Goal: Task Accomplishment & Management: Manage account settings

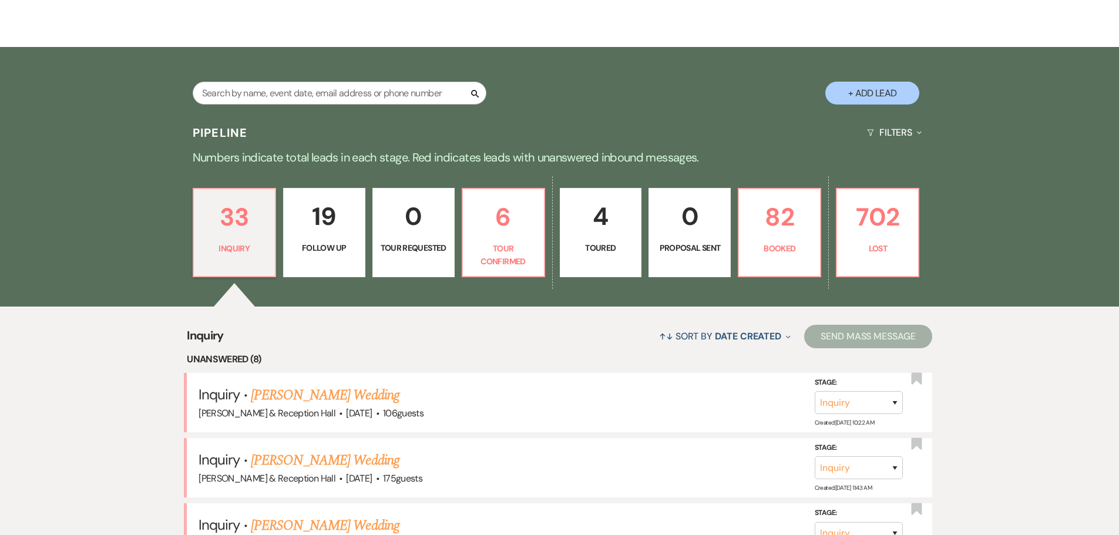
scroll to position [59, 0]
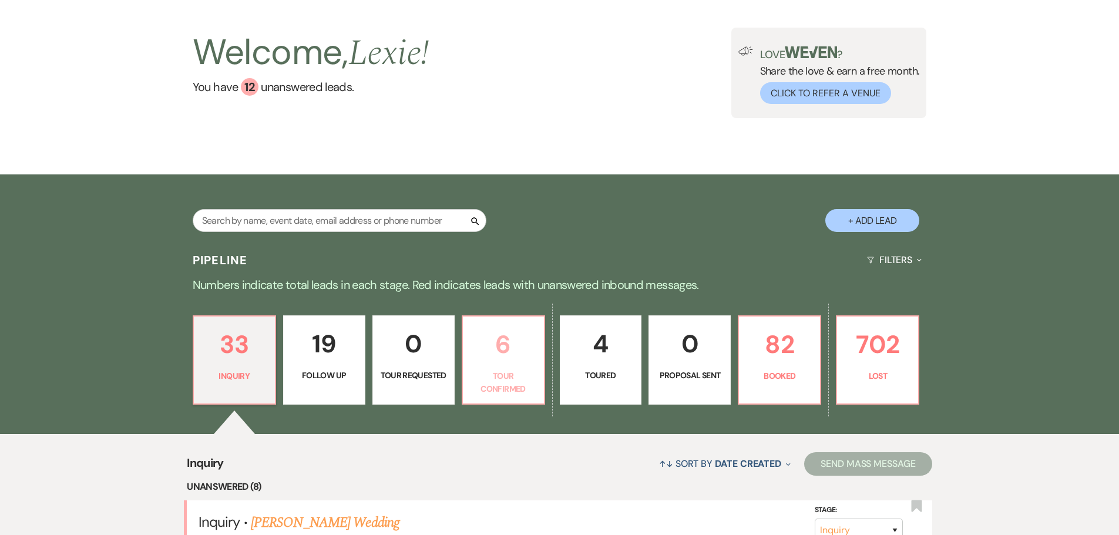
click at [482, 361] on p "6" at bounding box center [503, 344] width 67 height 39
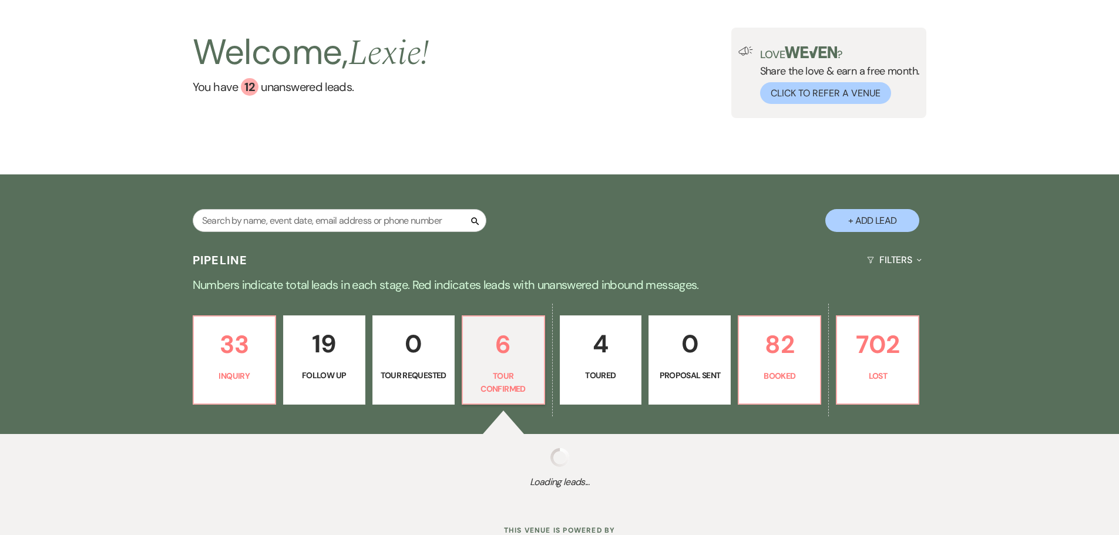
select select "4"
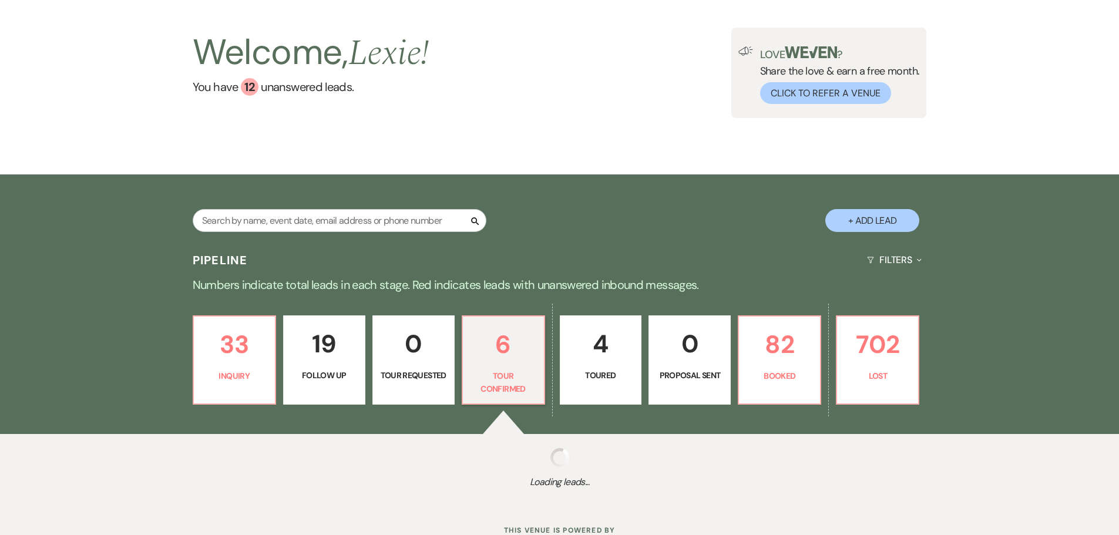
select select "4"
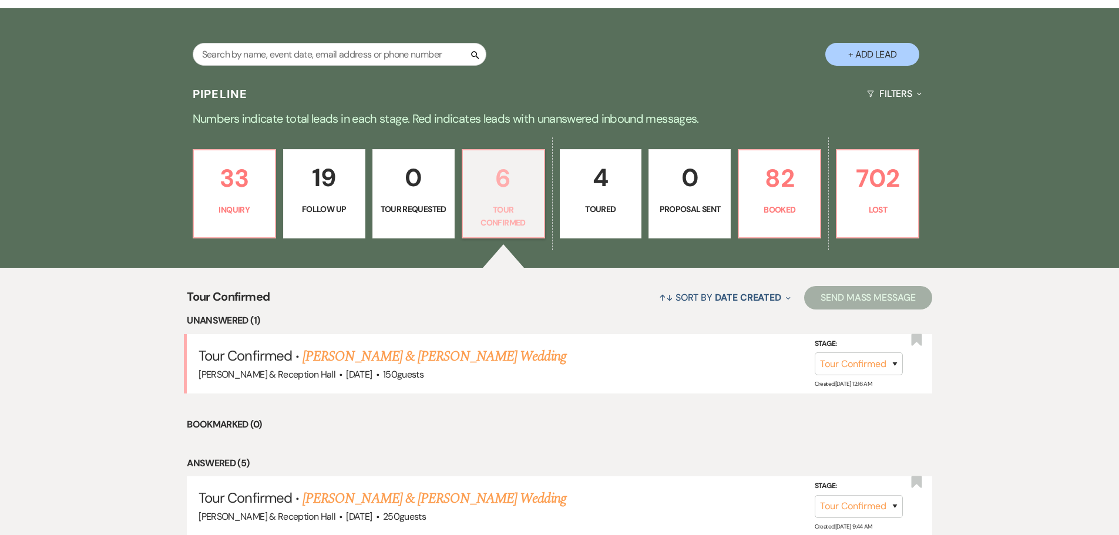
scroll to position [352, 0]
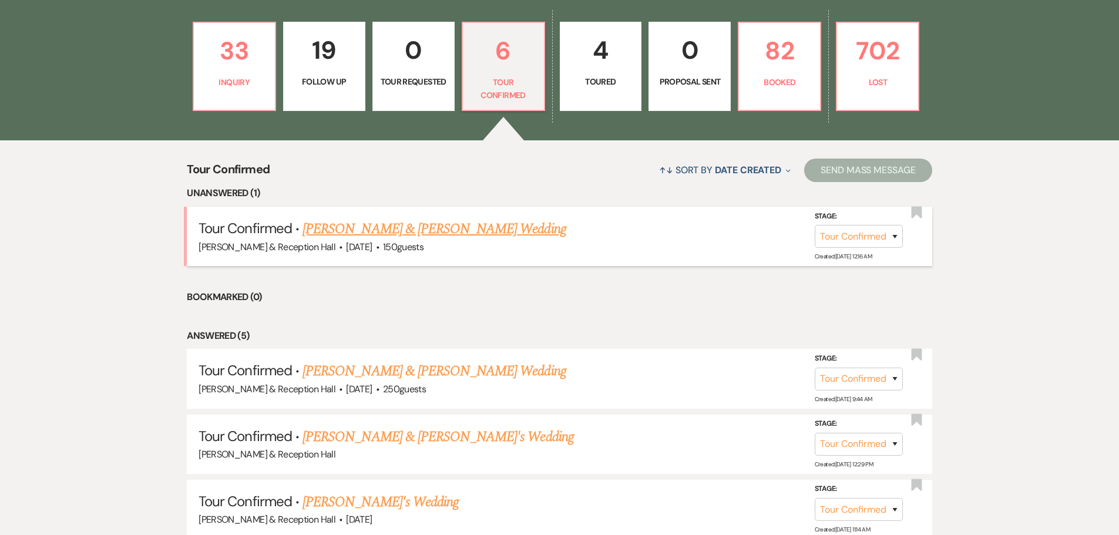
click at [491, 233] on link "[PERSON_NAME] & [PERSON_NAME] Wedding" at bounding box center [433, 228] width 263 height 21
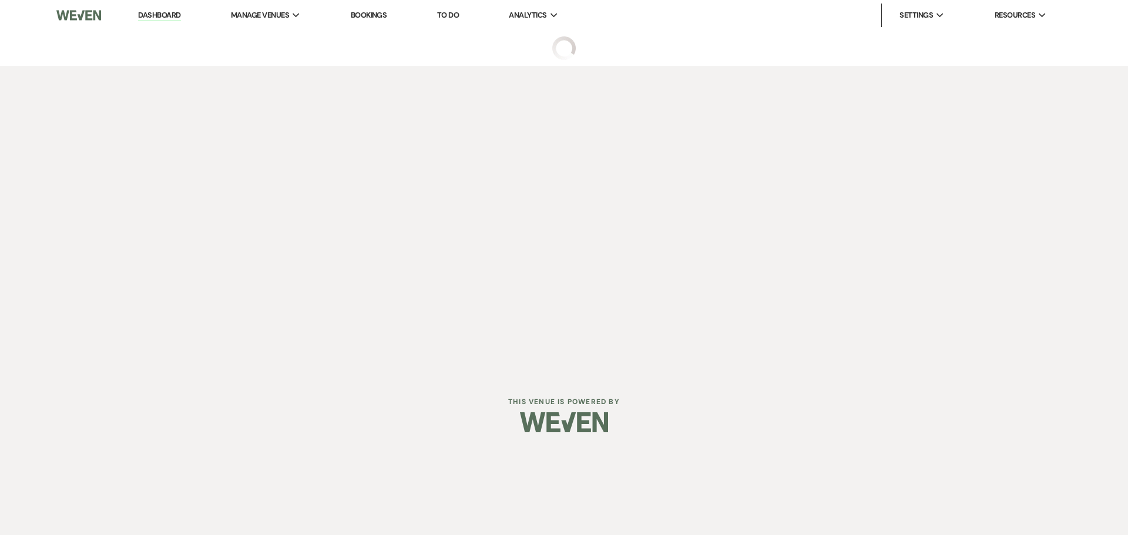
select select "4"
select select "5"
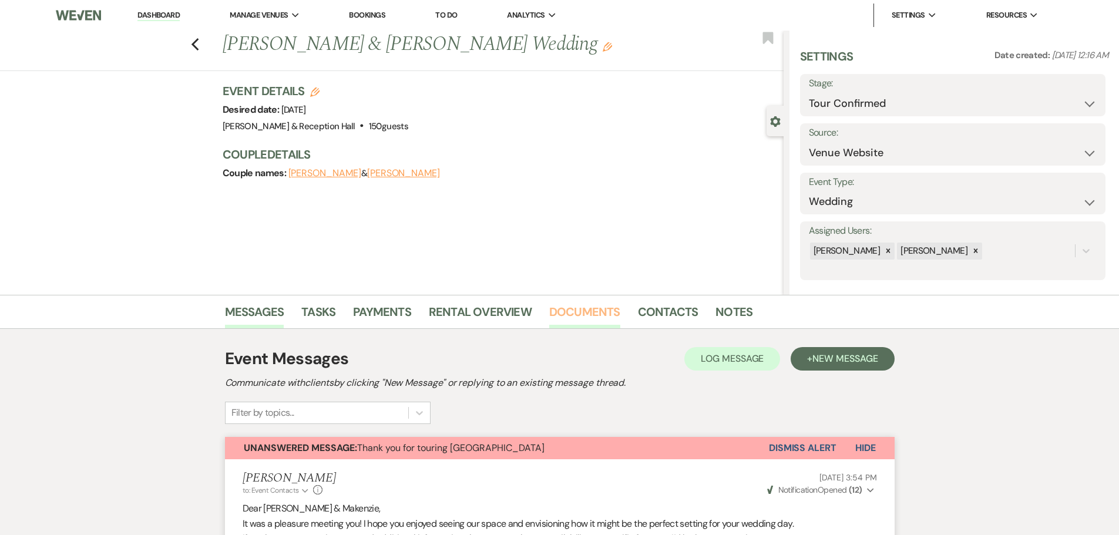
click at [604, 310] on link "Documents" at bounding box center [584, 315] width 71 height 26
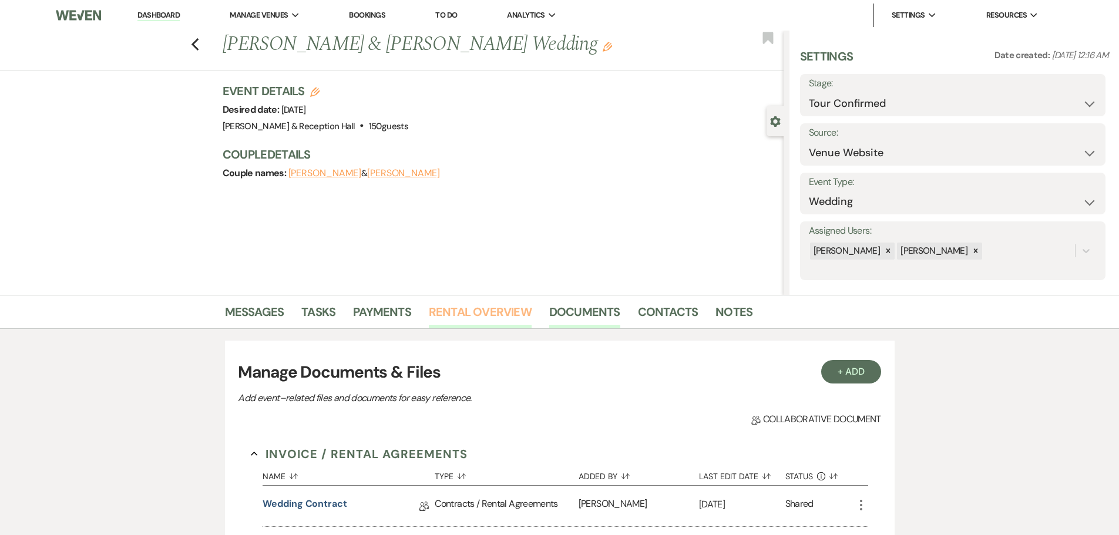
click at [450, 304] on link "Rental Overview" at bounding box center [480, 315] width 103 height 26
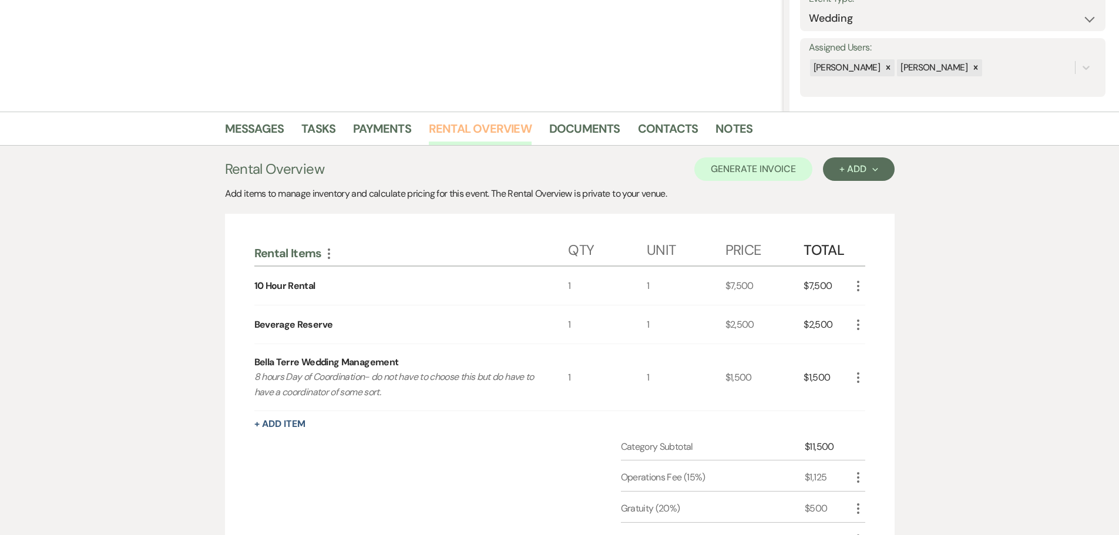
scroll to position [176, 0]
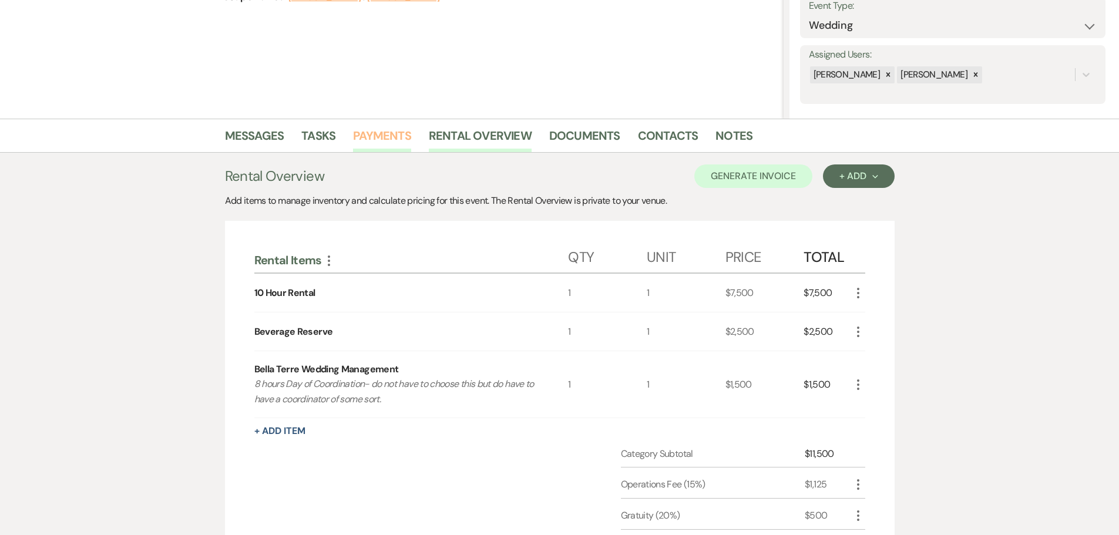
click at [388, 142] on link "Payments" at bounding box center [382, 139] width 58 height 26
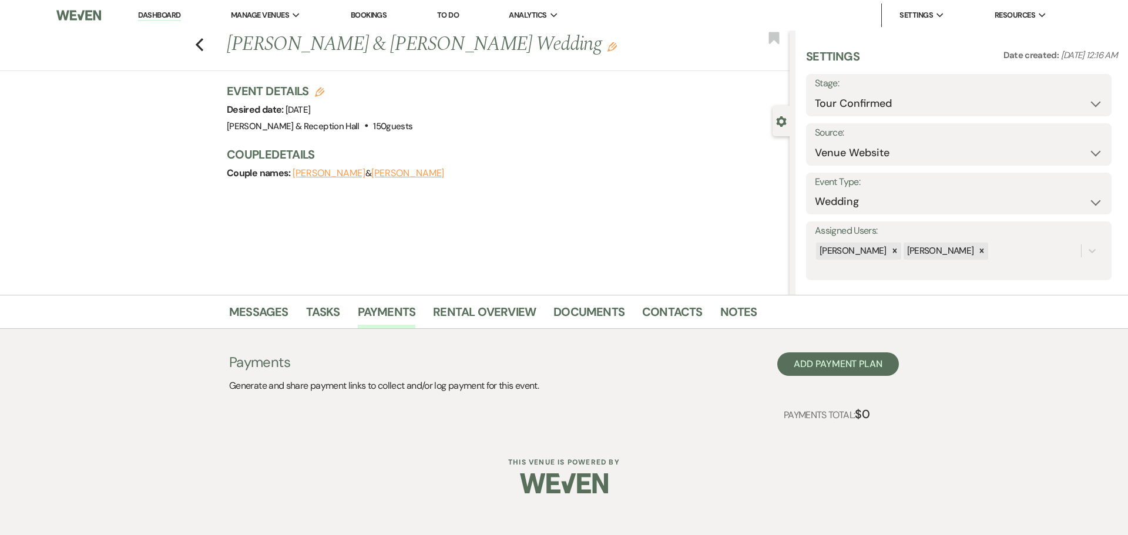
click at [453, 297] on main "Previous [PERSON_NAME] & [PERSON_NAME] Wedding Edit Bookmark Gear Settings Sett…" at bounding box center [564, 233] width 1128 height 405
click at [460, 317] on link "Rental Overview" at bounding box center [484, 315] width 103 height 26
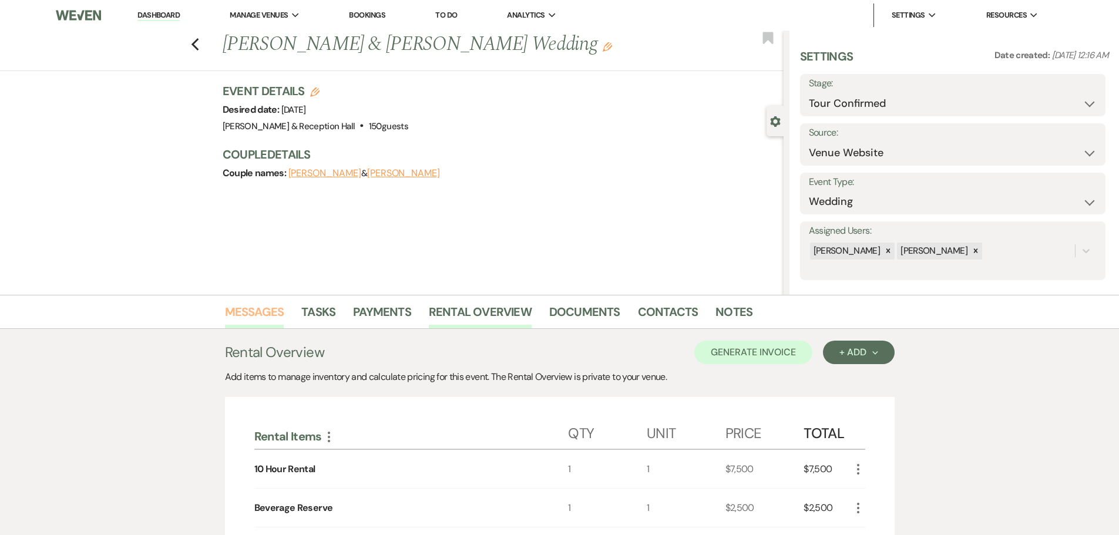
click at [261, 316] on link "Messages" at bounding box center [254, 315] width 59 height 26
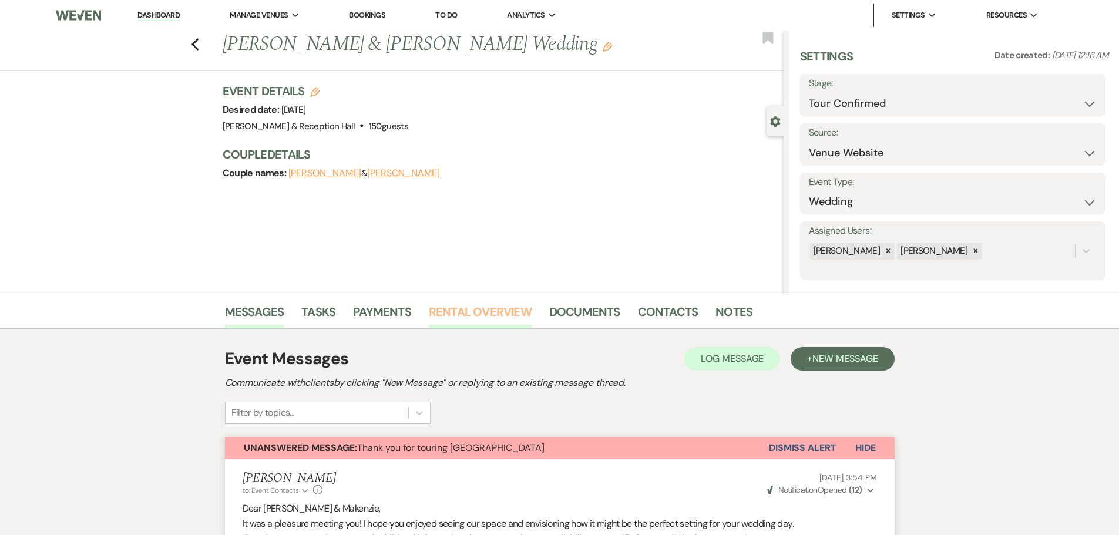
click at [503, 309] on link "Rental Overview" at bounding box center [480, 315] width 103 height 26
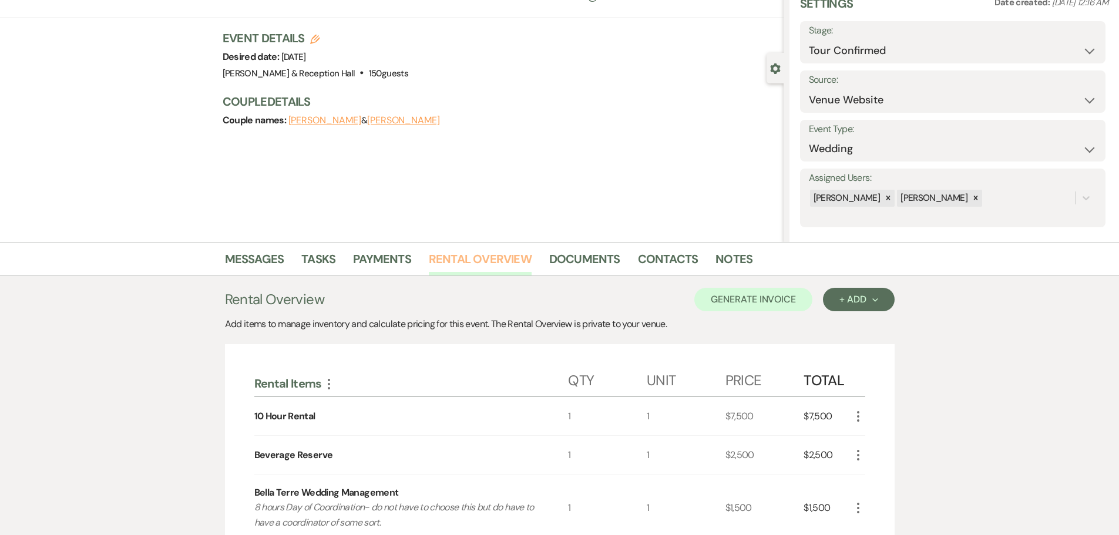
scroll to position [294, 0]
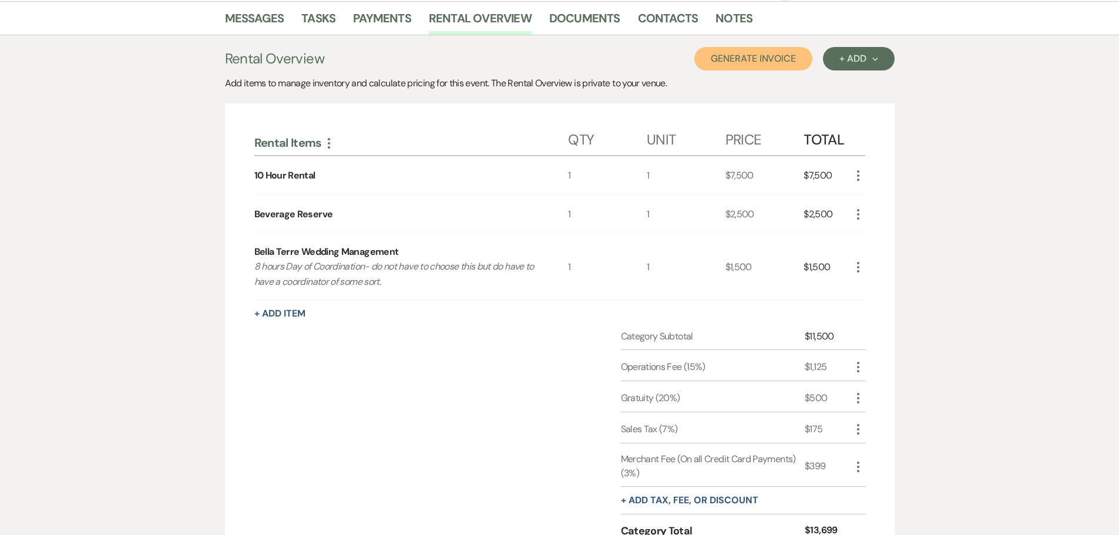
click at [806, 56] on button "Generate Invoice" at bounding box center [753, 58] width 118 height 23
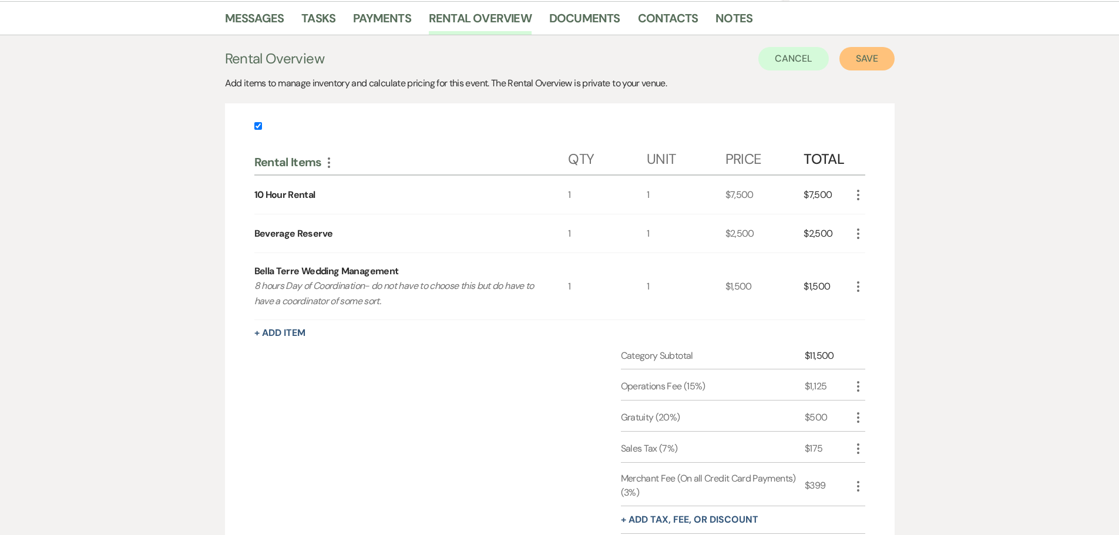
click at [864, 60] on button "Save" at bounding box center [866, 58] width 55 height 23
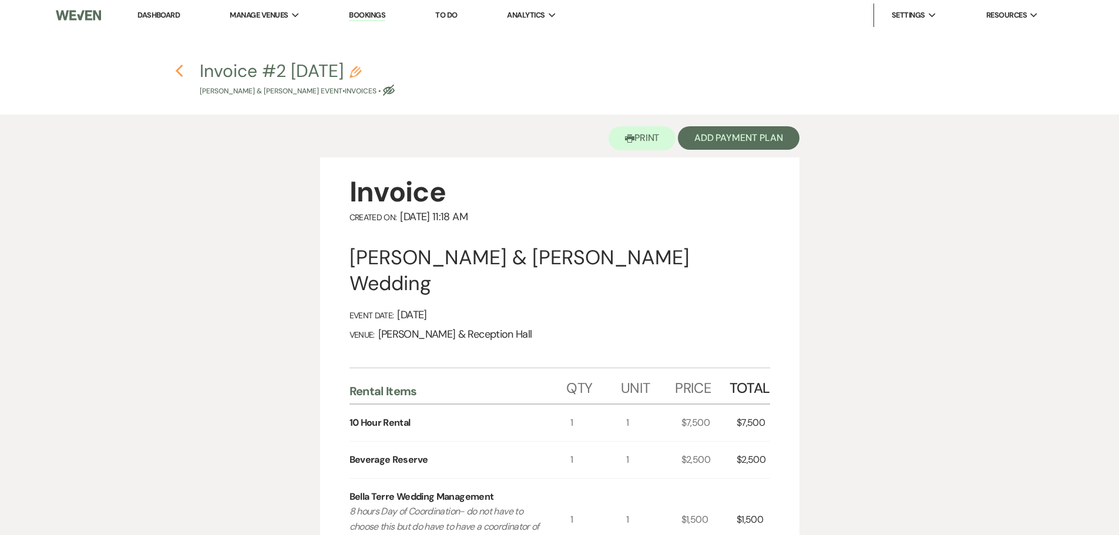
click at [179, 75] on icon "Previous" at bounding box center [179, 71] width 9 height 14
select select "4"
select select "5"
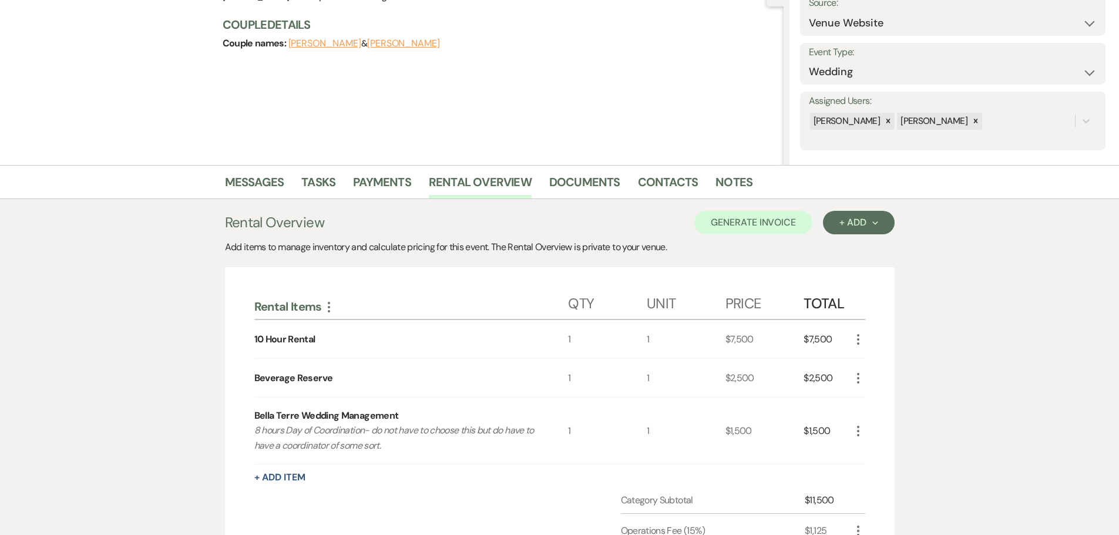
scroll to position [117, 0]
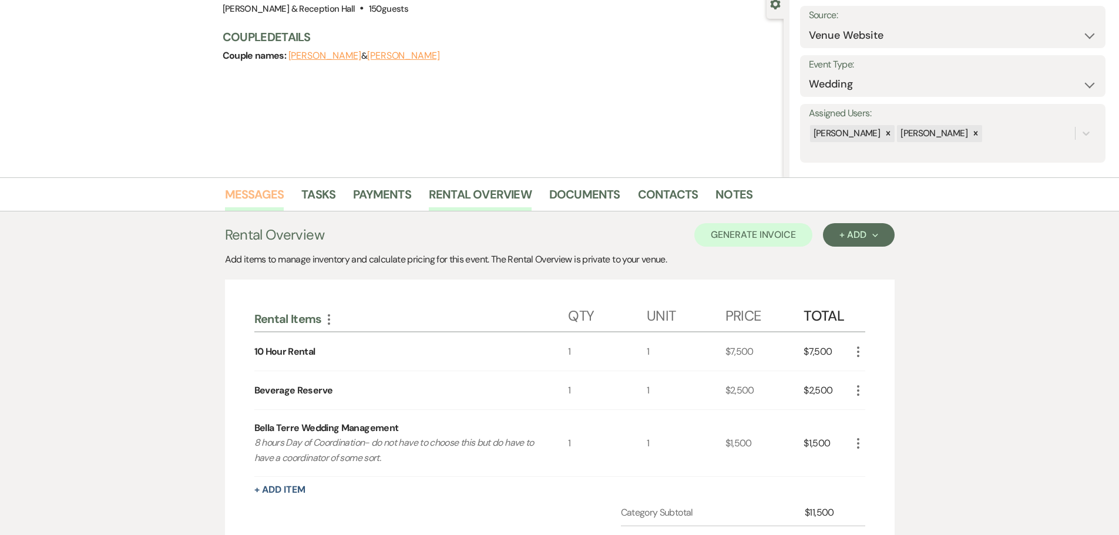
click at [244, 189] on link "Messages" at bounding box center [254, 198] width 59 height 26
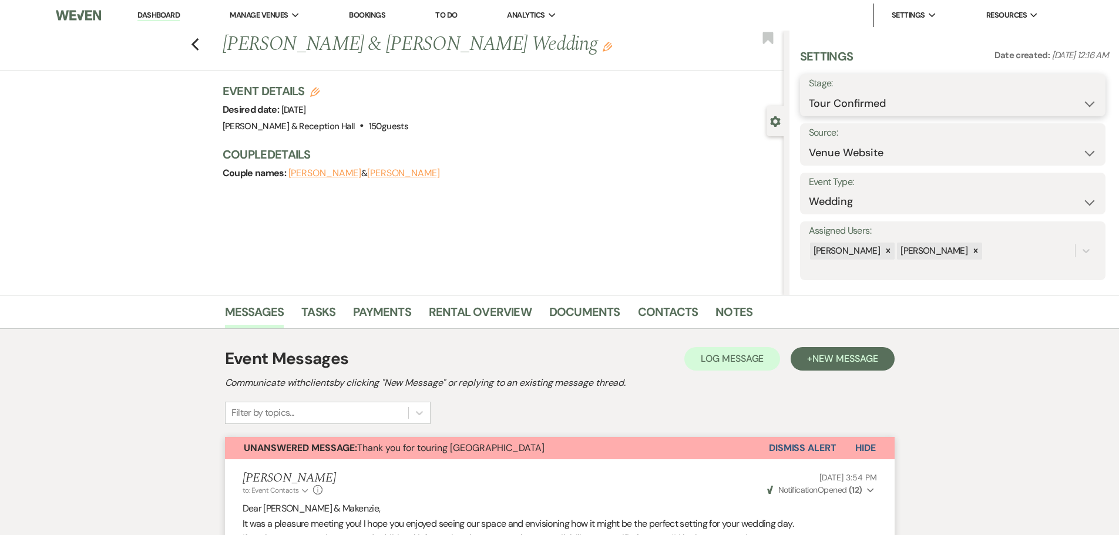
click at [864, 97] on select "Inquiry Follow Up Tour Requested Tour Confirmed Toured Proposal Sent Booked Lost" at bounding box center [953, 103] width 288 height 23
select select "6"
click at [809, 92] on select "Inquiry Follow Up Tour Requested Tour Confirmed Toured Proposal Sent Booked Lost" at bounding box center [953, 103] width 288 height 23
click at [1084, 101] on button "Save" at bounding box center [1072, 94] width 66 height 23
click at [199, 49] on use "button" at bounding box center [195, 44] width 8 height 13
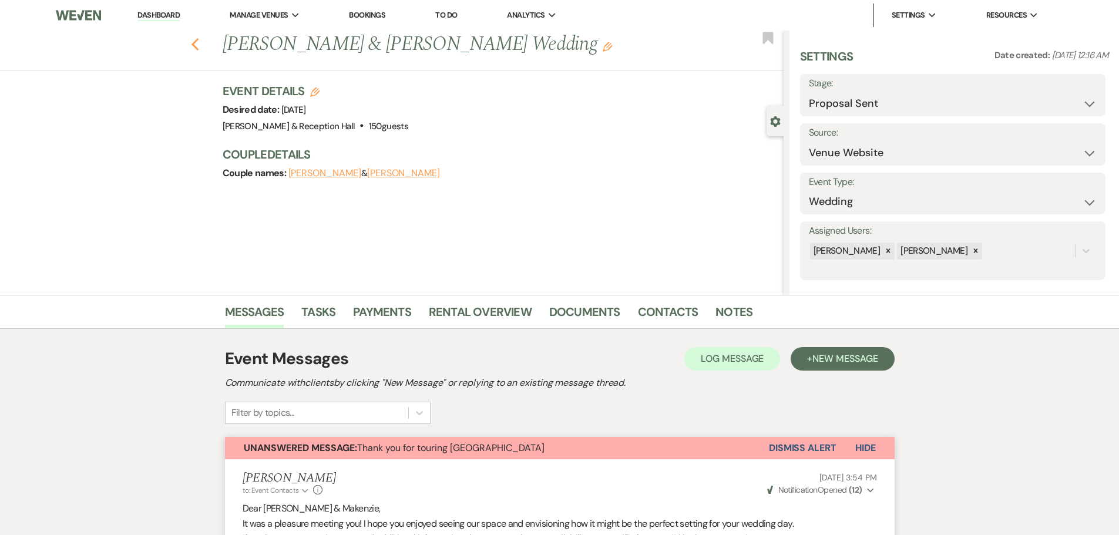
select select "6"
select select "4"
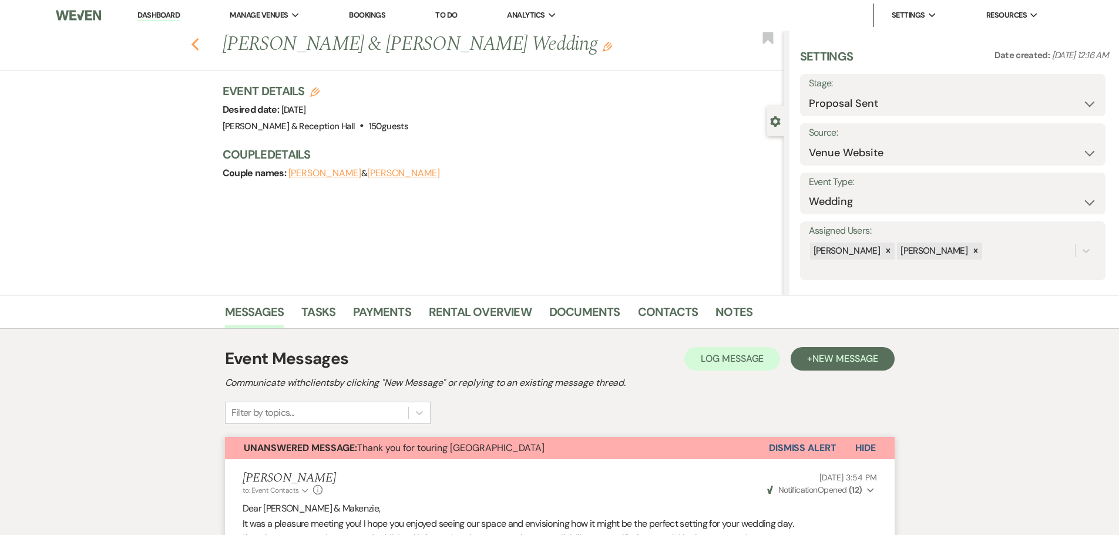
select select "4"
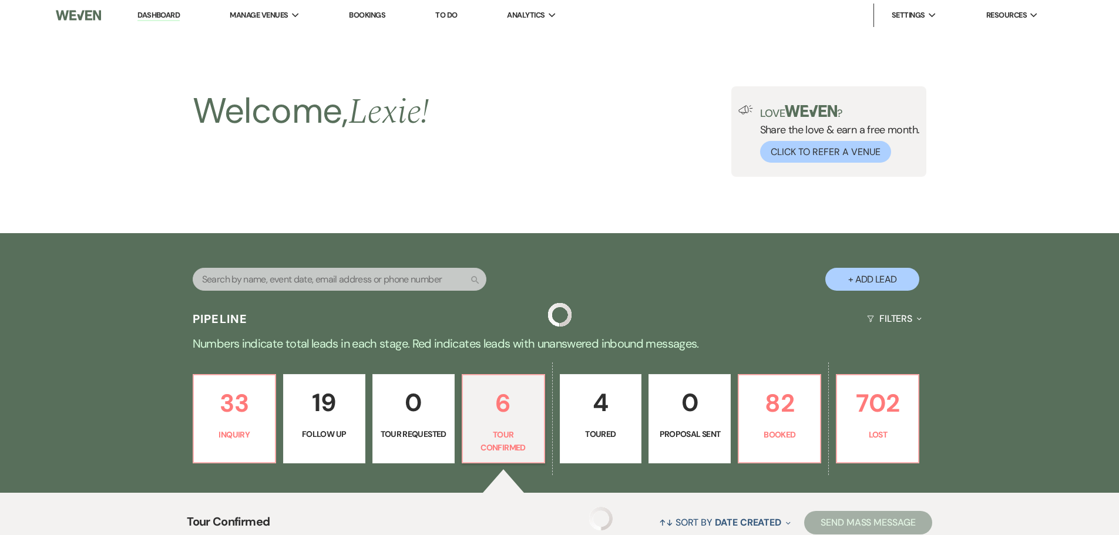
scroll to position [352, 0]
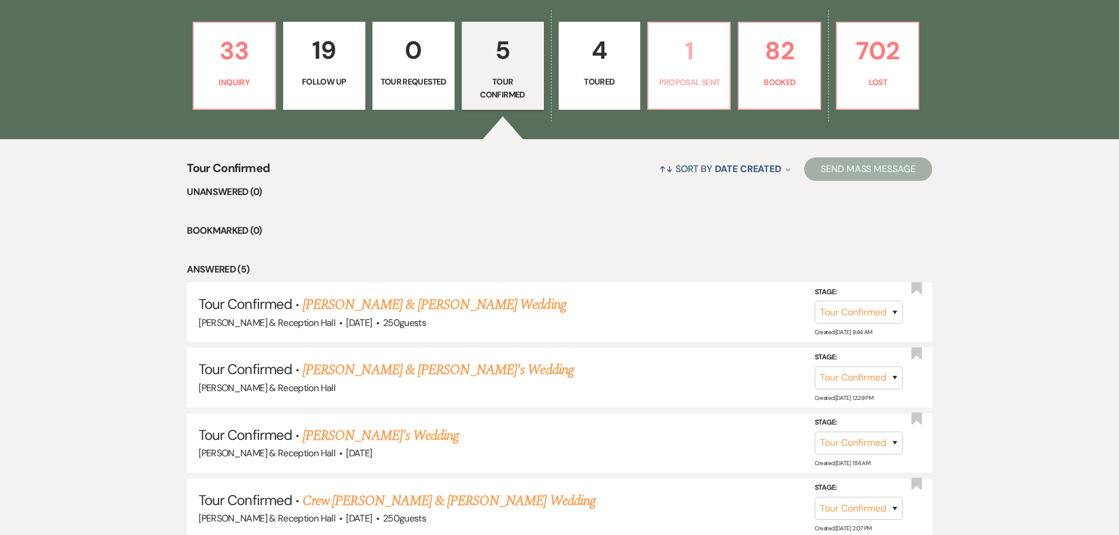
click at [694, 99] on link "1 Proposal Sent" at bounding box center [688, 66] width 83 height 88
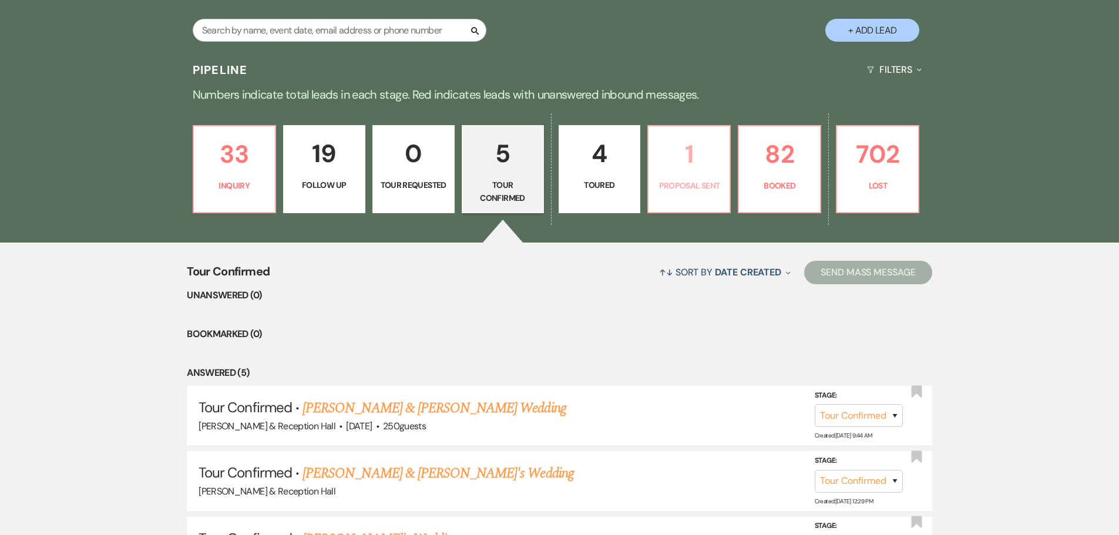
select select "6"
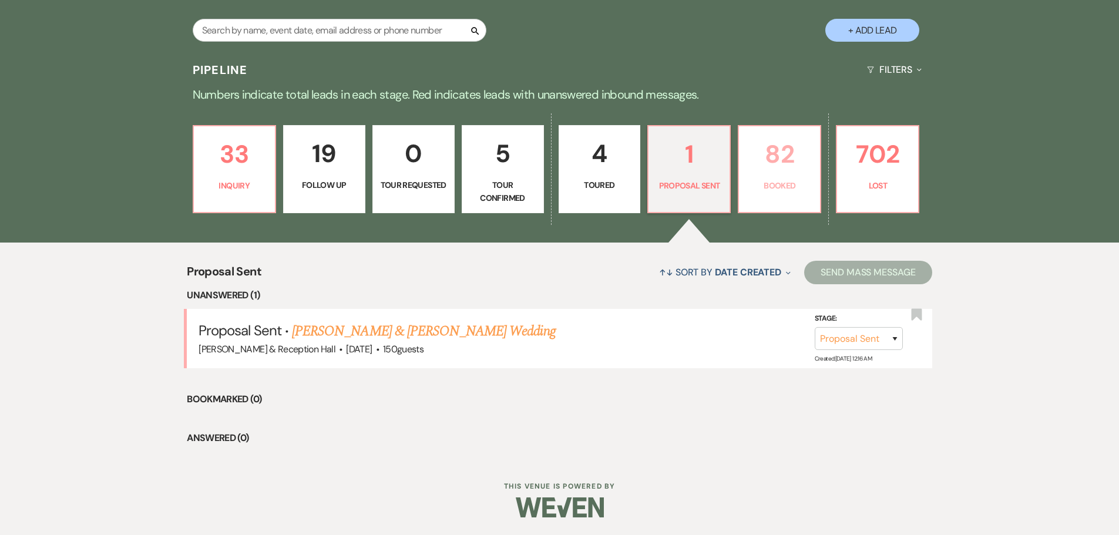
click at [791, 169] on p "82" at bounding box center [779, 153] width 67 height 39
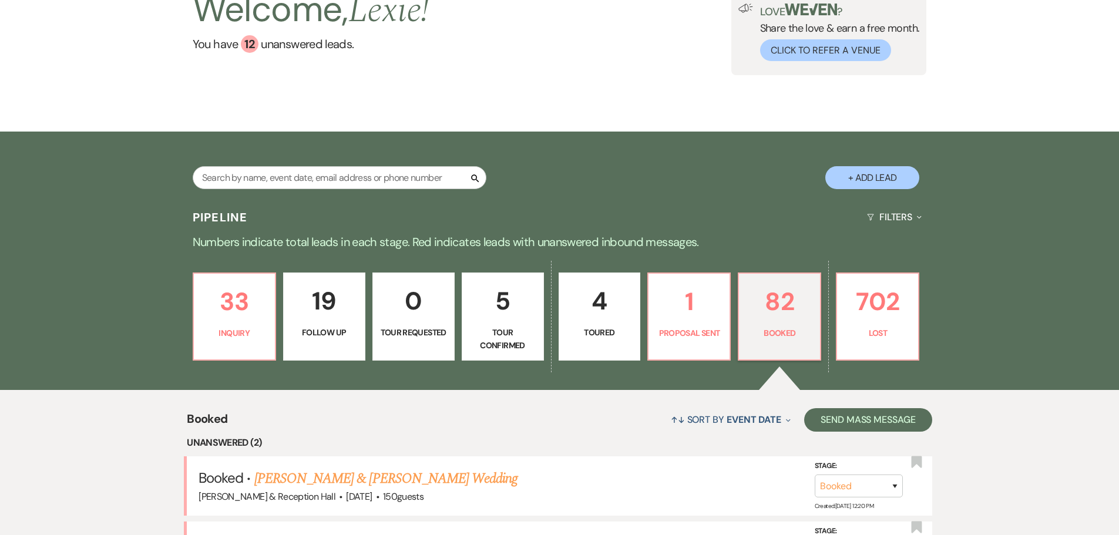
scroll to position [249, 0]
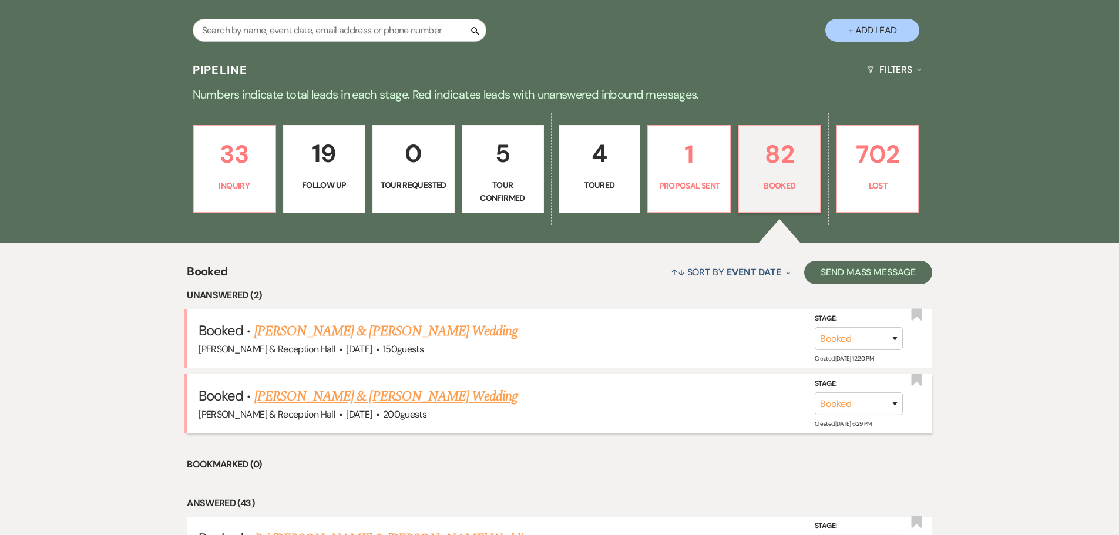
click at [460, 398] on link "Matt Schultz & Alyssa Tiemeyer's Wedding" at bounding box center [385, 396] width 263 height 21
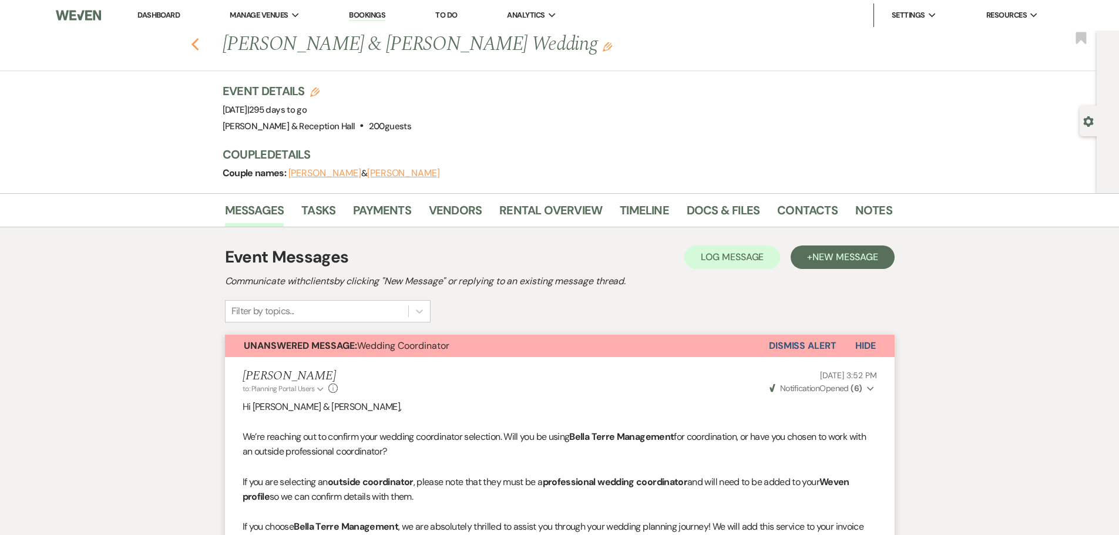
click at [197, 50] on icon "Previous" at bounding box center [195, 45] width 9 height 14
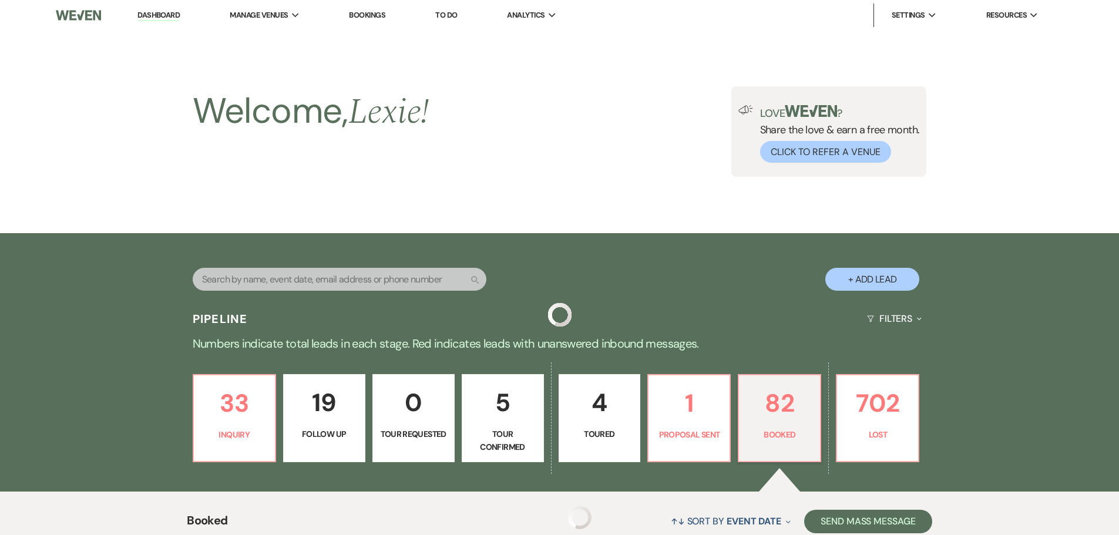
scroll to position [249, 0]
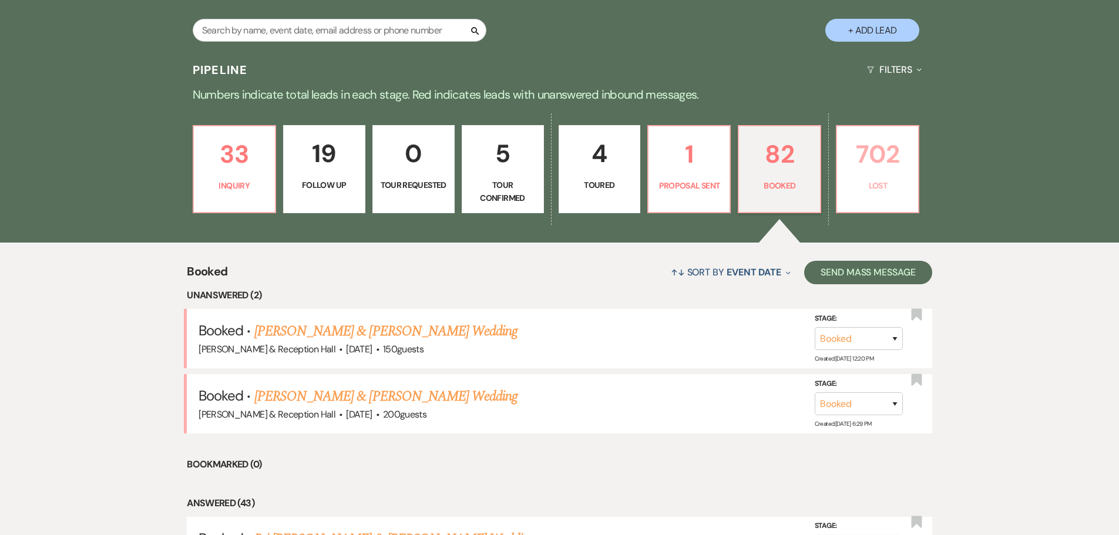
click at [860, 199] on link "702 Lost" at bounding box center [877, 169] width 83 height 88
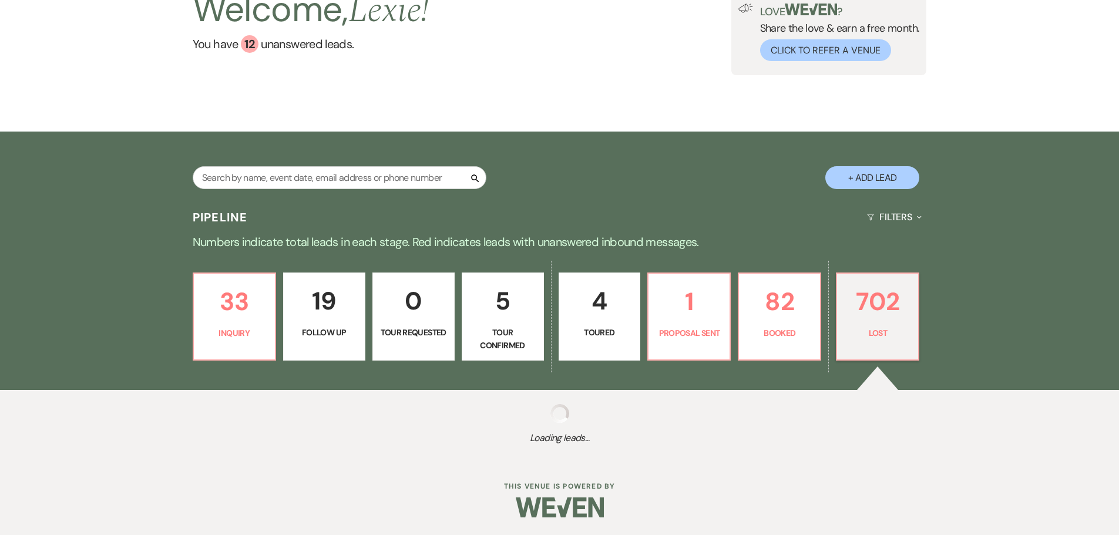
scroll to position [102, 0]
select select "8"
select select "5"
select select "8"
select select "5"
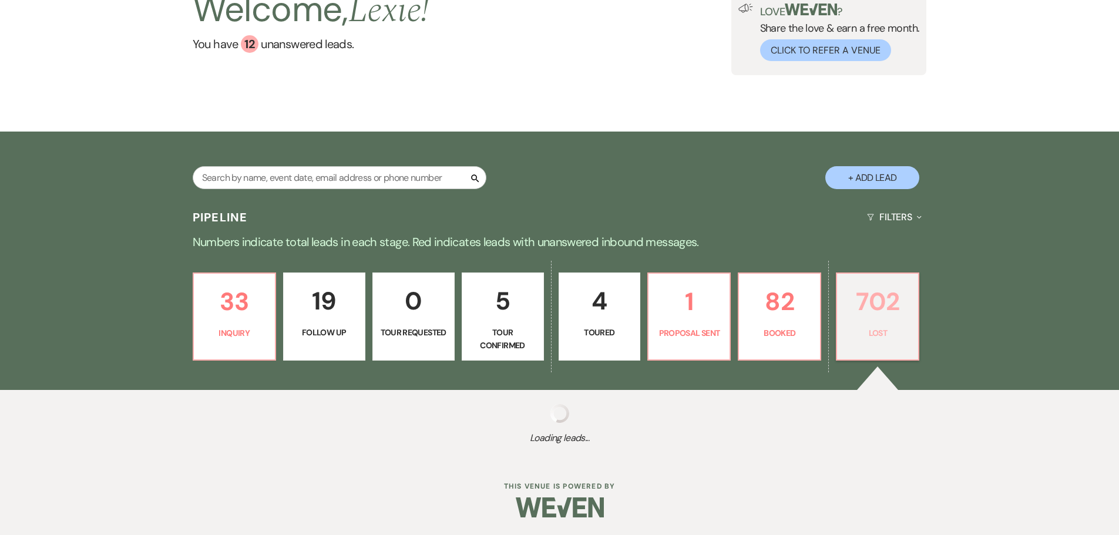
select select "8"
select select "1"
select select "8"
select select "6"
select select "8"
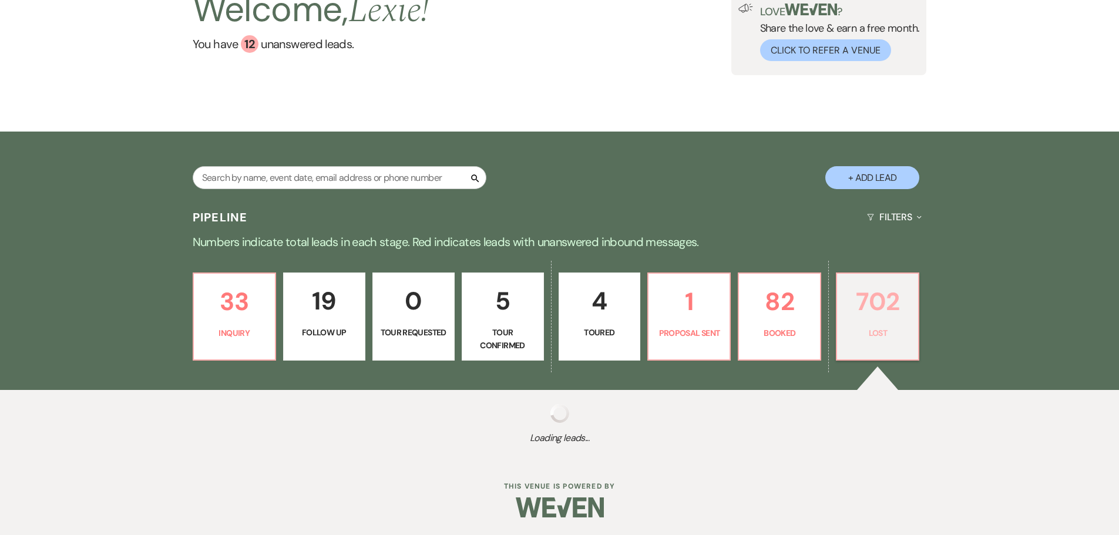
select select "5"
select select "8"
select select "5"
select select "8"
select select "7"
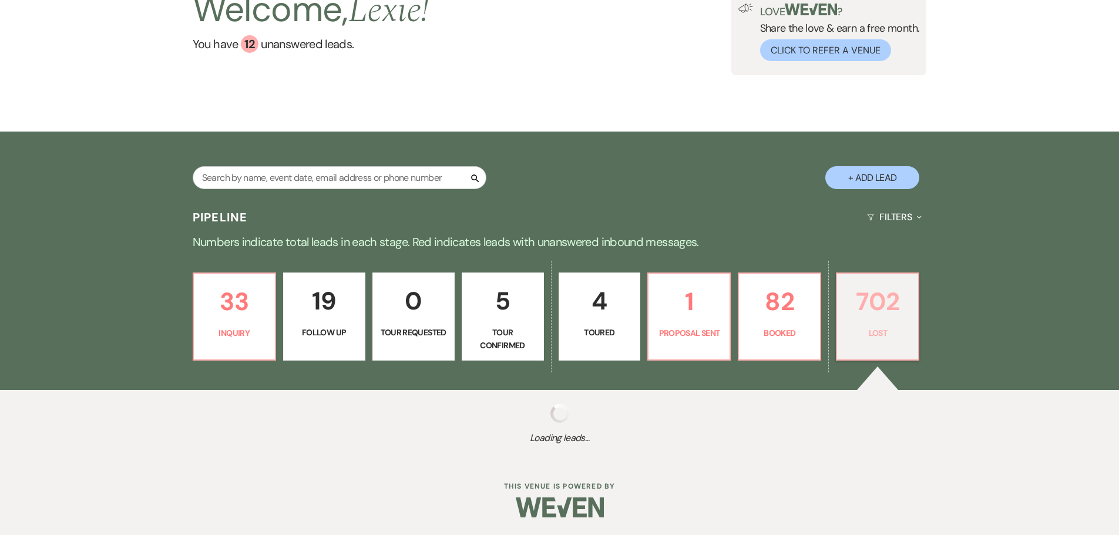
select select "8"
select select "5"
select select "8"
select select "5"
select select "8"
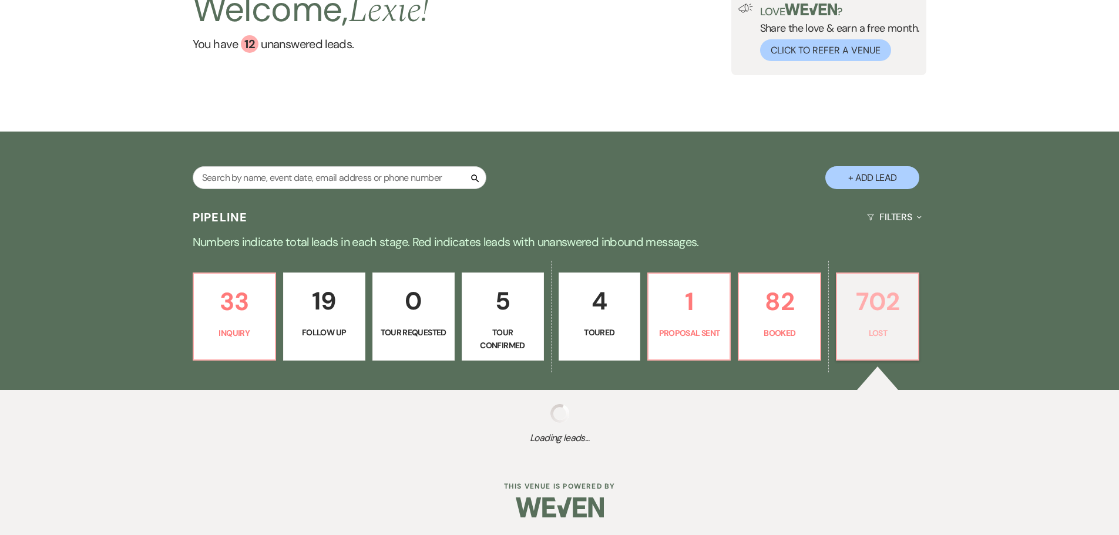
select select "5"
select select "8"
select select "6"
select select "8"
select select "5"
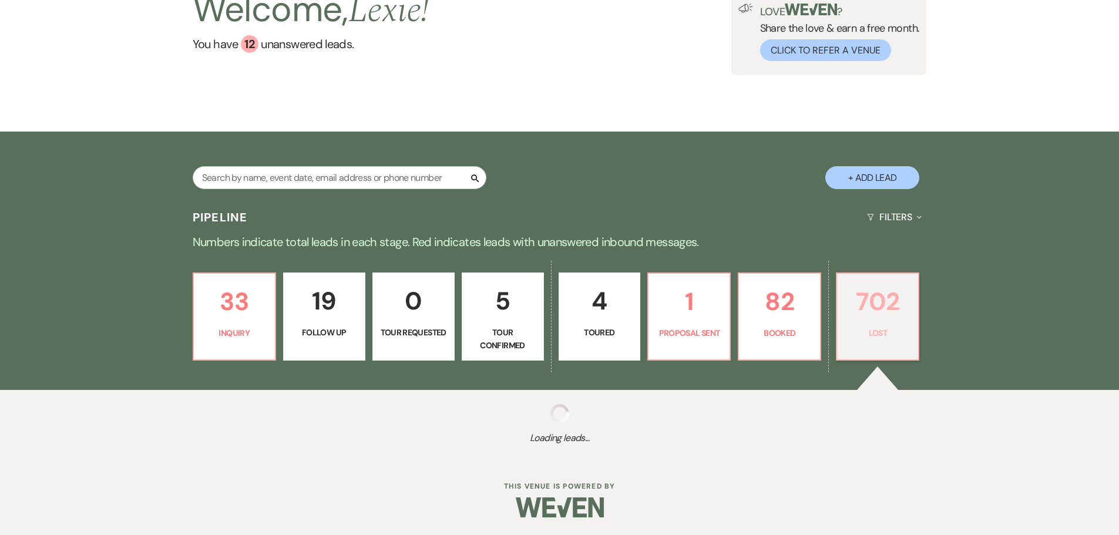
select select "8"
select select "5"
select select "8"
select select "5"
select select "8"
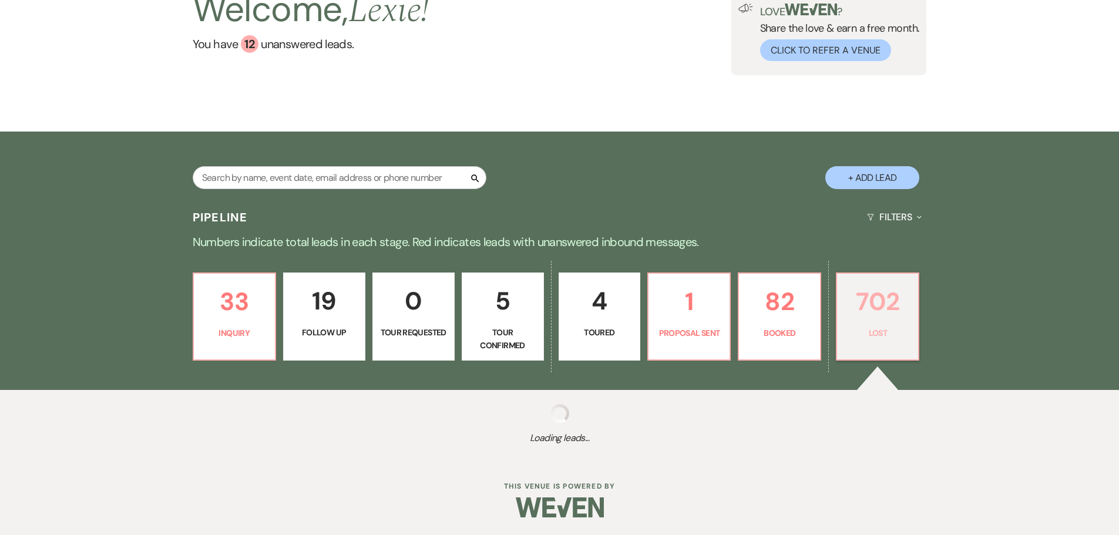
select select "5"
select select "8"
select select "5"
select select "8"
select select "6"
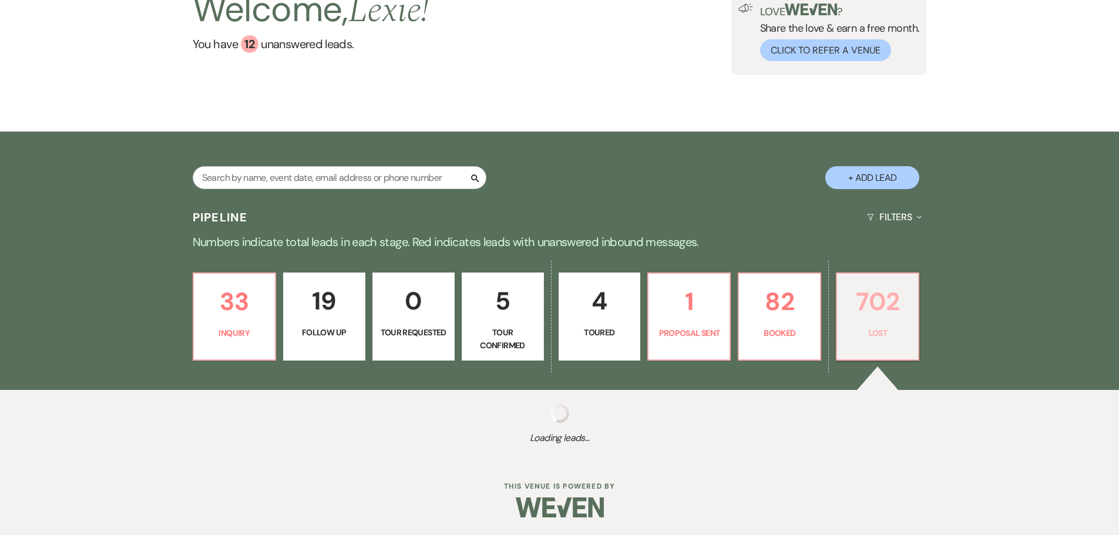
select select "8"
select select "5"
select select "8"
select select "5"
select select "8"
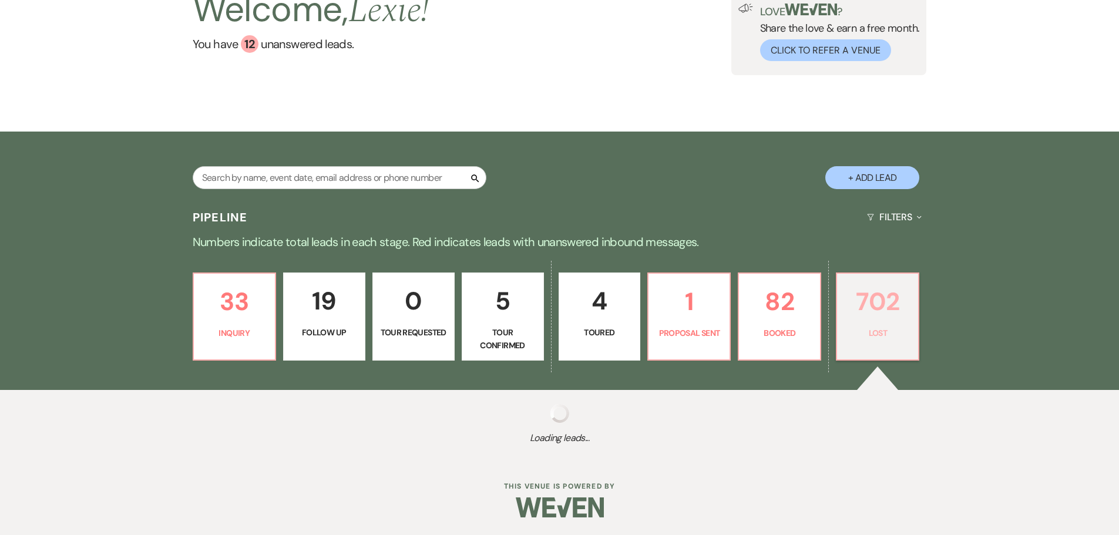
select select "5"
select select "8"
select select "5"
select select "8"
select select "5"
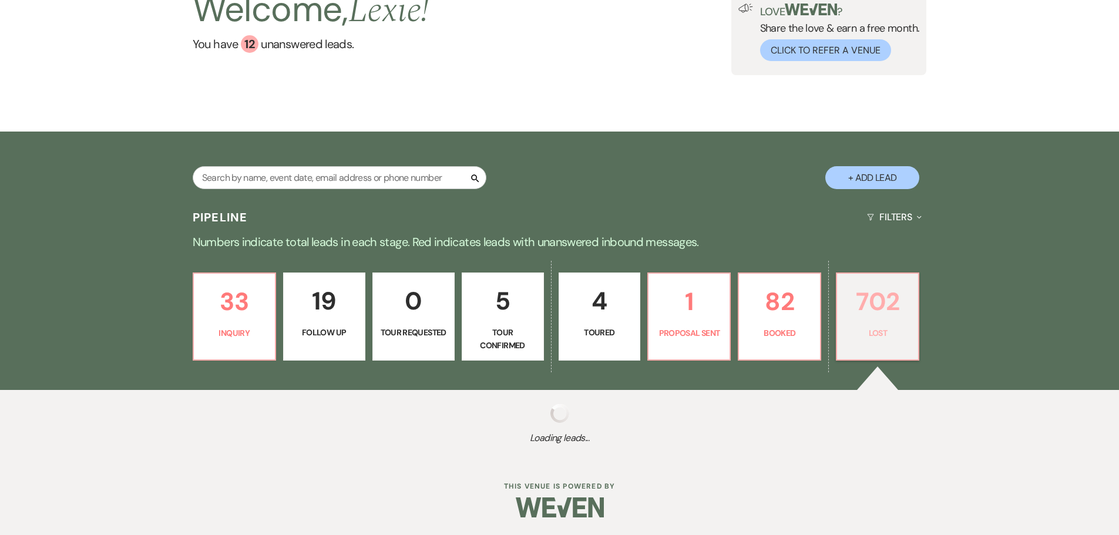
select select "8"
select select "5"
select select "8"
select select "5"
select select "8"
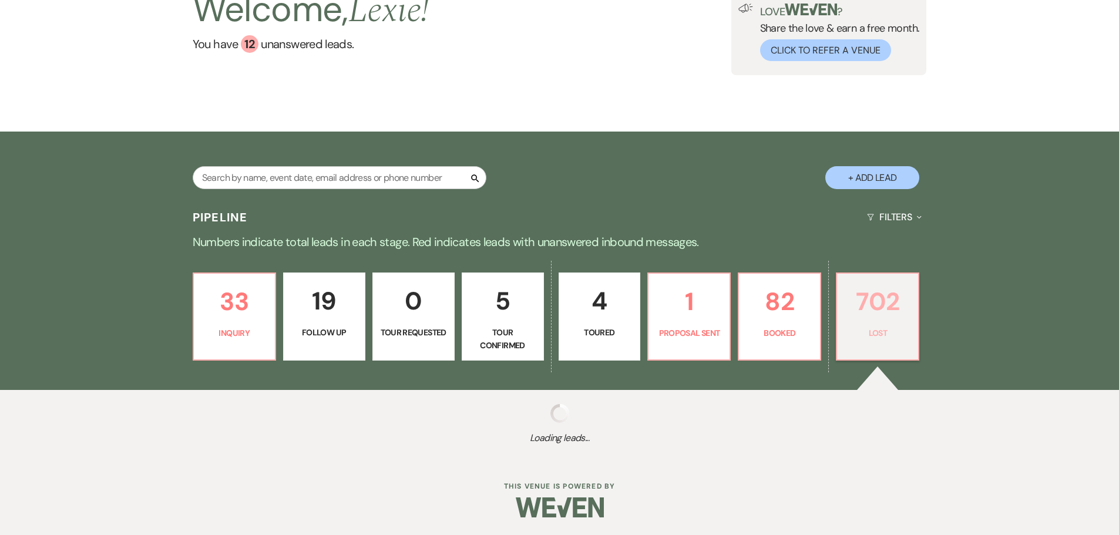
select select "5"
select select "8"
select select "5"
select select "8"
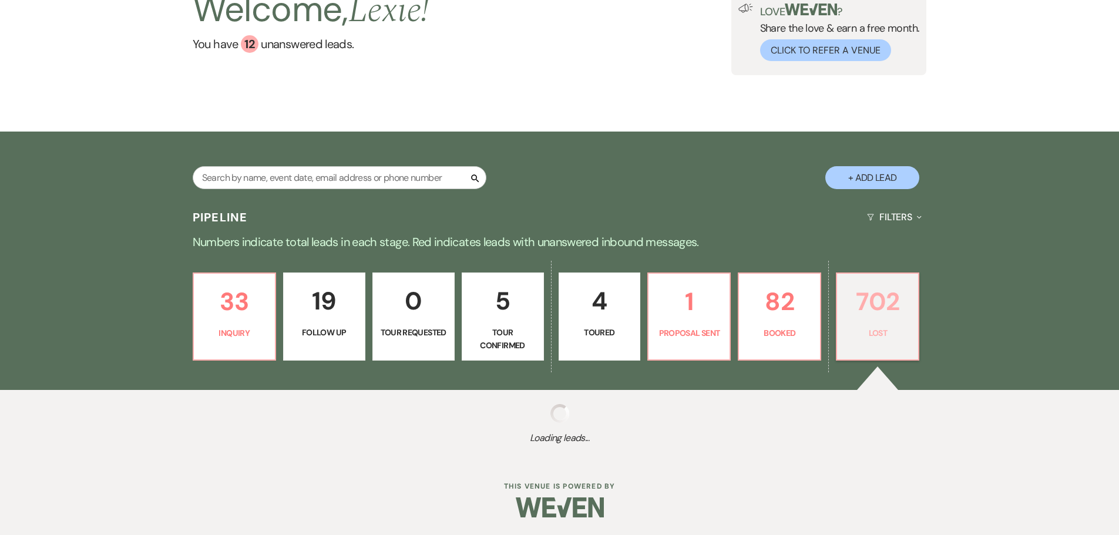
select select "8"
select select "5"
select select "8"
select select "5"
select select "8"
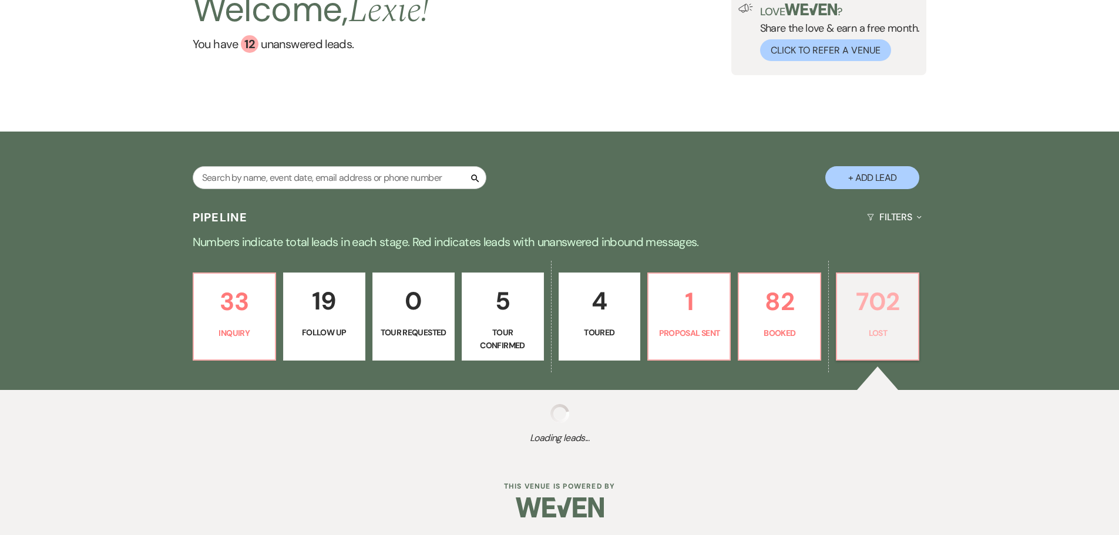
select select "5"
select select "8"
select select "5"
select select "8"
select select "5"
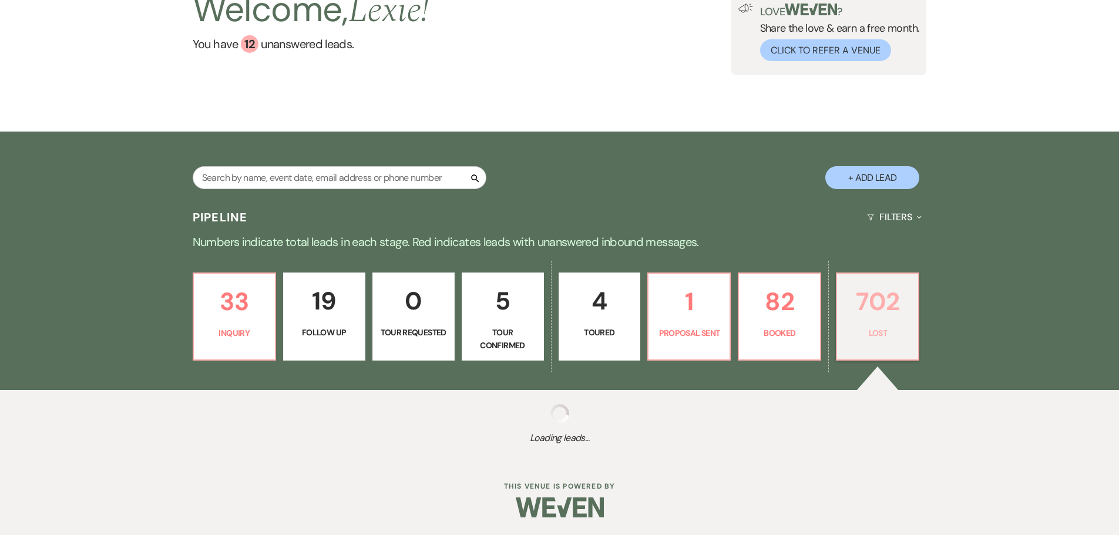
select select "8"
select select "5"
select select "8"
select select "5"
select select "8"
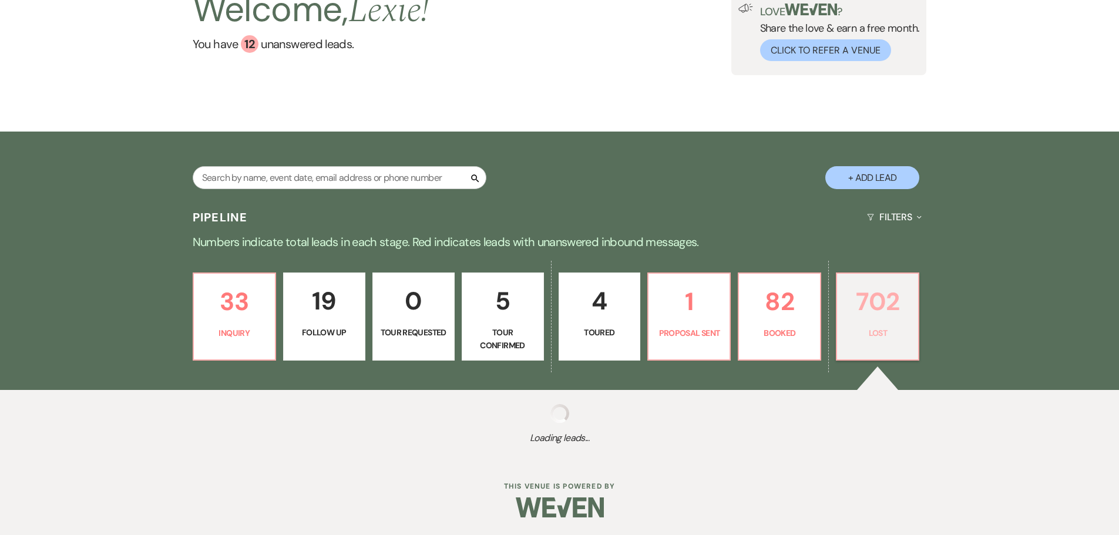
select select "5"
select select "8"
select select "5"
select select "8"
select select "5"
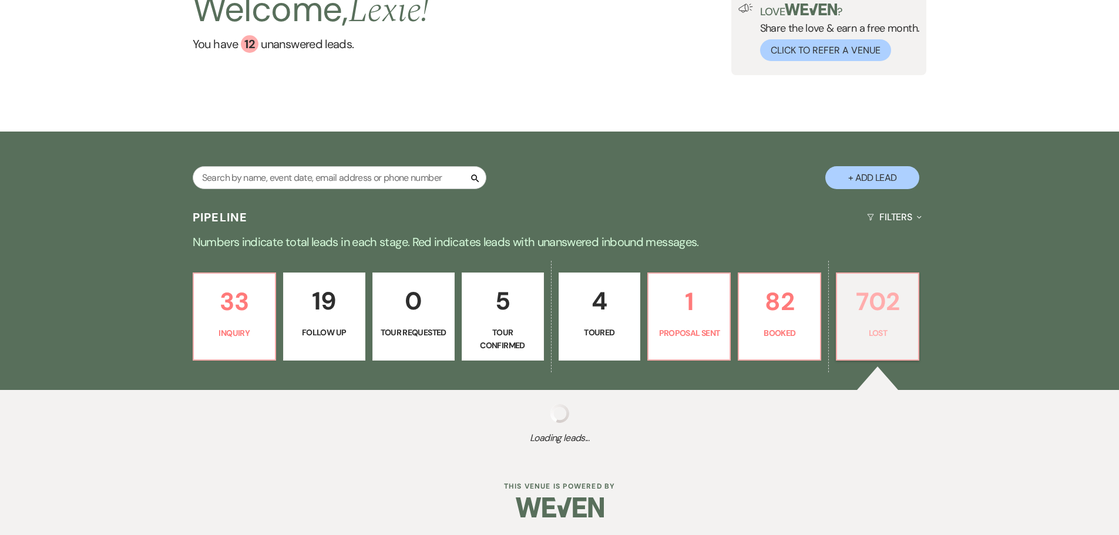
select select "8"
select select "5"
select select "8"
select select "6"
select select "8"
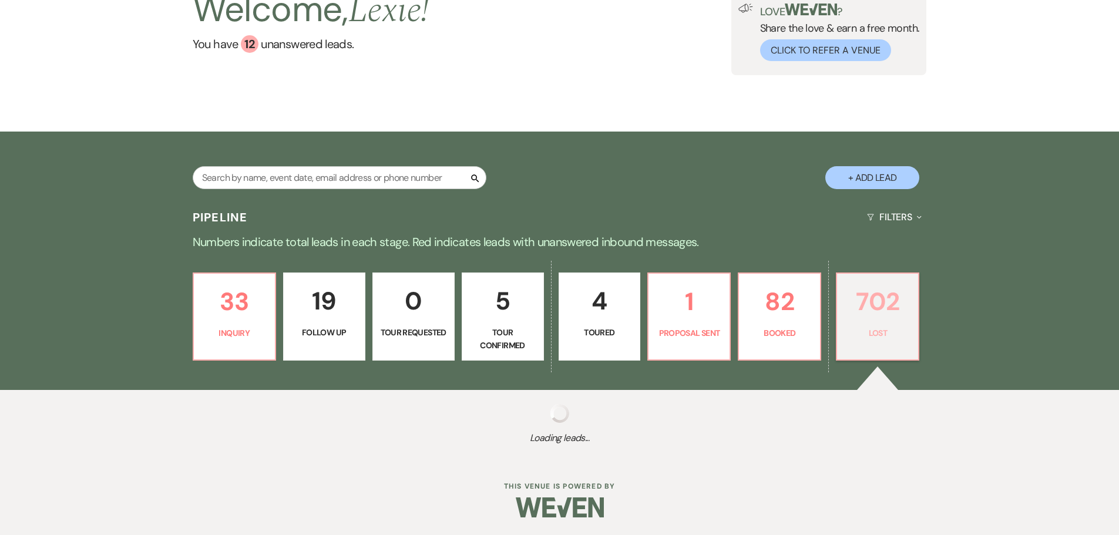
select select "5"
select select "8"
select select "5"
select select "8"
select select "5"
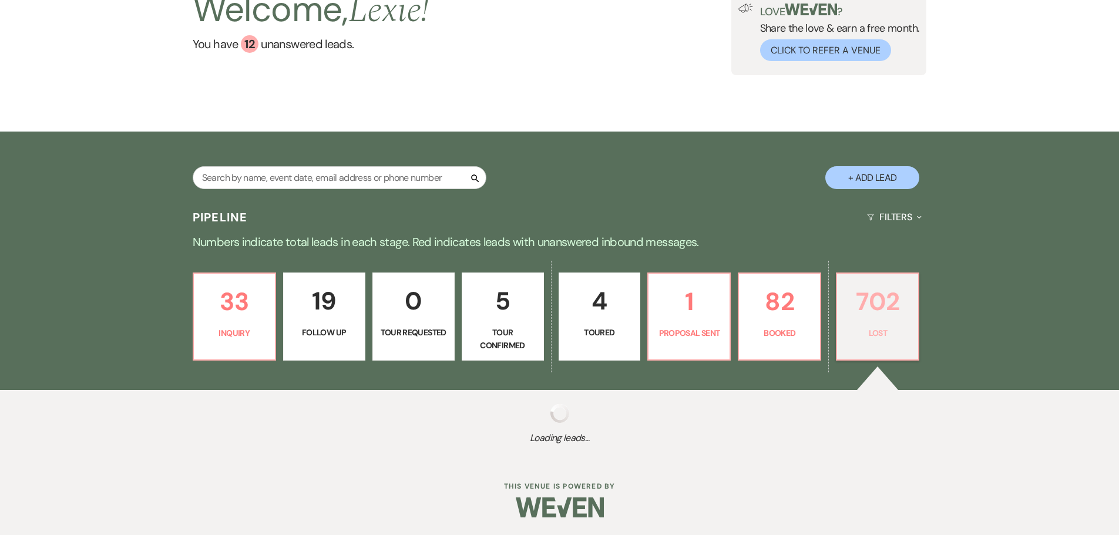
select select "8"
select select "5"
select select "8"
select select "5"
select select "8"
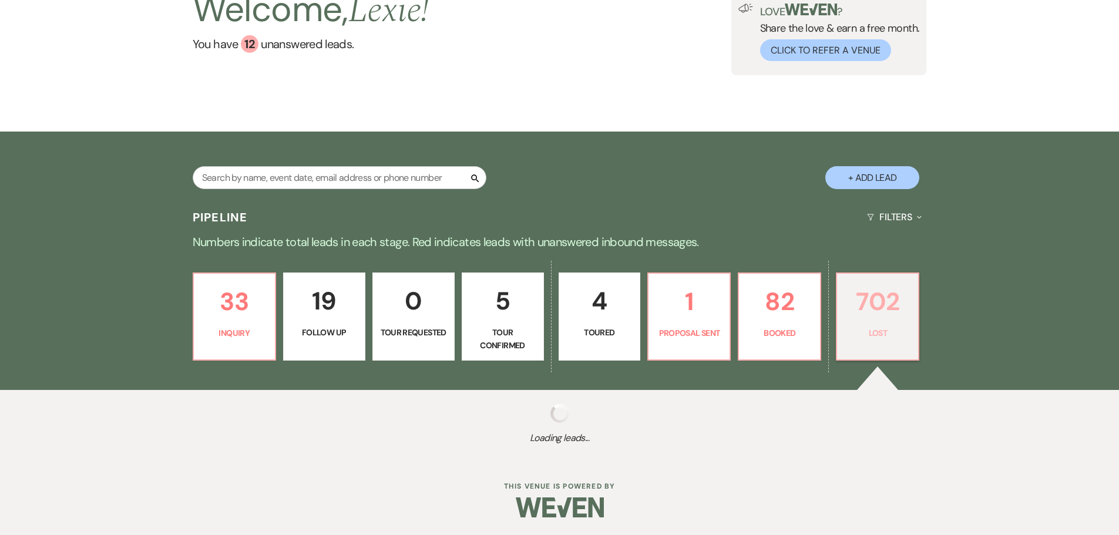
select select "5"
select select "8"
select select "5"
select select "8"
select select "5"
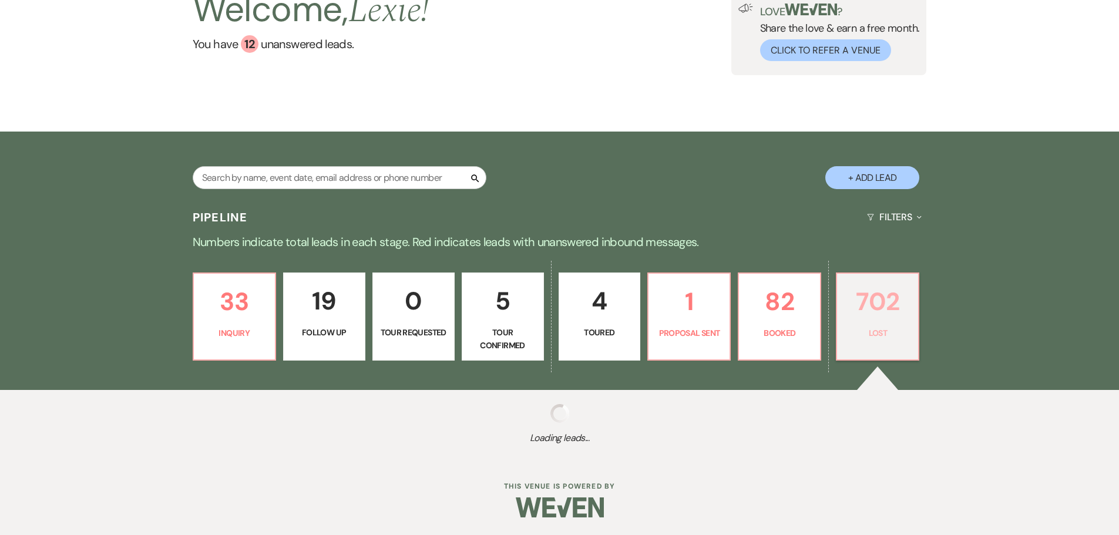
select select "8"
select select "5"
select select "8"
select select "5"
select select "8"
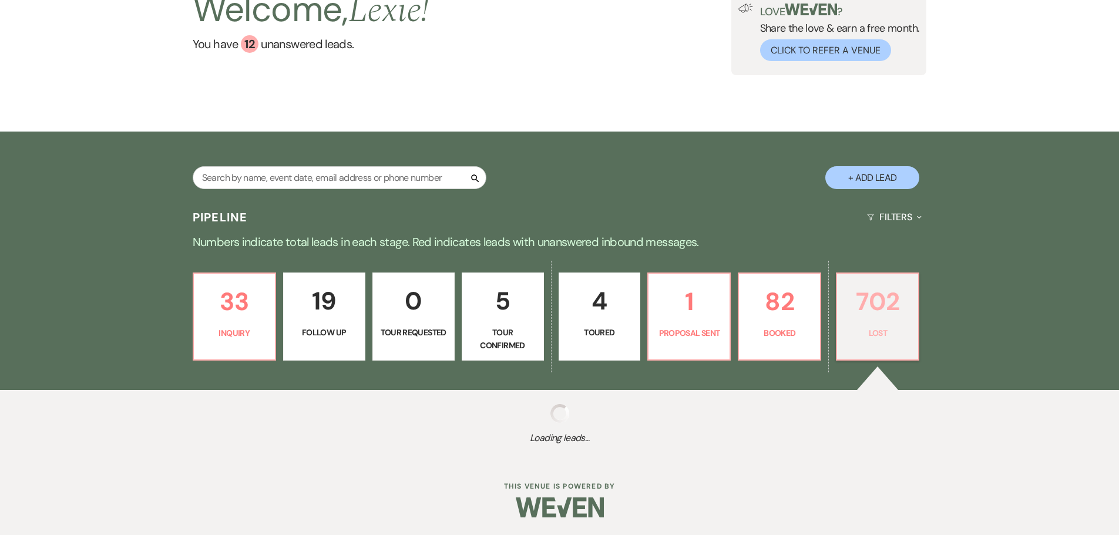
select select "5"
select select "8"
select select "5"
select select "8"
select select "5"
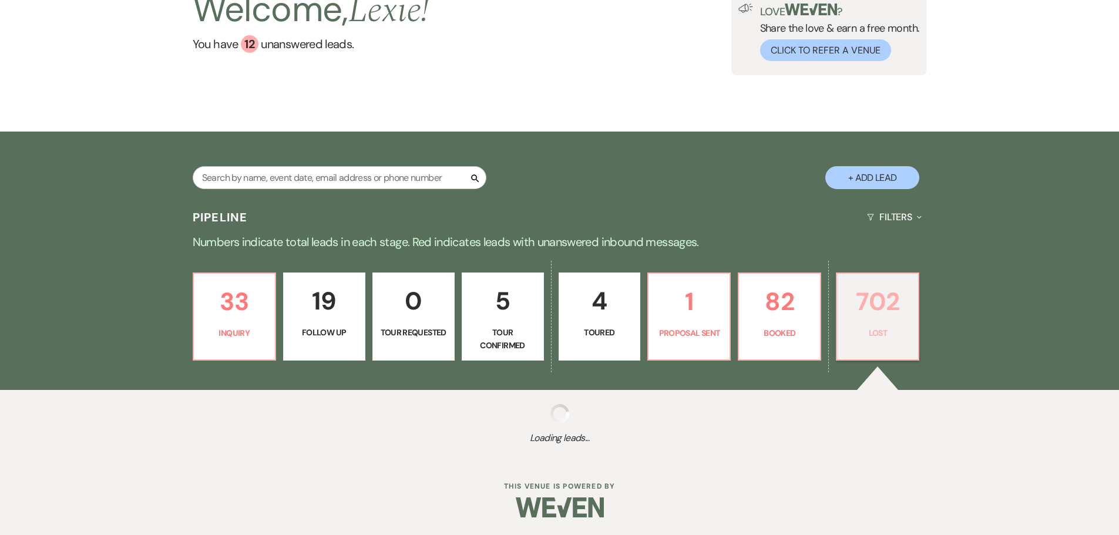
select select "8"
select select "5"
select select "8"
select select "5"
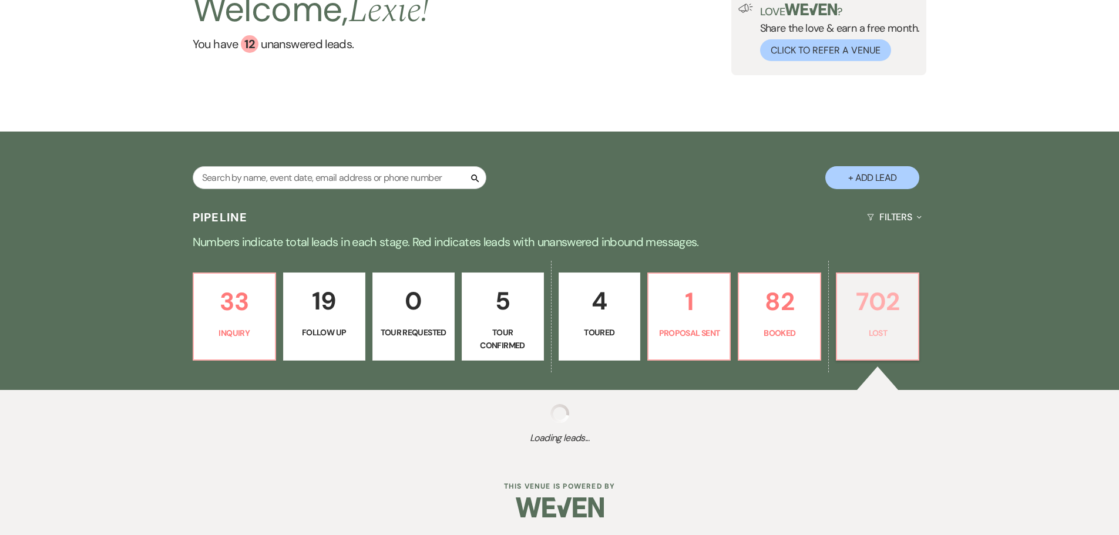
select select "8"
select select "5"
select select "8"
select select "5"
select select "8"
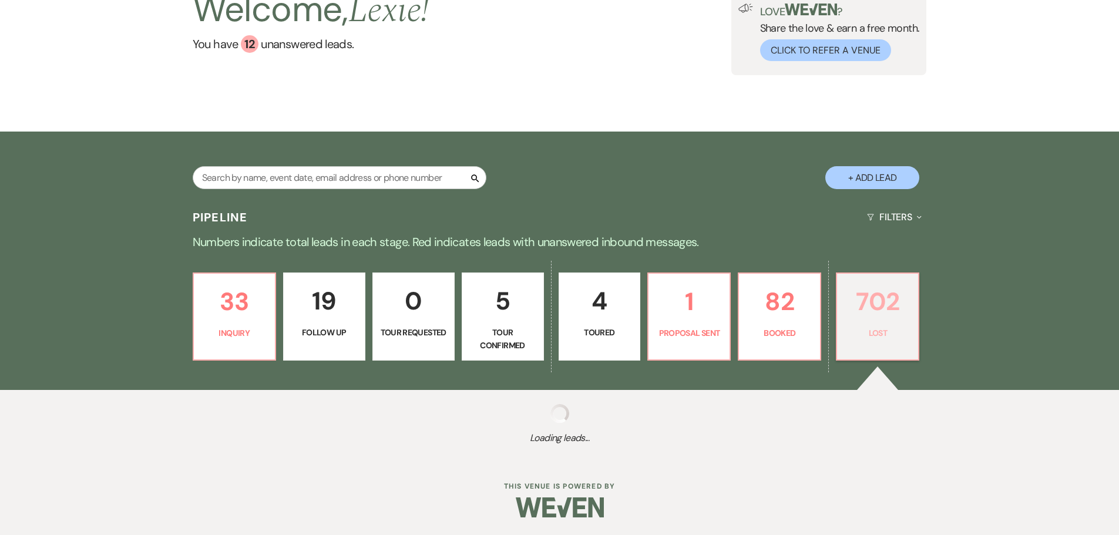
select select "6"
select select "8"
select select "5"
select select "8"
select select "5"
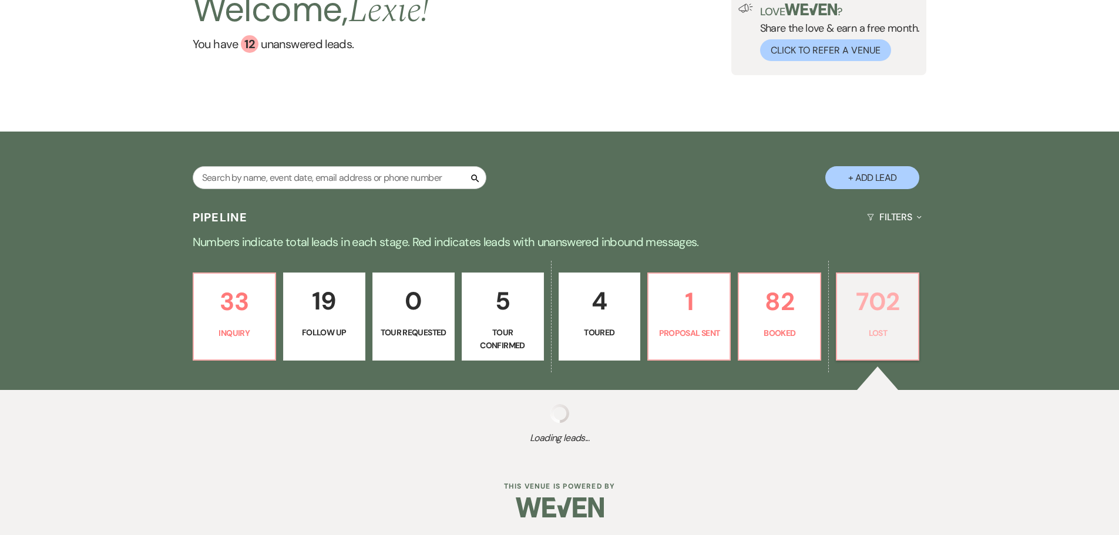
select select "8"
select select "5"
select select "8"
select select "5"
select select "8"
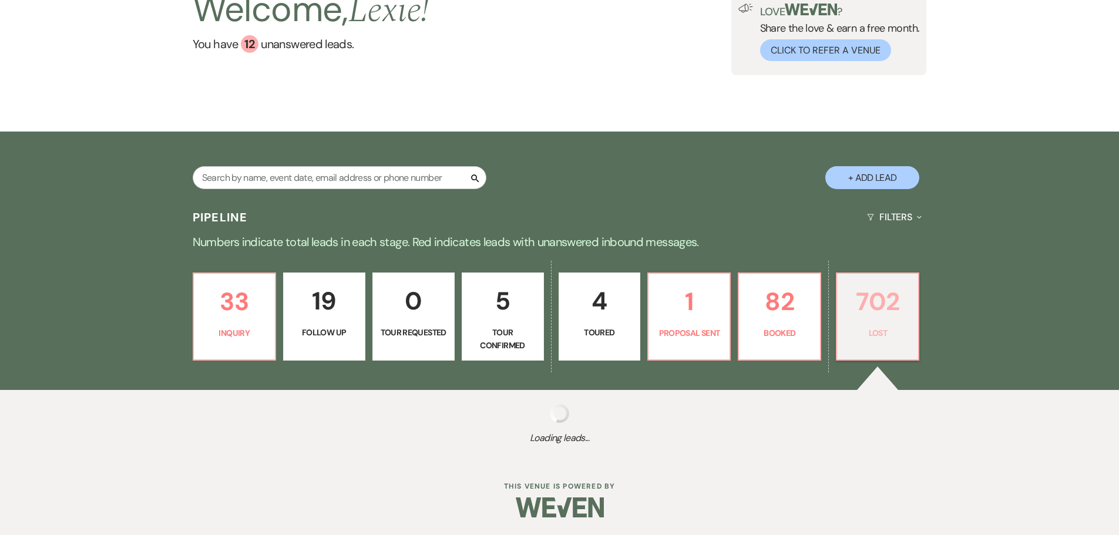
select select "5"
select select "8"
select select "6"
select select "8"
select select "5"
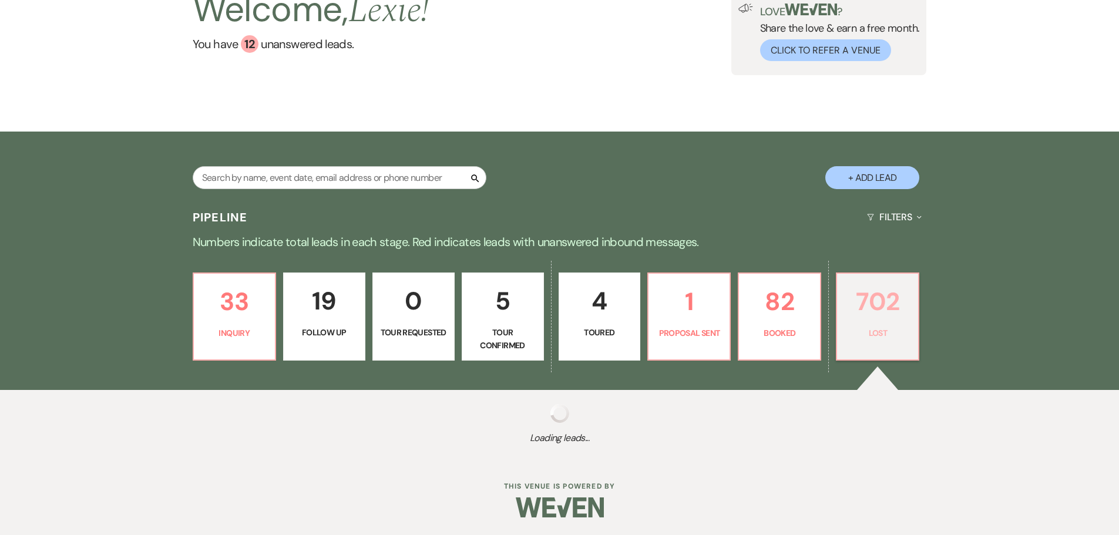
select select "8"
select select "5"
select select "8"
select select "5"
select select "8"
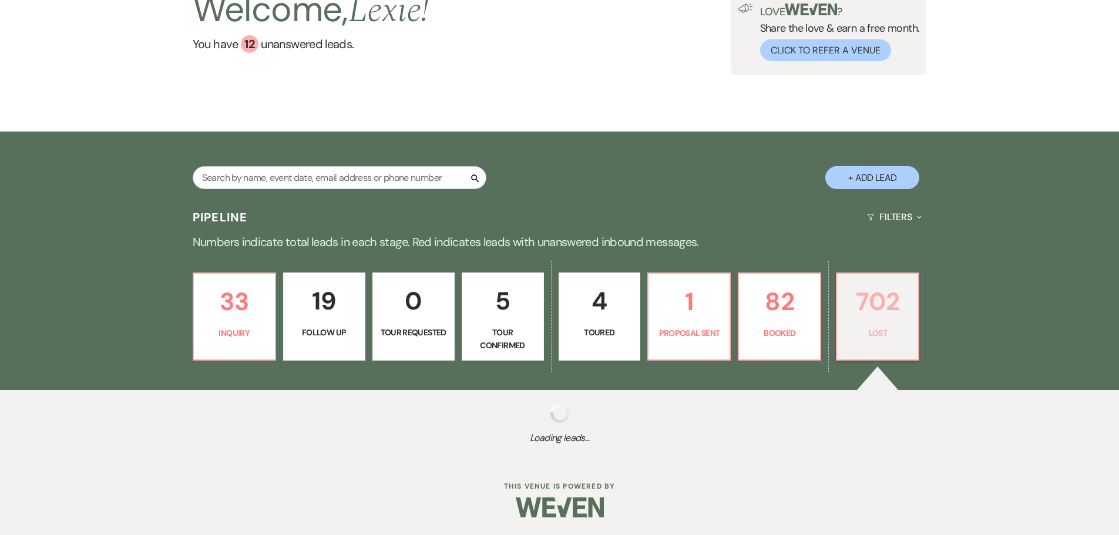
select select "5"
select select "8"
select select "5"
select select "8"
select select "5"
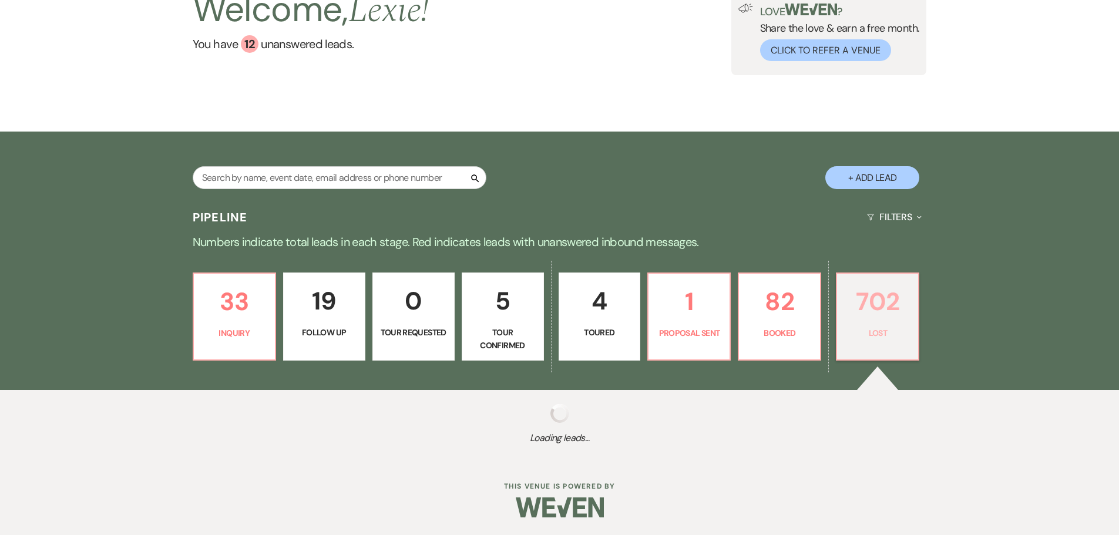
select select "8"
select select "5"
select select "8"
select select "7"
select select "8"
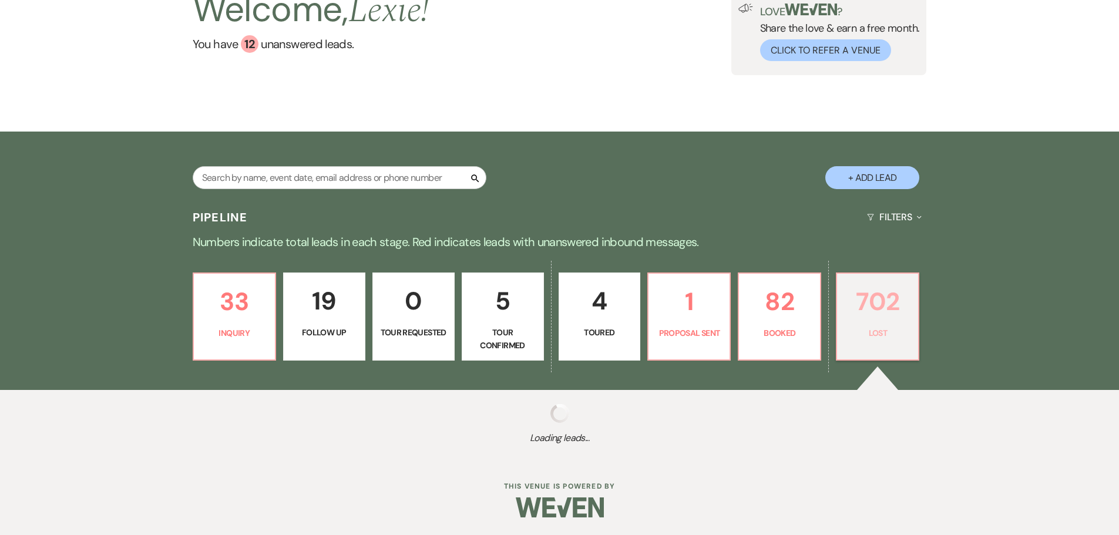
select select "5"
select select "8"
select select "5"
select select "8"
select select "7"
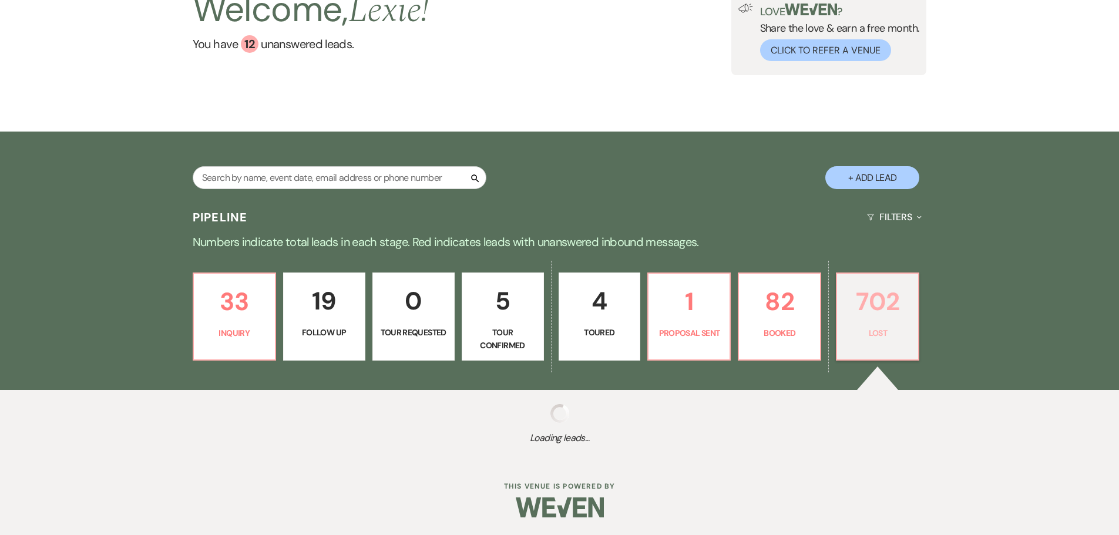
select select "8"
select select "5"
select select "8"
select select "5"
select select "8"
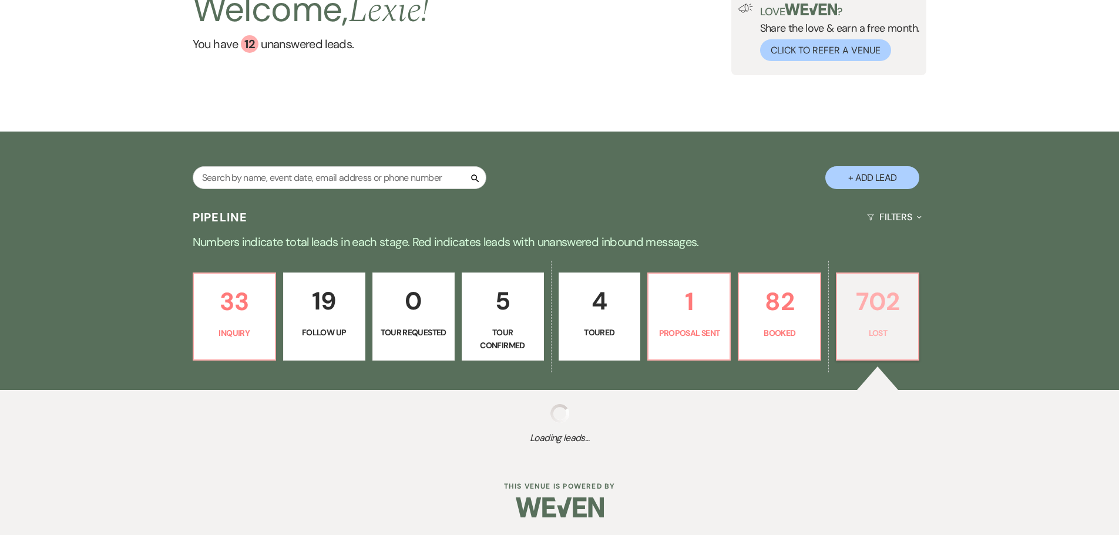
select select "5"
select select "8"
select select "5"
select select "8"
select select "10"
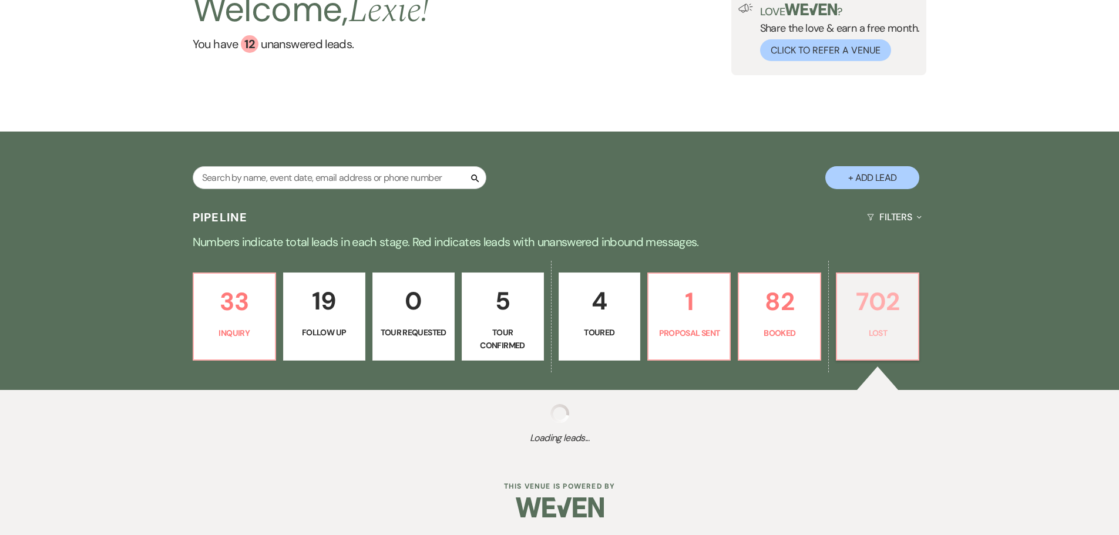
select select "8"
select select "5"
select select "8"
select select "5"
select select "8"
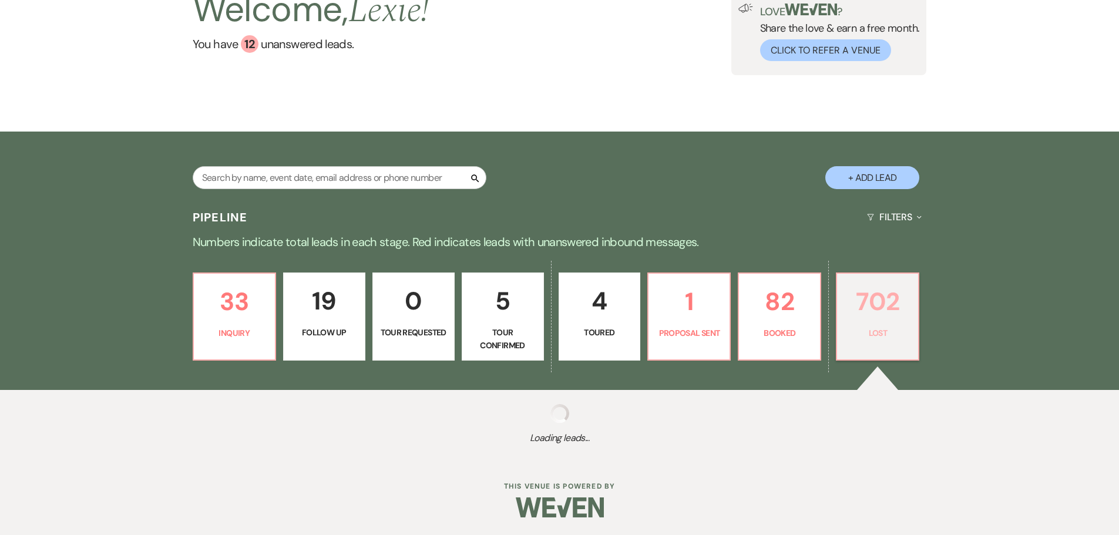
select select "5"
select select "8"
select select "5"
select select "8"
select select "5"
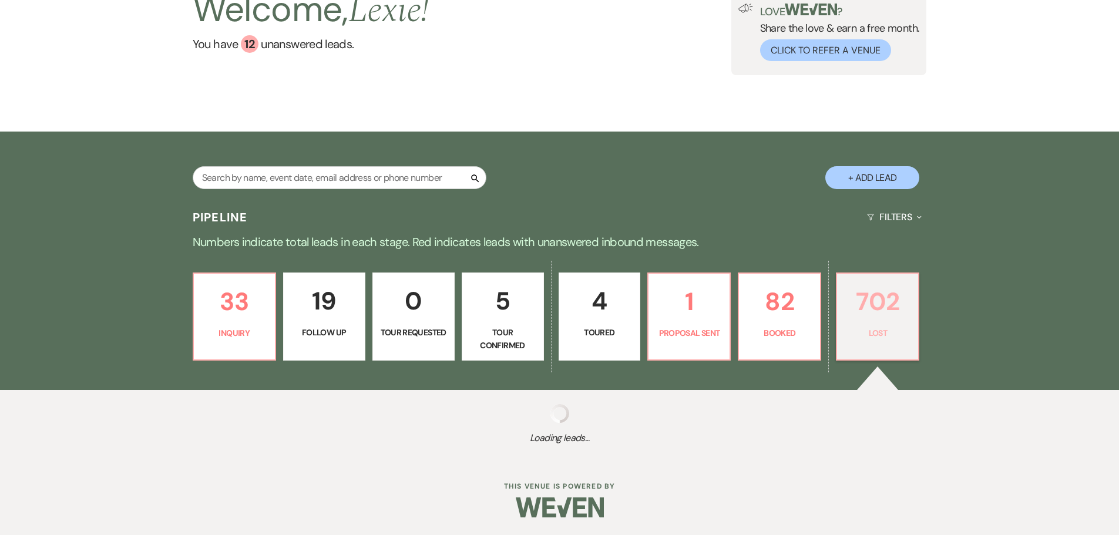
select select "8"
select select "5"
select select "8"
select select "5"
select select "8"
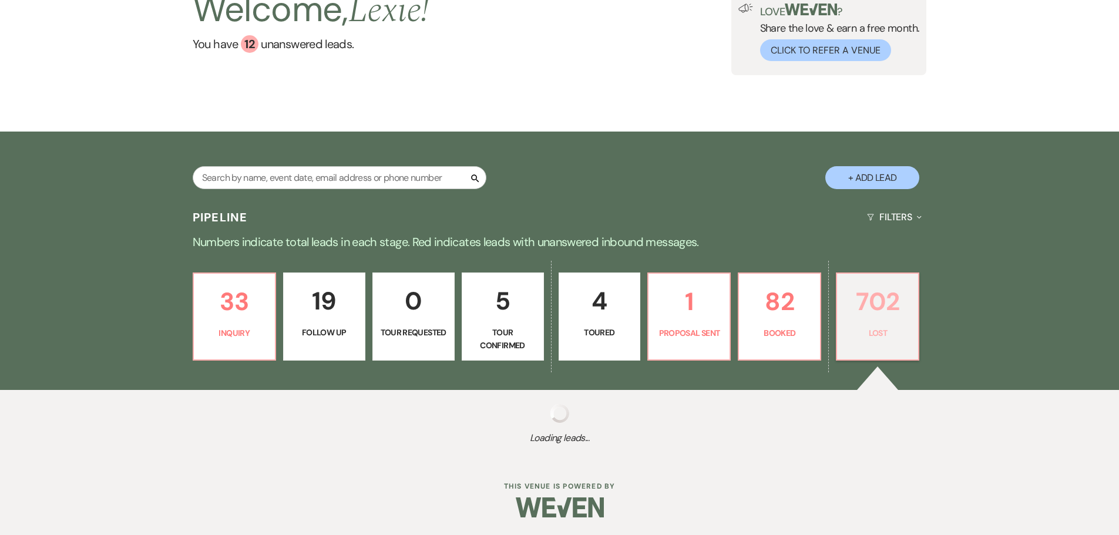
select select "5"
select select "8"
select select "5"
select select "8"
select select "5"
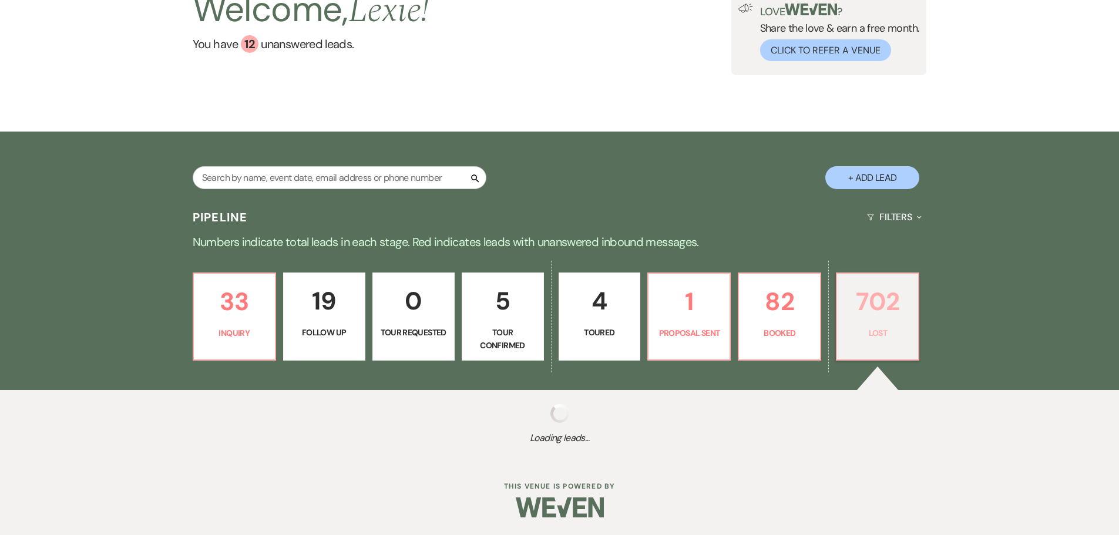
select select "8"
select select "5"
select select "8"
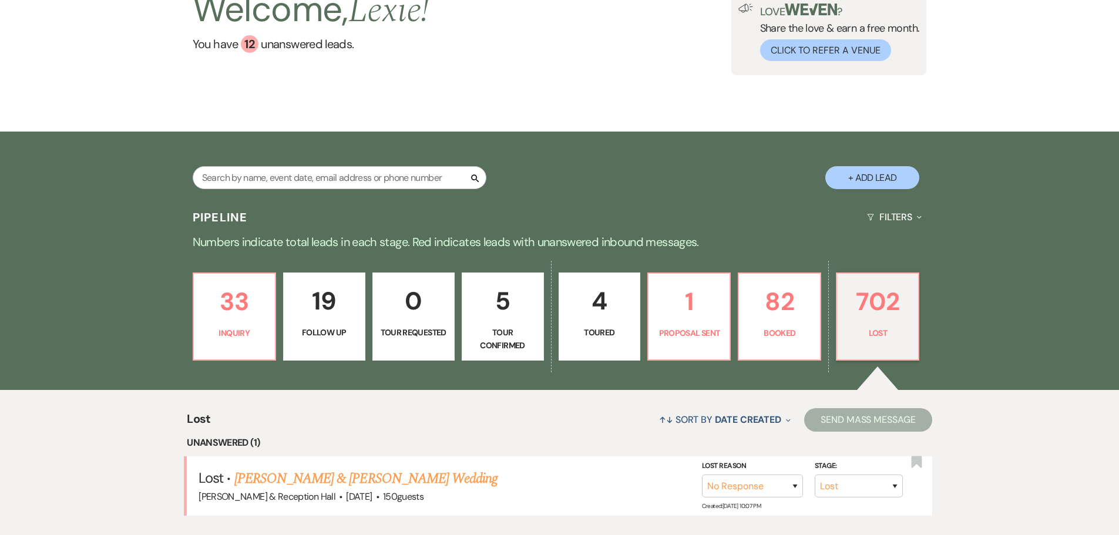
scroll to position [249, 0]
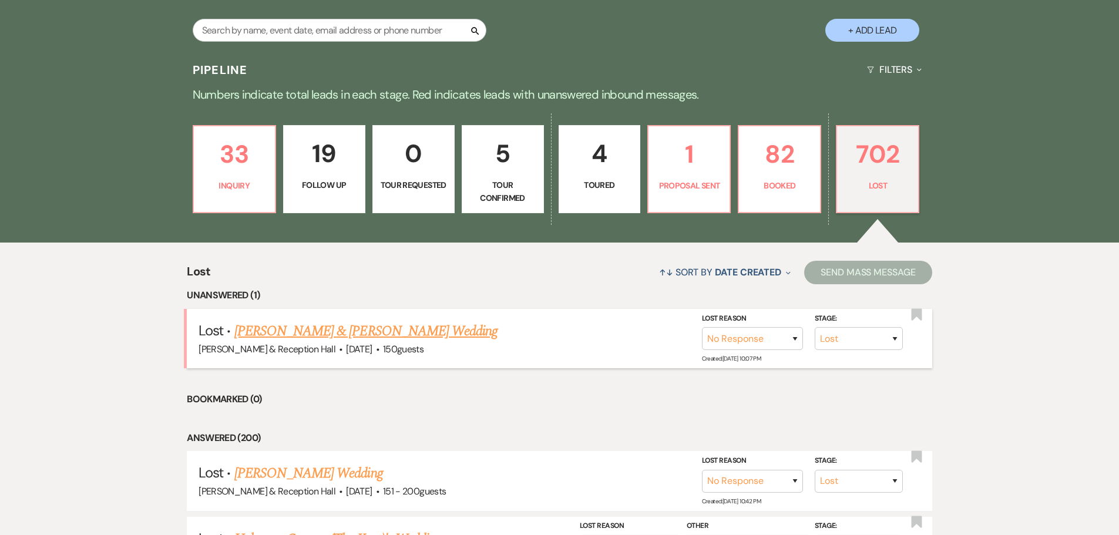
click at [311, 330] on link "Javier & Garcia's Wedding" at bounding box center [365, 331] width 263 height 21
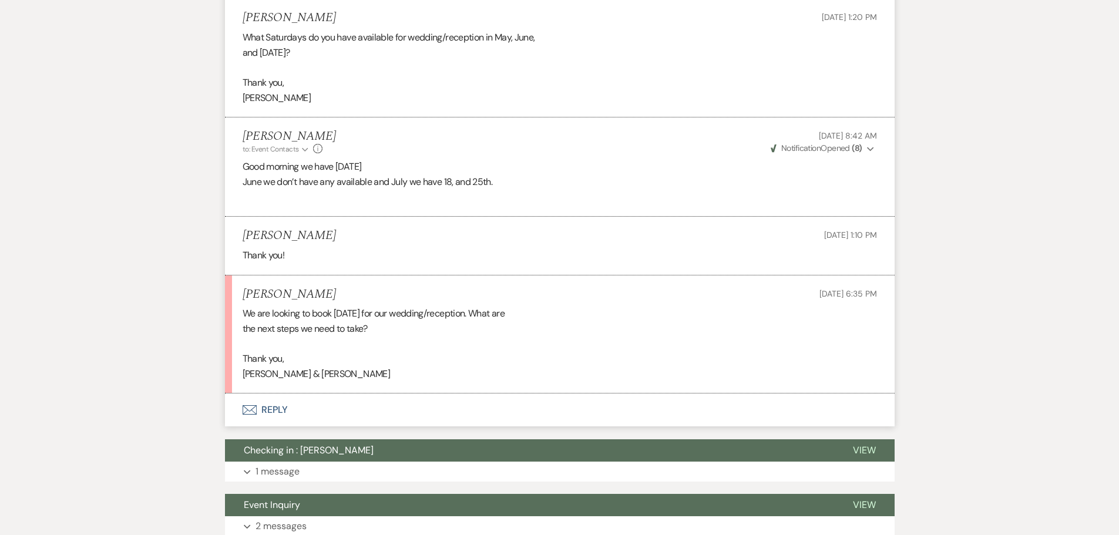
scroll to position [1351, 0]
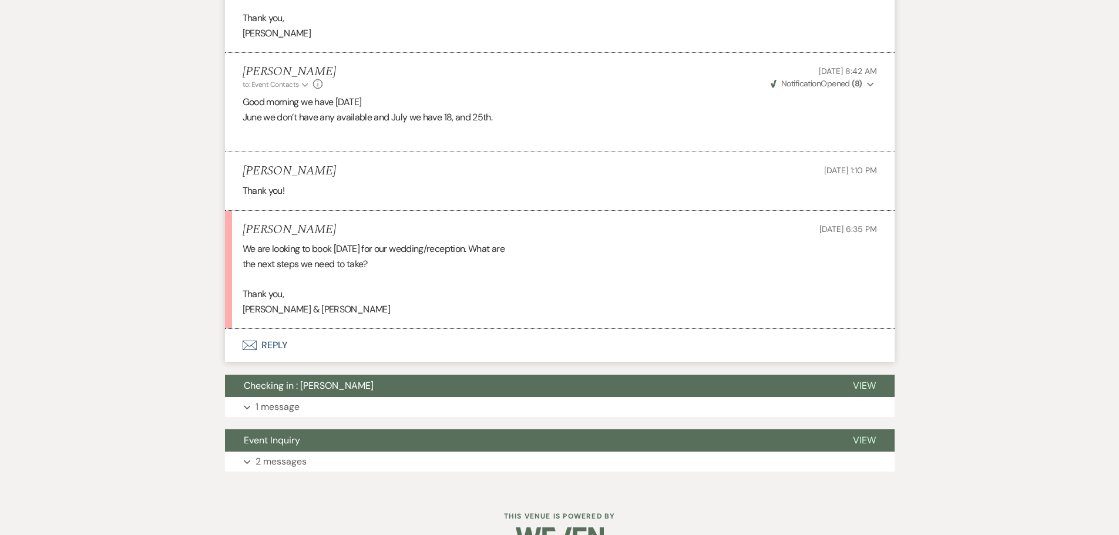
click at [264, 362] on button "Envelope Reply" at bounding box center [560, 345] width 670 height 33
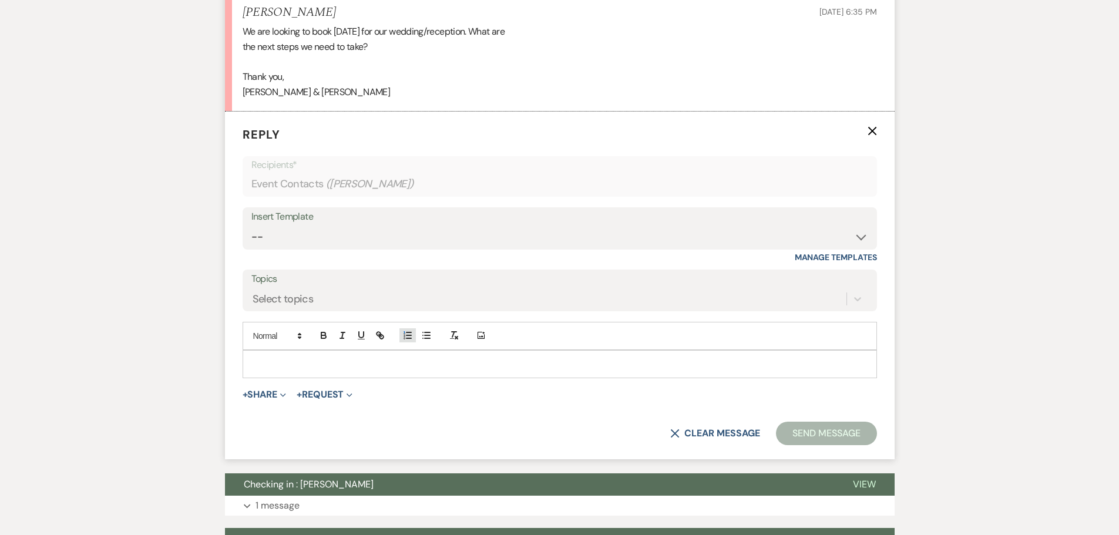
scroll to position [1570, 0]
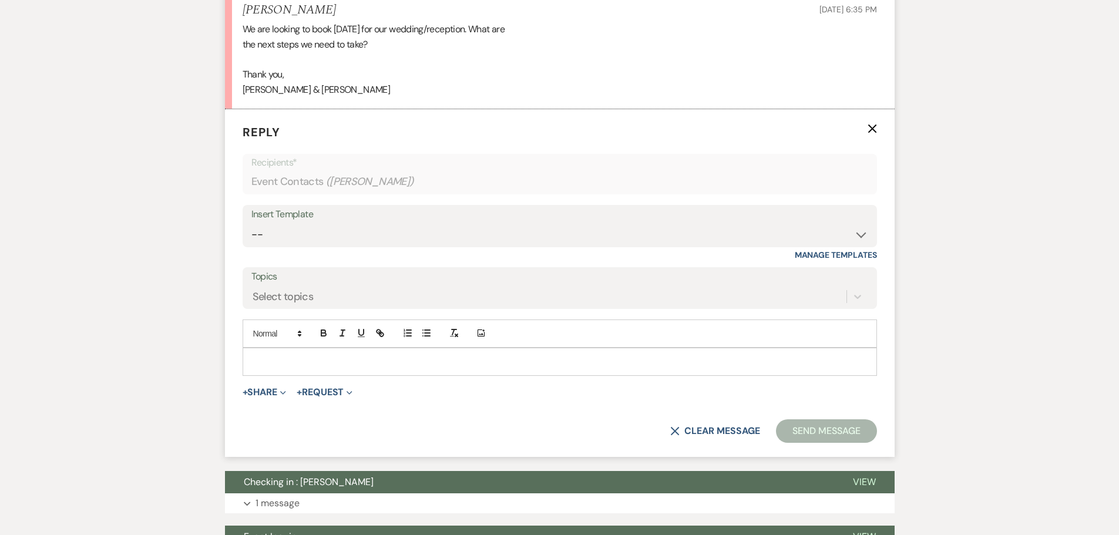
click at [308, 368] on div at bounding box center [559, 361] width 633 height 27
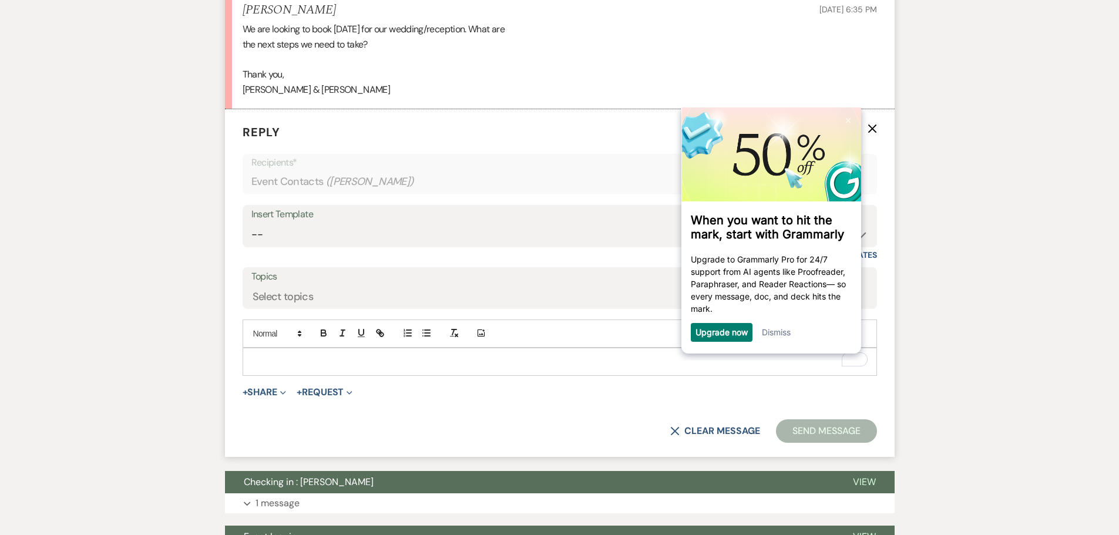
click at [773, 337] on link "Dismiss" at bounding box center [775, 332] width 29 height 10
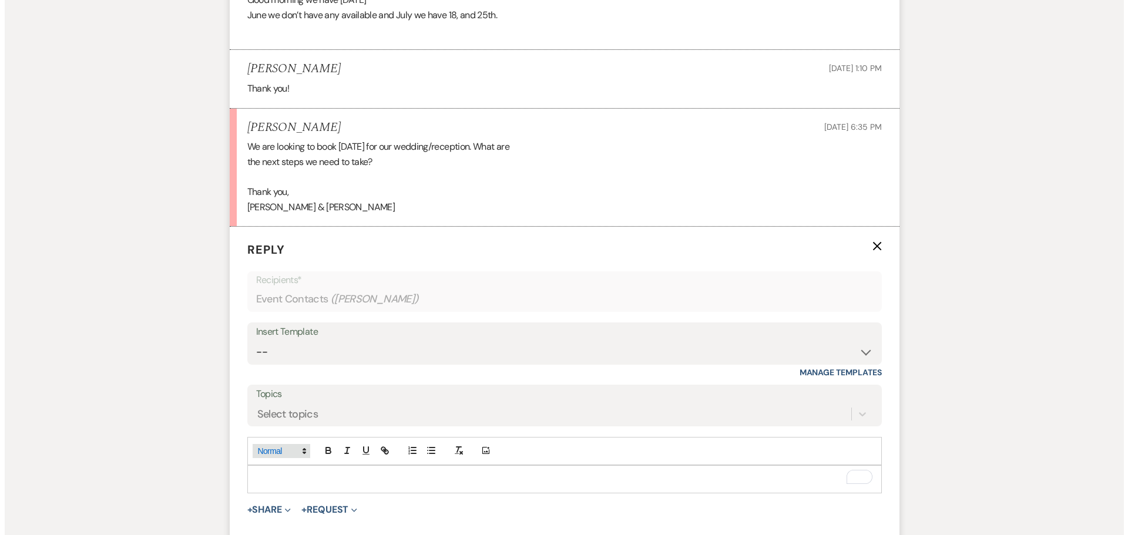
scroll to position [1512, 0]
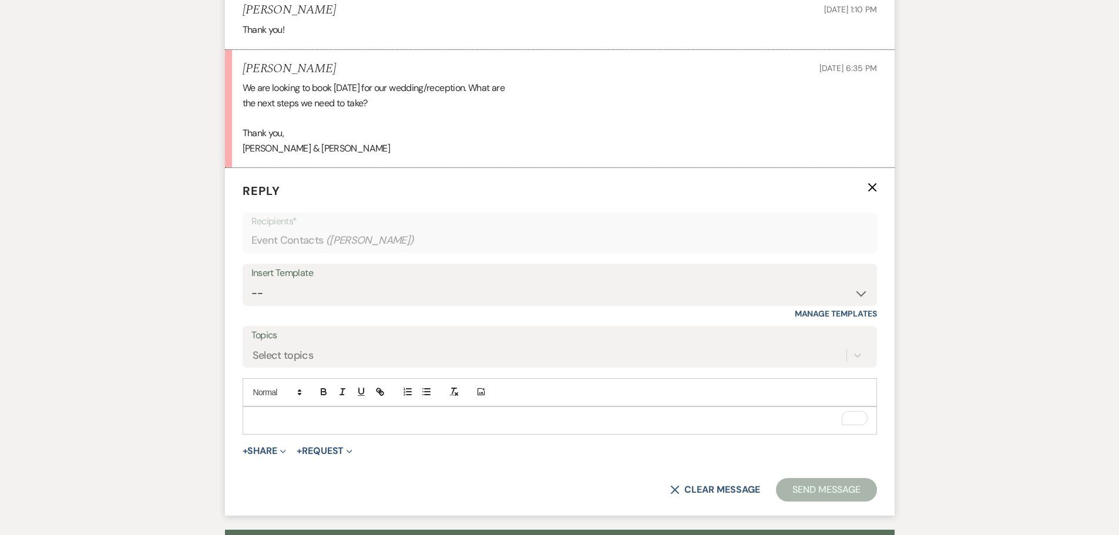
click at [264, 427] on p "To enrich screen reader interactions, please activate Accessibility in Grammarl…" at bounding box center [559, 420] width 615 height 13
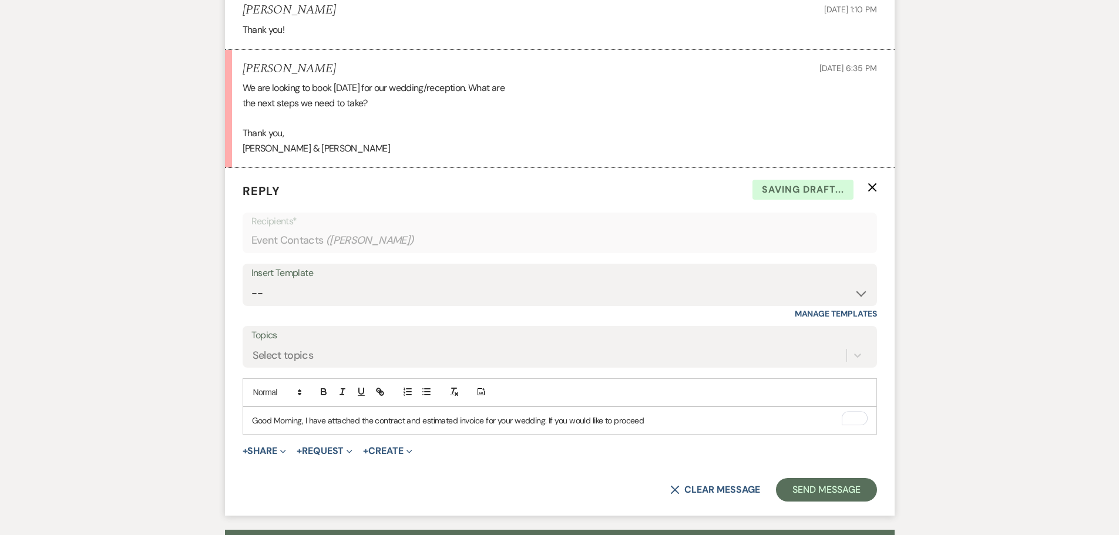
click at [678, 427] on p "Good Morning, I have attached the contract and estimated invoice for your weddi…" at bounding box center [559, 420] width 615 height 13
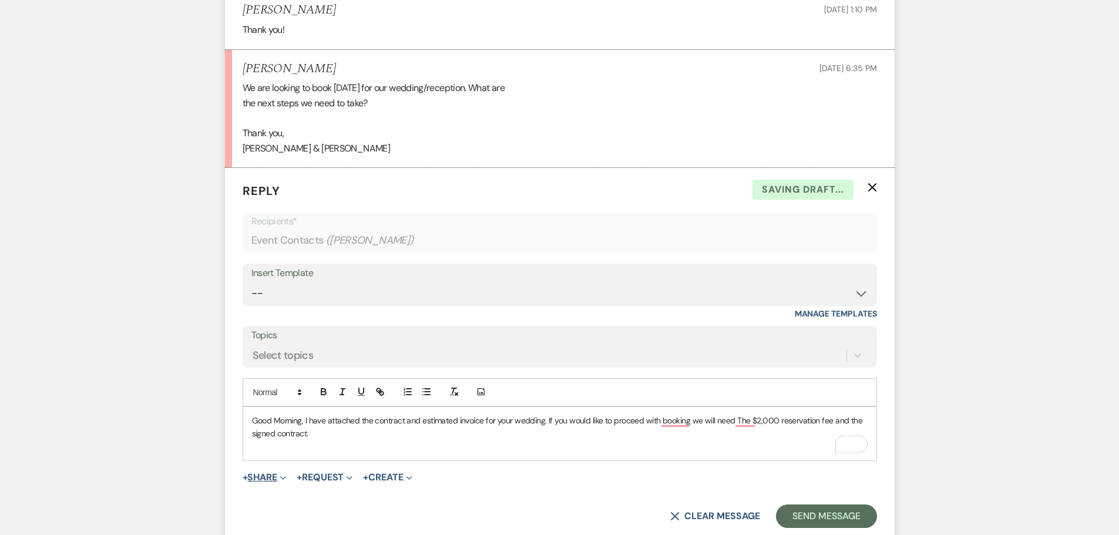
click at [258, 482] on button "+ Share Expand" at bounding box center [265, 477] width 44 height 9
click at [289, 507] on span "Doc Upload Documents" at bounding box center [290, 501] width 67 height 12
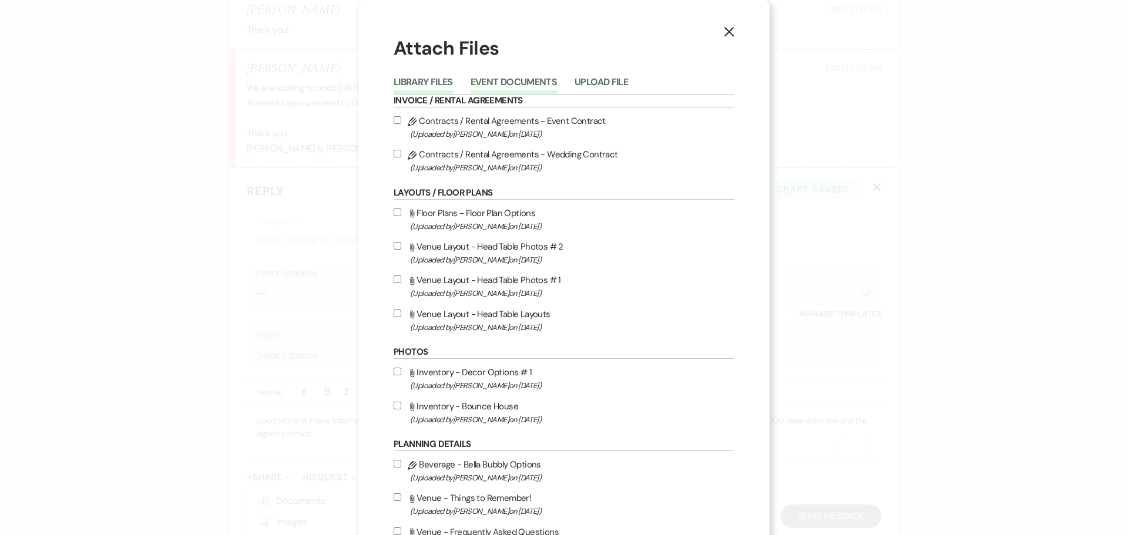
click at [500, 83] on button "Event Documents" at bounding box center [513, 86] width 86 height 16
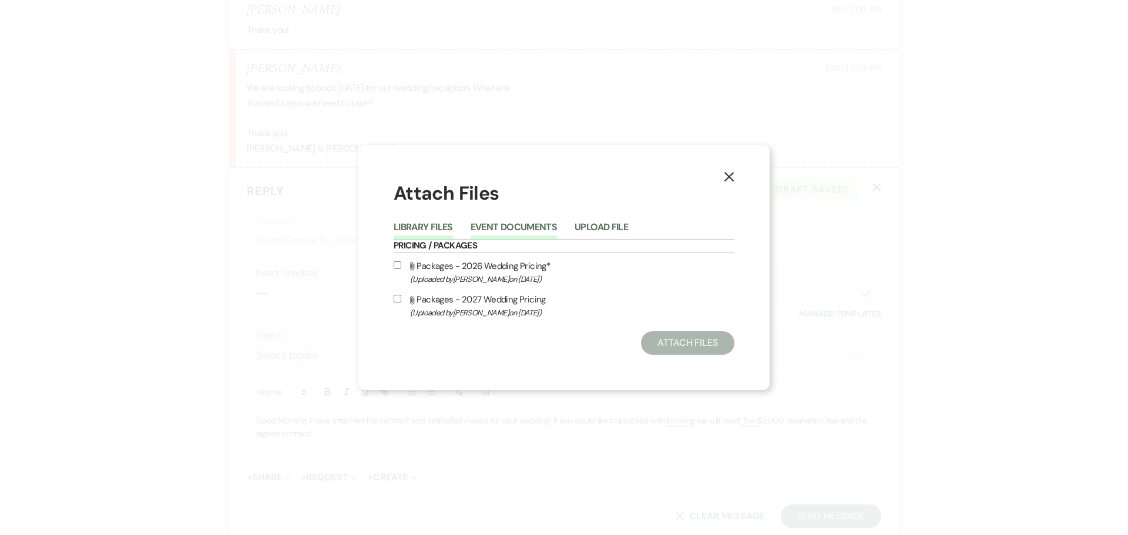
click at [436, 226] on button "Library Files" at bounding box center [422, 231] width 59 height 16
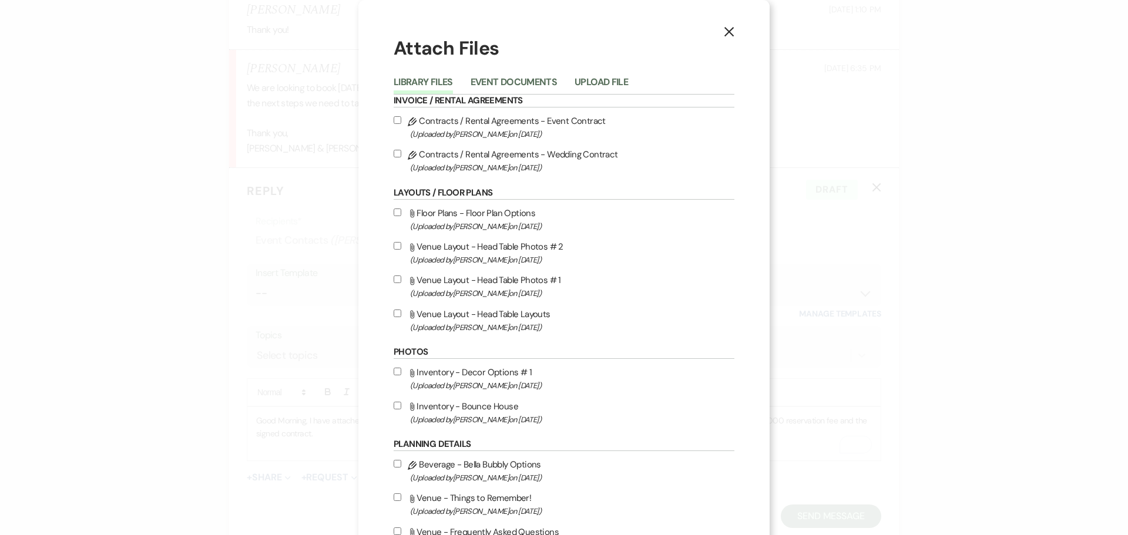
click at [393, 153] on input "Pencil Contracts / Rental Agreements - Wedding Contract (Uploaded by Lexie Craf…" at bounding box center [397, 154] width 8 height 8
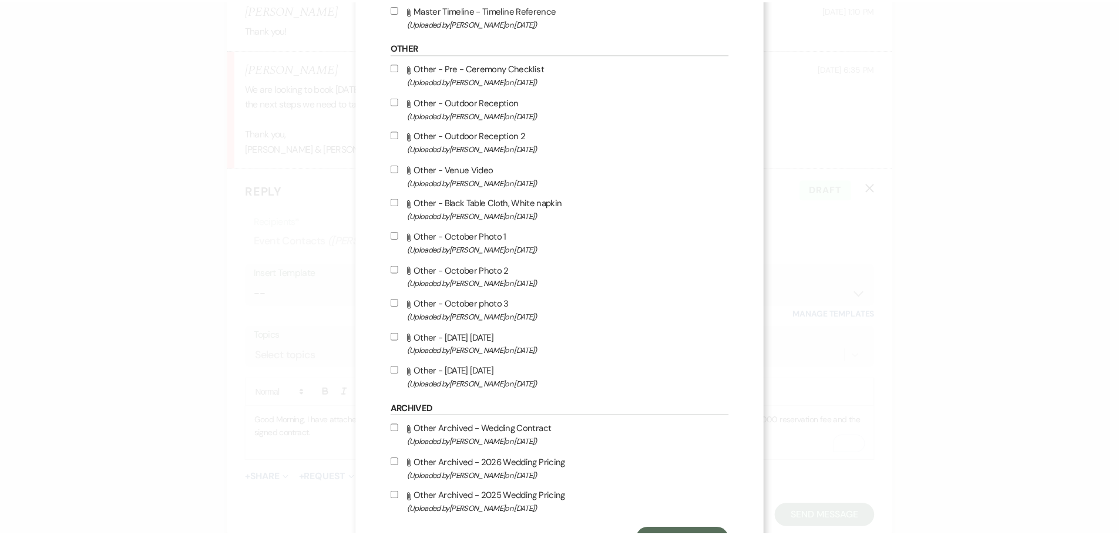
scroll to position [1020, 0]
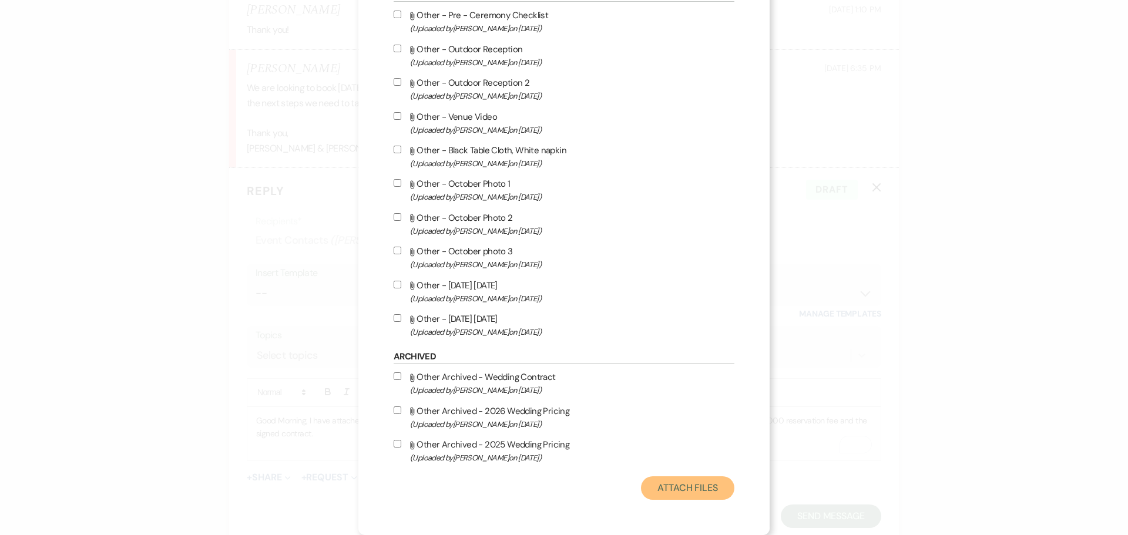
click at [707, 483] on button "Attach Files" at bounding box center [687, 487] width 93 height 23
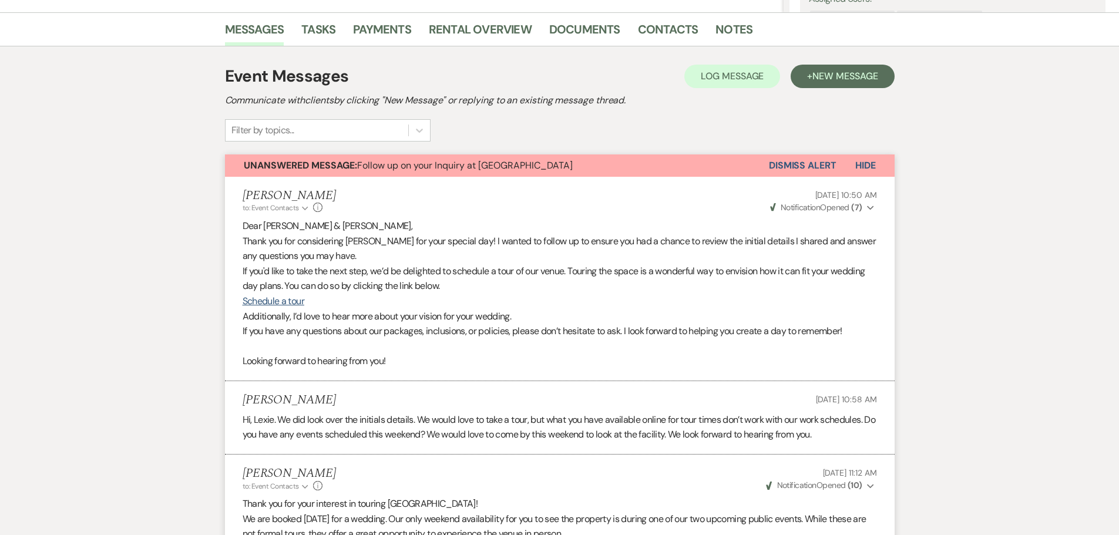
scroll to position [220, 0]
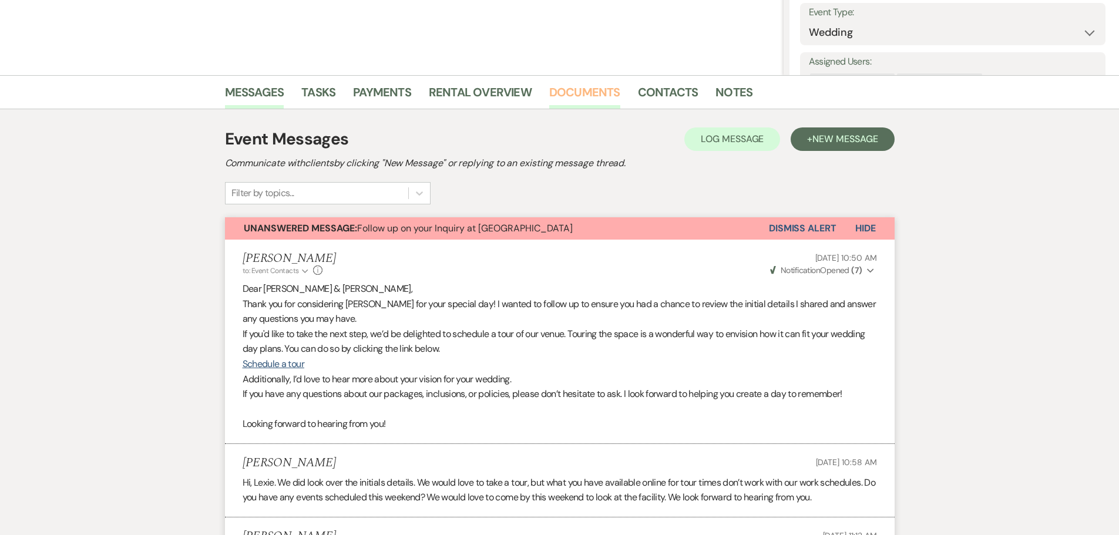
click at [581, 86] on link "Documents" at bounding box center [584, 96] width 71 height 26
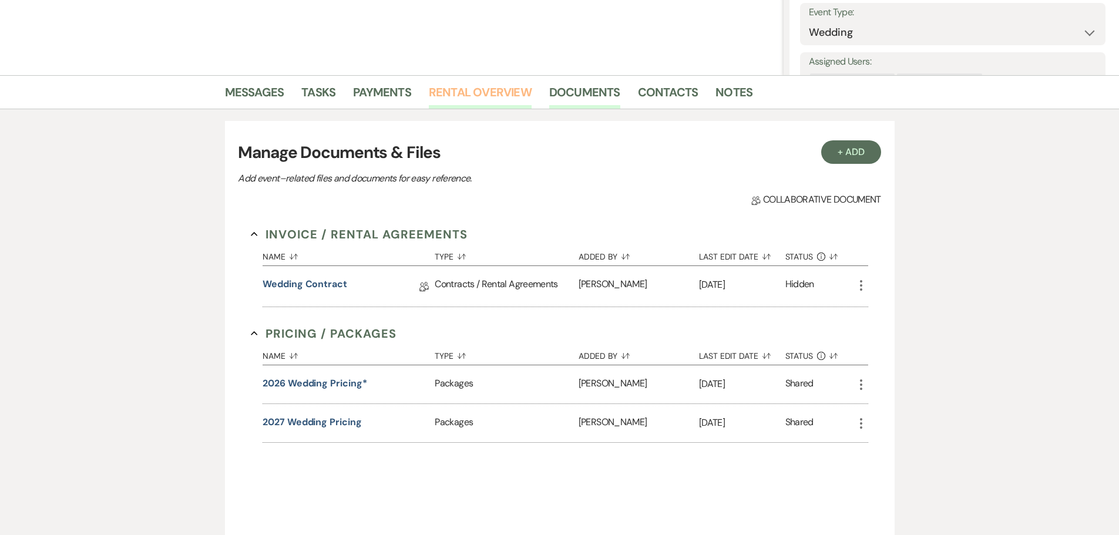
click at [493, 95] on link "Rental Overview" at bounding box center [480, 96] width 103 height 26
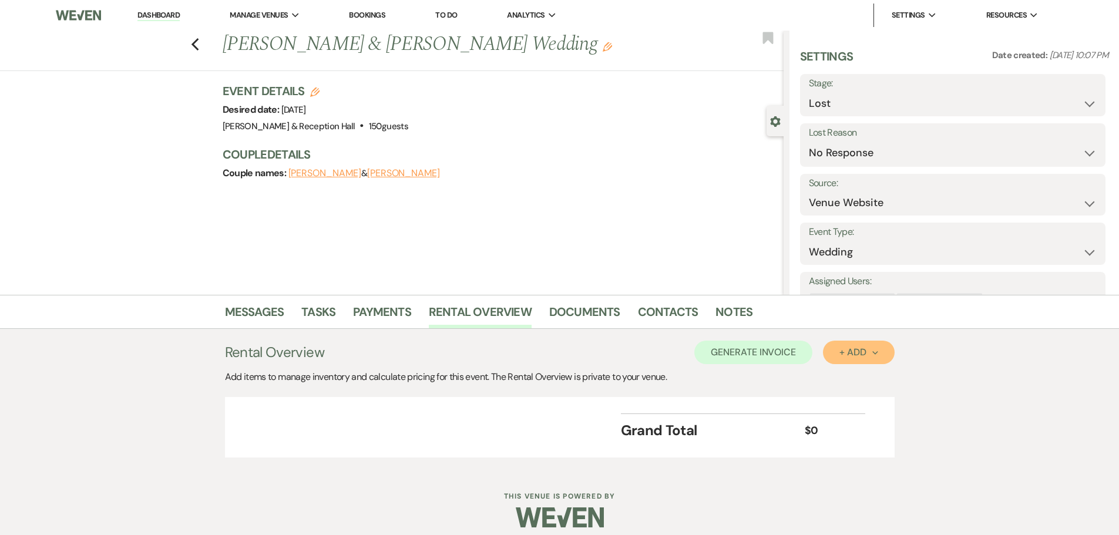
click at [862, 363] on button "+ Add Next" at bounding box center [858, 352] width 71 height 23
click at [842, 400] on button "Category" at bounding box center [854, 397] width 62 height 18
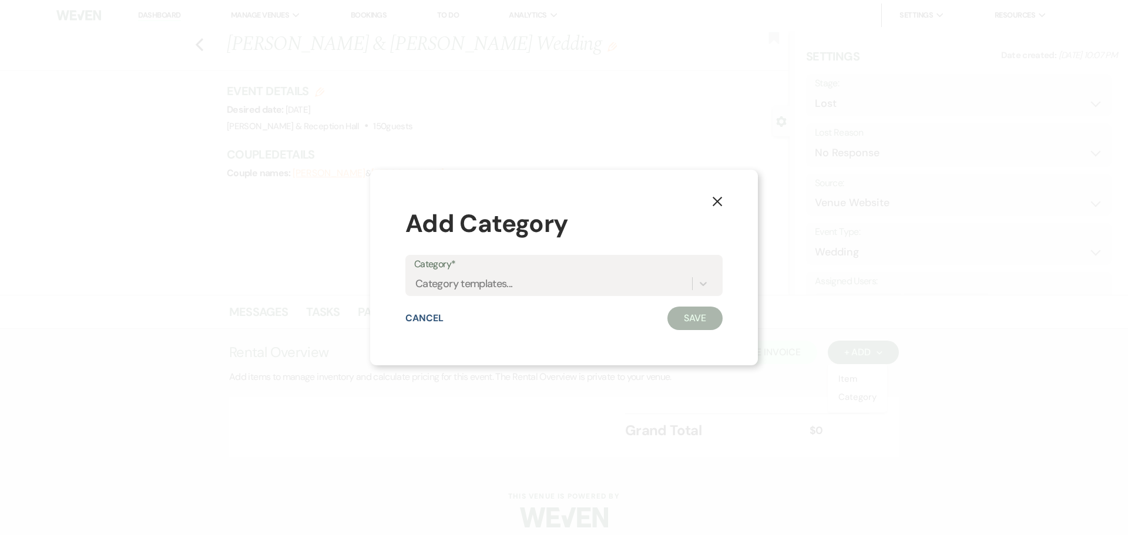
click at [491, 301] on div "Category* Category templates..." at bounding box center [563, 281] width 317 height 52
click at [493, 288] on div "Category templates..." at bounding box center [463, 284] width 97 height 16
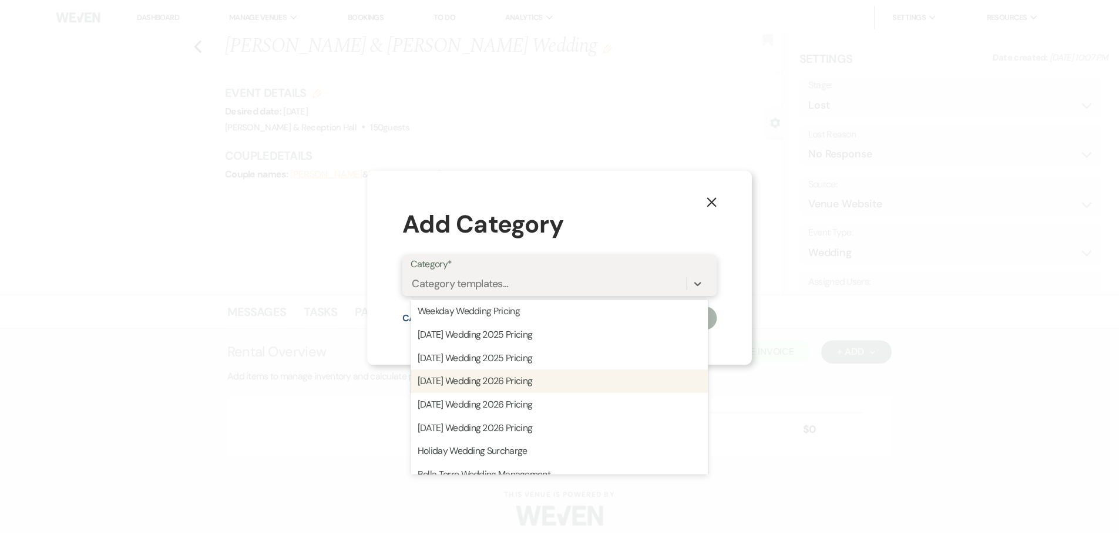
scroll to position [117, 0]
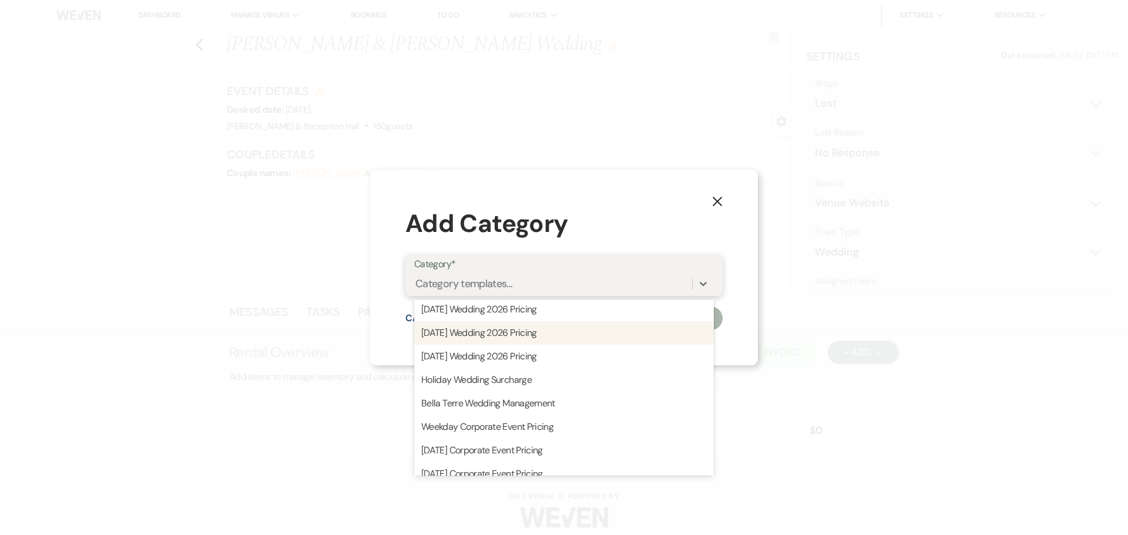
click at [541, 338] on div "Saturday Wedding 2026 Pricing" at bounding box center [564, 332] width 300 height 23
click at [778, 324] on div "X Add Category Category* option Saturday Wedding 2026 Pricing, selected. option…" at bounding box center [564, 267] width 1128 height 535
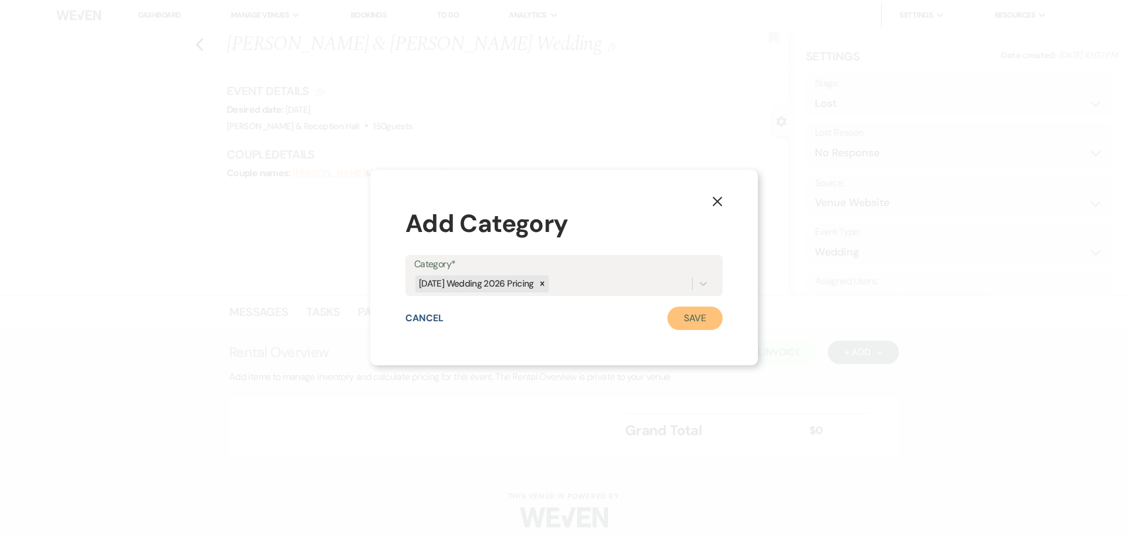
click at [695, 321] on button "Save" at bounding box center [694, 318] width 55 height 23
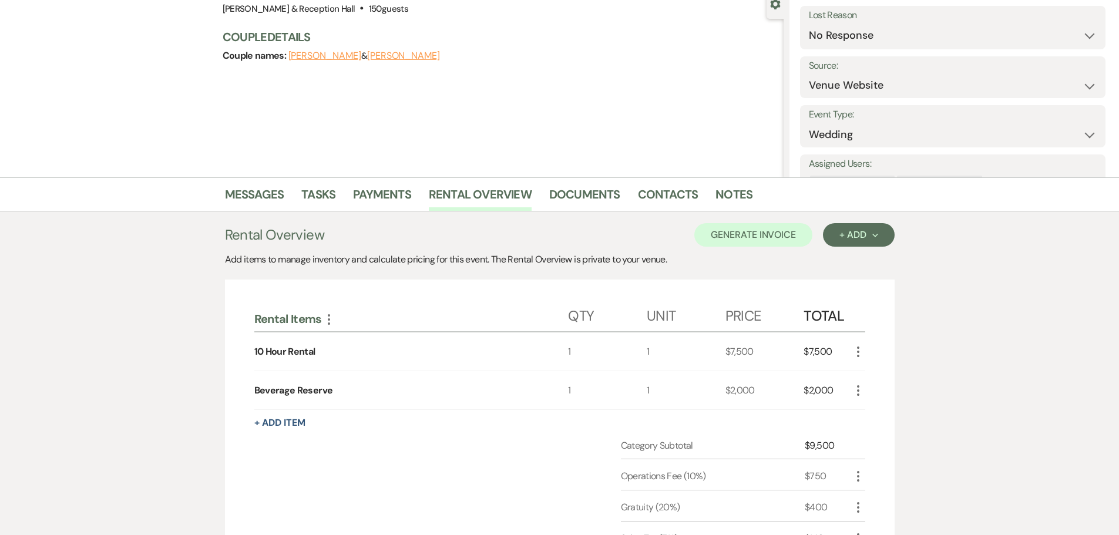
click at [860, 391] on icon "More" at bounding box center [858, 391] width 14 height 14
click at [871, 412] on button "Pencil Edit" at bounding box center [881, 413] width 61 height 19
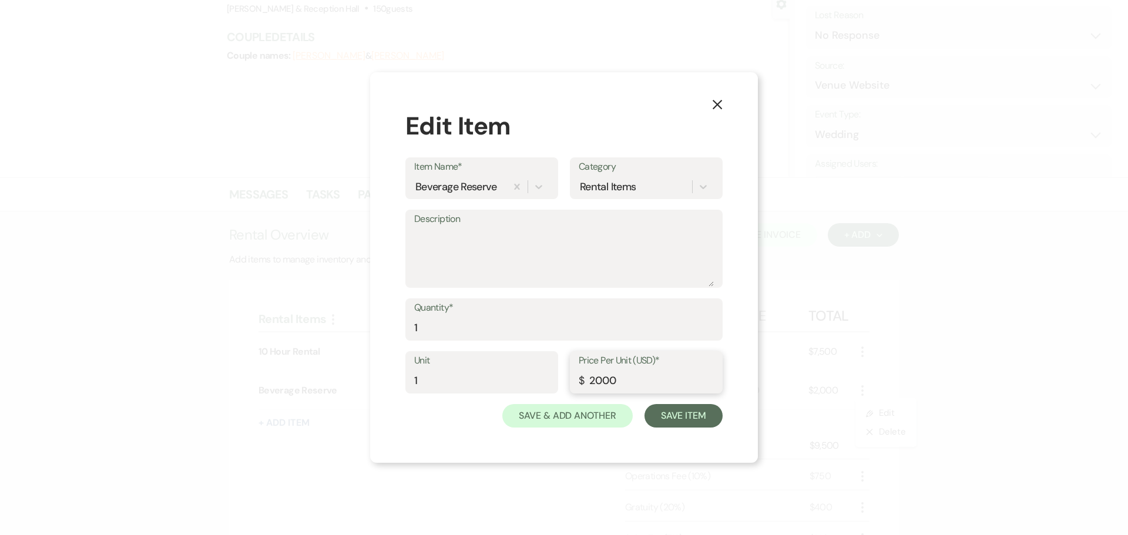
click at [602, 378] on input "2000" at bounding box center [645, 380] width 135 height 23
click at [694, 426] on button "Save Item" at bounding box center [683, 415] width 78 height 23
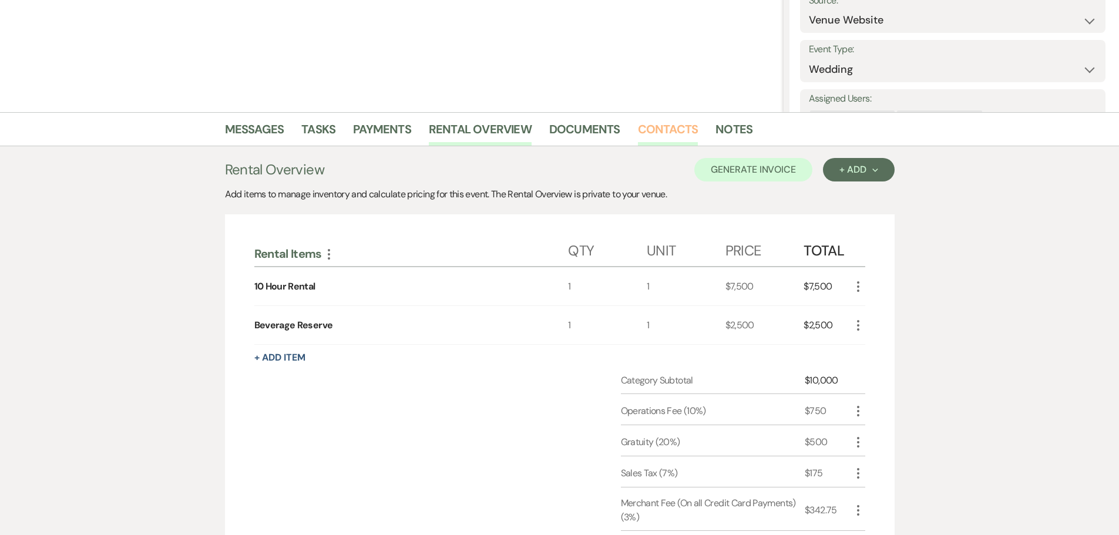
scroll to position [235, 0]
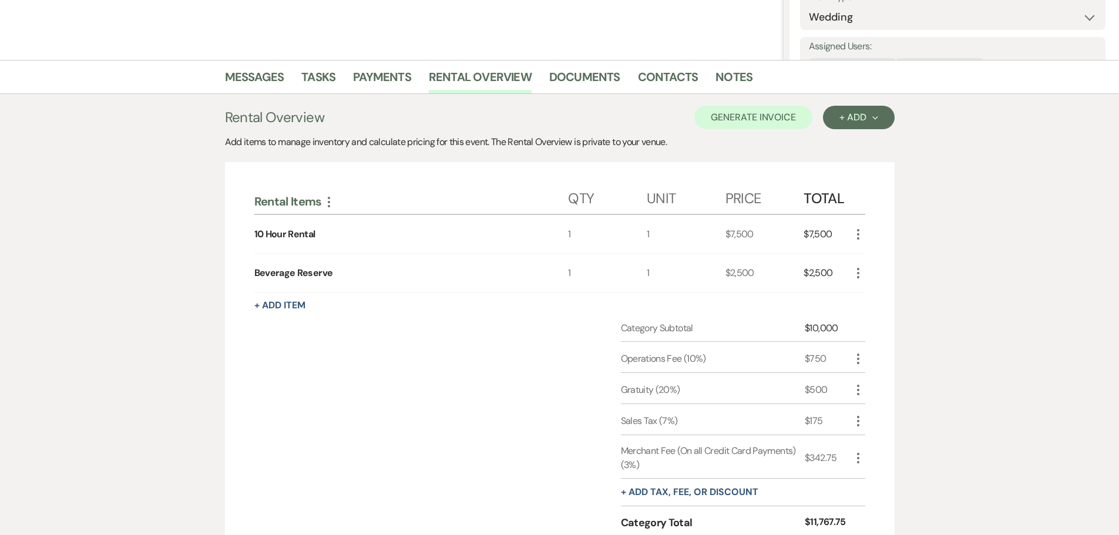
click at [862, 354] on icon "More" at bounding box center [858, 359] width 14 height 14
click at [877, 388] on button "Pencil Edit" at bounding box center [881, 381] width 61 height 19
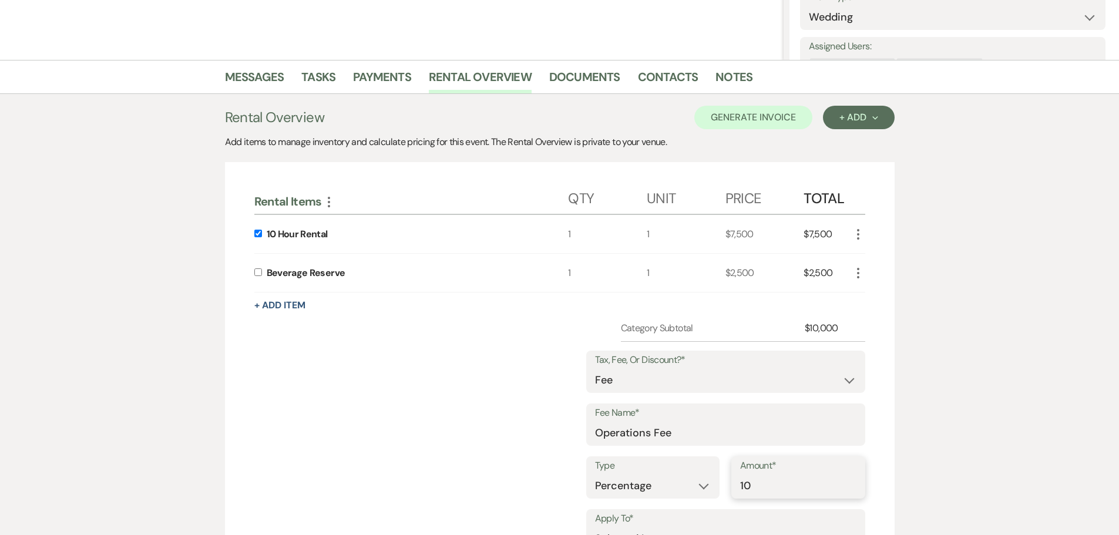
drag, startPoint x: 785, startPoint y: 490, endPoint x: 732, endPoint y: 459, distance: 60.8
click at [727, 476] on div "Type Dollar Amount Percentage Amount* 10" at bounding box center [725, 482] width 279 height 53
click at [892, 473] on div "Rental Items More Qty Unit Price Total 10 Hour Rental 1 1 $7,500 $7,500 More Be…" at bounding box center [560, 494] width 670 height 664
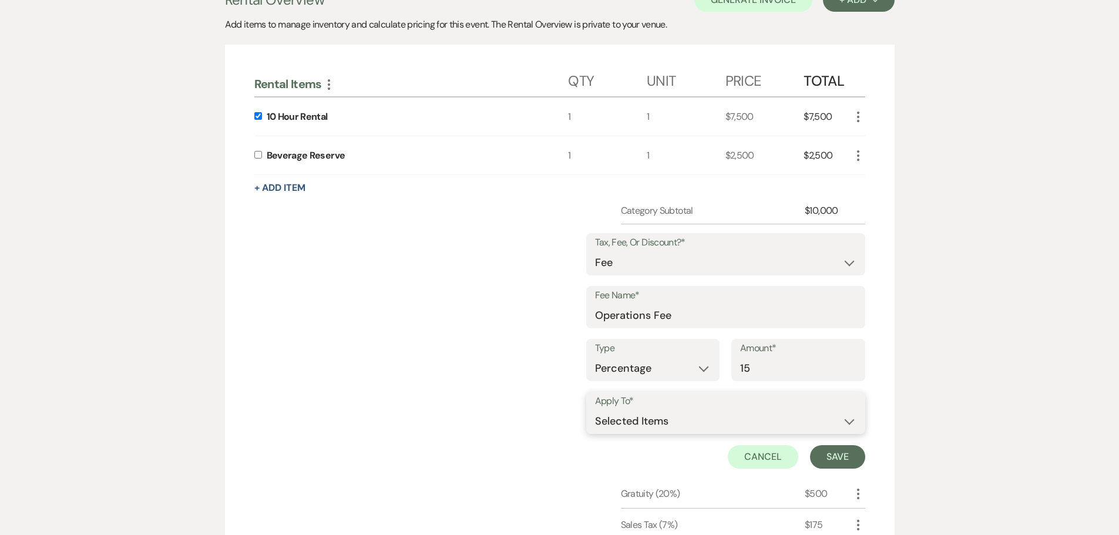
click at [770, 429] on select "Selected Items Category Subtotal (before all Taxes/Fees/Discounts)" at bounding box center [725, 420] width 261 height 23
click at [595, 409] on select "Selected Items Category Subtotal (before all Taxes/Fees/Discounts)" at bounding box center [725, 420] width 261 height 23
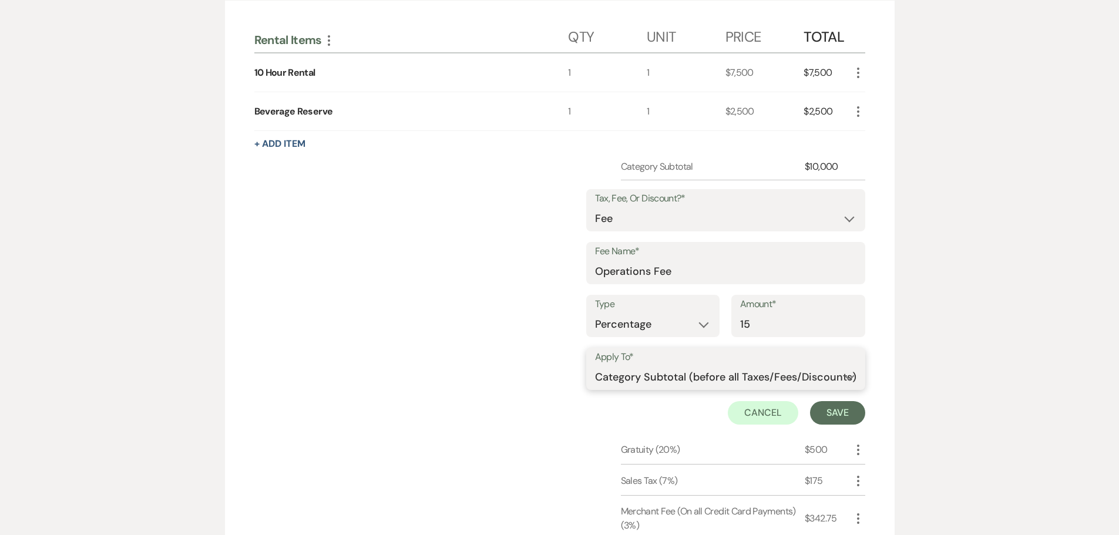
scroll to position [470, 0]
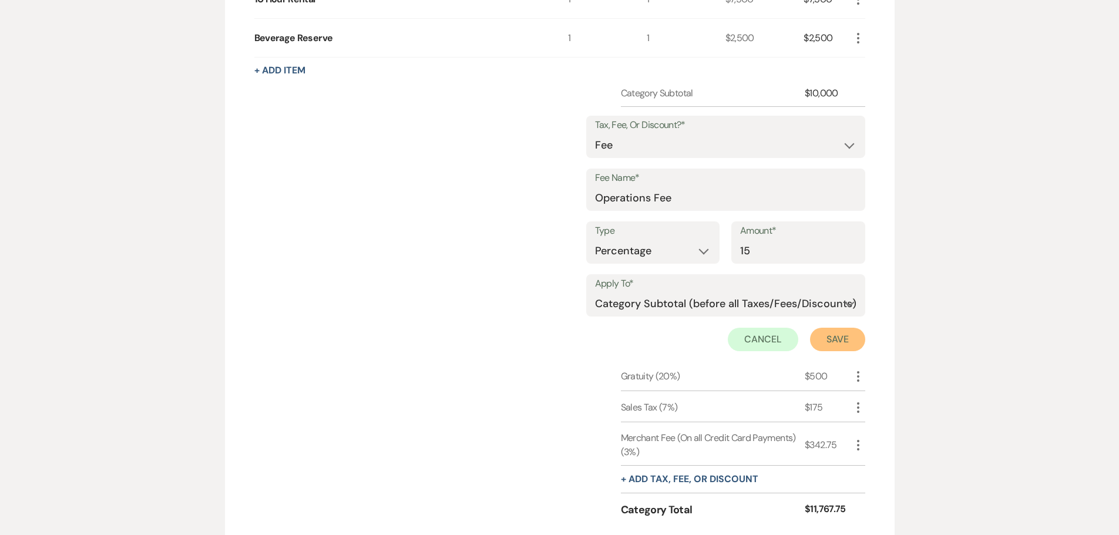
click at [838, 342] on button "Save" at bounding box center [837, 339] width 55 height 23
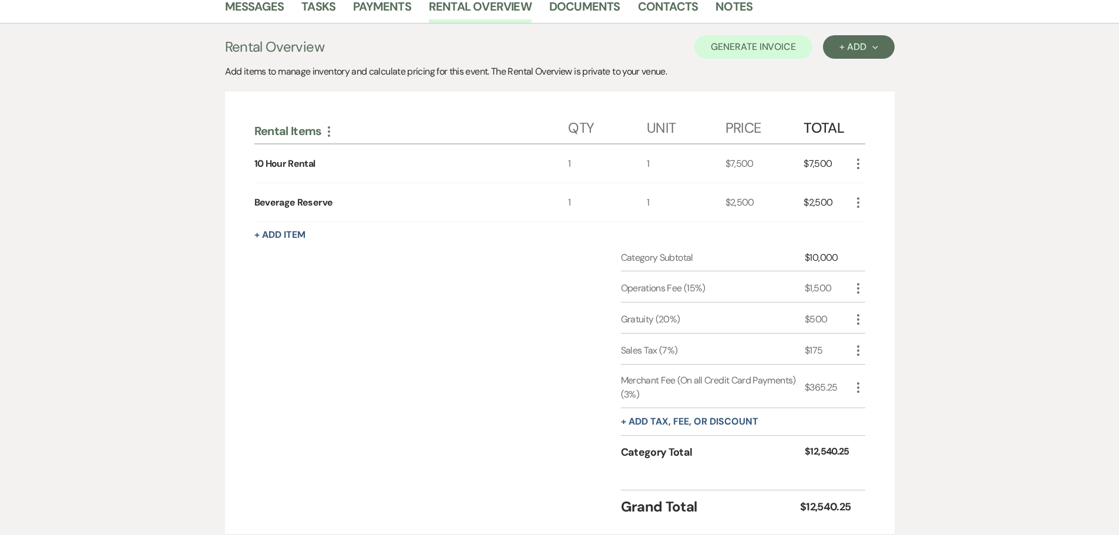
scroll to position [333, 0]
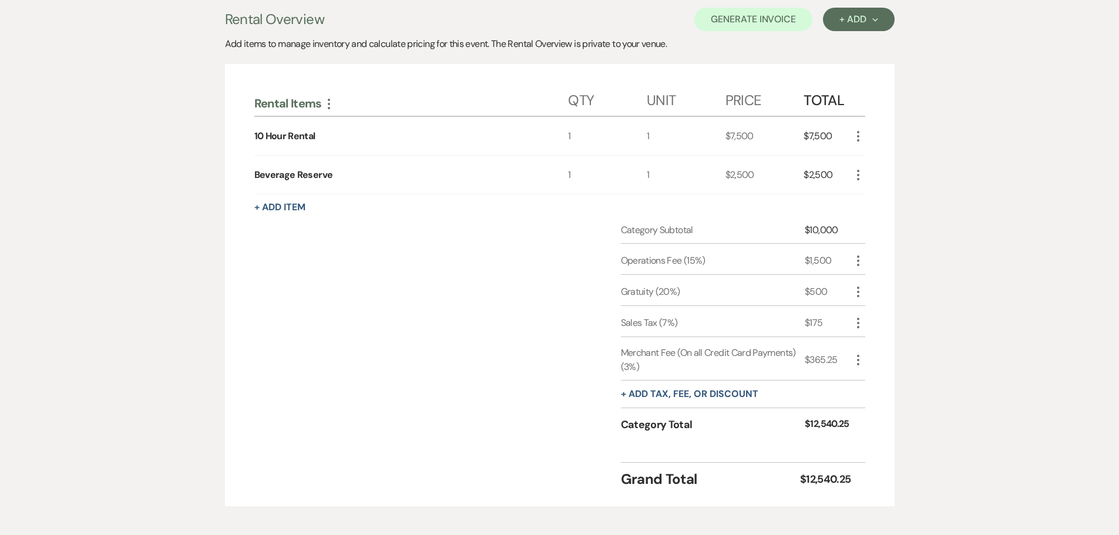
click at [657, 327] on div "Sales Tax (7%)" at bounding box center [713, 323] width 184 height 14
click at [623, 318] on div "Sales Tax (7%)" at bounding box center [713, 323] width 184 height 14
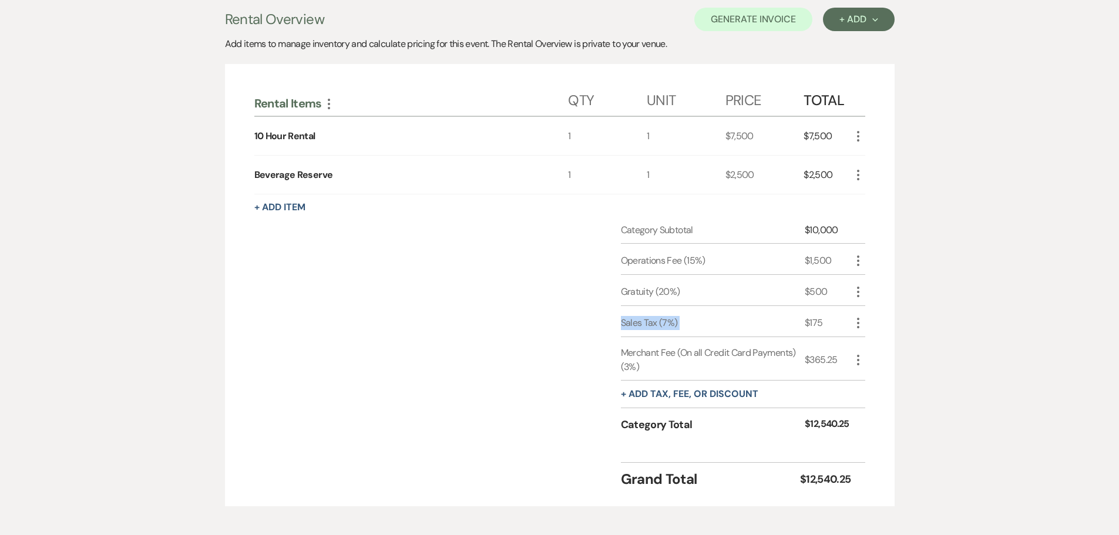
click at [623, 318] on div "Sales Tax (7%)" at bounding box center [713, 323] width 184 height 14
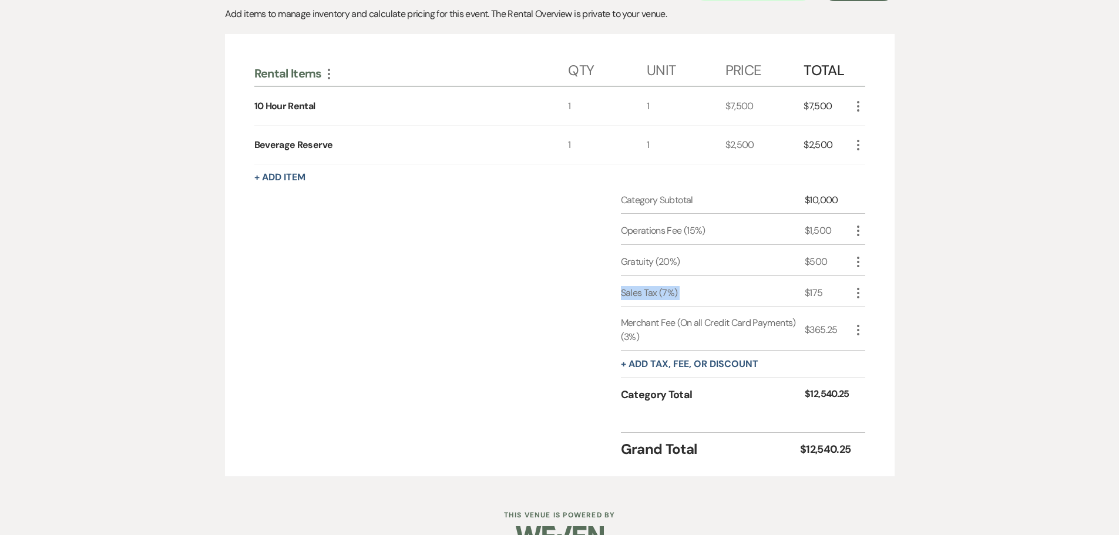
scroll to position [392, 0]
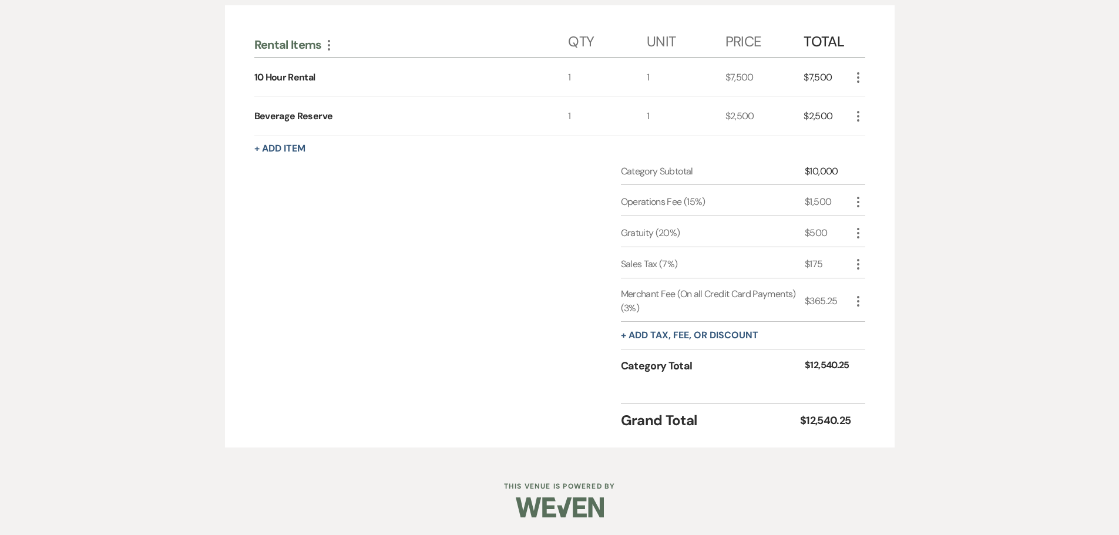
click at [915, 325] on div "Messages Tasks Payments Rental Overview Documents Contacts Notes Rental Overvie…" at bounding box center [559, 181] width 1119 height 556
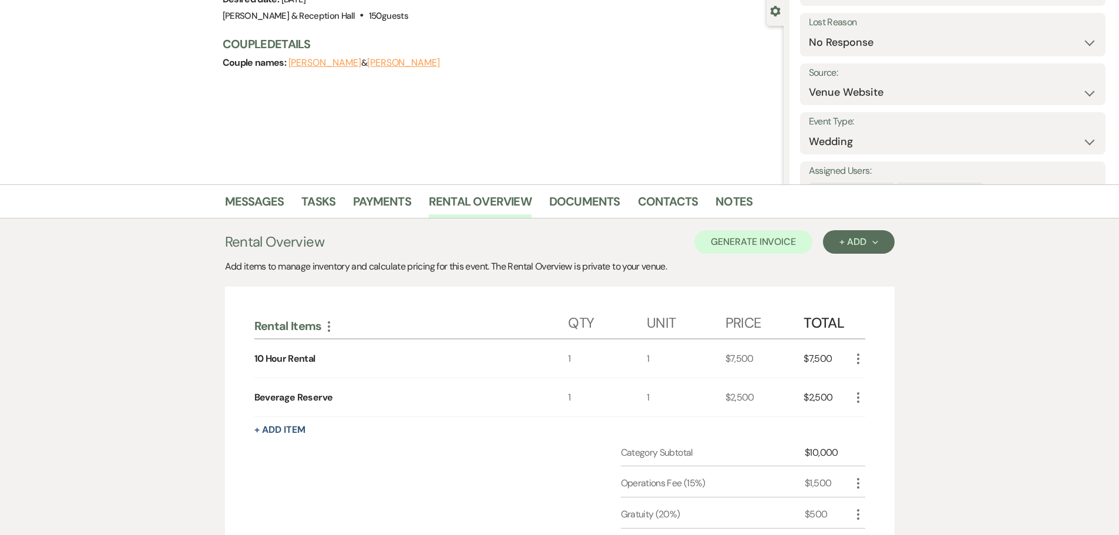
scroll to position [0, 0]
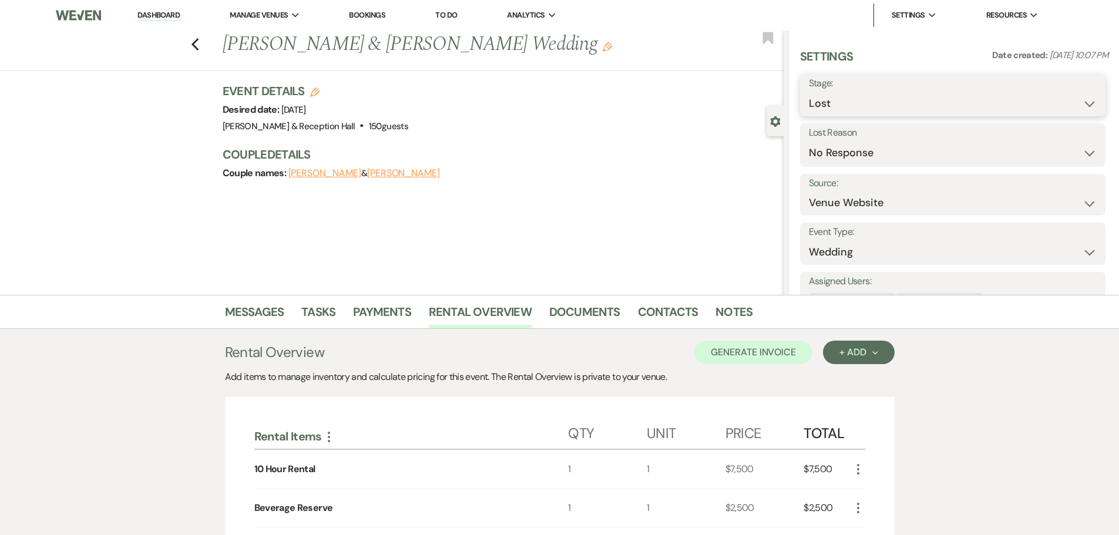
click at [866, 95] on select "Inquiry Follow Up Tour Requested Tour Confirmed Toured Proposal Sent Booked Lost" at bounding box center [953, 103] width 288 height 23
click at [809, 92] on select "Inquiry Follow Up Tour Requested Tour Confirmed Toured Proposal Sent Booked Lost" at bounding box center [953, 103] width 288 height 23
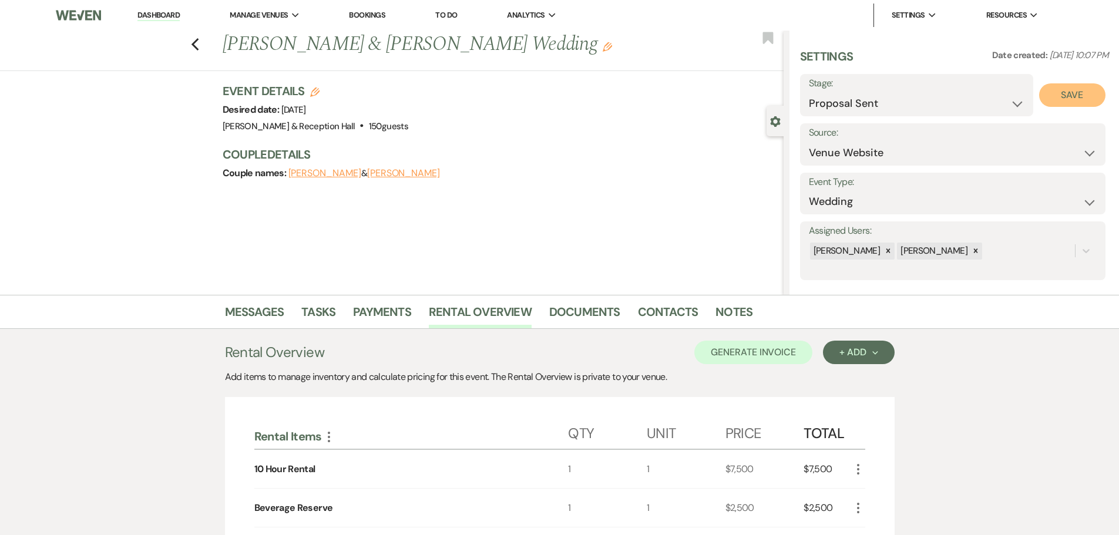
click at [1083, 93] on button "Save" at bounding box center [1072, 94] width 66 height 23
click at [762, 348] on button "Generate Invoice" at bounding box center [753, 352] width 118 height 23
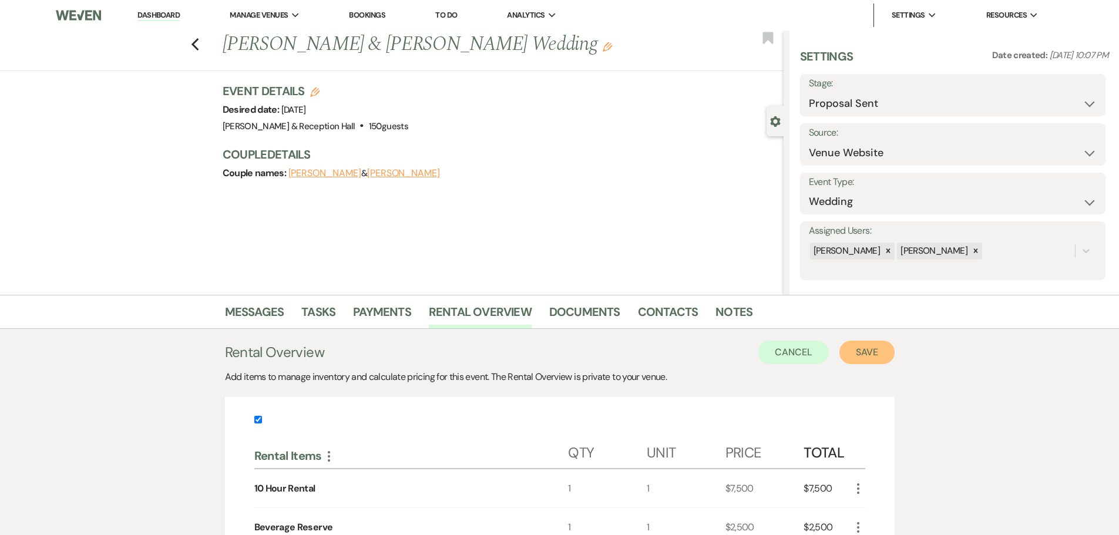
click at [863, 355] on button "Save" at bounding box center [866, 352] width 55 height 23
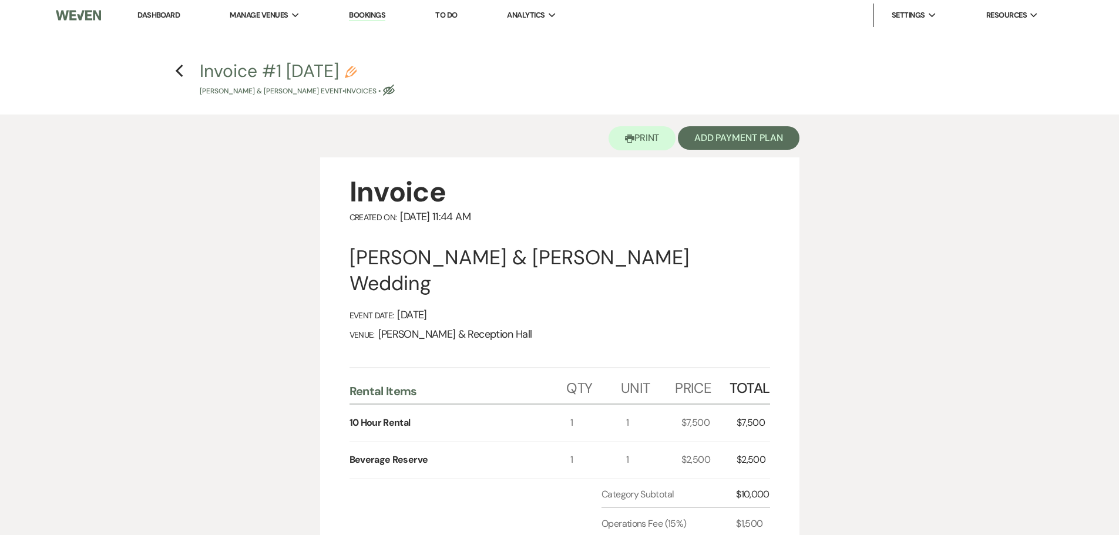
click at [356, 70] on icon "Pencil" at bounding box center [351, 72] width 12 height 12
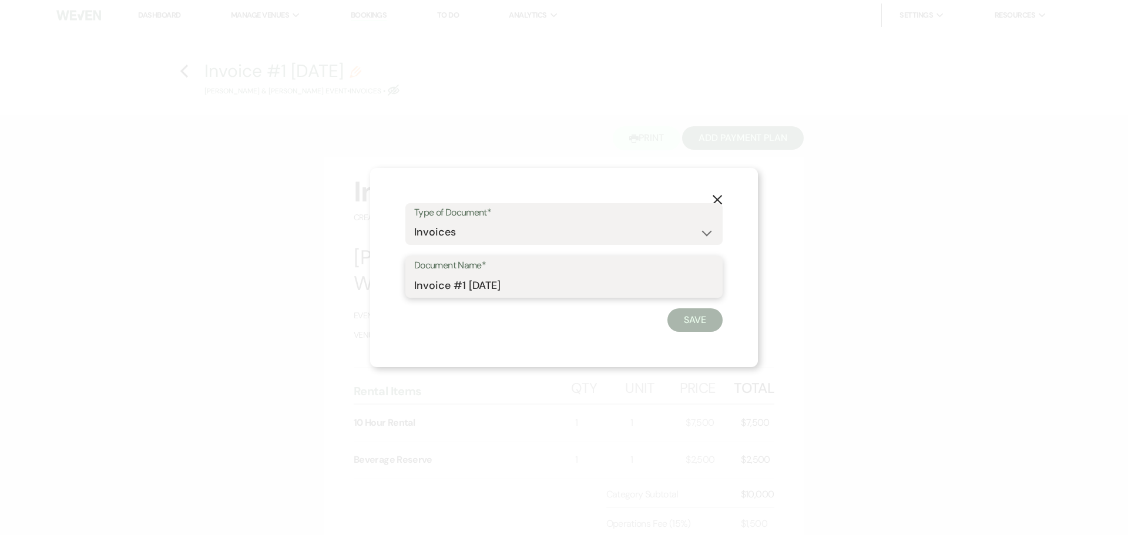
drag, startPoint x: 551, startPoint y: 296, endPoint x: 301, endPoint y: 260, distance: 252.8
click at [301, 260] on div "X Type of Document* Special Event Insurance Vendor Certificate of Insurance Con…" at bounding box center [564, 267] width 1128 height 535
click at [698, 329] on button "Save" at bounding box center [694, 319] width 55 height 23
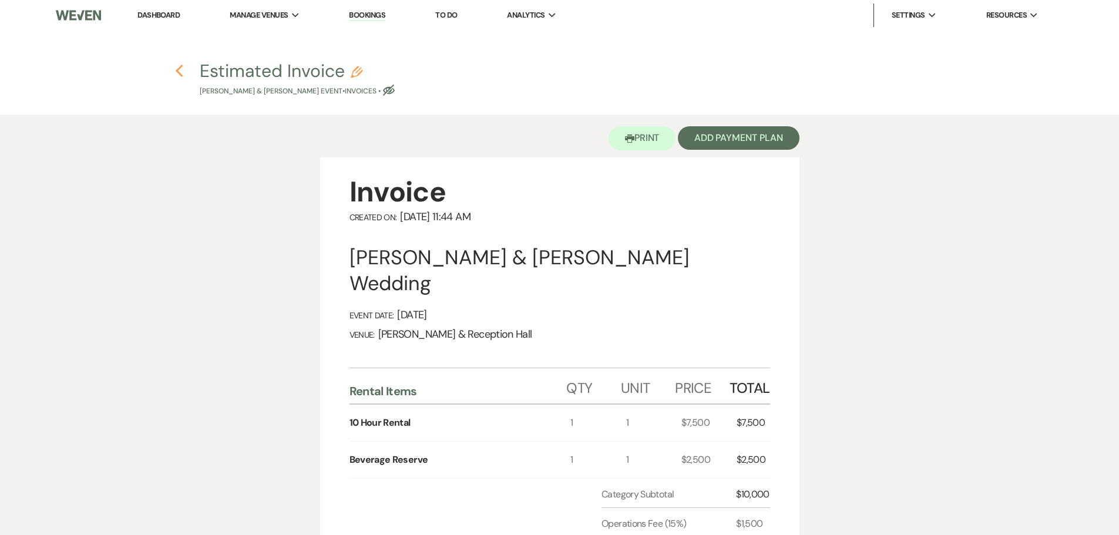
click at [178, 72] on use "button" at bounding box center [180, 71] width 8 height 13
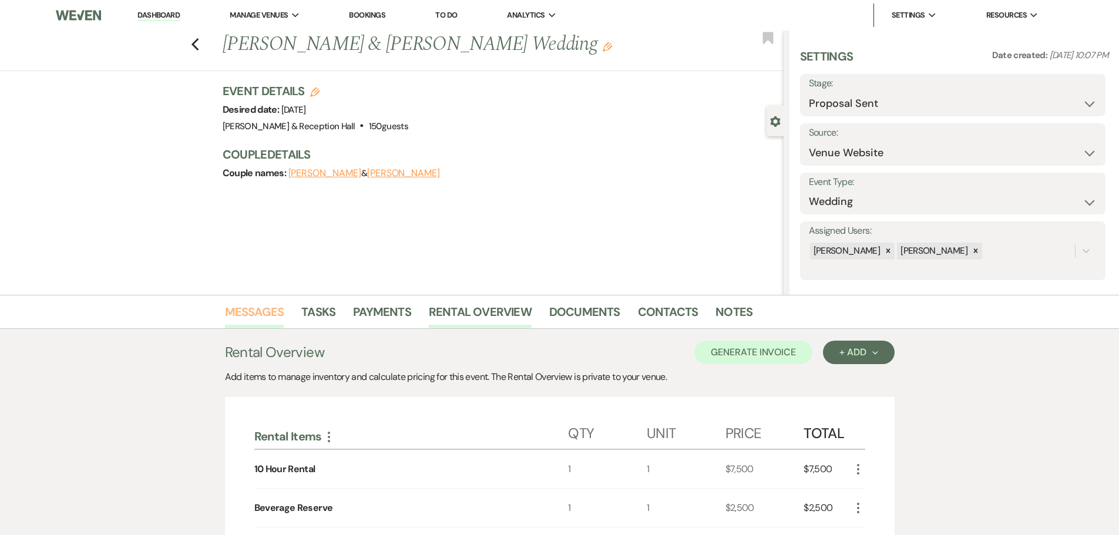
click at [275, 321] on link "Messages" at bounding box center [254, 315] width 59 height 26
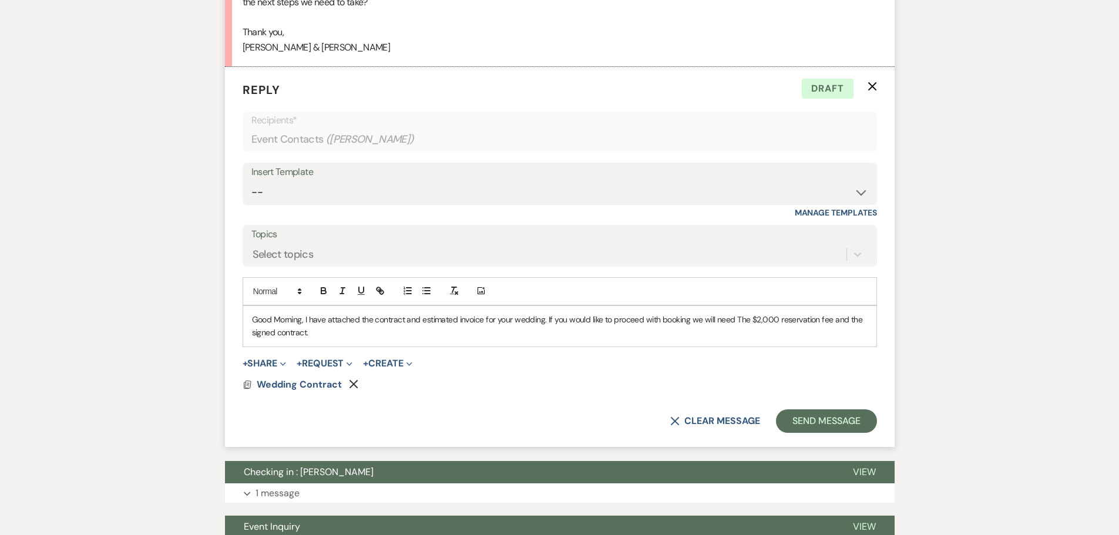
scroll to position [1616, 0]
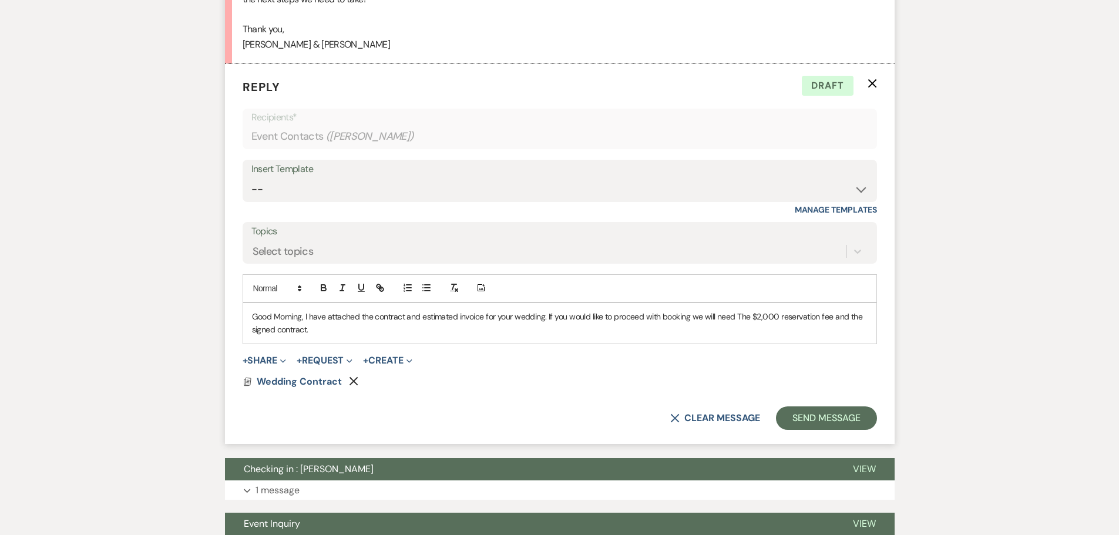
click at [322, 337] on p "Good Morning, I have attached the contract and estimated invoice for your weddi…" at bounding box center [559, 323] width 615 height 26
click at [323, 337] on p "Good Morning, I have attached the contract and estimated invoice for your weddi…" at bounding box center [559, 323] width 615 height 26
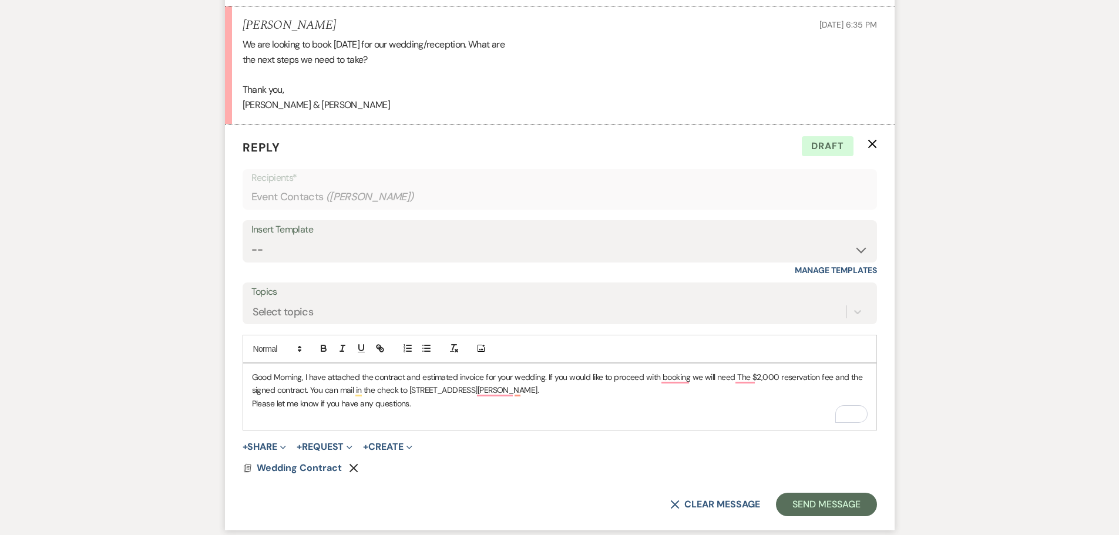
scroll to position [1557, 0]
click at [304, 388] on p "Good Morning, I have attached the contract and estimated invoice for your weddi…" at bounding box center [559, 382] width 615 height 26
click at [440, 408] on p "Please let me know if you have any questions." at bounding box center [559, 401] width 615 height 13
click at [425, 408] on p "Please let me know if you have any questions." at bounding box center [559, 401] width 615 height 13
drag, startPoint x: 425, startPoint y: 421, endPoint x: 248, endPoint y: 421, distance: 176.8
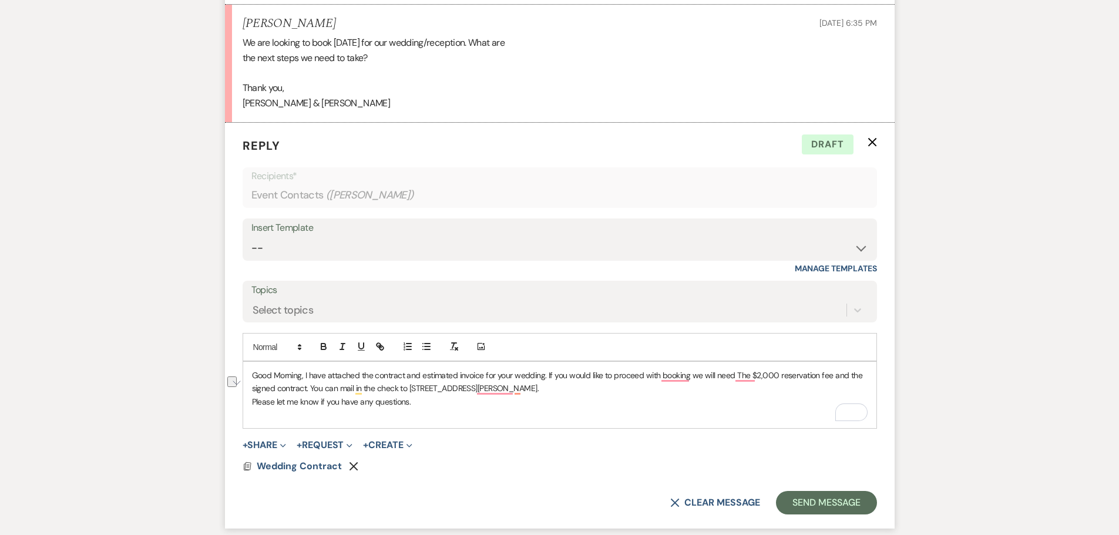
click at [248, 421] on div "Good Morning, I have attached the contract and estimated invoice for your weddi…" at bounding box center [559, 395] width 633 height 67
click at [304, 392] on p "Good Morning, I have attached the contract and estimated invoice for your weddi…" at bounding box center [559, 382] width 615 height 26
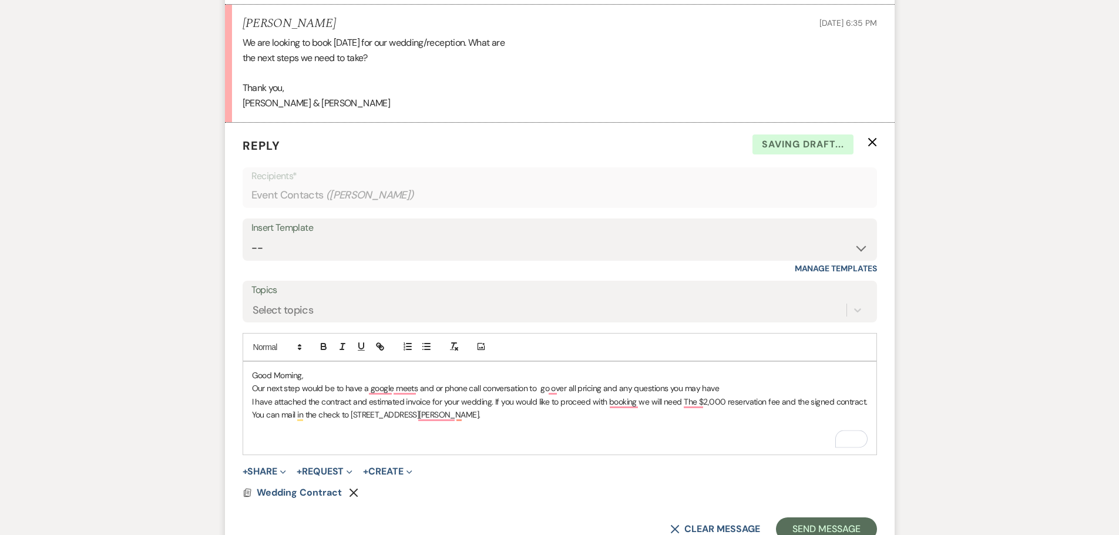
click at [748, 395] on p "Our next step would be to have a google meets and or phone call conversation to…" at bounding box center [559, 388] width 615 height 13
drag, startPoint x: 355, startPoint y: 415, endPoint x: 530, endPoint y: 429, distance: 176.1
click at [530, 422] on p "I have attached the contract and estimated invoice for your wedding. If you wou…" at bounding box center [559, 408] width 615 height 26
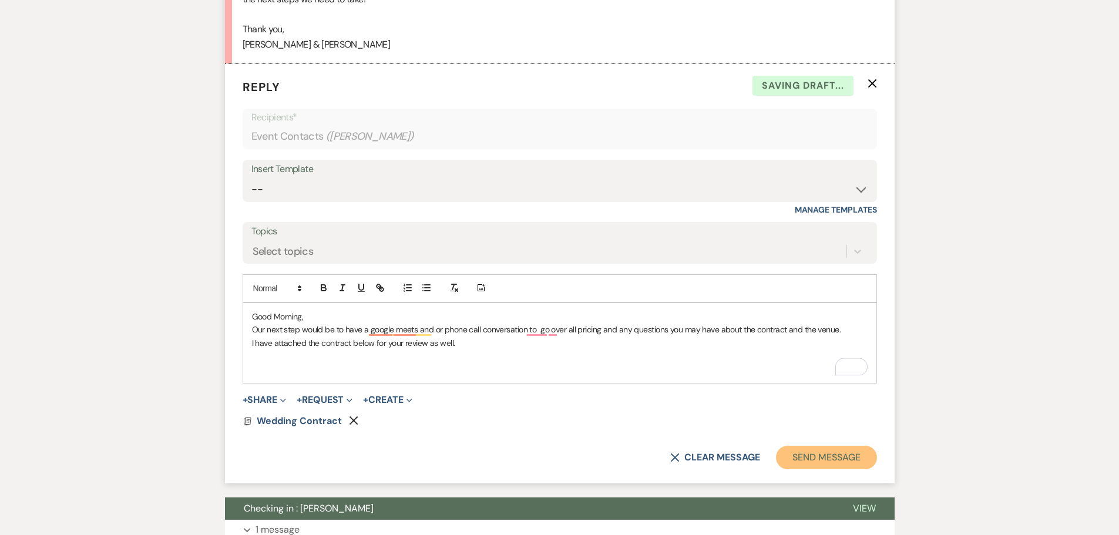
click at [846, 469] on button "Send Message" at bounding box center [826, 457] width 100 height 23
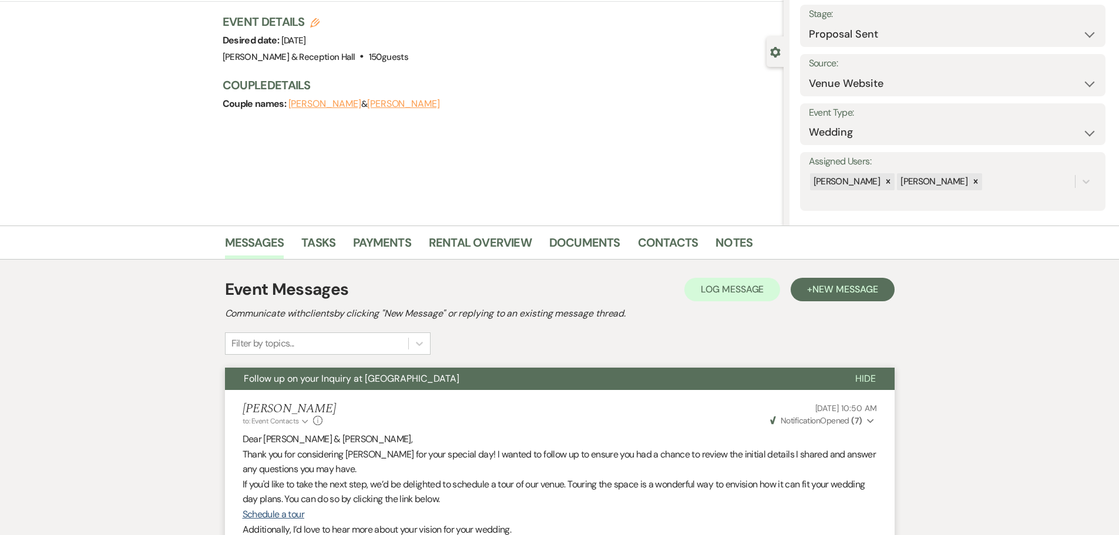
scroll to position [0, 0]
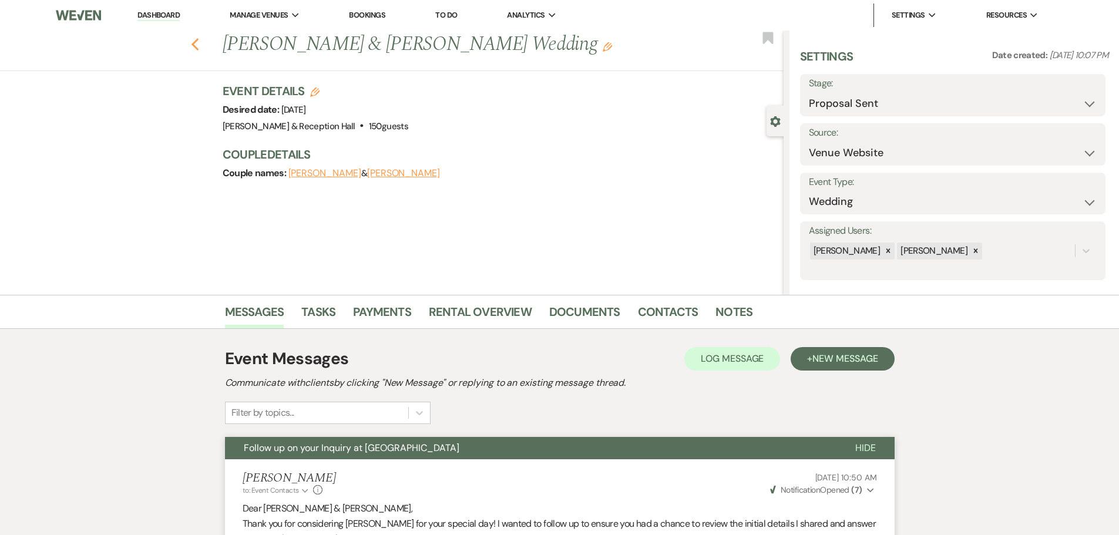
click at [199, 42] on use "button" at bounding box center [195, 44] width 8 height 13
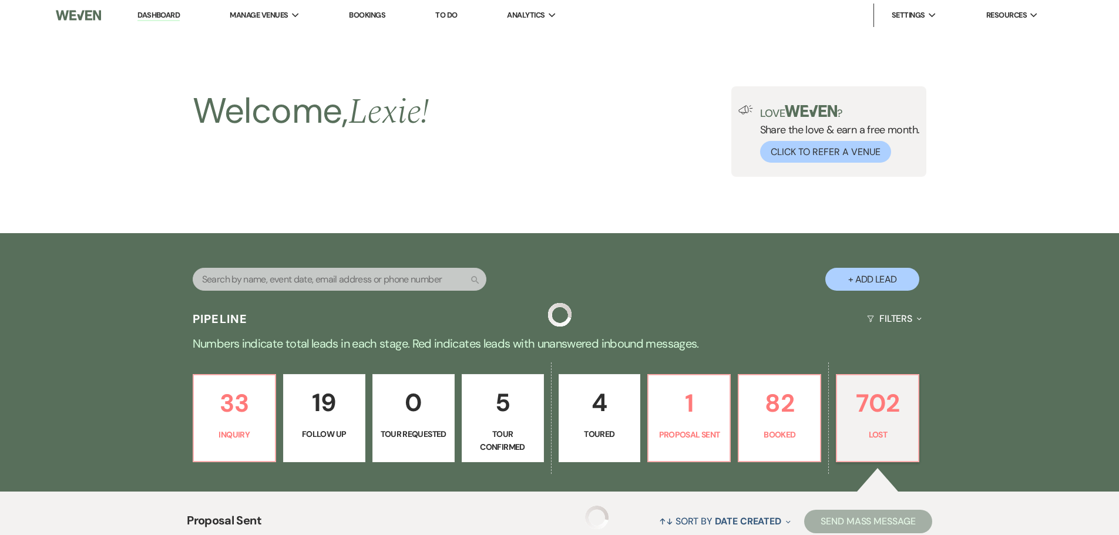
scroll to position [249, 0]
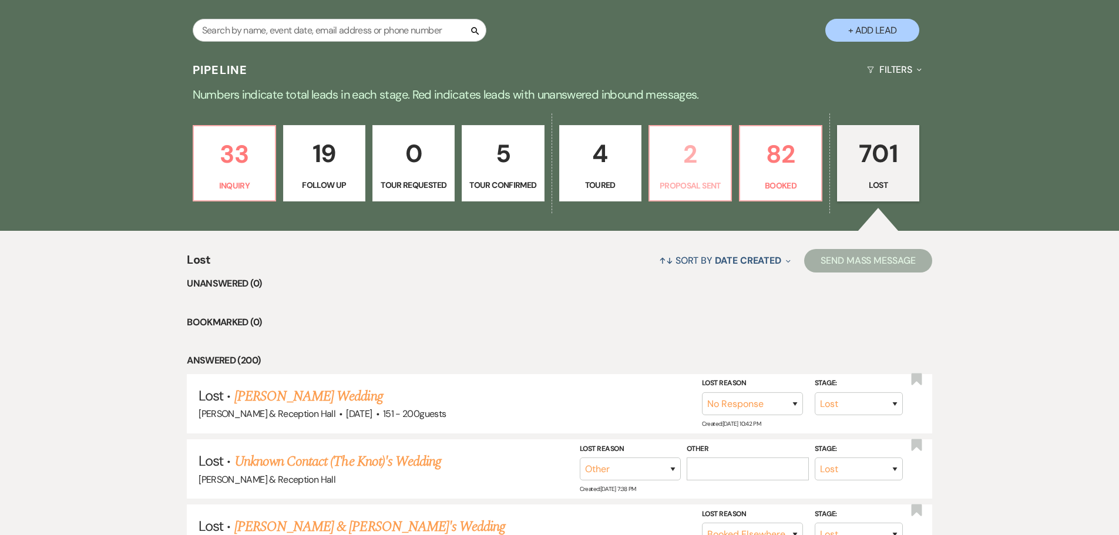
click at [695, 179] on p "Proposal Sent" at bounding box center [690, 185] width 67 height 13
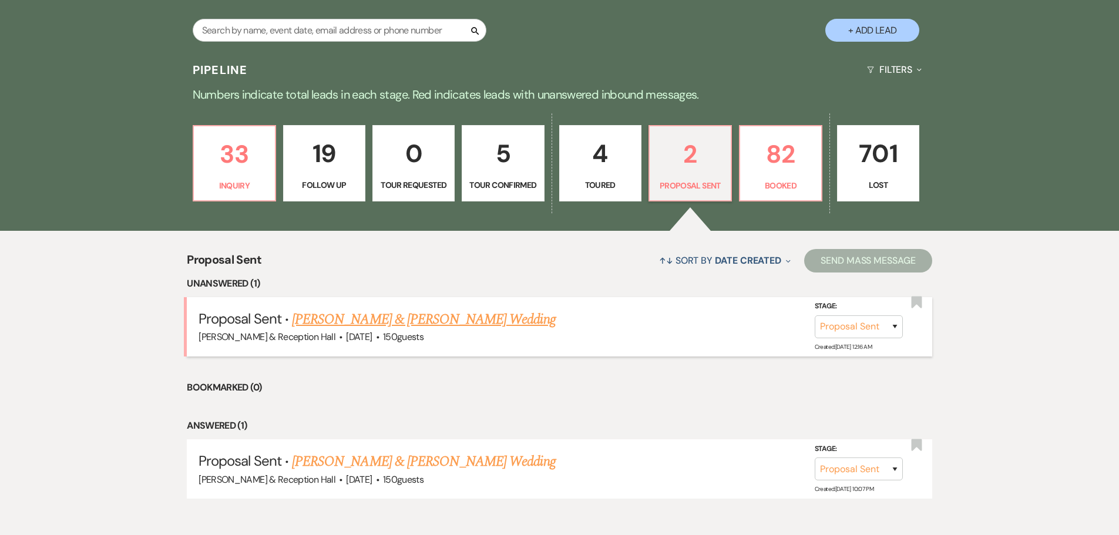
click at [409, 312] on link "Conner Boden & Makenzie Starlin's Wedding" at bounding box center [423, 319] width 263 height 21
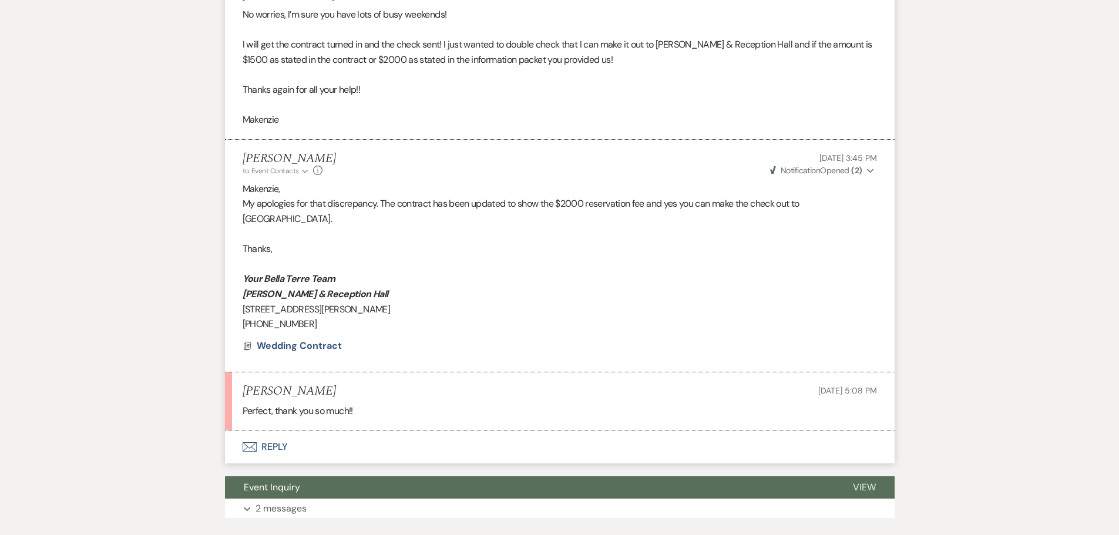
scroll to position [1063, 0]
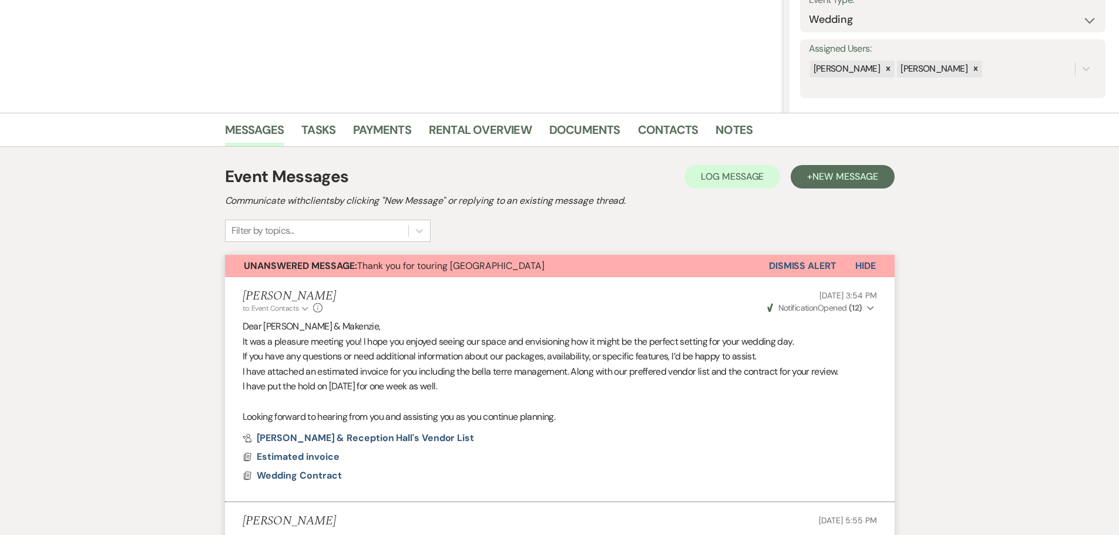
click at [823, 265] on button "Dismiss Alert" at bounding box center [803, 266] width 68 height 22
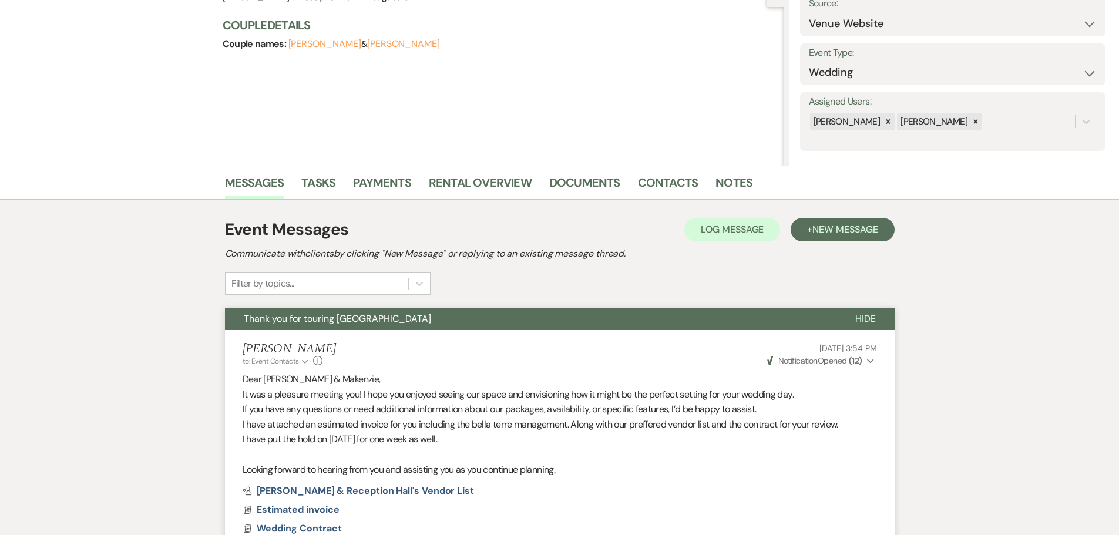
scroll to position [0, 0]
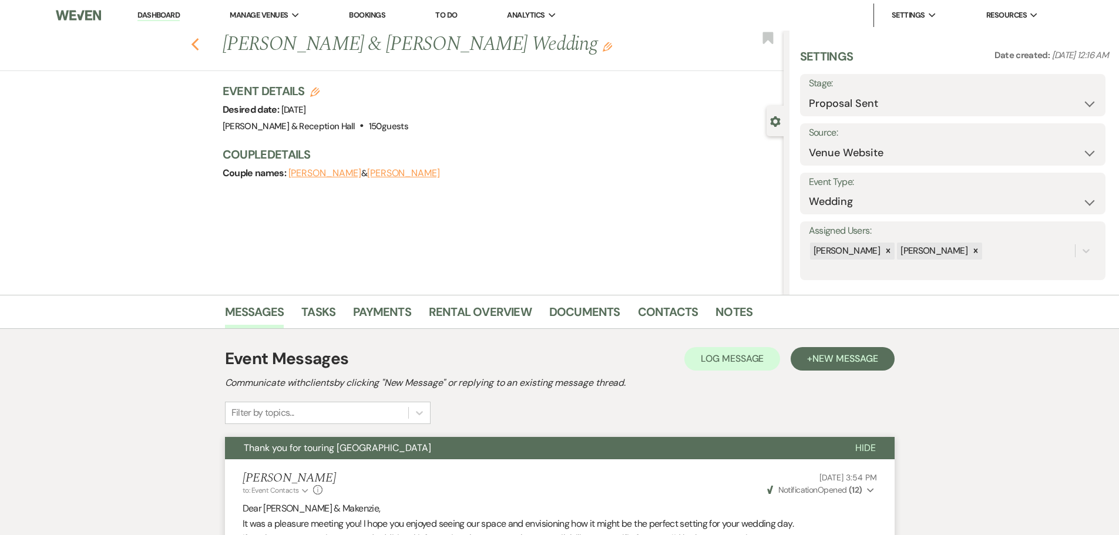
click at [200, 48] on icon "Previous" at bounding box center [195, 45] width 9 height 14
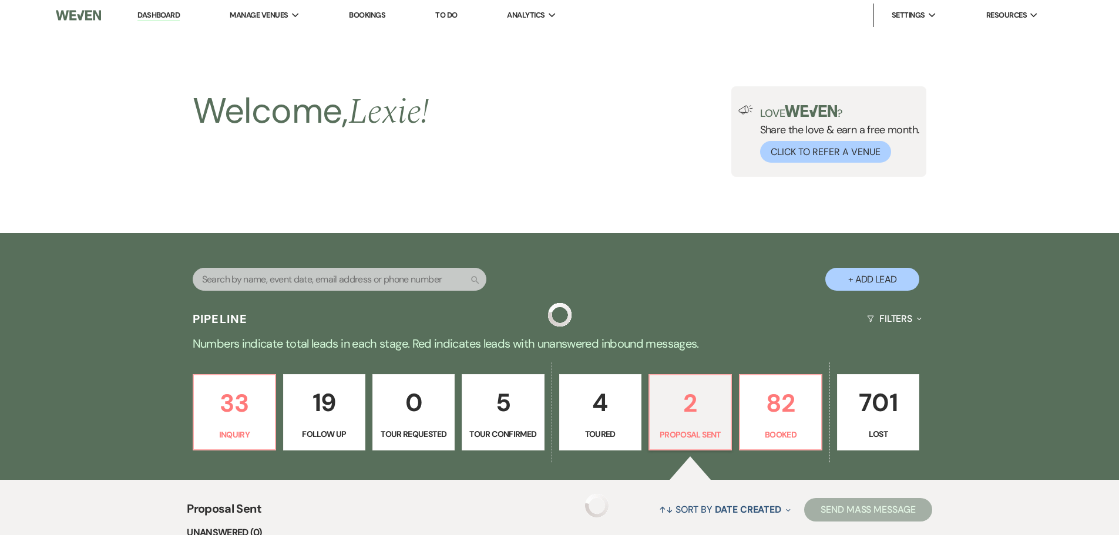
scroll to position [249, 0]
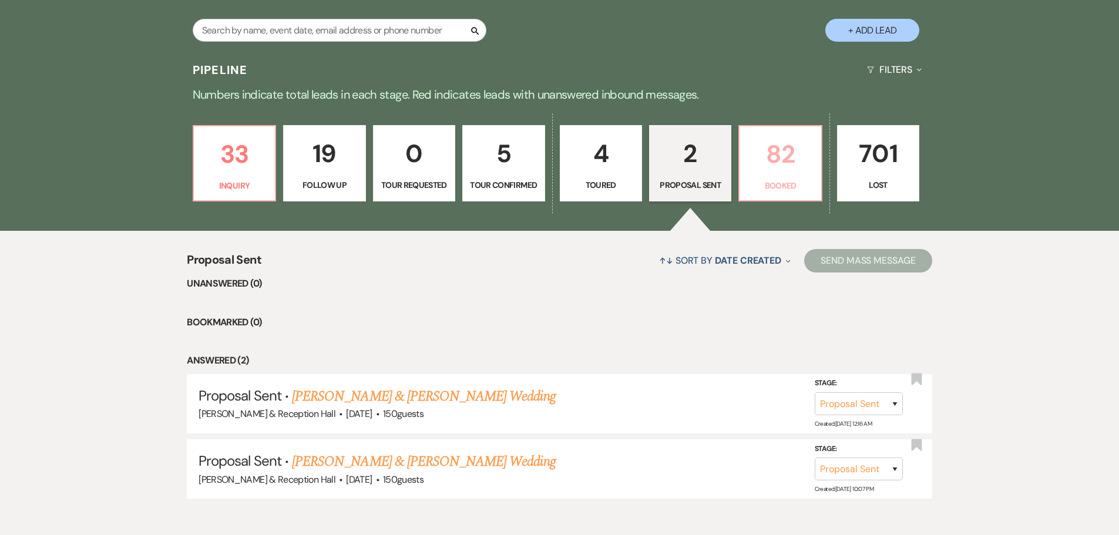
click at [791, 176] on link "82 Booked" at bounding box center [779, 163] width 83 height 76
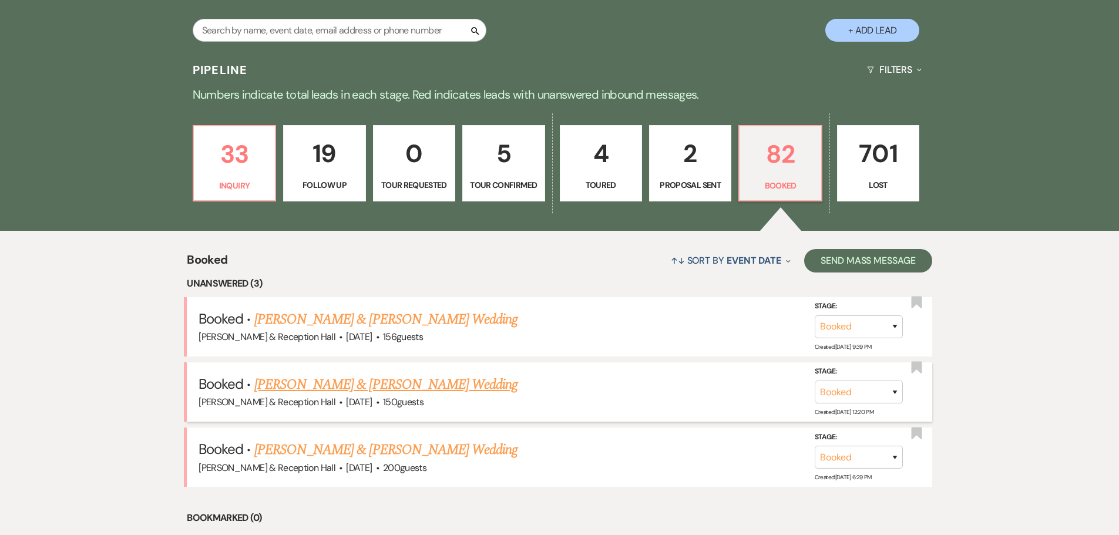
click at [401, 389] on link "Amber Richtig & Isaac Davis's Wedding" at bounding box center [385, 384] width 263 height 21
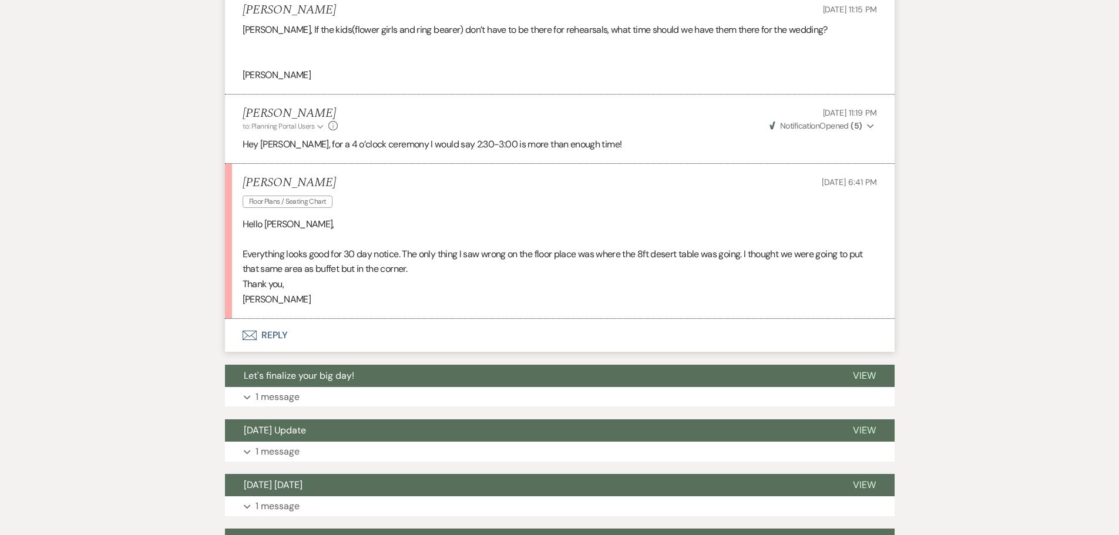
click at [276, 330] on button "Envelope Reply" at bounding box center [560, 335] width 670 height 33
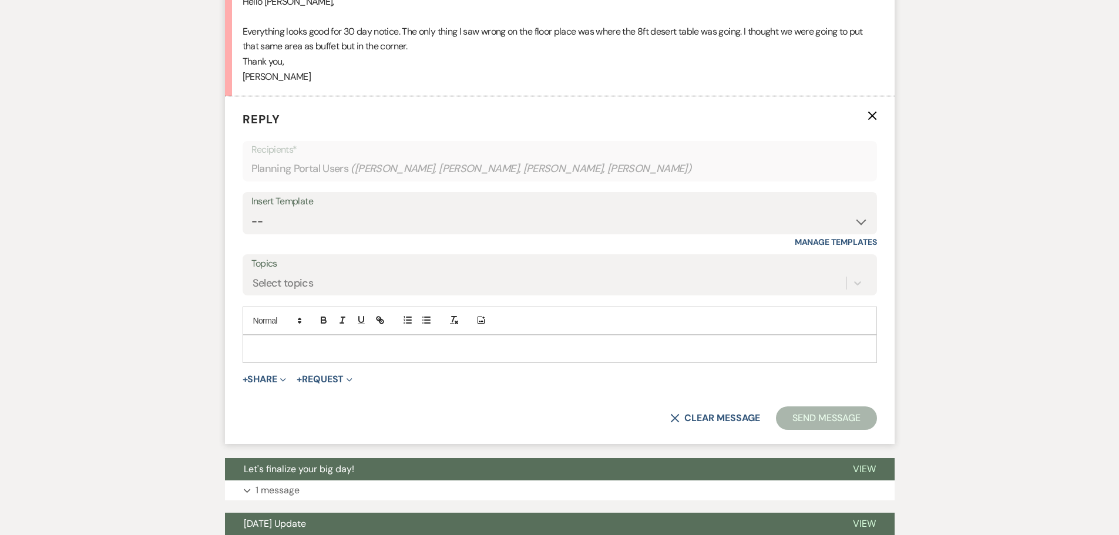
scroll to position [813, 0]
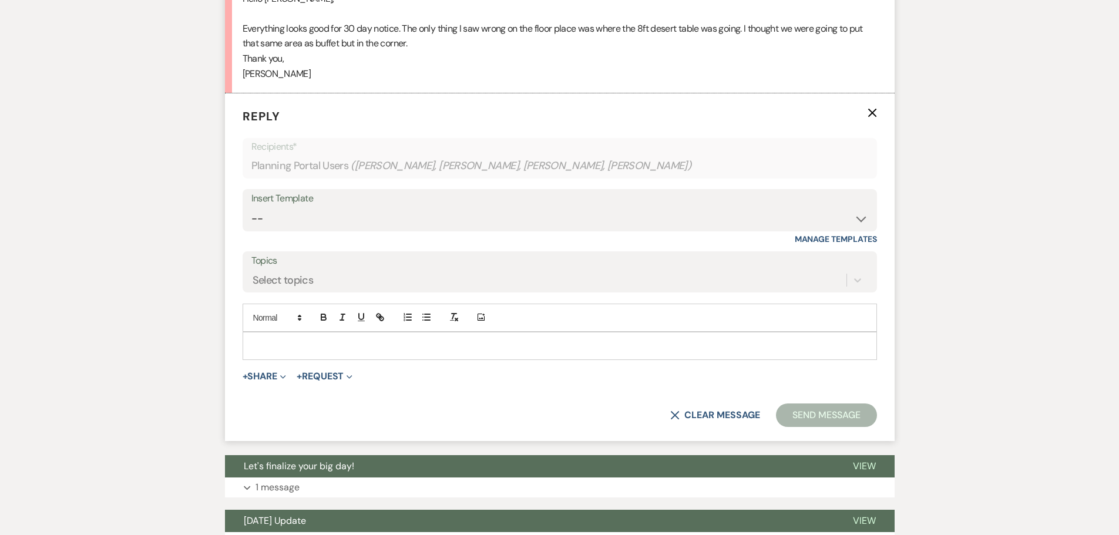
click at [291, 341] on p at bounding box center [559, 345] width 615 height 13
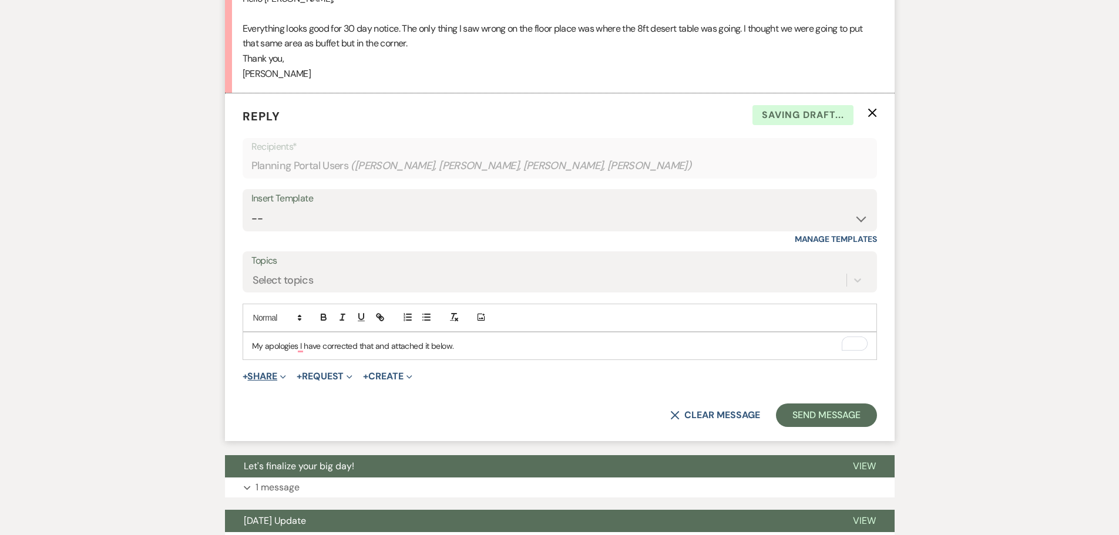
click at [259, 376] on button "+ Share Expand" at bounding box center [265, 376] width 44 height 9
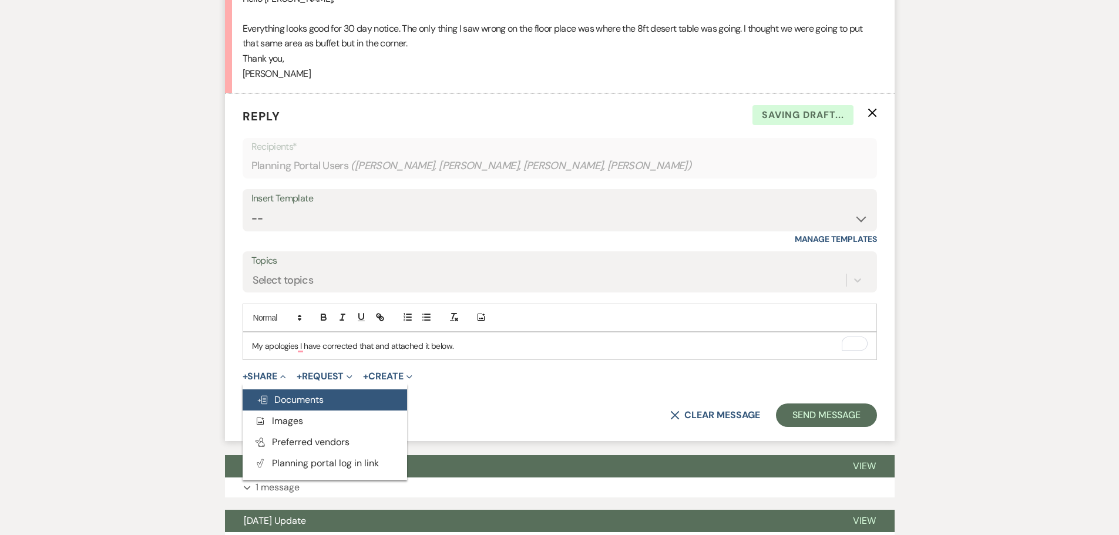
click at [316, 395] on span "Doc Upload Documents" at bounding box center [290, 399] width 67 height 12
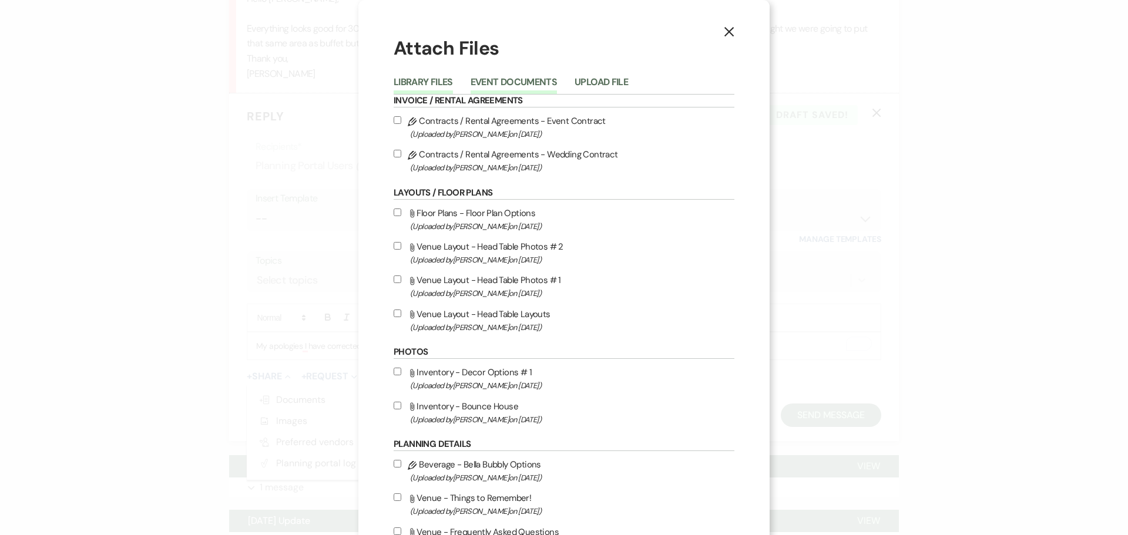
click at [523, 89] on button "Event Documents" at bounding box center [513, 86] width 86 height 16
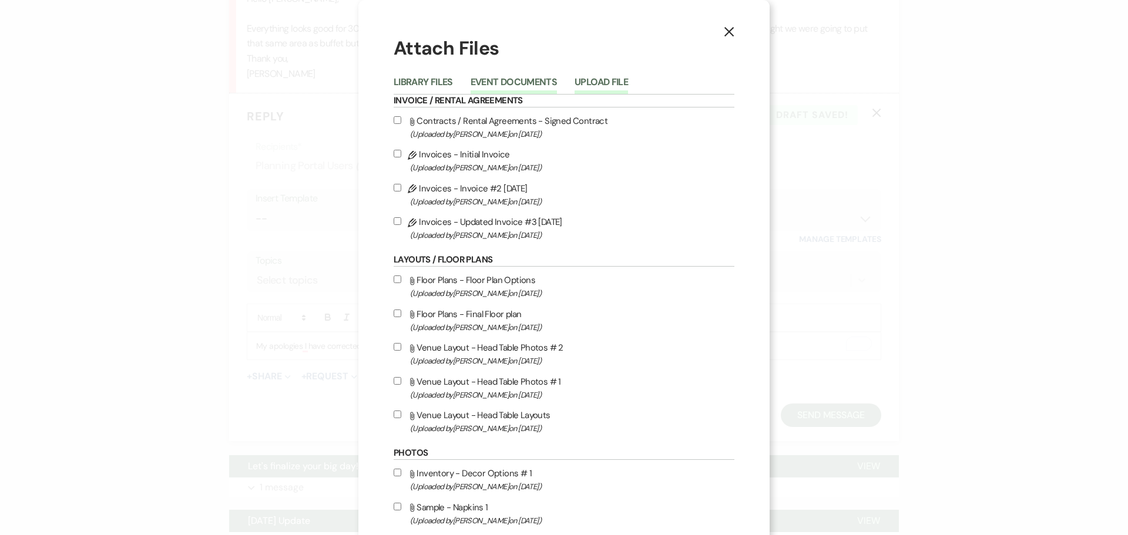
click at [614, 87] on button "Upload File" at bounding box center [600, 86] width 53 height 16
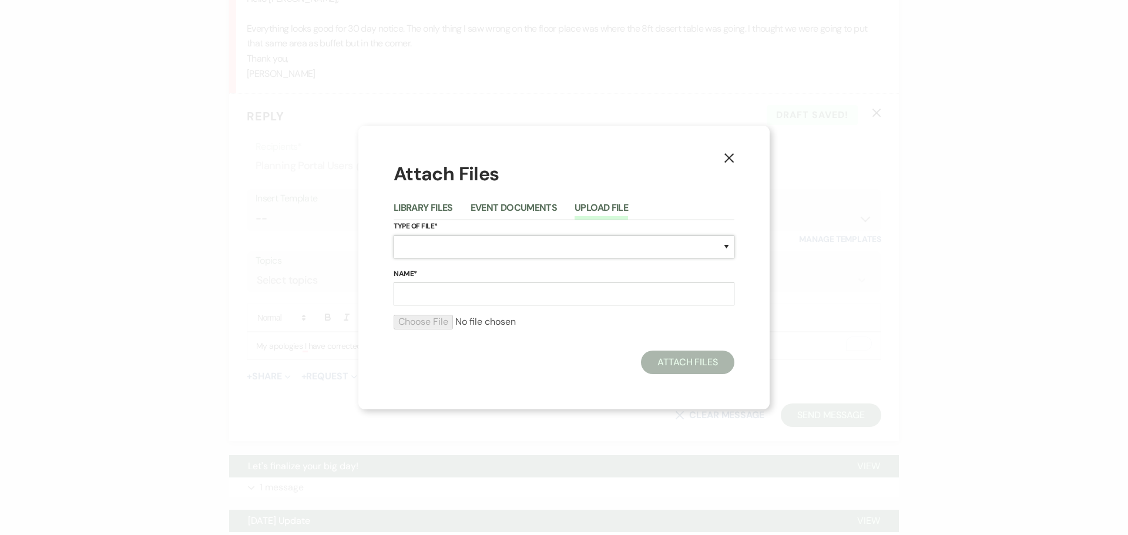
click at [464, 243] on select "Special Event Insurance Vendor Certificate of Insurance Contracts / Rental Agre…" at bounding box center [563, 247] width 341 height 23
click at [393, 236] on select "Special Event Insurance Vendor Certificate of Insurance Contracts / Rental Agre…" at bounding box center [563, 247] width 341 height 23
click at [460, 294] on input "Name*" at bounding box center [563, 293] width 341 height 23
click at [438, 325] on input "file" at bounding box center [563, 322] width 341 height 14
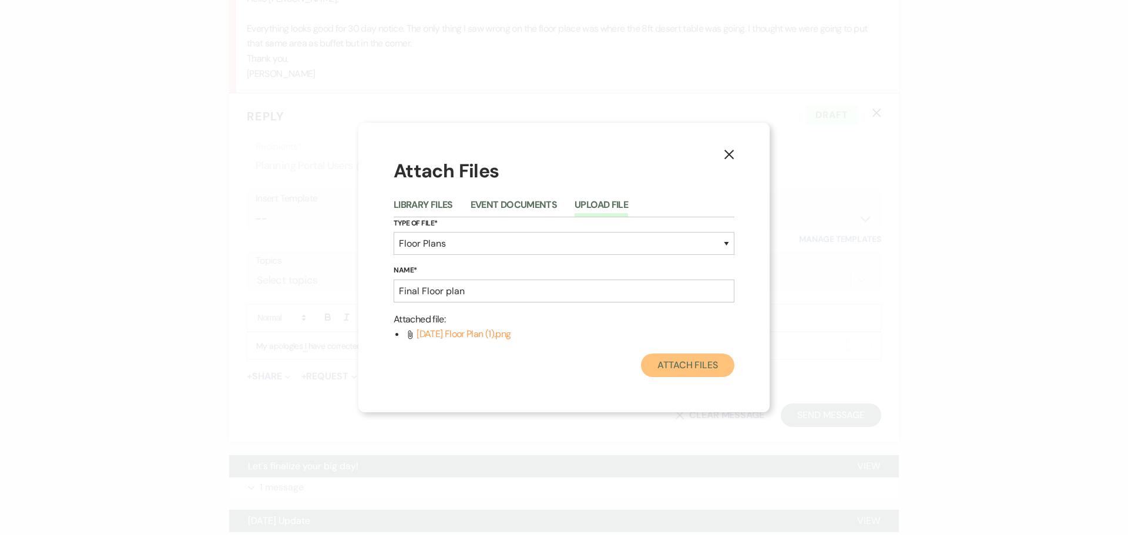
click at [671, 366] on button "Attach Files" at bounding box center [687, 365] width 93 height 23
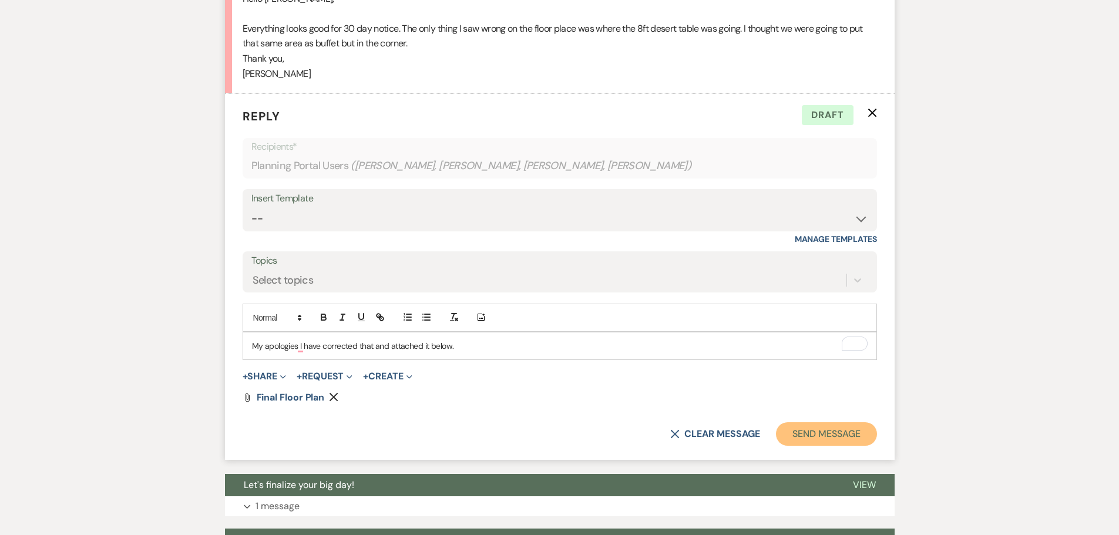
click at [819, 429] on button "Send Message" at bounding box center [826, 433] width 100 height 23
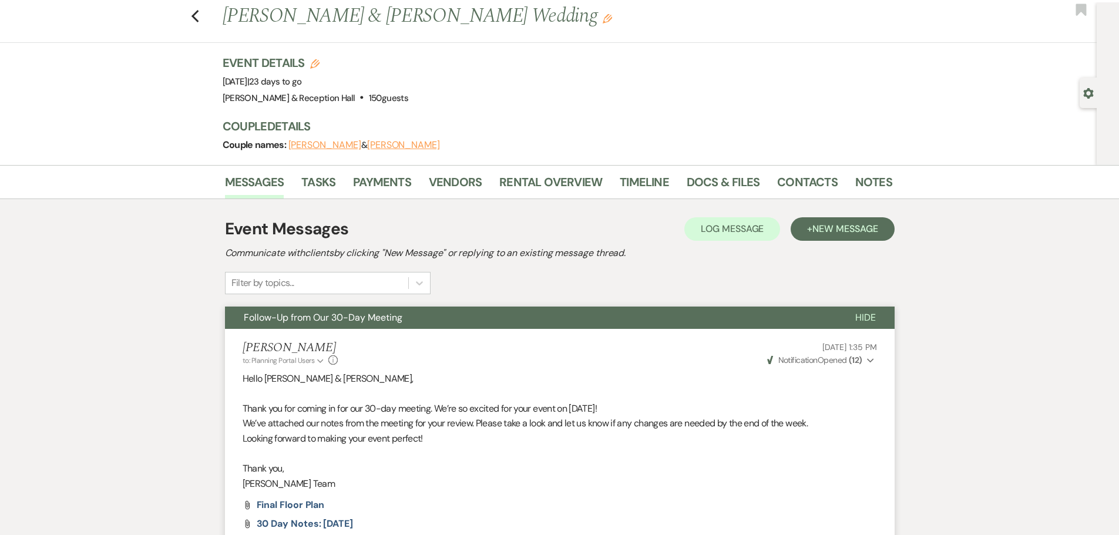
scroll to position [0, 0]
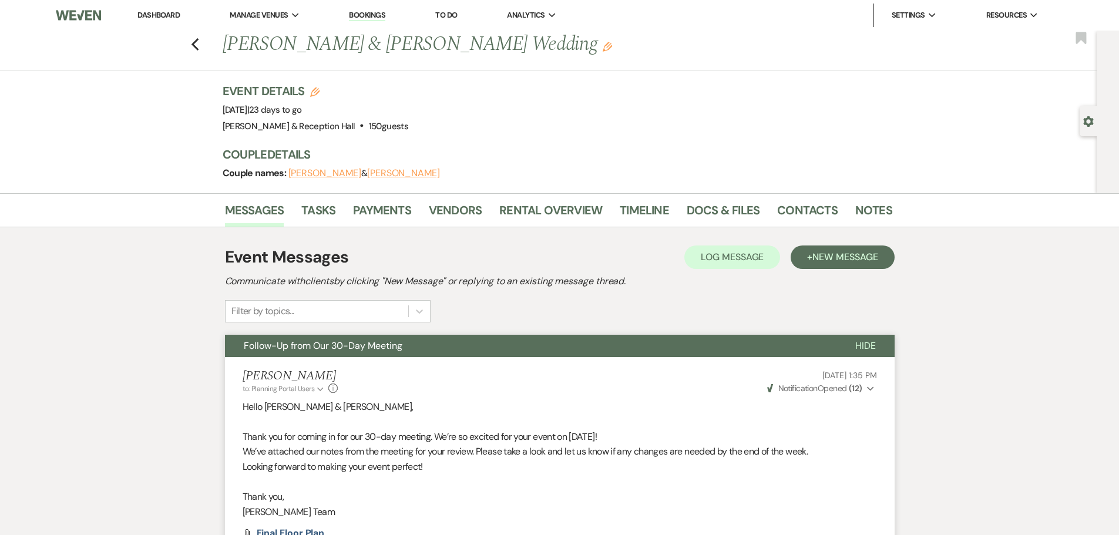
click at [193, 42] on div "Previous Amber Richtig & Isaac Davis's Wedding Edit Bookmark" at bounding box center [545, 51] width 1102 height 41
click at [200, 46] on icon "Previous" at bounding box center [195, 45] width 9 height 14
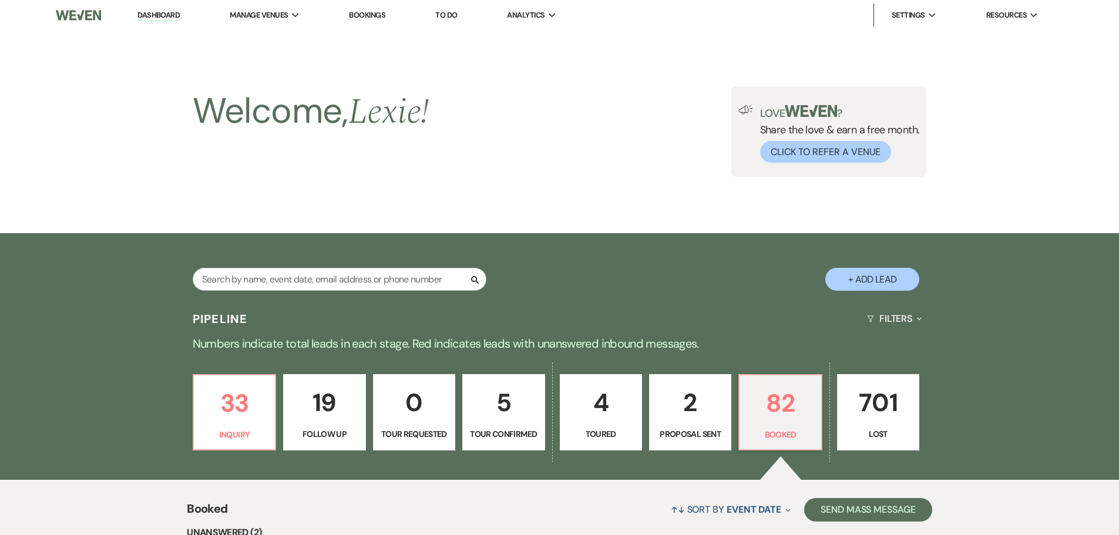
scroll to position [249, 0]
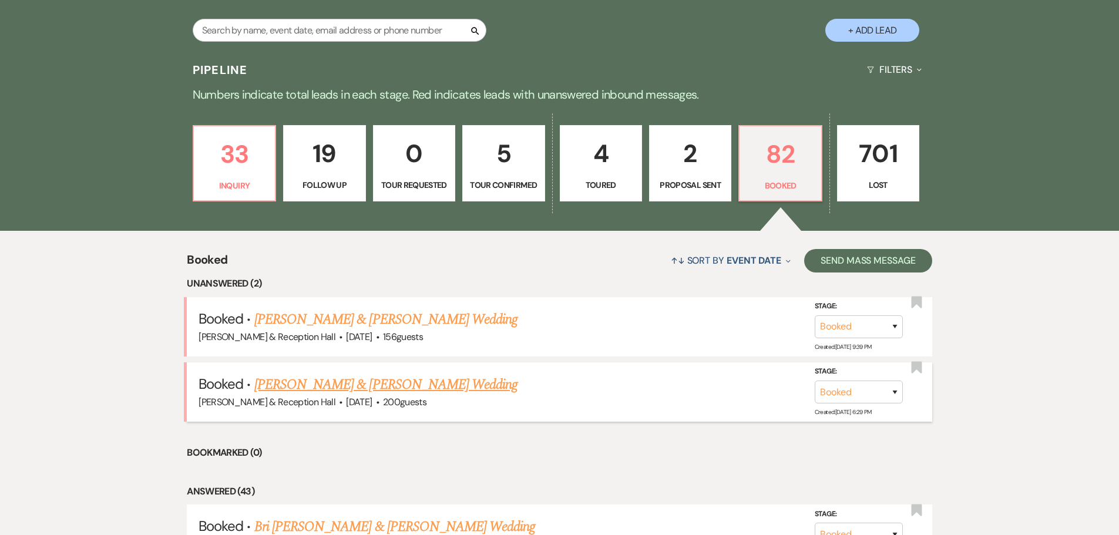
click at [300, 383] on link "Matt Schultz & Alyssa Tiemeyer's Wedding" at bounding box center [385, 384] width 263 height 21
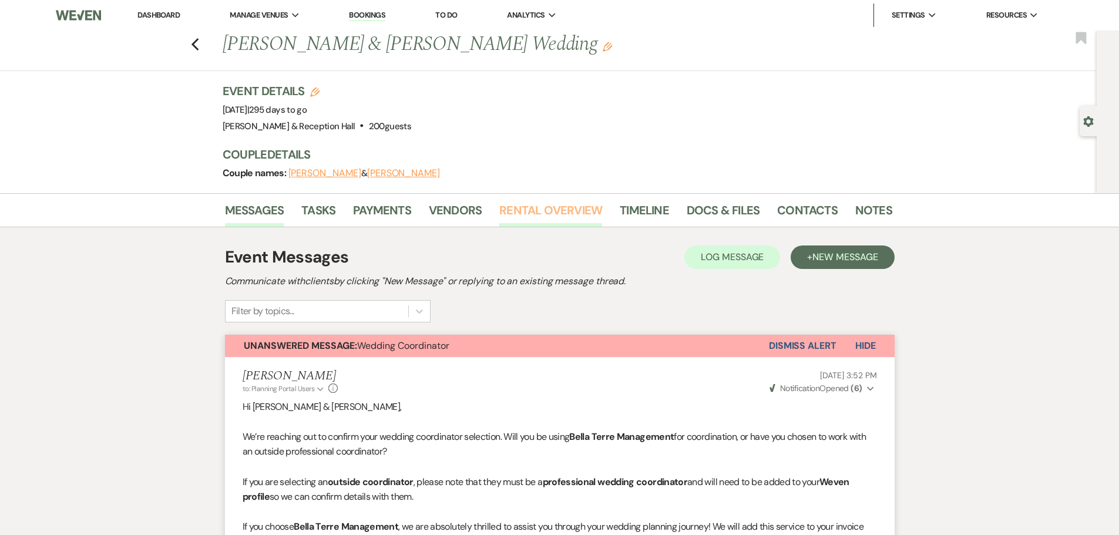
click at [559, 201] on link "Rental Overview" at bounding box center [550, 214] width 103 height 26
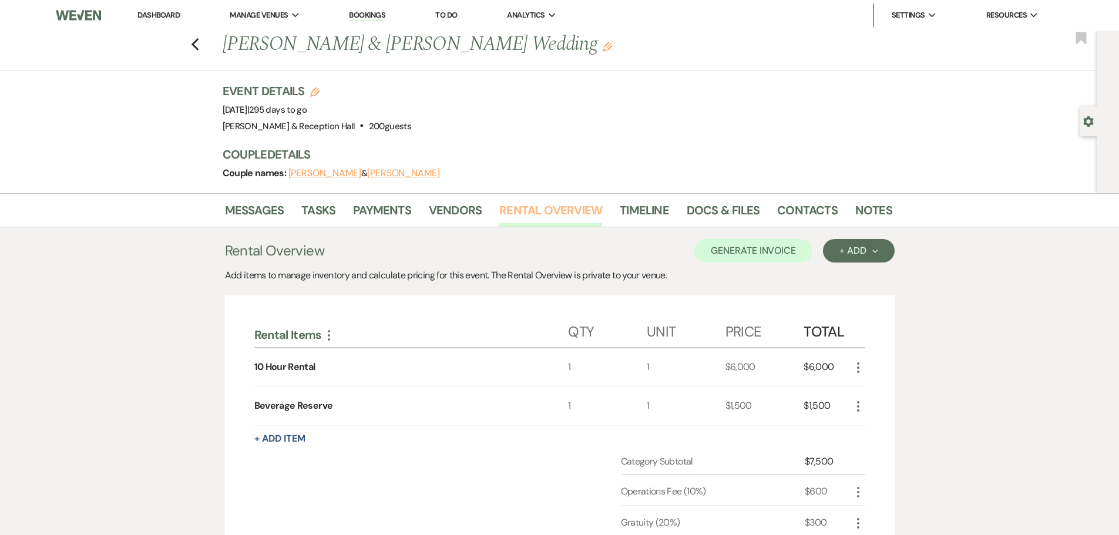
scroll to position [235, 0]
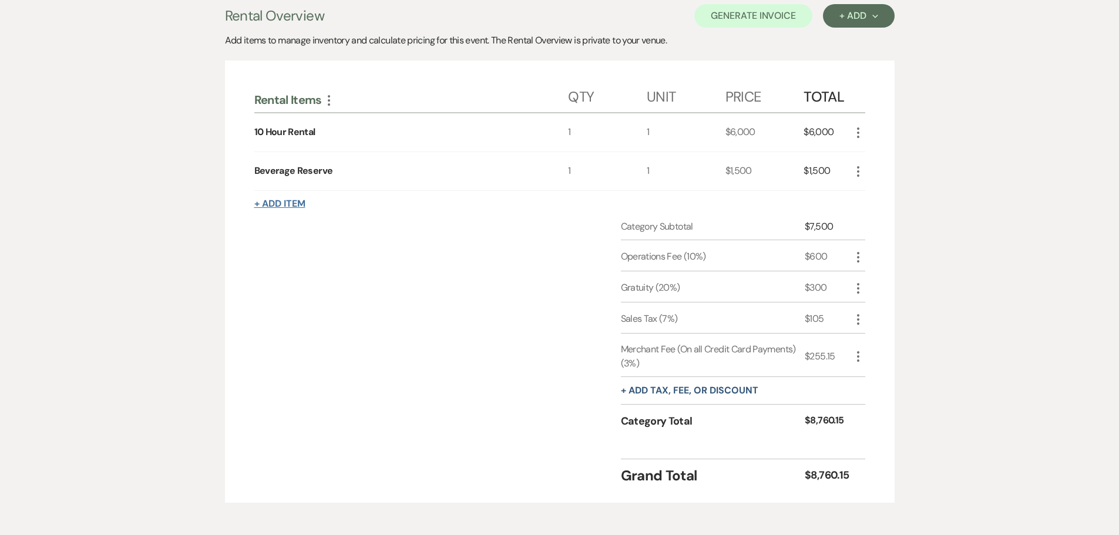
click at [277, 204] on button "+ Add Item" at bounding box center [279, 203] width 51 height 9
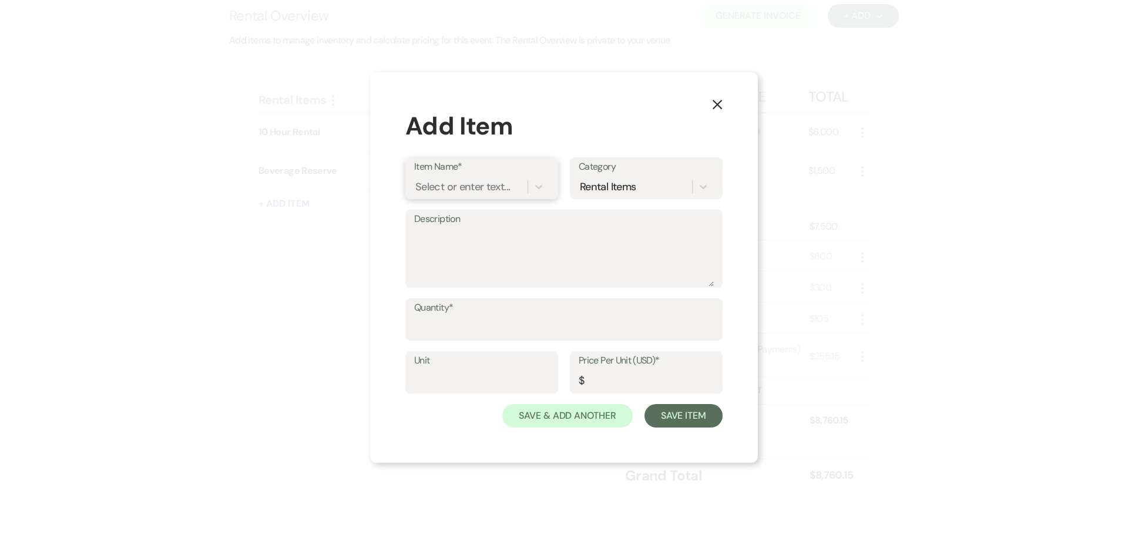
click at [485, 184] on div "Select or enter text..." at bounding box center [462, 187] width 95 height 16
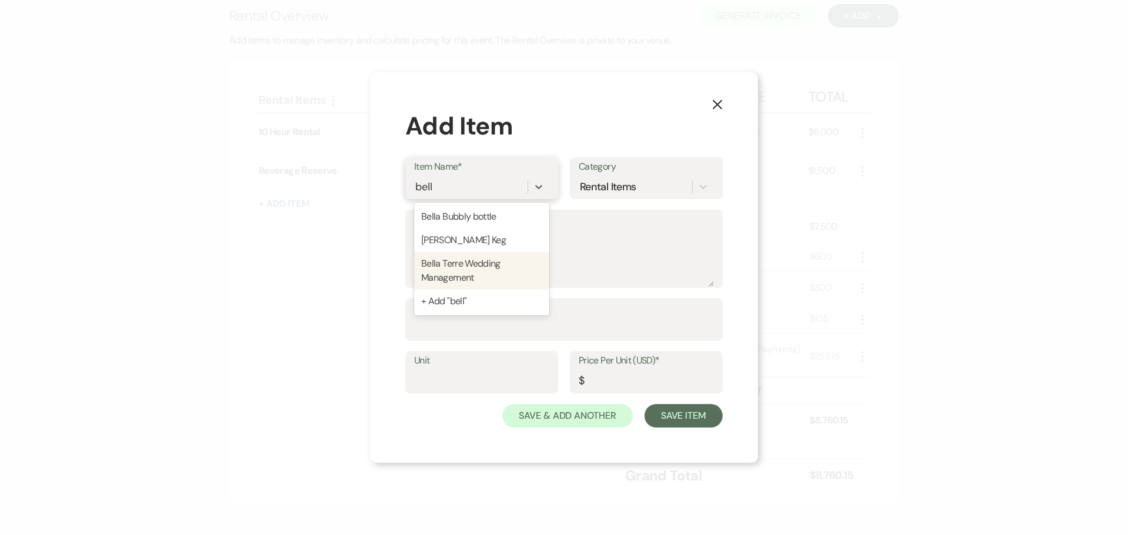
click at [478, 270] on div "Bella Terre Wedding Management" at bounding box center [481, 271] width 135 height 38
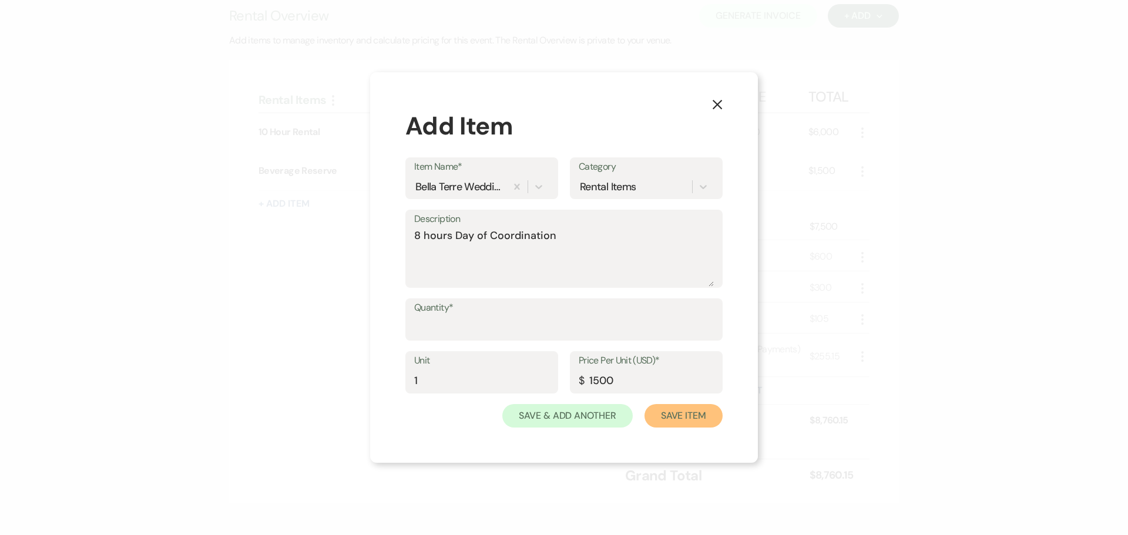
click at [673, 411] on button "Save Item" at bounding box center [683, 415] width 78 height 23
click at [445, 323] on input "Quantity*" at bounding box center [564, 328] width 298 height 23
click at [684, 406] on button "Save Item" at bounding box center [683, 415] width 78 height 23
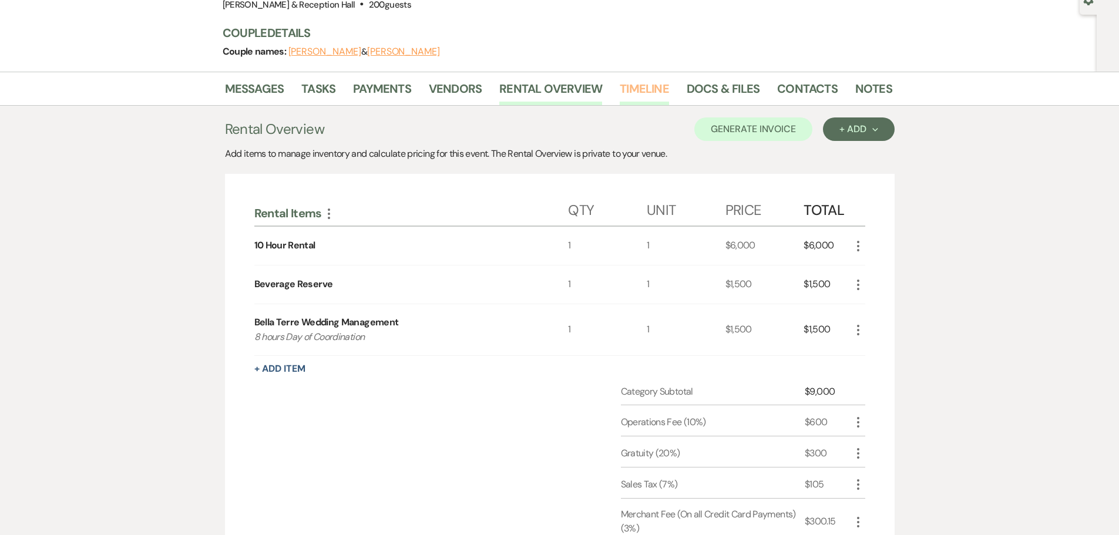
scroll to position [0, 0]
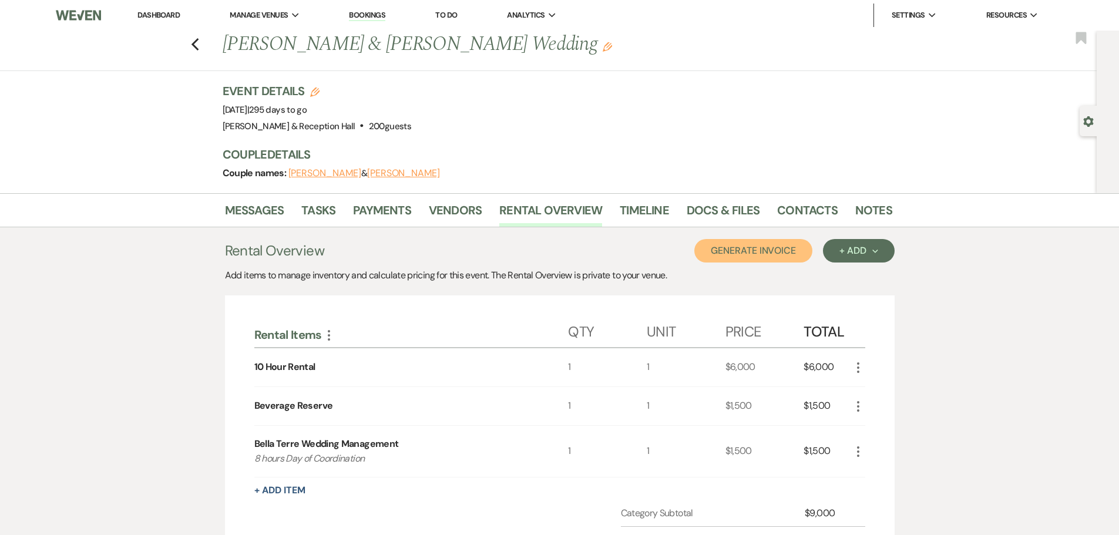
click at [783, 249] on button "Generate Invoice" at bounding box center [753, 250] width 118 height 23
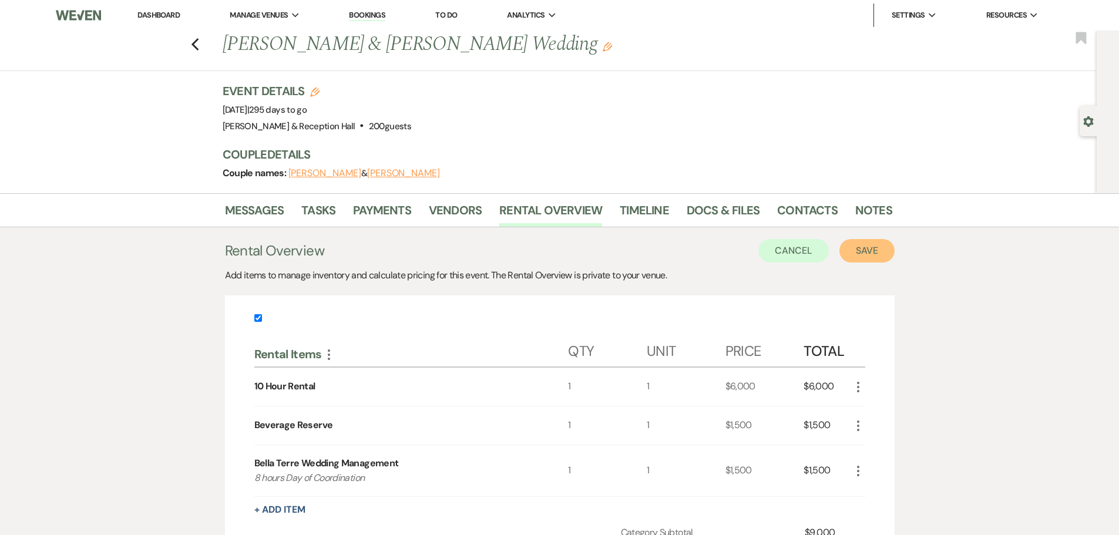
click at [863, 243] on button "Save" at bounding box center [866, 250] width 55 height 23
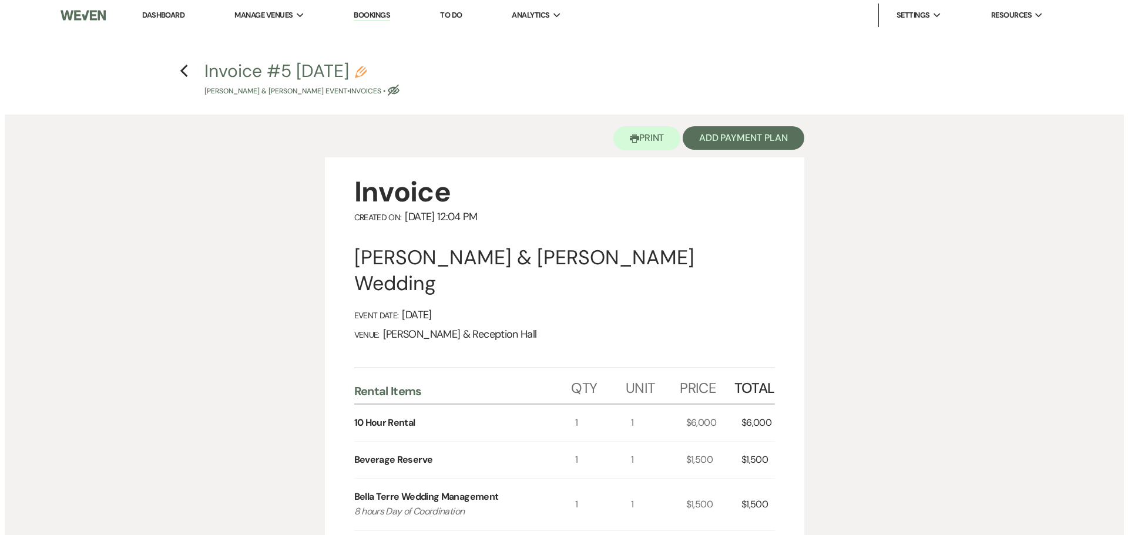
scroll to position [59, 0]
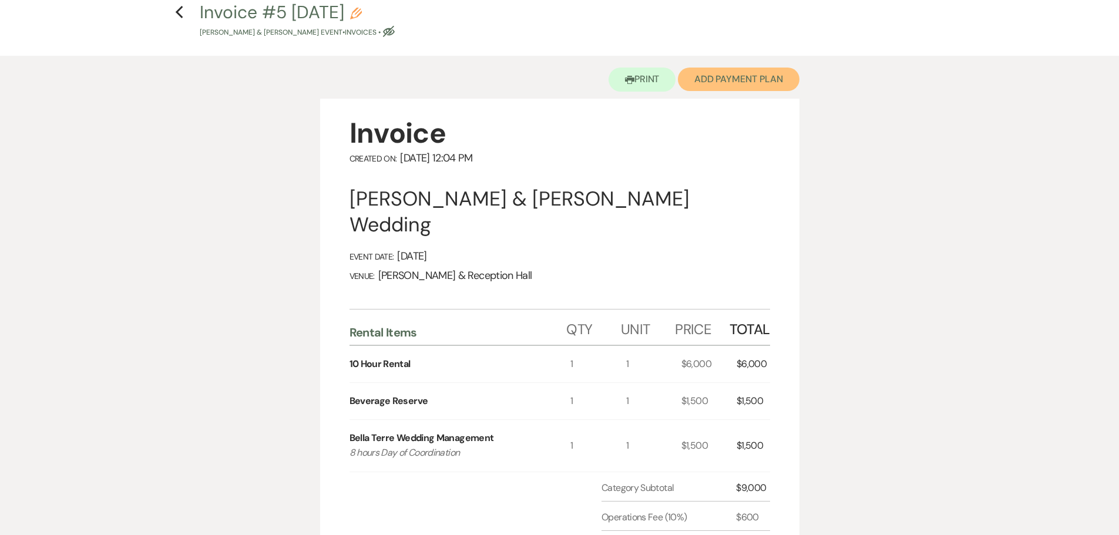
click at [734, 69] on button "Add Payment Plan" at bounding box center [739, 79] width 122 height 23
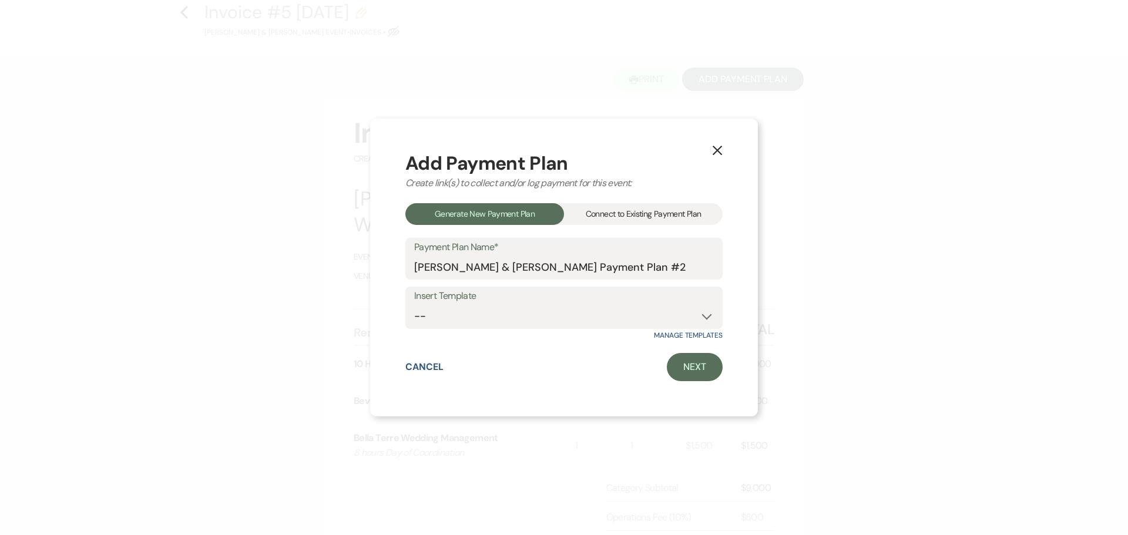
click at [667, 208] on div "Connect to Existing Payment Plan" at bounding box center [643, 214] width 159 height 22
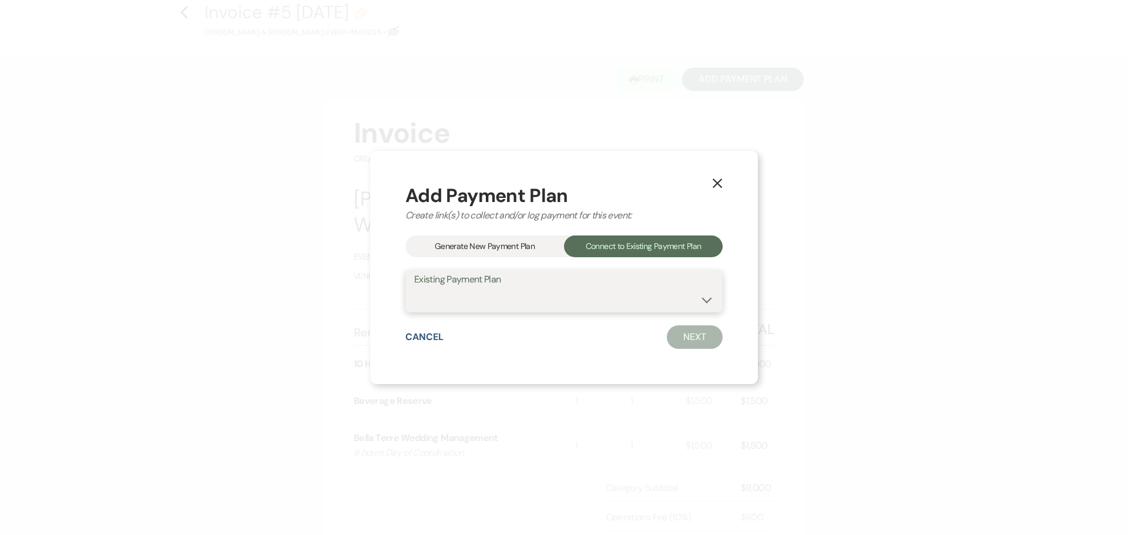
click at [644, 290] on select "Matt Schultz & Alyssa Tiemeyer's Payment Plan #1" at bounding box center [564, 299] width 300 height 23
click at [414, 288] on select "Matt Schultz & Alyssa Tiemeyer's Payment Plan #1" at bounding box center [564, 299] width 300 height 23
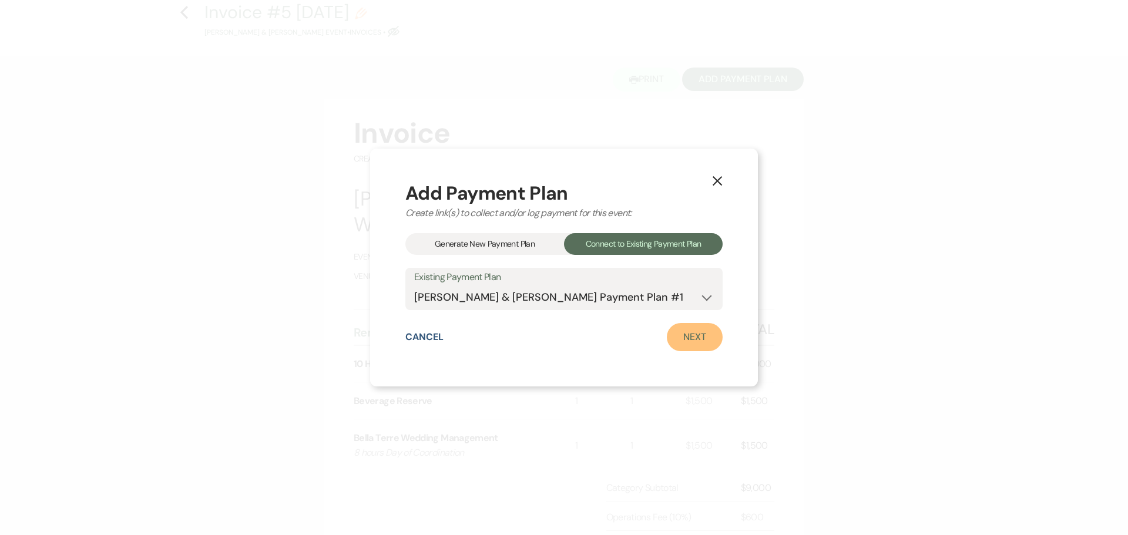
click at [688, 342] on link "Next" at bounding box center [695, 337] width 56 height 28
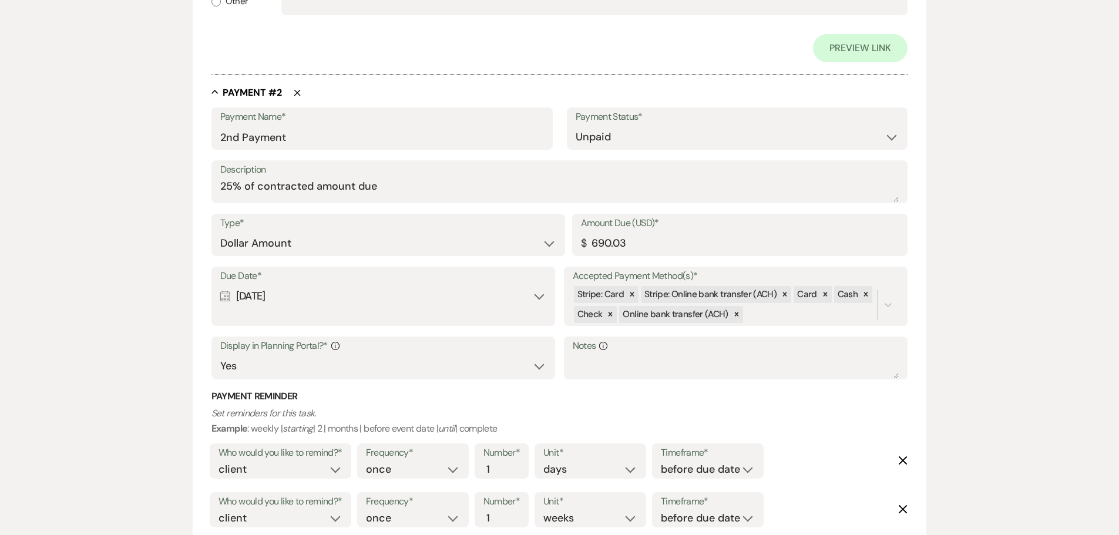
scroll to position [541, 0]
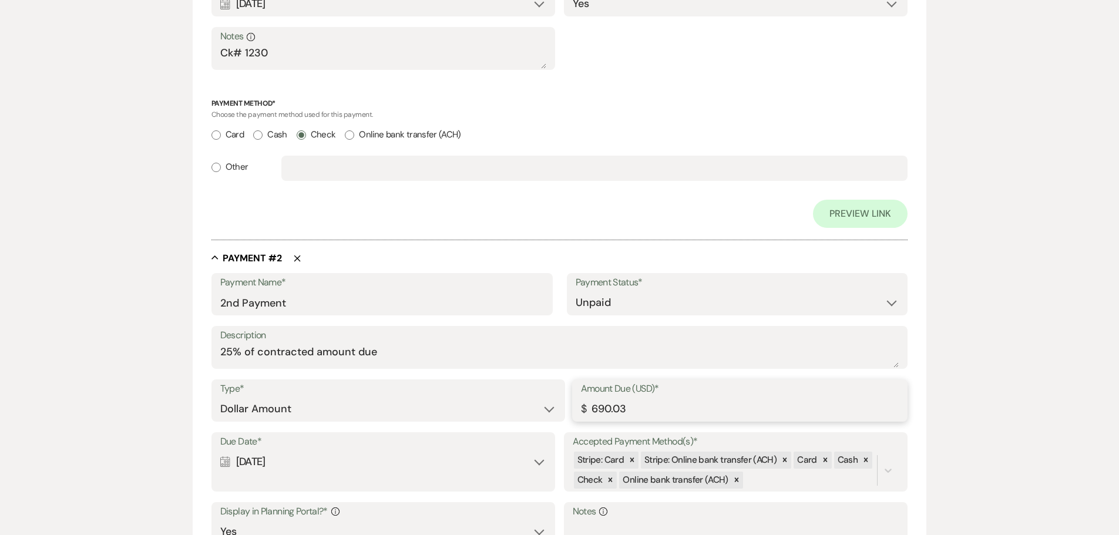
drag, startPoint x: 651, startPoint y: 406, endPoint x: 583, endPoint y: 416, distance: 69.4
click at [583, 416] on div "Amount Due (USD)* $ 690.03" at bounding box center [740, 400] width 336 height 42
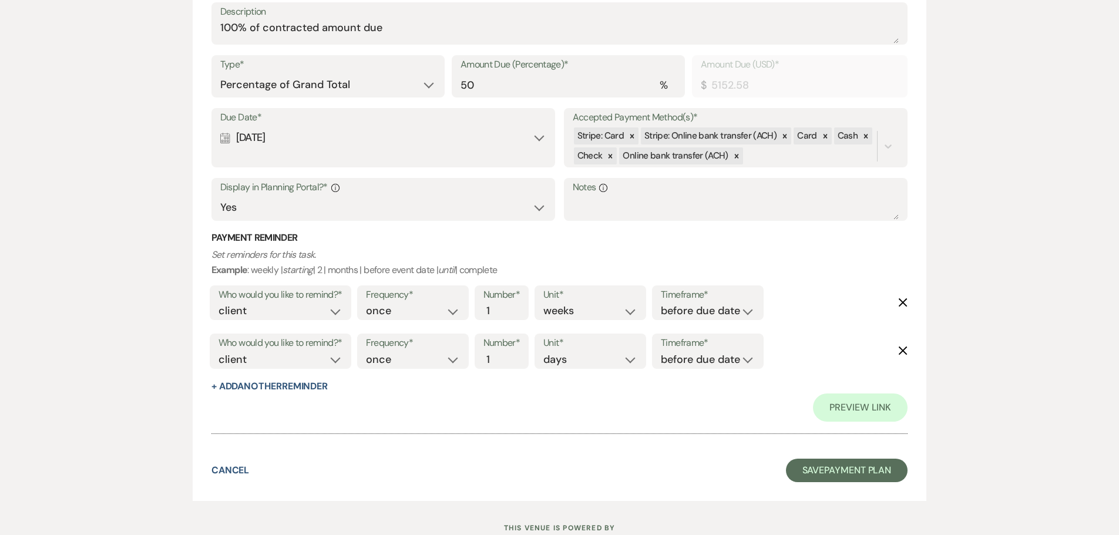
scroll to position [1943, 0]
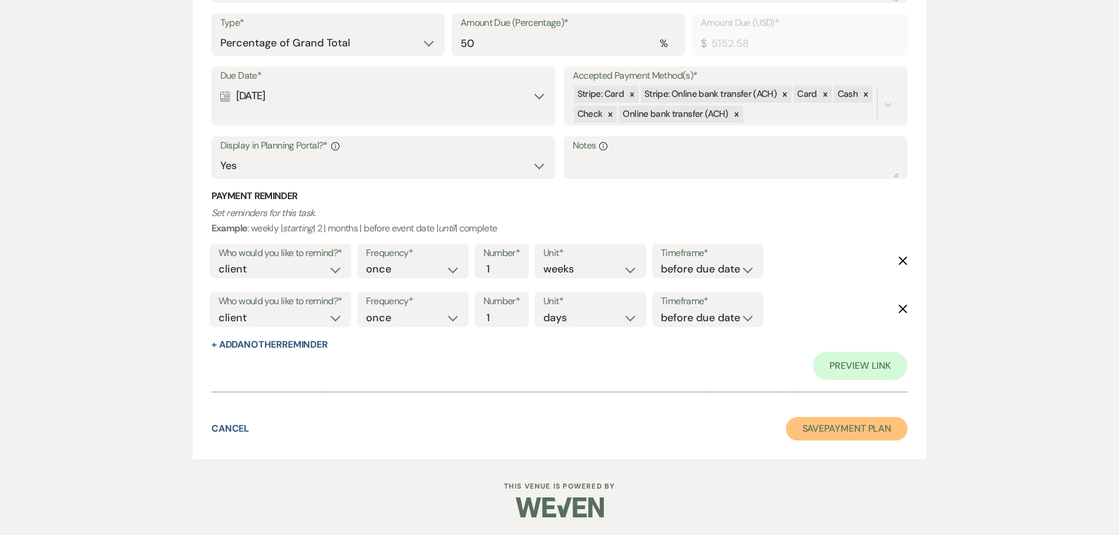
click at [850, 429] on button "Save Payment Plan" at bounding box center [847, 428] width 122 height 23
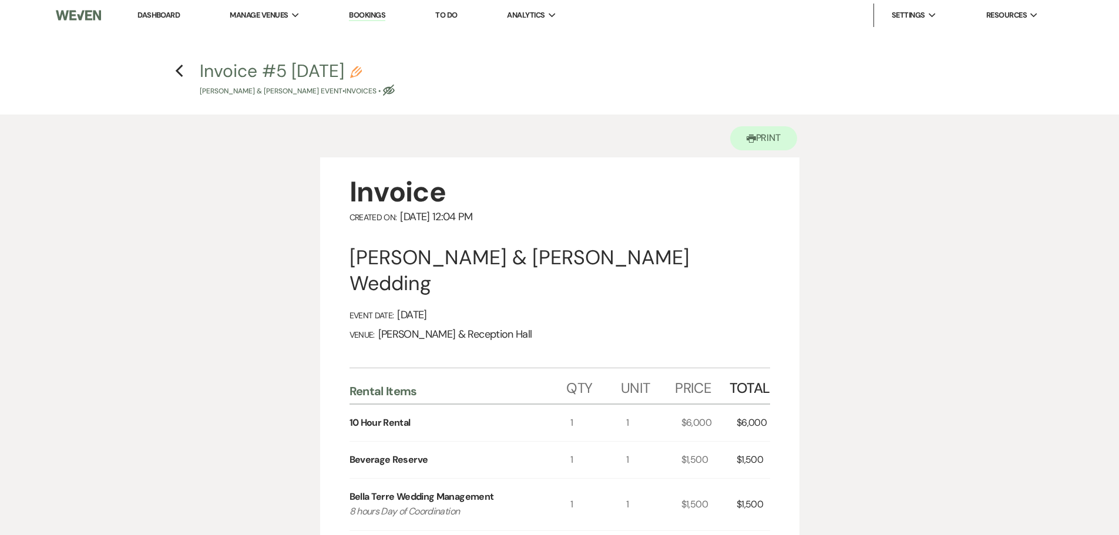
drag, startPoint x: 180, startPoint y: 72, endPoint x: 195, endPoint y: 179, distance: 108.0
click at [395, 92] on icon "Eye Blocked" at bounding box center [389, 91] width 12 height 12
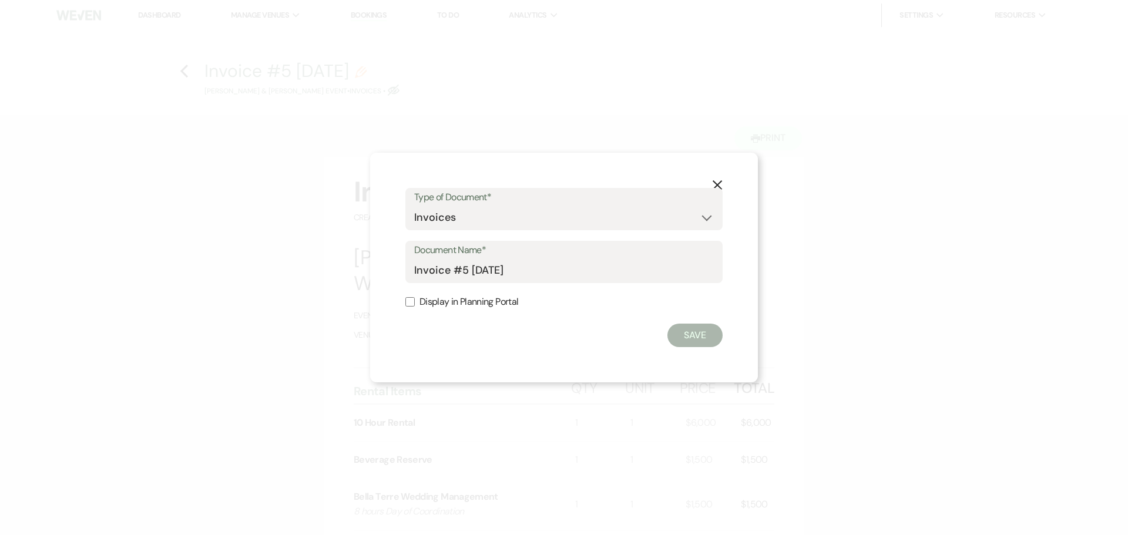
click at [494, 301] on label "Display in Planning Portal" at bounding box center [563, 302] width 317 height 17
click at [415, 301] on input "Display in Planning Portal" at bounding box center [409, 301] width 9 height 9
click at [707, 334] on button "Save" at bounding box center [694, 335] width 55 height 23
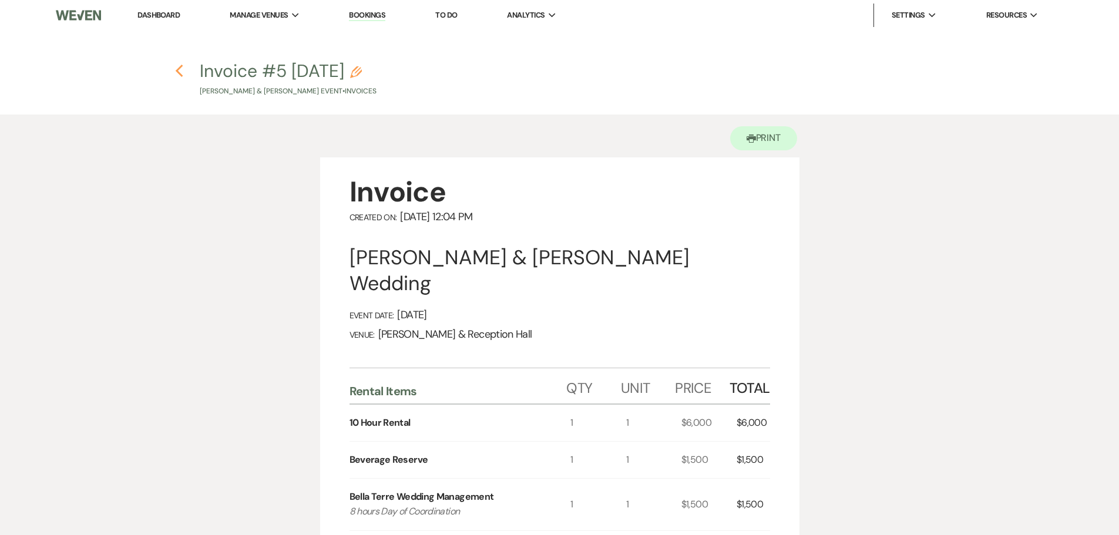
click at [180, 68] on use "button" at bounding box center [180, 71] width 8 height 13
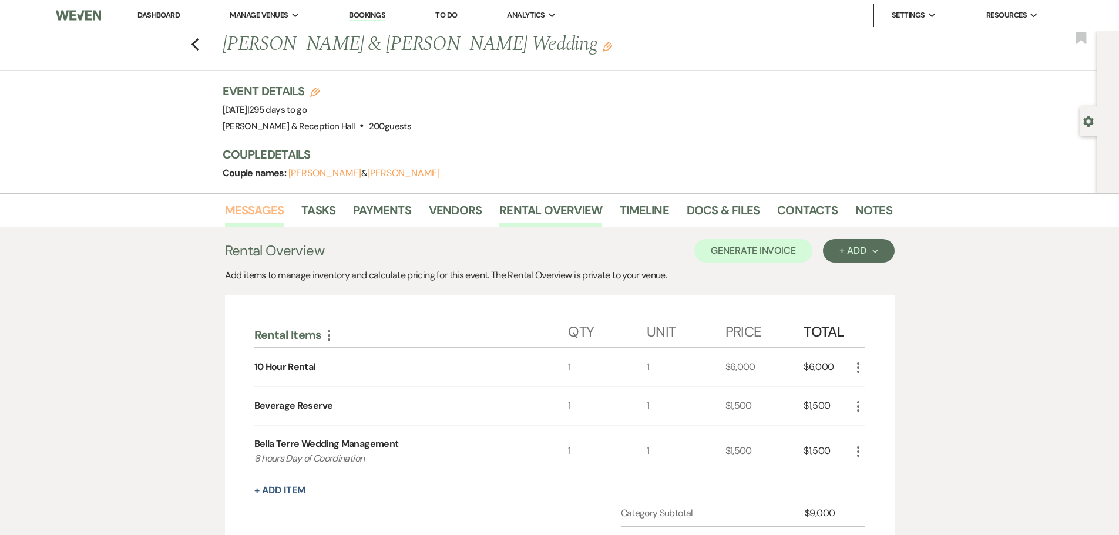
click at [264, 220] on link "Messages" at bounding box center [254, 214] width 59 height 26
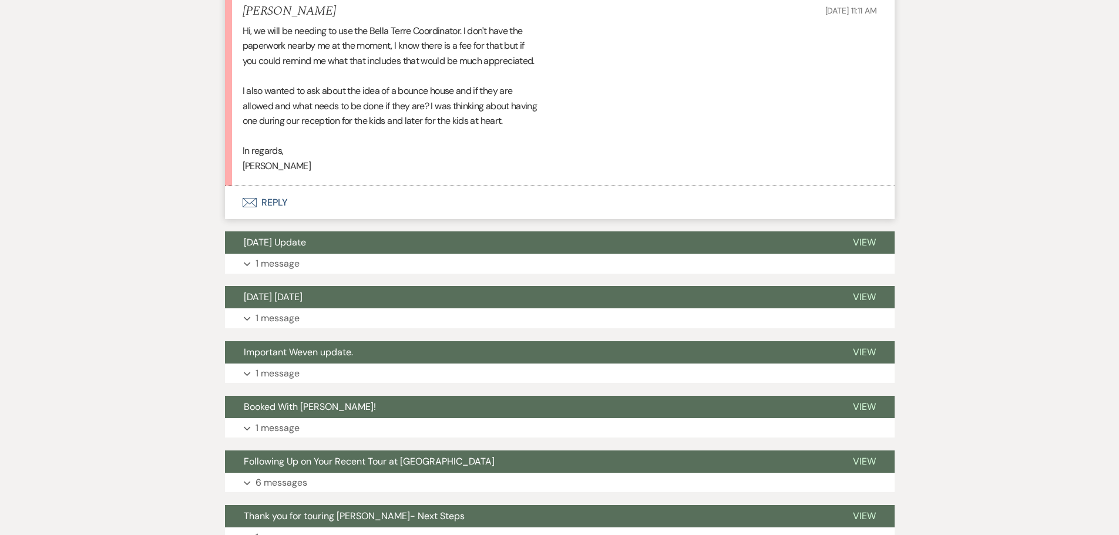
click at [271, 191] on button "Envelope Reply" at bounding box center [560, 202] width 670 height 33
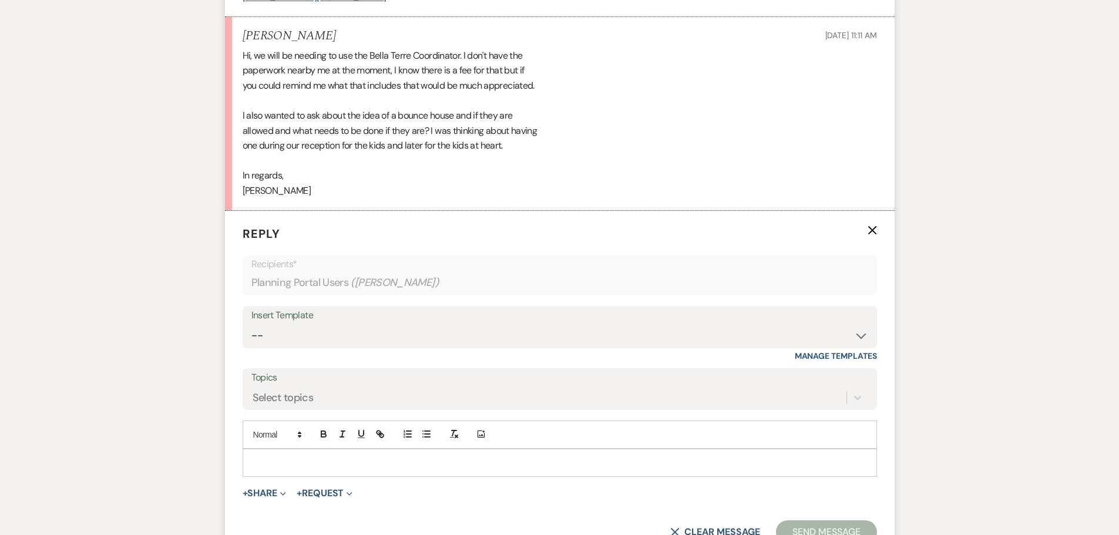
scroll to position [680, 0]
click at [305, 459] on p "To enrich screen reader interactions, please activate Accessibility in Grammarl…" at bounding box center [559, 463] width 615 height 13
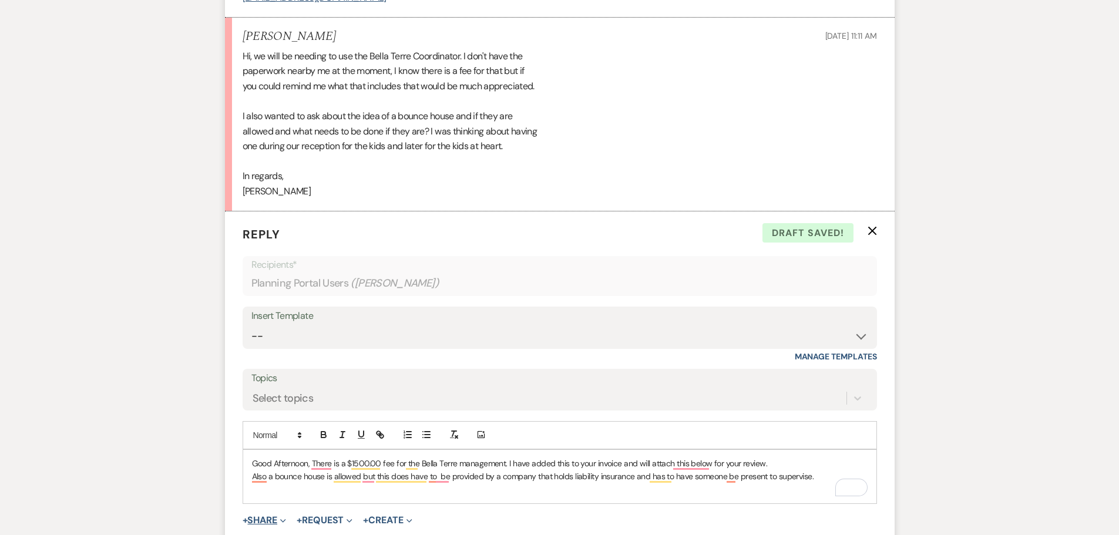
click at [257, 519] on button "+ Share Expand" at bounding box center [265, 520] width 44 height 9
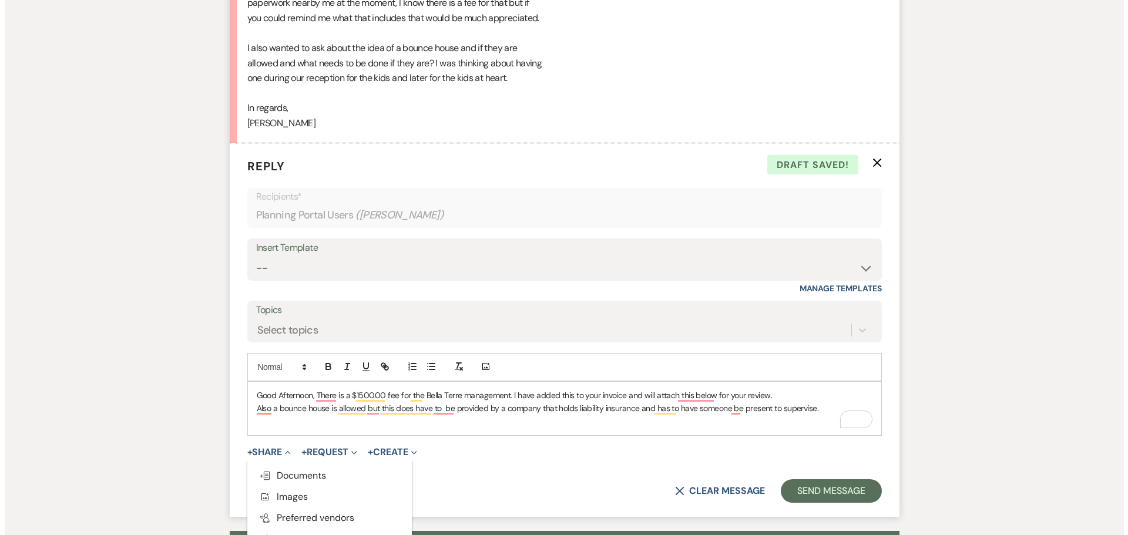
scroll to position [797, 0]
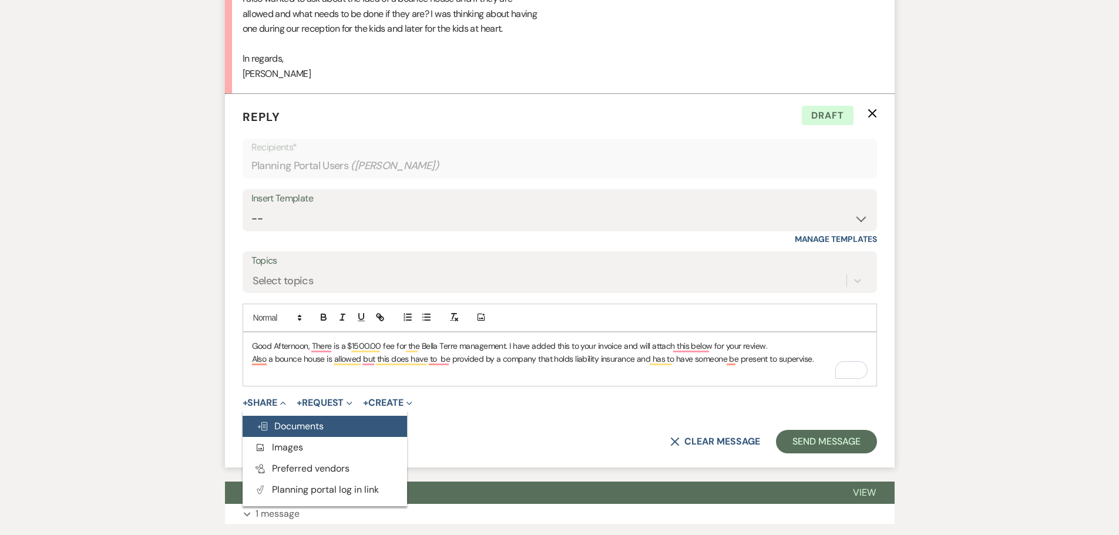
click at [303, 431] on span "Doc Upload Documents" at bounding box center [290, 426] width 67 height 12
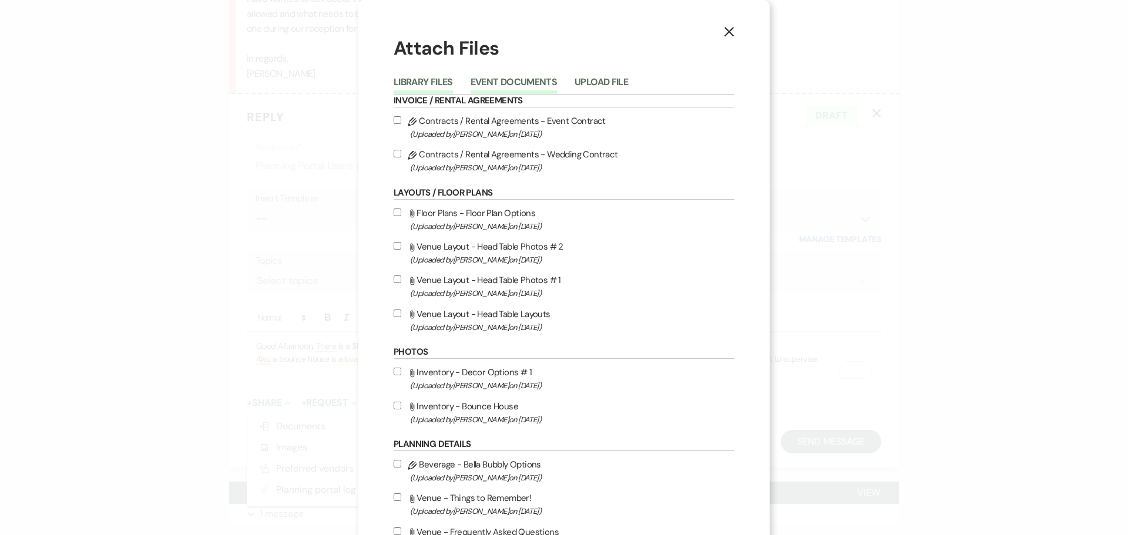
click at [544, 79] on button "Event Documents" at bounding box center [513, 86] width 86 height 16
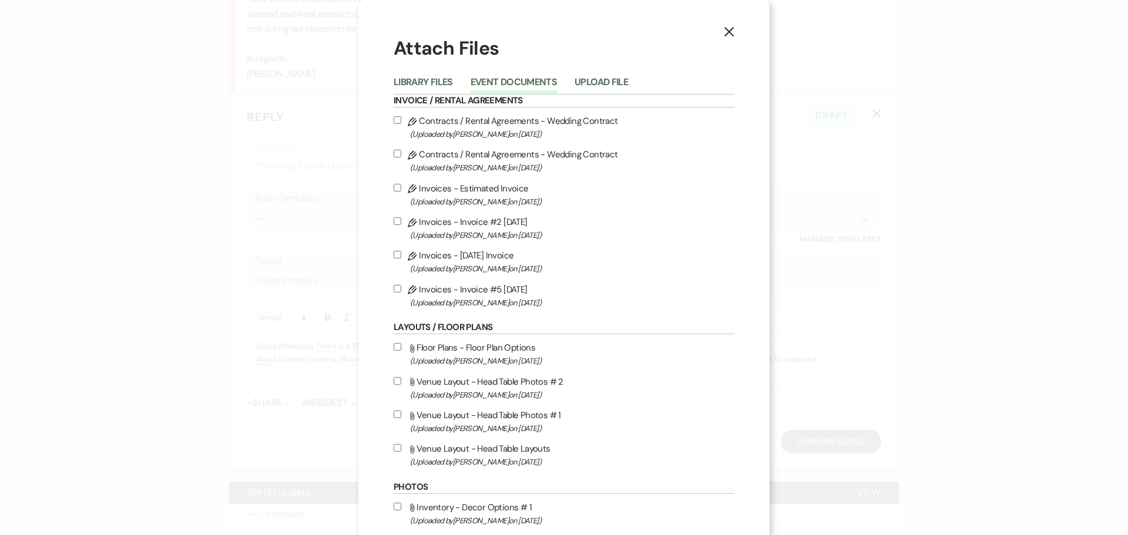
click at [462, 294] on label "Pencil Invoices - Invoice #5 9-24-2025 (Uploaded by Lexie Craft on Sep 24th, 20…" at bounding box center [563, 296] width 341 height 28
click at [401, 292] on input "Pencil Invoices - Invoice #5 9-24-2025 (Uploaded by Lexie Craft on Sep 24th, 20…" at bounding box center [397, 289] width 8 height 8
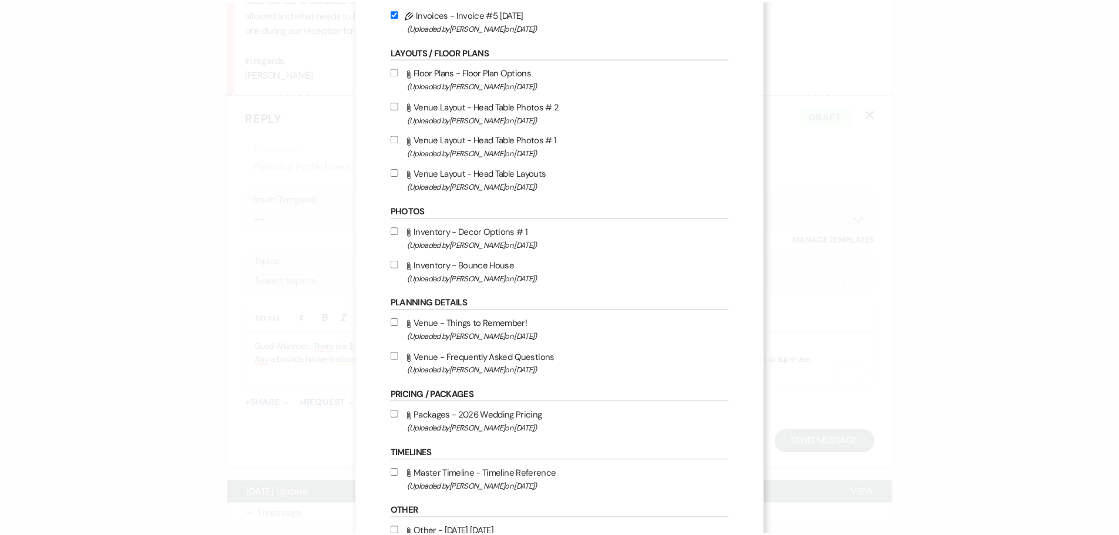
scroll to position [411, 0]
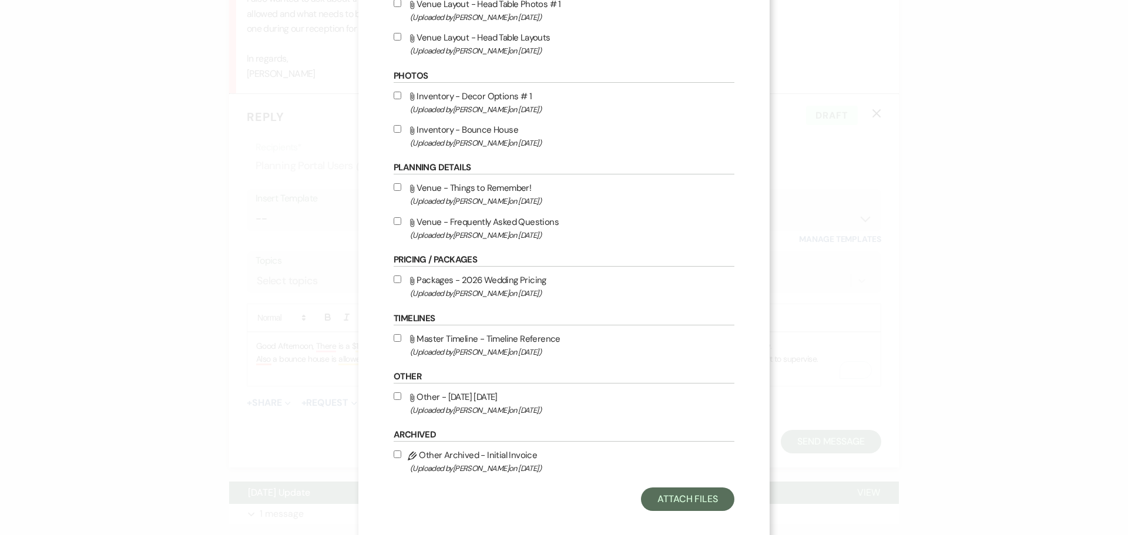
click at [675, 523] on div "X Attach Files Library Files Event Documents Upload File Invoice / Rental Agree…" at bounding box center [563, 67] width 411 height 957
click at [693, 485] on div "Attach Files Library Files Event Documents Upload File Invoice / Rental Agreeme…" at bounding box center [563, 67] width 341 height 887
click at [715, 498] on button "Attach Files" at bounding box center [687, 498] width 93 height 23
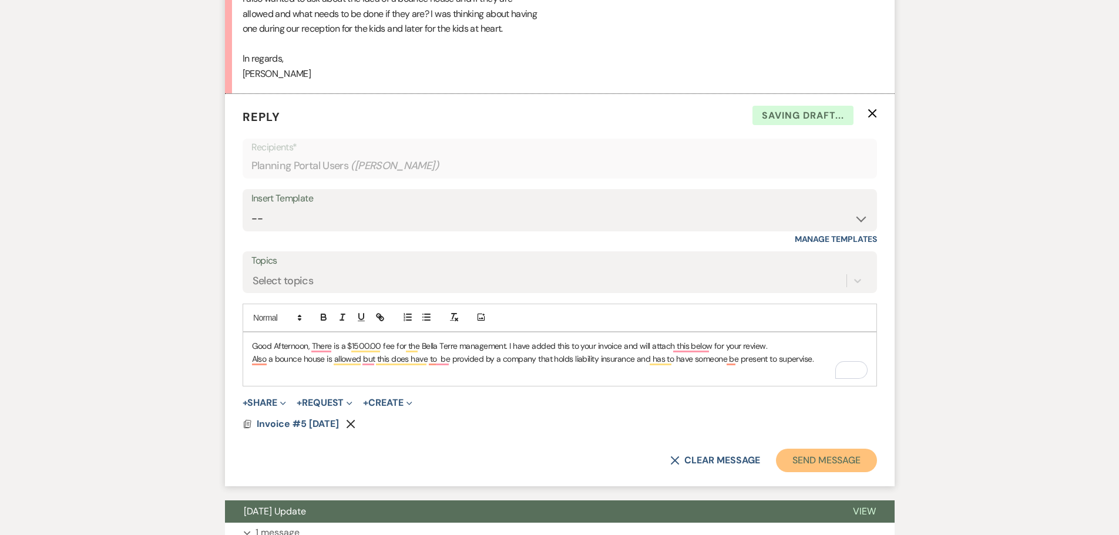
click at [828, 457] on button "Send Message" at bounding box center [826, 460] width 100 height 23
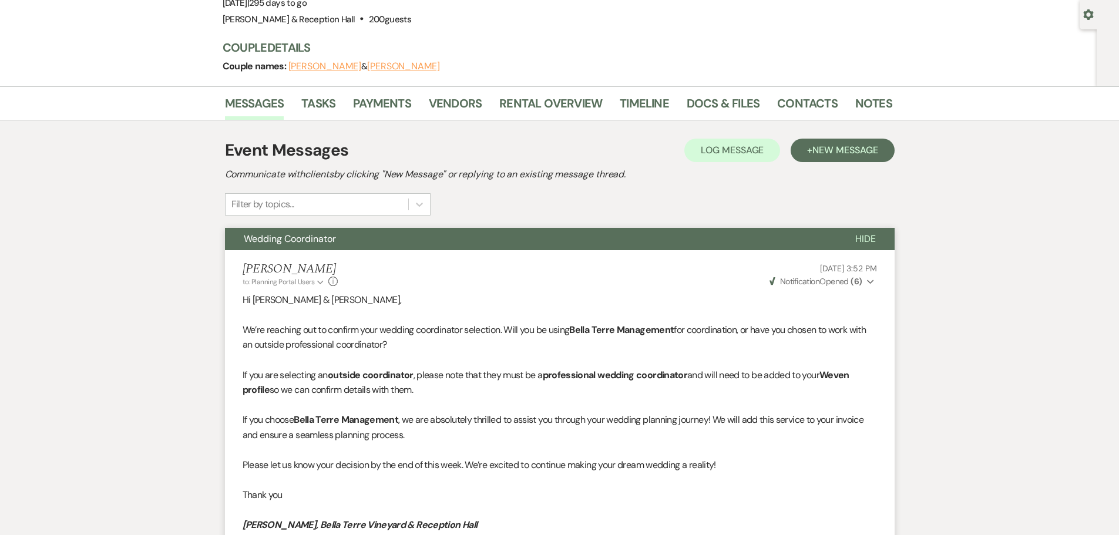
scroll to position [0, 0]
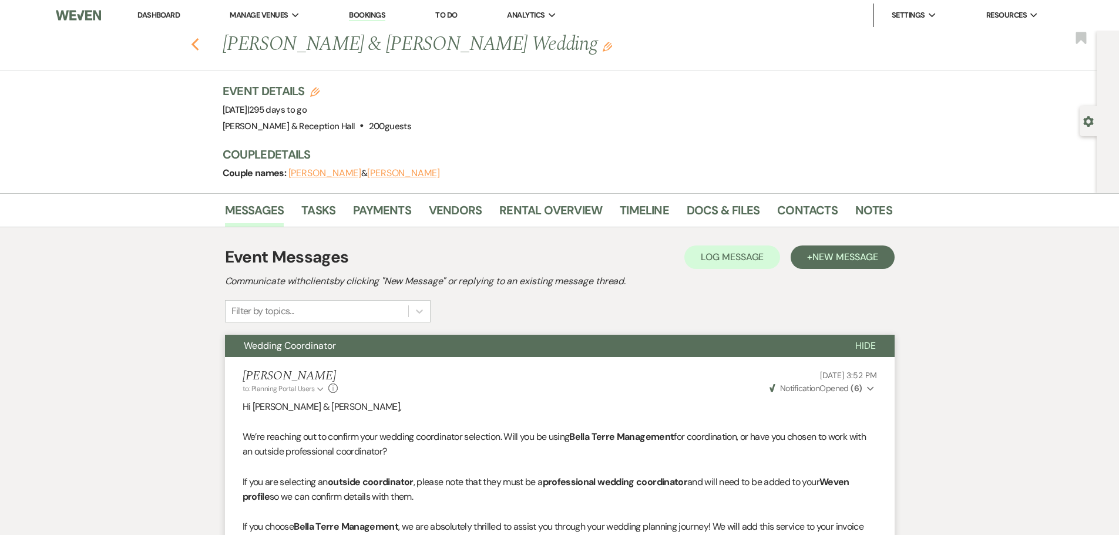
click at [199, 47] on use "button" at bounding box center [195, 44] width 8 height 13
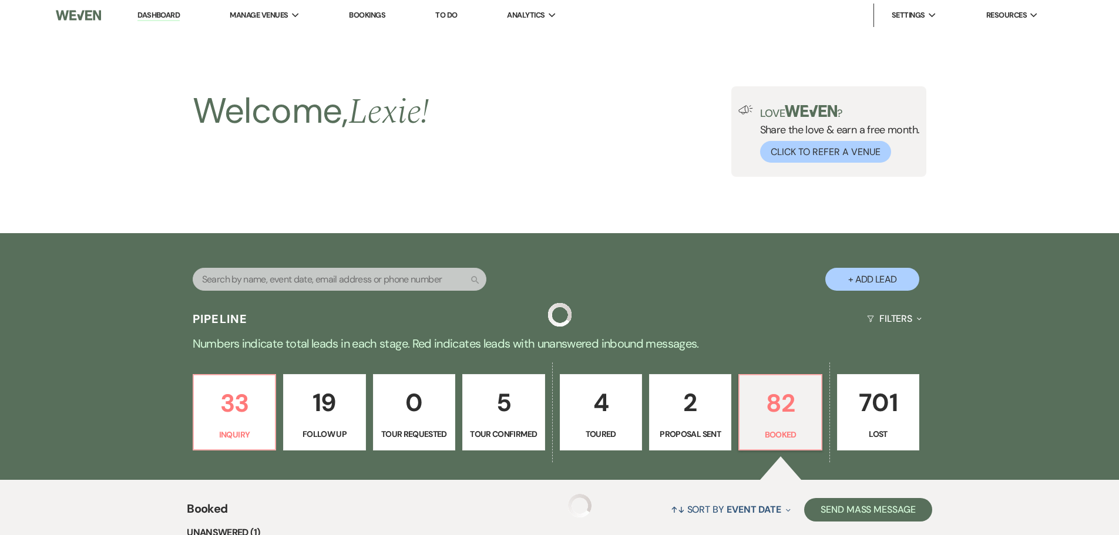
scroll to position [249, 0]
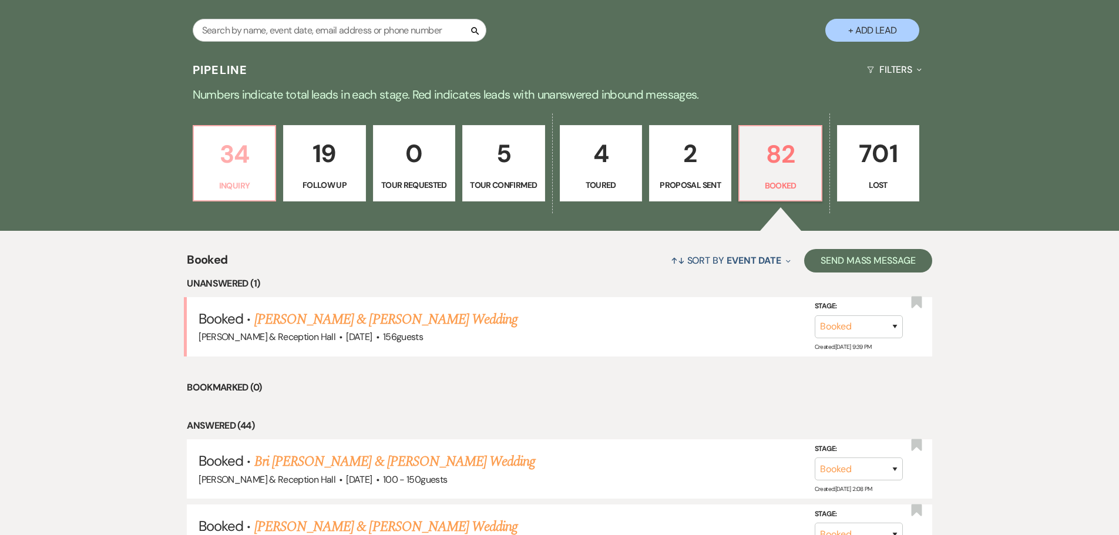
click at [230, 176] on link "34 Inquiry" at bounding box center [234, 163] width 83 height 76
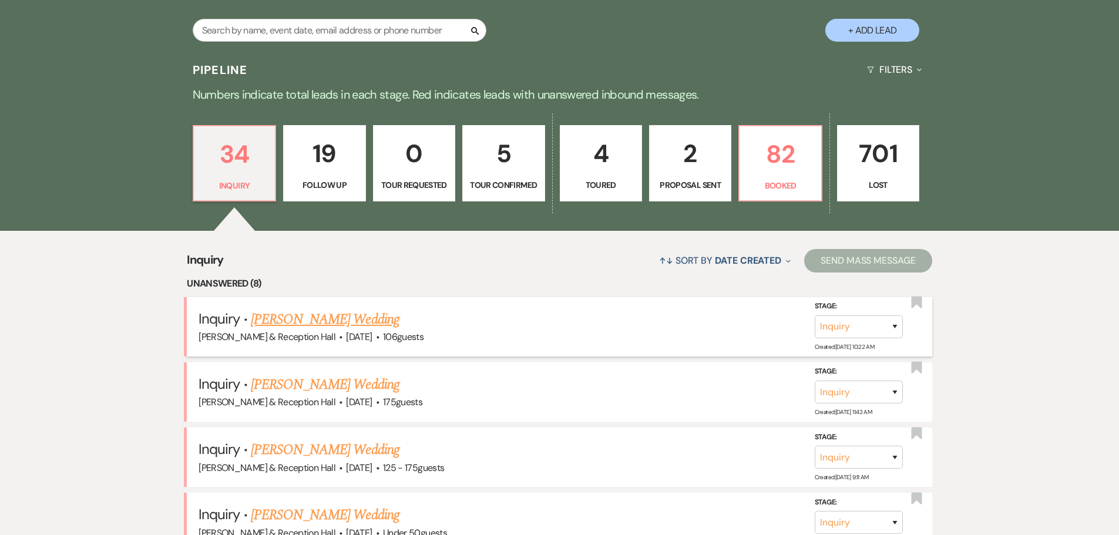
click at [312, 319] on link "Carli Ptacek's Wedding" at bounding box center [325, 319] width 149 height 21
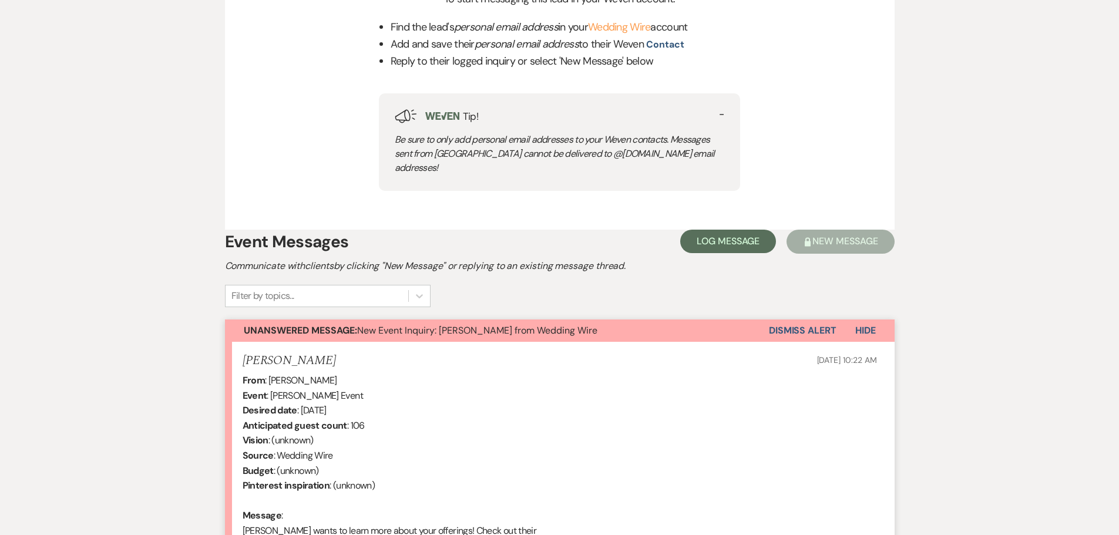
scroll to position [104, 0]
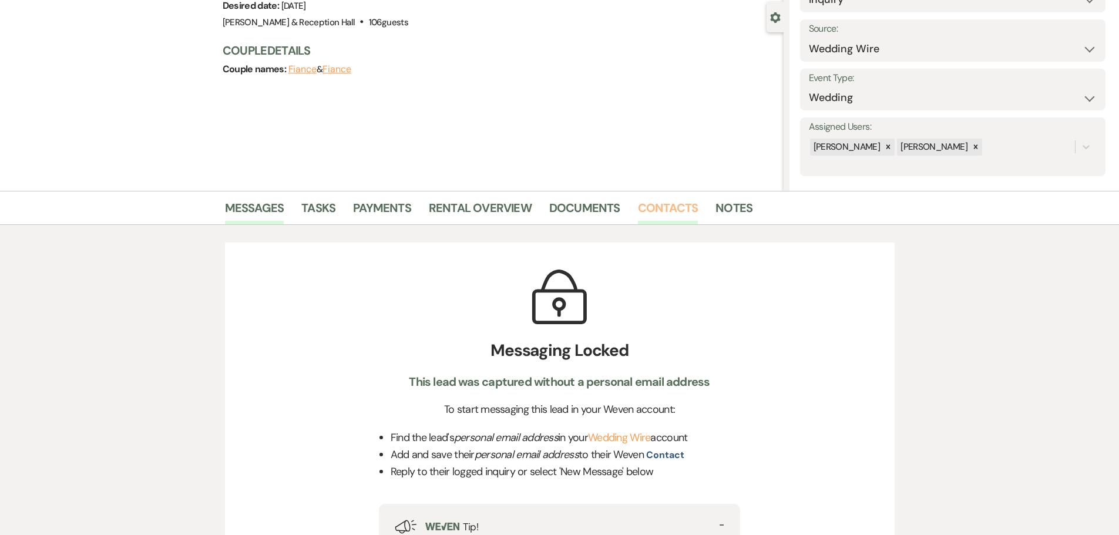
click at [641, 210] on link "Contacts" at bounding box center [668, 212] width 60 height 26
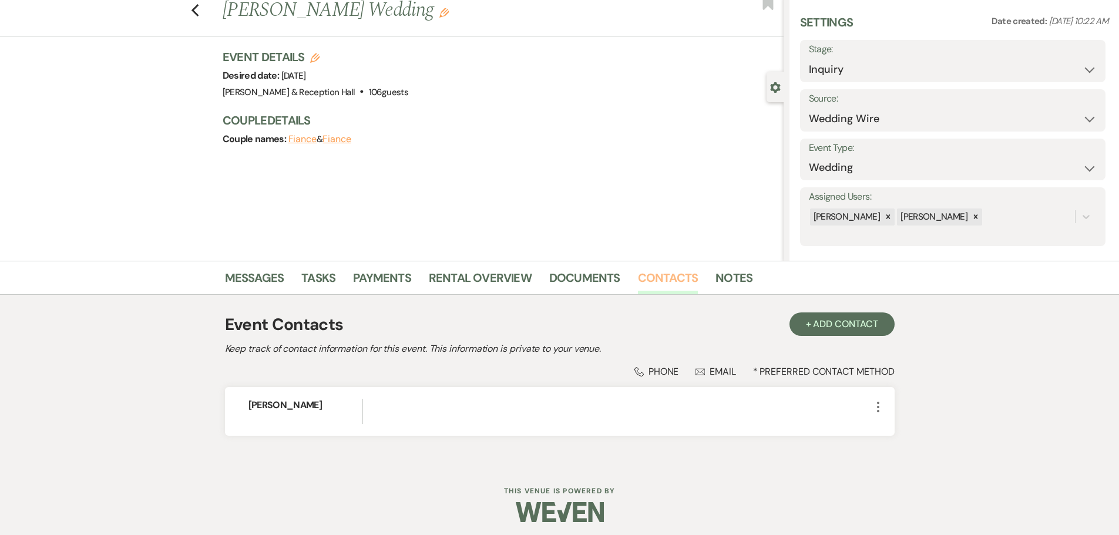
scroll to position [39, 0]
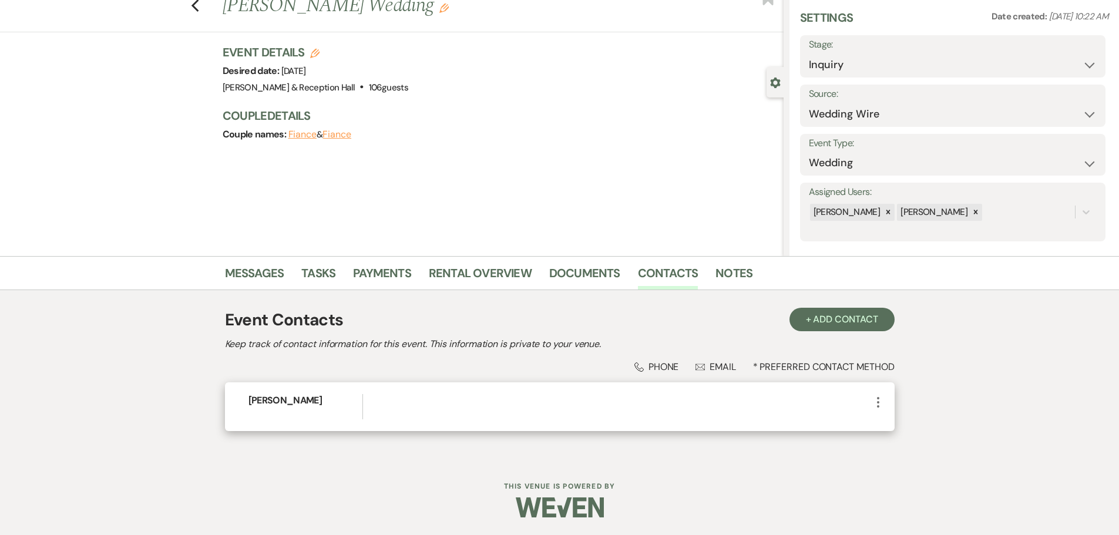
click at [876, 408] on icon "More" at bounding box center [878, 402] width 14 height 14
click at [883, 416] on button "Pencil Edit" at bounding box center [906, 425] width 70 height 20
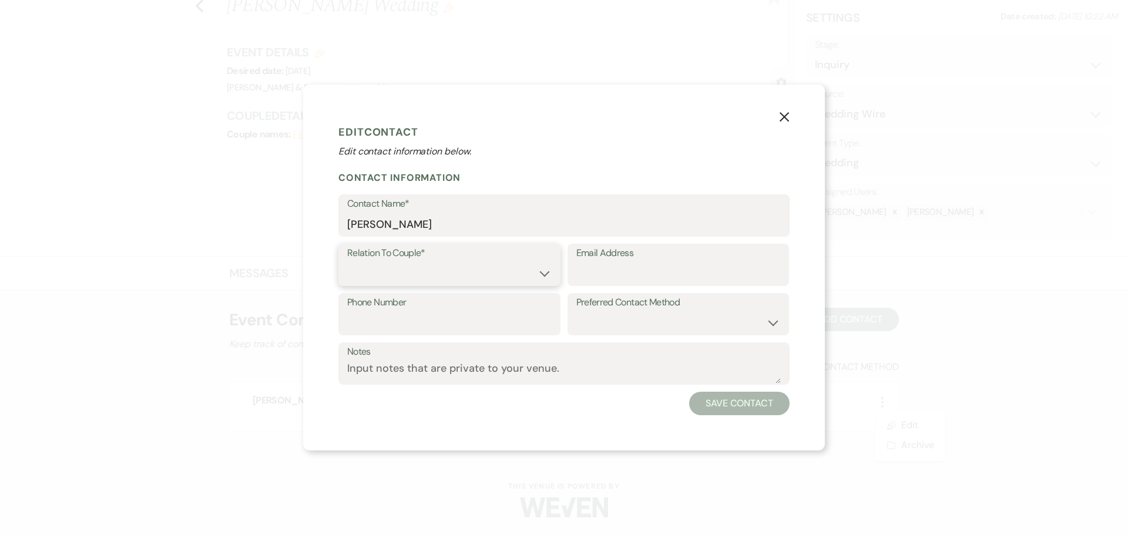
drag, startPoint x: 443, startPoint y: 267, endPoint x: 443, endPoint y: 277, distance: 10.0
click at [443, 267] on select "Couple Planner Parent of Couple Family Member Friend Other" at bounding box center [449, 273] width 204 height 23
click at [347, 262] on select "Couple Planner Parent of Couple Family Member Friend Other" at bounding box center [449, 273] width 204 height 23
click at [617, 278] on input "Email Address" at bounding box center [678, 273] width 204 height 23
paste input "cmptacek1@gmail.com"
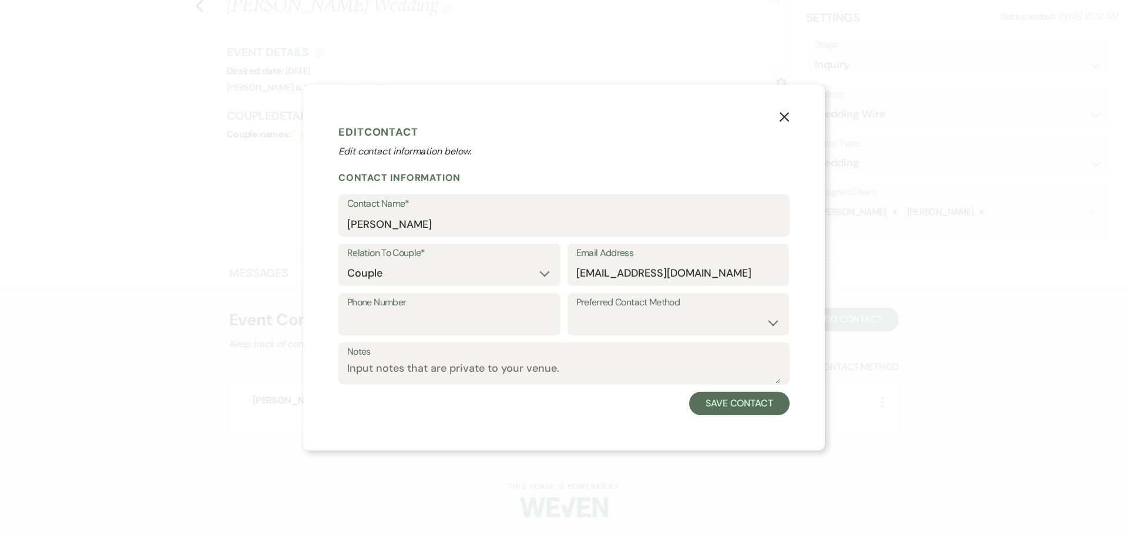
click at [702, 389] on div "Notes" at bounding box center [563, 366] width 451 height 49
click at [707, 402] on button "Save Contact" at bounding box center [739, 403] width 100 height 23
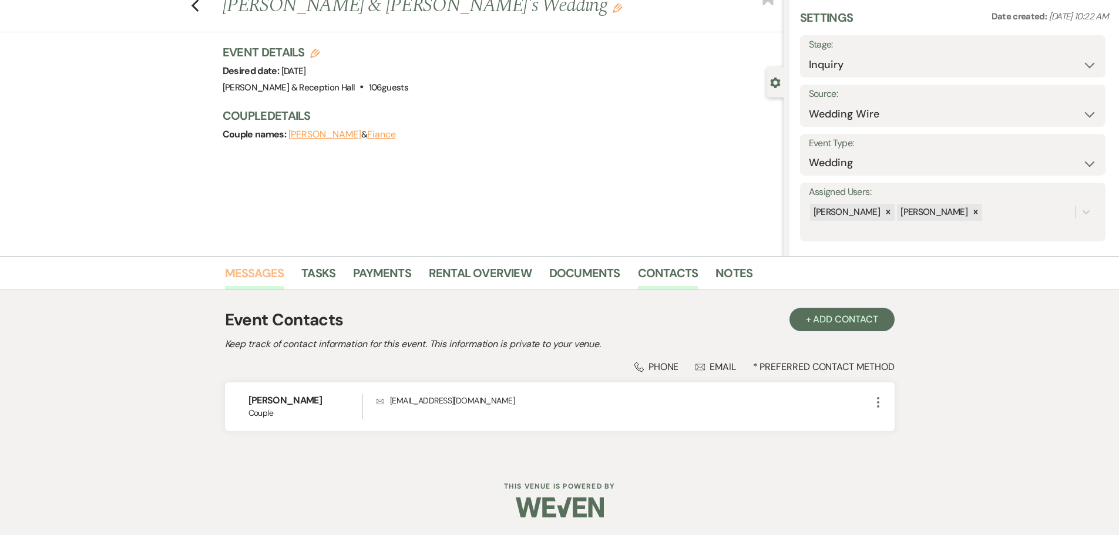
click at [254, 276] on link "Messages" at bounding box center [254, 277] width 59 height 26
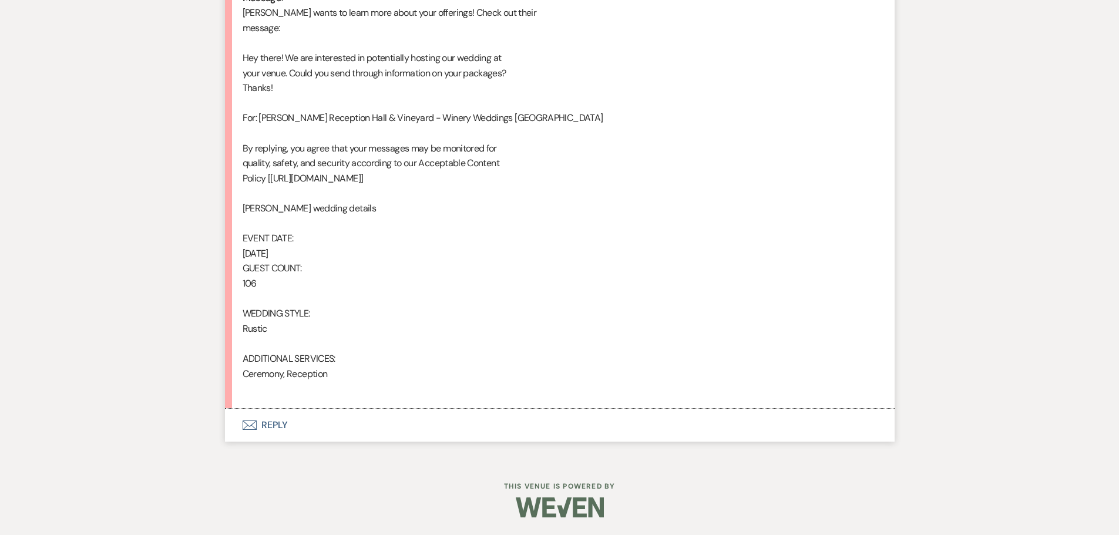
scroll to position [517, 0]
click at [272, 421] on button "Envelope Reply" at bounding box center [560, 425] width 670 height 33
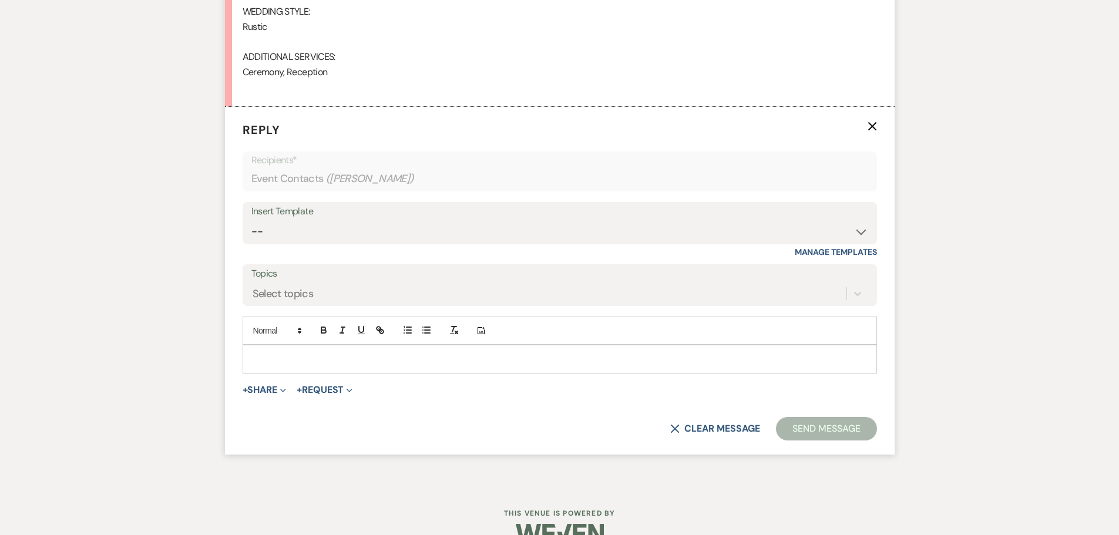
scroll to position [950, 0]
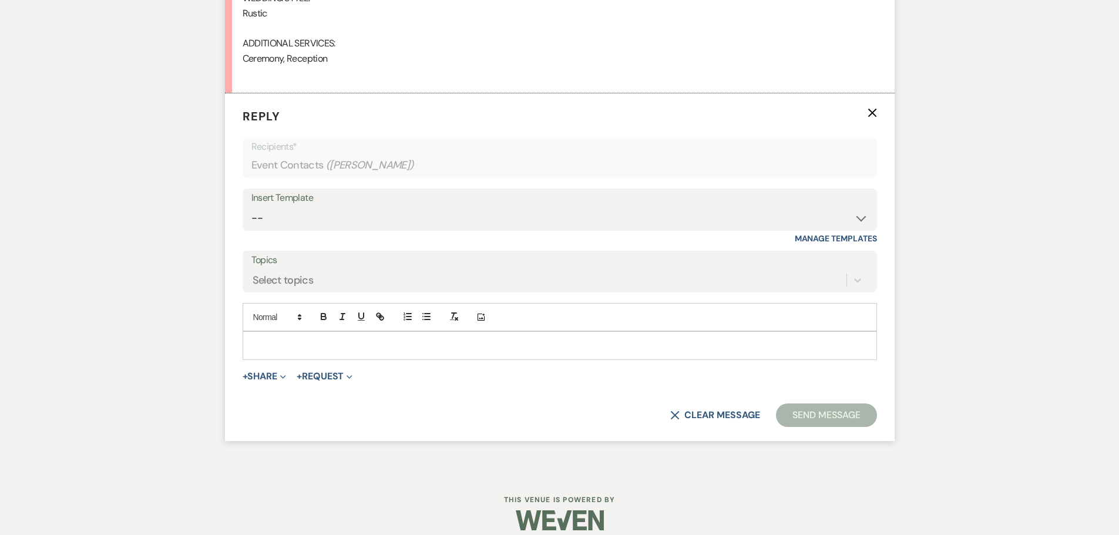
click at [303, 231] on div "Insert Template -- Weven Planning Portal Introduction (Booked Events) Initial I…" at bounding box center [560, 210] width 634 height 42
click at [300, 223] on select "-- Weven Planning Portal Introduction (Booked Events) Initial Inquiry Response …" at bounding box center [559, 218] width 617 height 23
click at [251, 207] on select "-- Weven Planning Portal Introduction (Booked Events) Initial Inquiry Response …" at bounding box center [559, 218] width 617 height 23
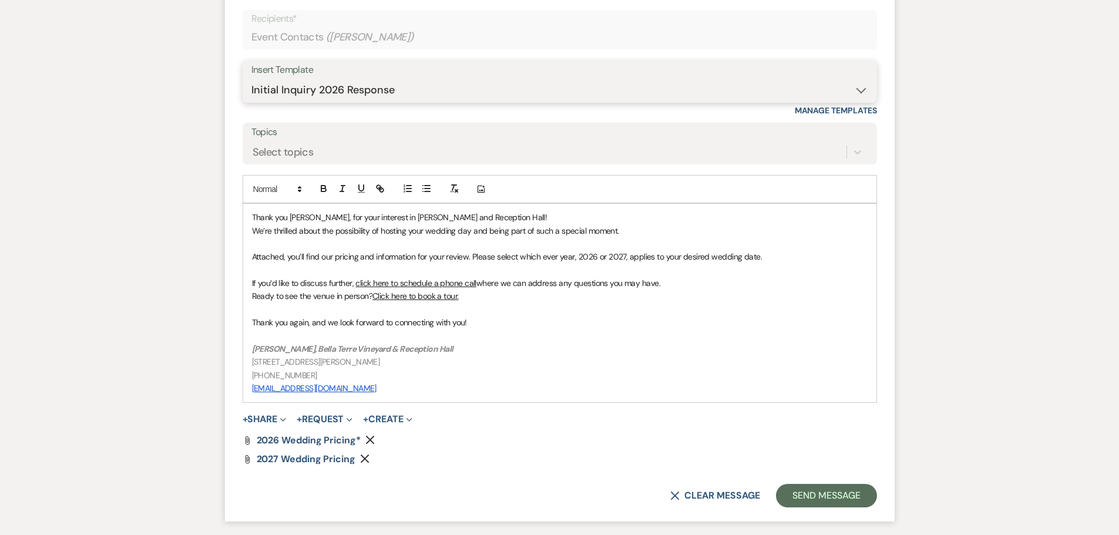
scroll to position [1172, 0]
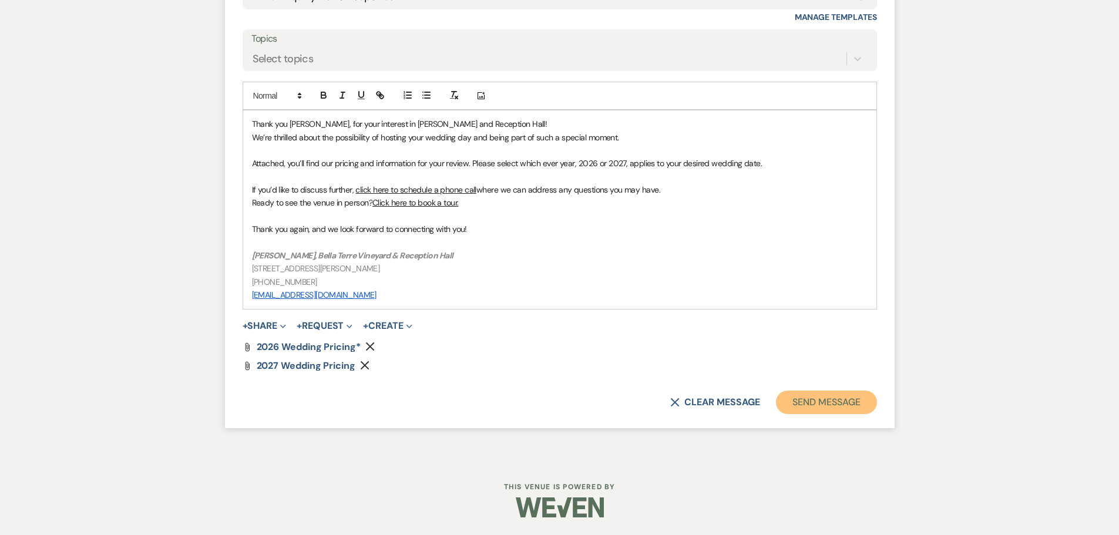
click at [820, 399] on button "Send Message" at bounding box center [826, 402] width 100 height 23
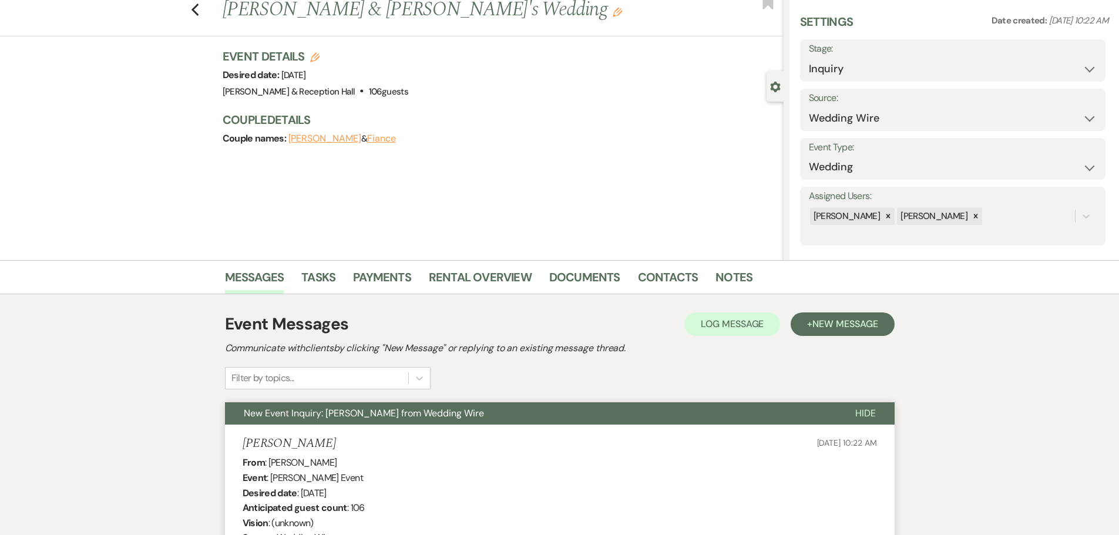
scroll to position [0, 0]
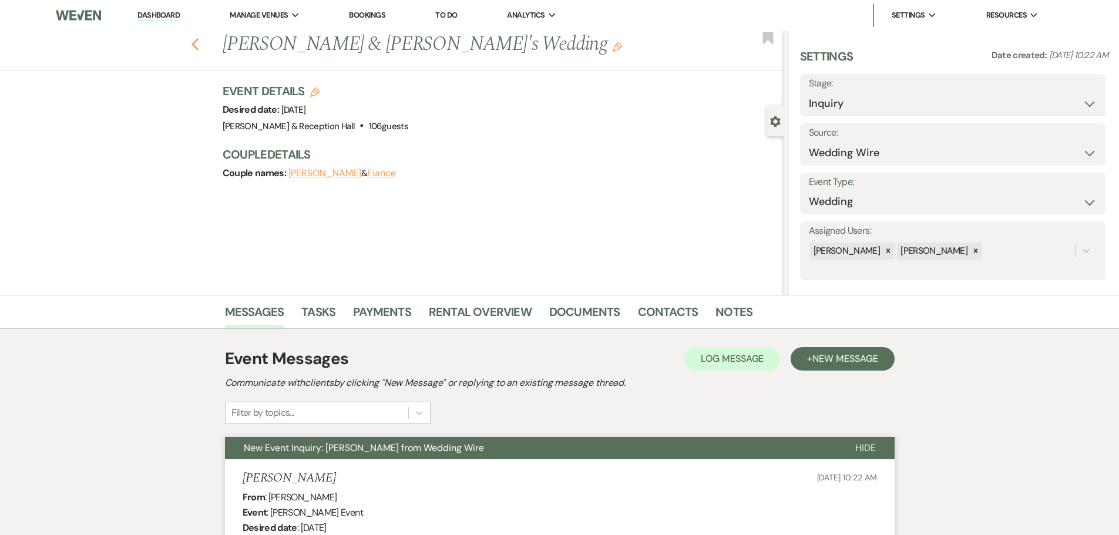
click at [199, 41] on use "button" at bounding box center [195, 44] width 8 height 13
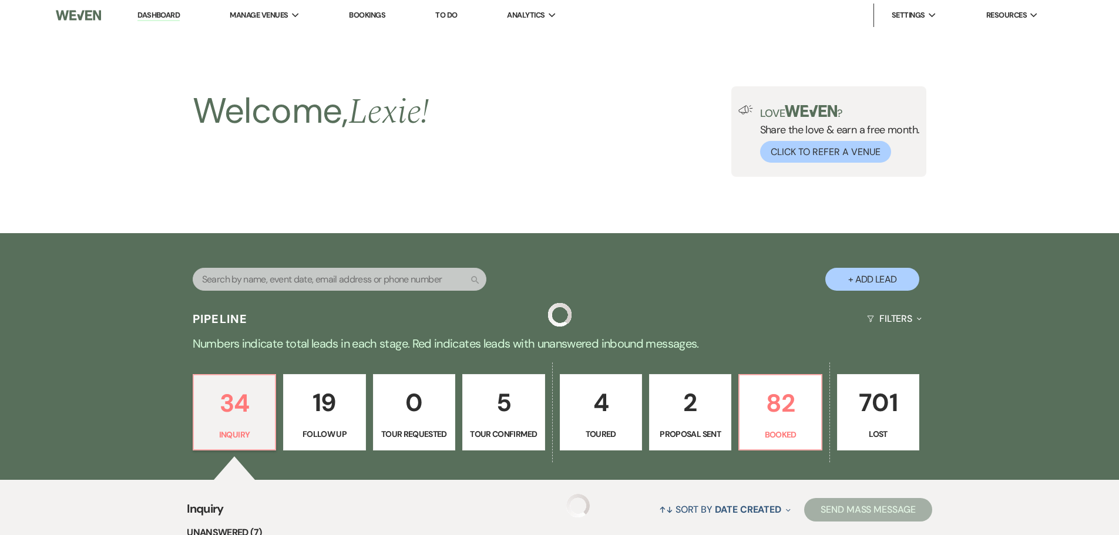
scroll to position [249, 0]
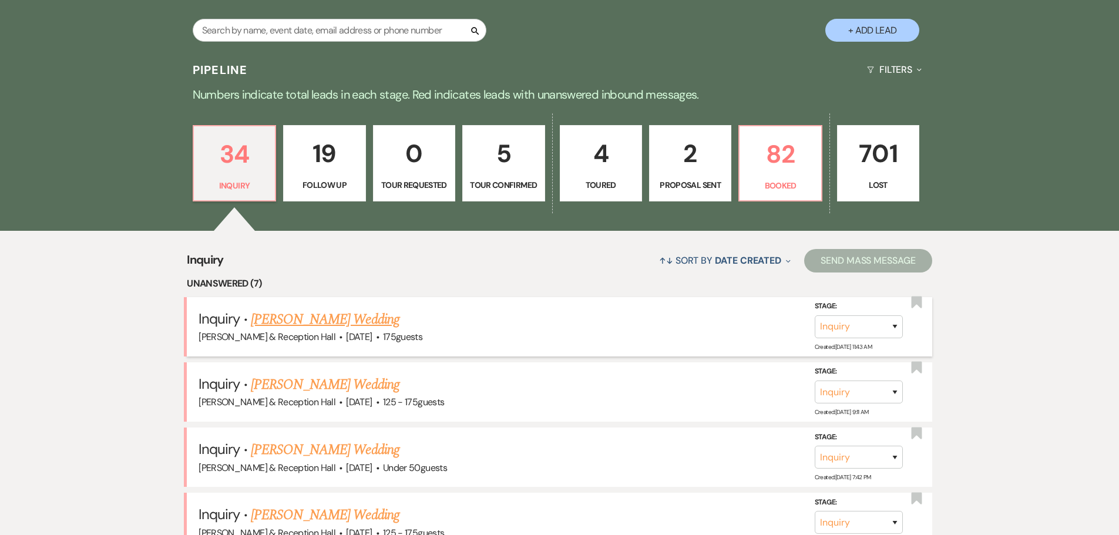
click at [315, 316] on link "Kim Aguilar's Wedding" at bounding box center [325, 319] width 149 height 21
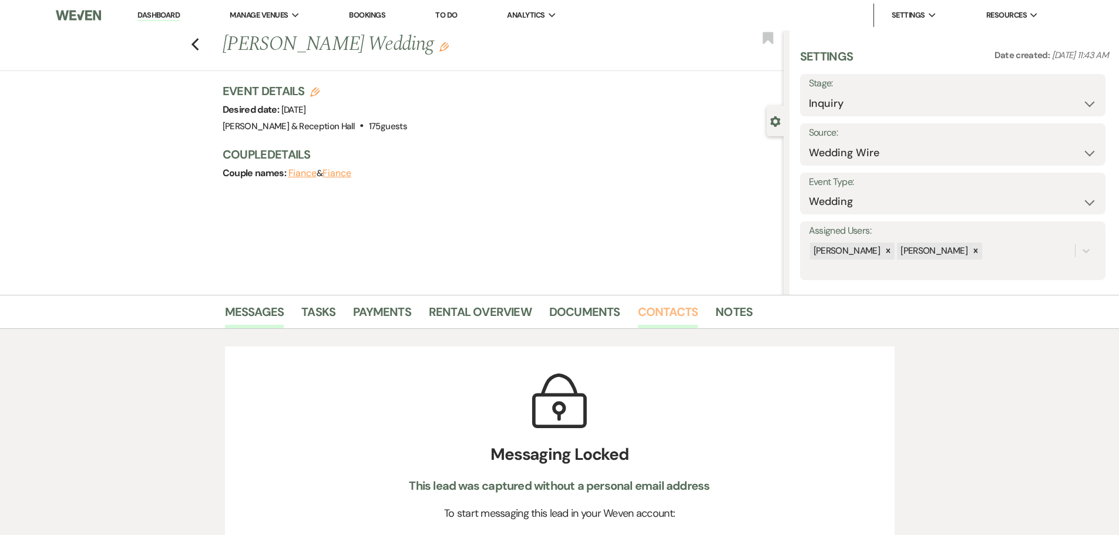
click at [681, 311] on link "Contacts" at bounding box center [668, 315] width 60 height 26
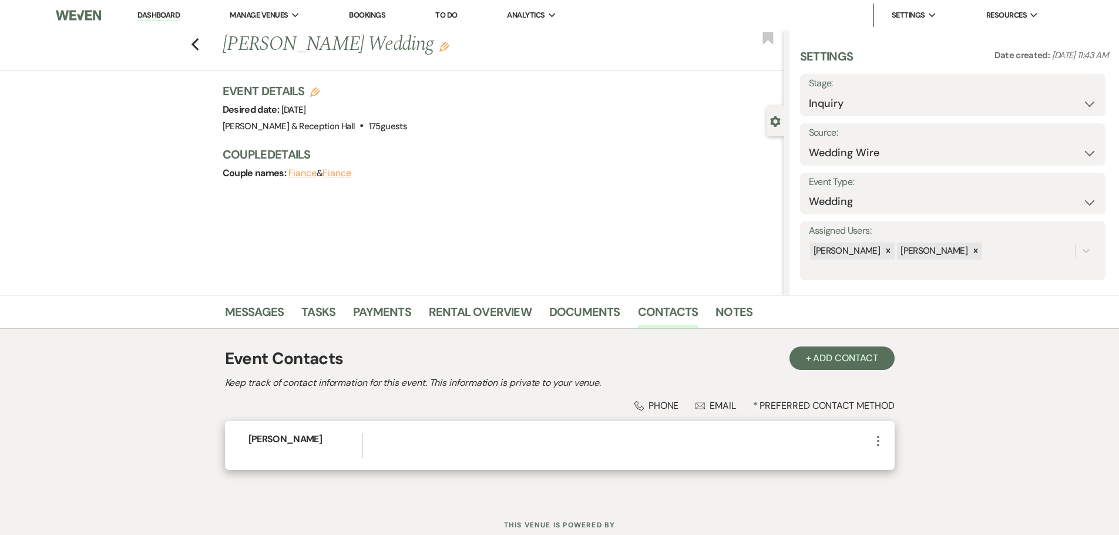
drag, startPoint x: 865, startPoint y: 440, endPoint x: 876, endPoint y: 445, distance: 11.6
click at [866, 440] on div at bounding box center [623, 445] width 494 height 25
click at [876, 445] on icon "More" at bounding box center [878, 441] width 14 height 14
click at [883, 469] on button "Pencil Edit" at bounding box center [906, 464] width 70 height 20
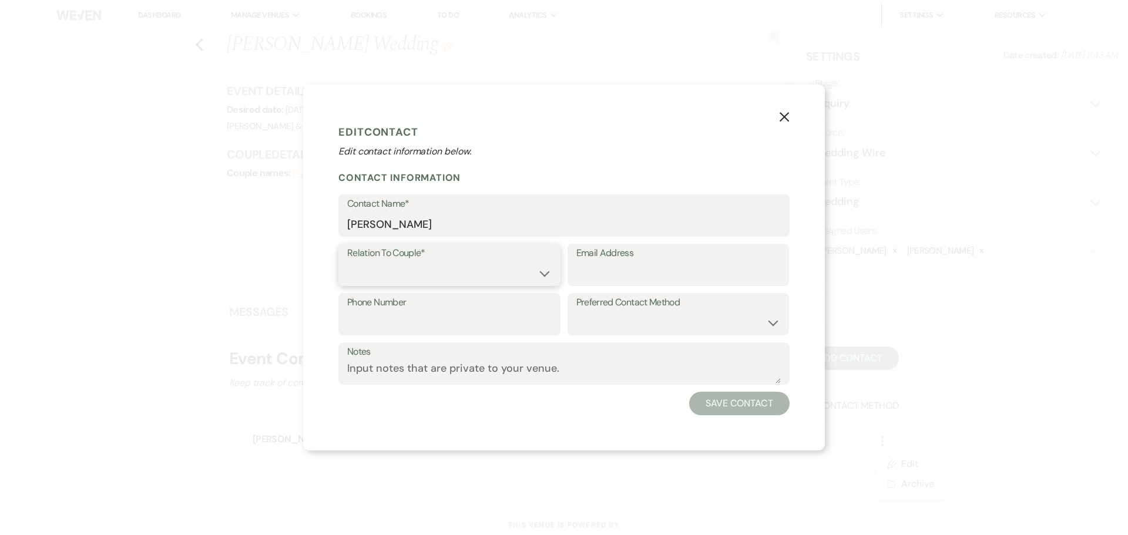
click at [432, 269] on select "Couple Planner Parent of Couple Family Member Friend Other" at bounding box center [449, 273] width 204 height 23
click at [347, 262] on select "Couple Planner Parent of Couple Family Member Friend Other" at bounding box center [449, 273] width 204 height 23
click at [591, 270] on input "Email Address" at bounding box center [678, 273] width 204 height 23
paste input "kimberlyaguilar954@yahoo.com"
click at [729, 399] on button "Save Contact" at bounding box center [739, 403] width 100 height 23
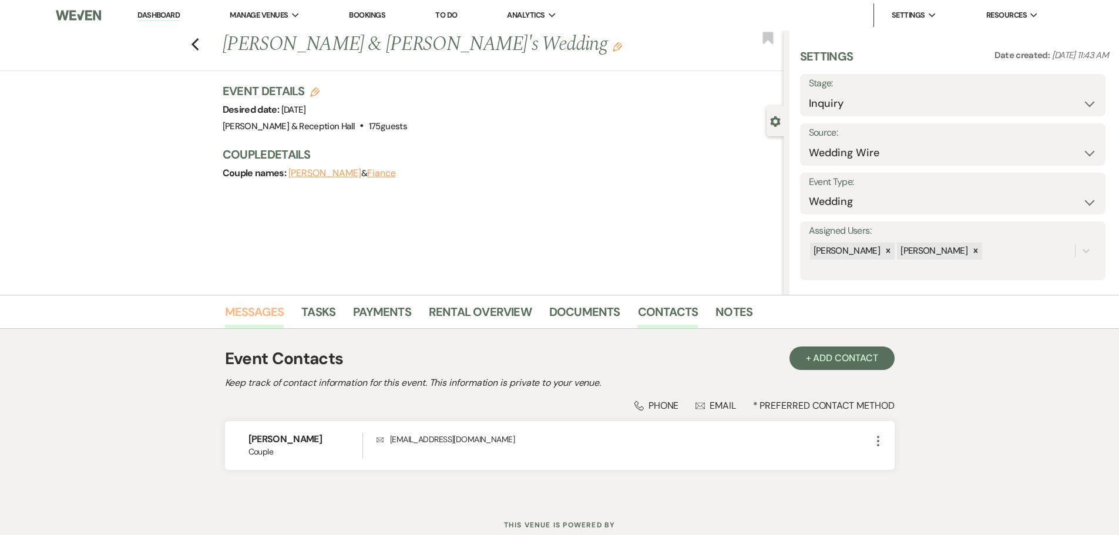
click at [272, 314] on link "Messages" at bounding box center [254, 315] width 59 height 26
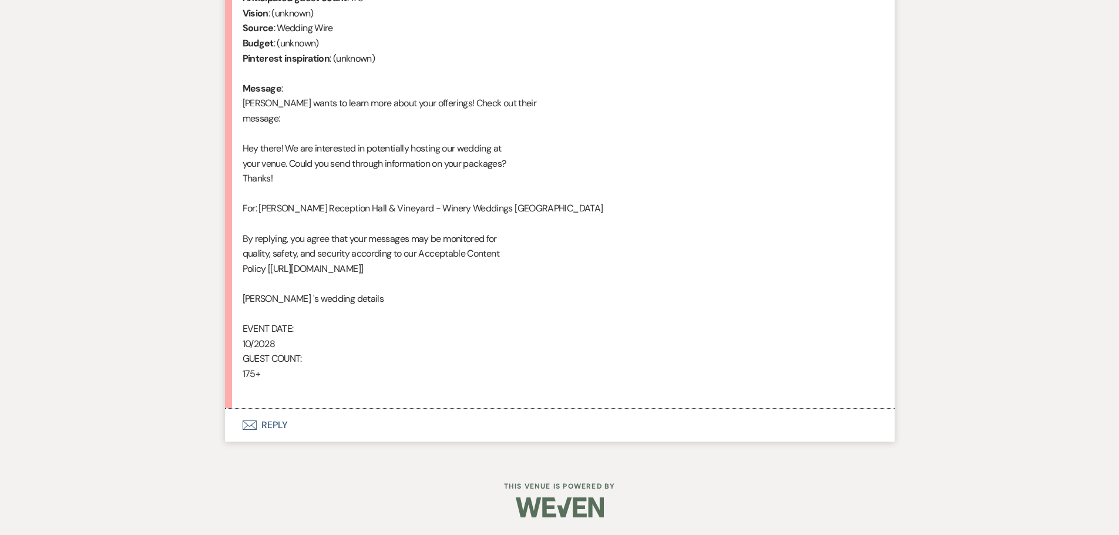
click at [291, 424] on button "Envelope Reply" at bounding box center [560, 425] width 670 height 33
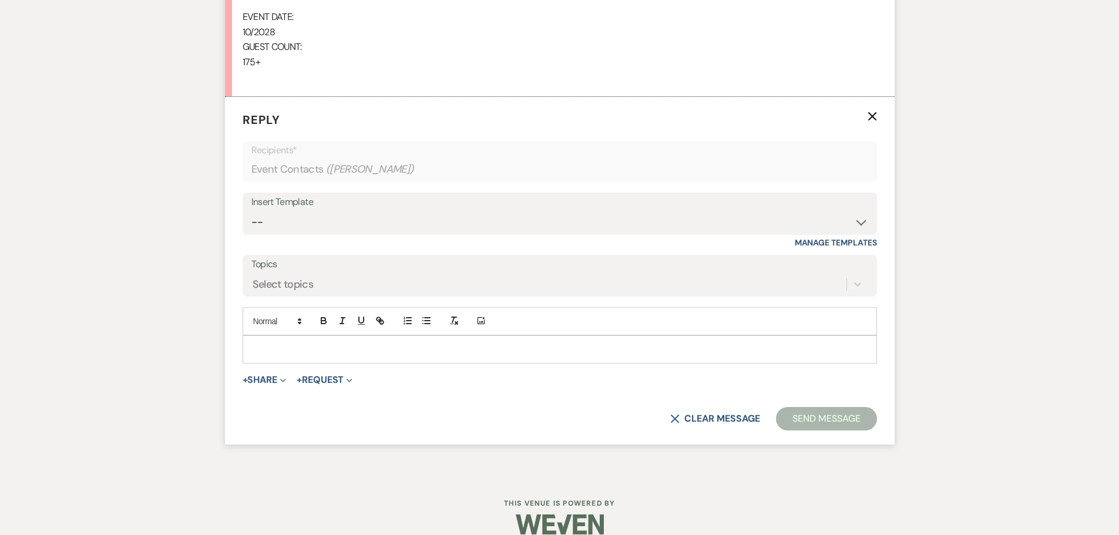
scroll to position [860, 0]
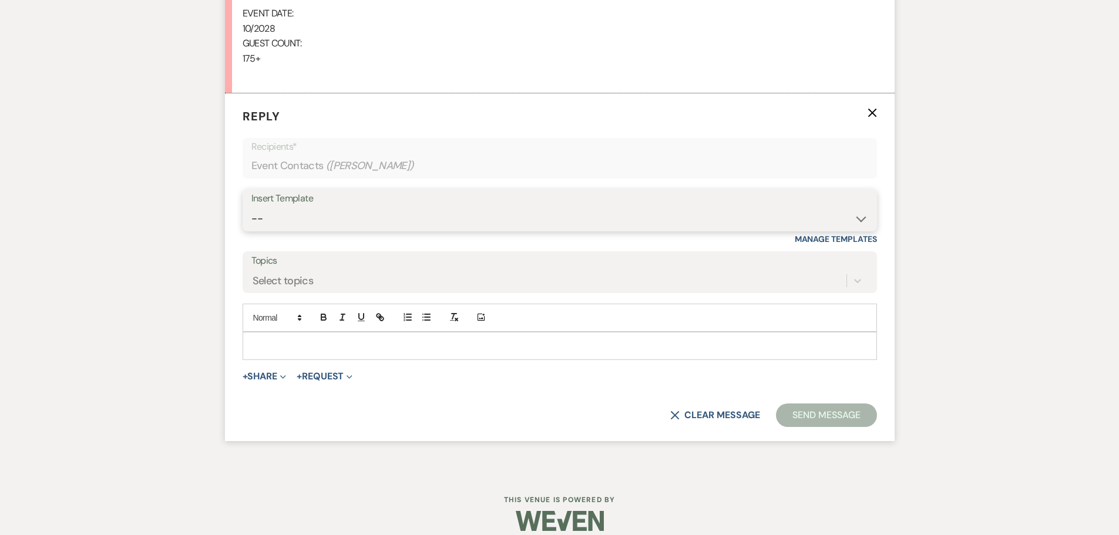
click at [319, 215] on select "-- Weven Planning Portal Introduction (Booked Events) Initial Inquiry Response …" at bounding box center [559, 218] width 617 height 23
click at [251, 207] on select "-- Weven Planning Portal Introduction (Booked Events) Initial Inquiry Response …" at bounding box center [559, 218] width 617 height 23
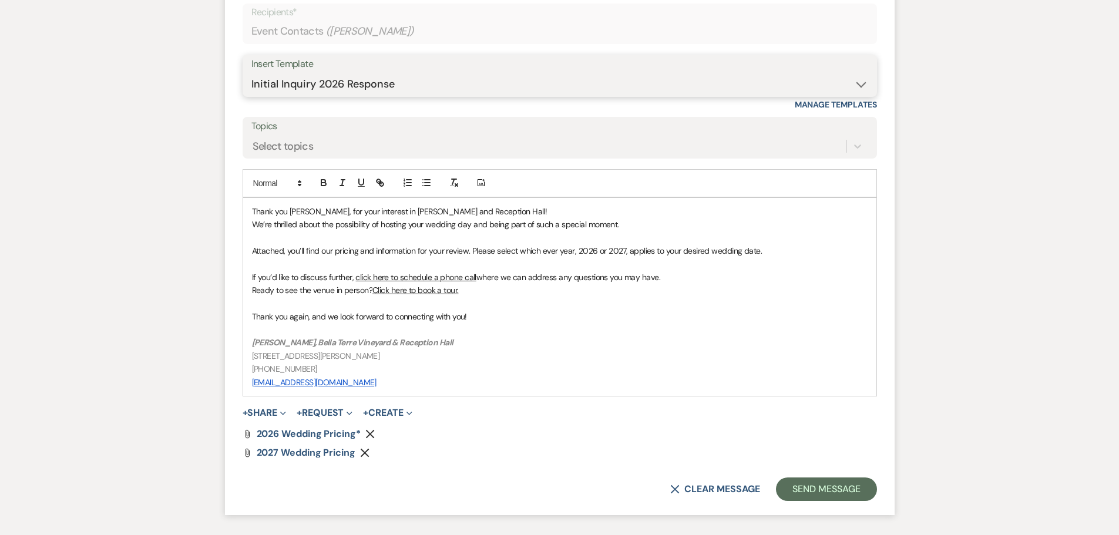
scroll to position [1082, 0]
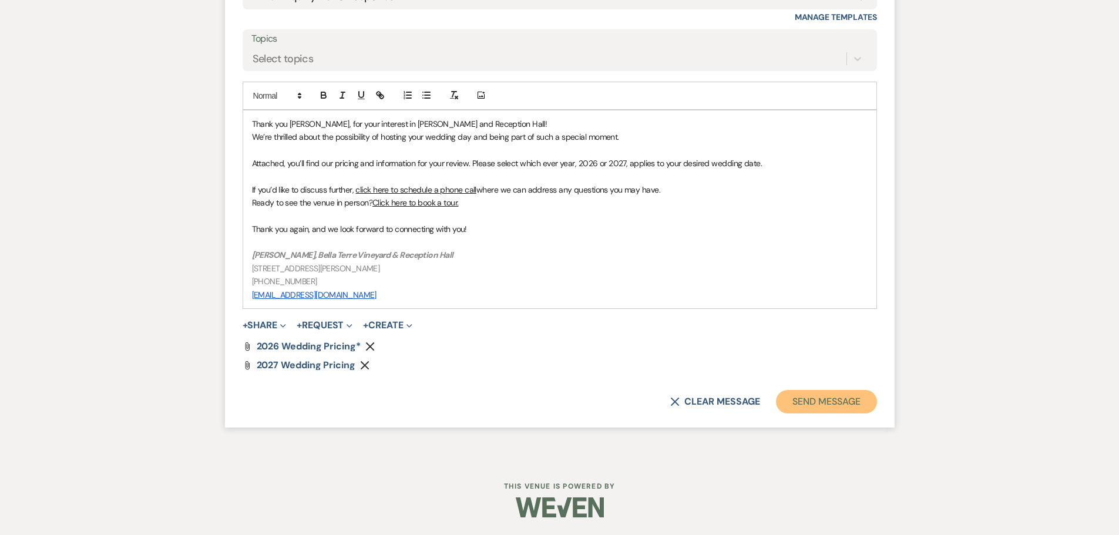
click at [822, 410] on button "Send Message" at bounding box center [826, 401] width 100 height 23
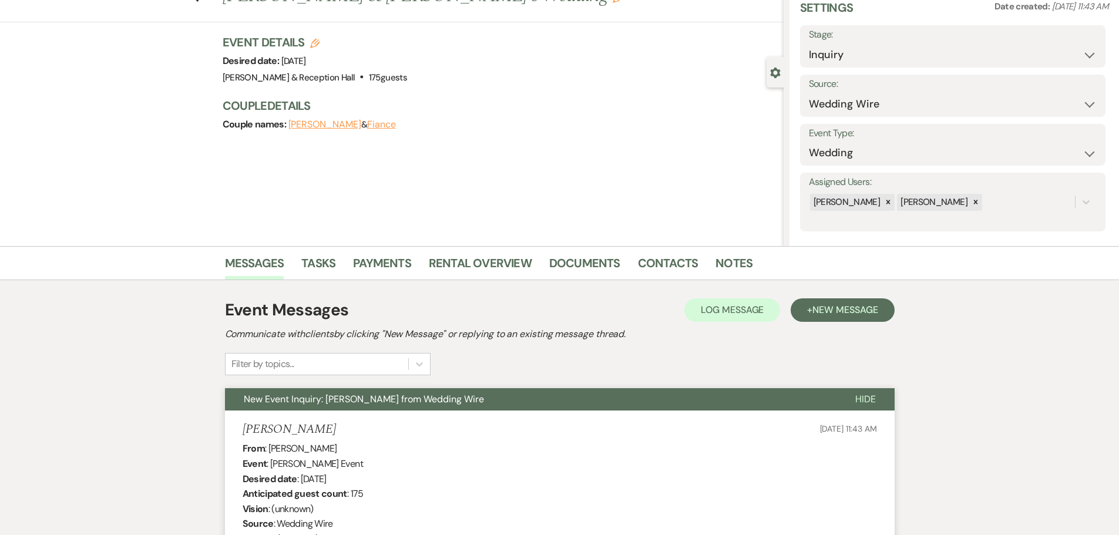
scroll to position [0, 0]
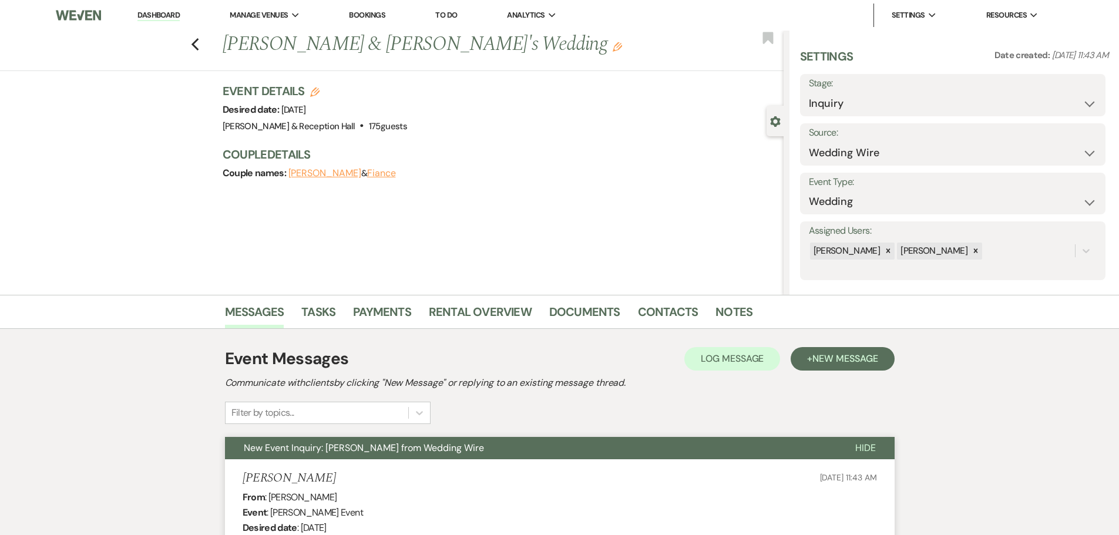
click at [194, 46] on div "Previous Kim Aguilar & Fiance's Wedding Edit Bookmark" at bounding box center [388, 51] width 789 height 41
click at [199, 46] on use "button" at bounding box center [195, 44] width 8 height 13
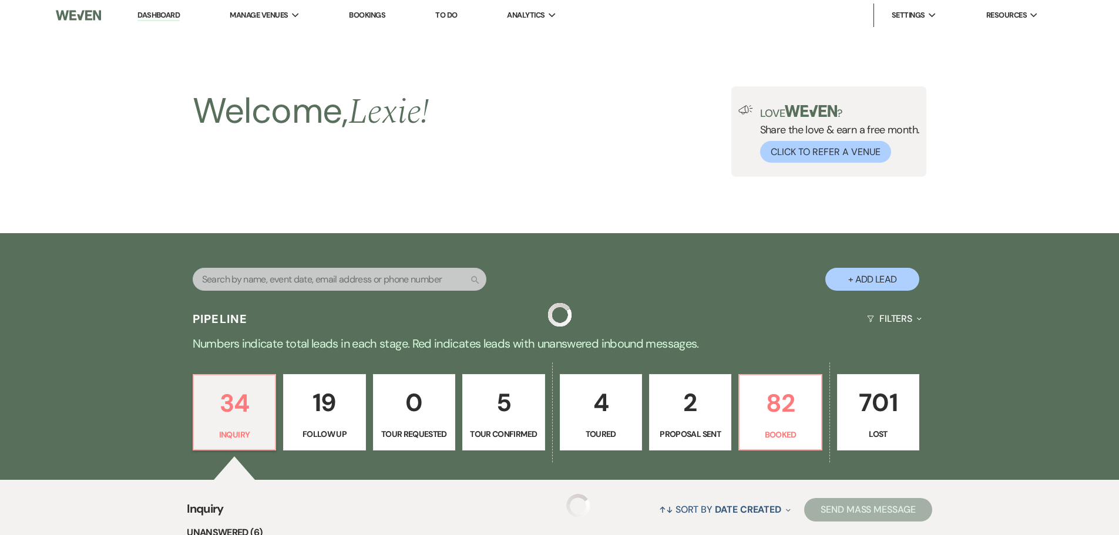
scroll to position [249, 0]
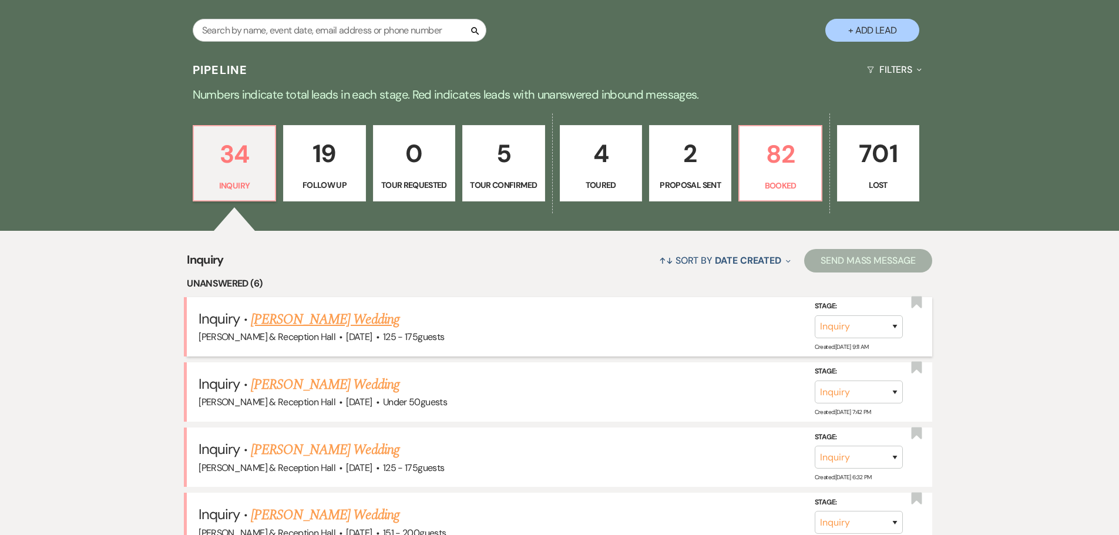
click at [327, 328] on link "Rebekah Birch's Wedding" at bounding box center [325, 319] width 149 height 21
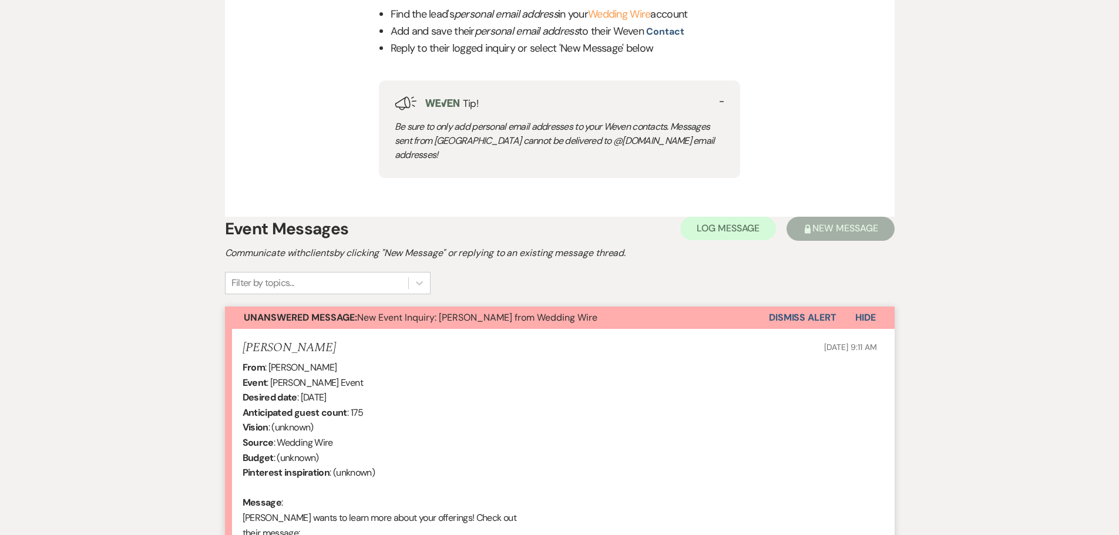
scroll to position [292, 0]
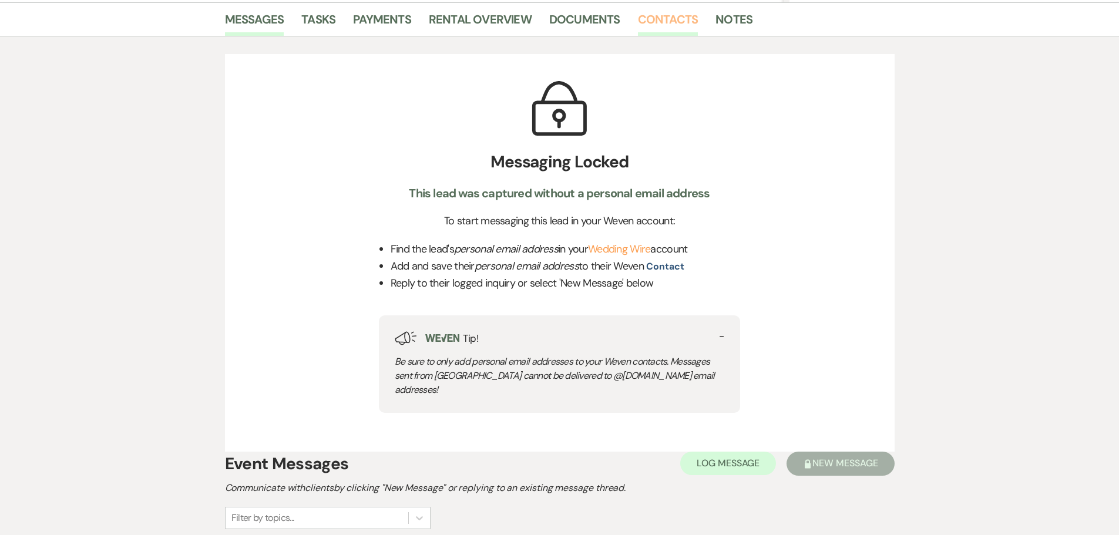
click at [655, 24] on link "Contacts" at bounding box center [668, 23] width 60 height 26
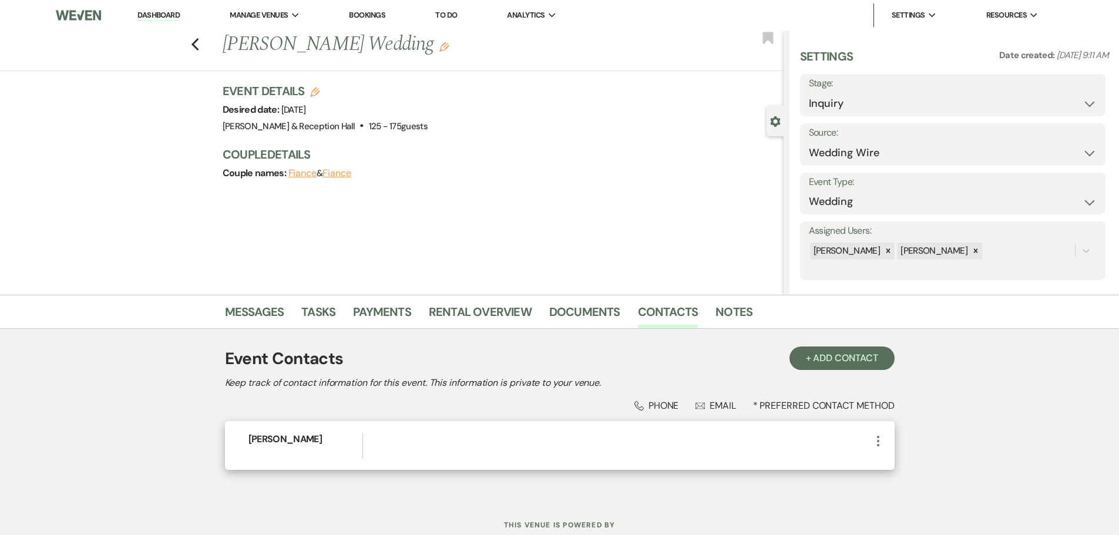
drag, startPoint x: 884, startPoint y: 430, endPoint x: 884, endPoint y: 440, distance: 9.4
click at [884, 440] on div "Rebekah Birch More" at bounding box center [560, 445] width 670 height 49
click at [881, 449] on span "More" at bounding box center [878, 445] width 14 height 25
click at [878, 445] on use "button" at bounding box center [878, 441] width 2 height 11
click at [903, 469] on button "Pencil Edit" at bounding box center [906, 464] width 70 height 20
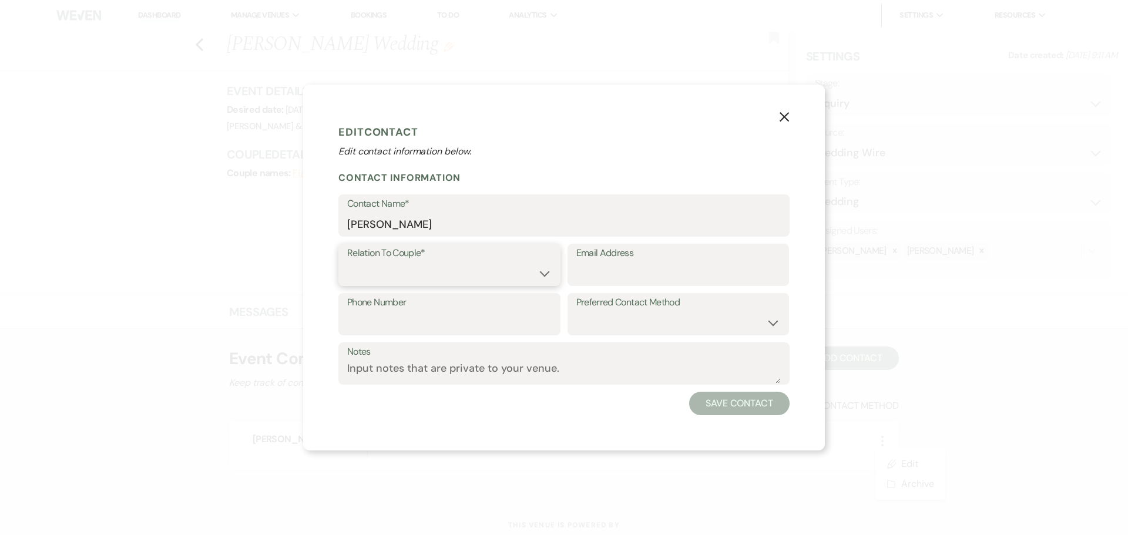
click at [517, 266] on select "Couple Planner Parent of Couple Family Member Friend Other" at bounding box center [449, 273] width 204 height 23
click at [347, 262] on select "Couple Planner Parent of Couple Family Member Friend Other" at bounding box center [449, 273] width 204 height 23
click at [601, 281] on input "Email Address" at bounding box center [678, 273] width 204 height 23
paste input "rebekahcbirch@gmail.com"
click at [713, 398] on button "Save Contact" at bounding box center [739, 403] width 100 height 23
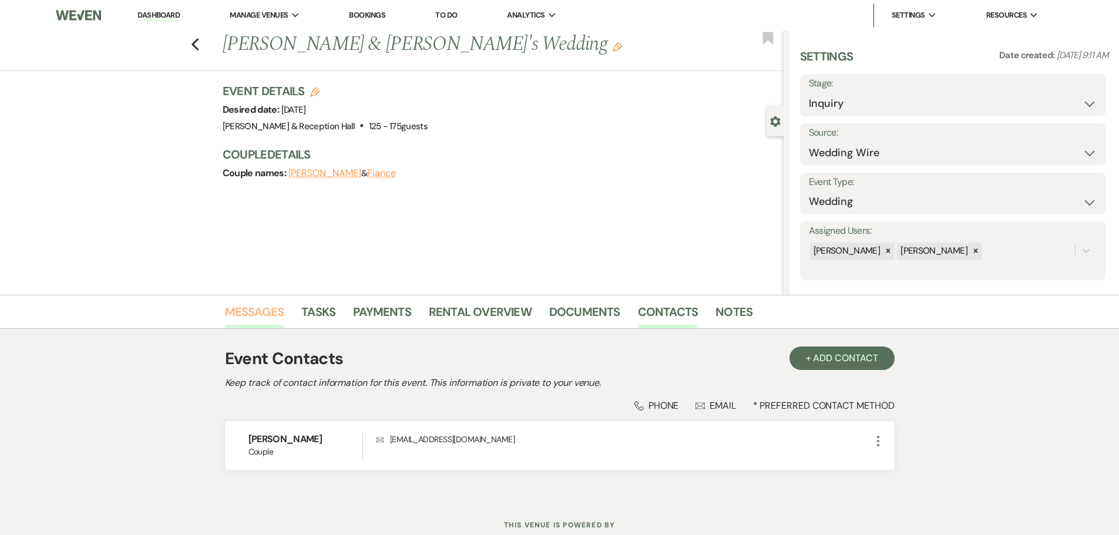
click at [268, 306] on link "Messages" at bounding box center [254, 315] width 59 height 26
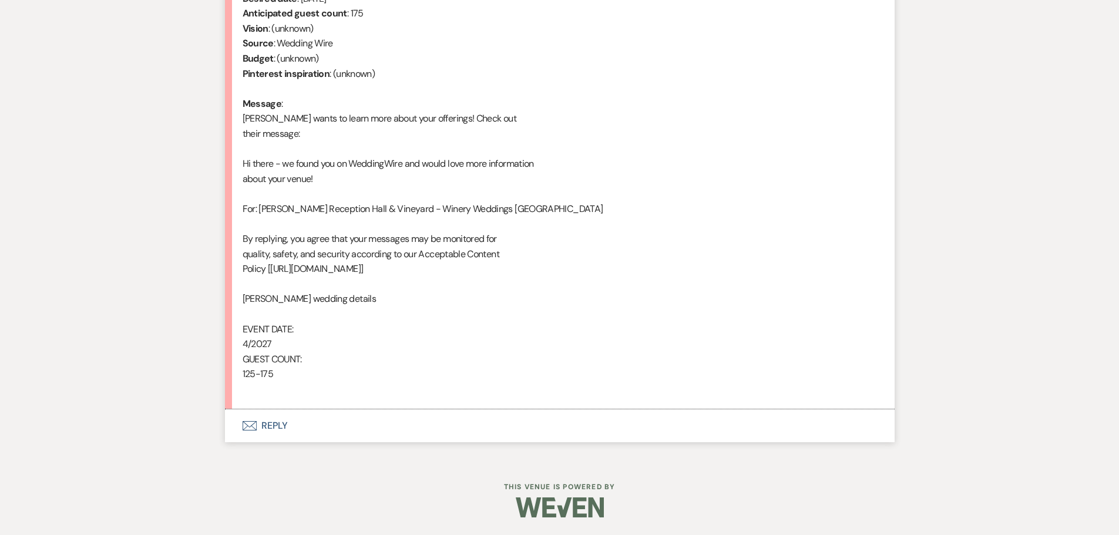
click at [277, 416] on button "Envelope Reply" at bounding box center [560, 425] width 670 height 33
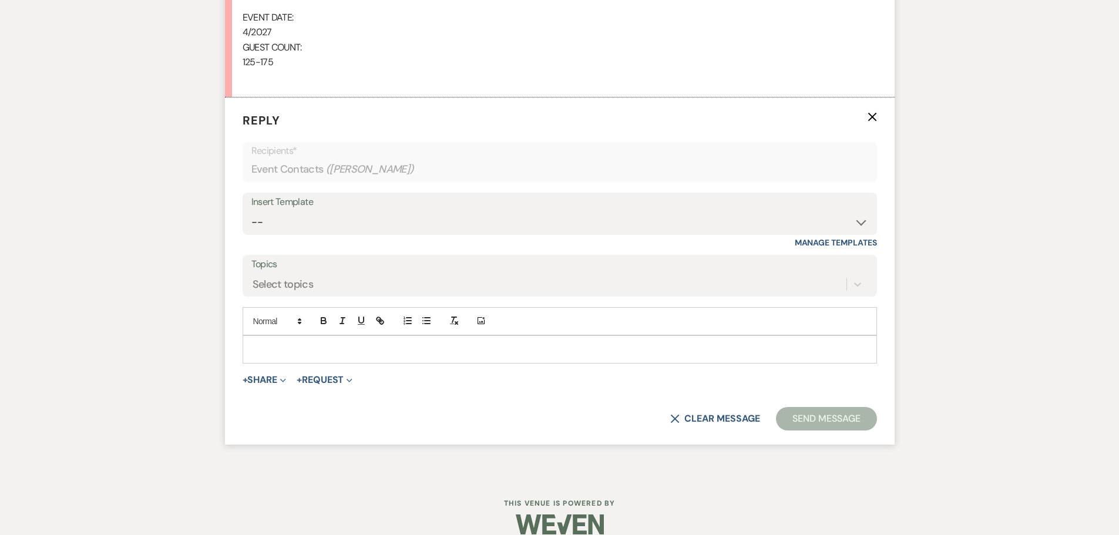
scroll to position [845, 0]
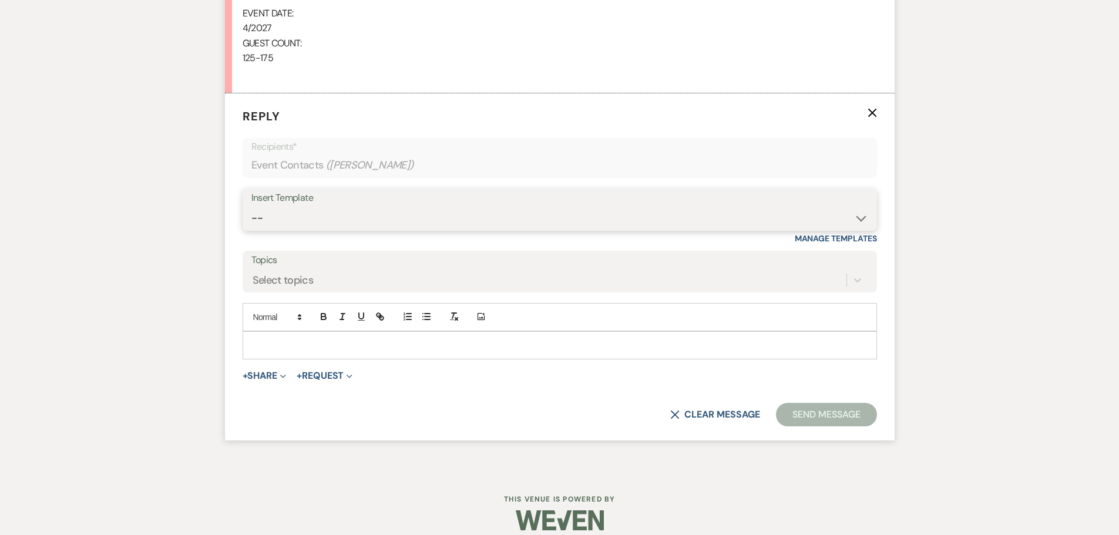
click at [352, 226] on select "-- Weven Planning Portal Introduction (Booked Events) Initial Inquiry Response …" at bounding box center [559, 218] width 617 height 23
click at [251, 207] on select "-- Weven Planning Portal Introduction (Booked Events) Initial Inquiry Response …" at bounding box center [559, 218] width 617 height 23
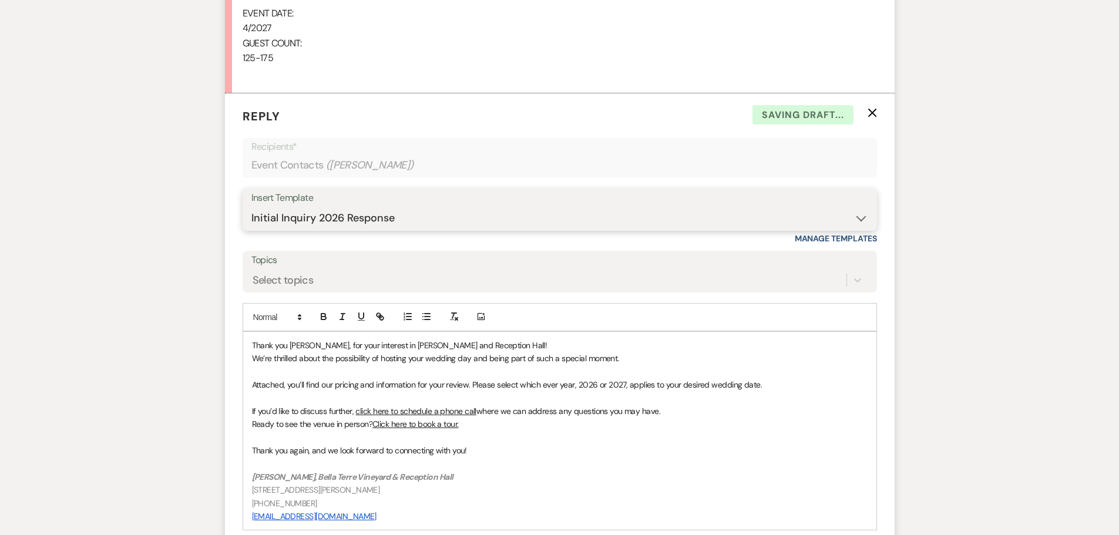
scroll to position [1067, 0]
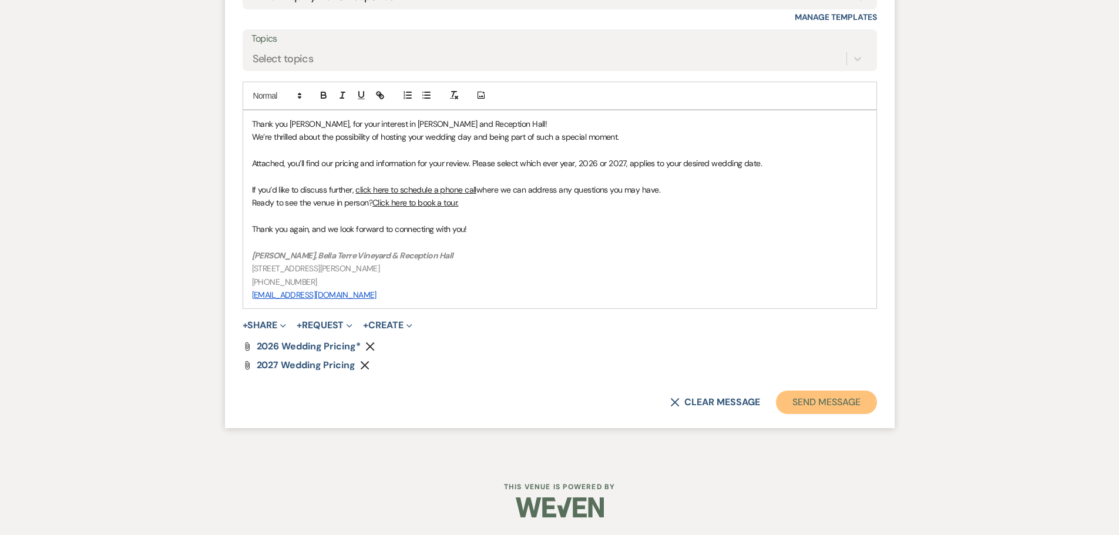
click at [853, 412] on button "Send Message" at bounding box center [826, 402] width 100 height 23
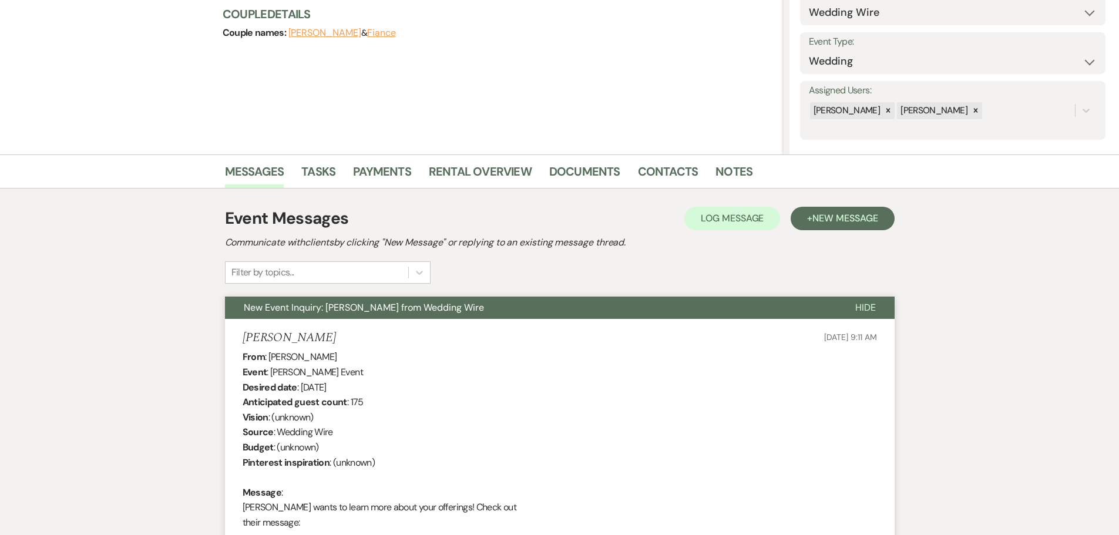
scroll to position [33, 0]
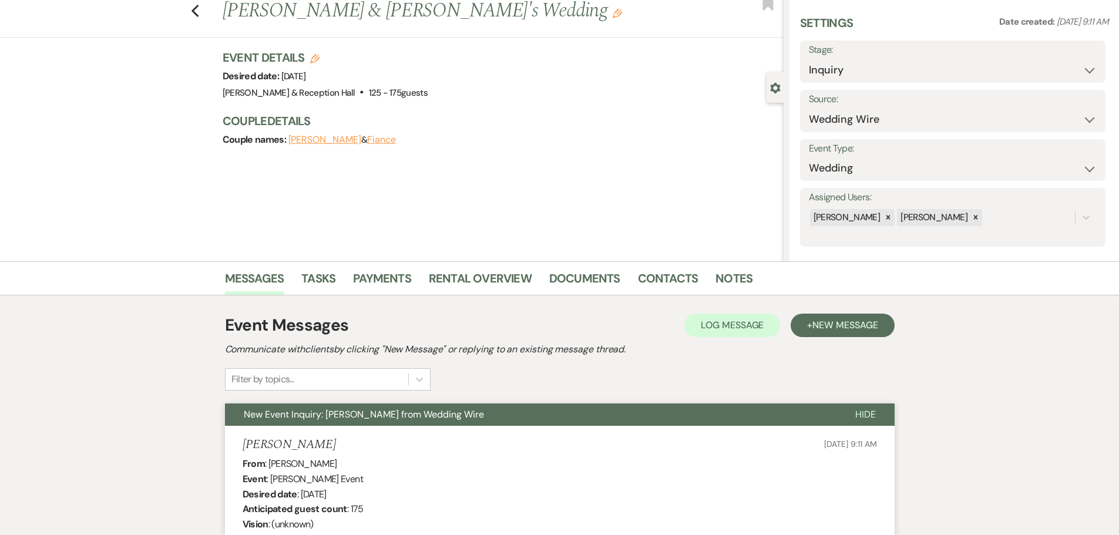
click at [200, 19] on div "Previous Rebekah Birch & Fiance's Wedding Edit Bookmark" at bounding box center [388, 17] width 789 height 41
click at [200, 17] on icon "Previous" at bounding box center [195, 11] width 9 height 14
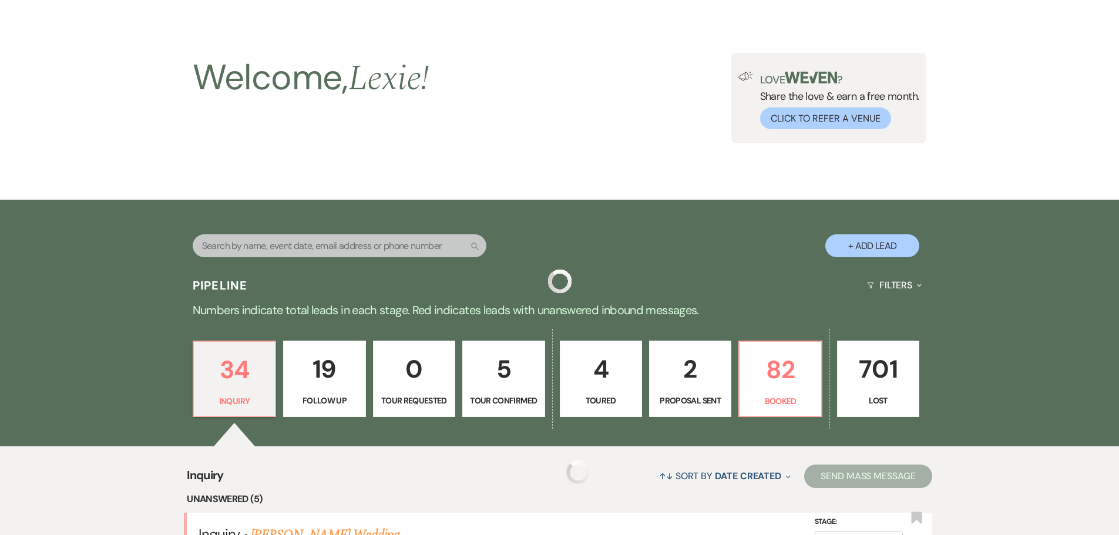
scroll to position [249, 0]
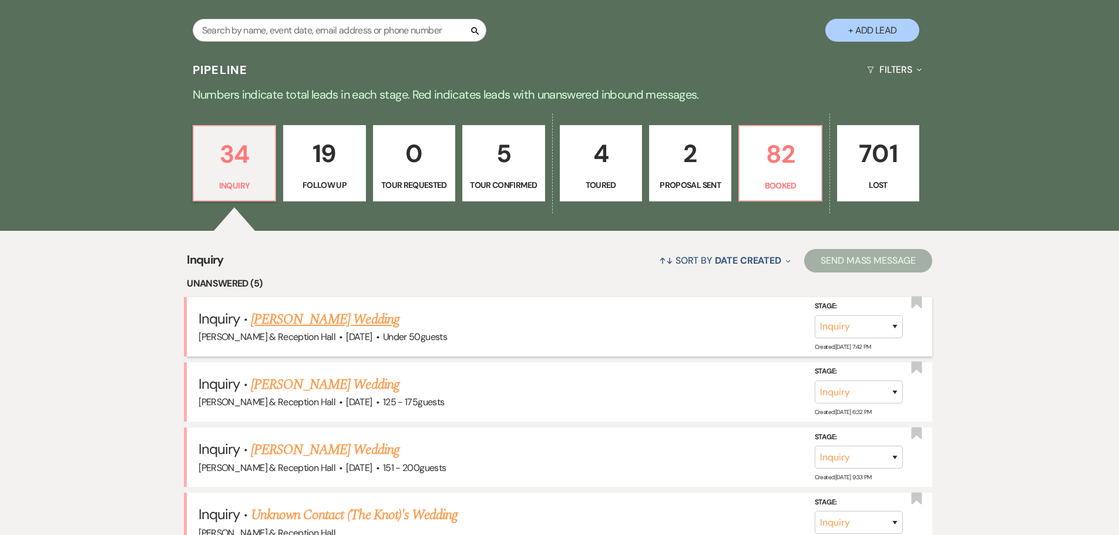
click at [324, 322] on link "Calli Miller's Wedding" at bounding box center [325, 319] width 149 height 21
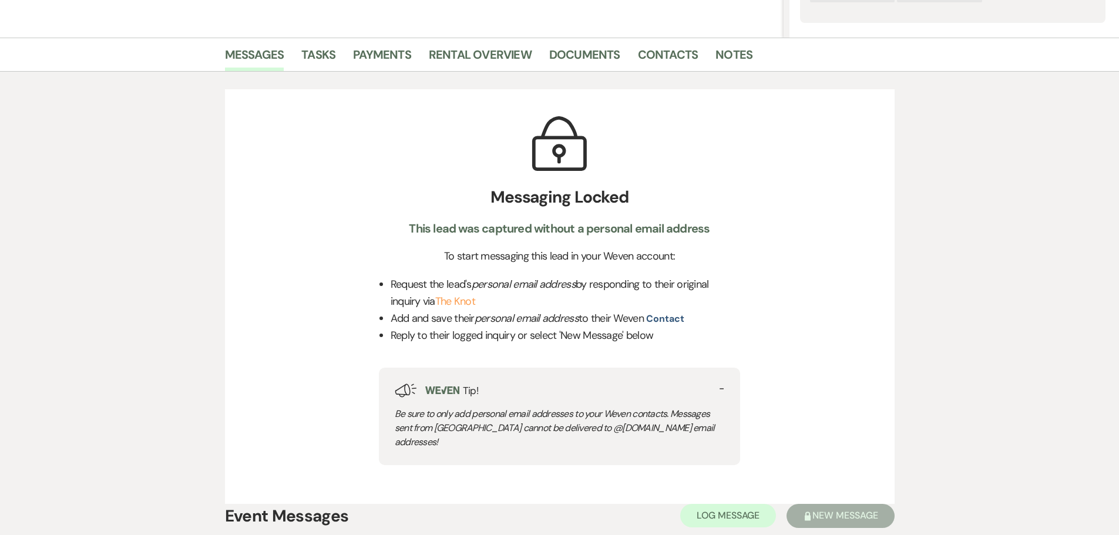
scroll to position [252, 0]
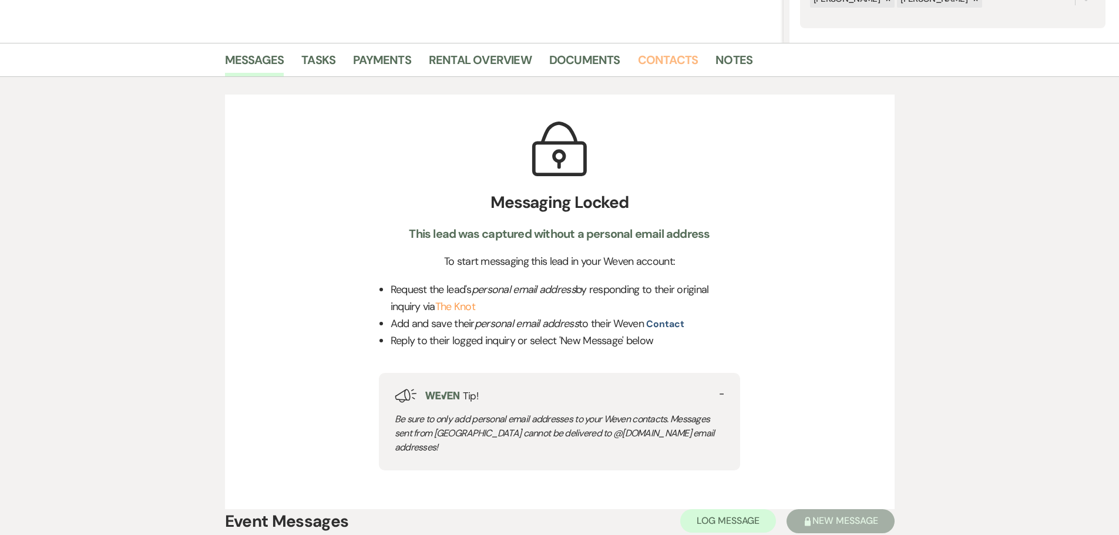
drag, startPoint x: 677, startPoint y: 64, endPoint x: 672, endPoint y: 82, distance: 18.1
click at [677, 64] on link "Contacts" at bounding box center [668, 64] width 60 height 26
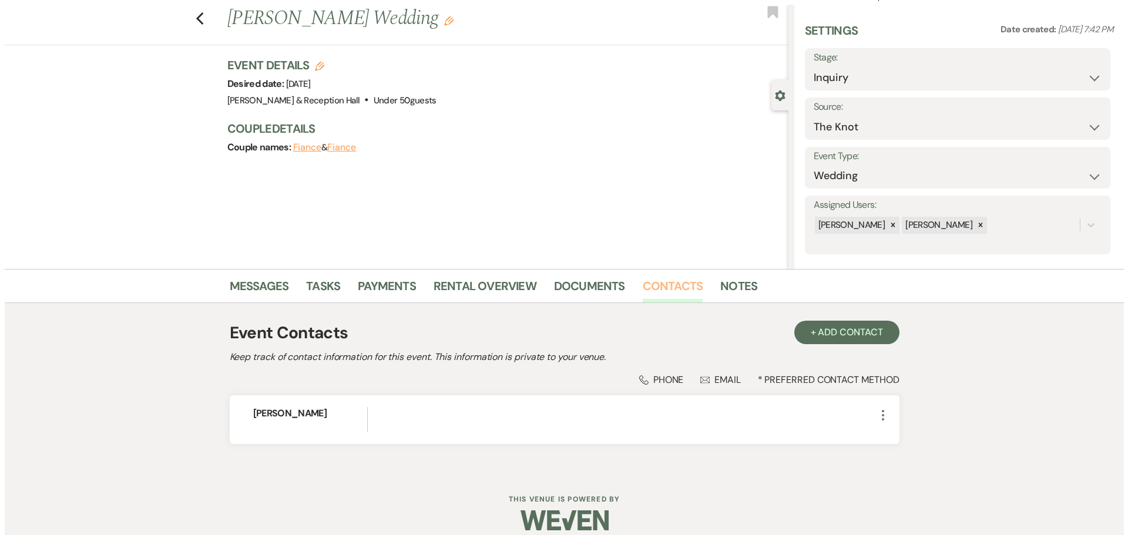
scroll to position [39, 0]
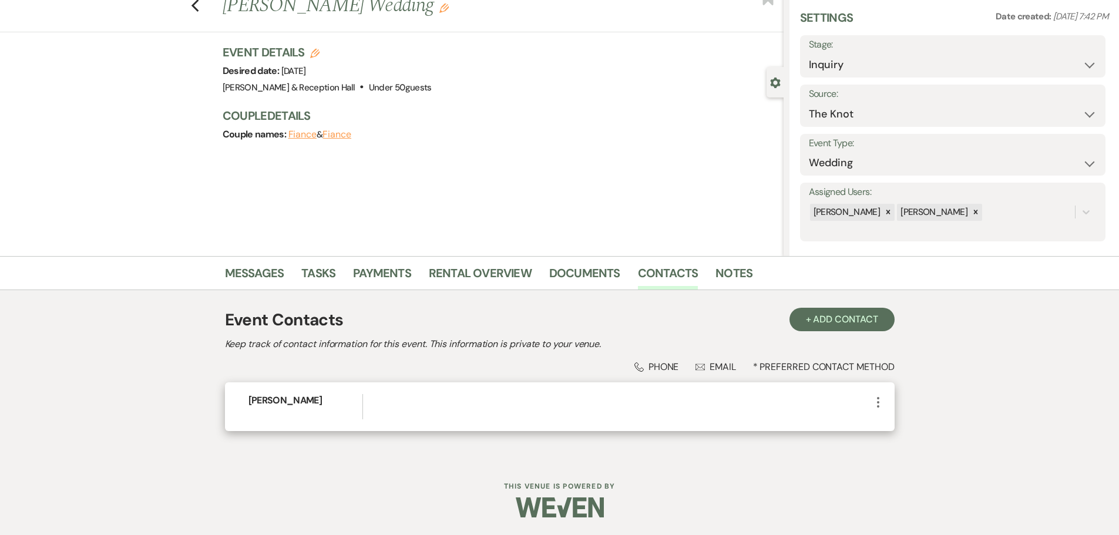
click at [878, 403] on icon "More" at bounding box center [878, 402] width 14 height 14
click at [882, 413] on ul "Pencil Edit Archive Archive" at bounding box center [906, 435] width 70 height 52
click at [883, 421] on button "Pencil Edit" at bounding box center [906, 425] width 70 height 20
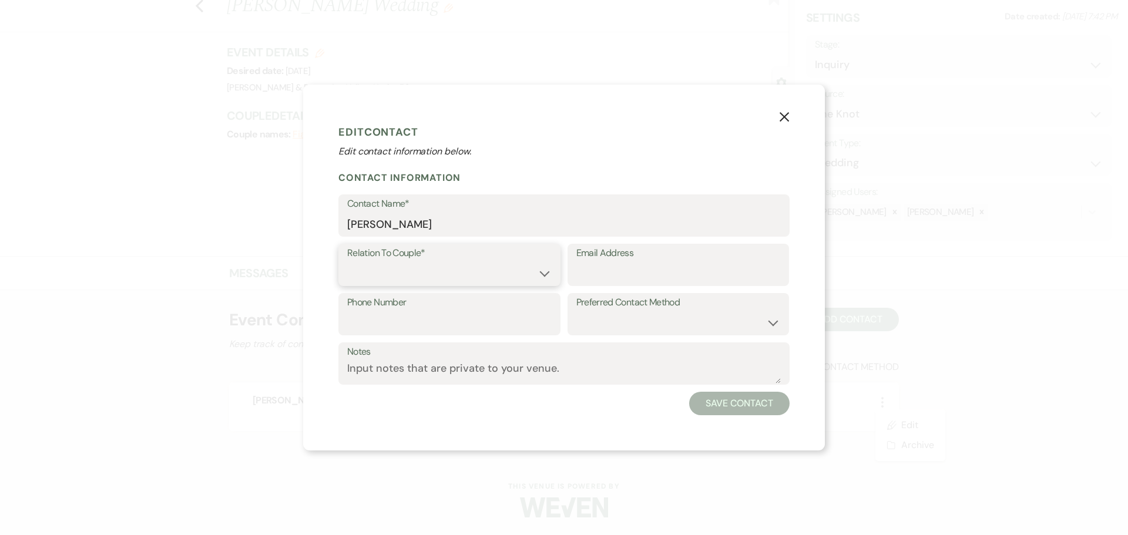
click at [423, 277] on select "Couple Planner Parent of Couple Family Member Friend Other" at bounding box center [449, 273] width 204 height 23
click at [347, 262] on select "Couple Planner Parent of Couple Family Member Friend Other" at bounding box center [449, 273] width 204 height 23
click at [448, 275] on select "Couple Planner Parent of Couple Family Member Friend Other" at bounding box center [449, 273] width 204 height 23
click at [347, 262] on select "Couple Planner Parent of Couple Family Member Friend Other" at bounding box center [449, 273] width 204 height 23
click at [622, 284] on input "Email Address" at bounding box center [678, 273] width 204 height 23
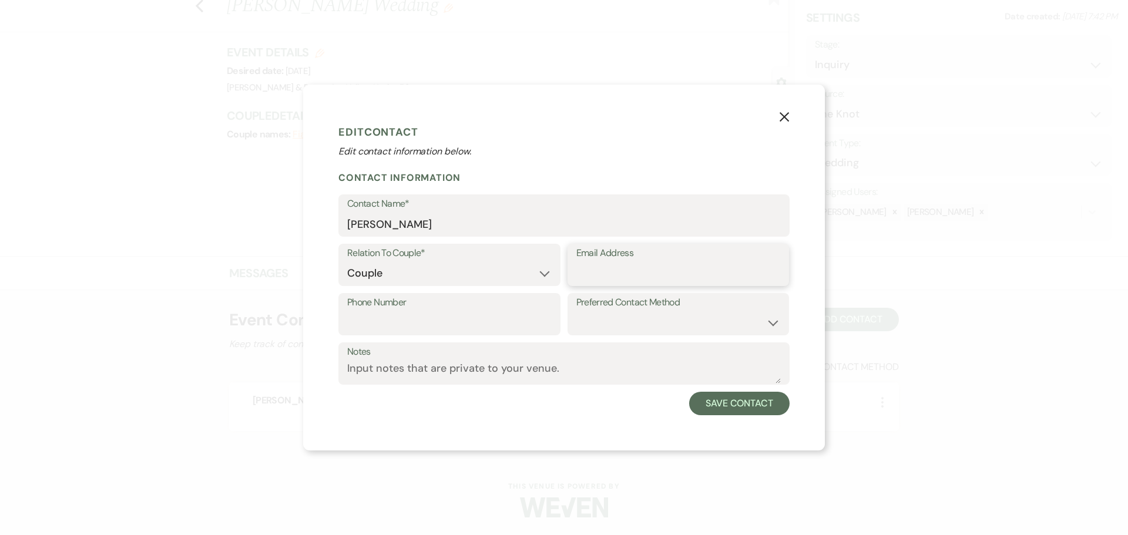
paste input "calli.miller.1.425528@member.theknot.com"
click at [735, 422] on div "X Edit Contact Edit contact information below. Contact Information Contact Name…" at bounding box center [564, 267] width 522 height 365
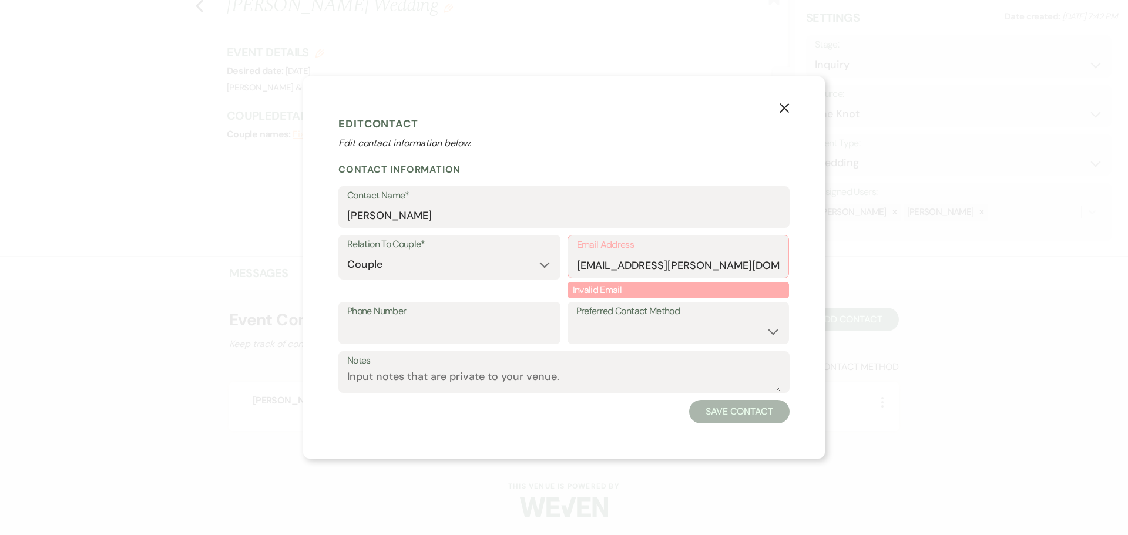
click at [775, 109] on div "X Edit Contact Edit contact information below. Contact Information Contact Name…" at bounding box center [564, 267] width 522 height 383
click at [791, 113] on button "X" at bounding box center [784, 107] width 18 height 21
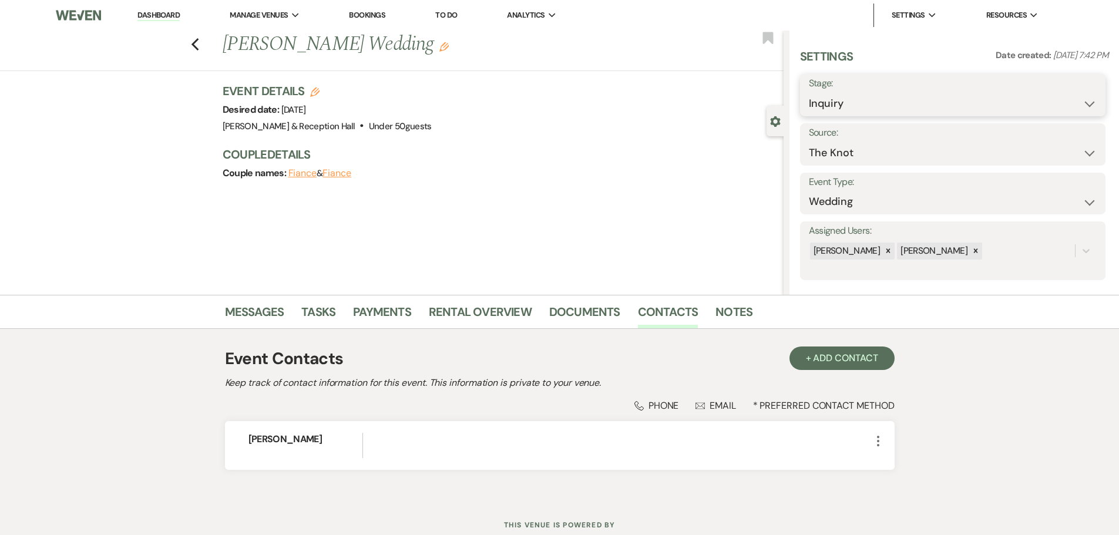
click at [835, 97] on select "Inquiry Follow Up Tour Requested Tour Confirmed Toured Proposal Sent Booked Lost" at bounding box center [953, 103] width 288 height 23
click at [250, 312] on link "Messages" at bounding box center [254, 315] width 59 height 26
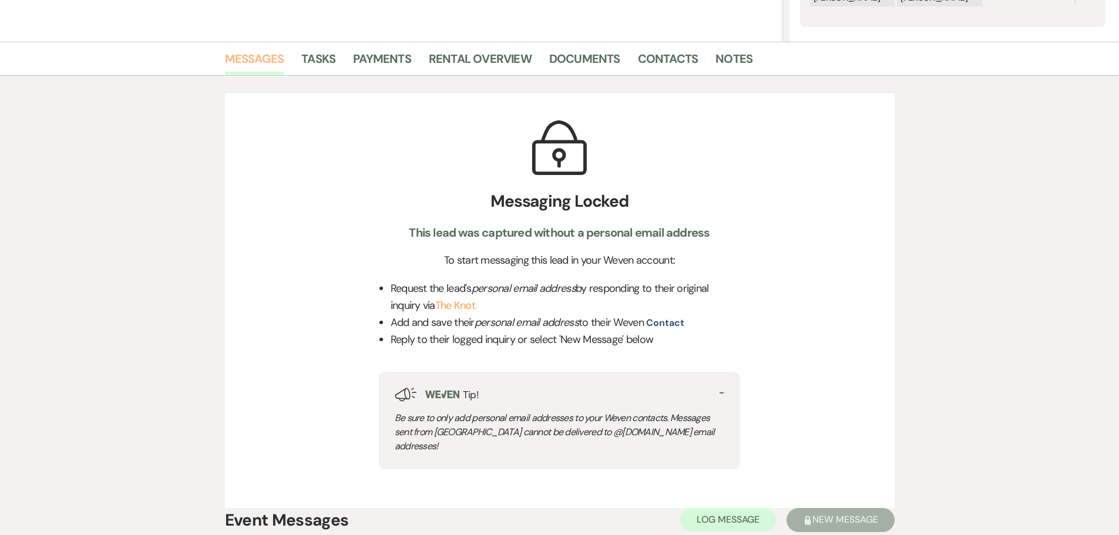
scroll to position [352, 0]
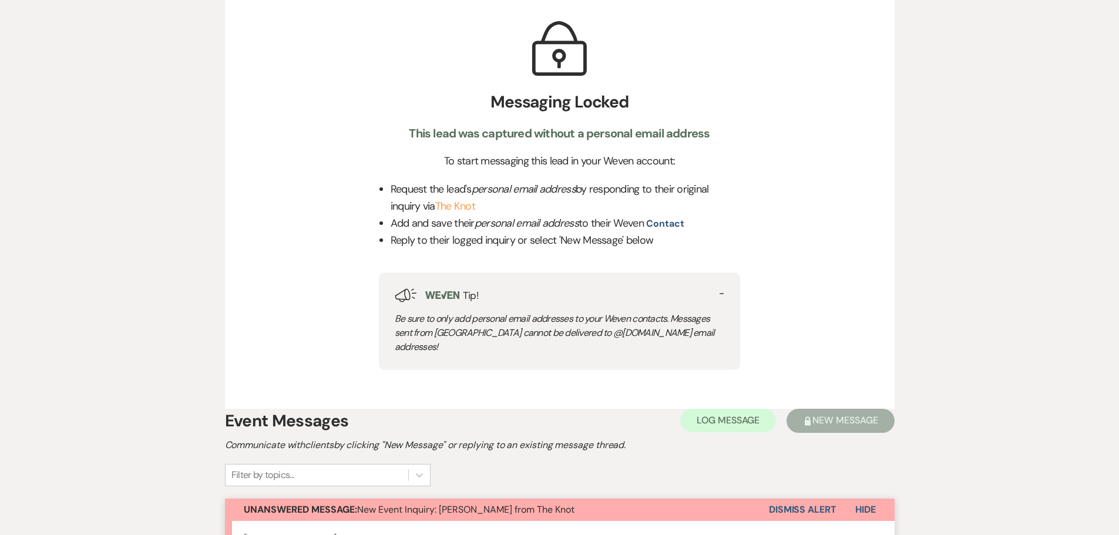
click at [804, 499] on button "Dismiss Alert" at bounding box center [803, 510] width 68 height 22
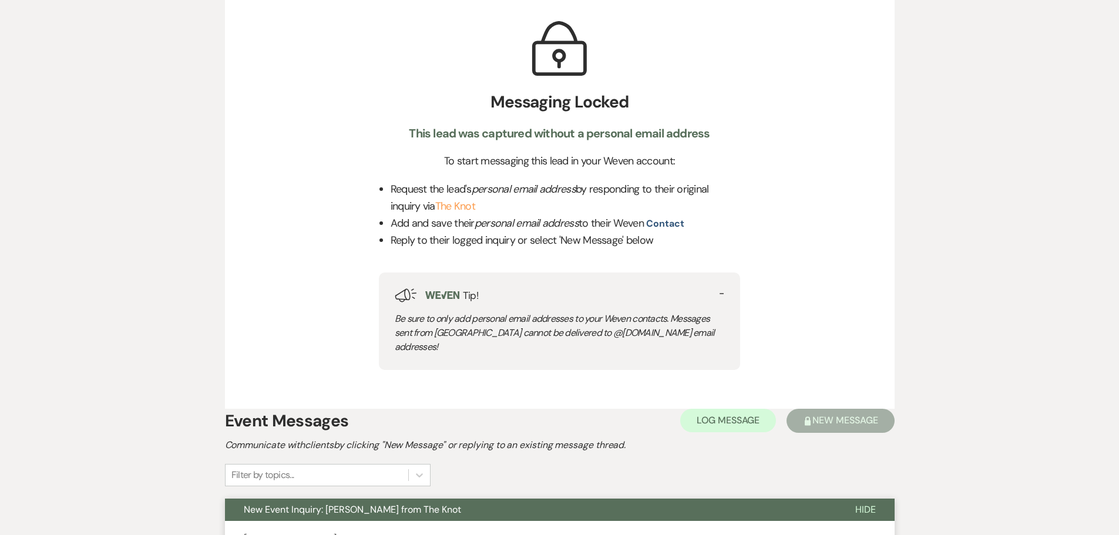
scroll to position [0, 0]
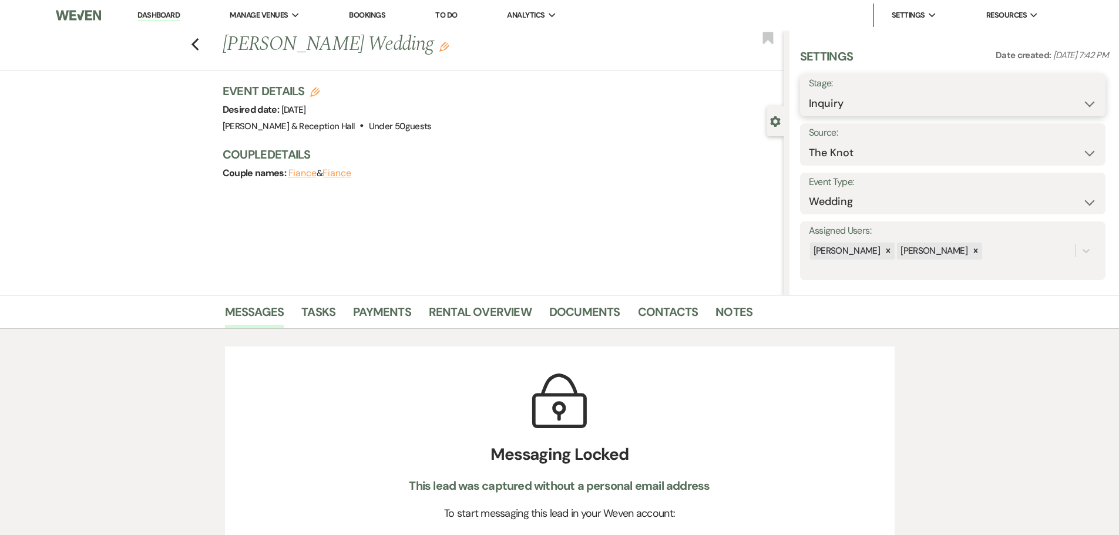
drag, startPoint x: 864, startPoint y: 102, endPoint x: 862, endPoint y: 112, distance: 9.6
click at [864, 102] on select "Inquiry Follow Up Tour Requested Tour Confirmed Toured Proposal Sent Booked Lost" at bounding box center [953, 103] width 288 height 23
click at [809, 92] on select "Inquiry Follow Up Tour Requested Tour Confirmed Toured Proposal Sent Booked Lost" at bounding box center [953, 103] width 288 height 23
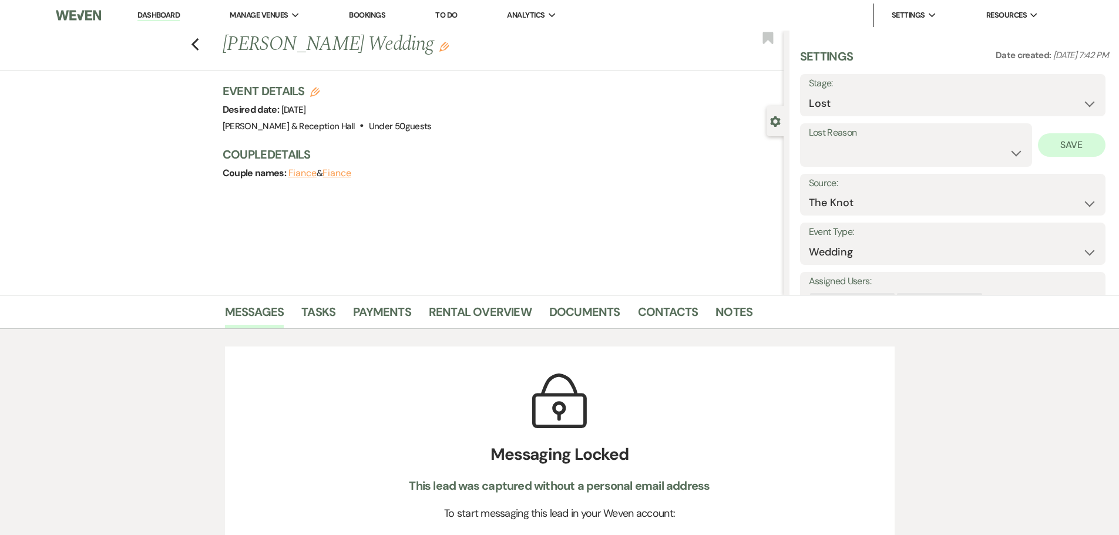
drag, startPoint x: 1034, startPoint y: 156, endPoint x: 1046, endPoint y: 155, distance: 12.3
click at [1041, 156] on div "Lost Reason Booked Elsewhere Budget Date Unavailable No Response Not a Good Mat…" at bounding box center [952, 144] width 305 height 43
click at [1057, 146] on button "Save" at bounding box center [1072, 144] width 68 height 23
click at [858, 160] on select "Booked Elsewhere Budget Date Unavailable No Response Not a Good Match Capacity …" at bounding box center [953, 153] width 288 height 23
click at [809, 142] on select "Booked Elsewhere Budget Date Unavailable No Response Not a Good Match Capacity …" at bounding box center [953, 153] width 288 height 23
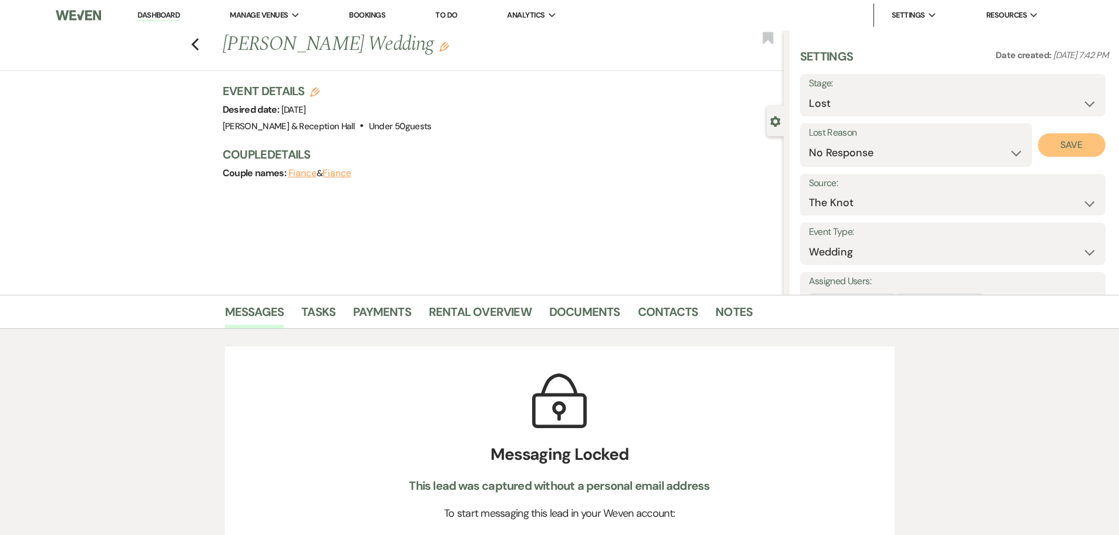
click at [1057, 136] on button "Save" at bounding box center [1072, 144] width 68 height 23
click at [203, 43] on div "Previous Calli Miller's Wedding Edit Bookmark" at bounding box center [388, 51] width 789 height 41
click at [200, 43] on icon "Previous" at bounding box center [195, 45] width 9 height 14
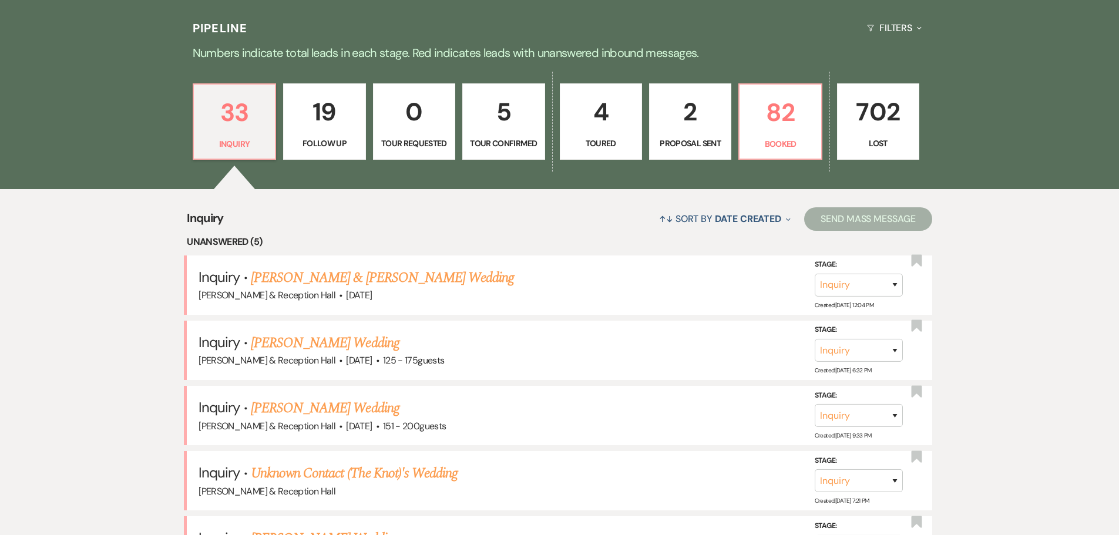
scroll to position [249, 0]
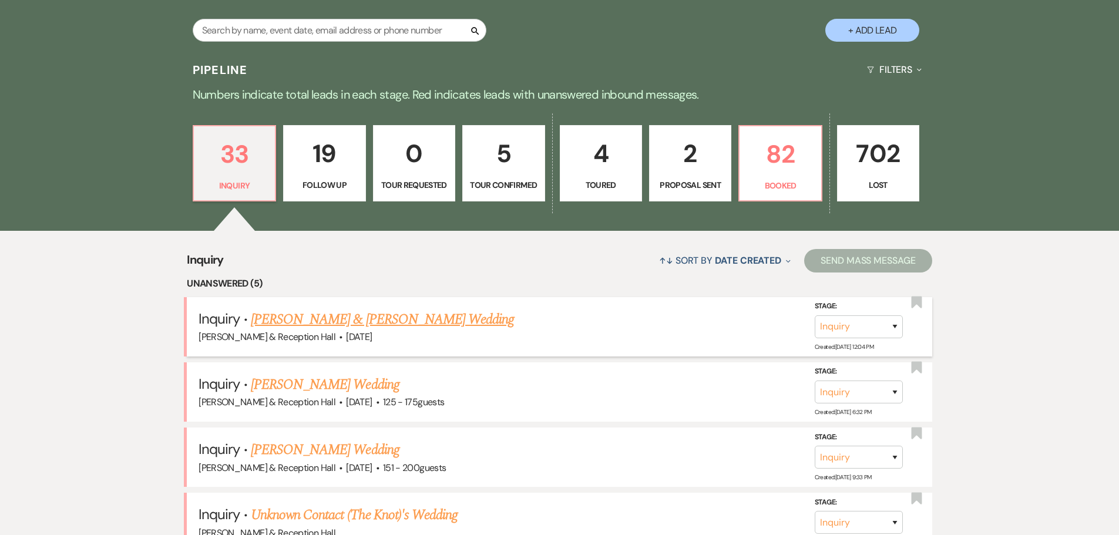
click at [309, 326] on link "Johanna & Israel Cruz's Wedding" at bounding box center [382, 319] width 263 height 21
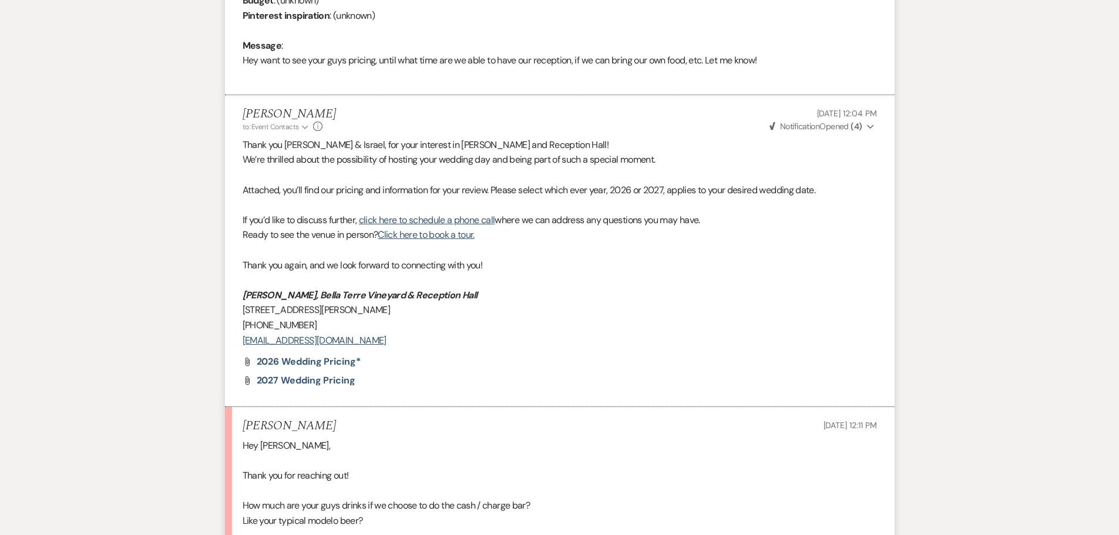
scroll to position [719, 0]
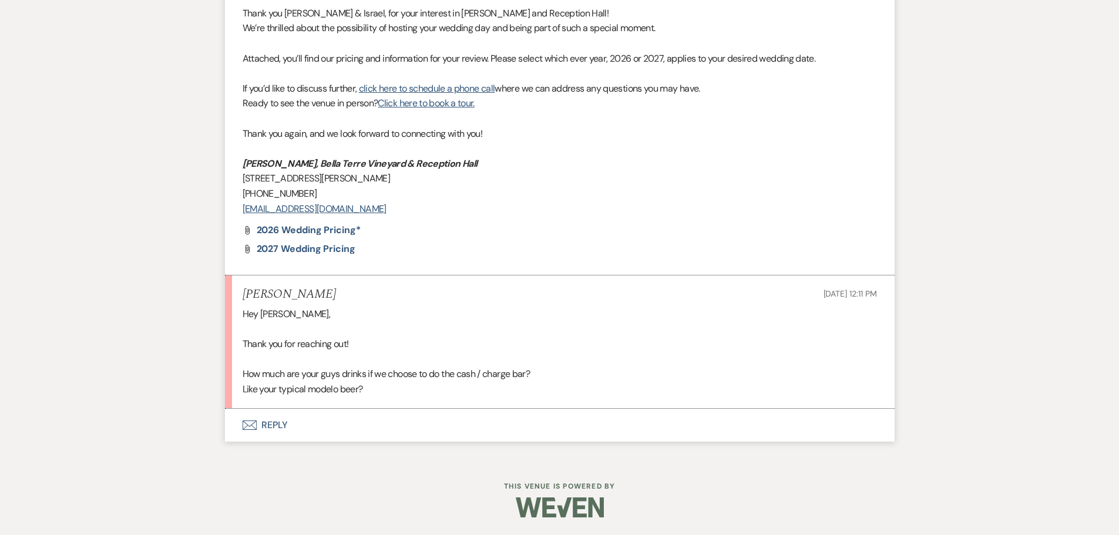
click at [269, 421] on button "Envelope Reply" at bounding box center [560, 425] width 670 height 33
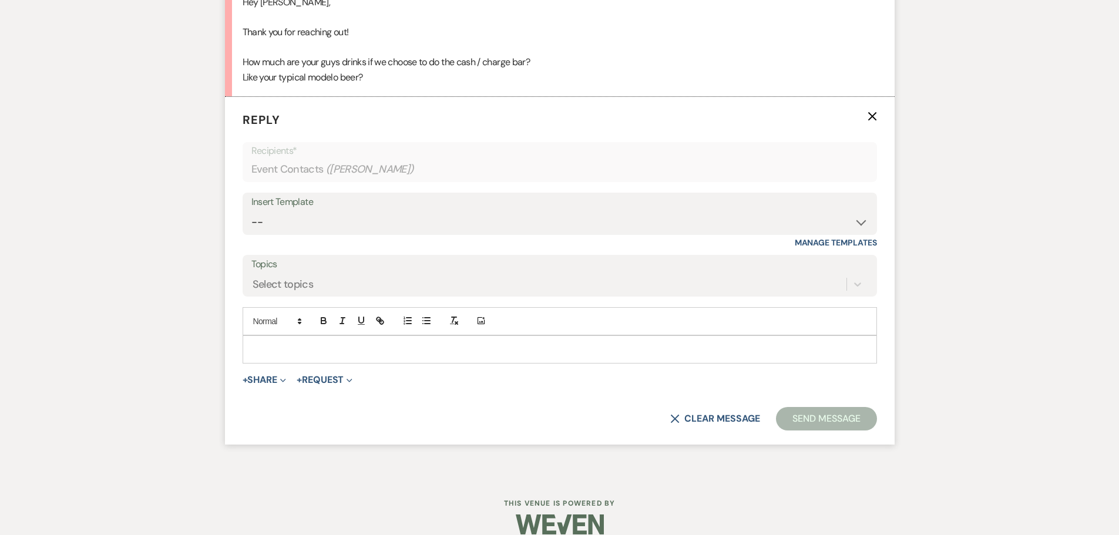
scroll to position [1034, 0]
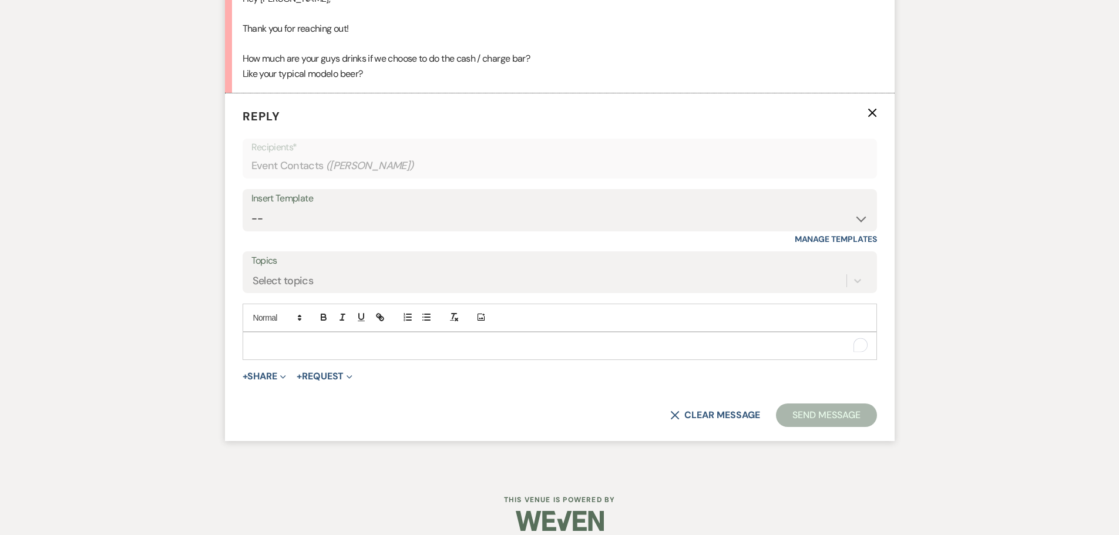
click at [295, 348] on p "To enrich screen reader interactions, please activate Accessibility in Grammarl…" at bounding box center [559, 345] width 615 height 13
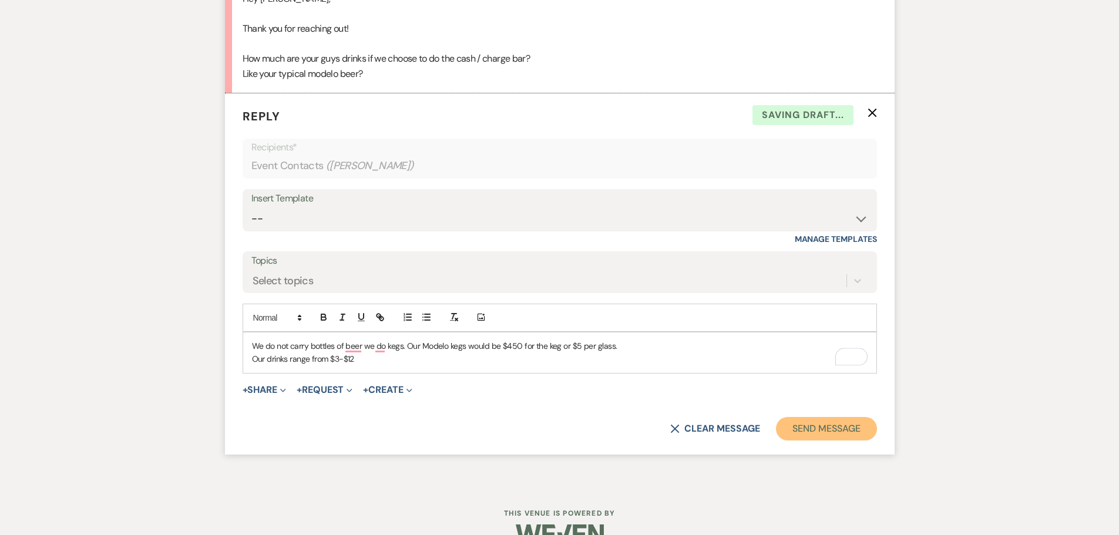
click at [849, 425] on button "Send Message" at bounding box center [826, 428] width 100 height 23
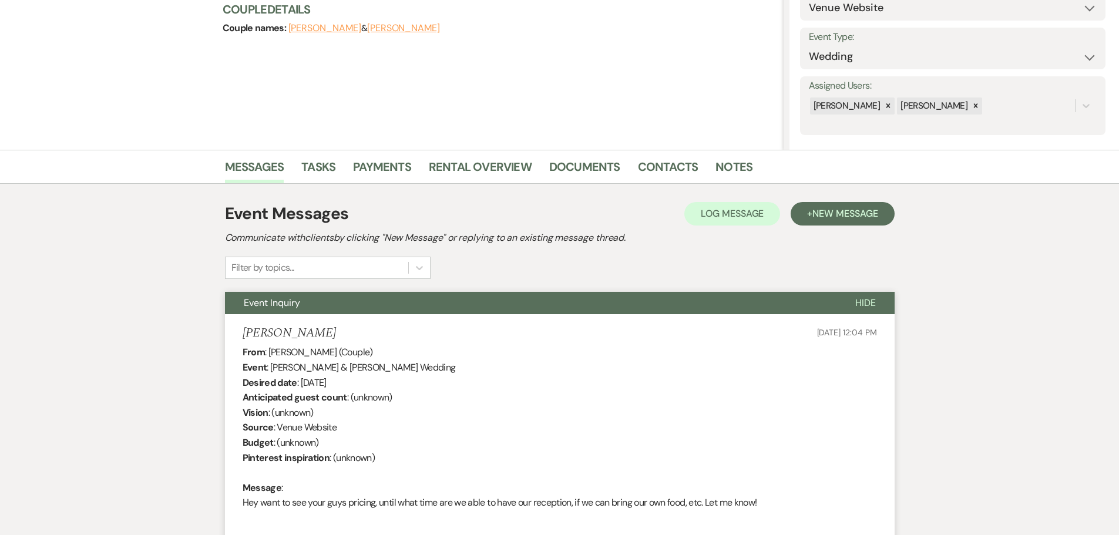
scroll to position [0, 0]
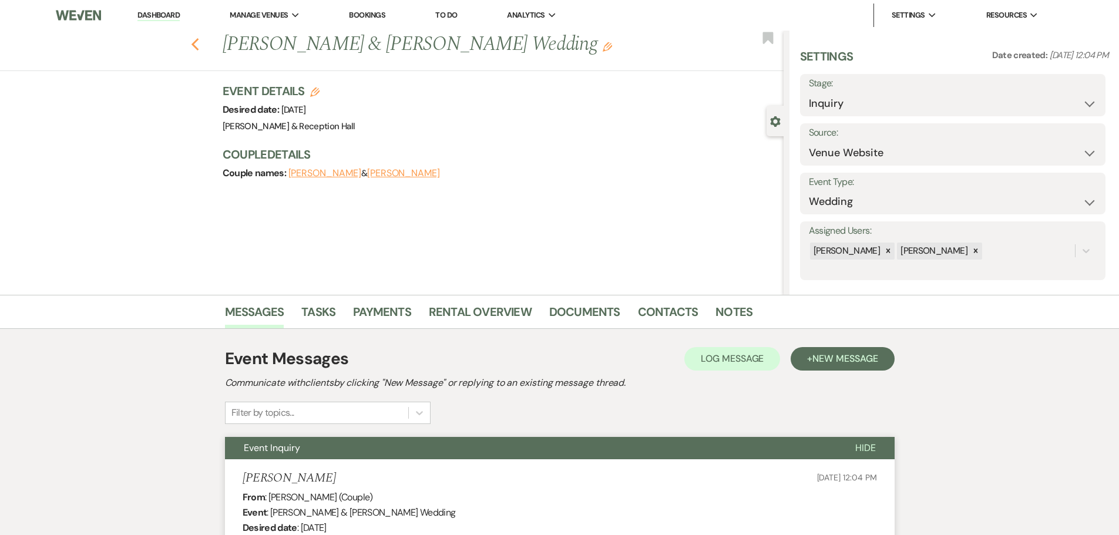
click at [200, 38] on icon "Previous" at bounding box center [195, 45] width 9 height 14
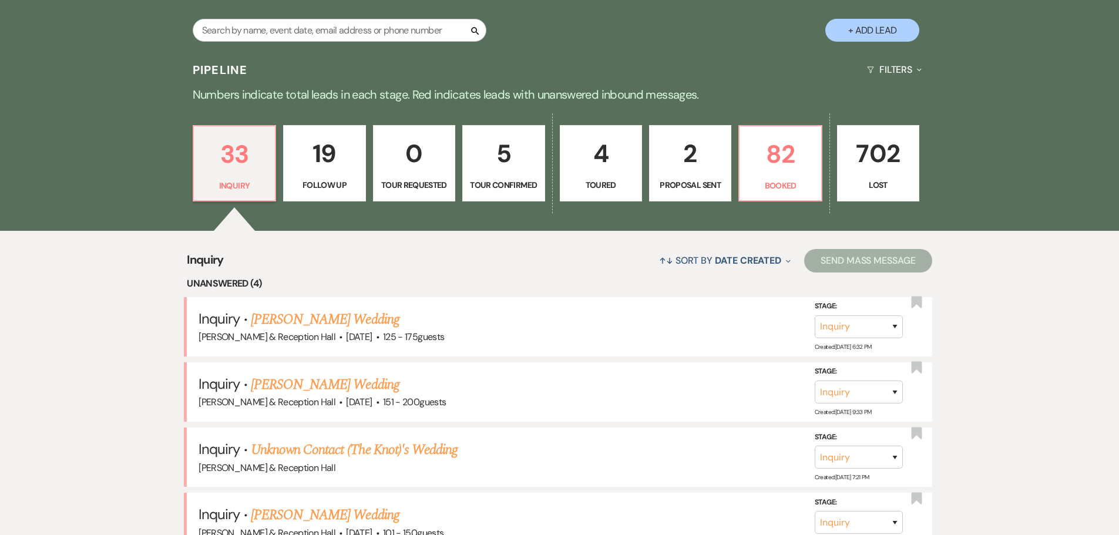
scroll to position [484, 0]
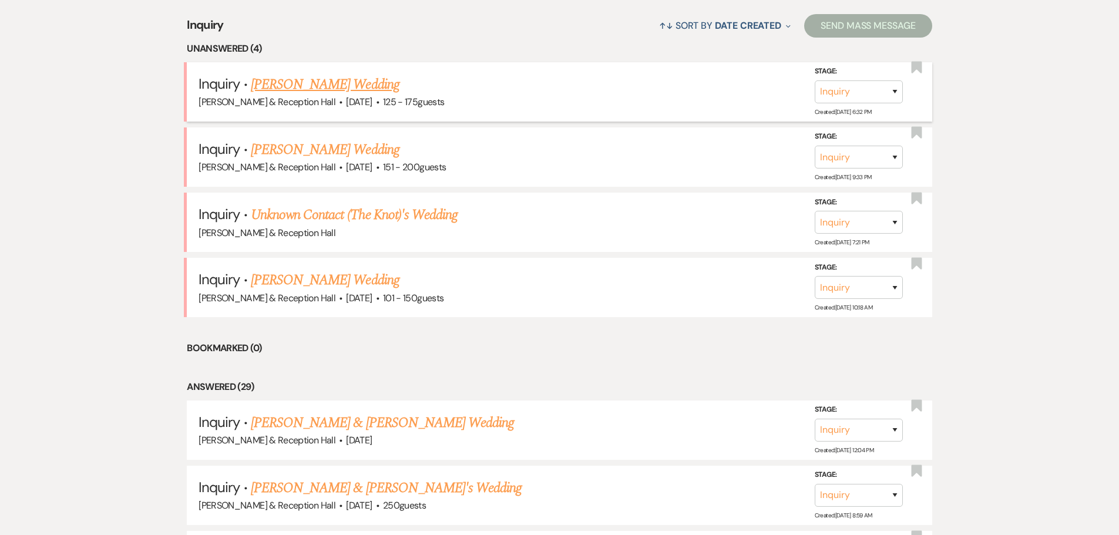
click at [301, 83] on link "John Greer's Wedding" at bounding box center [325, 84] width 149 height 21
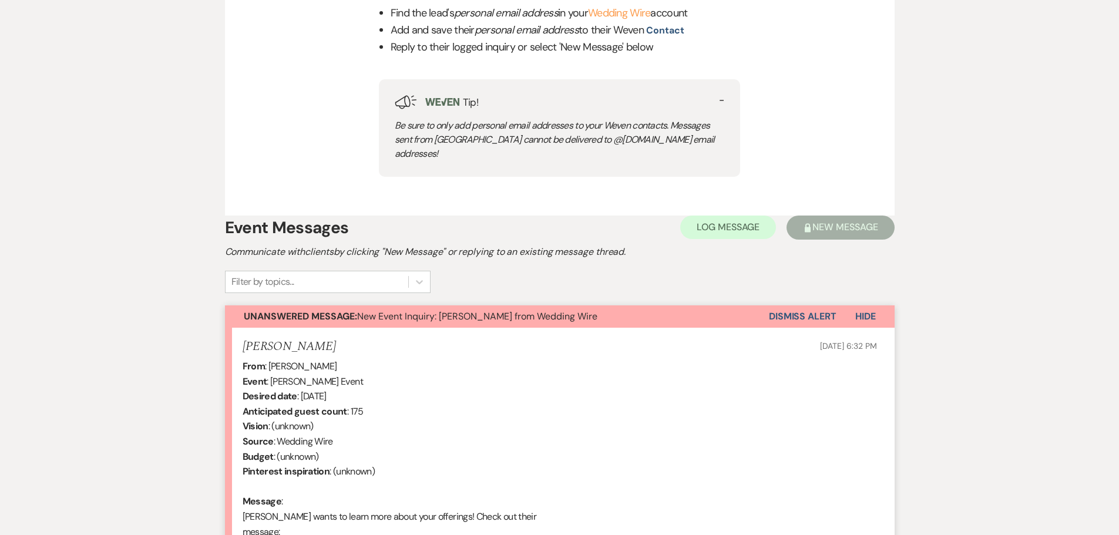
scroll to position [176, 0]
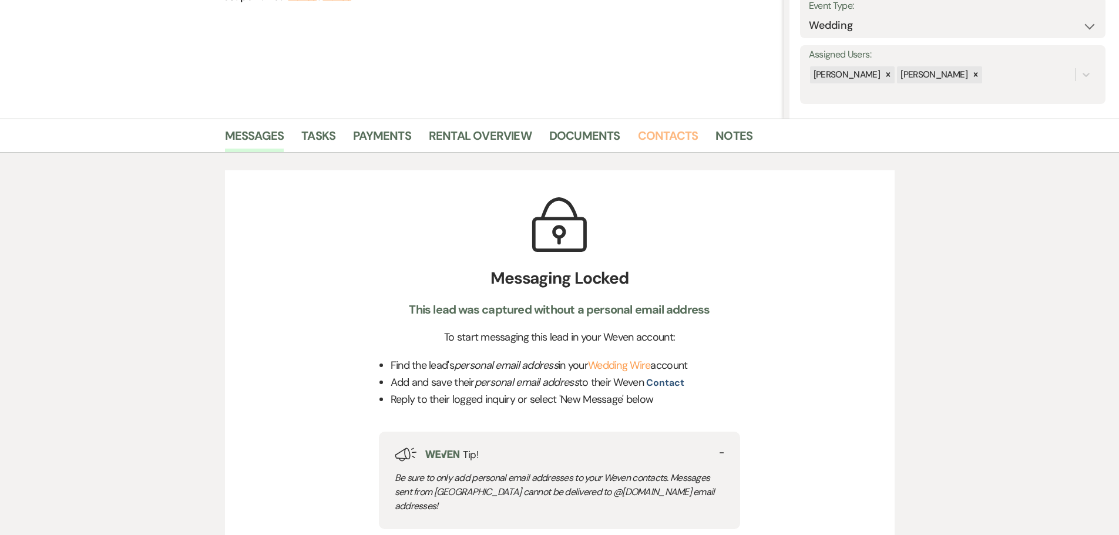
click at [662, 135] on link "Contacts" at bounding box center [668, 139] width 60 height 26
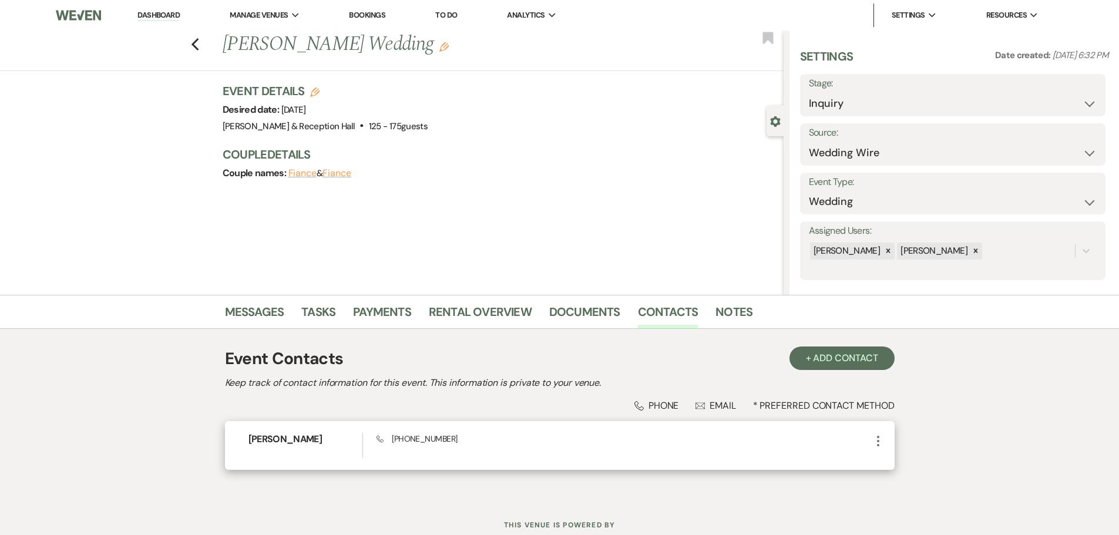
drag, startPoint x: 863, startPoint y: 437, endPoint x: 872, endPoint y: 440, distance: 8.9
click at [866, 438] on div "Phone +1 (712) 454-8832" at bounding box center [623, 445] width 494 height 25
click at [873, 441] on icon "More" at bounding box center [878, 441] width 14 height 14
click at [885, 467] on icon "Pencil" at bounding box center [889, 463] width 9 height 9
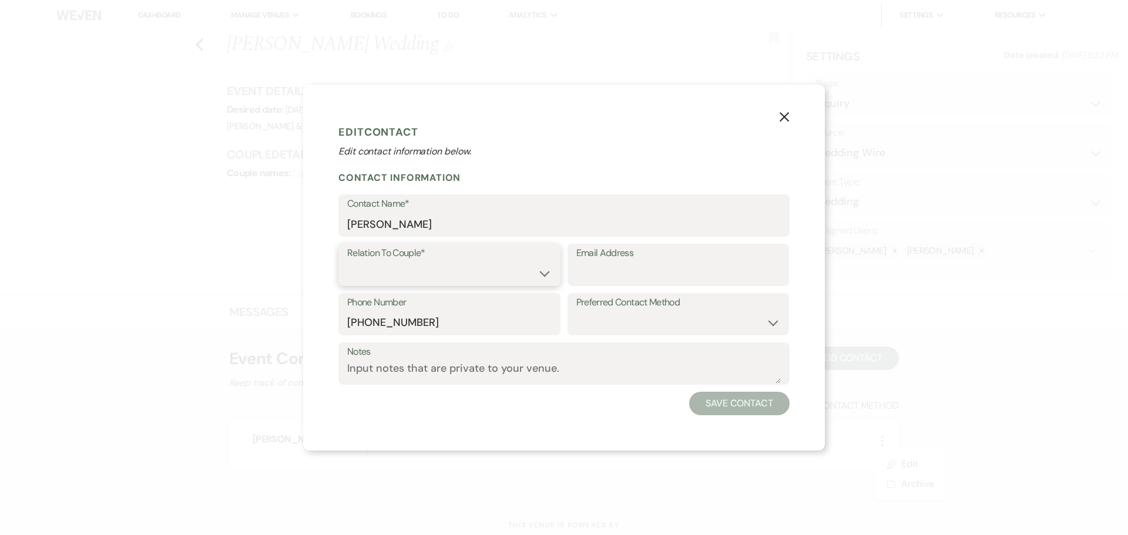
click at [446, 280] on select "Couple Planner Parent of Couple Family Member Friend Other" at bounding box center [449, 273] width 204 height 23
click at [347, 262] on select "Couple Planner Parent of Couple Family Member Friend Other" at bounding box center [449, 273] width 204 height 23
click at [598, 278] on input "Email Address" at bounding box center [678, 273] width 204 height 23
paste input "johngreer4564@gmail.com"
click at [734, 408] on button "Save Contact" at bounding box center [739, 403] width 100 height 23
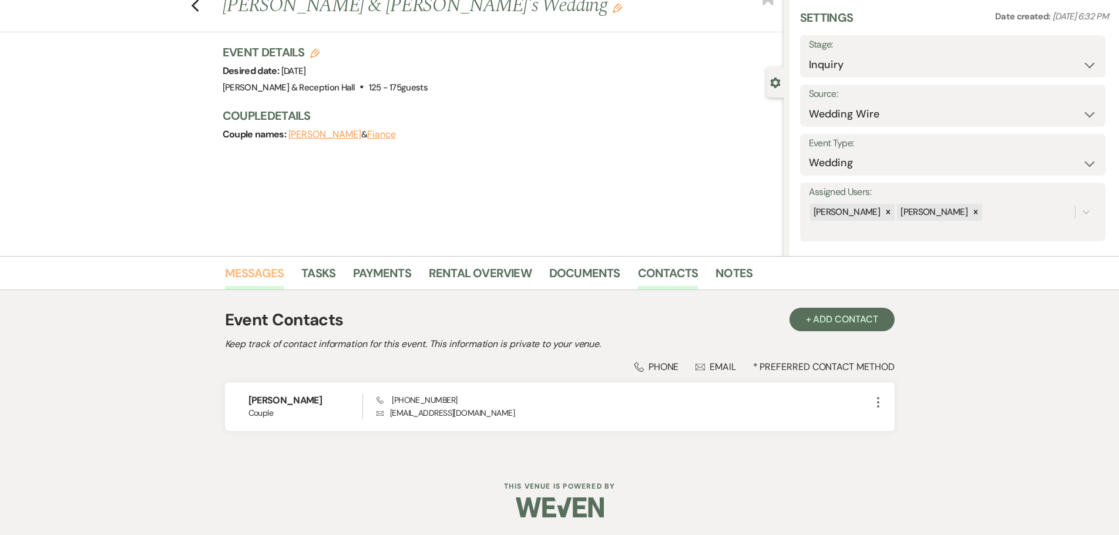
click at [253, 280] on link "Messages" at bounding box center [254, 277] width 59 height 26
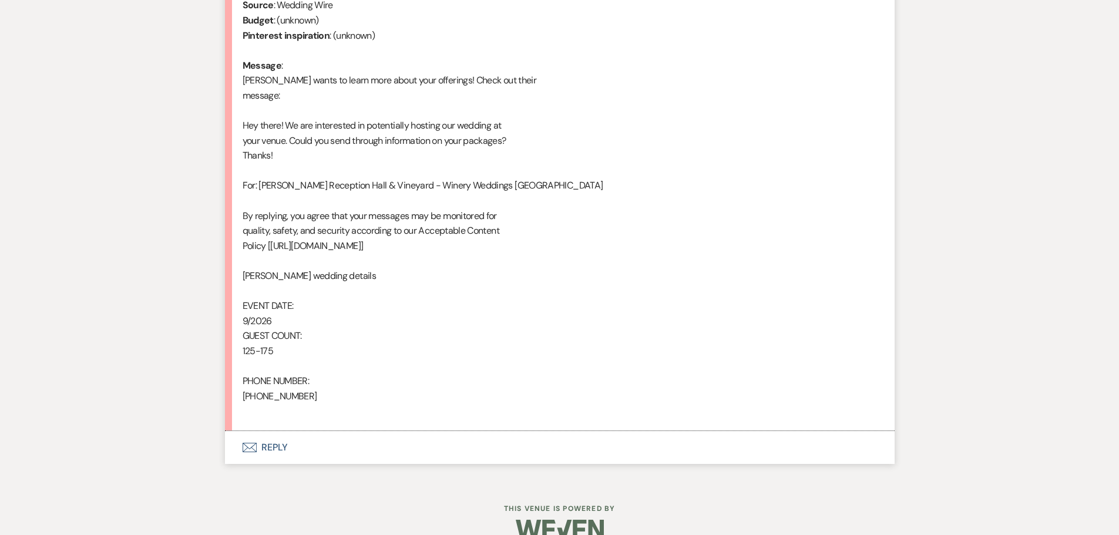
click at [270, 443] on button "Envelope Reply" at bounding box center [560, 447] width 670 height 33
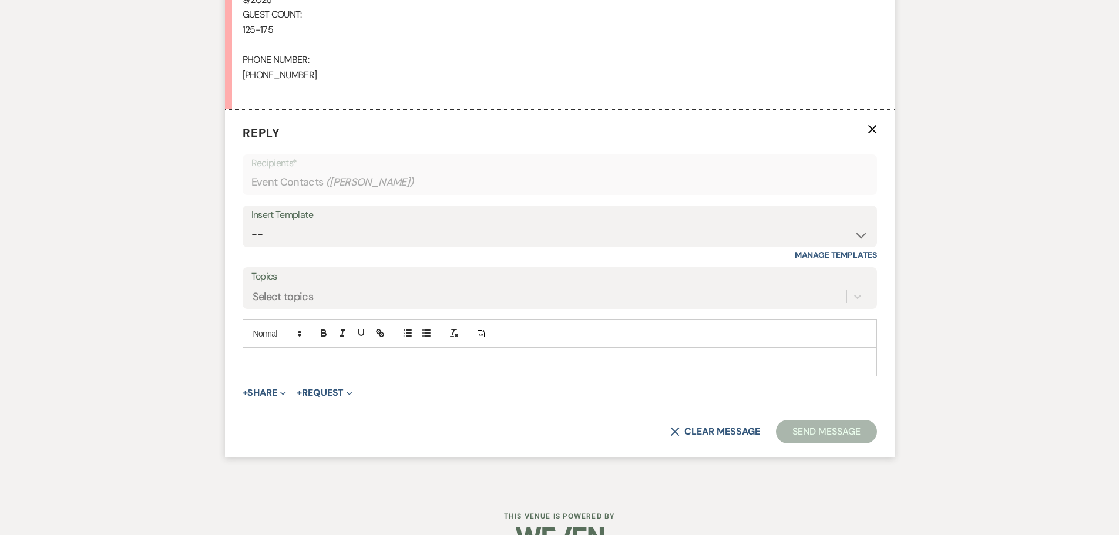
scroll to position [905, 0]
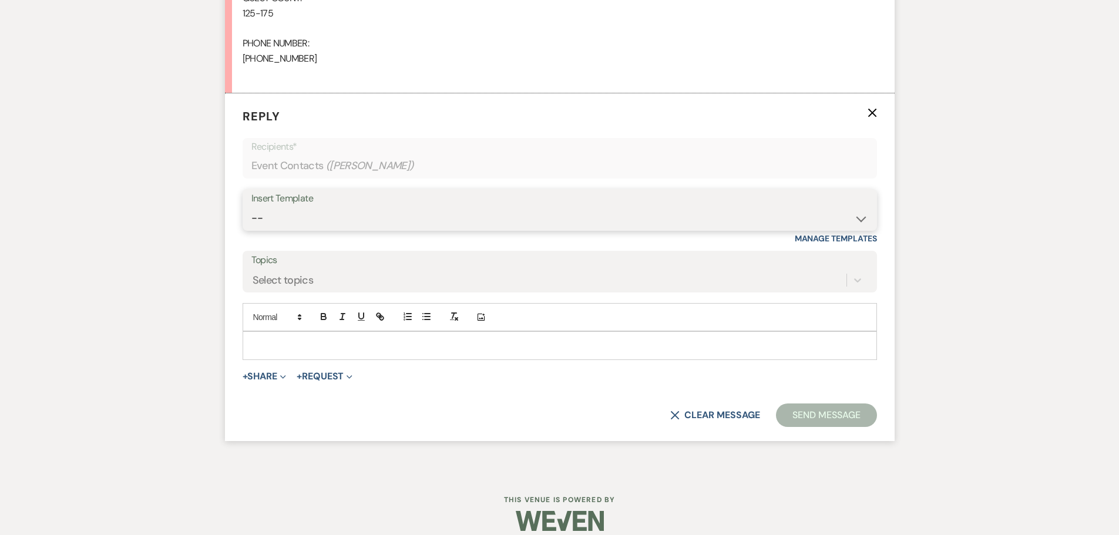
drag, startPoint x: 303, startPoint y: 228, endPoint x: 305, endPoint y: 221, distance: 7.4
click at [304, 228] on select "-- Weven Planning Portal Introduction (Booked Events) Initial Inquiry Response …" at bounding box center [559, 218] width 617 height 23
click at [251, 207] on select "-- Weven Planning Portal Introduction (Booked Events) Initial Inquiry Response …" at bounding box center [559, 218] width 617 height 23
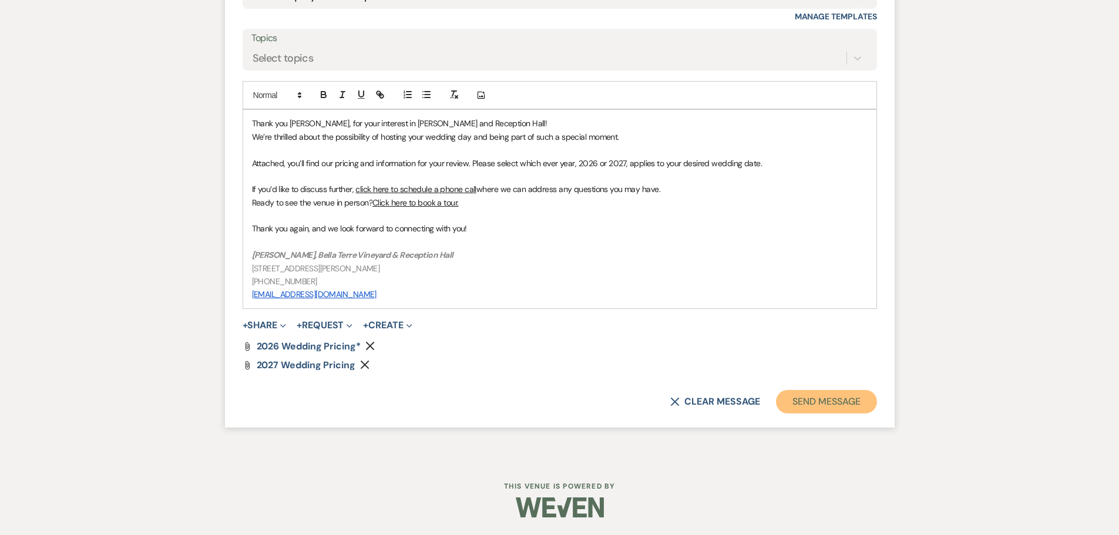
click at [816, 403] on button "Send Message" at bounding box center [826, 401] width 100 height 23
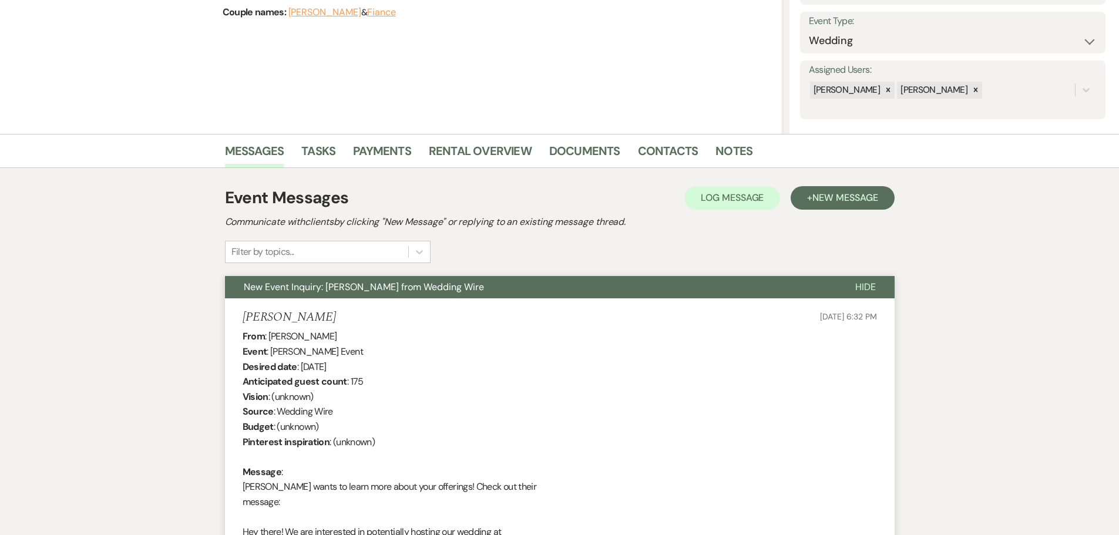
scroll to position [0, 0]
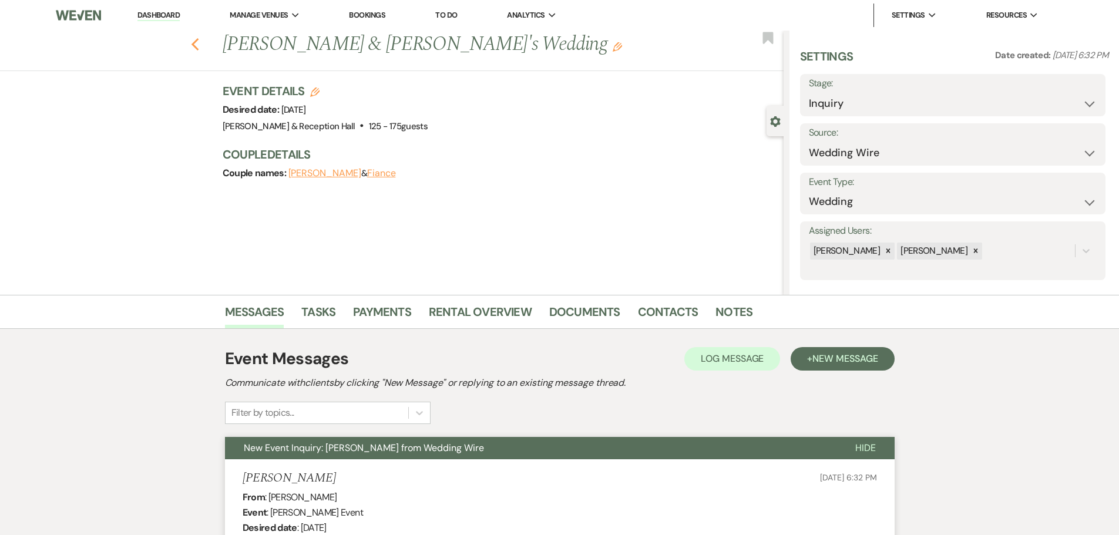
click at [197, 49] on icon "Previous" at bounding box center [195, 45] width 9 height 14
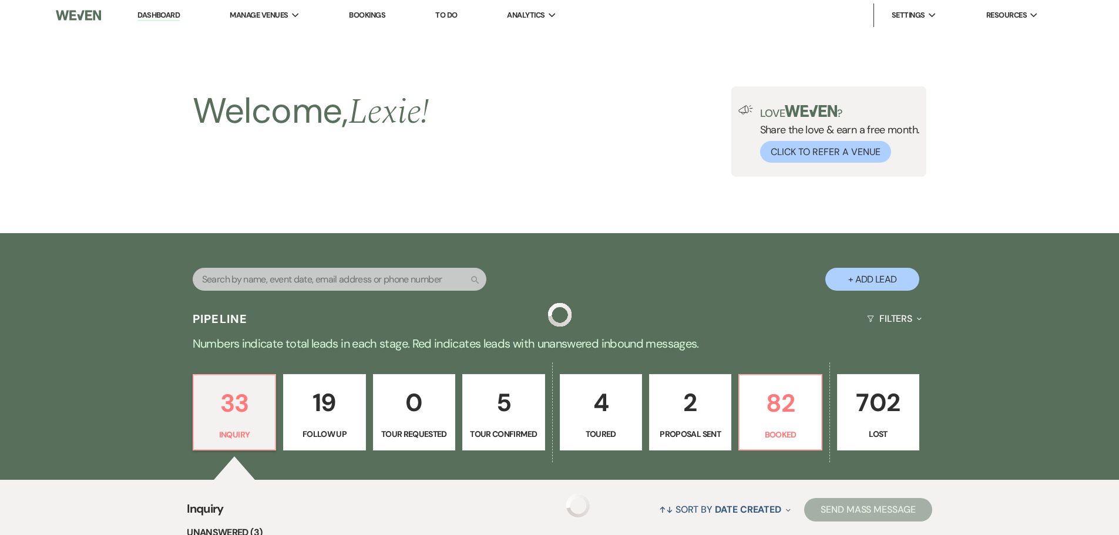
scroll to position [484, 0]
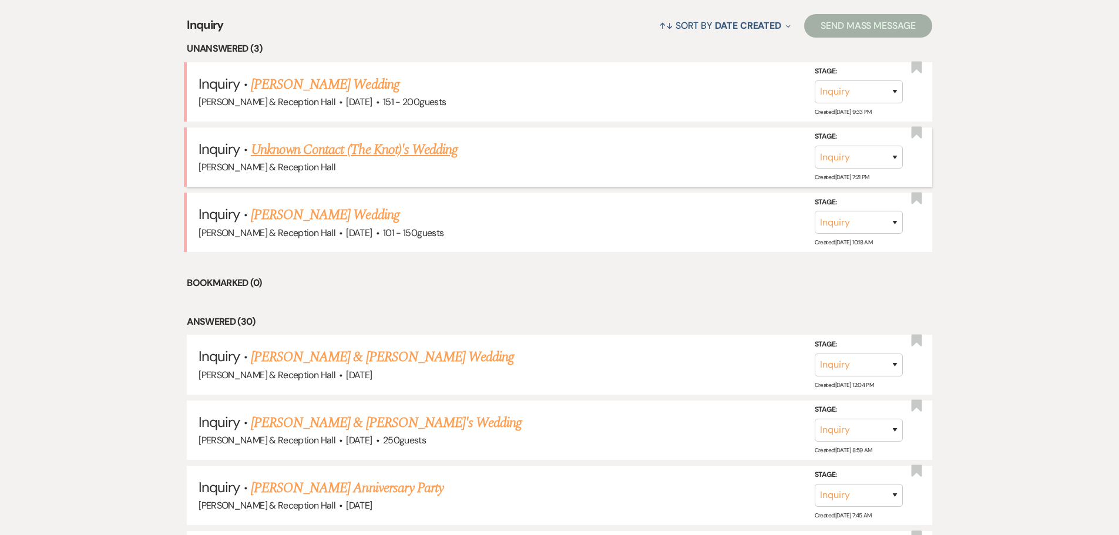
click at [324, 147] on link "Unknown Contact (The Knot)'s Wedding" at bounding box center [354, 149] width 207 height 21
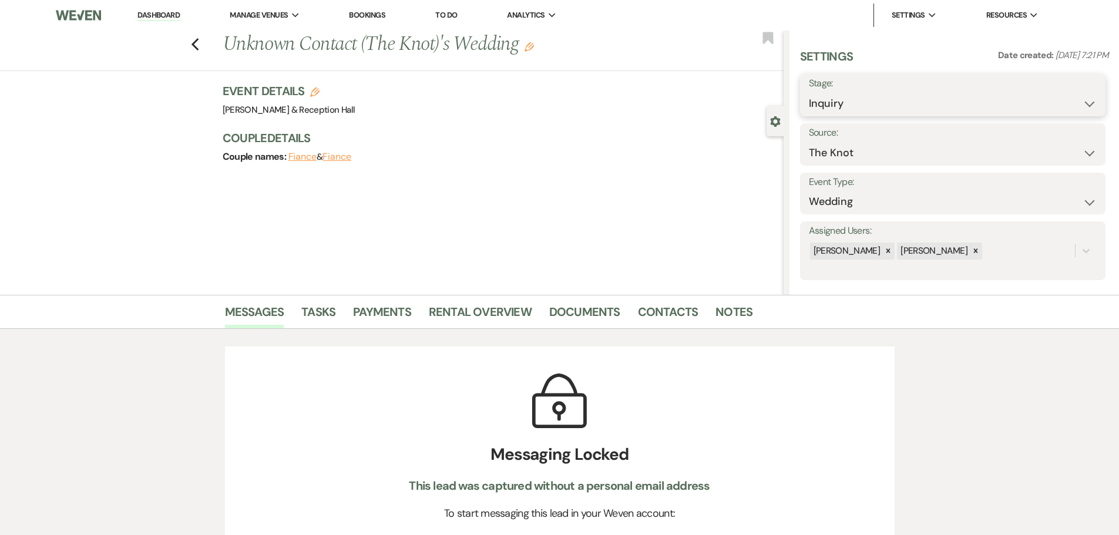
click at [818, 103] on select "Inquiry Follow Up Tour Requested Tour Confirmed Toured Proposal Sent Booked Lost" at bounding box center [953, 103] width 288 height 23
click at [709, 154] on div "Couple names: Fiance & Fiance" at bounding box center [497, 157] width 549 height 16
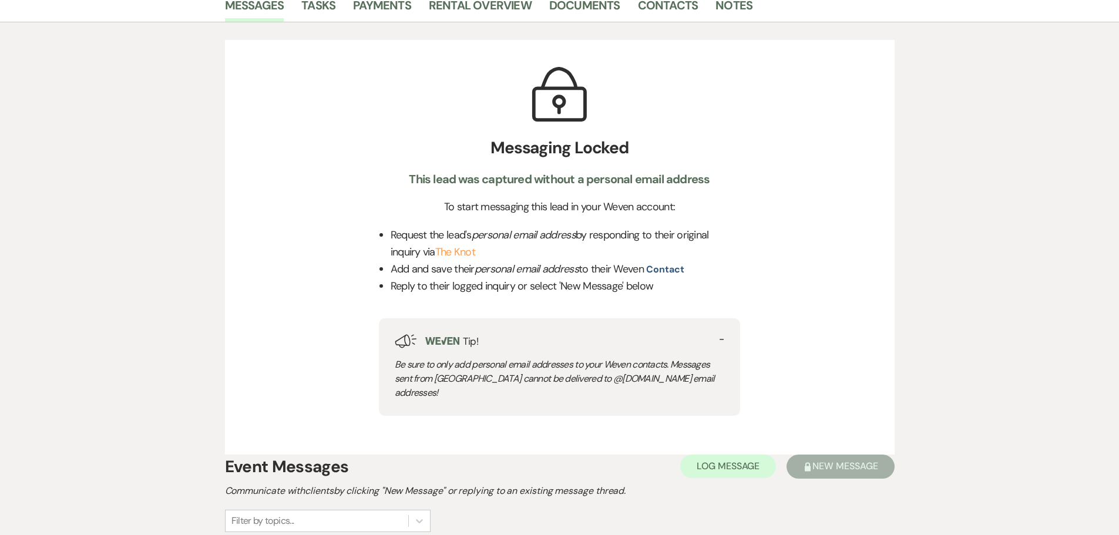
scroll to position [411, 0]
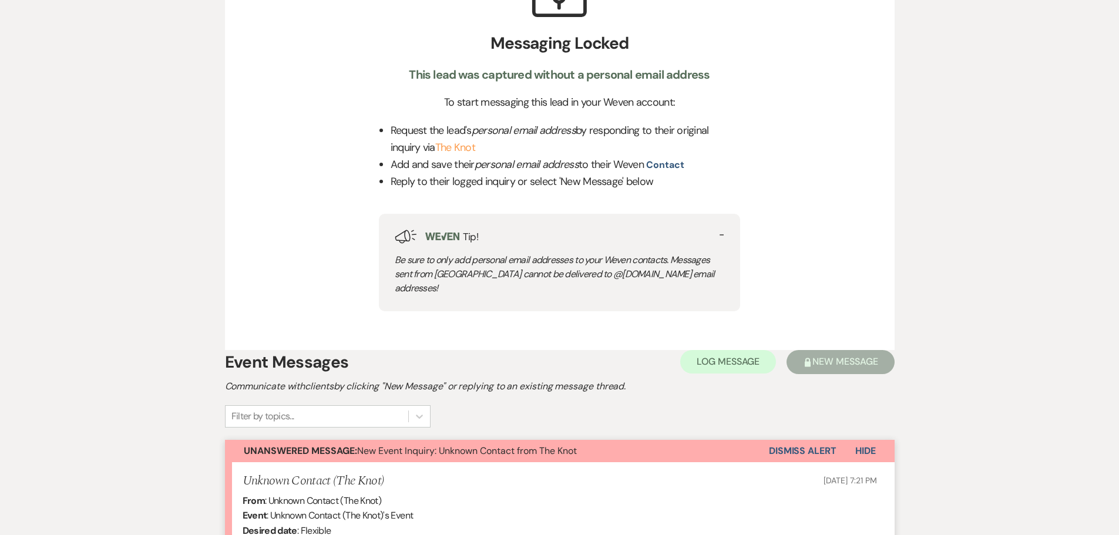
click at [805, 440] on button "Dismiss Alert" at bounding box center [803, 451] width 68 height 22
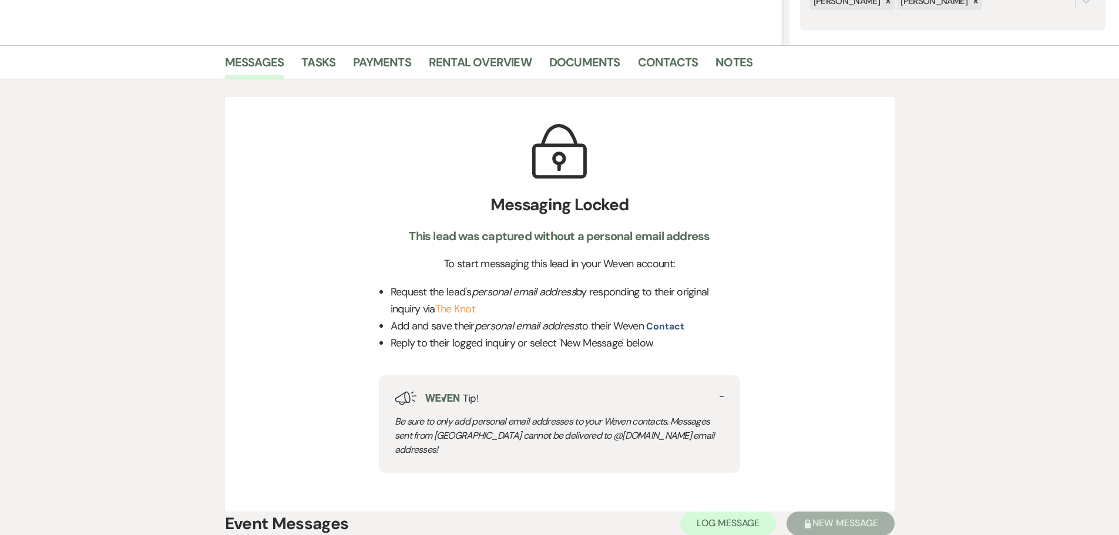
scroll to position [0, 0]
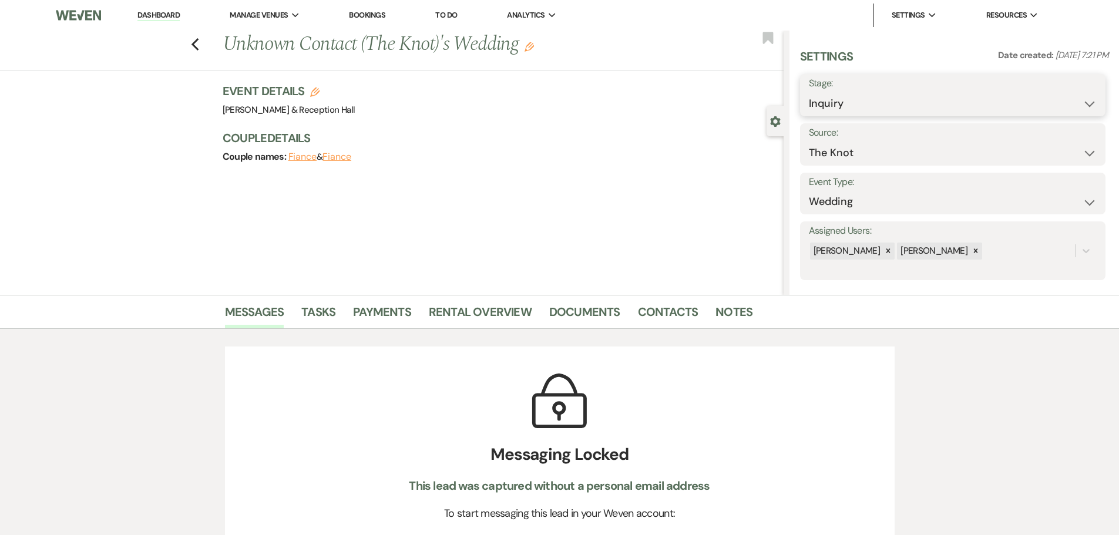
click at [869, 109] on select "Inquiry Follow Up Tour Requested Tour Confirmed Toured Proposal Sent Booked Lost" at bounding box center [953, 103] width 288 height 23
click at [809, 92] on select "Inquiry Follow Up Tour Requested Tour Confirmed Toured Proposal Sent Booked Lost" at bounding box center [953, 103] width 288 height 23
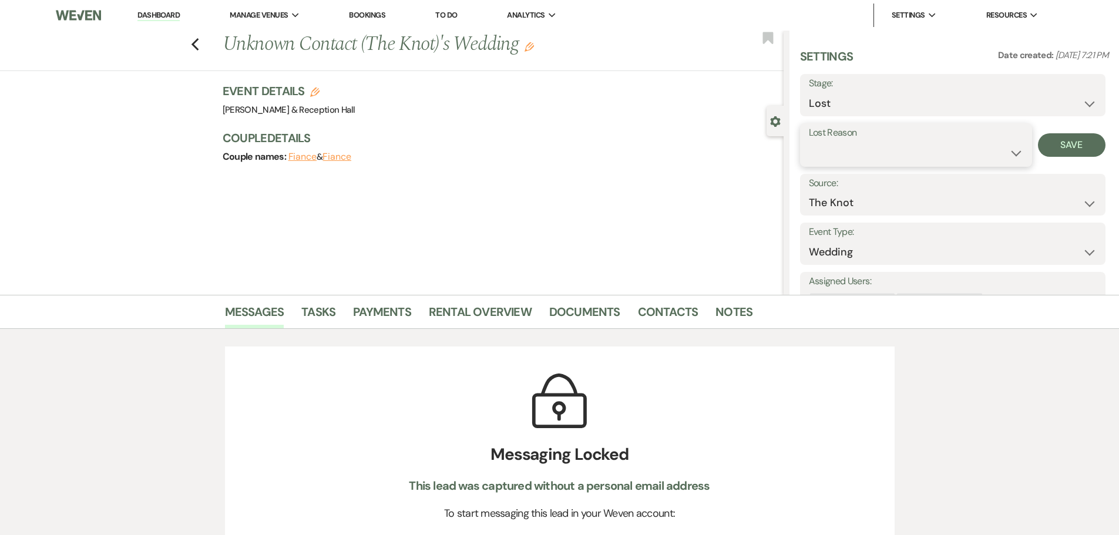
click at [870, 149] on select "Booked Elsewhere Budget Date Unavailable No Response Not a Good Match Capacity …" at bounding box center [916, 153] width 214 height 23
click at [809, 142] on select "Booked Elsewhere Budget Date Unavailable No Response Not a Good Match Capacity …" at bounding box center [916, 153] width 214 height 23
click at [1053, 139] on button "Save" at bounding box center [1072, 144] width 68 height 23
click at [200, 43] on icon "Previous" at bounding box center [195, 45] width 9 height 14
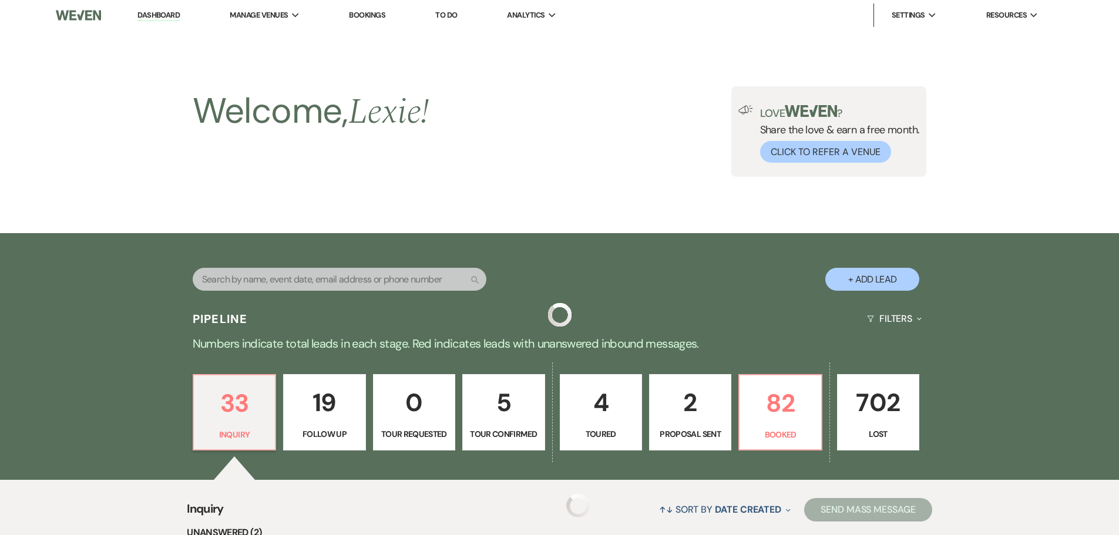
scroll to position [484, 0]
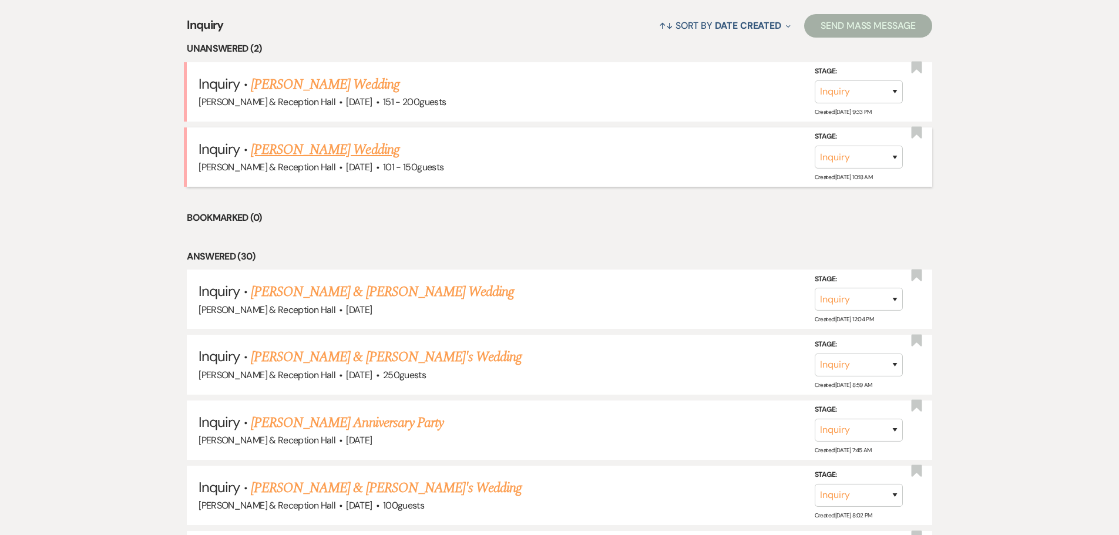
click at [298, 152] on link "Nikki Narak's Wedding" at bounding box center [325, 149] width 149 height 21
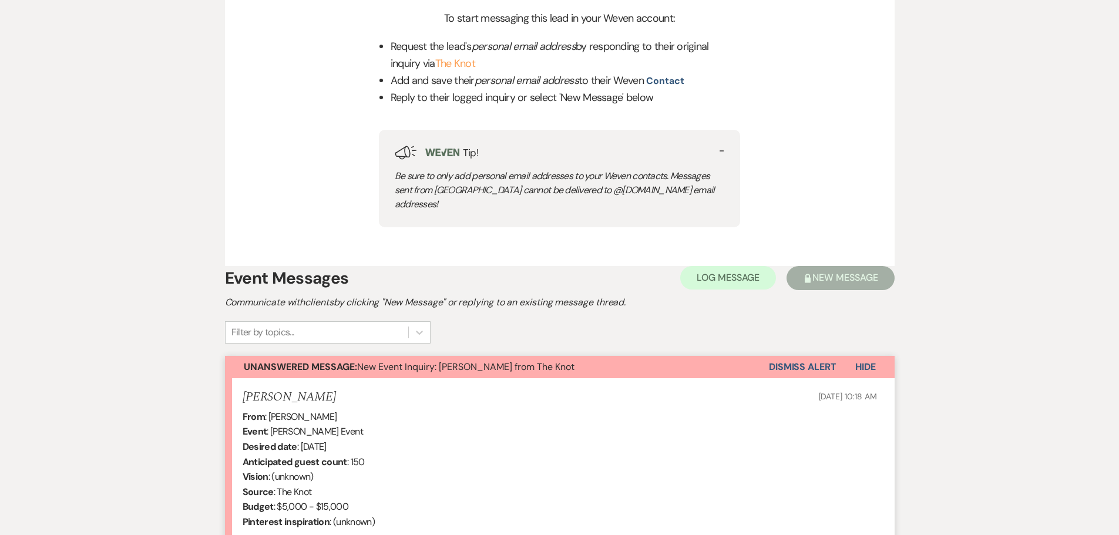
scroll to position [587, 0]
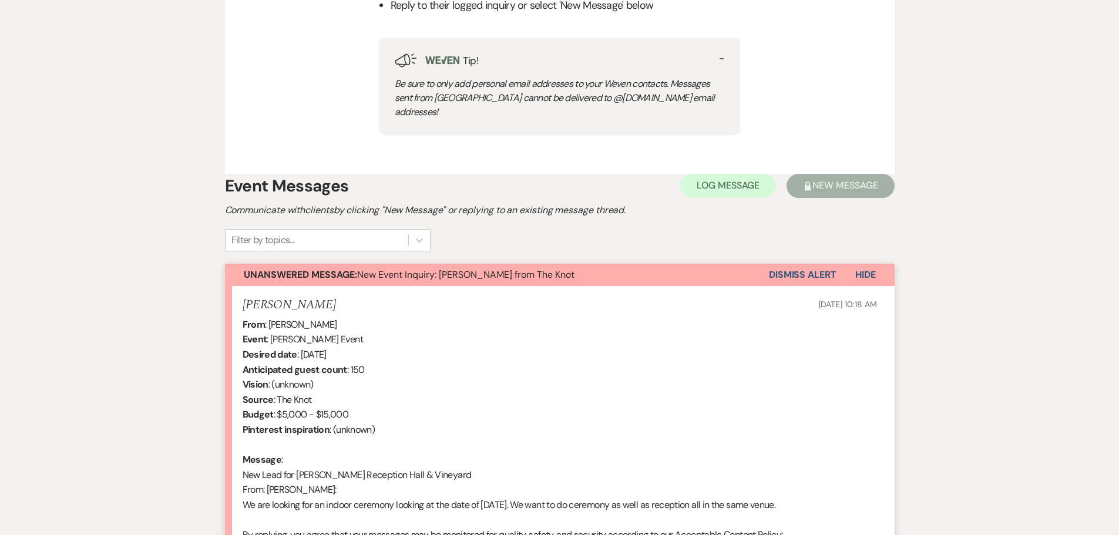
drag, startPoint x: 813, startPoint y: 258, endPoint x: 861, endPoint y: 312, distance: 72.0
click at [813, 264] on button "Dismiss Alert" at bounding box center [803, 275] width 68 height 22
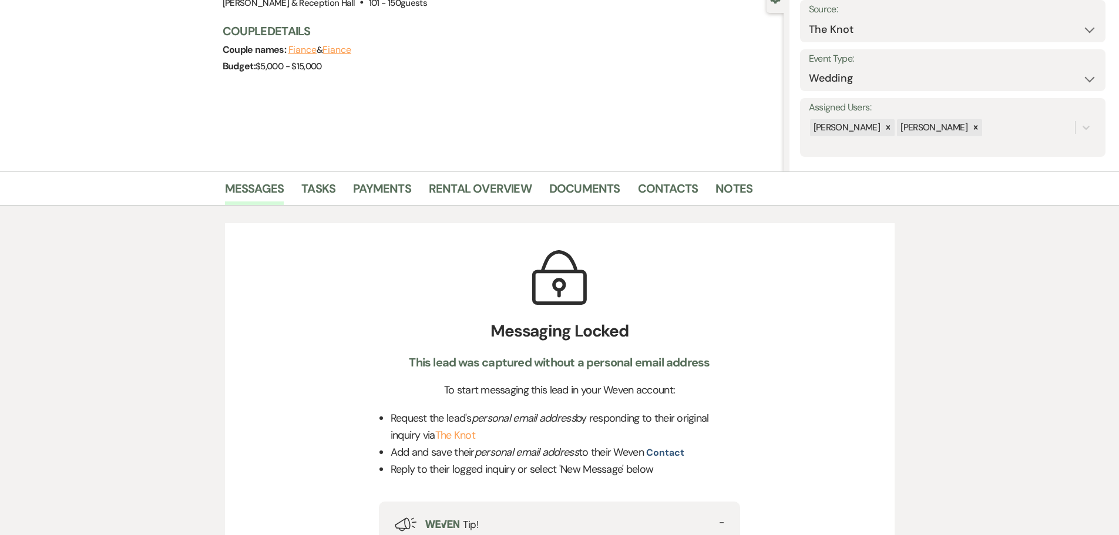
scroll to position [0, 0]
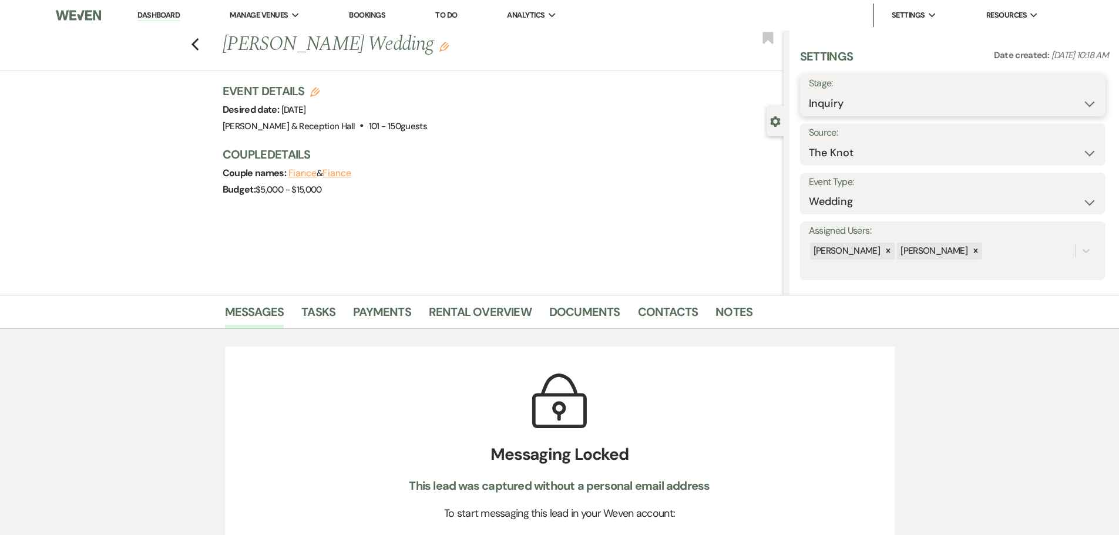
click at [873, 97] on select "Inquiry Follow Up Tour Requested Tour Confirmed Toured Proposal Sent Booked Lost" at bounding box center [953, 103] width 288 height 23
click at [829, 113] on select "Inquiry Follow Up Tour Requested Tour Confirmed Toured Proposal Sent Booked Lost" at bounding box center [953, 103] width 288 height 23
click at [809, 92] on select "Inquiry Follow Up Tour Requested Tour Confirmed Toured Proposal Sent Booked Lost" at bounding box center [953, 103] width 288 height 23
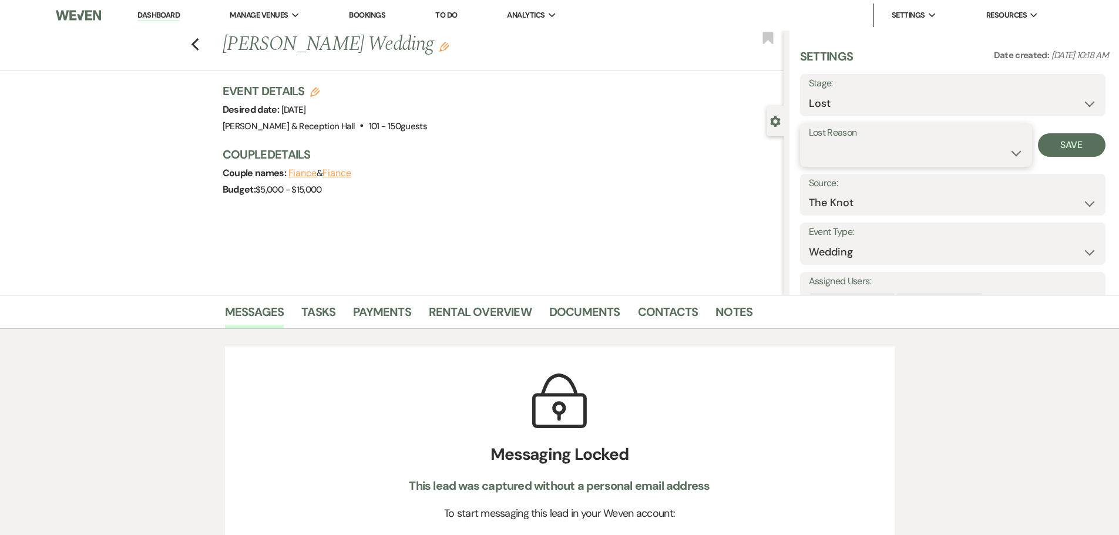
click at [847, 157] on select "Booked Elsewhere Budget Date Unavailable No Response Not a Good Match Capacity …" at bounding box center [916, 153] width 214 height 23
click at [809, 142] on select "Booked Elsewhere Budget Date Unavailable No Response Not a Good Match Capacity …" at bounding box center [916, 153] width 214 height 23
click at [1062, 149] on button "Save" at bounding box center [1072, 144] width 68 height 23
click at [198, 40] on icon "Previous" at bounding box center [195, 45] width 9 height 14
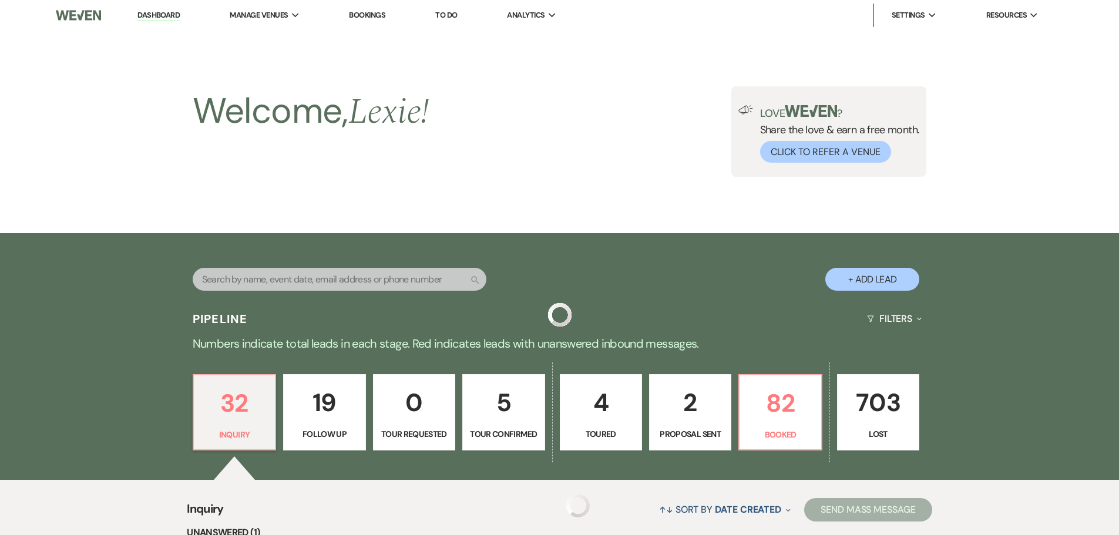
scroll to position [484, 0]
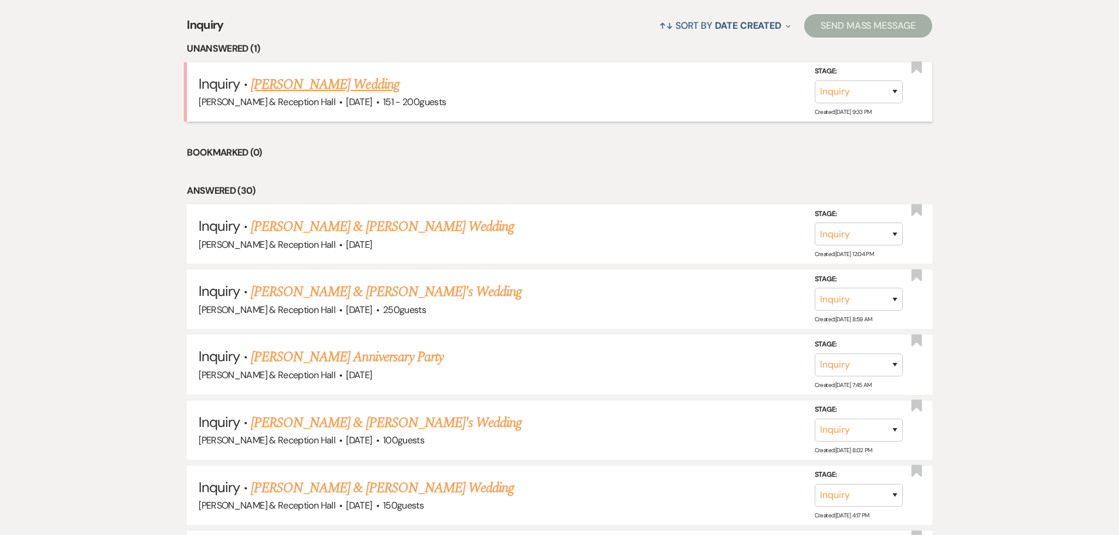
click at [329, 79] on link "Skyler Curtis's Wedding" at bounding box center [325, 84] width 149 height 21
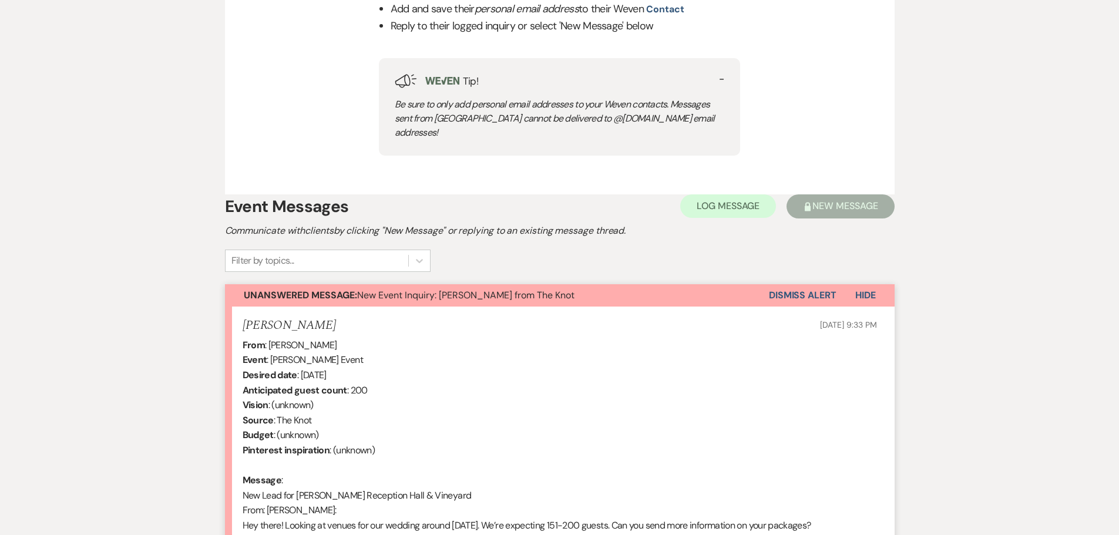
scroll to position [705, 0]
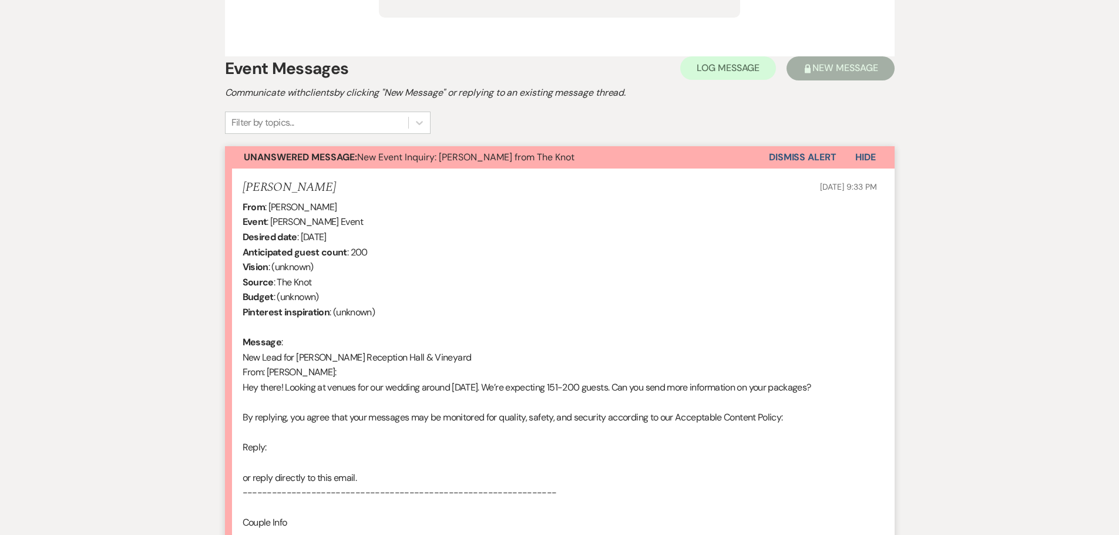
click at [803, 150] on button "Dismiss Alert" at bounding box center [803, 157] width 68 height 22
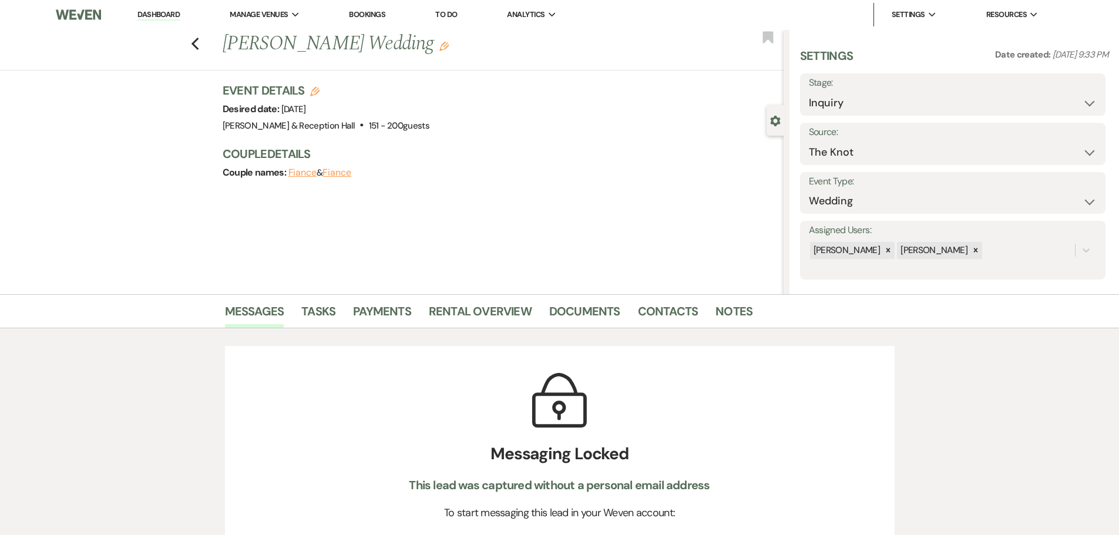
scroll to position [0, 0]
drag, startPoint x: 860, startPoint y: 103, endPoint x: 860, endPoint y: 112, distance: 8.8
click at [860, 103] on select "Inquiry Follow Up Tour Requested Tour Confirmed Toured Proposal Sent Booked Lost" at bounding box center [953, 103] width 288 height 23
click at [809, 92] on select "Inquiry Follow Up Tour Requested Tour Confirmed Toured Proposal Sent Booked Lost" at bounding box center [953, 103] width 288 height 23
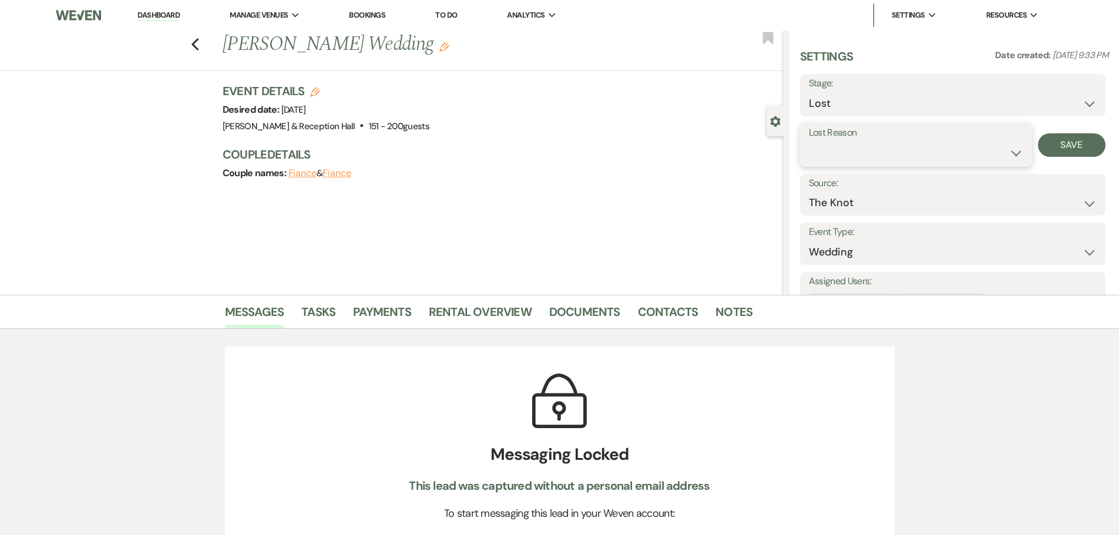
click at [844, 142] on select "Booked Elsewhere Budget Date Unavailable No Response Not a Good Match Capacity …" at bounding box center [916, 153] width 214 height 23
click at [809, 142] on select "Booked Elsewhere Budget Date Unavailable No Response Not a Good Match Capacity …" at bounding box center [916, 153] width 214 height 23
click at [1059, 142] on button "Save" at bounding box center [1072, 144] width 68 height 23
click at [199, 48] on use "button" at bounding box center [195, 44] width 8 height 13
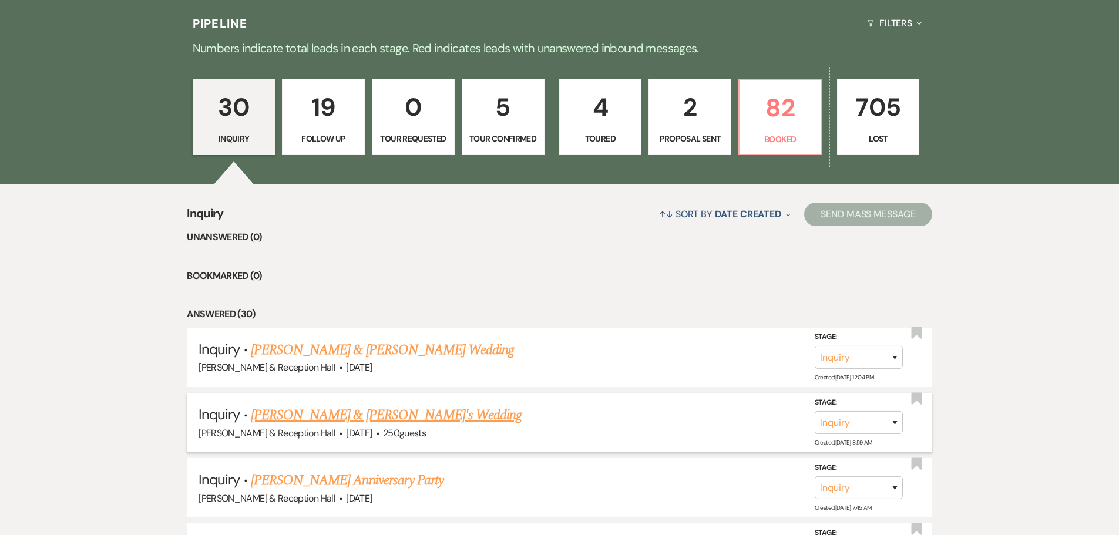
scroll to position [132, 0]
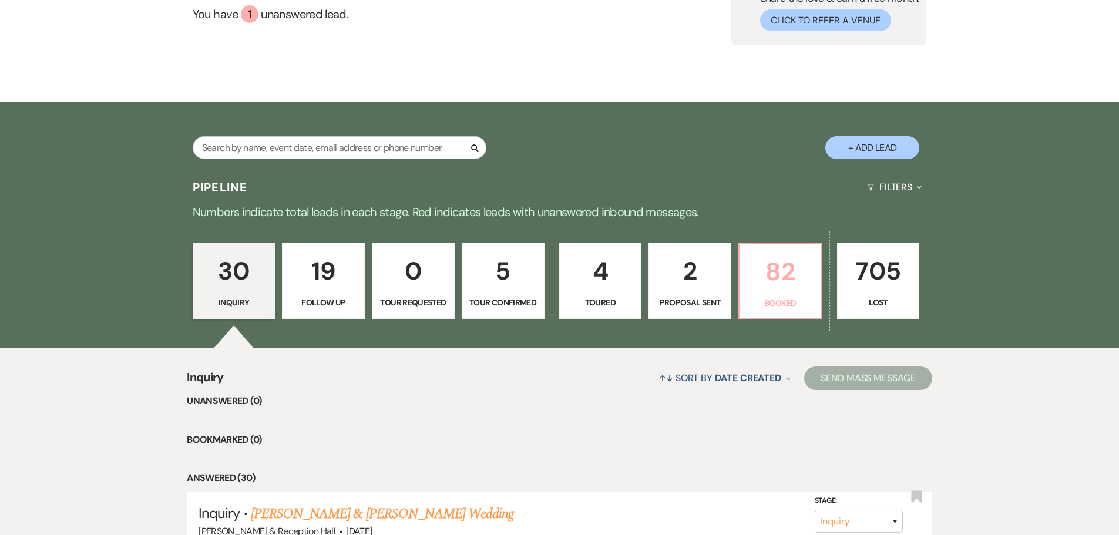
click at [763, 277] on p "82" at bounding box center [780, 271] width 68 height 39
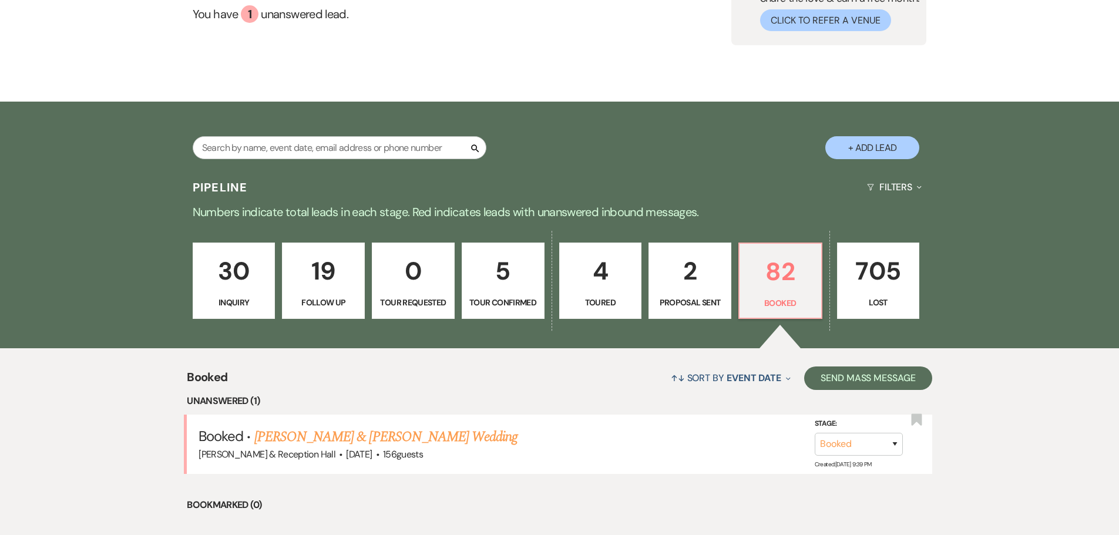
click at [247, 277] on p "30" at bounding box center [234, 270] width 68 height 39
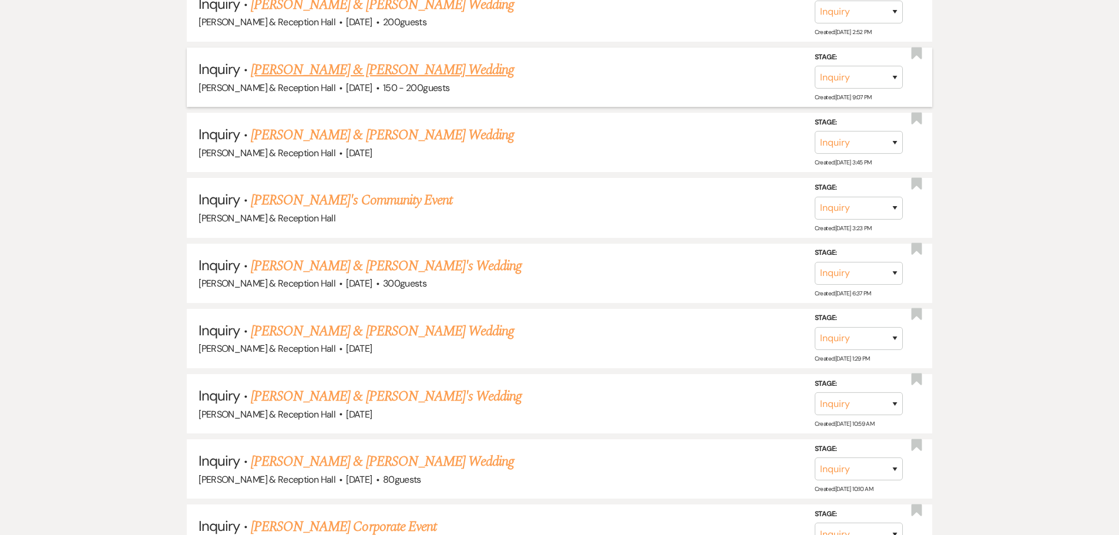
scroll to position [2137, 0]
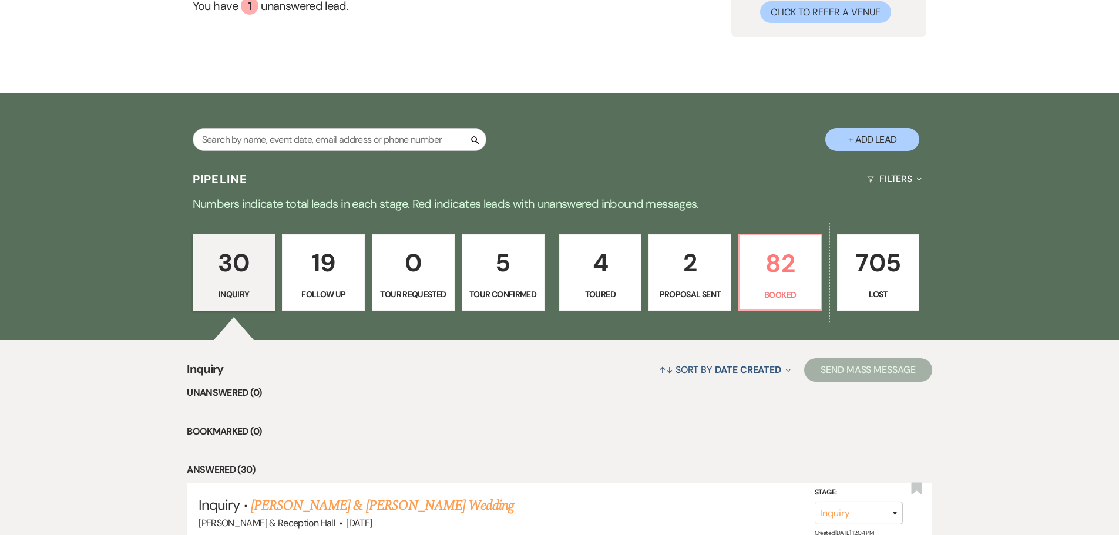
click at [328, 271] on p "19" at bounding box center [324, 262] width 68 height 39
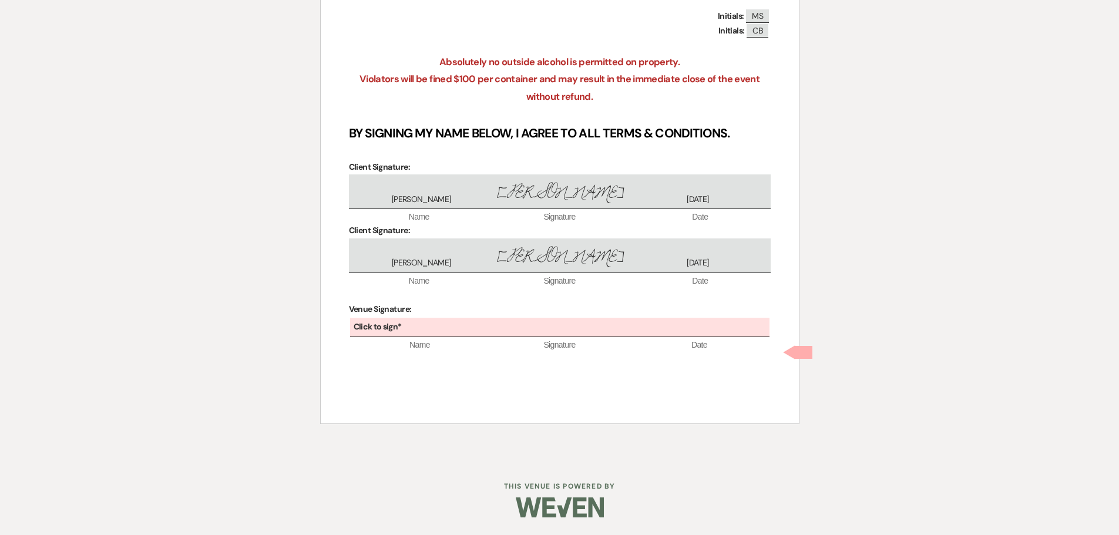
scroll to position [2468, 0]
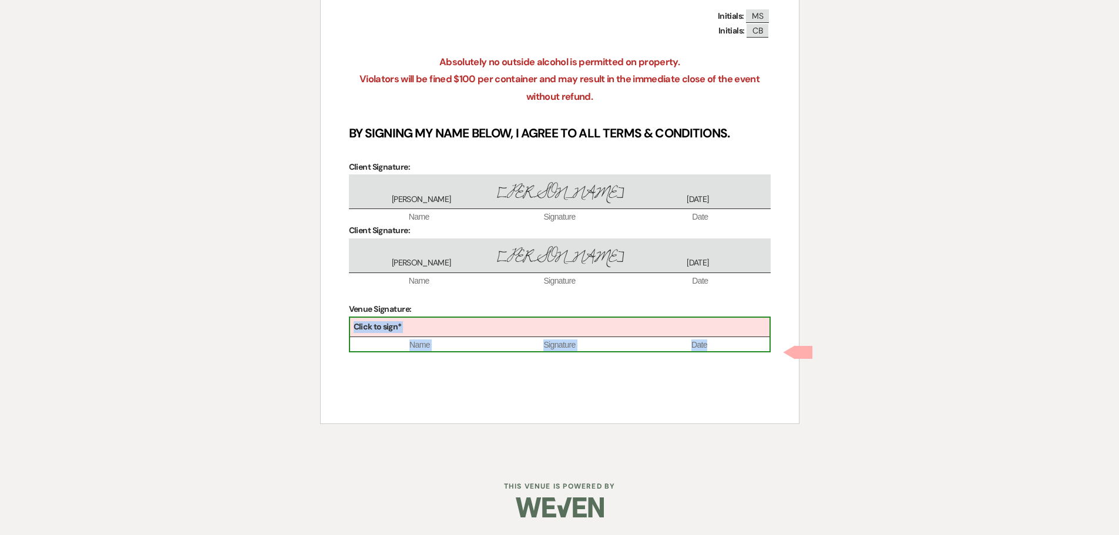
click at [554, 328] on div "Click to sign*" at bounding box center [559, 327] width 419 height 19
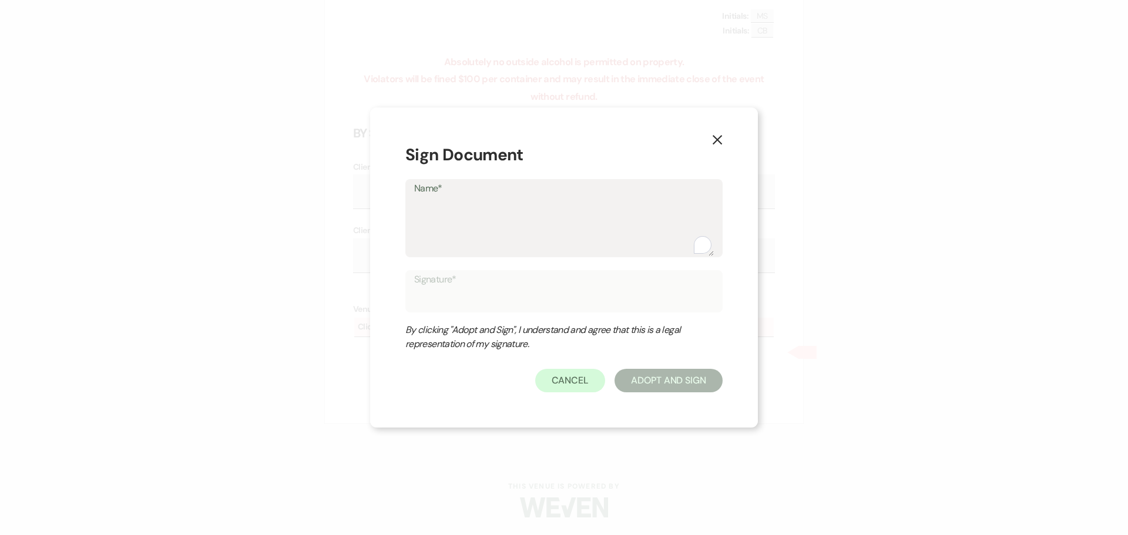
type textarea "L"
type input "L"
type textarea "Le"
type input "Le"
type textarea "L"
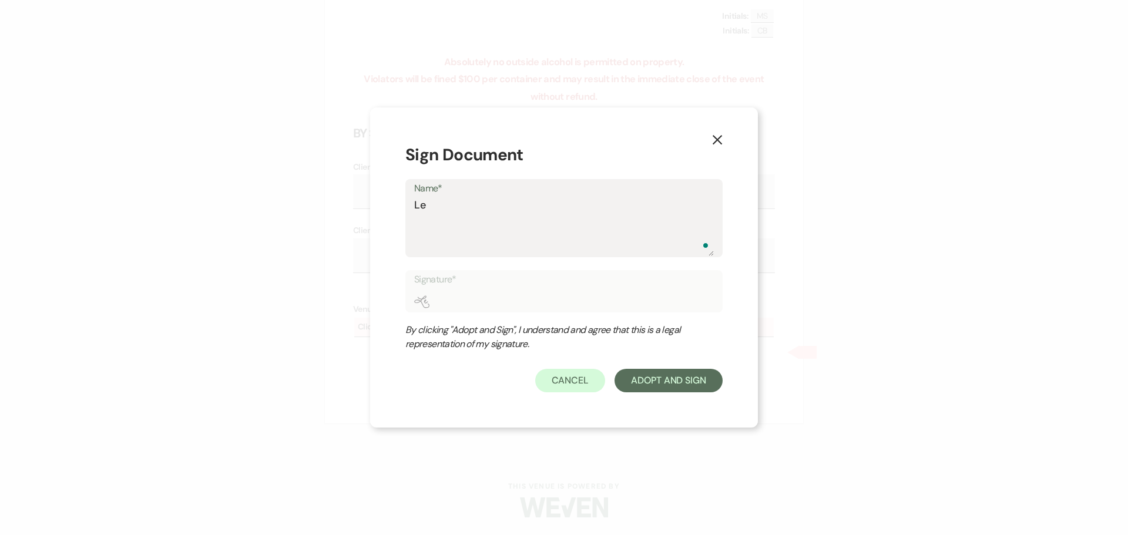
type input "L"
type textarea "LE"
type input "LE"
type textarea "LEx"
type input "LEx"
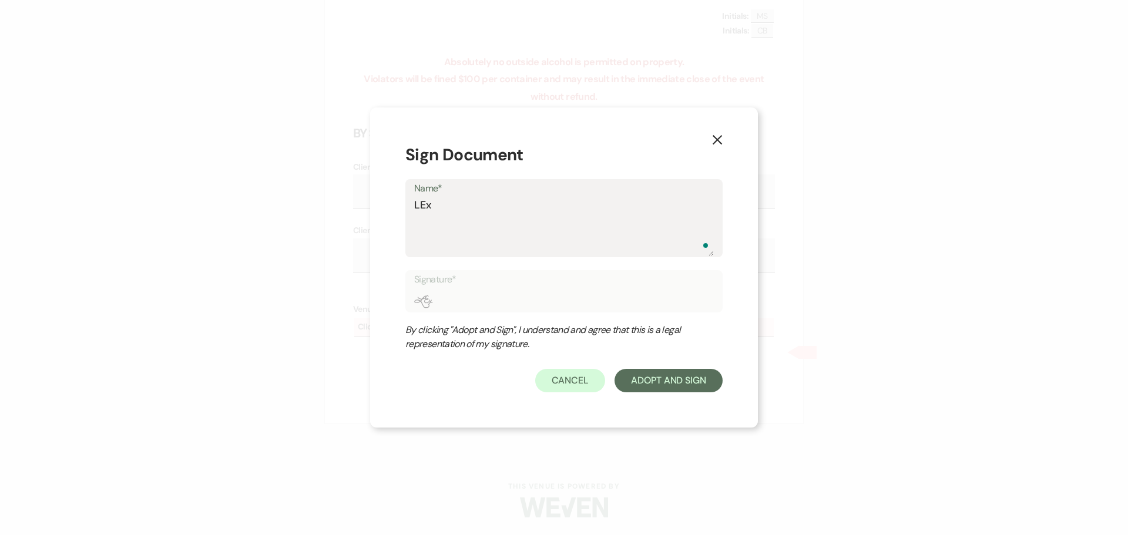
type textarea "LE"
type input "LE"
type textarea "L"
type input "L"
type textarea "Le"
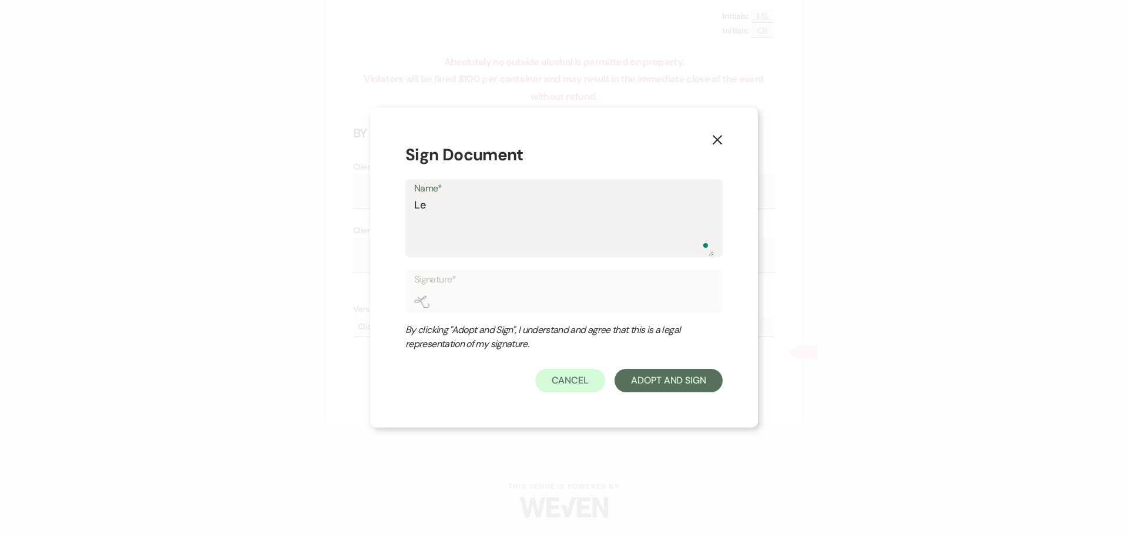
type input "Le"
type textarea "Lex"
type input "Lex"
type textarea "Lexi"
type input "Lexi"
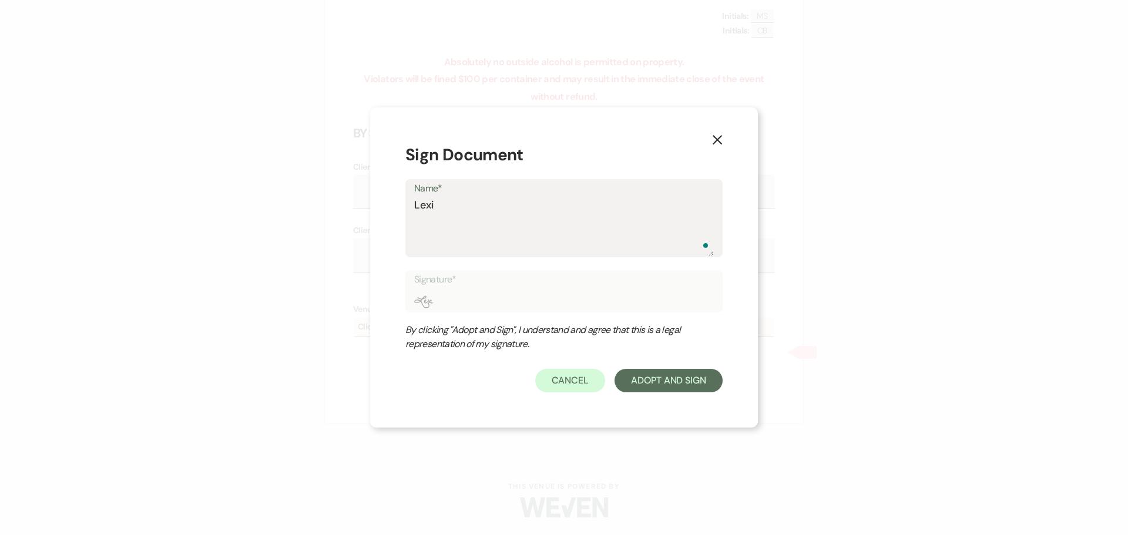
type textarea "Lexie"
type input "Lexie"
type textarea "Lexie"
type input "Lexie"
type textarea "Lexie C"
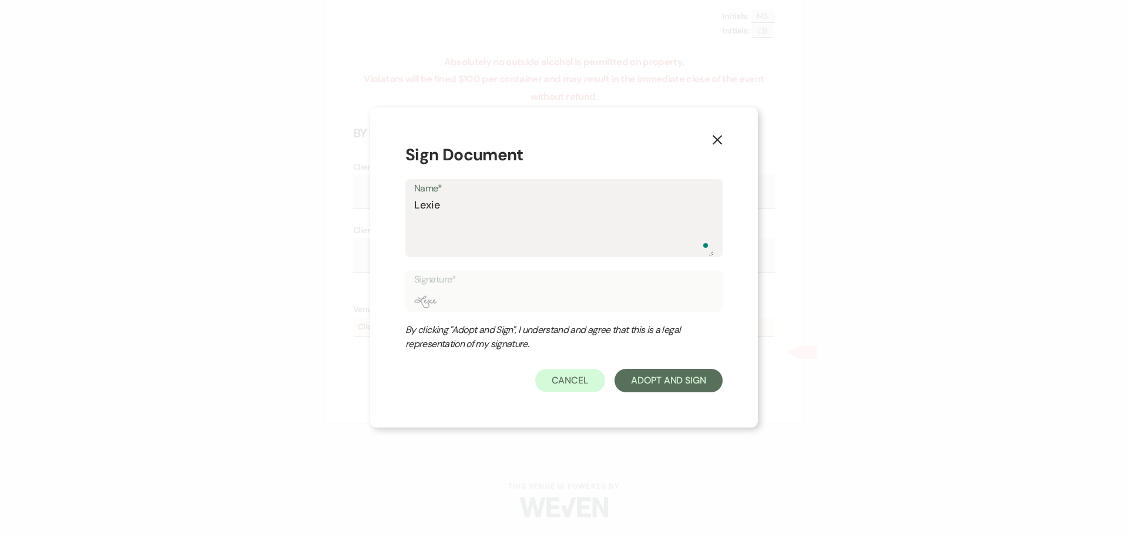
type input "Lexie C"
type textarea "Lexie Cr"
type input "Lexie Cr"
type textarea "Lexie Cra"
type input "Lexie Cra"
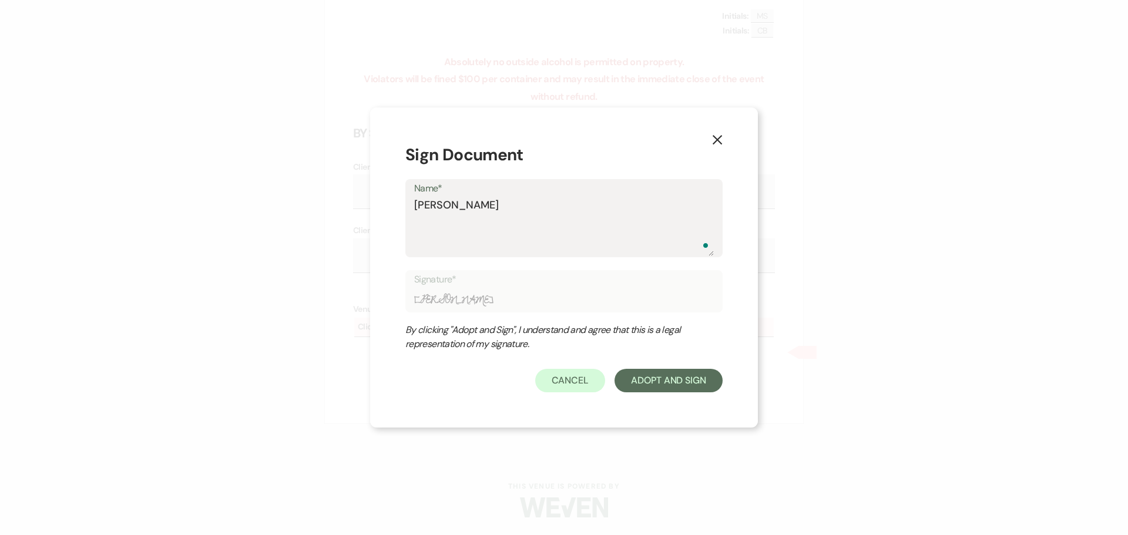
type textarea "Lexie Crafd"
type input "Lexie Crafd"
type textarea "Lexie Crafd"
type input "Lexie Crafd"
type textarea "Lexie Craf"
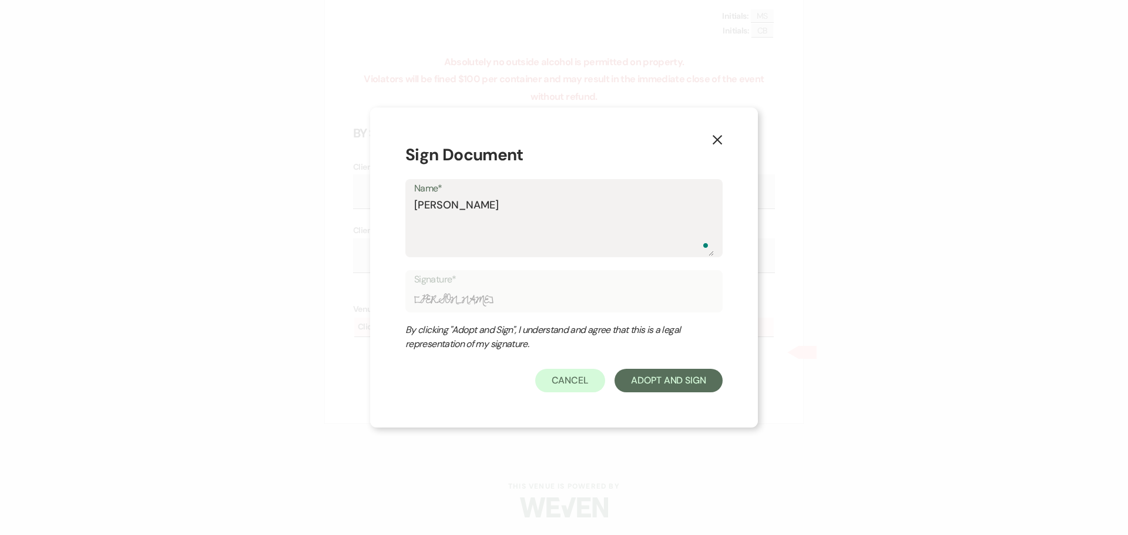
type input "Lexie Craf"
type textarea "[PERSON_NAME]"
type input "[PERSON_NAME]"
type textarea "[PERSON_NAME]"
type input "[PERSON_NAME]"
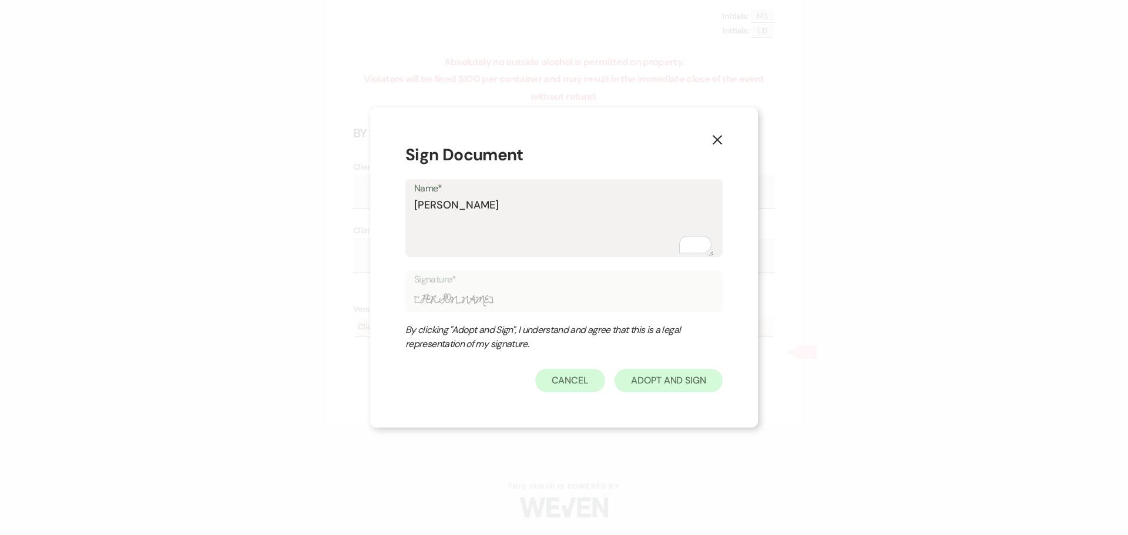
type textarea "[PERSON_NAME]"
type input "[PERSON_NAME]"
click at [648, 379] on button "Adopt And Sign" at bounding box center [668, 380] width 108 height 23
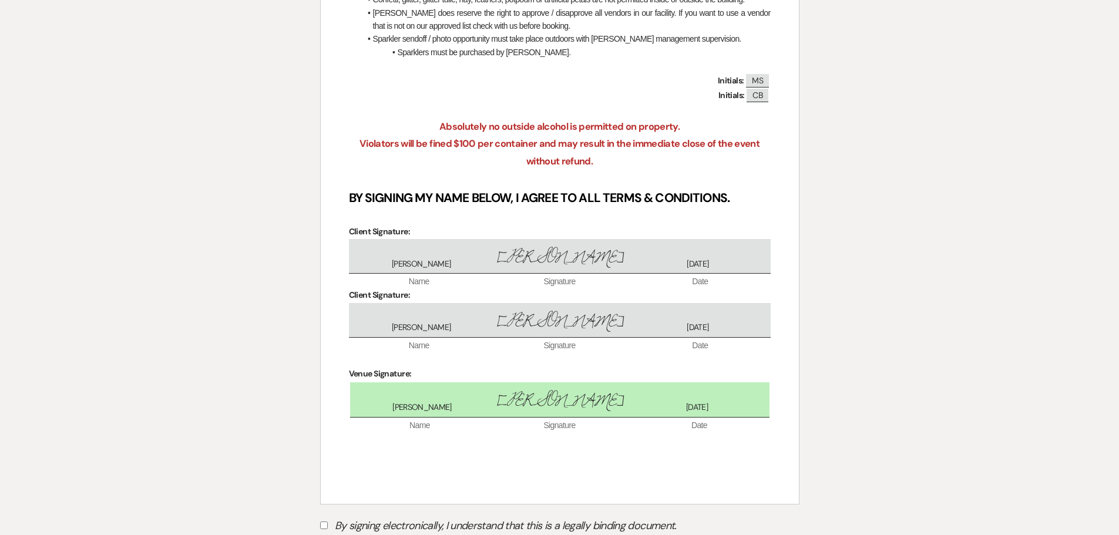
scroll to position [2460, 0]
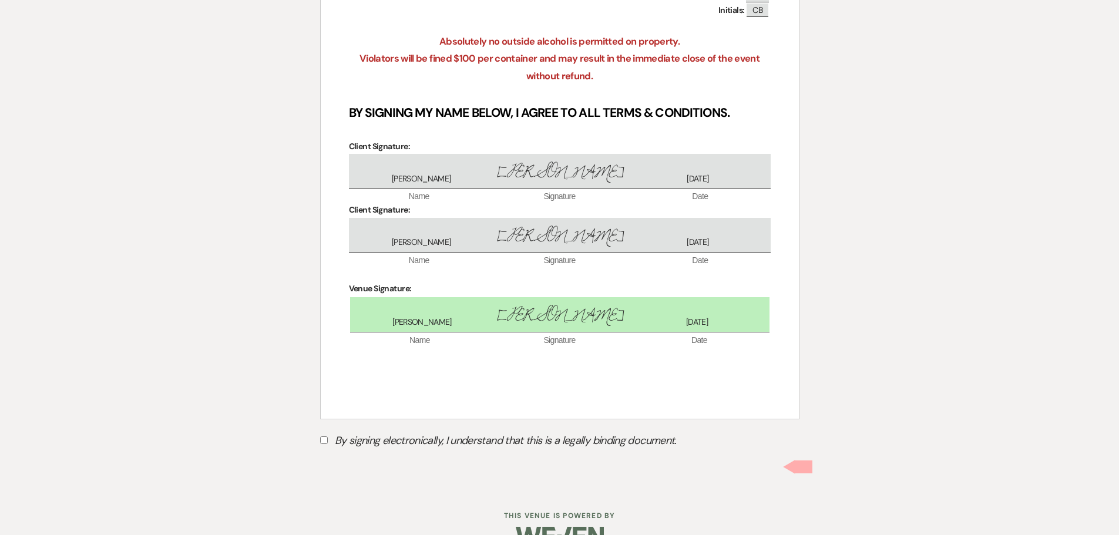
click at [323, 453] on label "By signing electronically, I understand that this is a legally binding document." at bounding box center [559, 442] width 479 height 22
click at [323, 444] on input "By signing electronically, I understand that this is a legally binding document." at bounding box center [324, 440] width 8 height 8
checkbox input "true"
click at [372, 480] on button "Submit" at bounding box center [361, 469] width 82 height 21
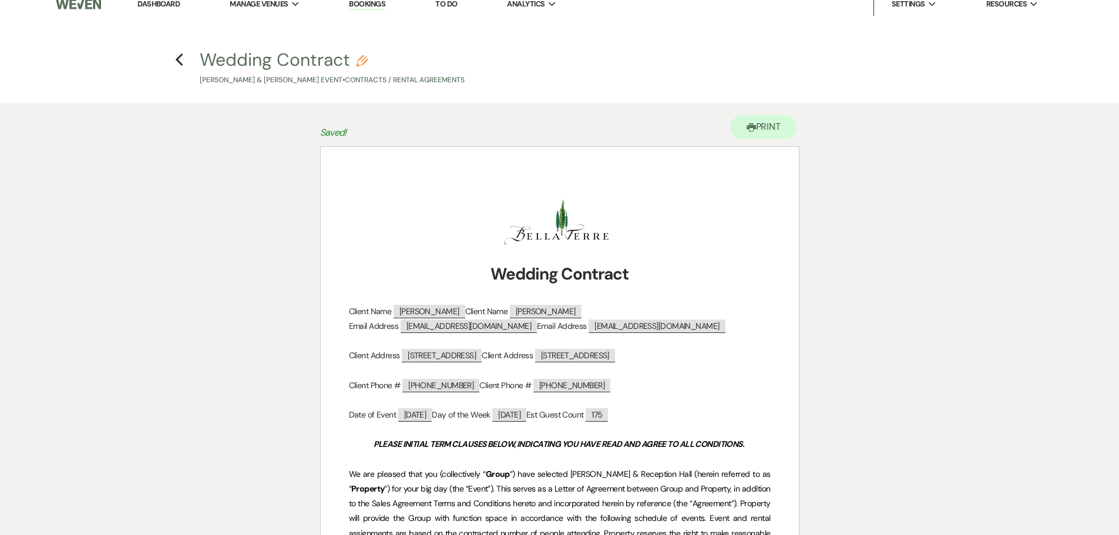
scroll to position [0, 0]
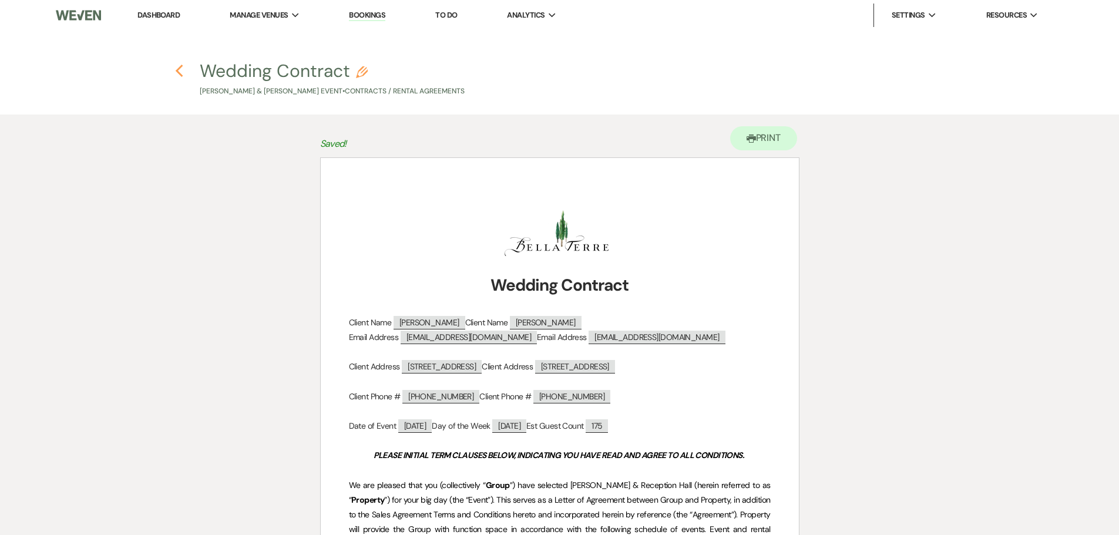
click at [181, 70] on icon "Previous" at bounding box center [179, 71] width 9 height 14
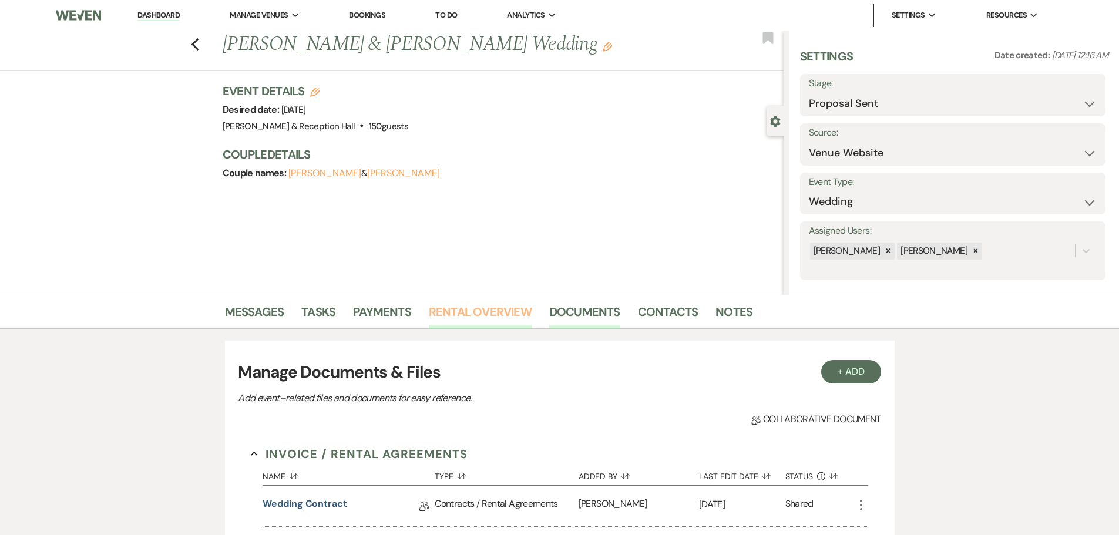
click at [467, 318] on link "Rental Overview" at bounding box center [480, 315] width 103 height 26
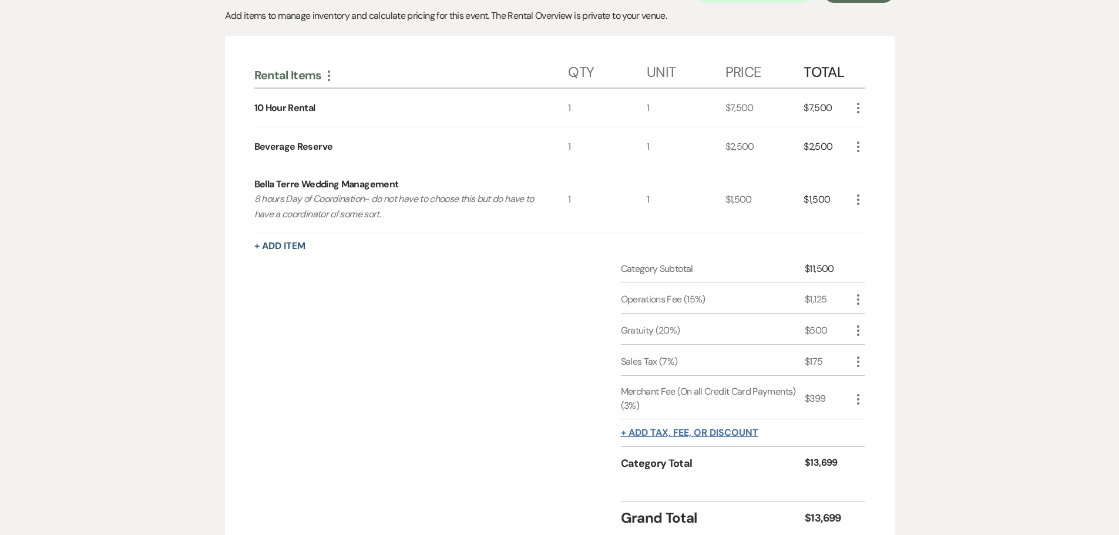
scroll to position [106, 0]
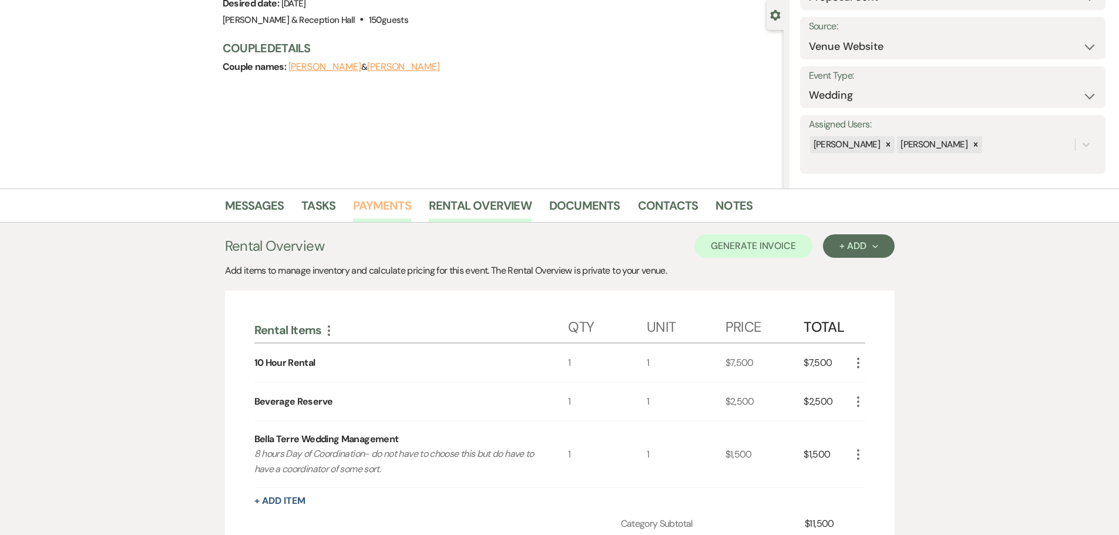
click at [396, 206] on link "Payments" at bounding box center [382, 209] width 58 height 26
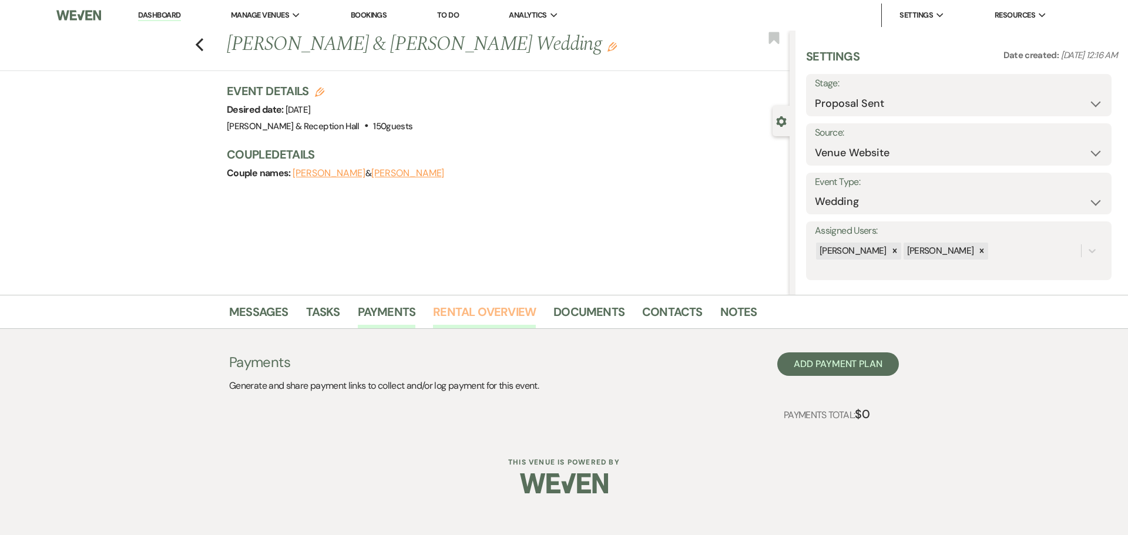
click at [466, 308] on link "Rental Overview" at bounding box center [484, 315] width 103 height 26
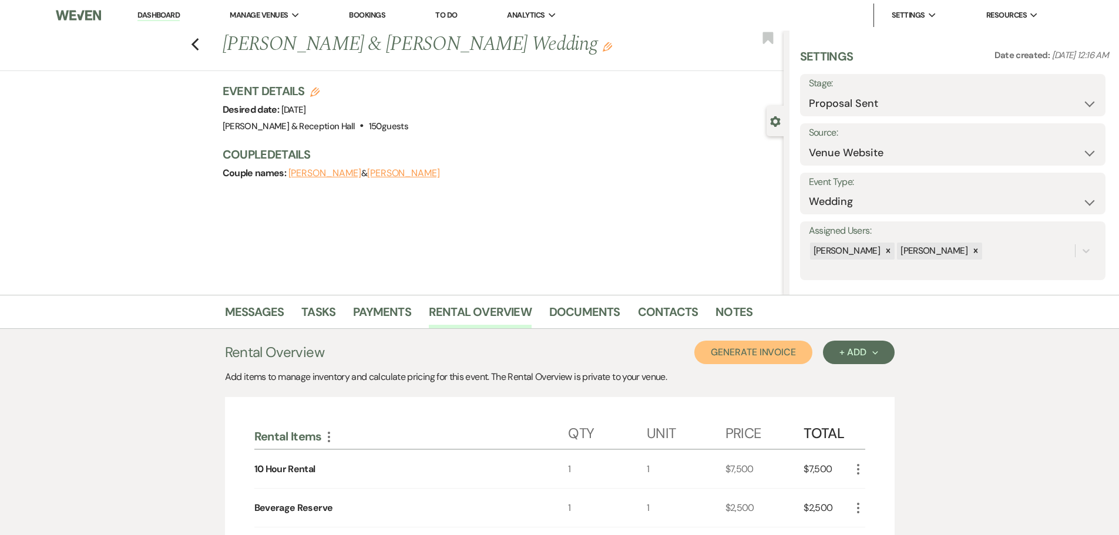
click at [805, 357] on button "Generate Invoice" at bounding box center [753, 352] width 118 height 23
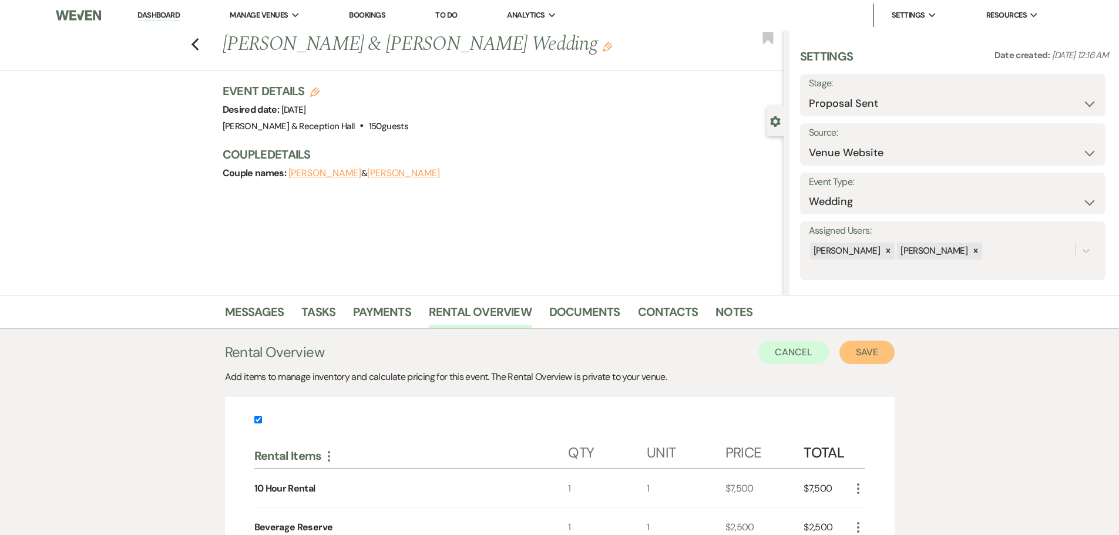
click at [872, 350] on button "Save" at bounding box center [866, 352] width 55 height 23
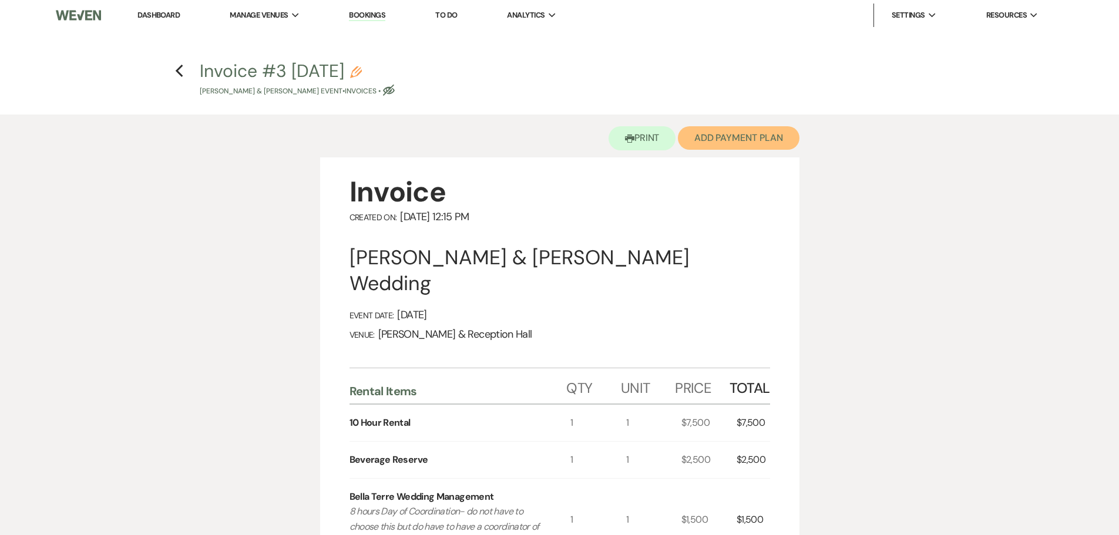
click at [734, 130] on button "Add Payment Plan" at bounding box center [739, 137] width 122 height 23
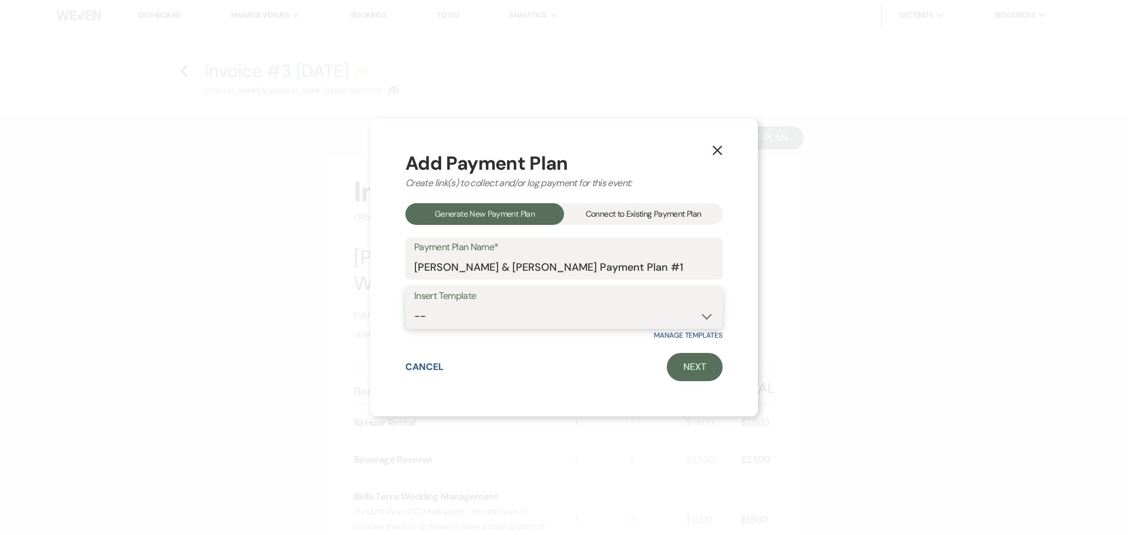
click at [496, 313] on select "-- Bella Terre Payment Plan 2024 Event Payment Plan 2024 Wedding Payment Plan 2…" at bounding box center [564, 316] width 300 height 23
select select "279"
click at [414, 305] on select "-- Bella Terre Payment Plan 2024 Event Payment Plan 2024 Wedding Payment Plan 2…" at bounding box center [564, 316] width 300 height 23
click at [681, 366] on link "Next" at bounding box center [695, 367] width 56 height 28
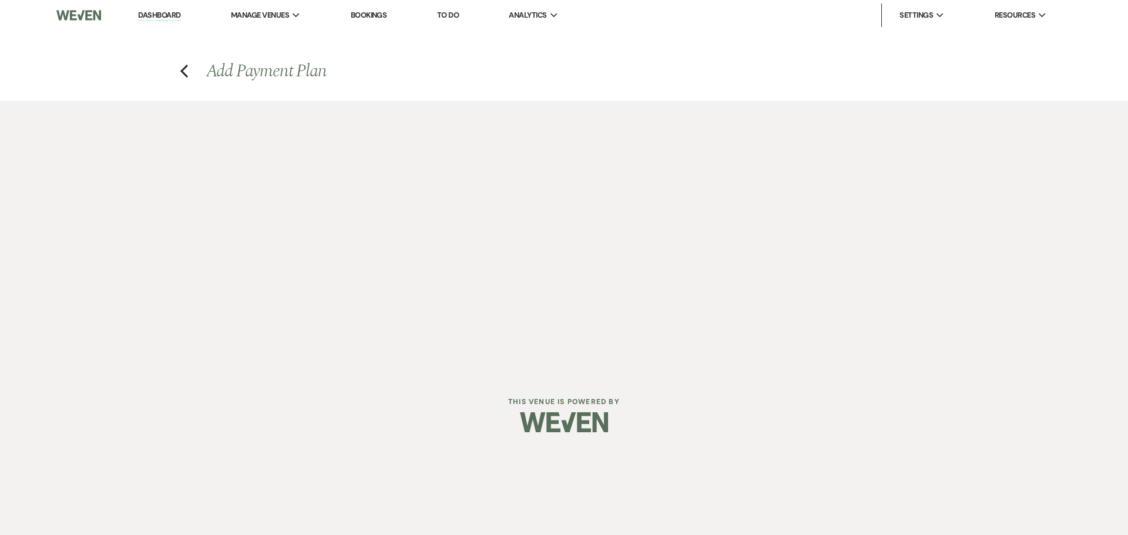
select select "29078"
select select "2"
select select "flat"
select select "true"
select select "2"
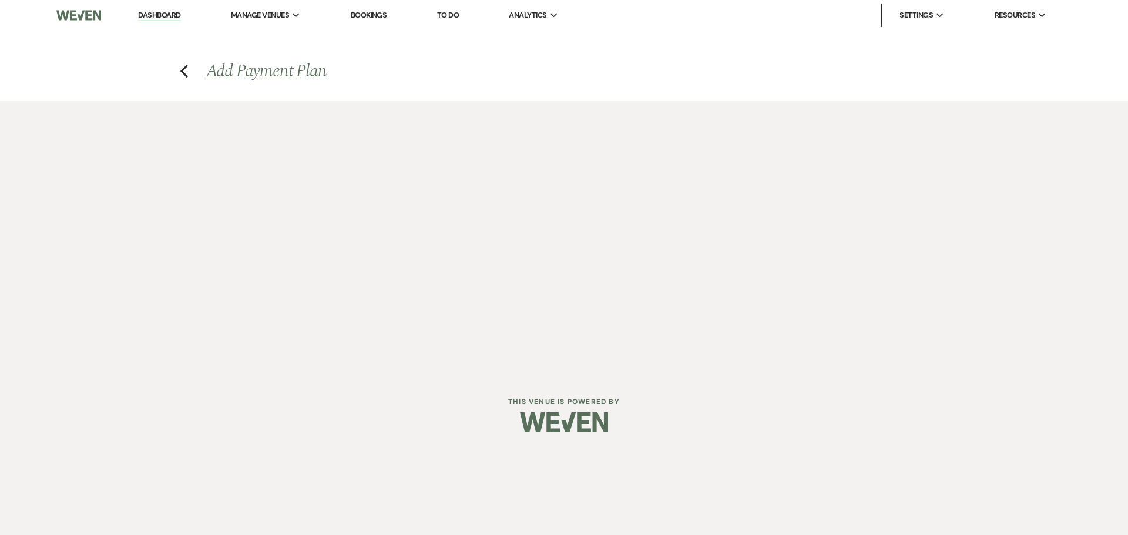
select select "flat"
select select "true"
select select "client"
select select "days"
select select "client"
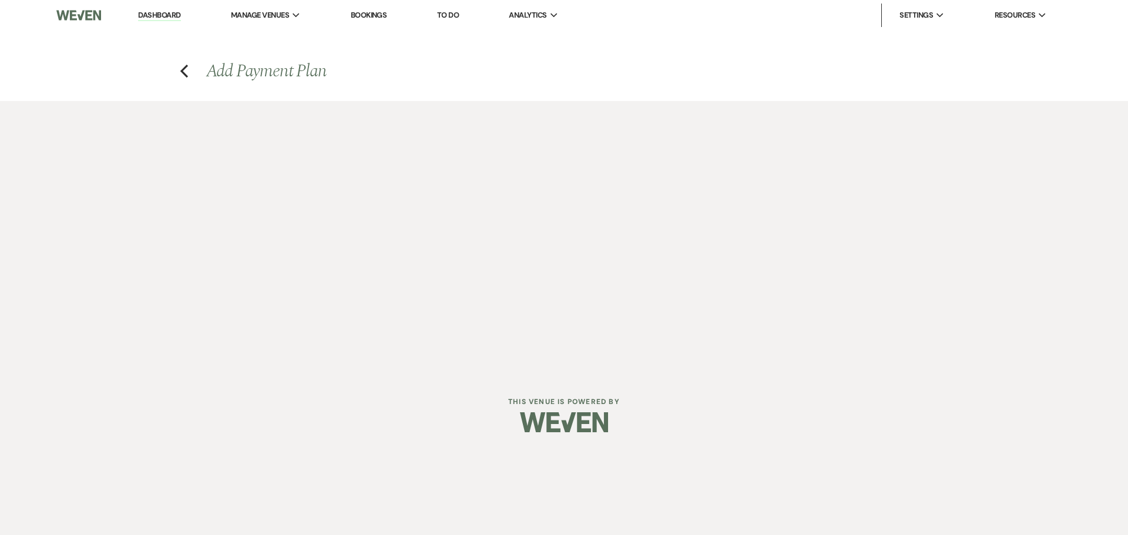
select select "weeks"
select select "2"
select select "percentage"
select select "true"
select select "client"
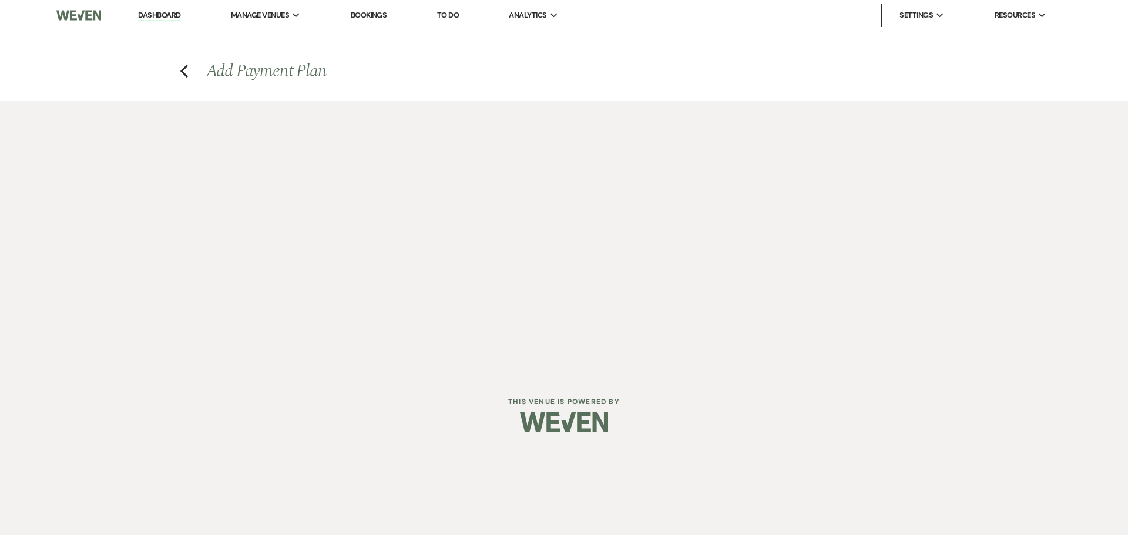
select select "weeks"
select select "client"
select select "days"
select select "2"
select select "percentage"
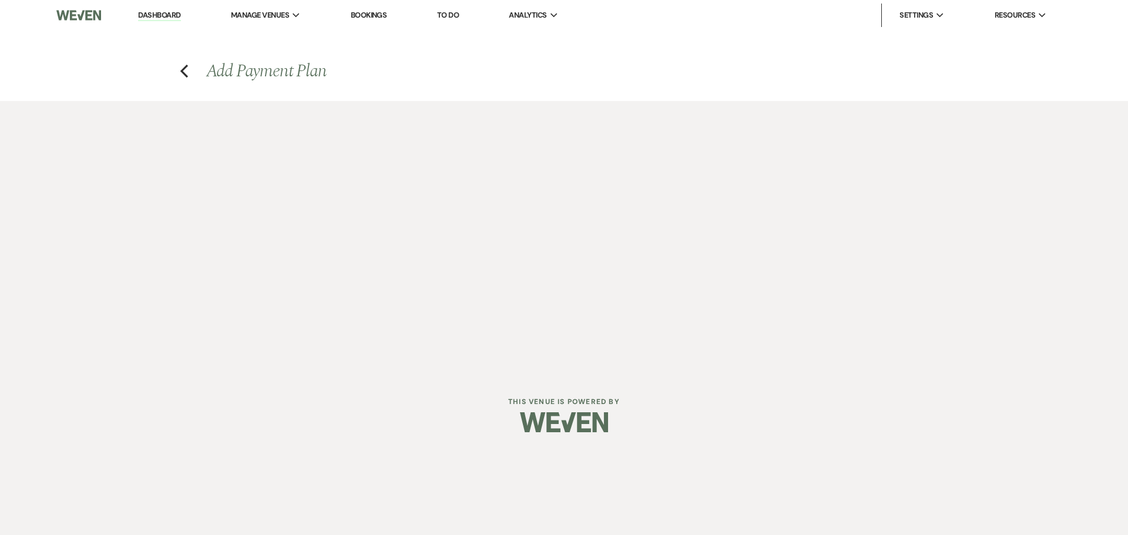
select select "true"
select select "client"
select select "weeks"
select select "client"
select select "days"
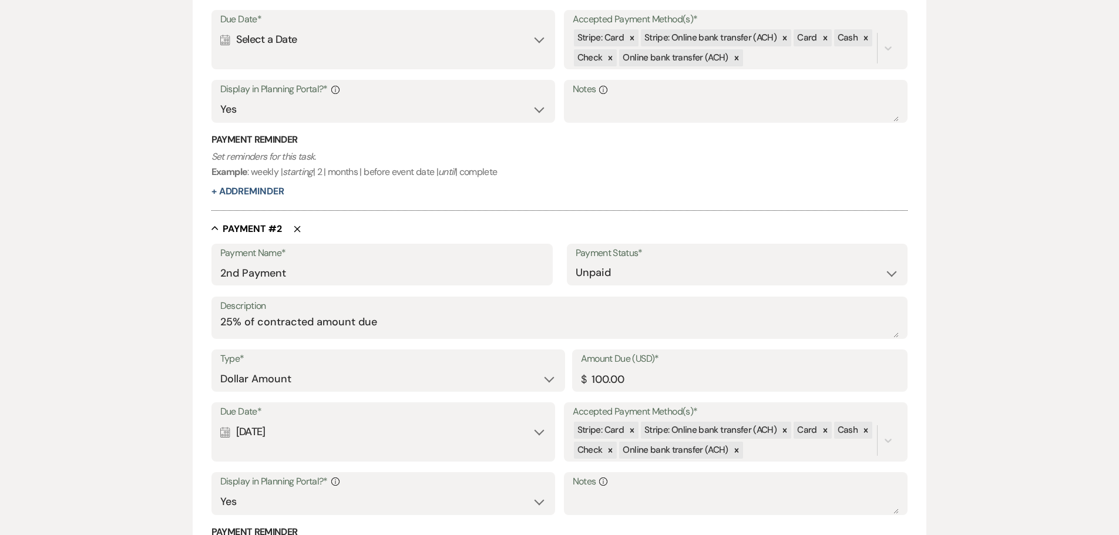
scroll to position [529, 0]
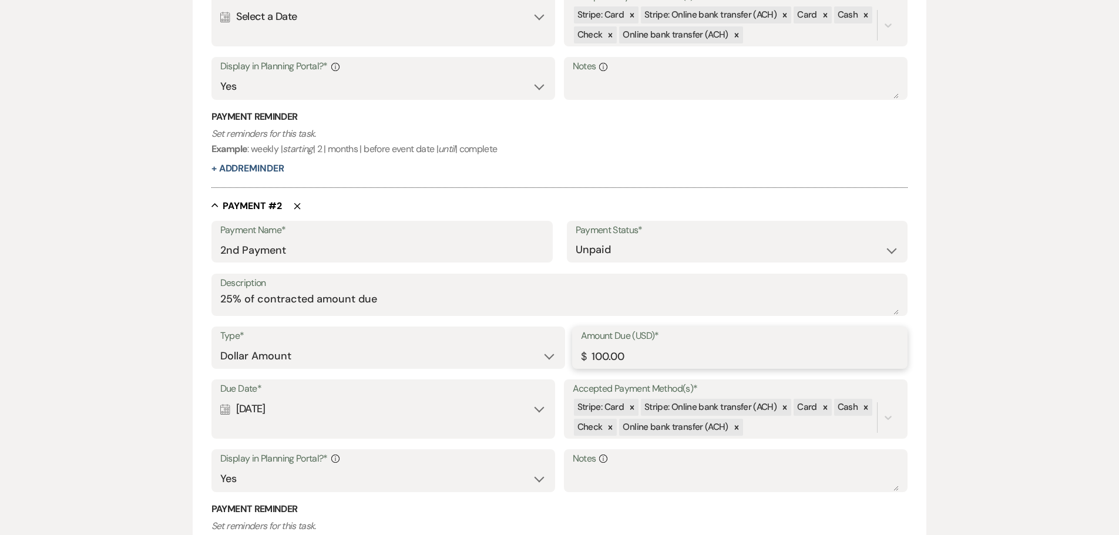
drag, startPoint x: 633, startPoint y: 362, endPoint x: 589, endPoint y: 356, distance: 43.8
click at [589, 356] on input "100.00" at bounding box center [740, 356] width 318 height 23
type input "1424.75"
click at [691, 504] on h3 "Payment Reminder" at bounding box center [559, 509] width 697 height 13
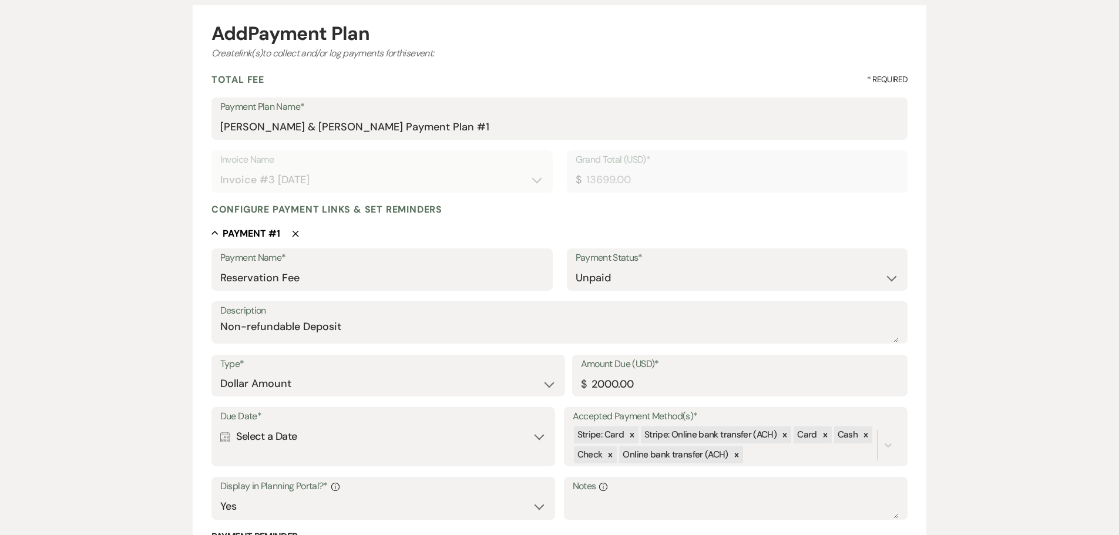
scroll to position [235, 0]
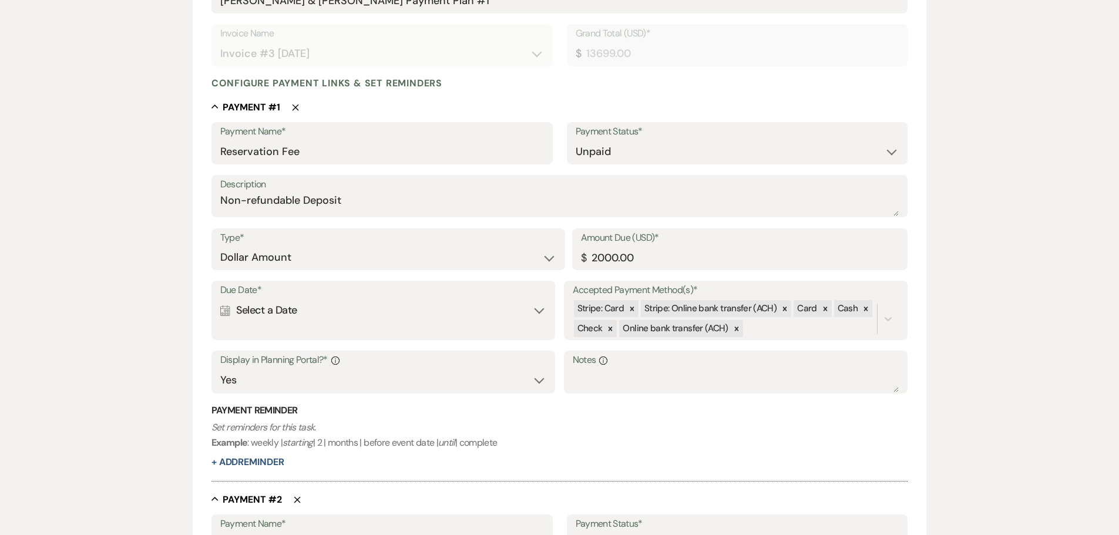
click at [360, 310] on div "Calendar Select a Date Expand" at bounding box center [383, 310] width 327 height 23
select select "day"
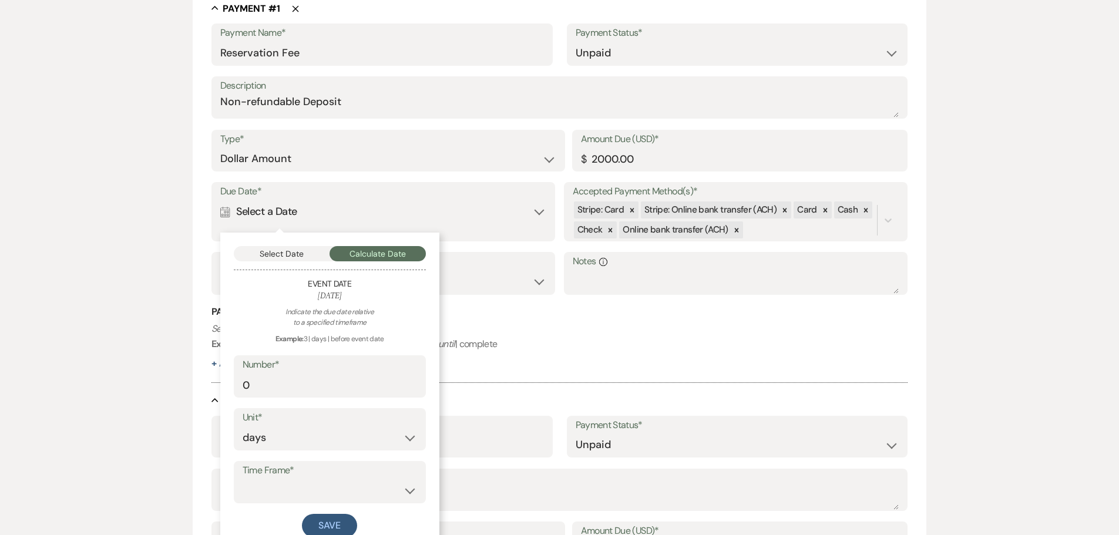
scroll to position [411, 0]
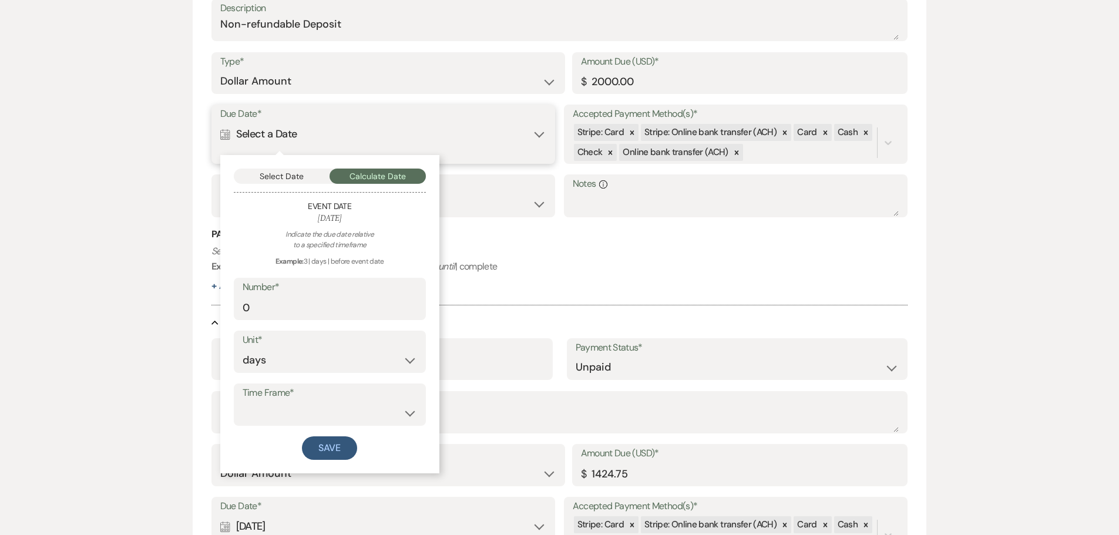
click at [291, 173] on button "Select Date" at bounding box center [282, 176] width 96 height 15
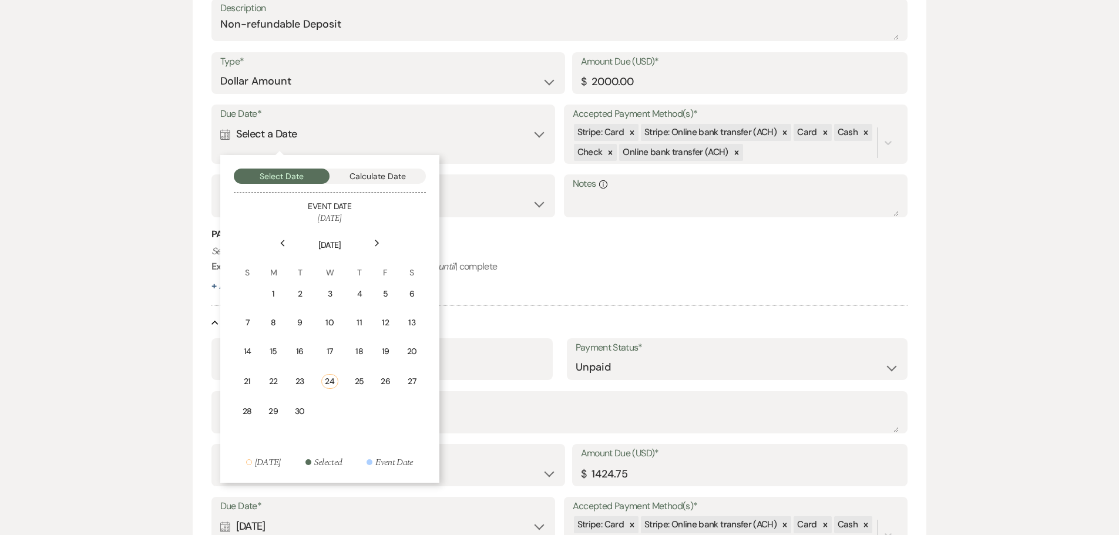
click at [408, 380] on div "27" at bounding box center [411, 381] width 10 height 12
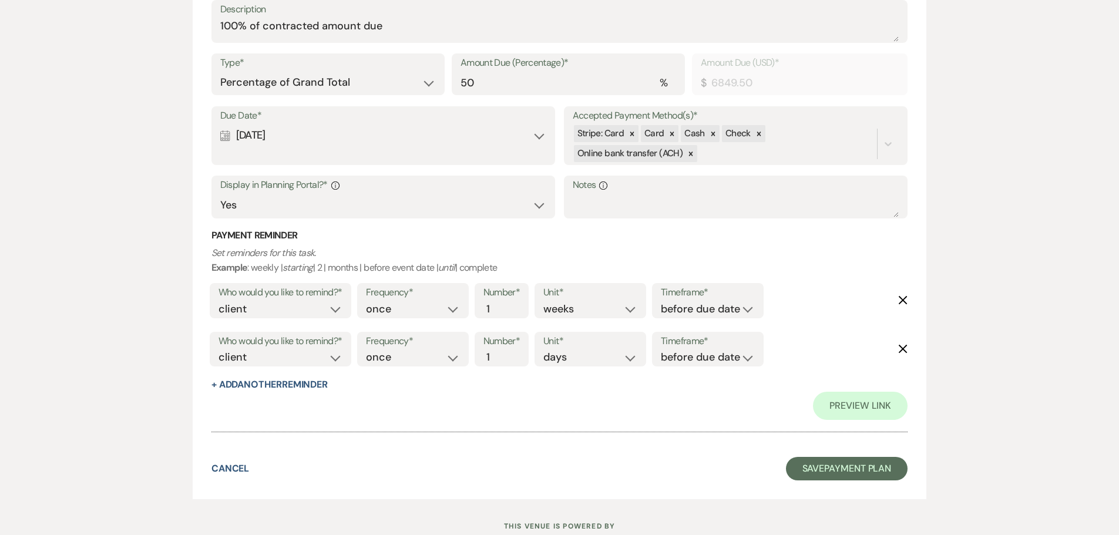
scroll to position [1905, 0]
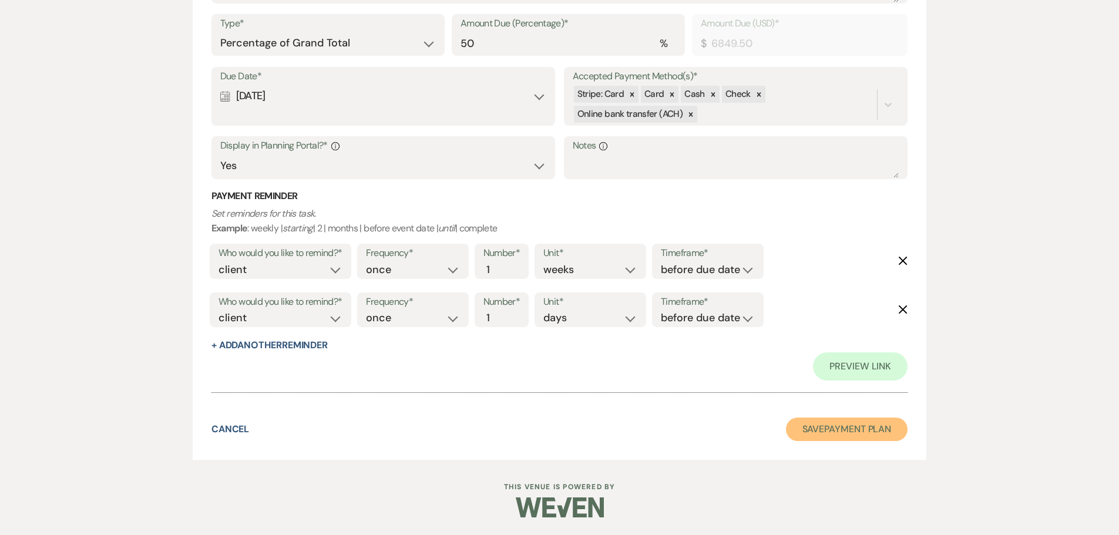
click at [832, 423] on button "Save Payment Plan" at bounding box center [847, 429] width 122 height 23
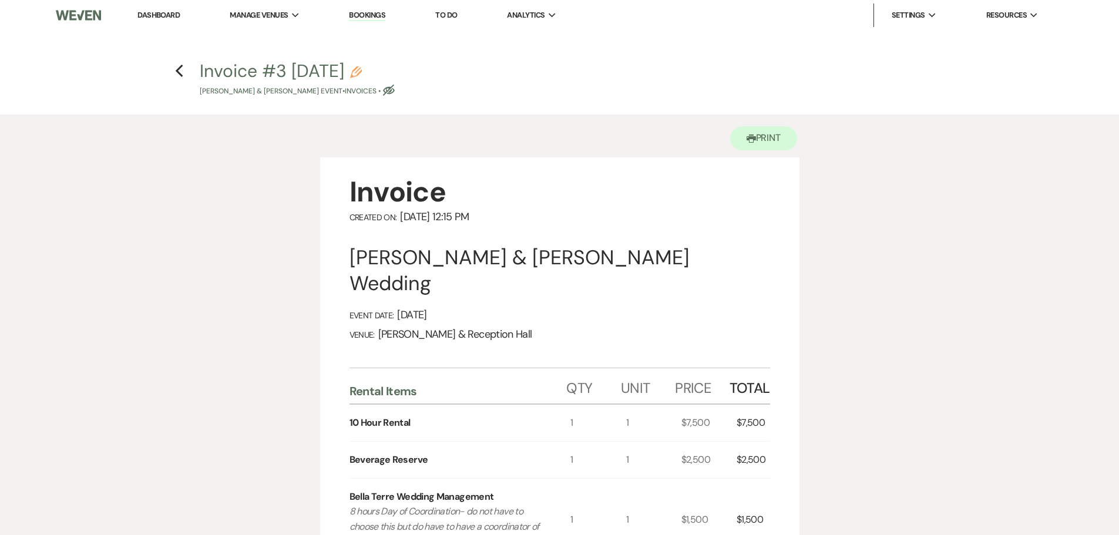
click at [395, 90] on use "button" at bounding box center [389, 90] width 12 height 11
select select "22"
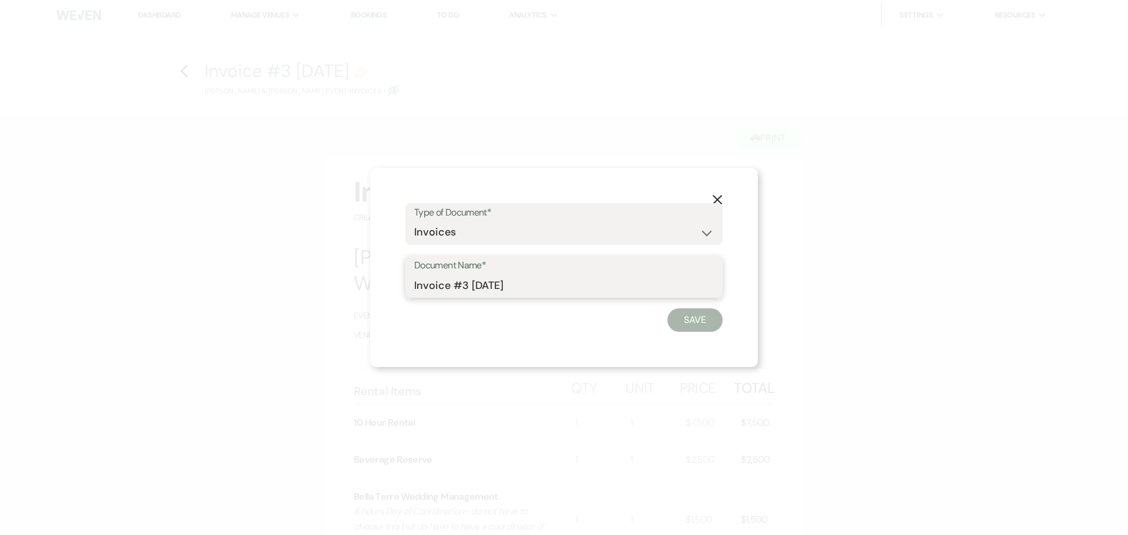
drag, startPoint x: 549, startPoint y: 291, endPoint x: 343, endPoint y: 294, distance: 206.2
click at [345, 294] on div "X Type of Document* Special Event Insurance Vendor Certificate of Insurance Con…" at bounding box center [564, 267] width 1128 height 535
type input "Initial Invoice"
click at [715, 327] on button "Save" at bounding box center [694, 319] width 55 height 23
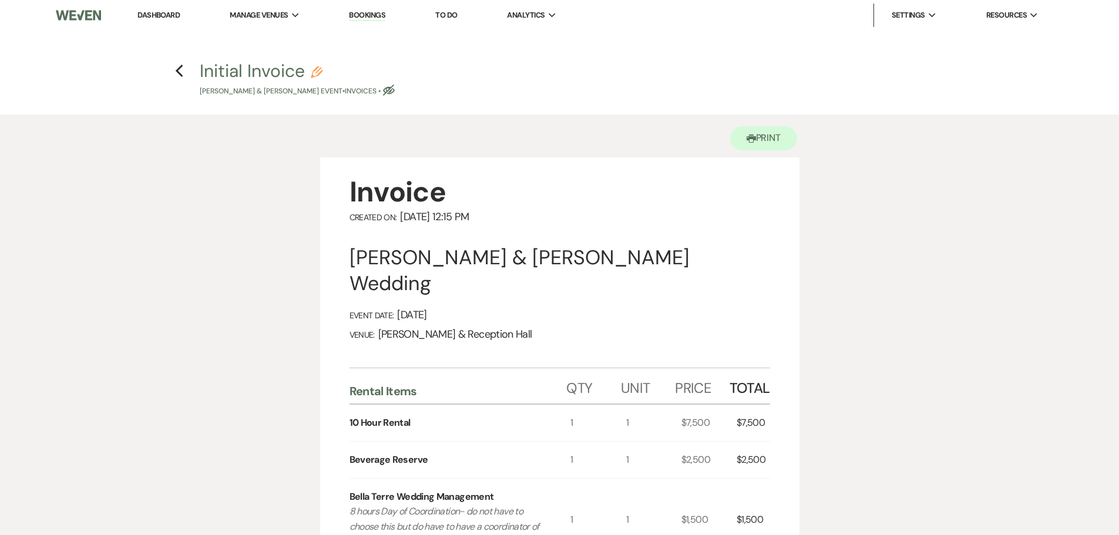
click at [395, 86] on icon "Eye Blocked" at bounding box center [389, 91] width 12 height 12
select select "22"
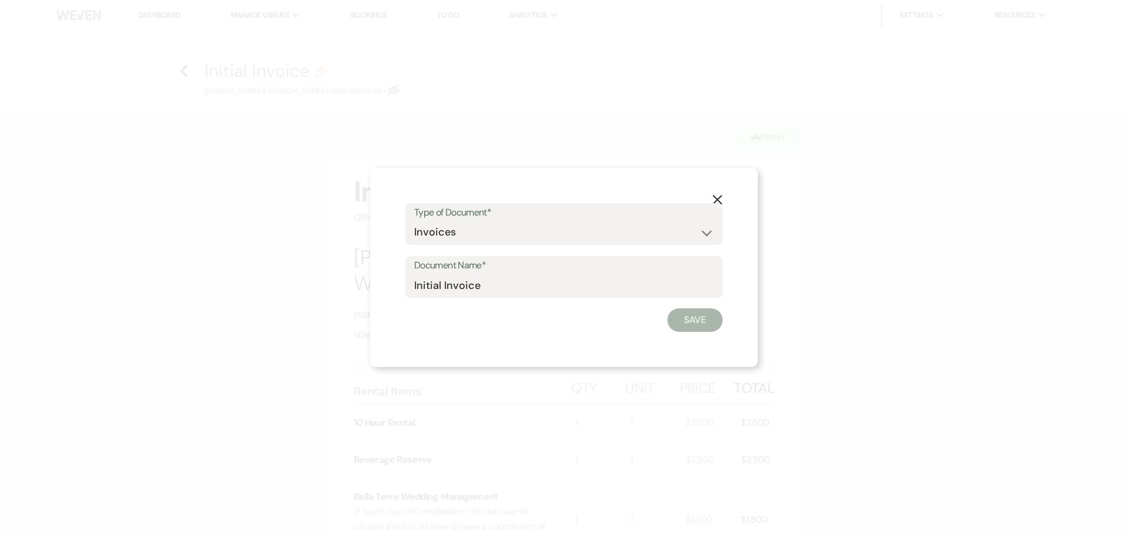
click at [705, 328] on button "Save" at bounding box center [694, 319] width 55 height 23
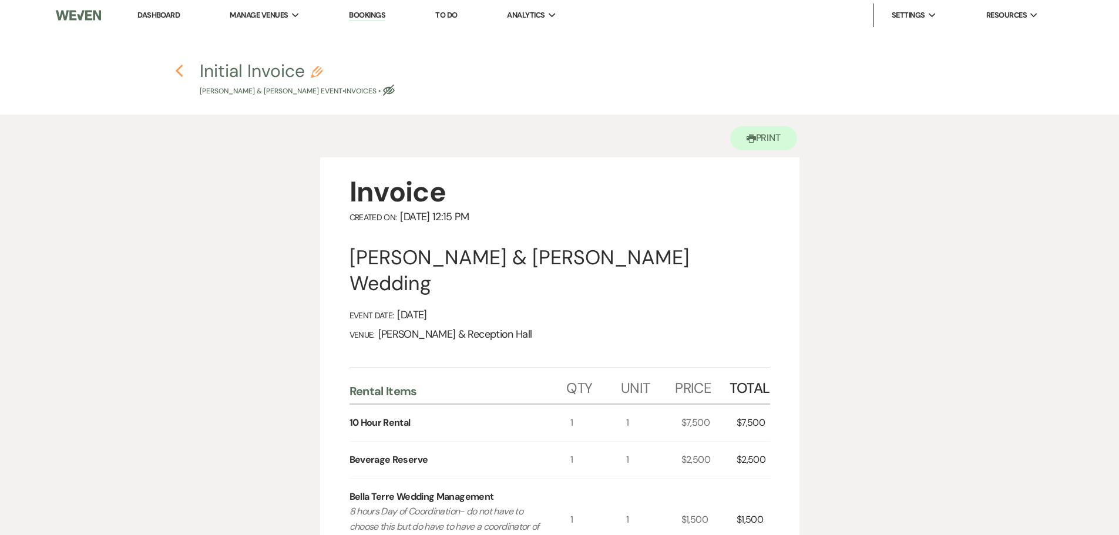
click at [180, 70] on icon "Previous" at bounding box center [179, 71] width 9 height 14
select select "6"
select select "5"
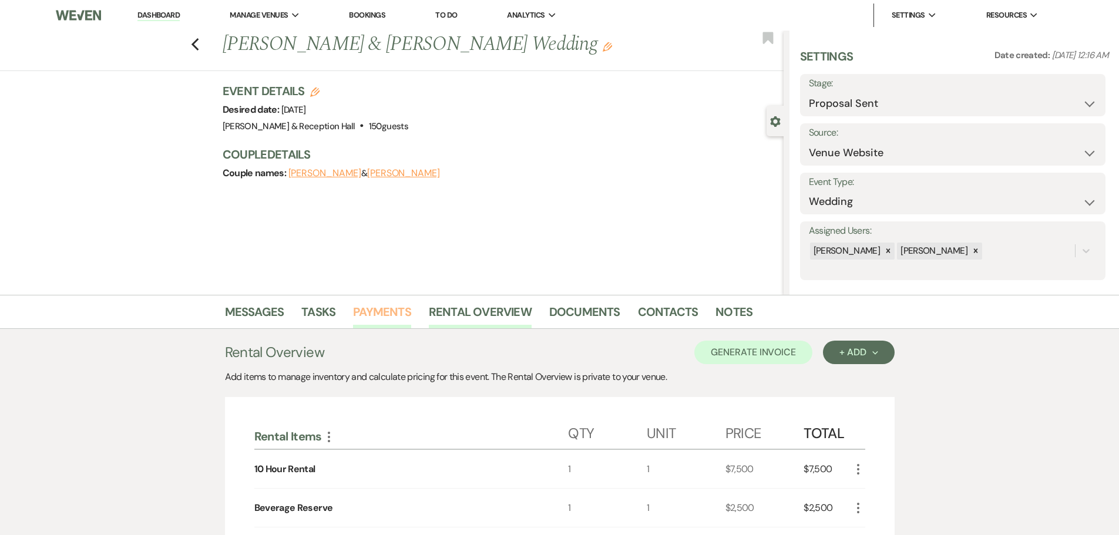
click at [372, 320] on link "Payments" at bounding box center [382, 315] width 58 height 26
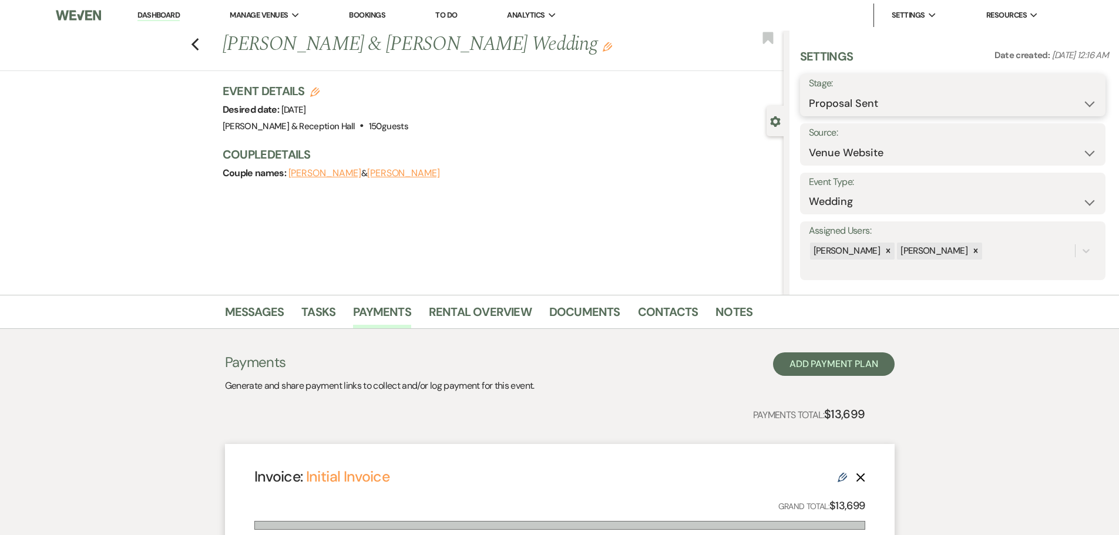
click at [839, 109] on select "Inquiry Follow Up Tour Requested Tour Confirmed Toured Proposal Sent Booked Lost" at bounding box center [953, 103] width 288 height 23
drag, startPoint x: 839, startPoint y: 109, endPoint x: 816, endPoint y: 107, distance: 23.6
click at [839, 109] on select "Inquiry Follow Up Tour Requested Tour Confirmed Toured Proposal Sent Booked Lost" at bounding box center [953, 103] width 288 height 23
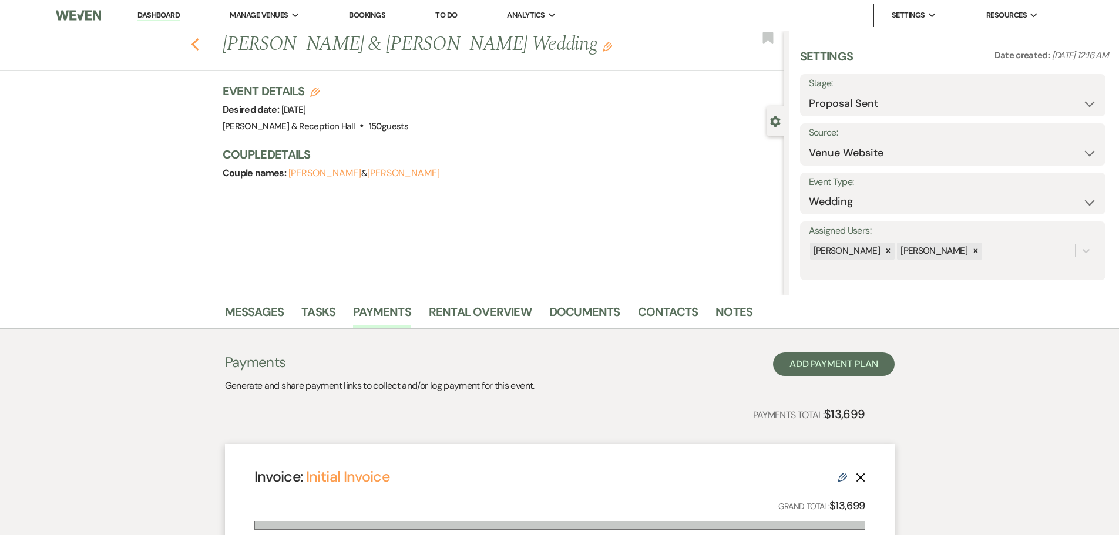
click at [198, 50] on icon "Previous" at bounding box center [195, 45] width 9 height 14
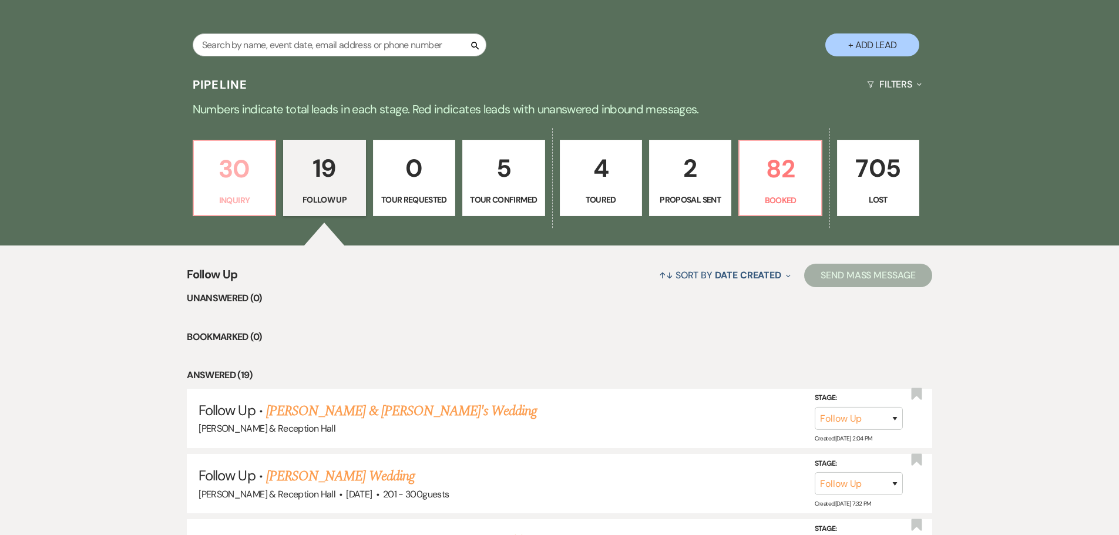
click at [238, 206] on p "Inquiry" at bounding box center [234, 200] width 67 height 13
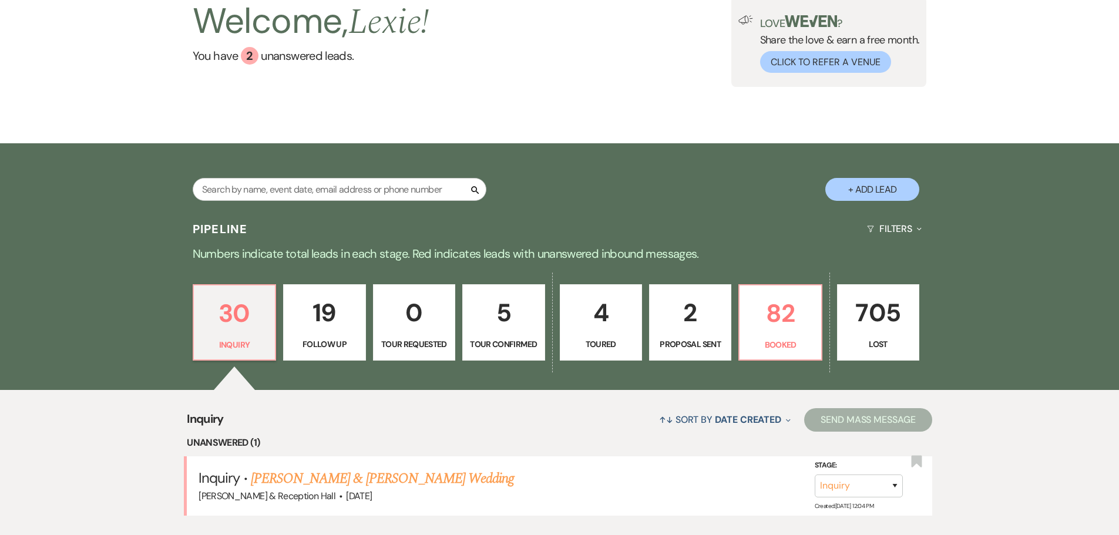
scroll to position [234, 0]
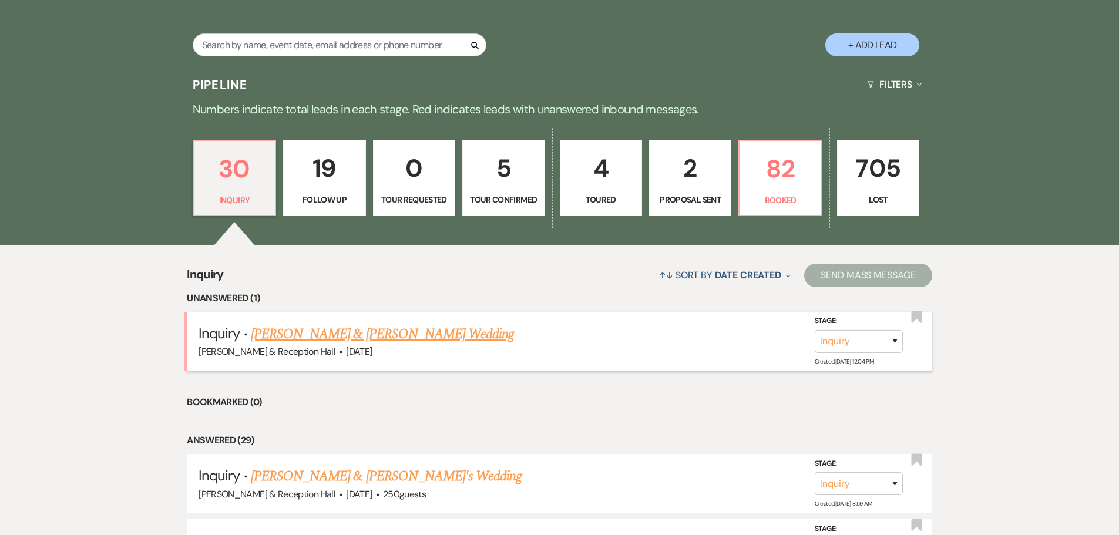
click at [384, 319] on li "Inquiry · [PERSON_NAME] & [PERSON_NAME] Wedding [PERSON_NAME] & Reception Hall …" at bounding box center [559, 341] width 745 height 59
click at [390, 327] on link "[PERSON_NAME] & [PERSON_NAME] Wedding" at bounding box center [382, 334] width 263 height 21
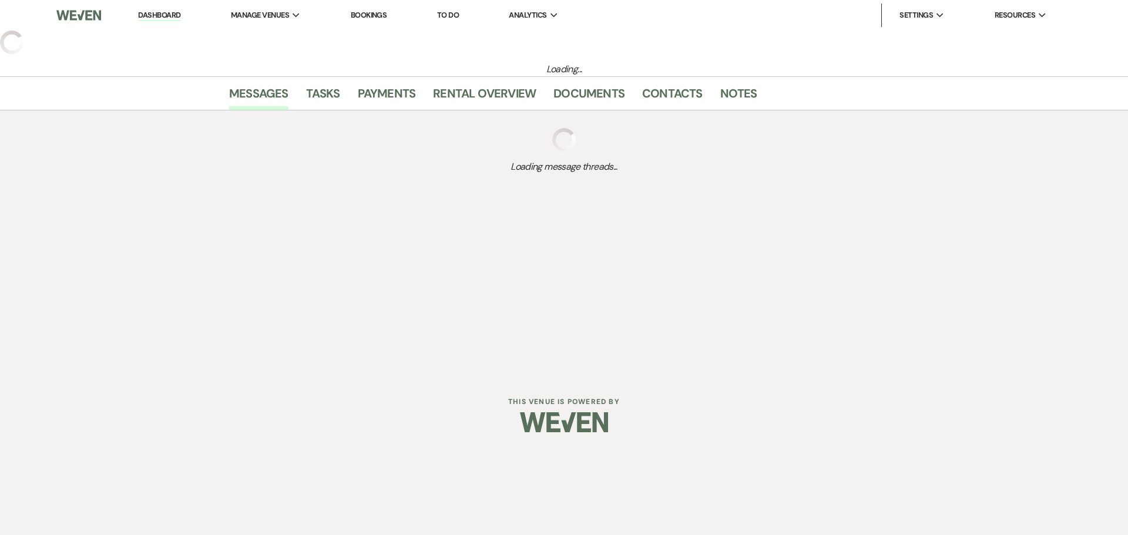
select select "5"
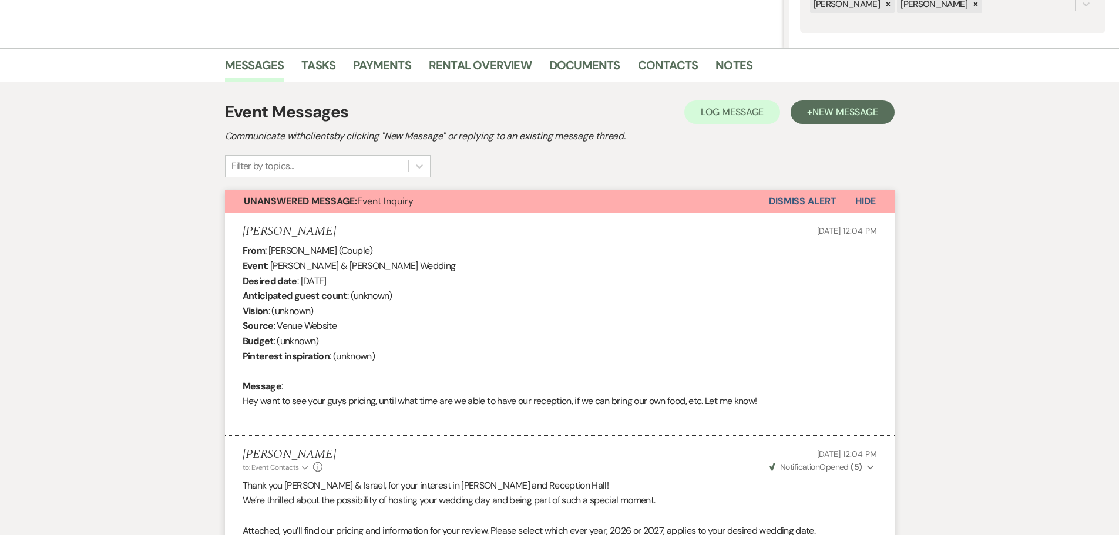
scroll to position [246, 0]
click at [245, 60] on link "Messages" at bounding box center [254, 69] width 59 height 26
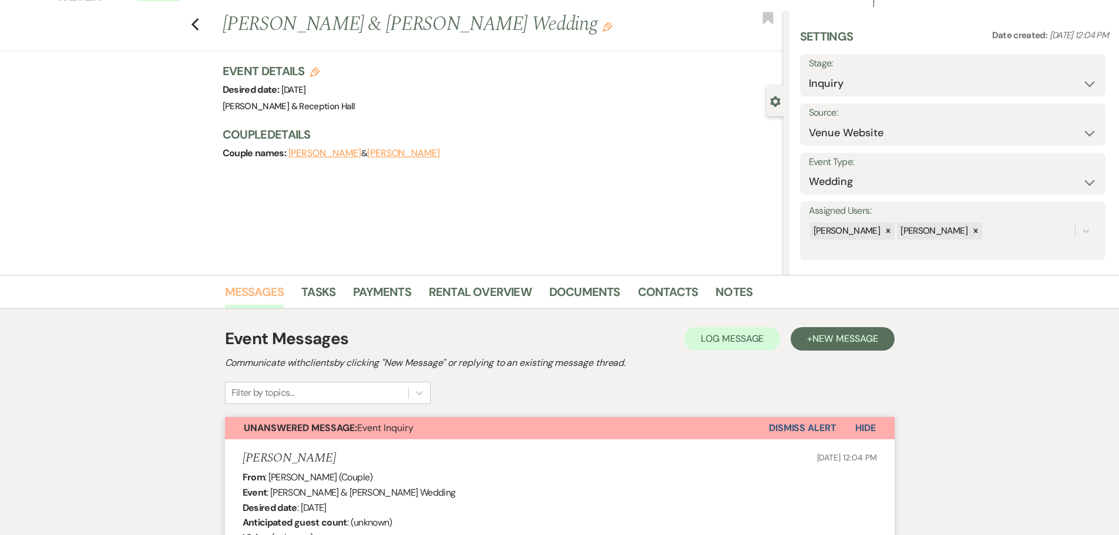
scroll to position [11, 0]
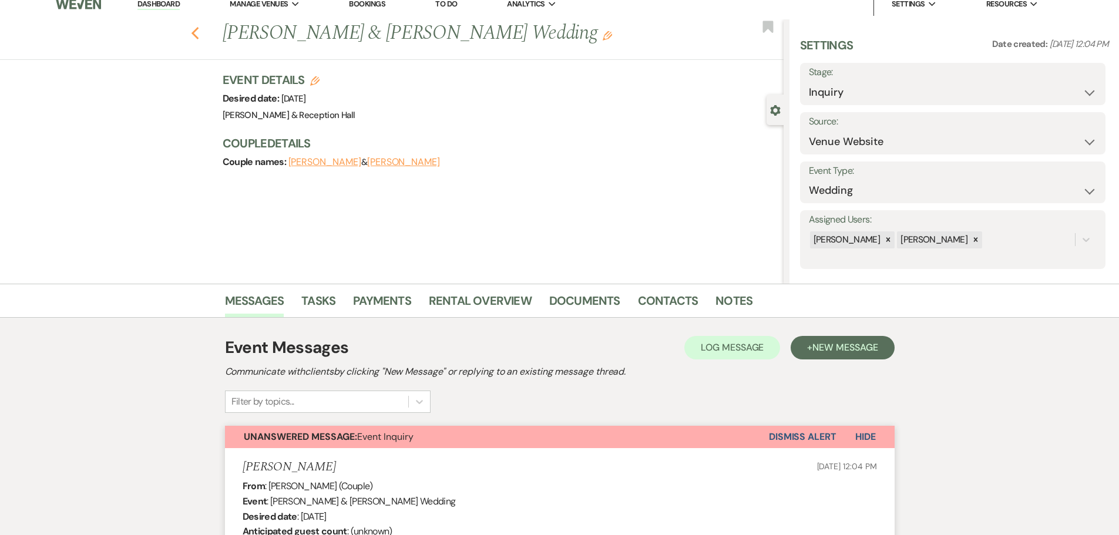
click at [200, 36] on icon "Previous" at bounding box center [195, 33] width 9 height 14
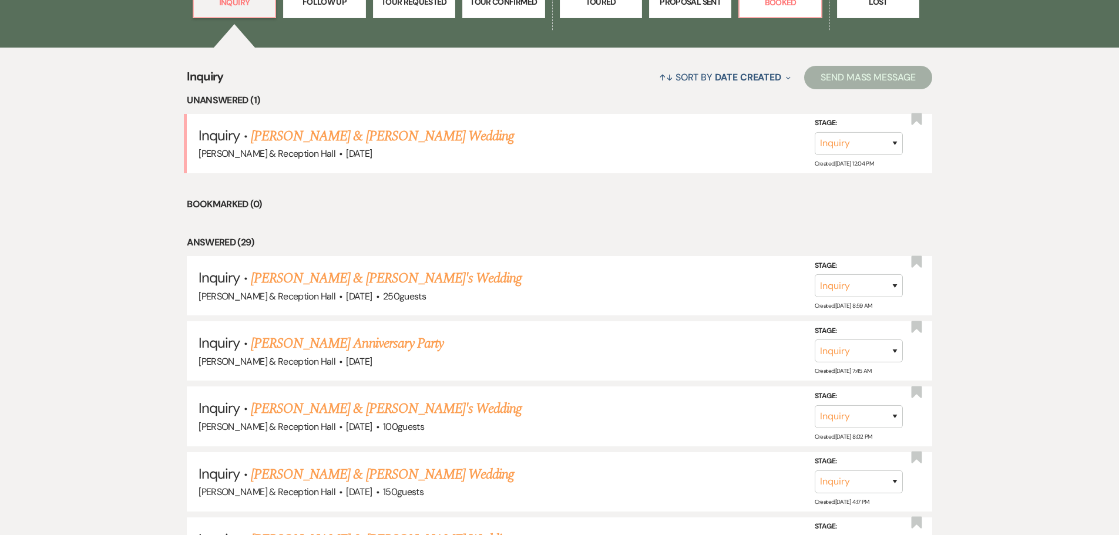
scroll to position [469, 0]
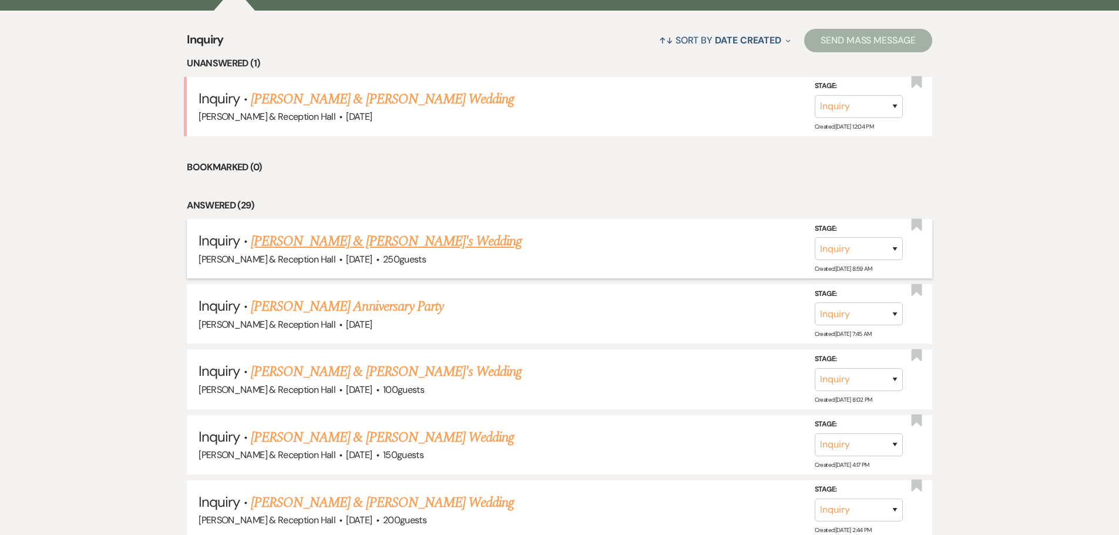
click at [369, 237] on link "[PERSON_NAME] & [PERSON_NAME]'s Wedding" at bounding box center [386, 241] width 271 height 21
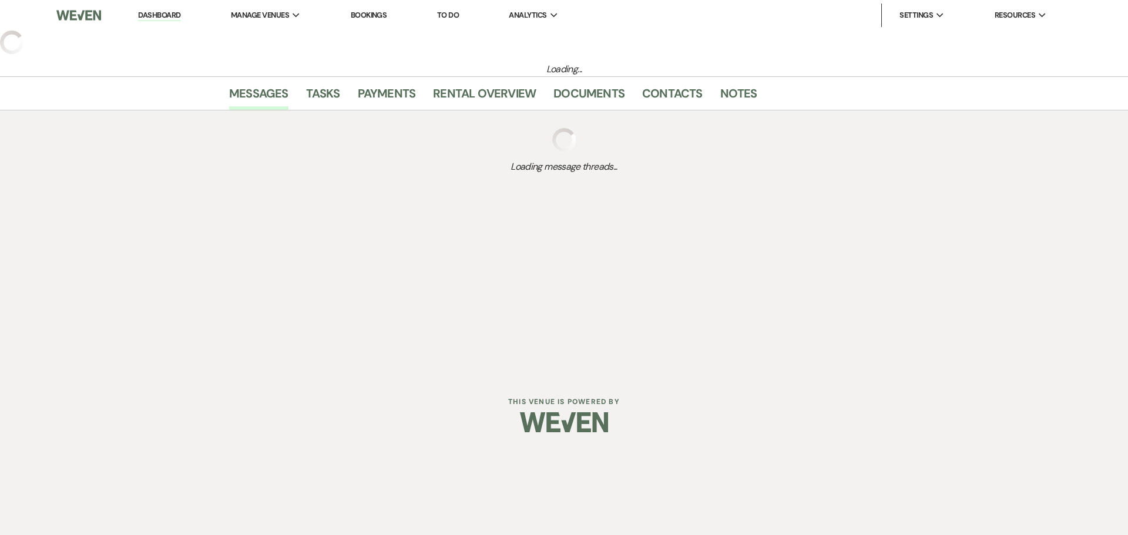
select select "5"
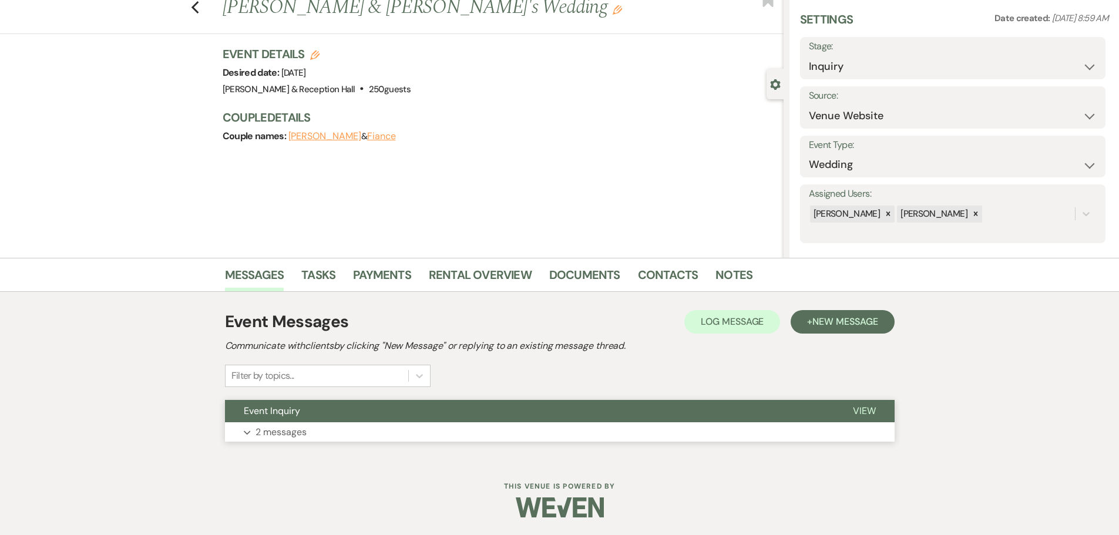
click at [294, 423] on button "Expand 2 messages" at bounding box center [560, 432] width 670 height 20
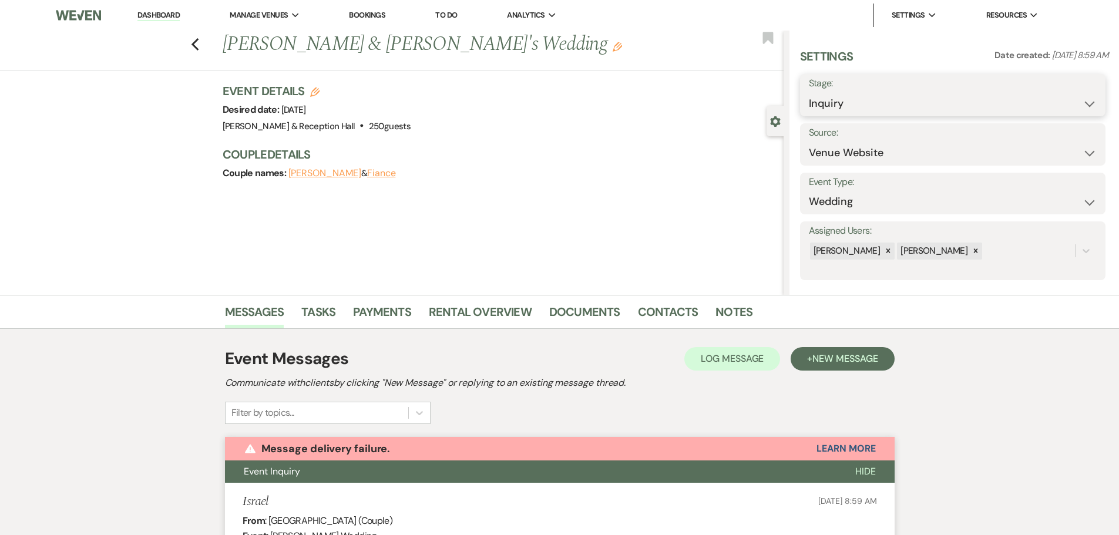
click at [835, 107] on select "Inquiry Follow Up Tour Requested Tour Confirmed Toured Proposal Sent Booked Lost" at bounding box center [953, 103] width 288 height 23
select select "8"
click at [809, 92] on select "Inquiry Follow Up Tour Requested Tour Confirmed Toured Proposal Sent Booked Lost" at bounding box center [953, 103] width 288 height 23
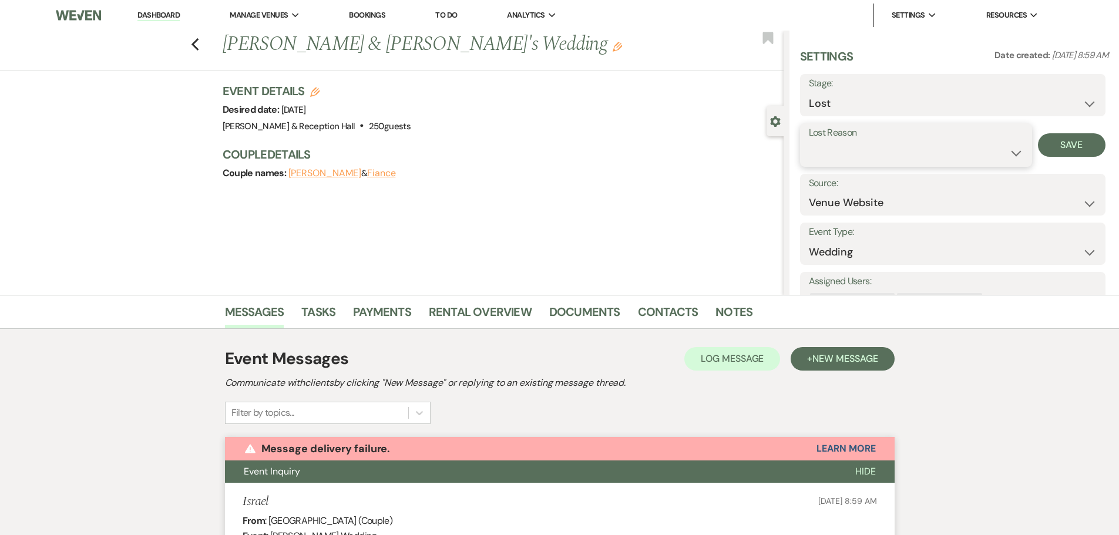
click at [839, 153] on select "Booked Elsewhere Budget Date Unavailable No Response Not a Good Match Capacity …" at bounding box center [916, 153] width 214 height 23
select select "4"
click at [809, 142] on select "Booked Elsewhere Budget Date Unavailable No Response Not a Good Match Capacity …" at bounding box center [916, 153] width 214 height 23
click at [1047, 142] on button "Save" at bounding box center [1072, 144] width 68 height 23
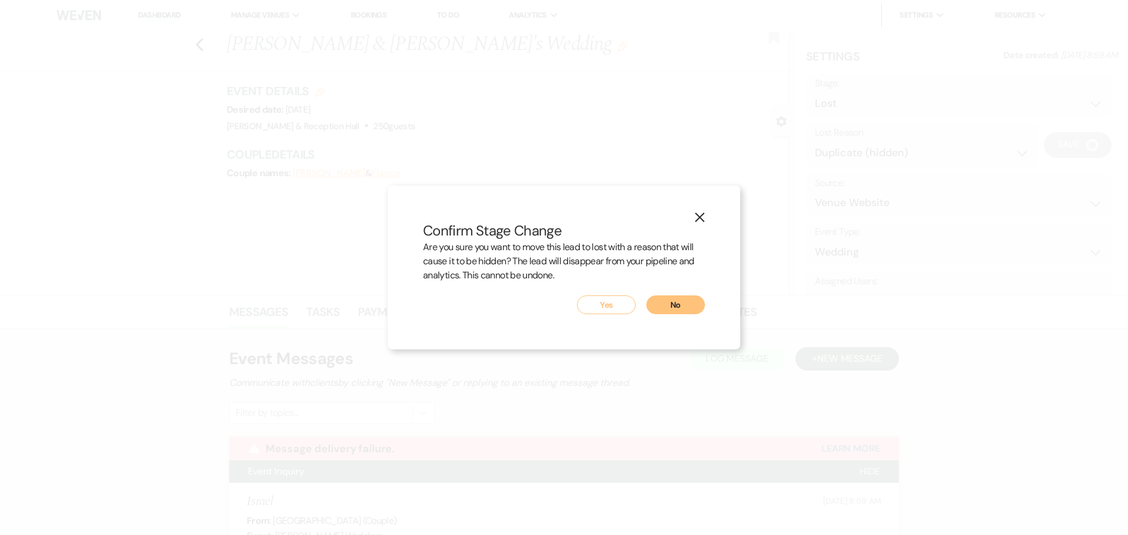
click at [588, 301] on button "Yes" at bounding box center [606, 304] width 59 height 19
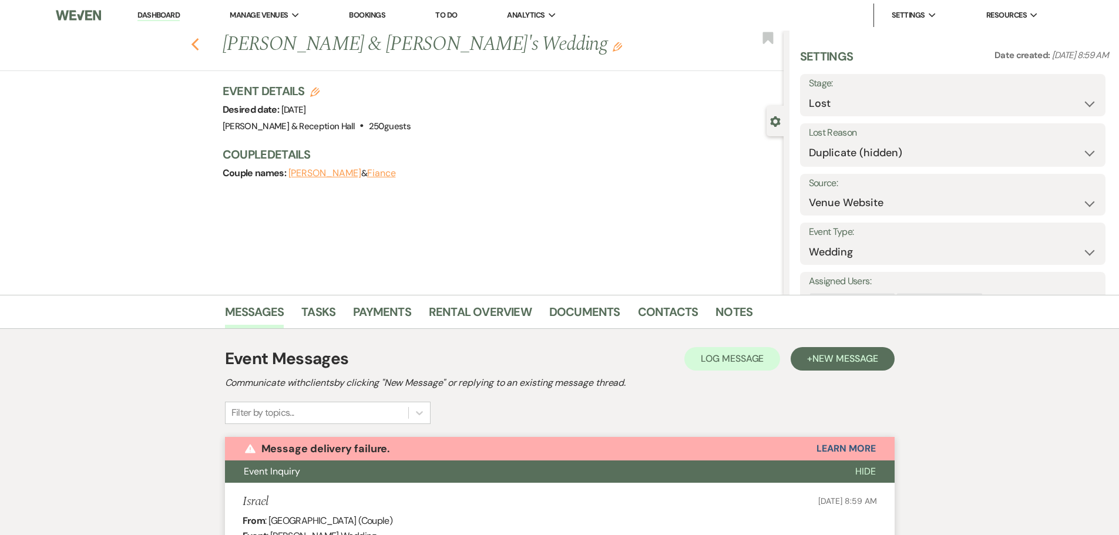
click at [200, 45] on icon "Previous" at bounding box center [195, 45] width 9 height 14
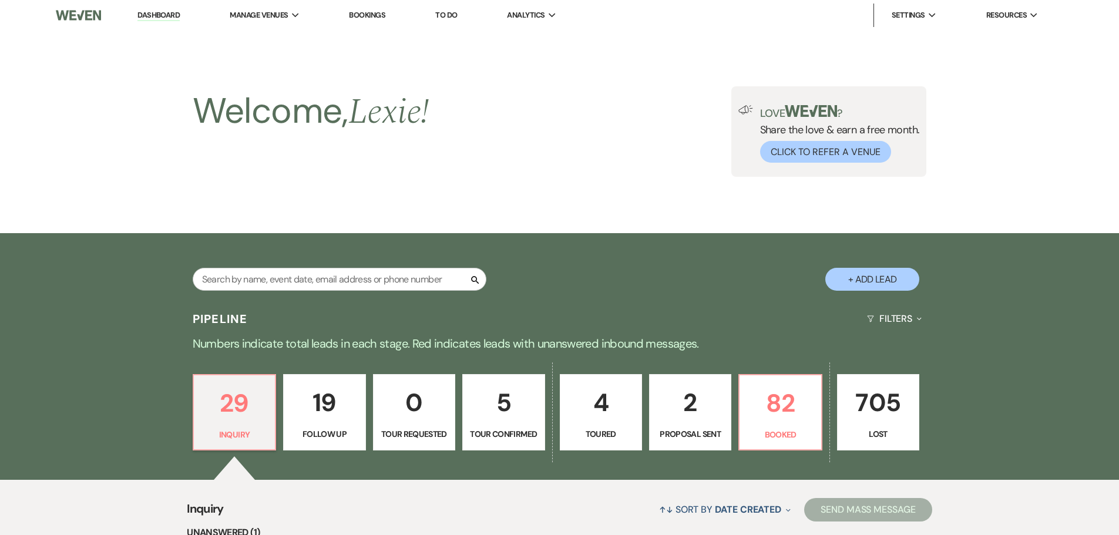
scroll to position [469, 0]
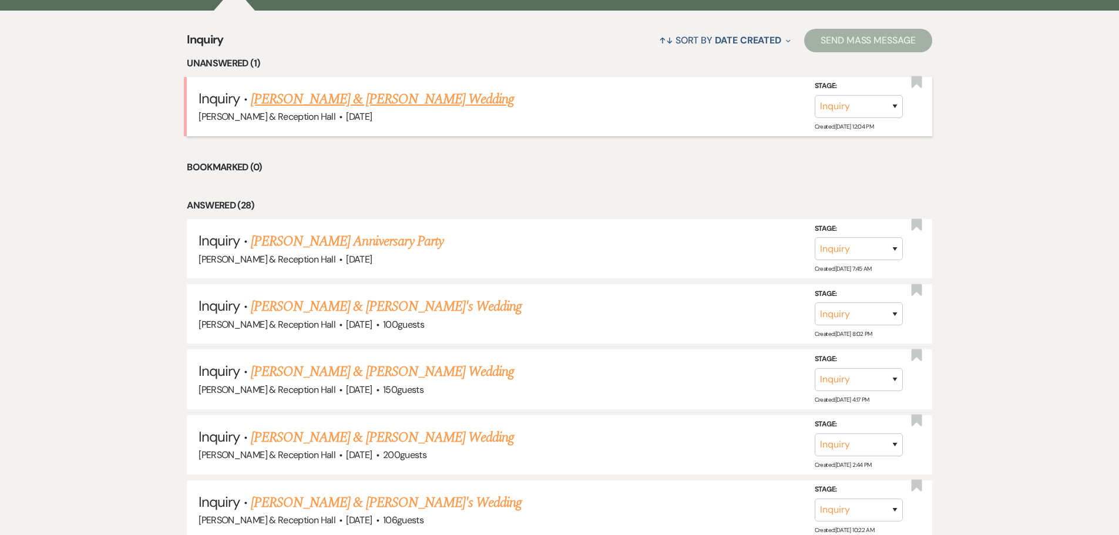
click at [382, 95] on link "[PERSON_NAME] & [PERSON_NAME] Wedding" at bounding box center [382, 99] width 263 height 21
select select "5"
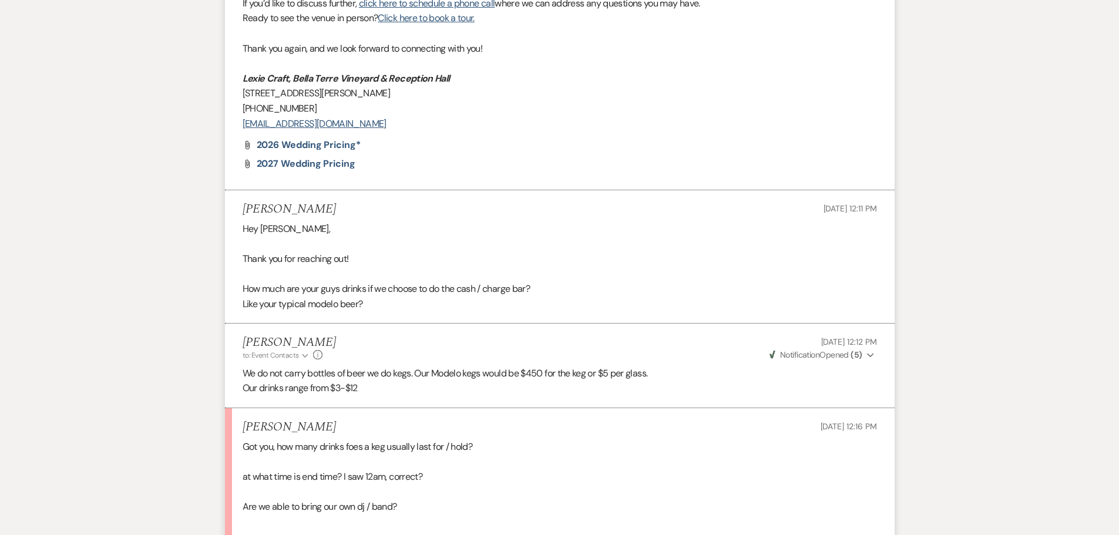
scroll to position [941, 0]
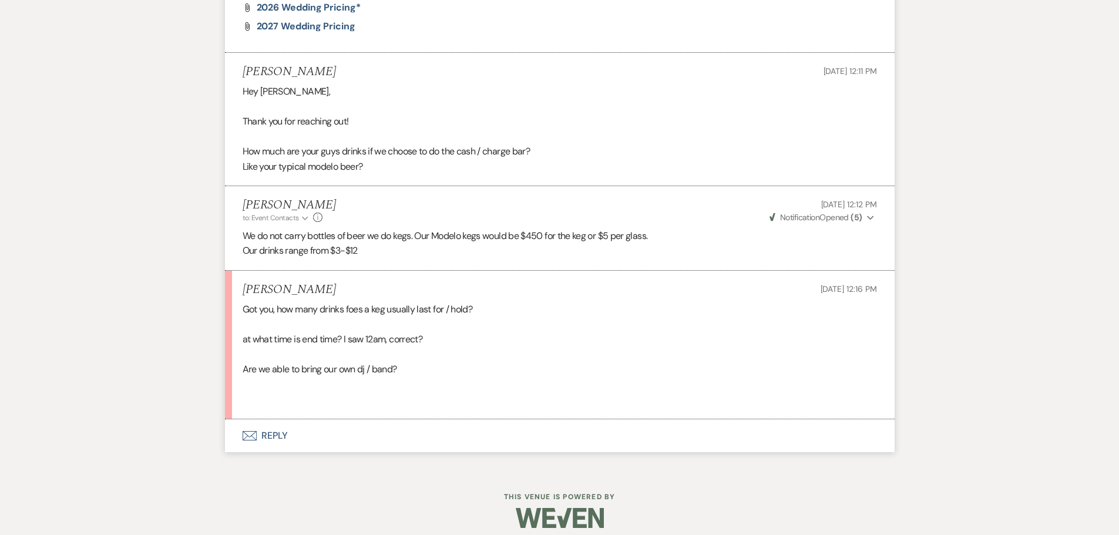
click at [270, 434] on button "Envelope Reply" at bounding box center [560, 435] width 670 height 33
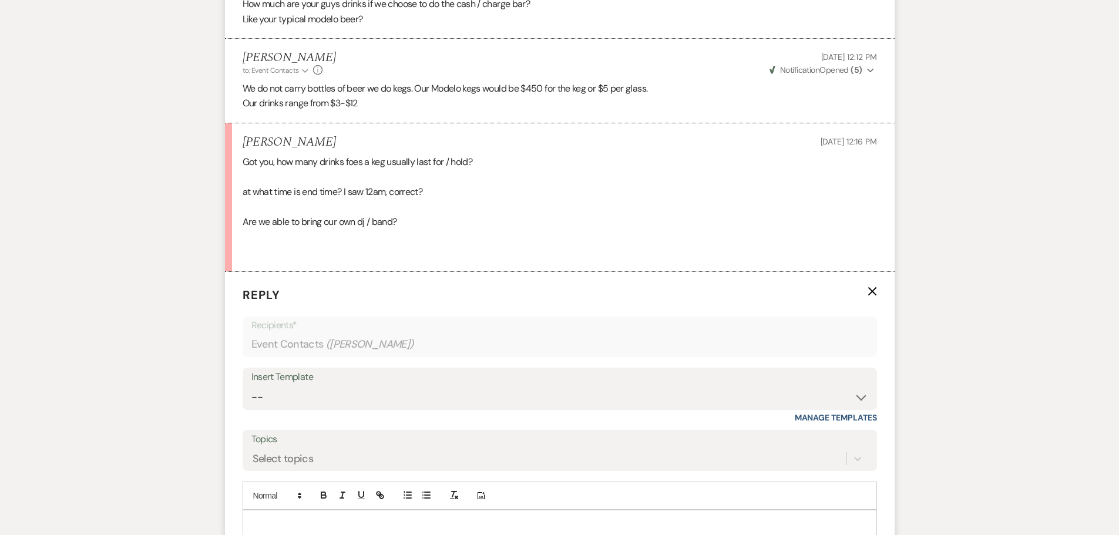
scroll to position [1117, 0]
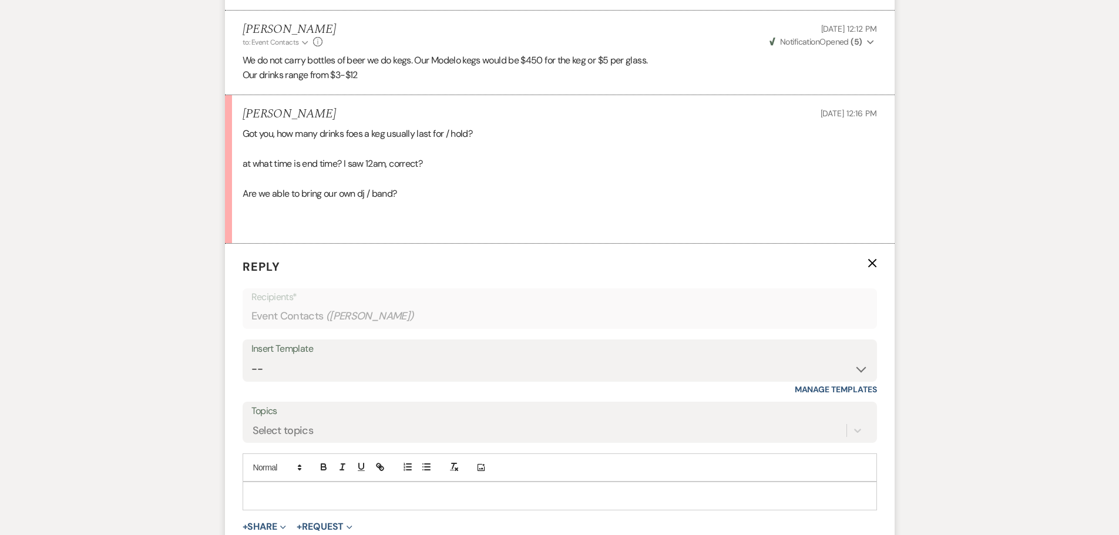
click at [288, 494] on p at bounding box center [559, 495] width 615 height 13
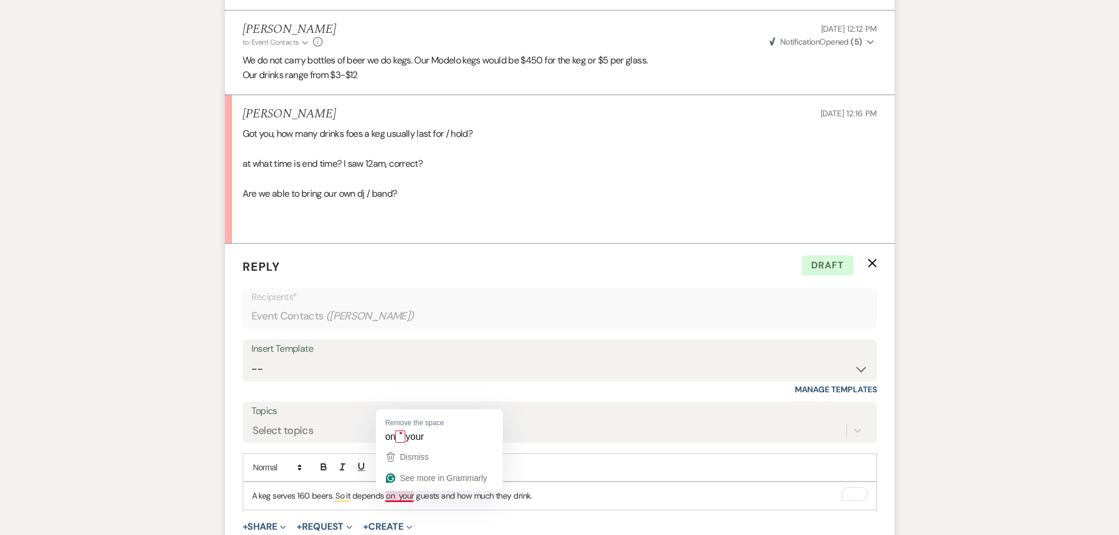
click at [399, 497] on p "A keg serves 160 beers. So it depends on your guests and how much they drink." at bounding box center [559, 495] width 615 height 13
click at [482, 502] on p "A keg serves 160 beers. So it depends on your guests and how much they drink." at bounding box center [559, 495] width 615 height 13
click at [539, 501] on p "A keg serves 160 beers. So it depends on your guests and how quickly they drink." at bounding box center [559, 495] width 615 height 13
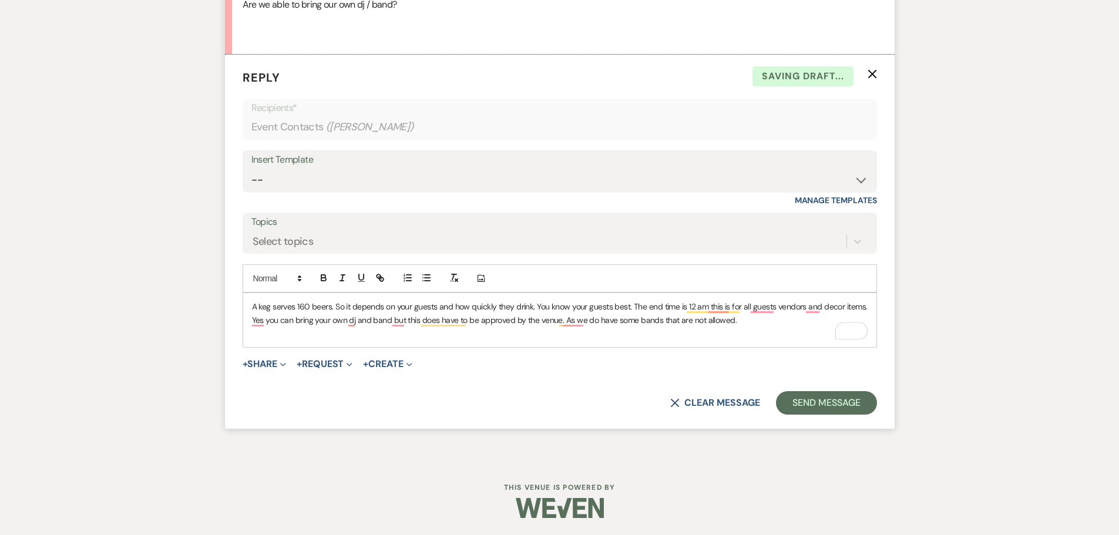
scroll to position [1307, 0]
click at [816, 392] on button "Send Message" at bounding box center [826, 402] width 100 height 23
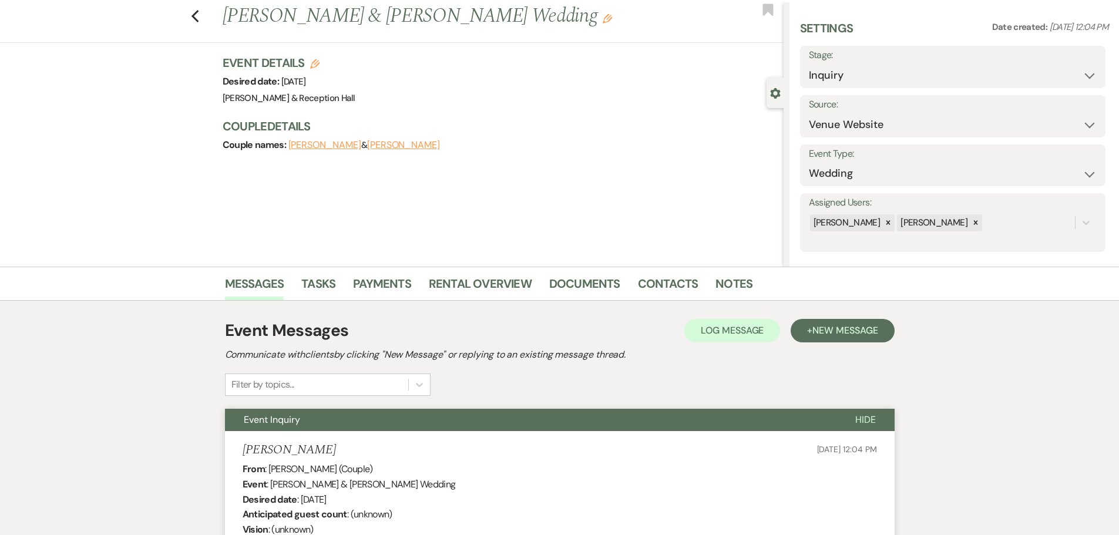
scroll to position [0, 0]
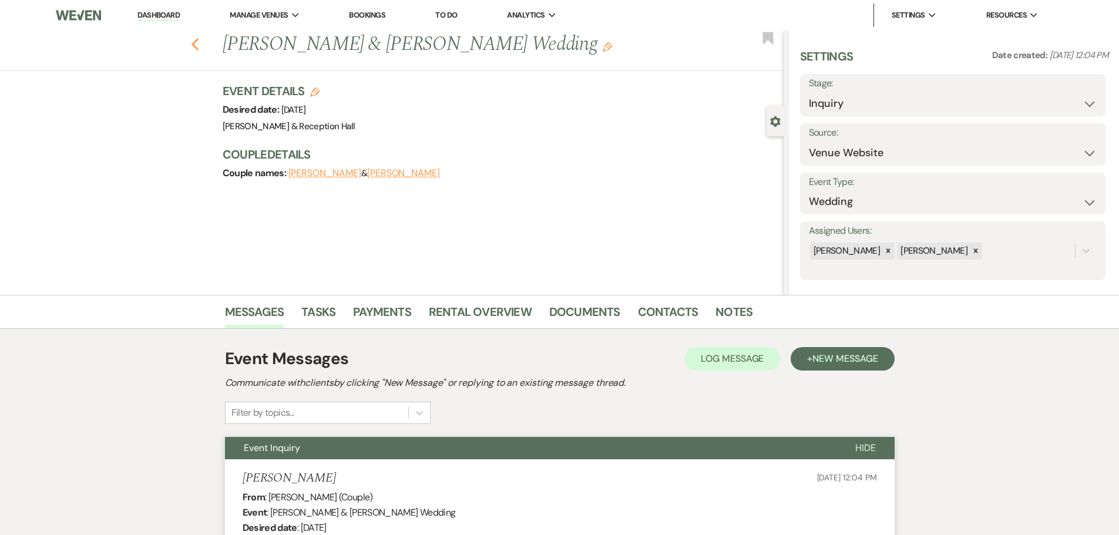
click at [200, 42] on icon "Previous" at bounding box center [195, 45] width 9 height 14
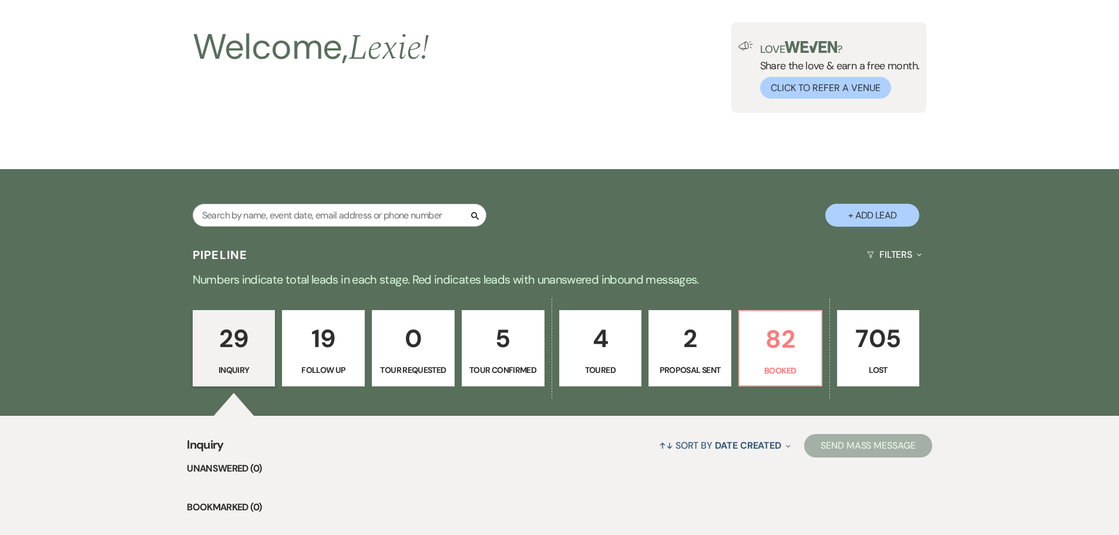
scroll to position [59, 0]
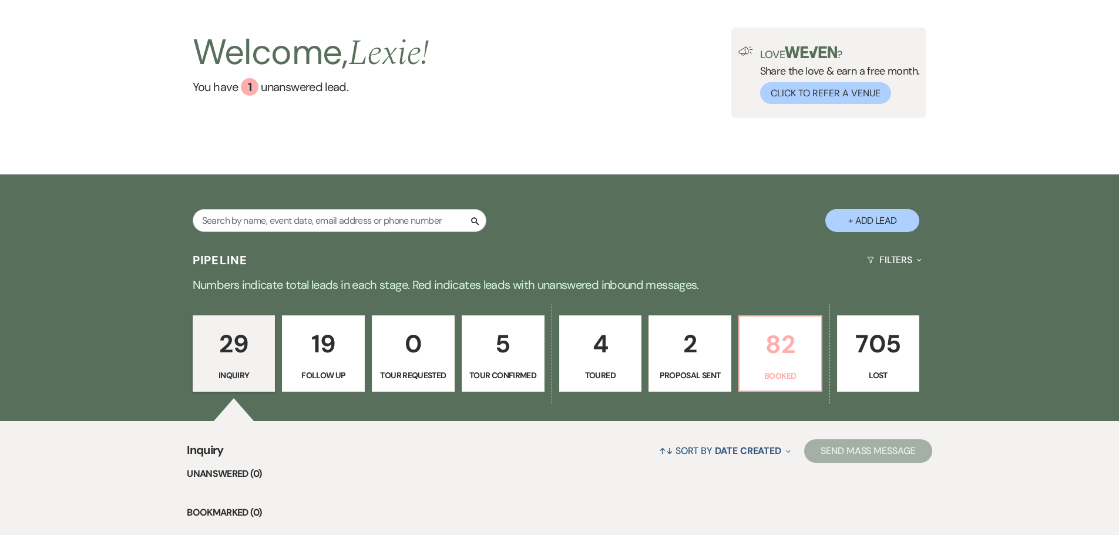
click at [783, 355] on p "82" at bounding box center [780, 344] width 68 height 39
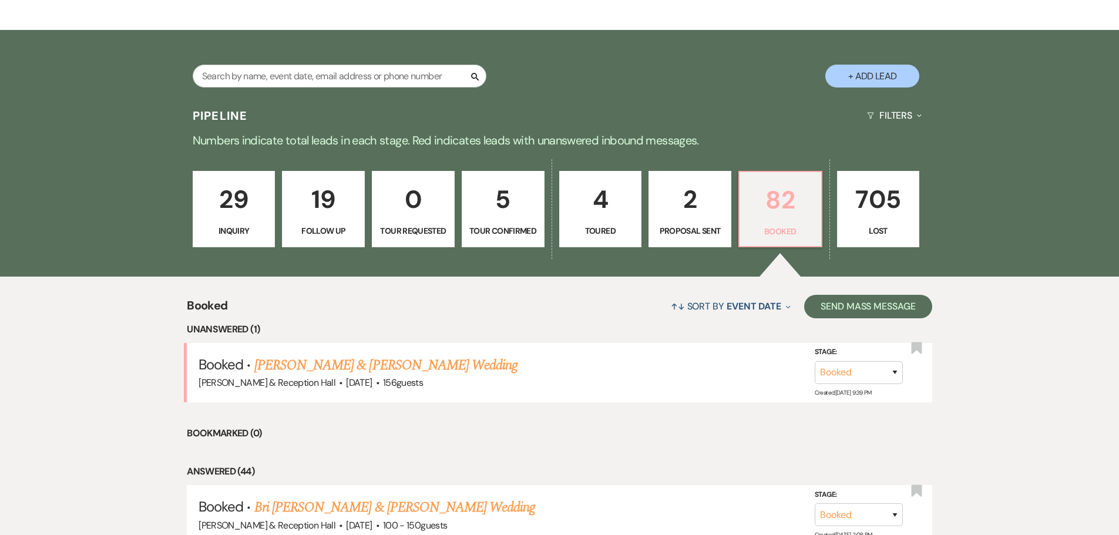
scroll to position [266, 0]
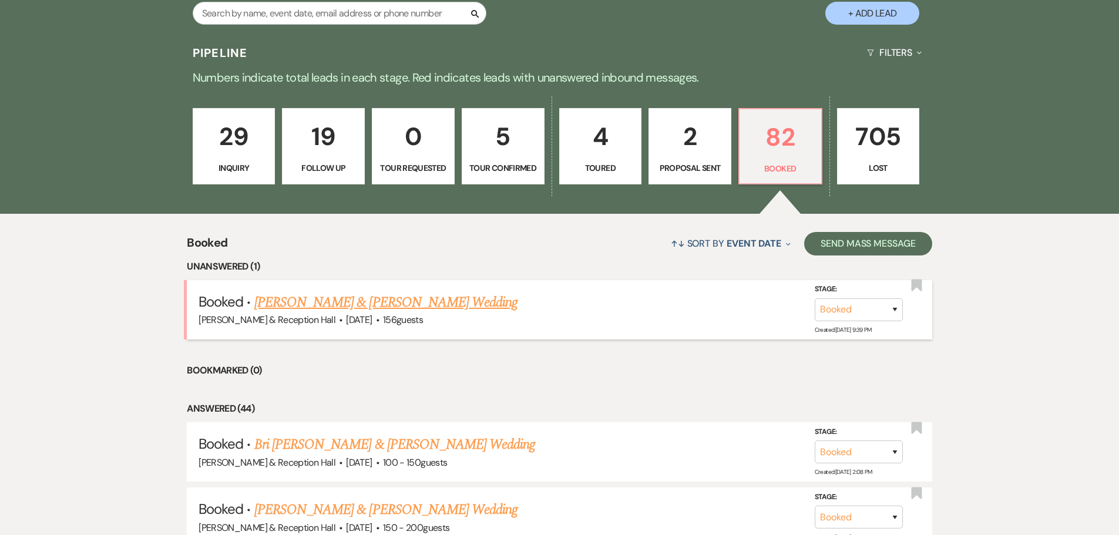
click at [351, 300] on link "Peter Granville & Brenda Maldonado's Wedding" at bounding box center [385, 302] width 263 height 21
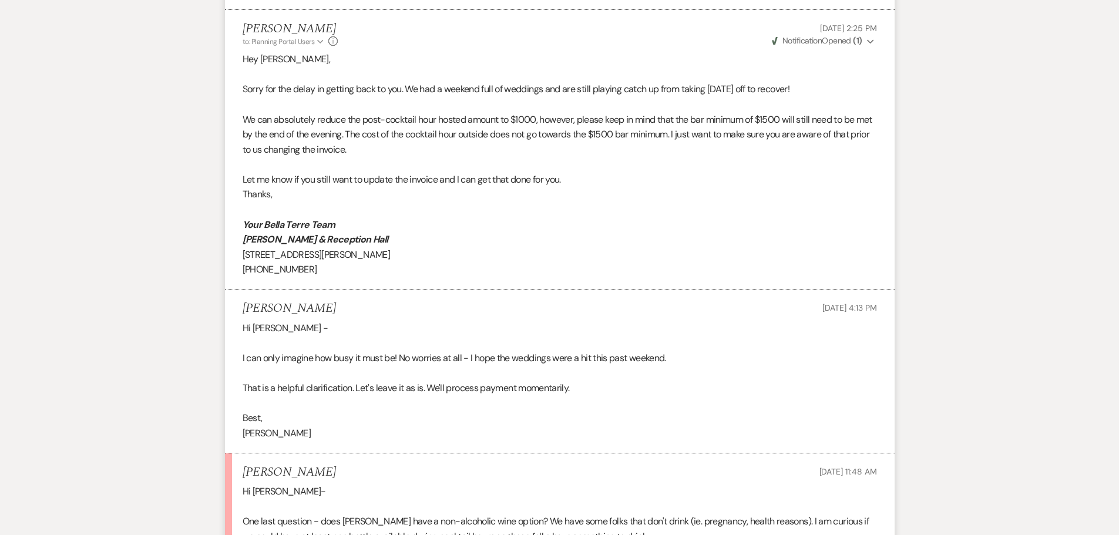
scroll to position [705, 0]
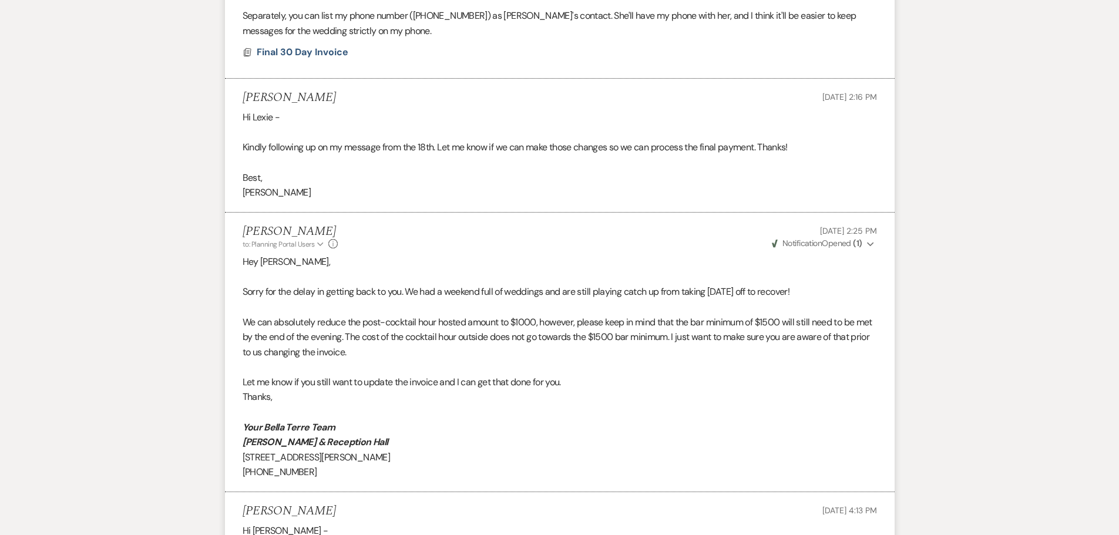
click at [607, 347] on p "We can absolutely reduce the post-cocktail hour hosted amount to $1000, however…" at bounding box center [560, 337] width 634 height 45
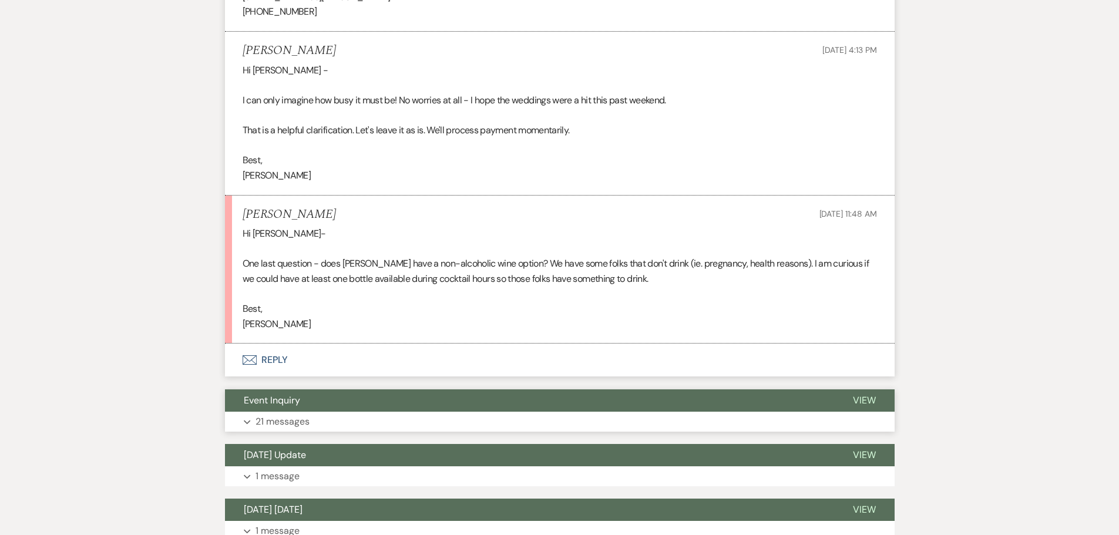
scroll to position [1175, 0]
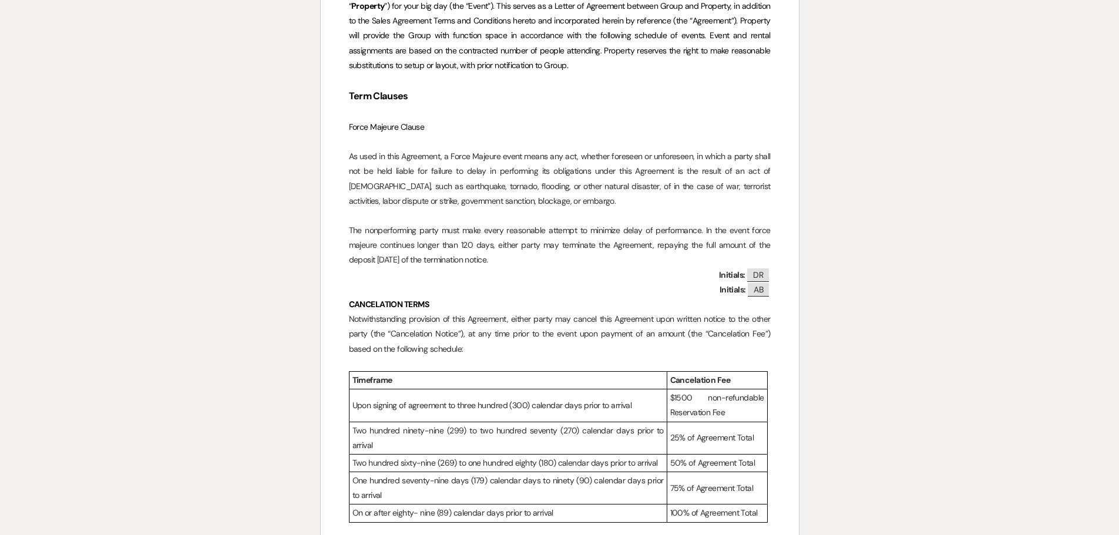
scroll to position [46, 0]
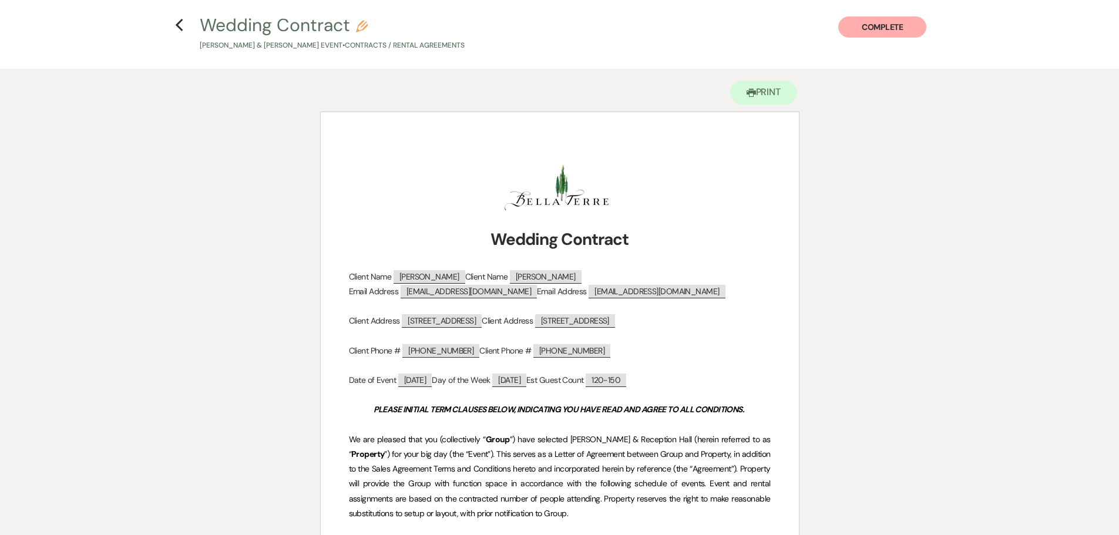
click at [220, 43] on p "[PERSON_NAME] & [PERSON_NAME] Event • Contracts / Rental Agreements" at bounding box center [332, 45] width 265 height 11
select select "10"
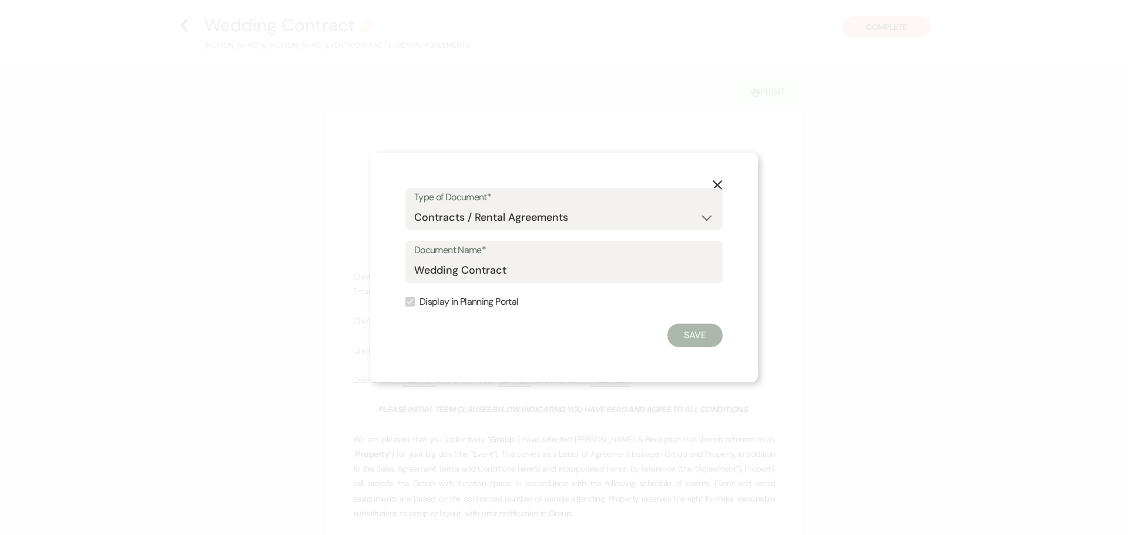
click at [718, 185] on use "button" at bounding box center [716, 184] width 9 height 9
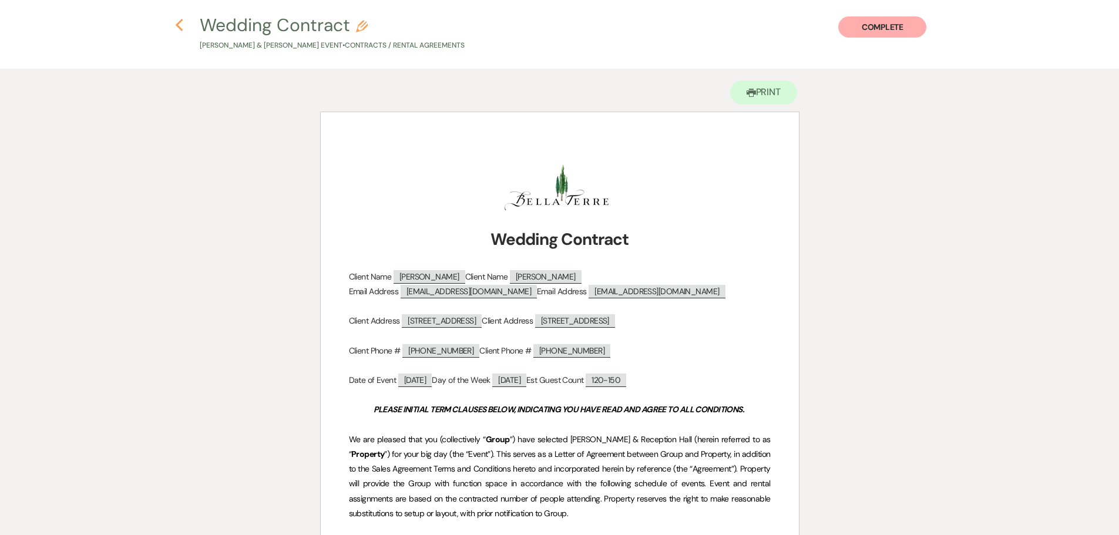
click at [179, 22] on icon "Previous" at bounding box center [179, 25] width 9 height 14
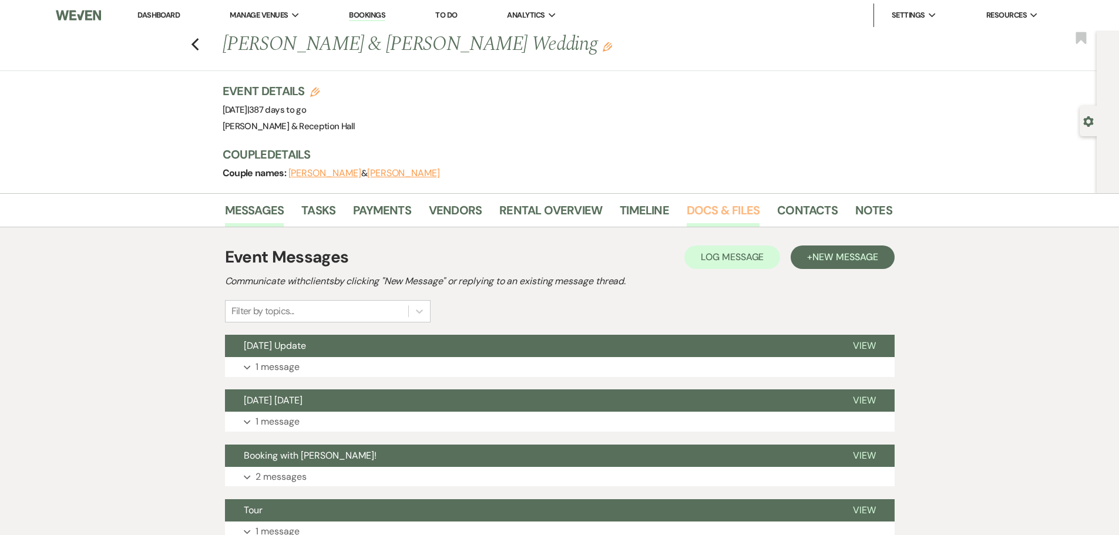
drag, startPoint x: 0, startPoint y: 0, endPoint x: 730, endPoint y: 213, distance: 760.5
click at [730, 213] on link "Docs & Files" at bounding box center [723, 214] width 73 height 26
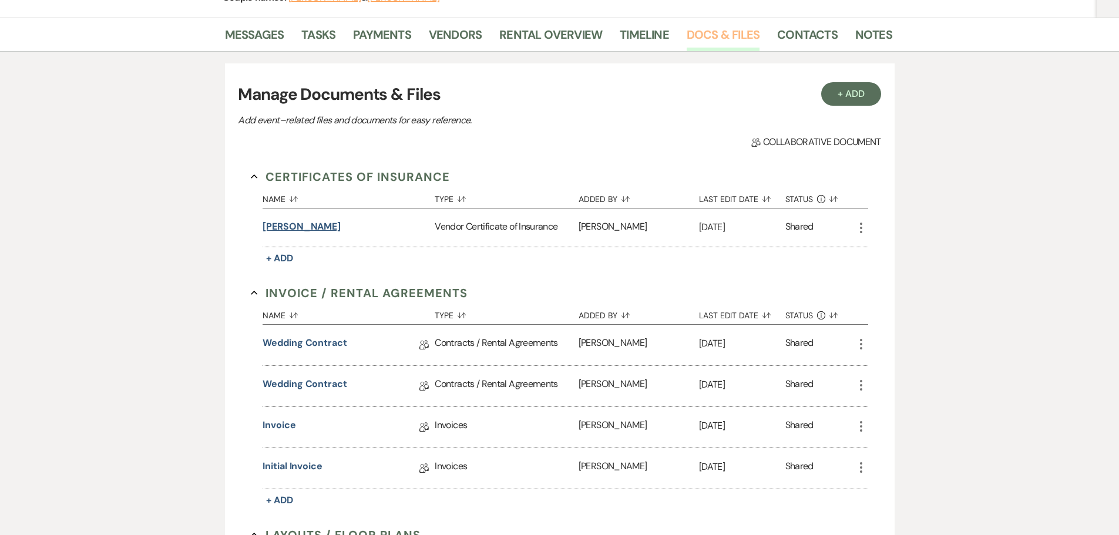
scroll to position [176, 0]
click at [327, 344] on link "Wedding Contract" at bounding box center [305, 344] width 85 height 18
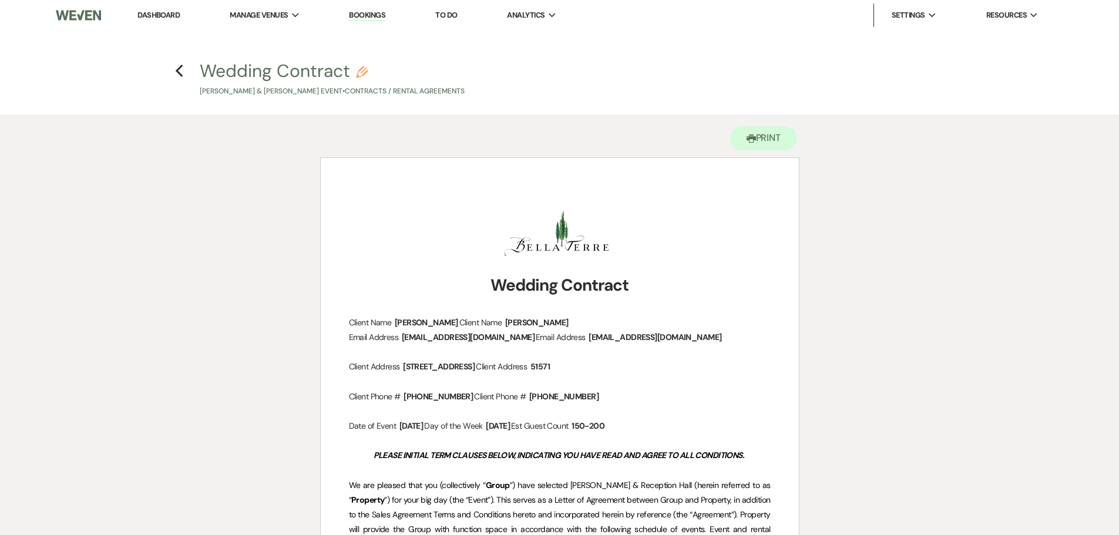
click at [178, 78] on div "Previous" at bounding box center [179, 69] width 9 height 19
click at [180, 71] on icon "Previous" at bounding box center [179, 71] width 9 height 14
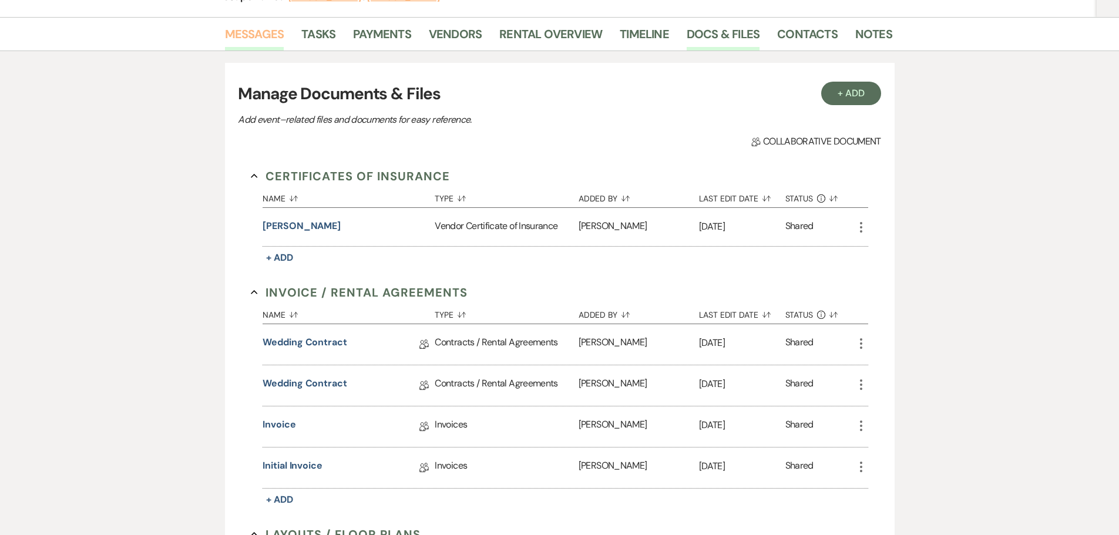
click at [252, 42] on link "Messages" at bounding box center [254, 38] width 59 height 26
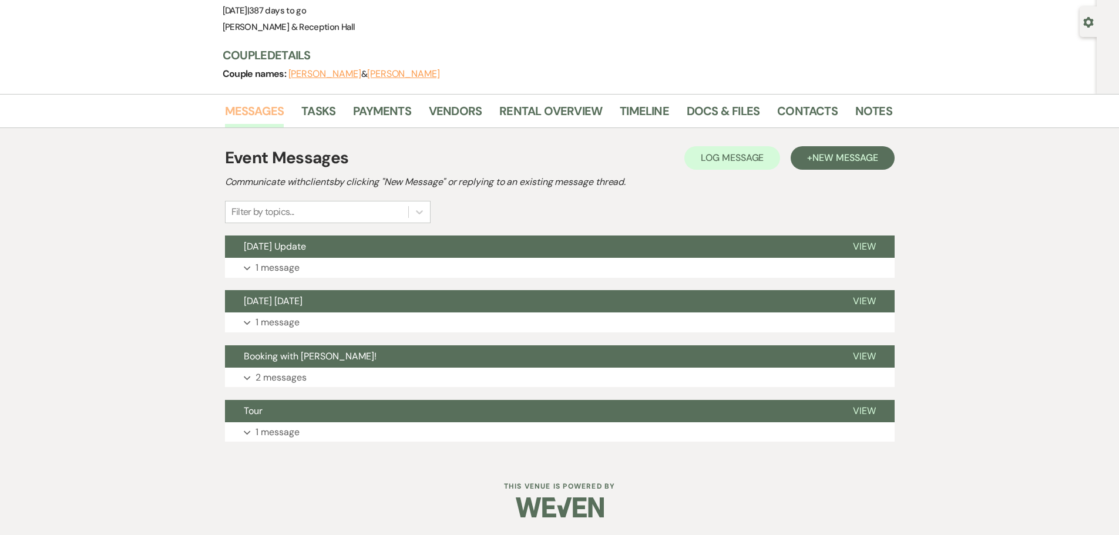
scroll to position [99, 0]
click at [336, 362] on span "Booking with [PERSON_NAME]!" at bounding box center [310, 356] width 133 height 12
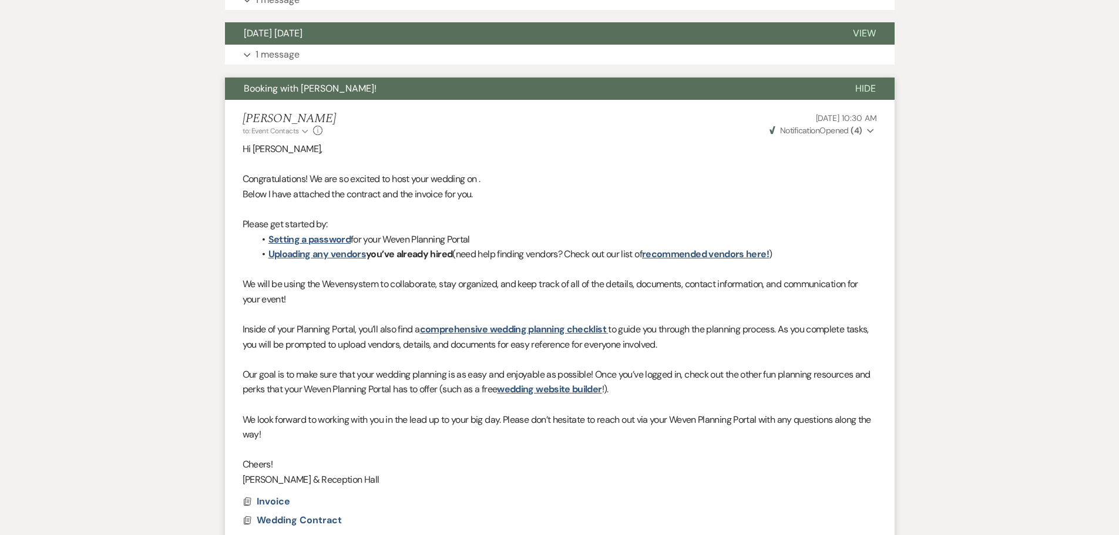
scroll to position [127, 0]
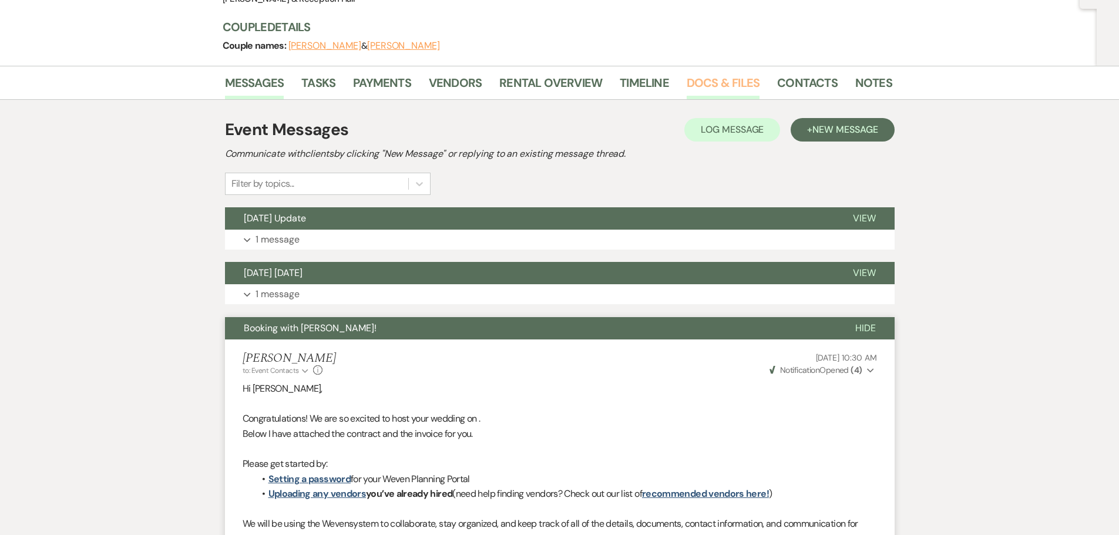
click at [699, 89] on link "Docs & Files" at bounding box center [723, 86] width 73 height 26
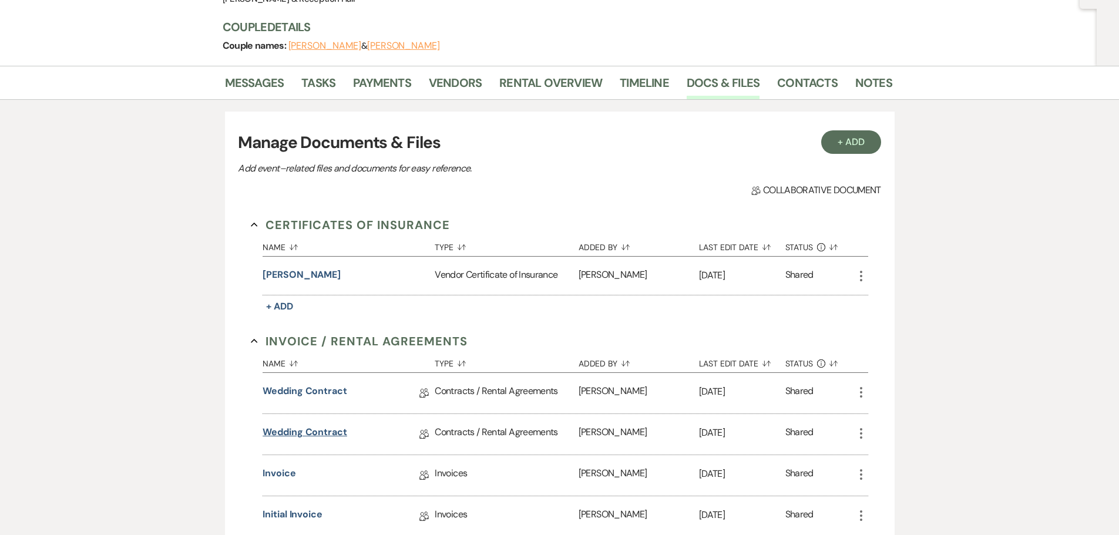
click at [308, 436] on link "Wedding Contract" at bounding box center [305, 434] width 85 height 18
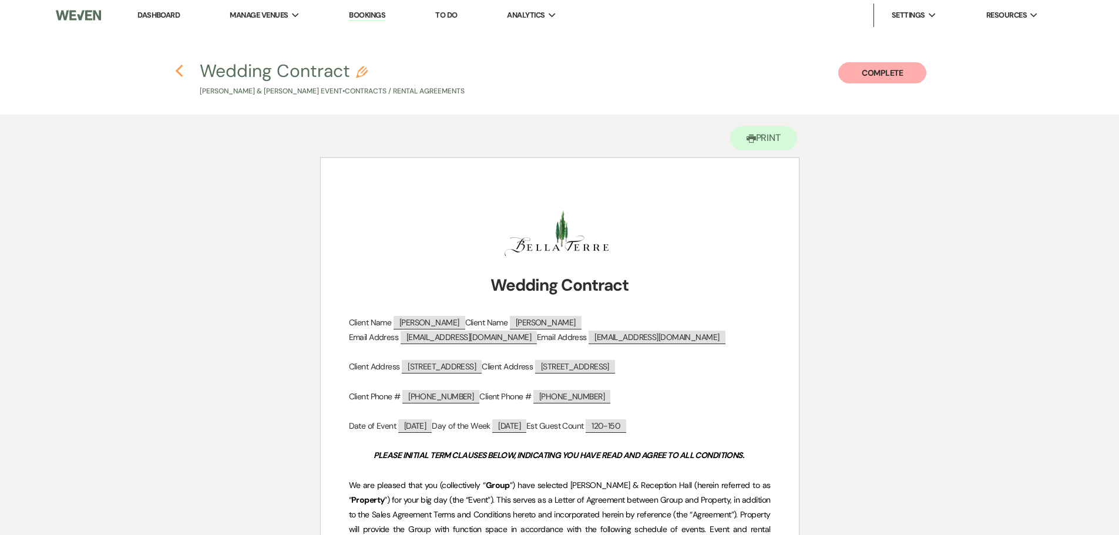
click at [179, 73] on icon "Previous" at bounding box center [179, 71] width 9 height 14
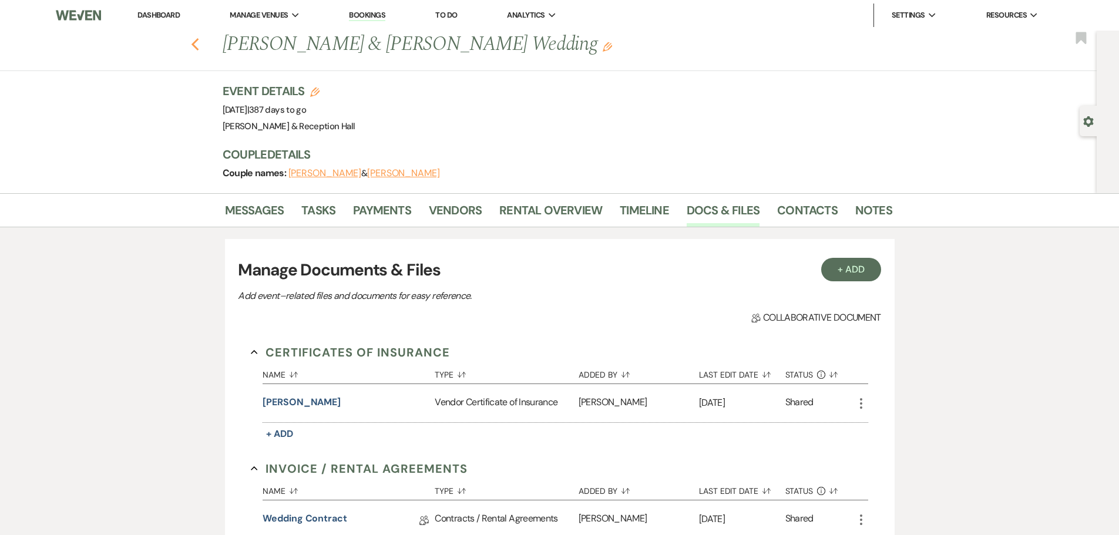
click at [199, 42] on use "button" at bounding box center [195, 44] width 8 height 13
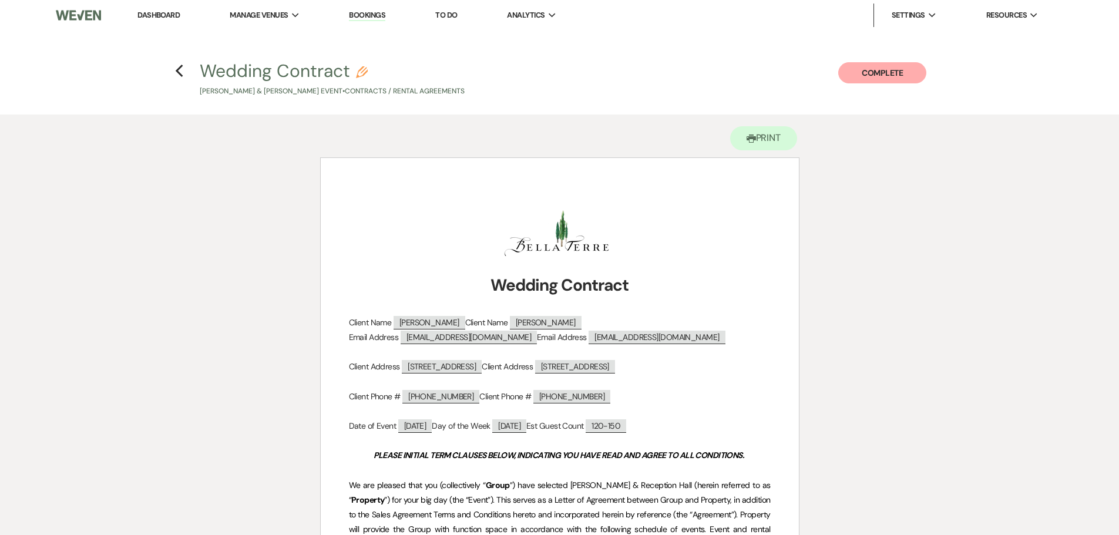
click at [156, 25] on li "Dashboard" at bounding box center [159, 15] width 54 height 23
click at [157, 18] on link "Dashboard" at bounding box center [158, 15] width 42 height 10
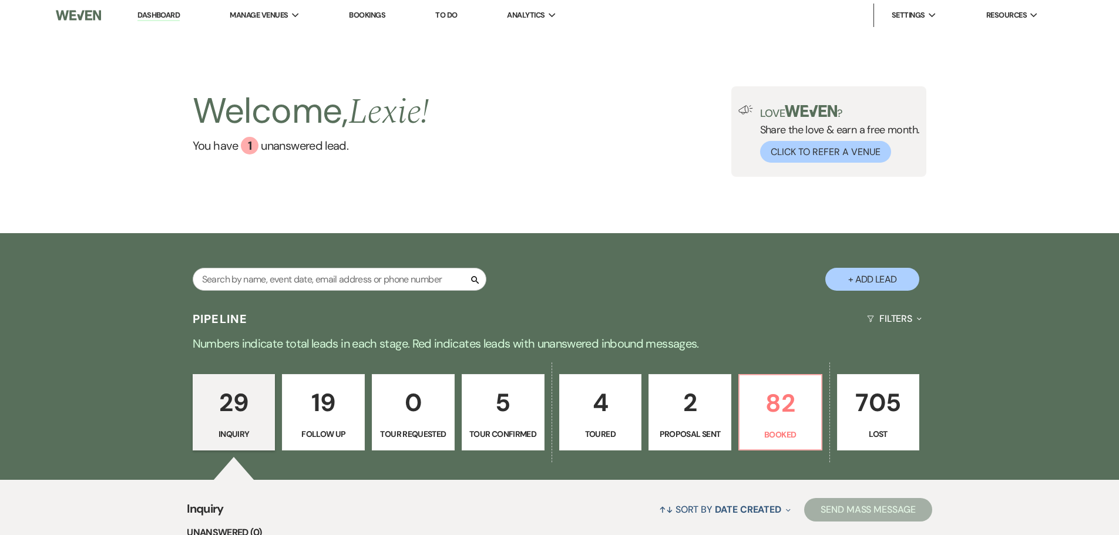
click at [882, 282] on button "+ Add Lead" at bounding box center [872, 279] width 94 height 23
select select "813"
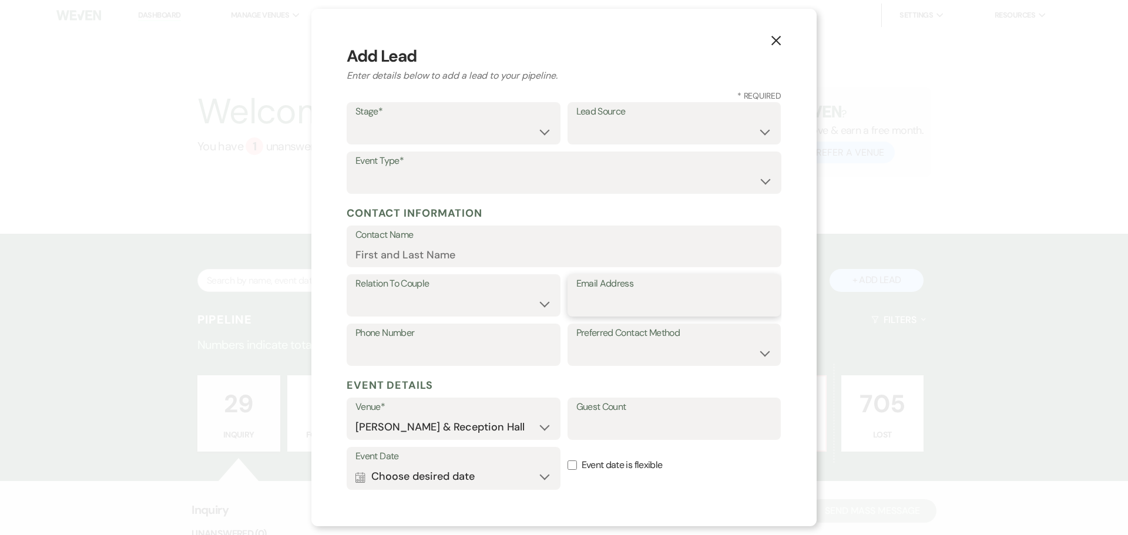
click at [593, 296] on input "Email Address" at bounding box center [674, 303] width 196 height 23
paste input "christesonswedding@gmail.com"
type input "christesonswedding@gmail.com"
click at [446, 260] on input "Contact Name" at bounding box center [563, 254] width 417 height 23
type input "Christesons Wedding"
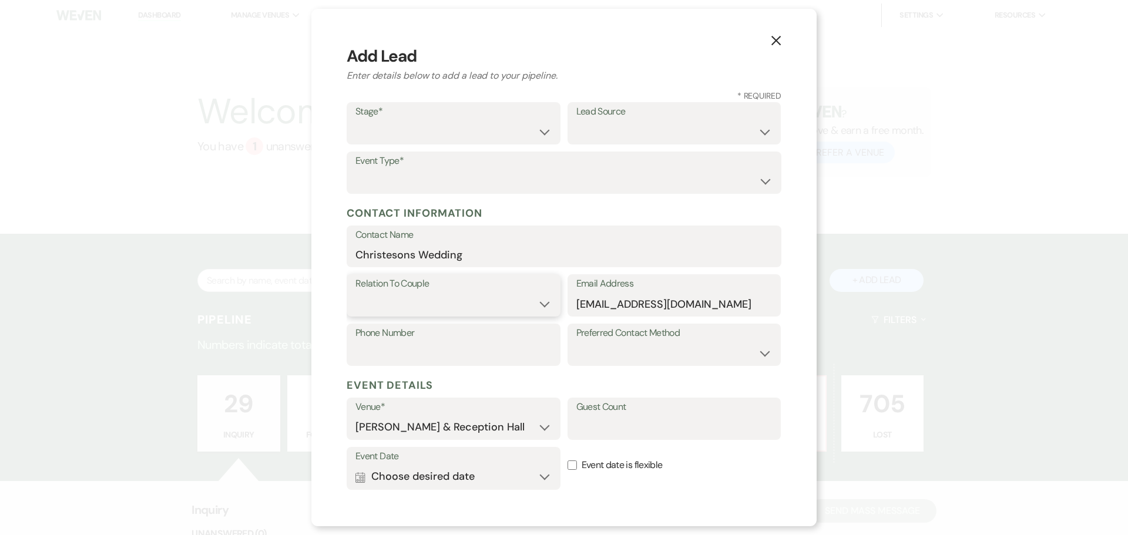
click at [456, 297] on select "Couple Planner Parent of Couple Family Member Friend Other" at bounding box center [453, 303] width 196 height 23
select select "1"
click at [355, 292] on select "Couple Planner Parent of Couple Family Member Friend Other" at bounding box center [453, 303] width 196 height 23
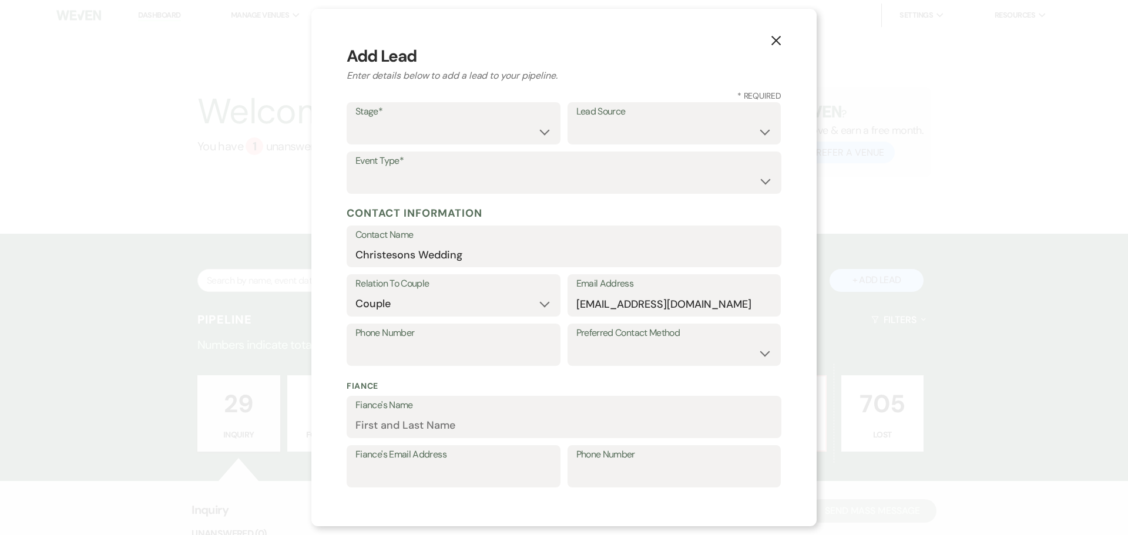
click at [433, 117] on label "Stage*" at bounding box center [453, 111] width 196 height 17
click at [432, 143] on select "Inquiry Follow Up Tour Requested Tour Confirmed Toured Proposal Sent Booked Lost" at bounding box center [453, 131] width 196 height 23
select select "1"
click at [355, 120] on select "Inquiry Follow Up Tour Requested Tour Confirmed Toured Proposal Sent Booked Lost" at bounding box center [453, 131] width 196 height 23
click at [605, 132] on select "Weven Venue Website Instagram Facebook Pinterest Google The Knot Wedding Wire H…" at bounding box center [674, 131] width 196 height 23
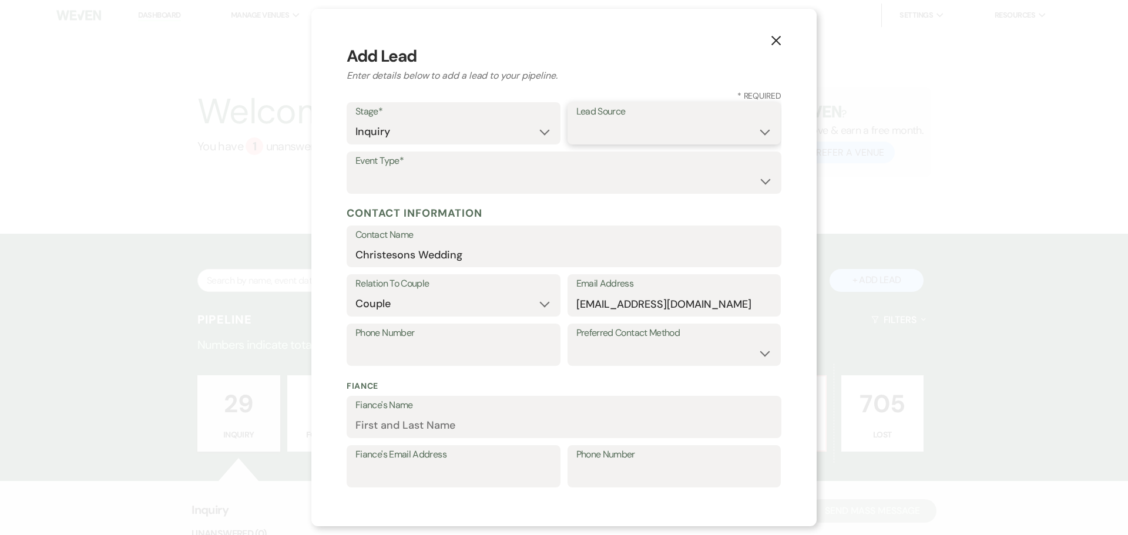
select select "14"
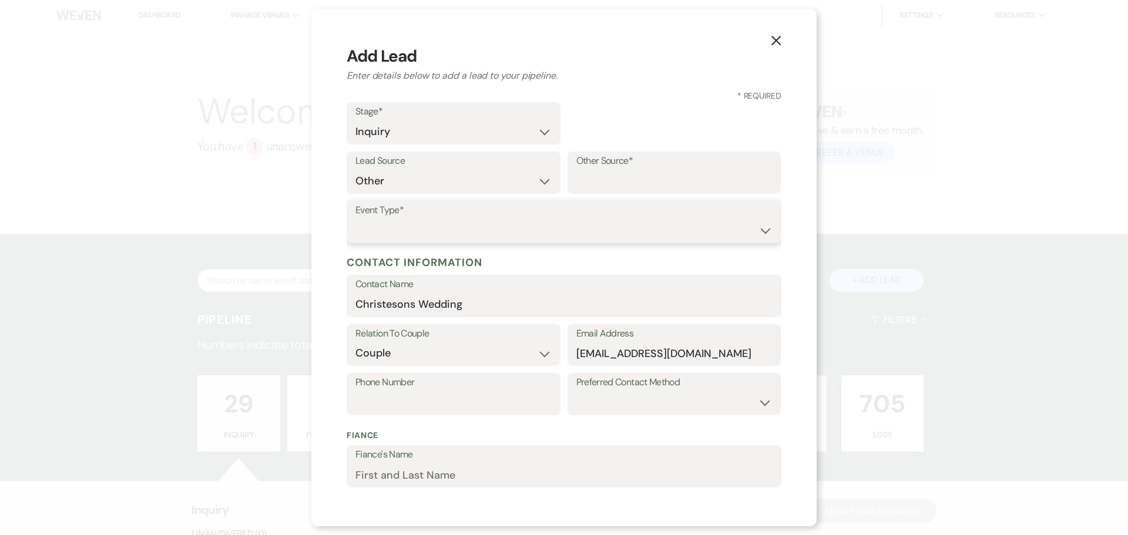
click at [406, 230] on select "Wedding Anniversary Party Baby Shower Bachelorette / Bachelor Party Birthday Pa…" at bounding box center [563, 230] width 417 height 23
select select "1"
click at [355, 219] on select "Wedding Anniversary Party Baby Shower Bachelorette / Bachelor Party Birthday Pa…" at bounding box center [563, 230] width 417 height 23
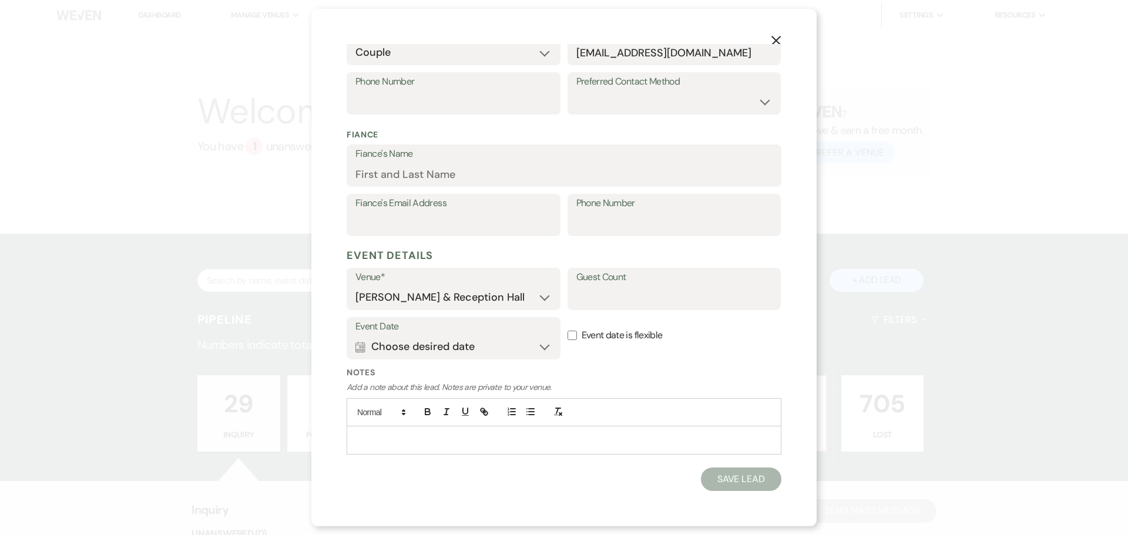
scroll to position [7, 0]
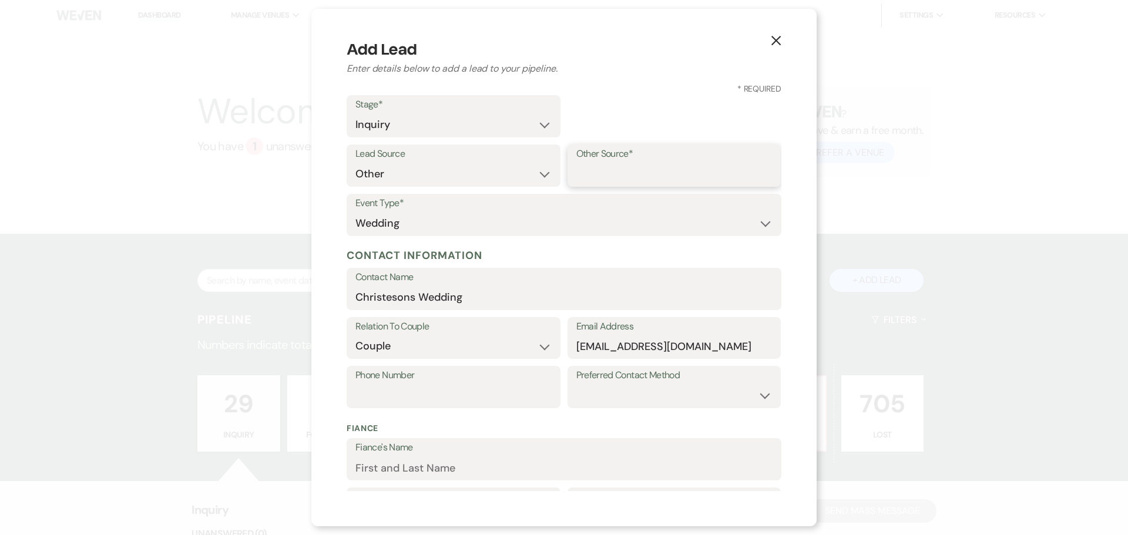
click at [617, 173] on input "Other Source*" at bounding box center [674, 174] width 196 height 23
type input "Email"
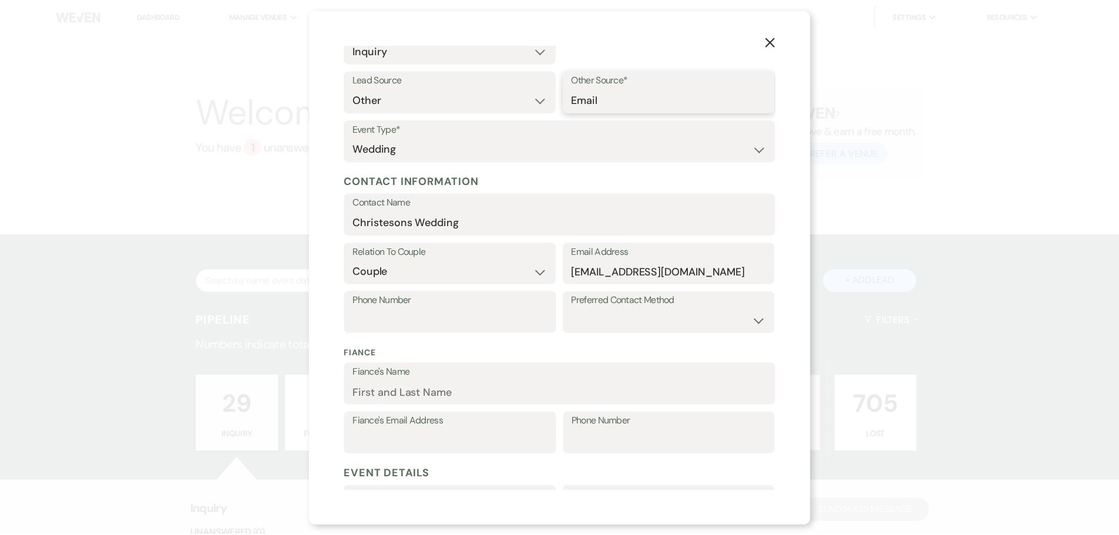
scroll to position [301, 0]
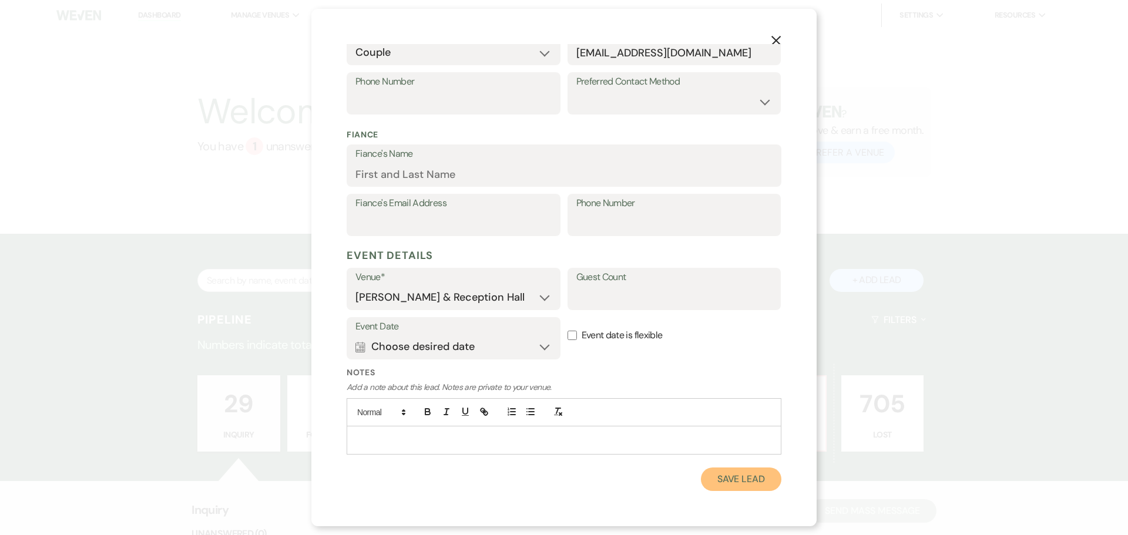
click at [756, 482] on button "Save Lead" at bounding box center [741, 478] width 80 height 23
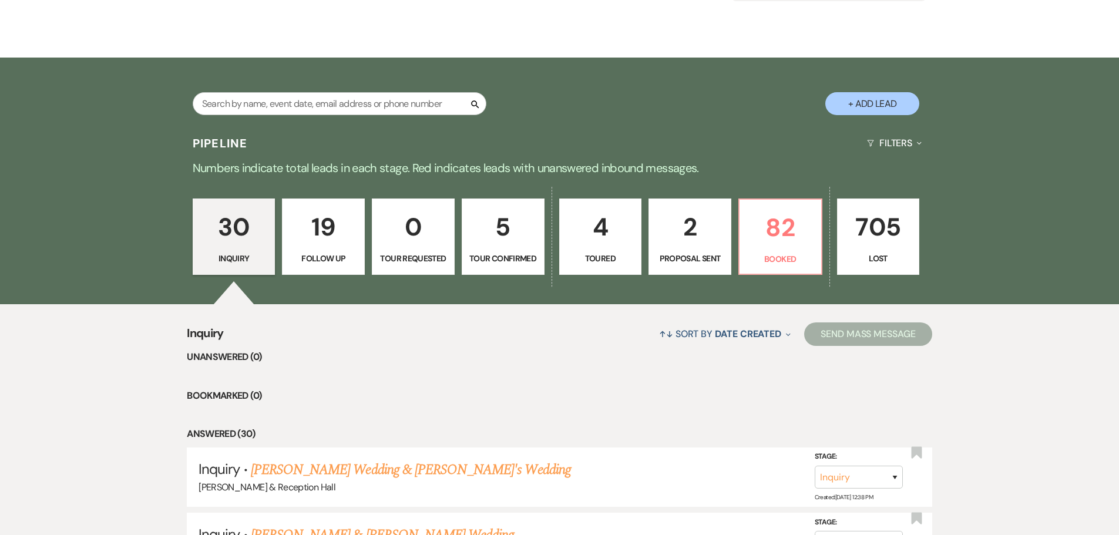
scroll to position [176, 0]
click at [346, 476] on link "[PERSON_NAME] Wedding & [PERSON_NAME]'s Wedding" at bounding box center [411, 469] width 320 height 21
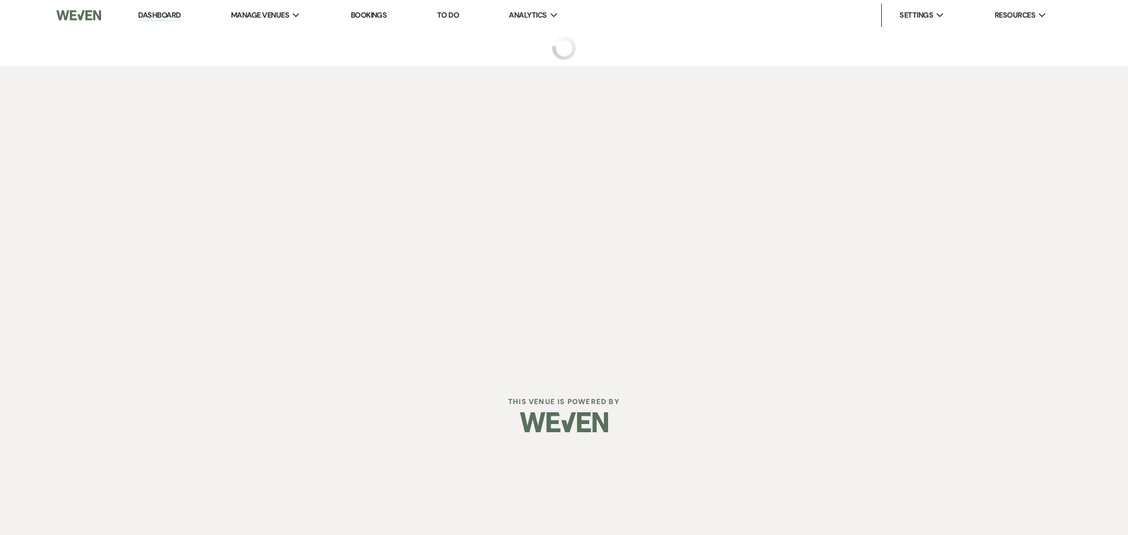
select select "14"
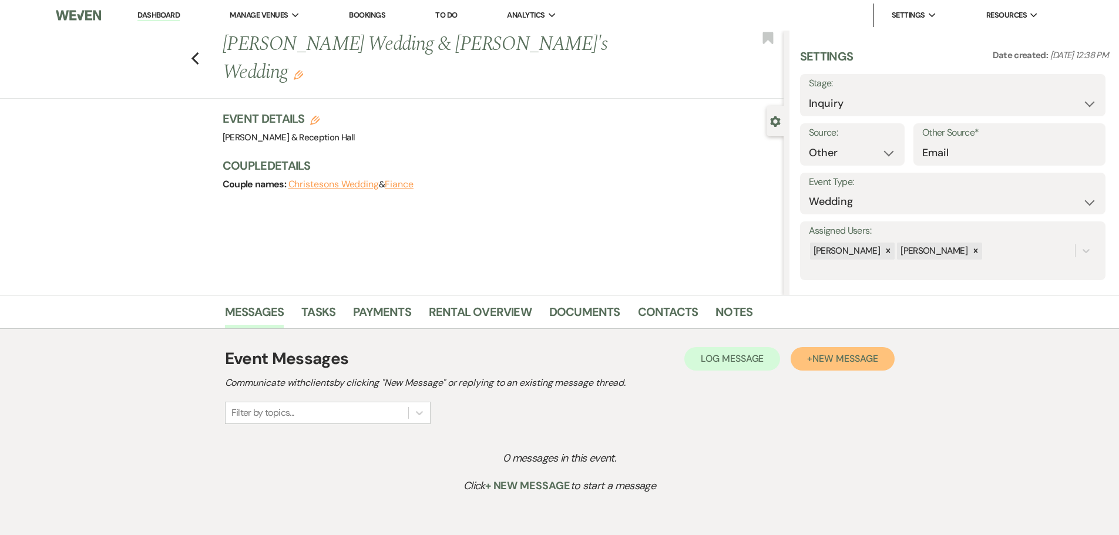
click at [825, 358] on span "New Message" at bounding box center [844, 358] width 65 height 12
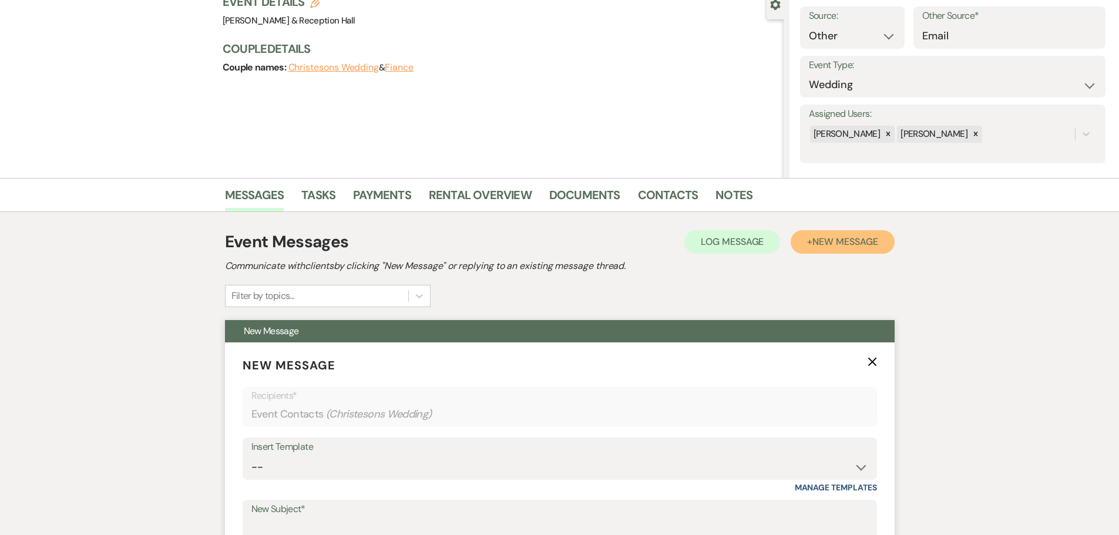
scroll to position [117, 0]
click at [336, 467] on select "-- Weven Planning Portal Introduction (Booked Events) Initial Inquiry Response …" at bounding box center [559, 466] width 617 height 23
select select "4521"
click at [251, 455] on select "-- Weven Planning Portal Introduction (Booked Events) Initial Inquiry Response …" at bounding box center [559, 466] width 617 height 23
type input "[PERSON_NAME] & Reception Hall"
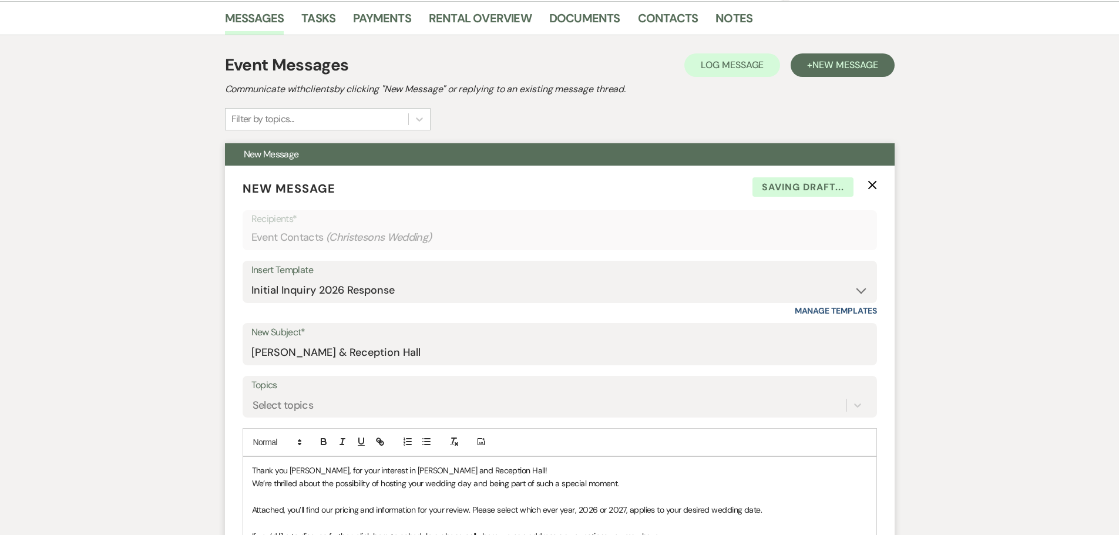
click at [874, 186] on use "button" at bounding box center [871, 184] width 9 height 9
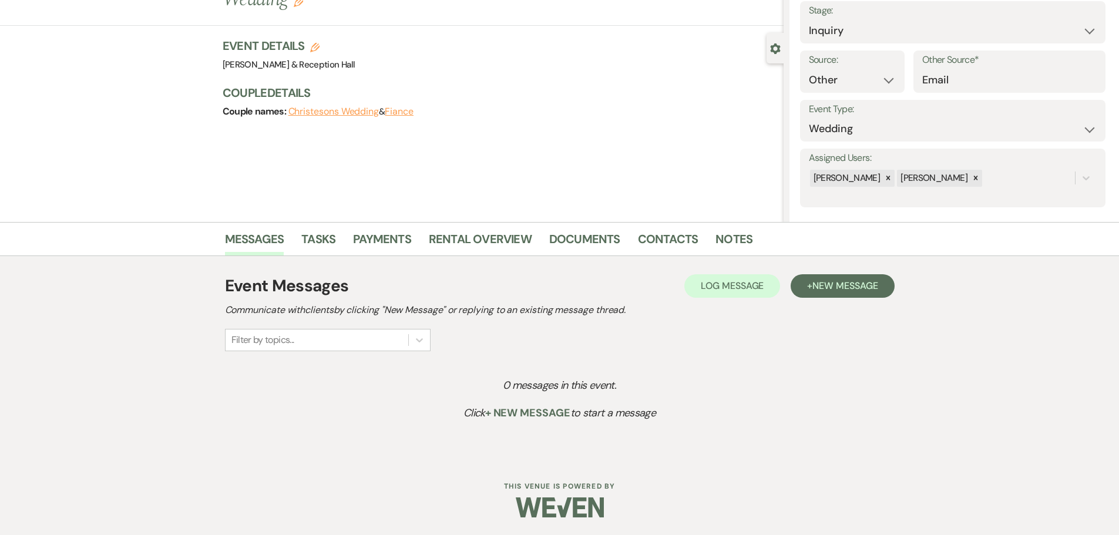
click at [738, 298] on div "Event Messages Log Log Message + New Message" at bounding box center [560, 286] width 670 height 25
click at [736, 285] on span "Log Message" at bounding box center [732, 286] width 63 height 12
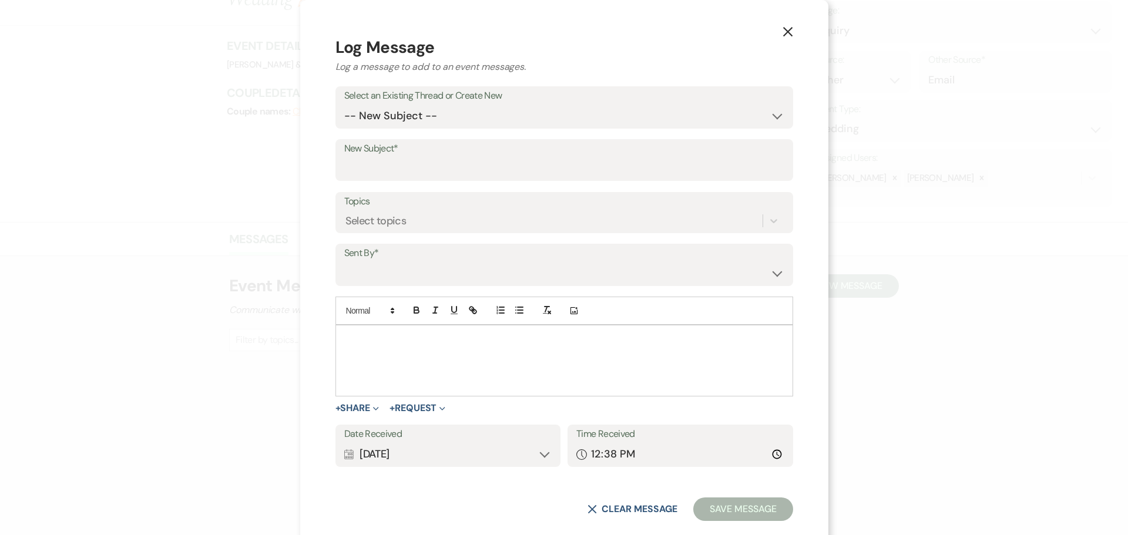
click at [467, 342] on p at bounding box center [564, 338] width 439 height 13
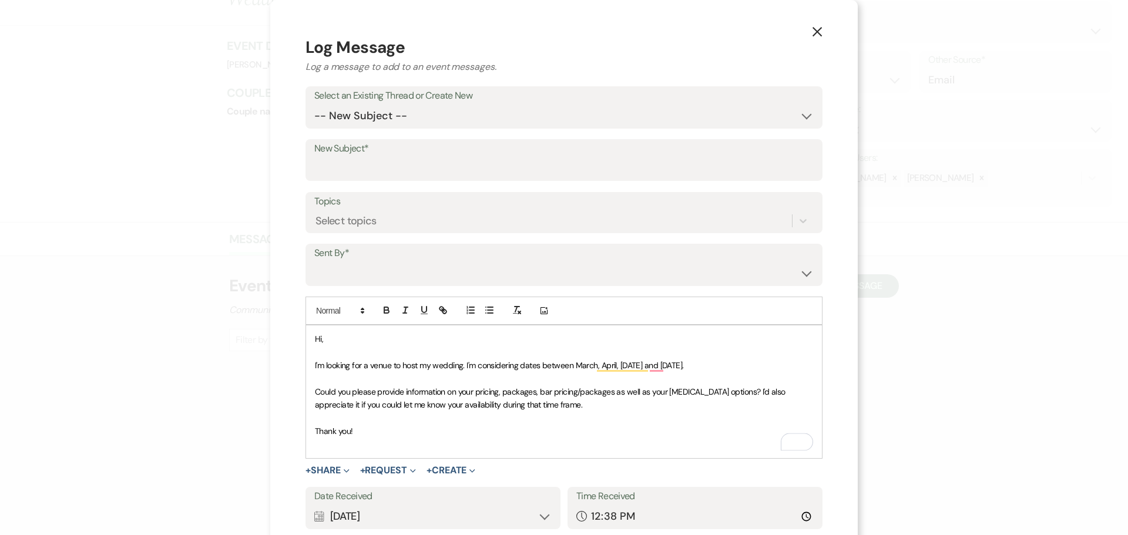
click at [381, 255] on label "Sent By*" at bounding box center [563, 253] width 499 height 17
click at [379, 264] on select "Lexie Craft (lexie@bellaterre.com) Katie Dreyer (katie.dreyer@bellaterre.com) C…" at bounding box center [563, 273] width 499 height 23
select select "contact-384691"
click at [314, 262] on select "Lexie Craft (lexie@bellaterre.com) Katie Dreyer (katie.dreyer@bellaterre.com) C…" at bounding box center [563, 273] width 499 height 23
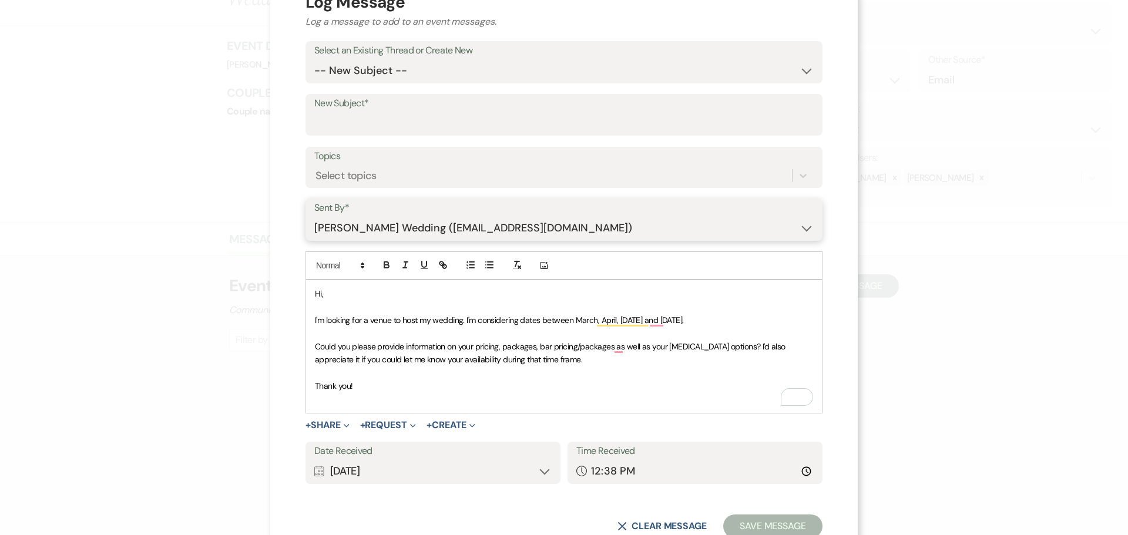
scroll to position [83, 0]
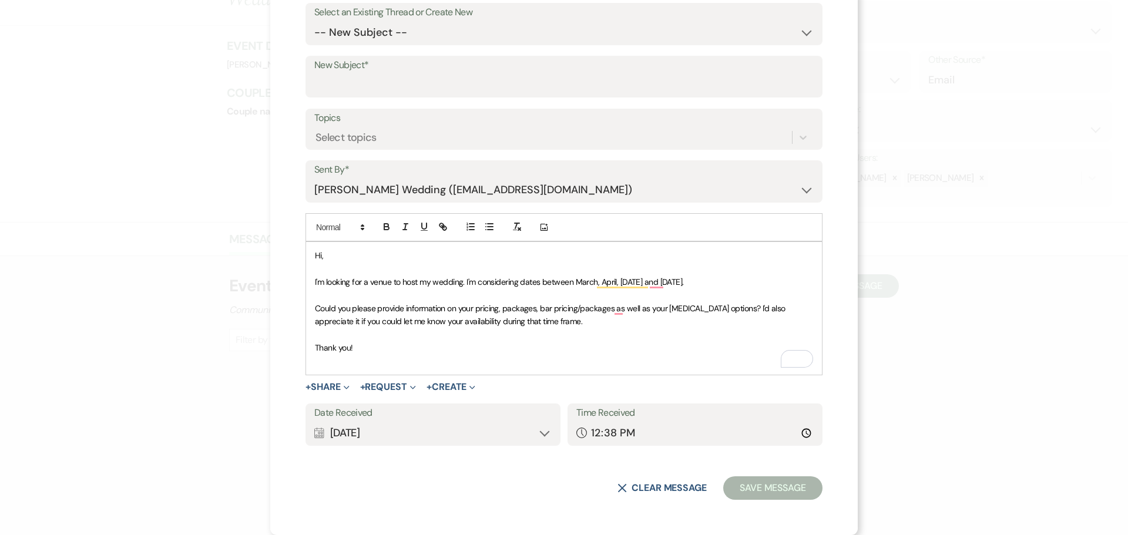
click at [426, 431] on div "Calendar Sep 24, 2025 Expand" at bounding box center [432, 433] width 237 height 23
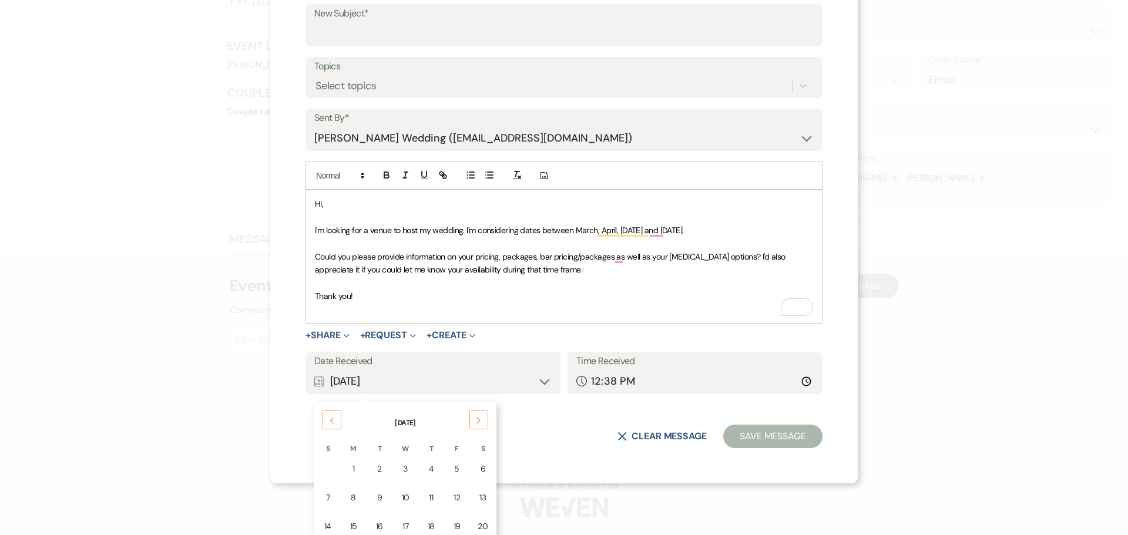
scroll to position [201, 0]
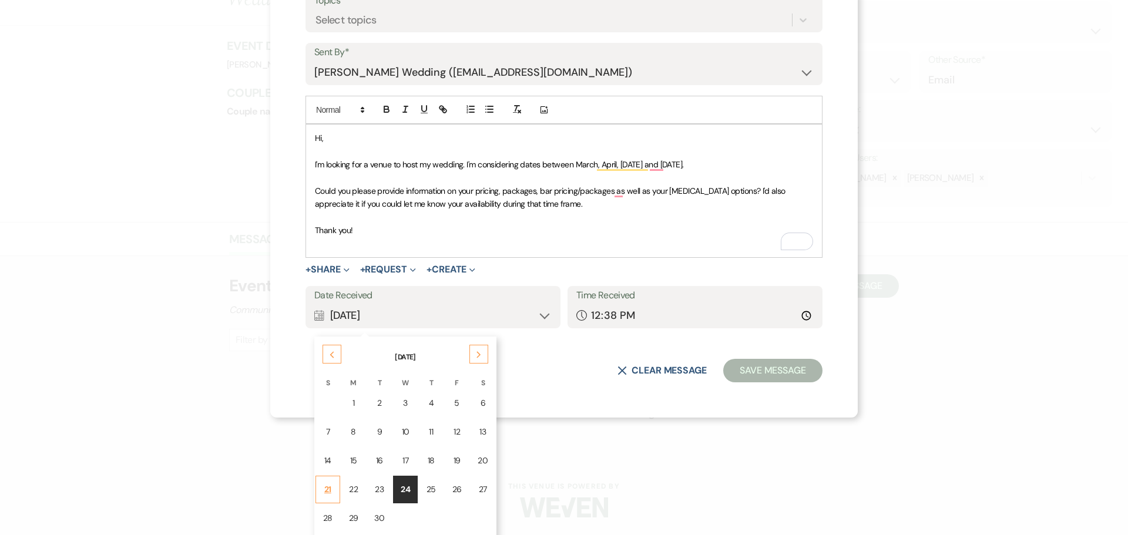
click at [333, 483] on td "21" at bounding box center [327, 490] width 25 height 28
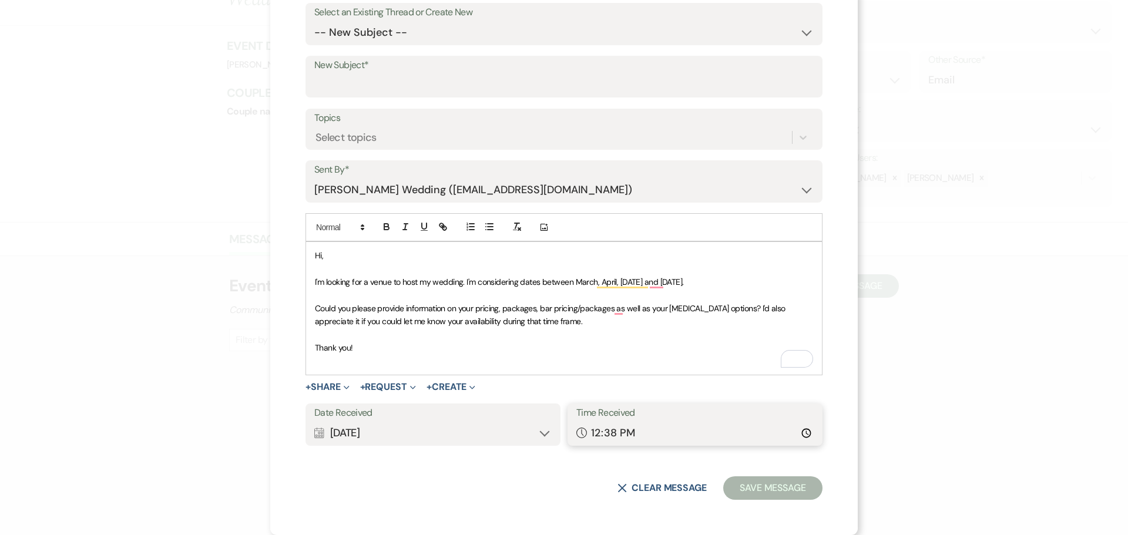
click at [600, 431] on input "12:38" at bounding box center [694, 433] width 237 height 23
click at [586, 433] on input "12:38" at bounding box center [694, 433] width 237 height 23
type input "15:38"
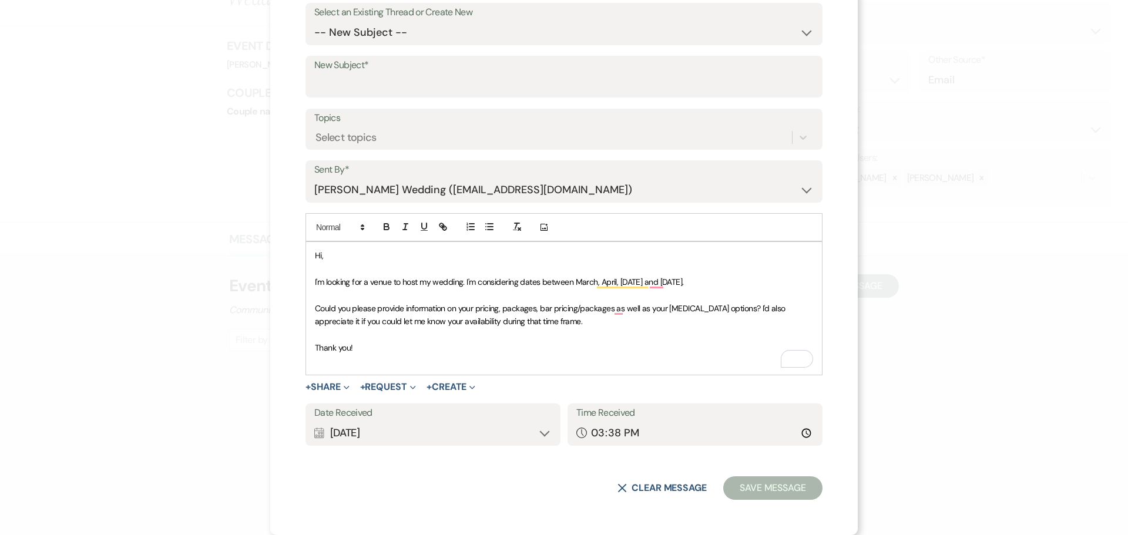
click at [749, 489] on button "Save Message" at bounding box center [772, 487] width 99 height 23
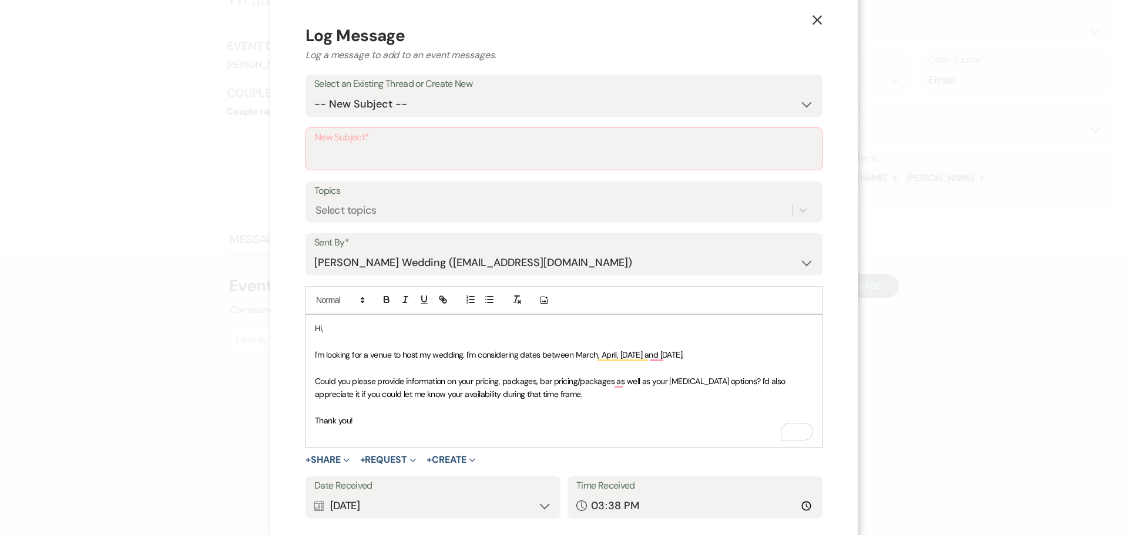
scroll to position [0, 0]
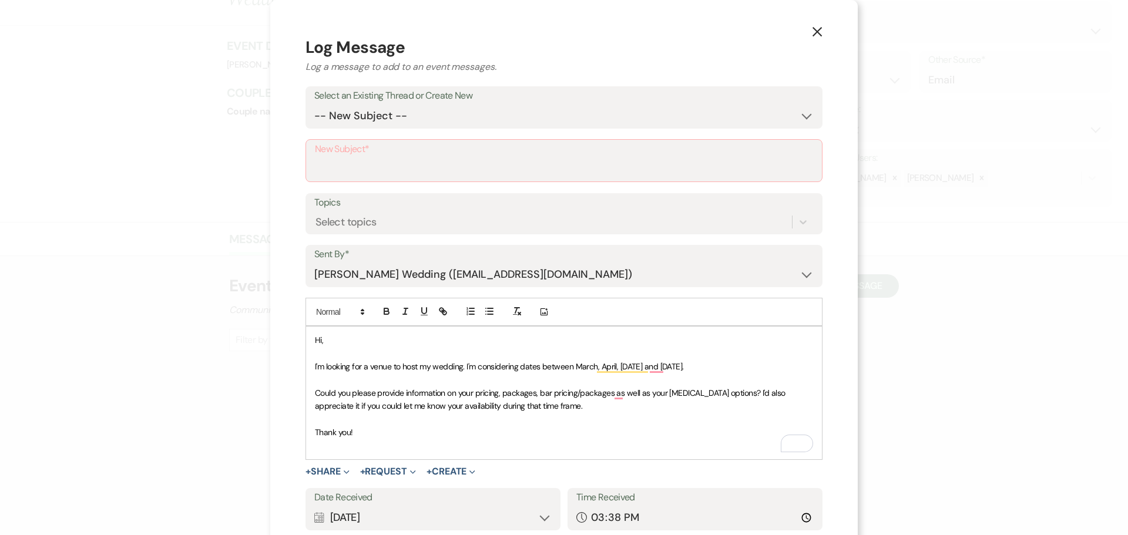
click at [417, 156] on label "New Subject*" at bounding box center [564, 149] width 498 height 17
click at [417, 157] on input "New Subject*" at bounding box center [564, 168] width 498 height 23
type input "Email Correspondence"
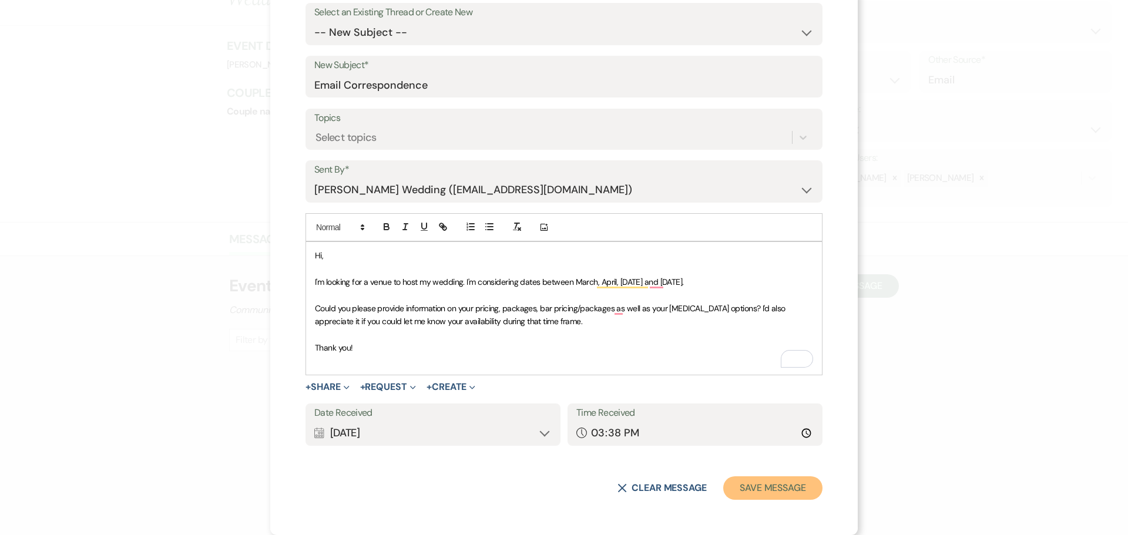
click at [755, 477] on button "Save Message" at bounding box center [772, 487] width 99 height 23
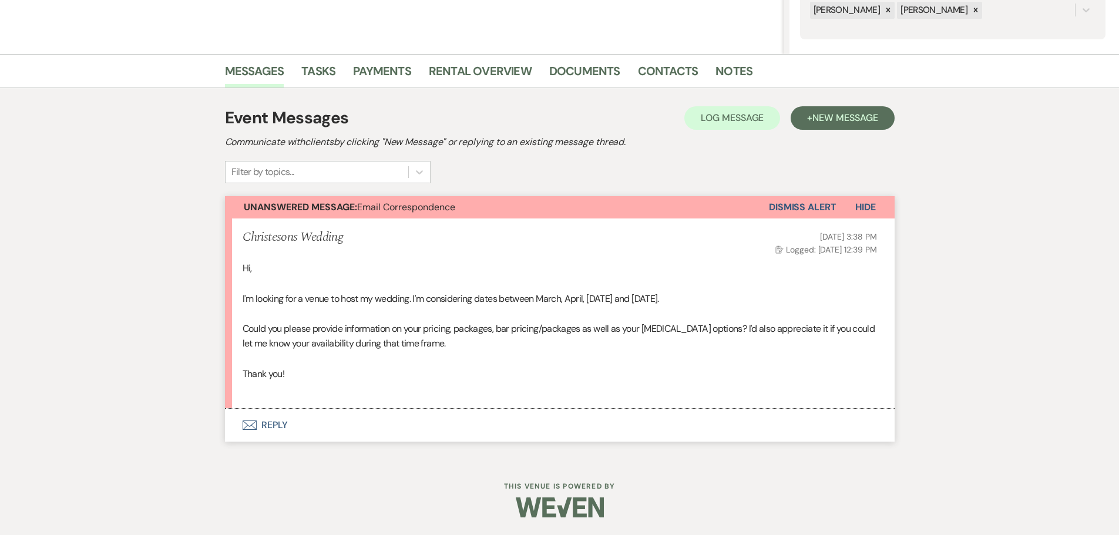
click at [273, 424] on button "Envelope Reply" at bounding box center [560, 425] width 670 height 33
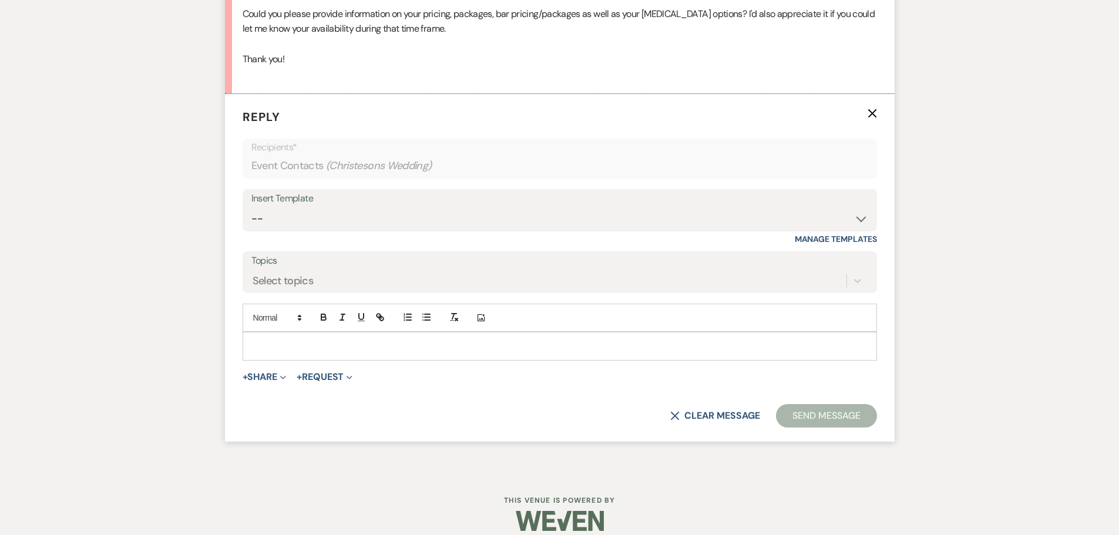
scroll to position [556, 0]
click at [265, 213] on select "-- Weven Planning Portal Introduction (Booked Events) Initial Inquiry Response …" at bounding box center [559, 218] width 617 height 23
select select "4521"
click at [251, 207] on select "-- Weven Planning Portal Introduction (Booked Events) Initial Inquiry Response …" at bounding box center [559, 218] width 617 height 23
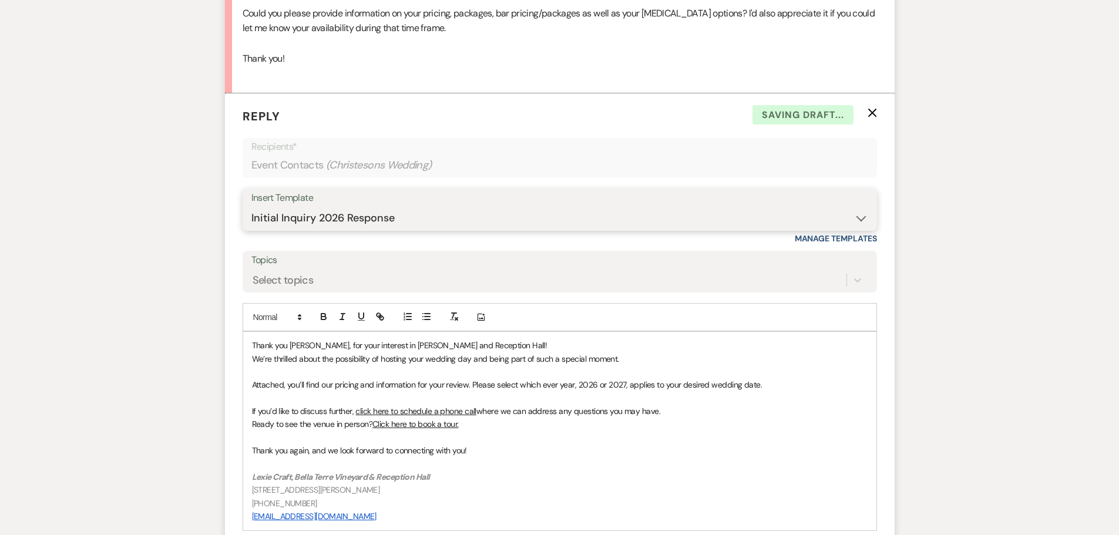
scroll to position [778, 0]
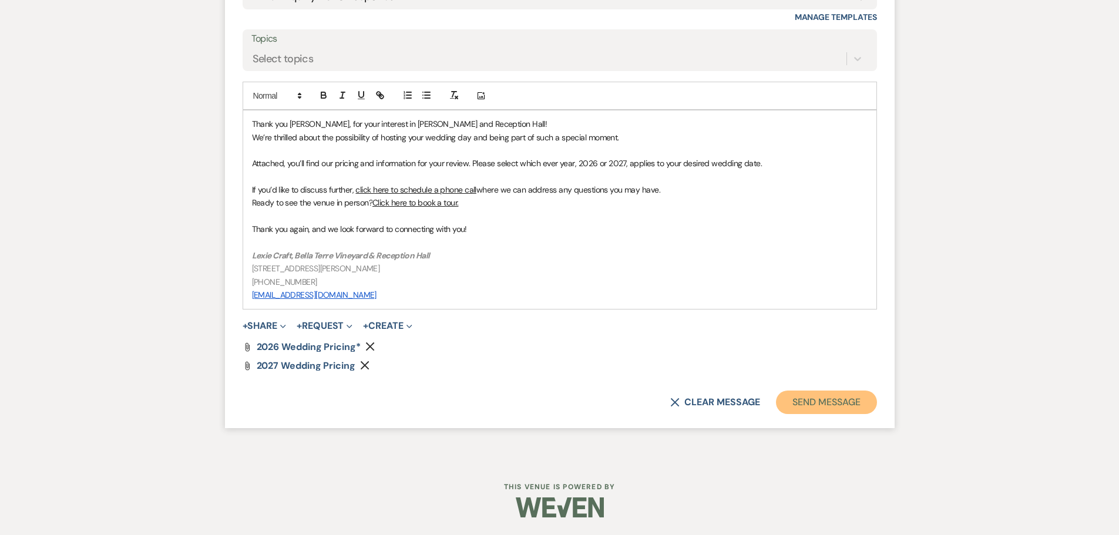
click at [815, 404] on button "Send Message" at bounding box center [826, 402] width 100 height 23
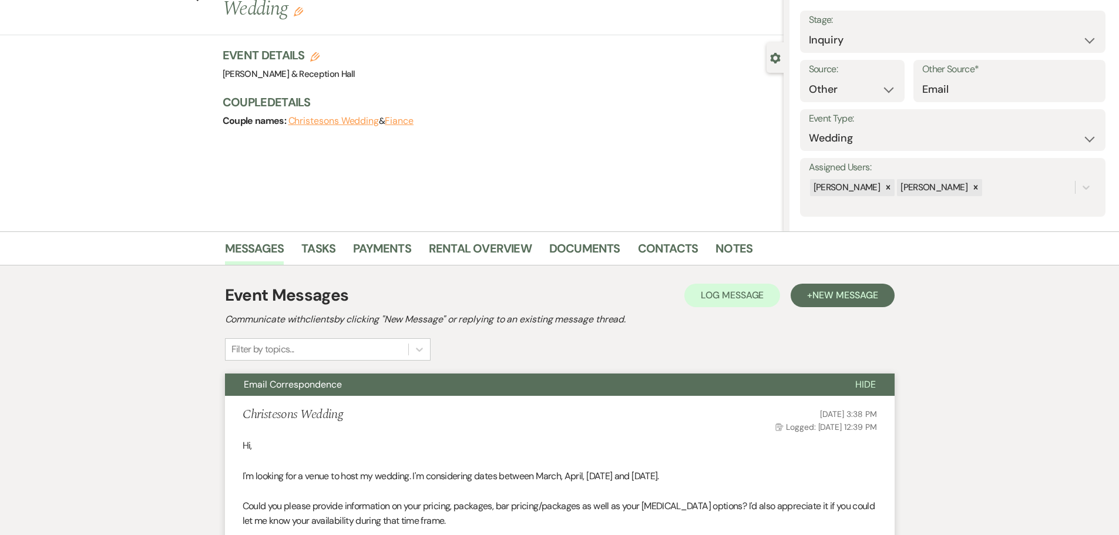
scroll to position [0, 0]
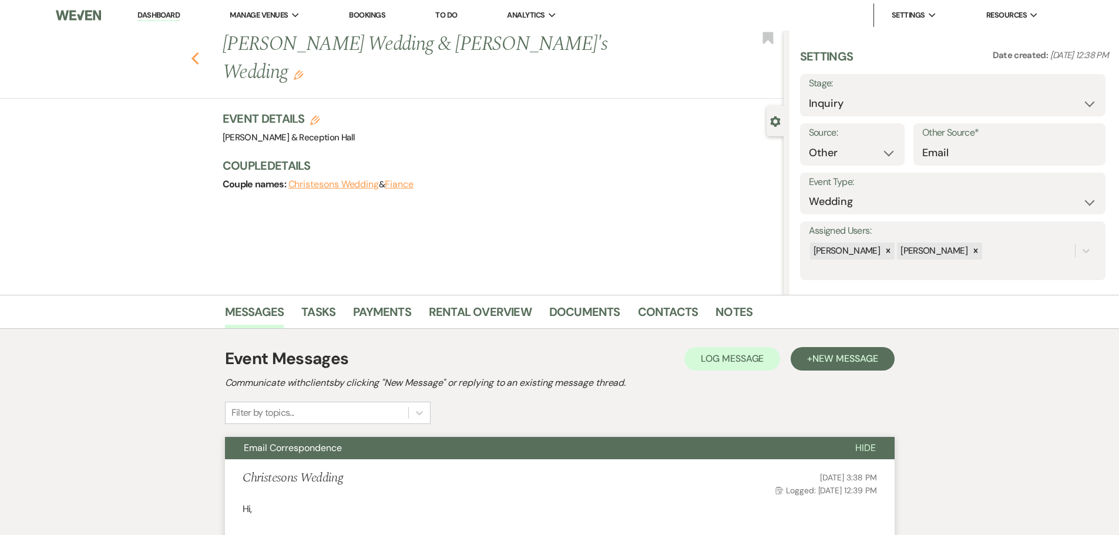
click at [200, 52] on icon "Previous" at bounding box center [195, 59] width 9 height 14
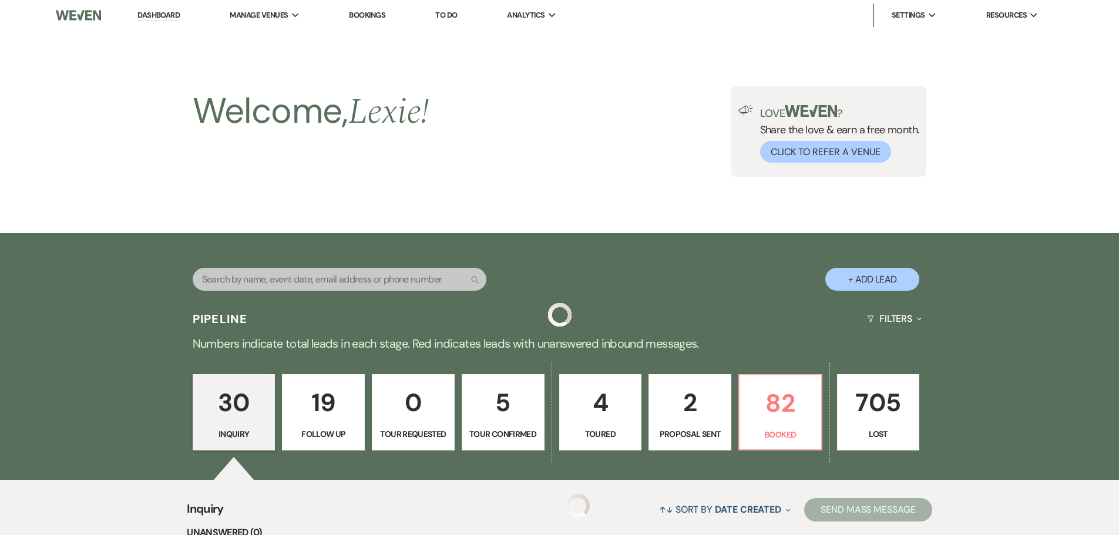
scroll to position [176, 0]
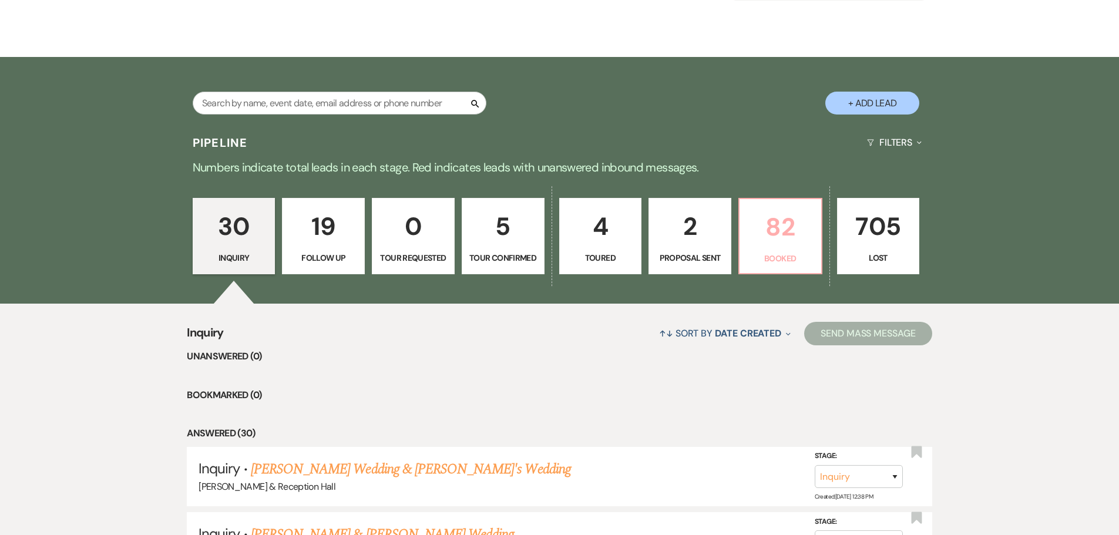
click at [788, 255] on p "Booked" at bounding box center [780, 258] width 68 height 13
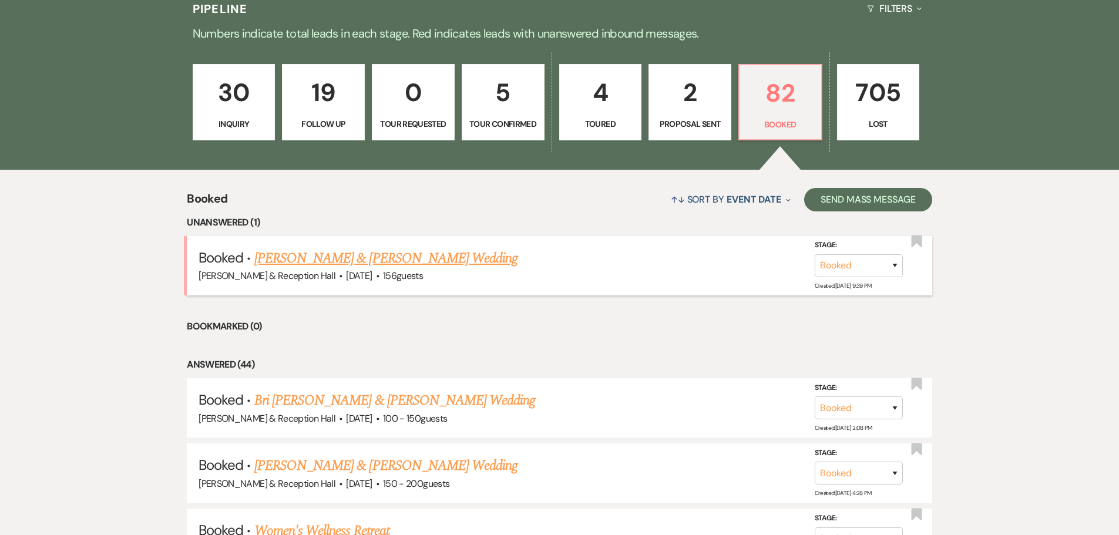
scroll to position [352, 0]
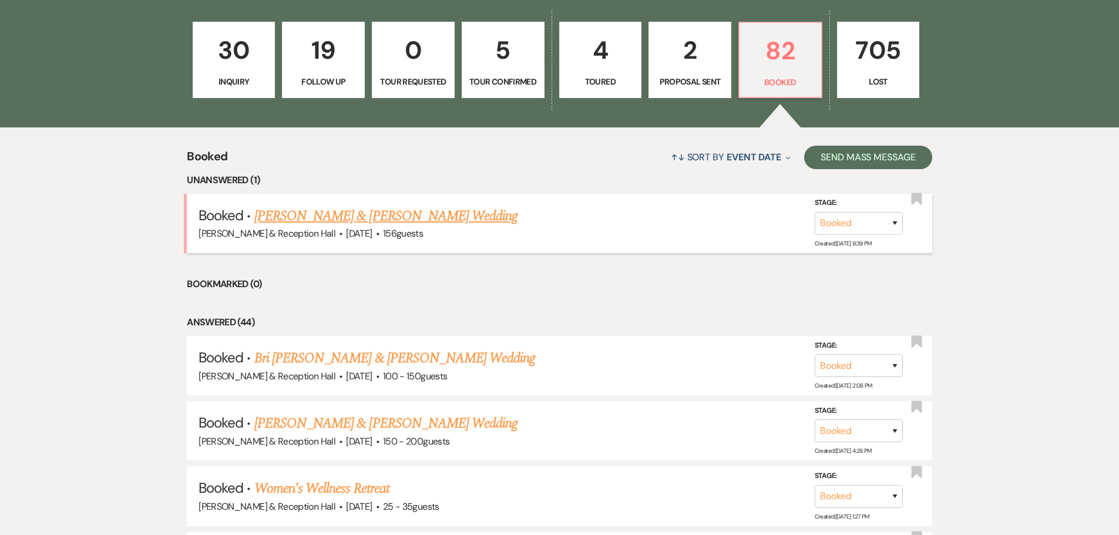
click at [395, 219] on link "Peter Granville & Brenda Maldonado's Wedding" at bounding box center [385, 216] width 263 height 21
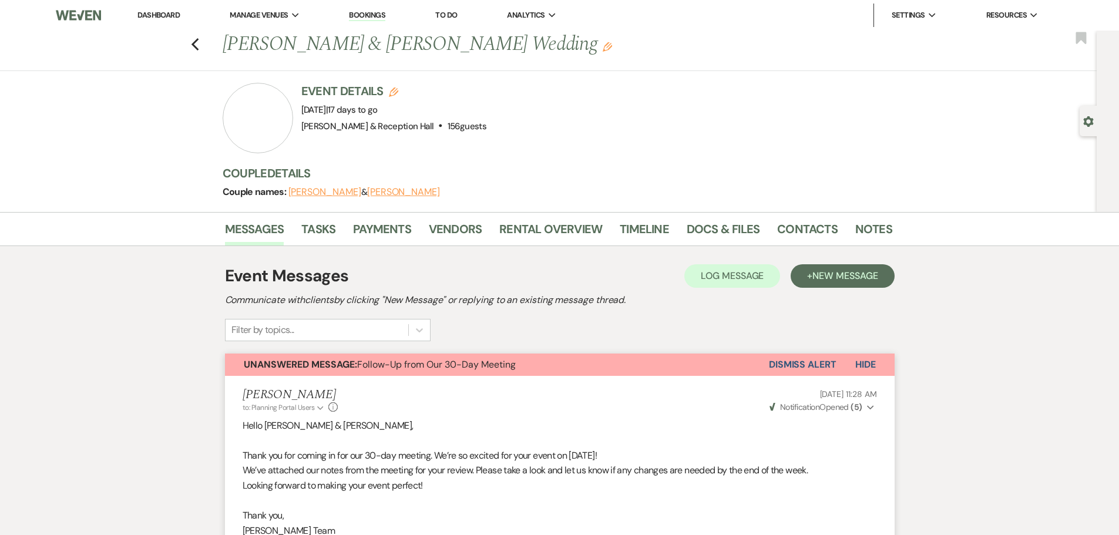
click at [460, 13] on li "To Do" at bounding box center [445, 15] width 33 height 23
click at [457, 13] on link "To Do" at bounding box center [446, 15] width 22 height 10
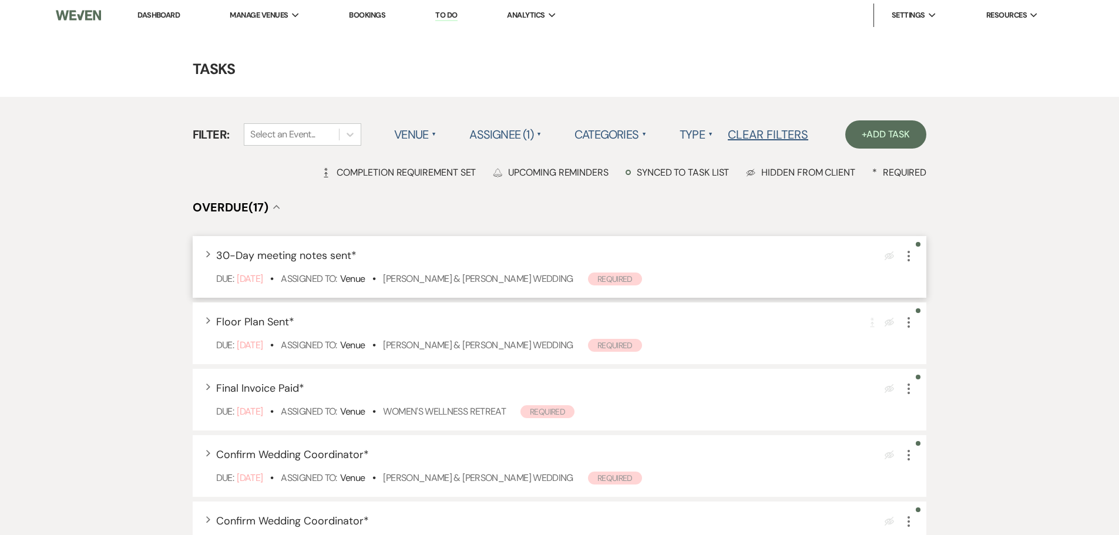
click at [909, 250] on icon "More" at bounding box center [909, 256] width 14 height 14
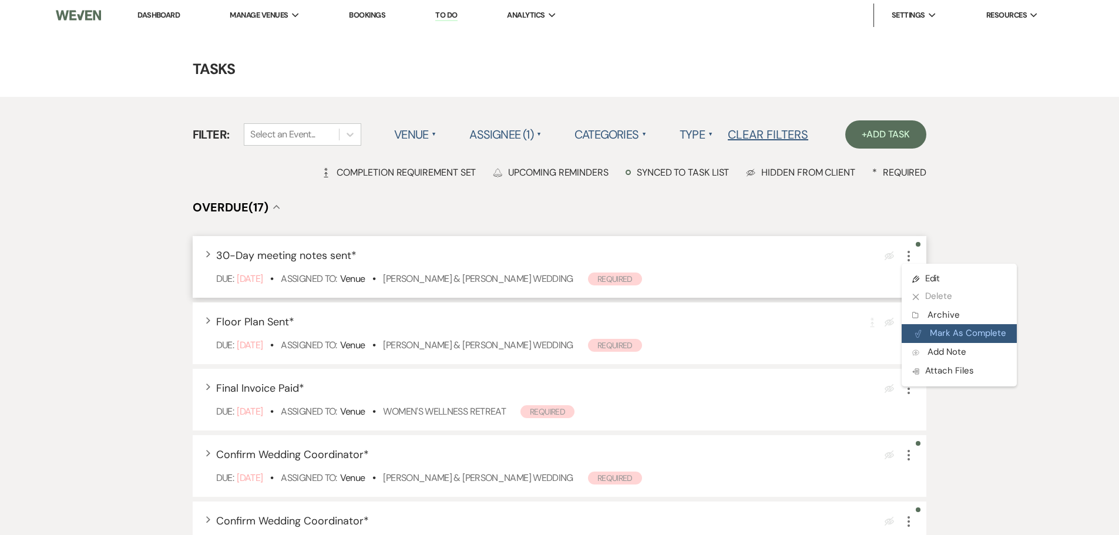
click at [937, 339] on button "Plan Portal Link Mark As Complete" at bounding box center [959, 333] width 115 height 19
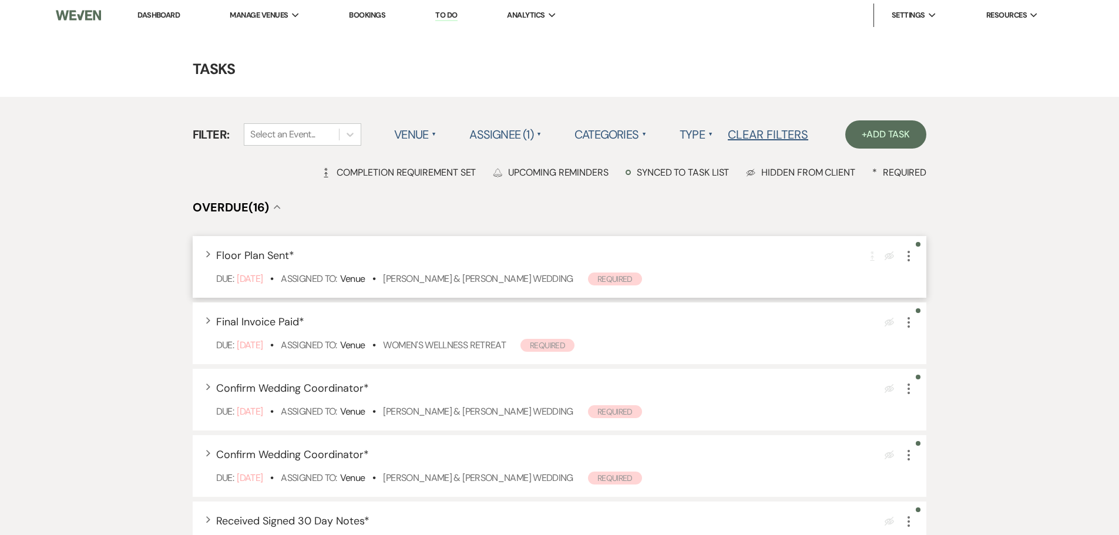
click at [906, 247] on div "Expand Floor Plan Sent * Completion Requirement Eye Blocked More Due: Sep 08 25…" at bounding box center [560, 267] width 734 height 62
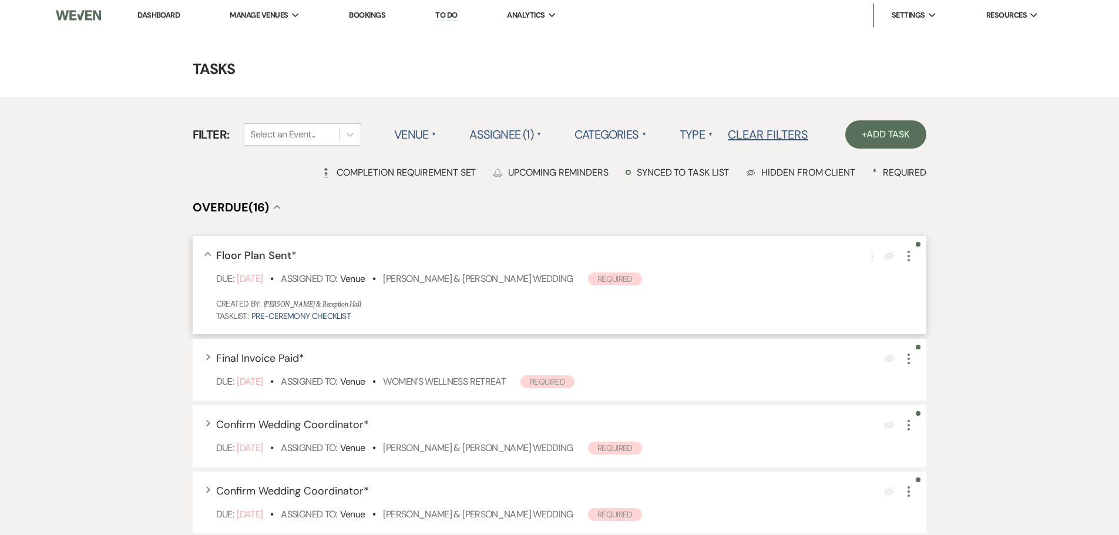
click at [910, 261] on icon "More" at bounding box center [909, 256] width 14 height 14
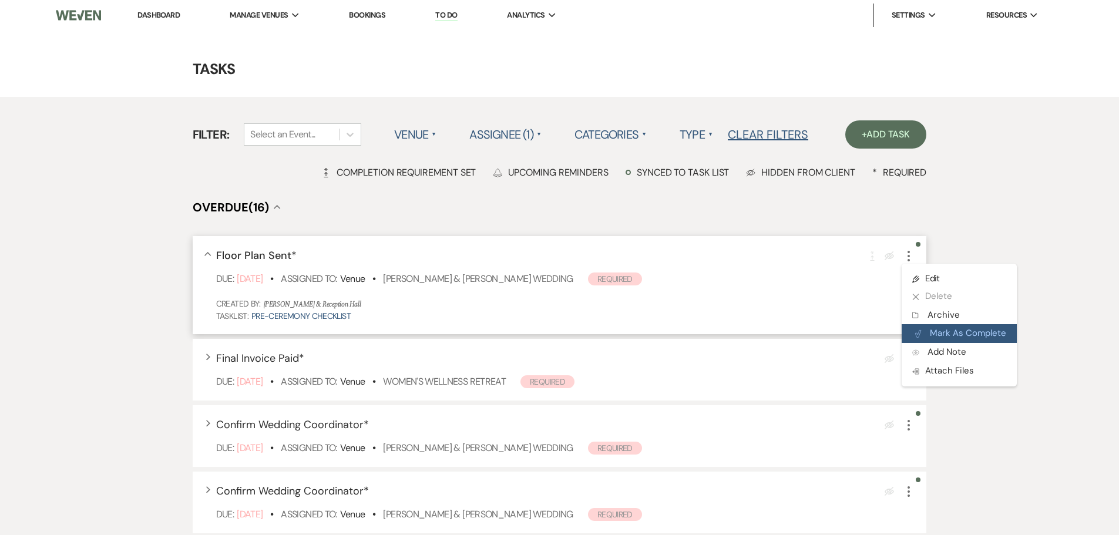
click at [929, 331] on button "Plan Portal Link Mark As Complete" at bounding box center [959, 333] width 115 height 19
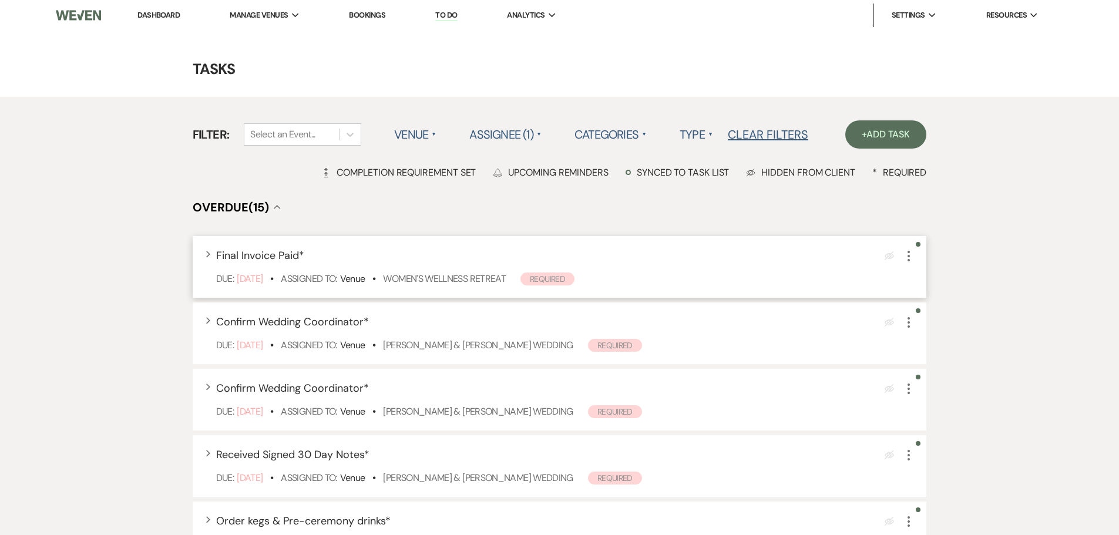
click at [910, 254] on icon "More" at bounding box center [909, 256] width 14 height 14
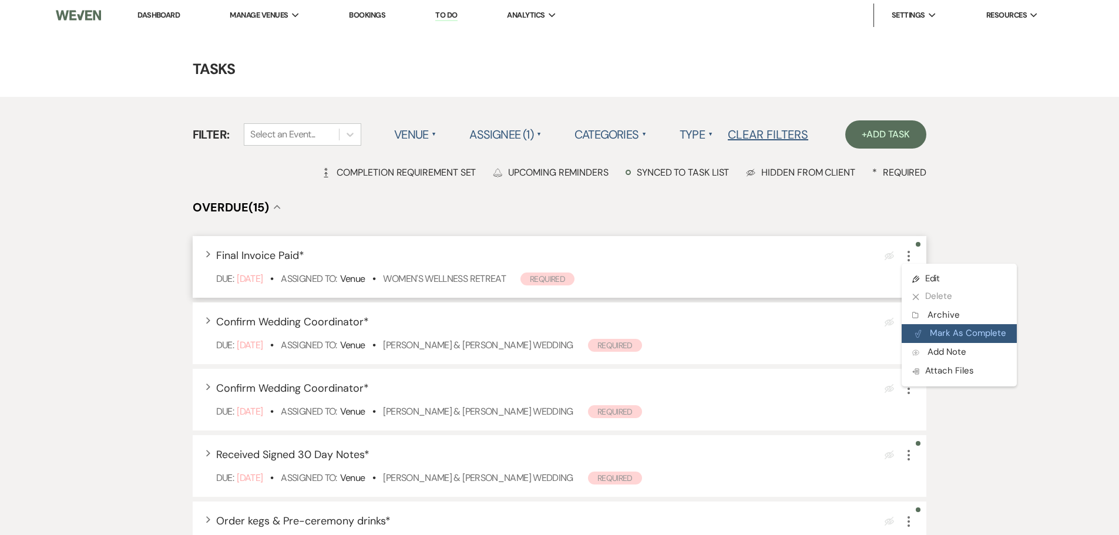
click at [921, 331] on icon "Plan Portal Link" at bounding box center [917, 333] width 7 height 9
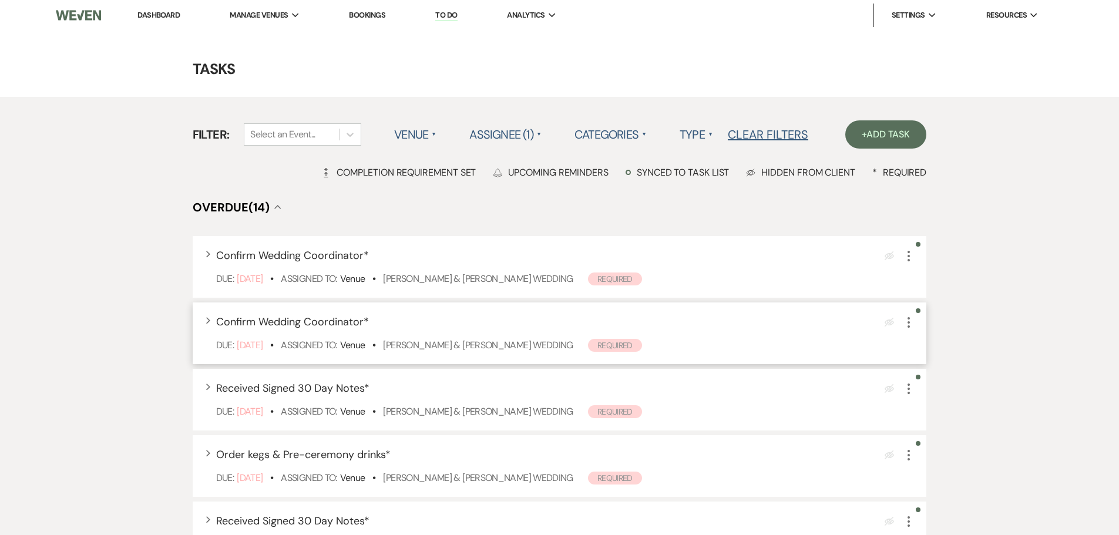
click at [910, 324] on icon "More" at bounding box center [909, 322] width 14 height 14
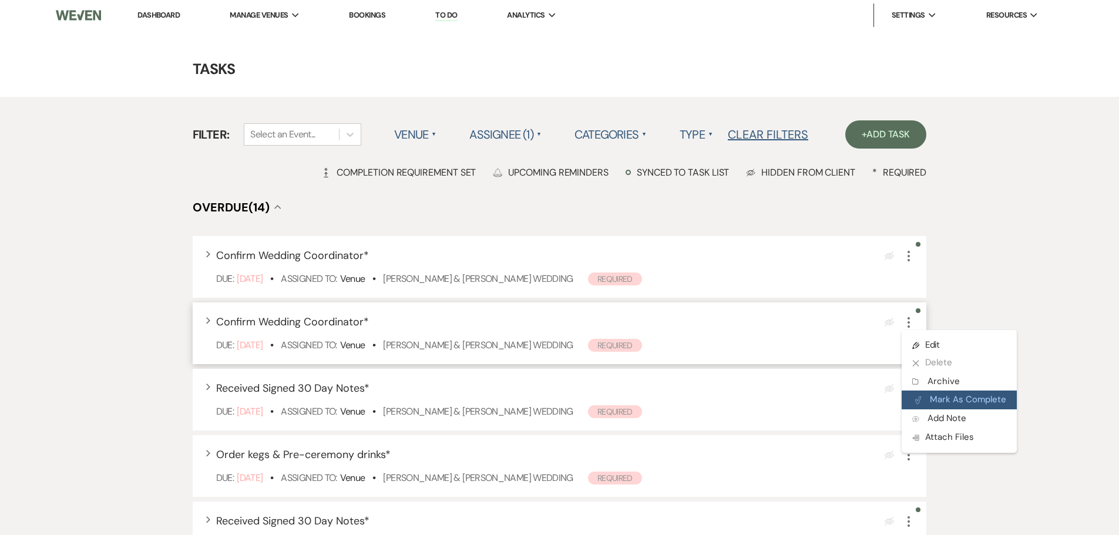
click at [927, 391] on button "Plan Portal Link Mark As Complete" at bounding box center [959, 400] width 115 height 19
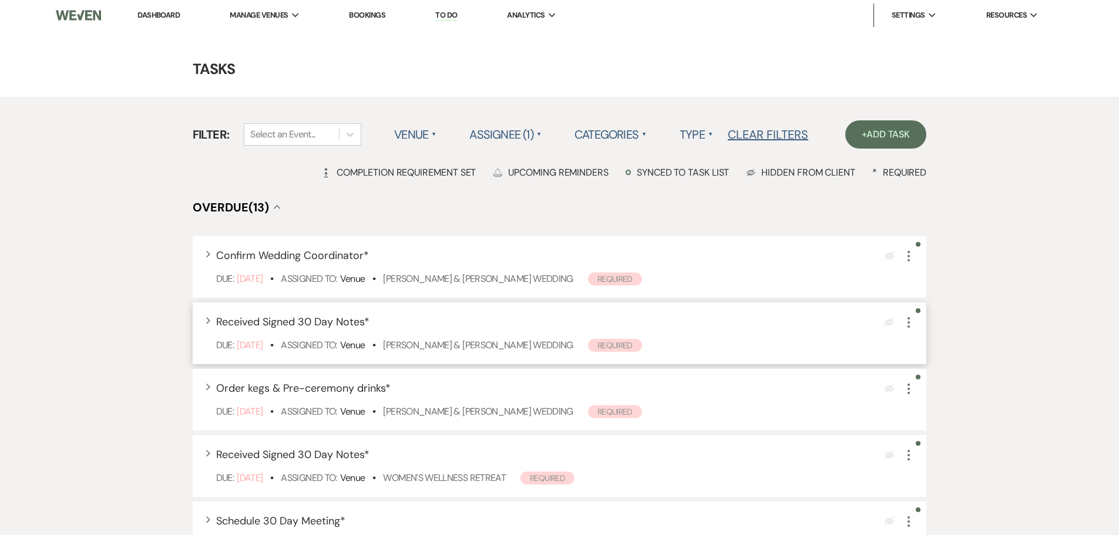
click at [907, 325] on icon "More" at bounding box center [909, 322] width 14 height 14
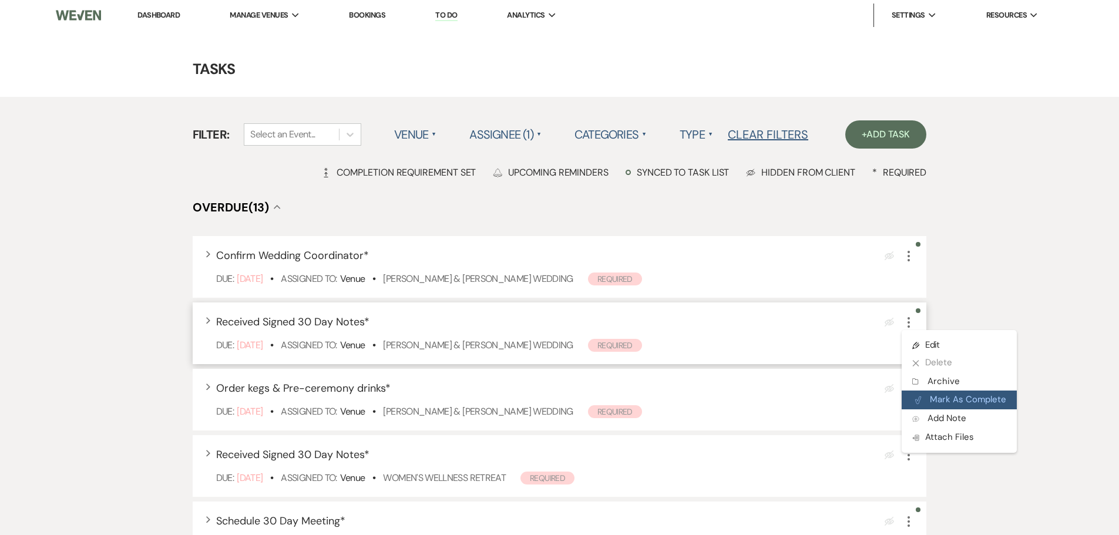
click at [924, 391] on button "Plan Portal Link Mark As Complete" at bounding box center [959, 400] width 115 height 19
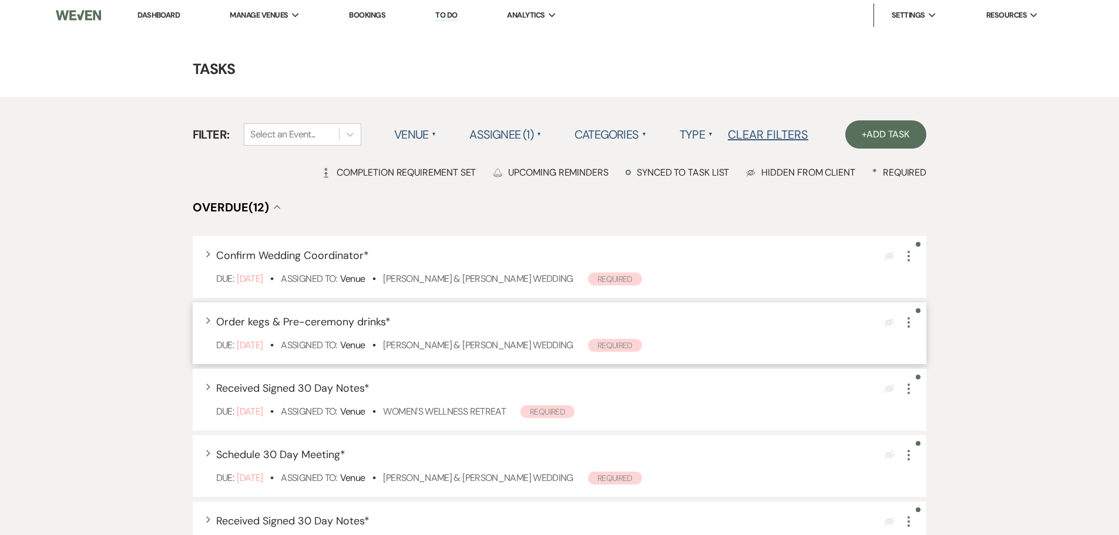
click at [907, 325] on icon "More" at bounding box center [909, 322] width 14 height 14
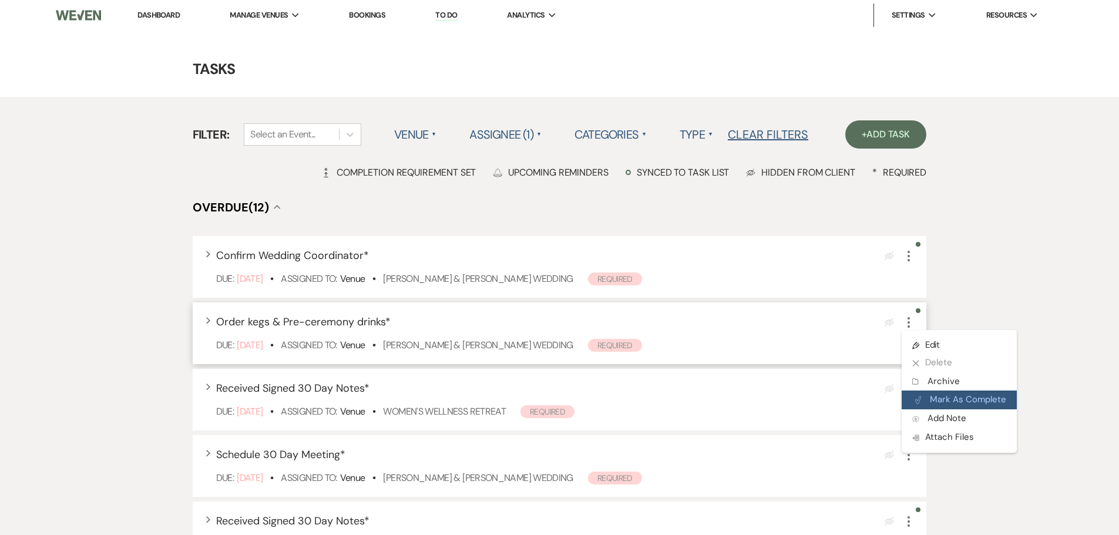
click at [933, 404] on button "Plan Portal Link Mark As Complete" at bounding box center [959, 400] width 115 height 19
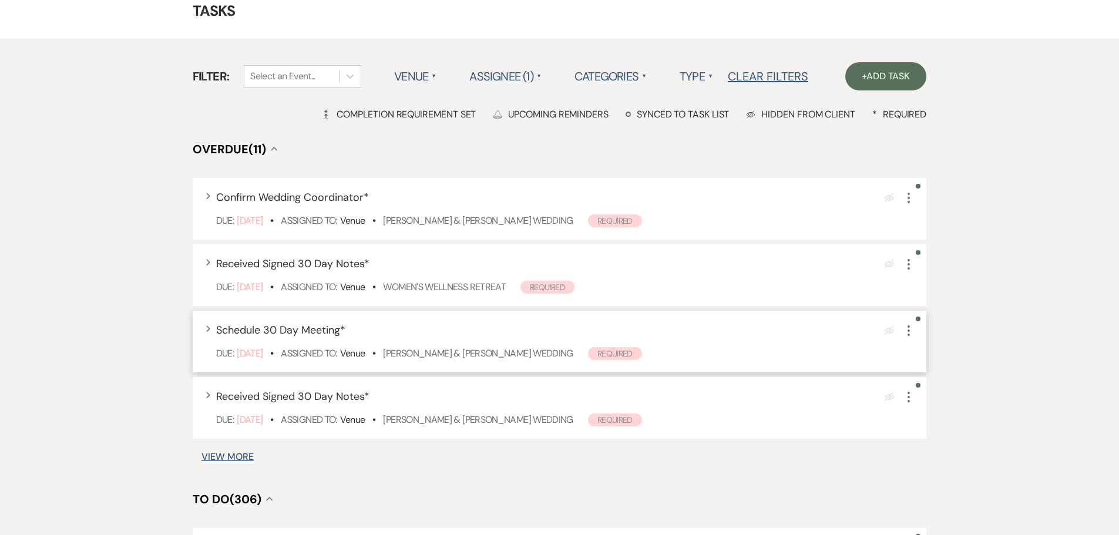
scroll to position [59, 0]
click at [445, 351] on link "Rachel Lowry & Craig Taylor's Wedding" at bounding box center [478, 353] width 190 height 12
click at [909, 328] on icon "More" at bounding box center [909, 330] width 14 height 14
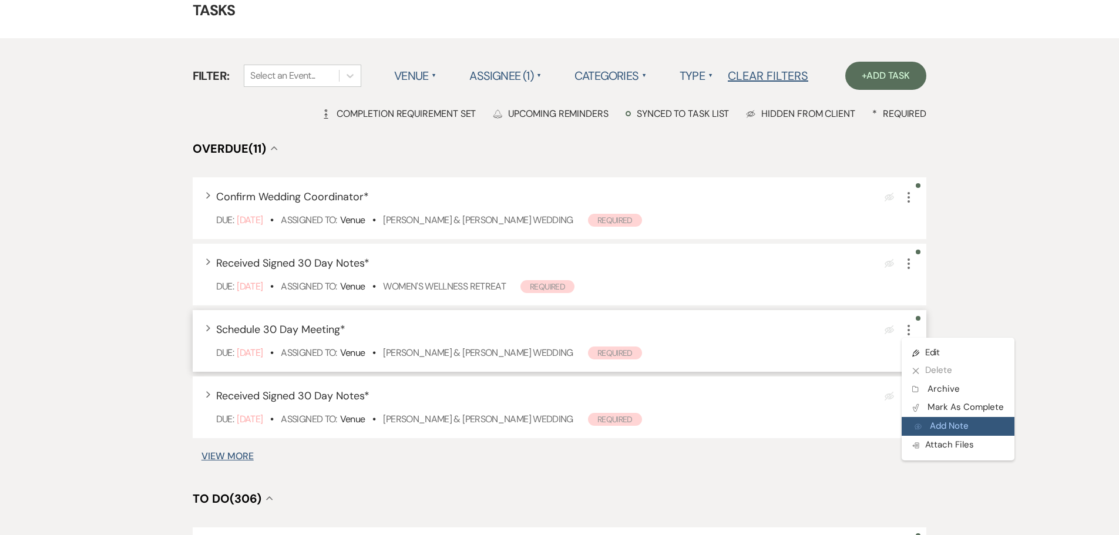
click at [919, 421] on button "Add Note Add Note" at bounding box center [958, 426] width 113 height 19
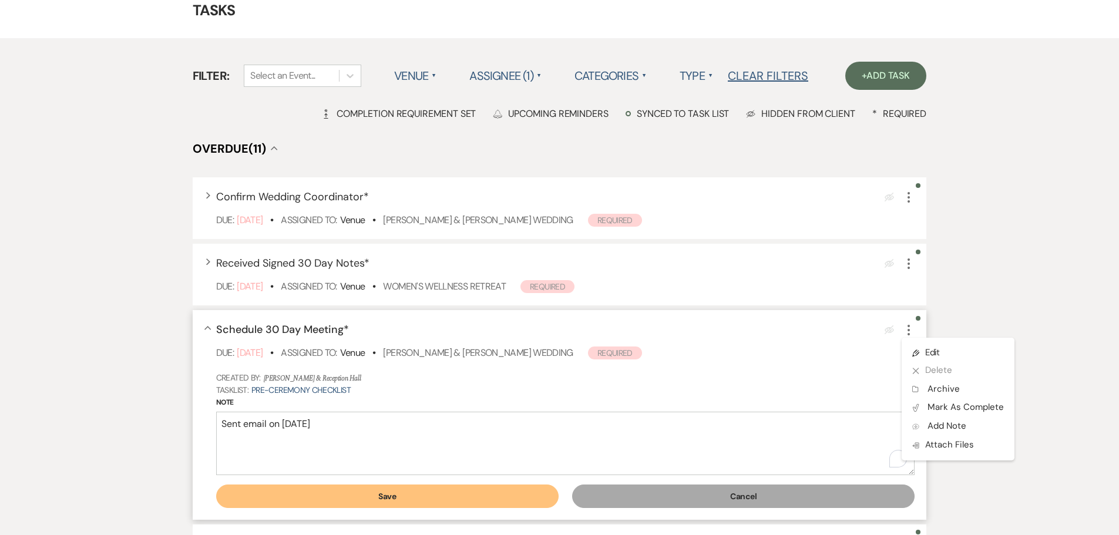
type textarea "Sent email on 9/24/25"
click at [355, 486] on button "Save" at bounding box center [387, 496] width 342 height 23
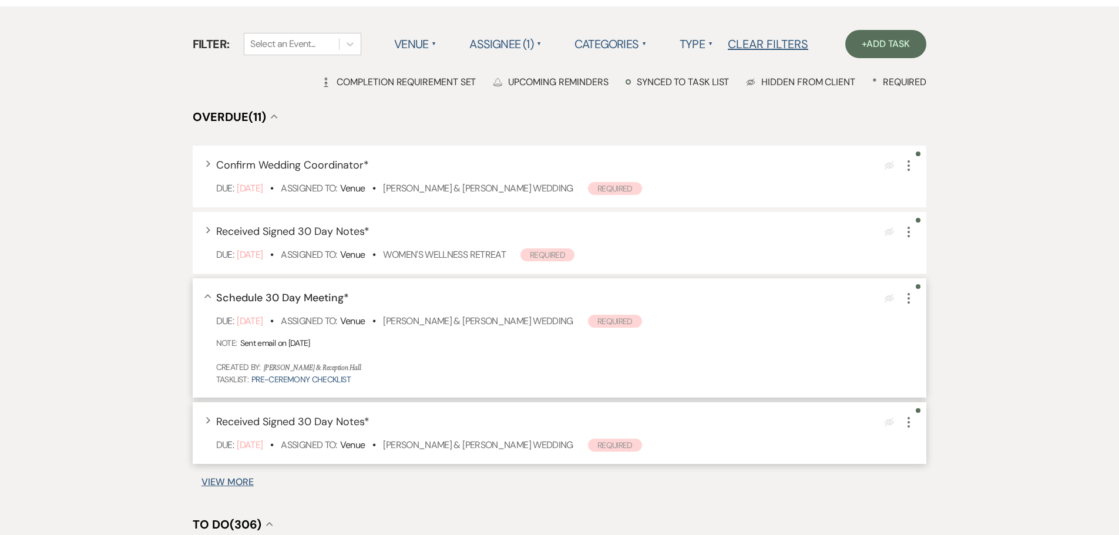
scroll to position [117, 0]
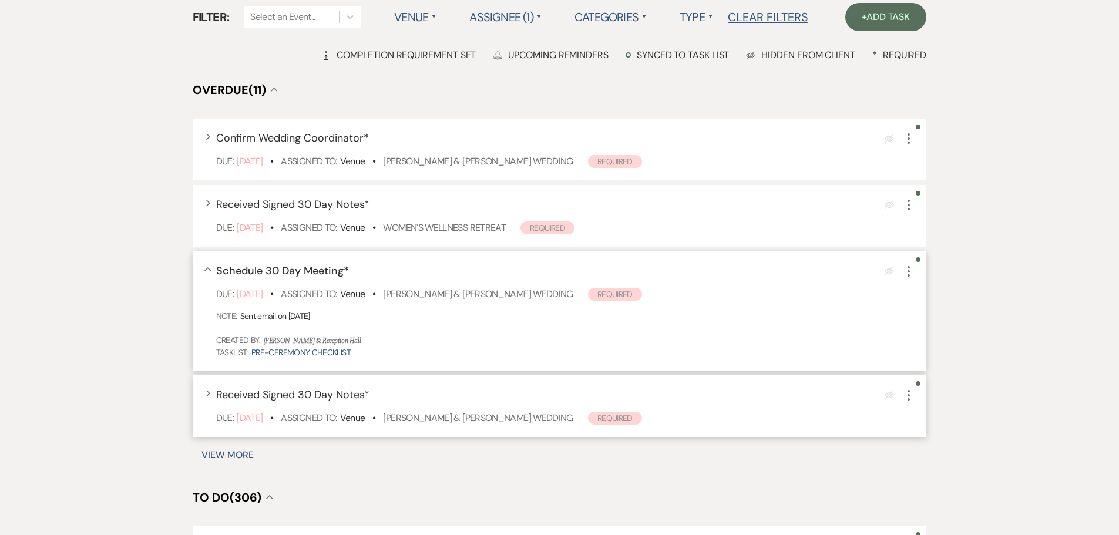
click at [906, 398] on icon "More" at bounding box center [909, 395] width 14 height 14
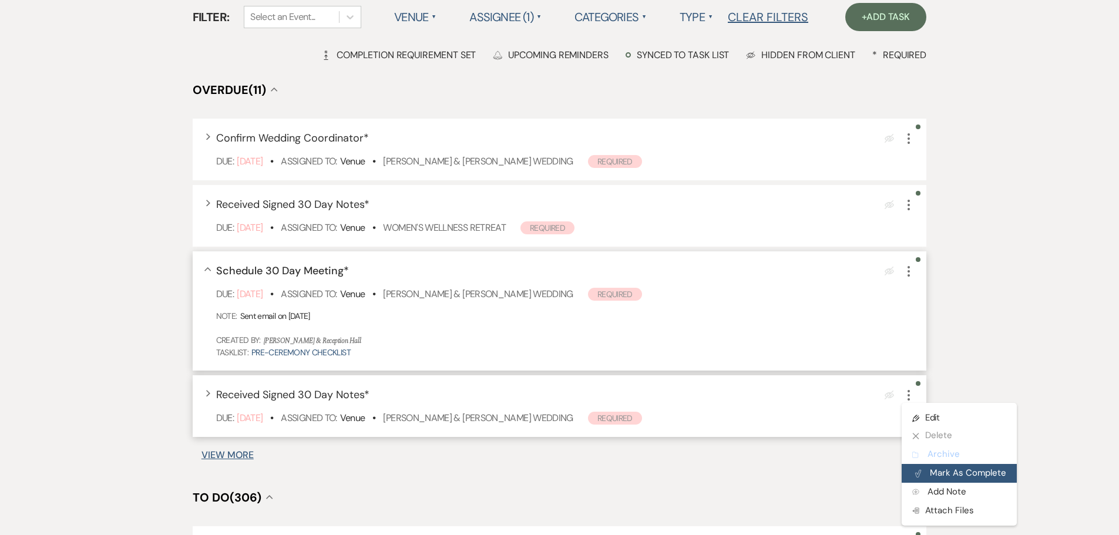
drag, startPoint x: 931, startPoint y: 462, endPoint x: 931, endPoint y: 471, distance: 8.8
click at [931, 471] on ul "Pencil Edit X Delete Archive Archive Plan Portal Link Mark As Complete Add Note…" at bounding box center [959, 464] width 115 height 123
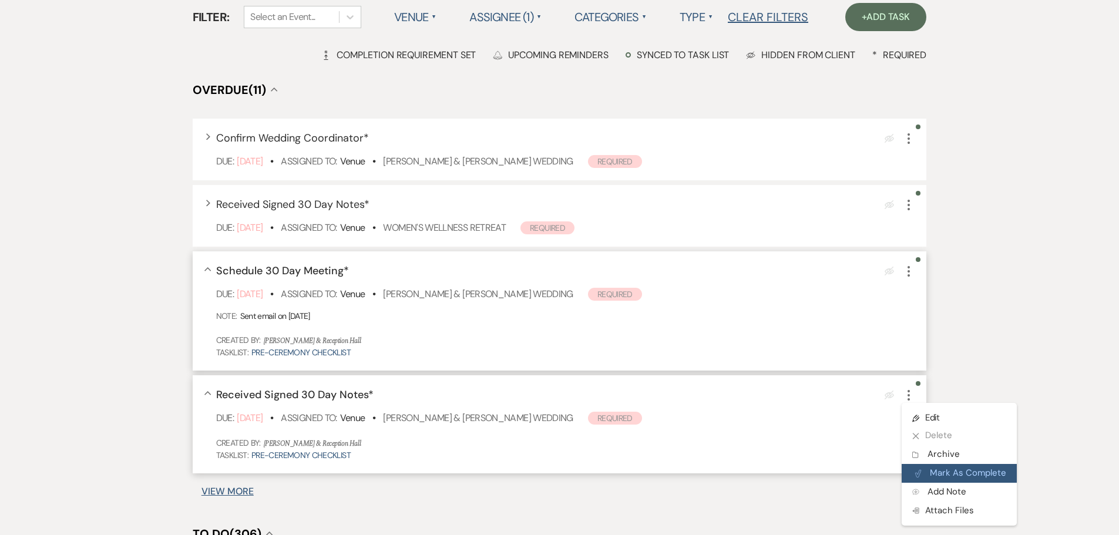
click at [931, 471] on button "Plan Portal Link Mark As Complete" at bounding box center [959, 473] width 115 height 19
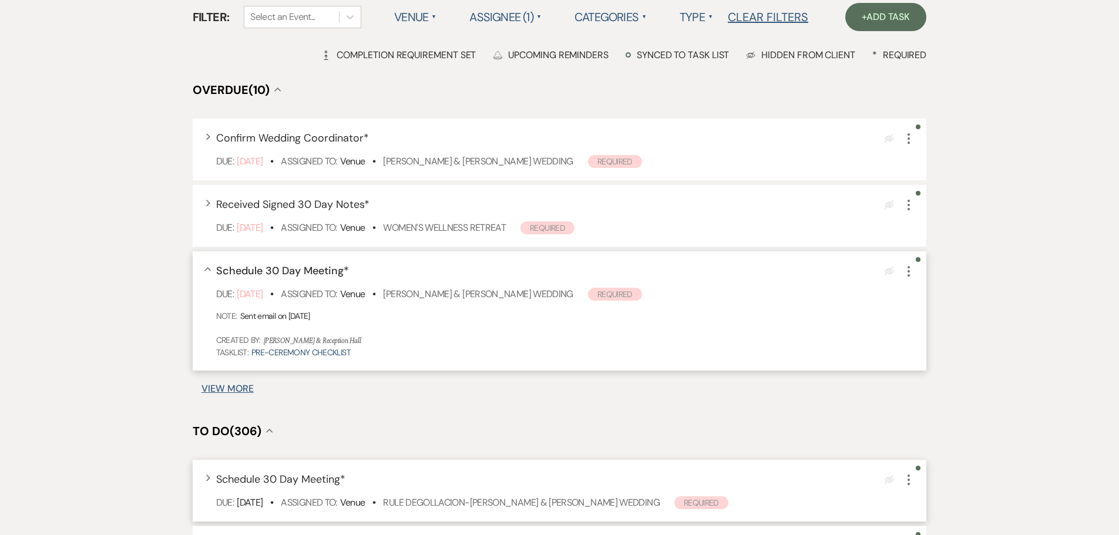
scroll to position [235, 0]
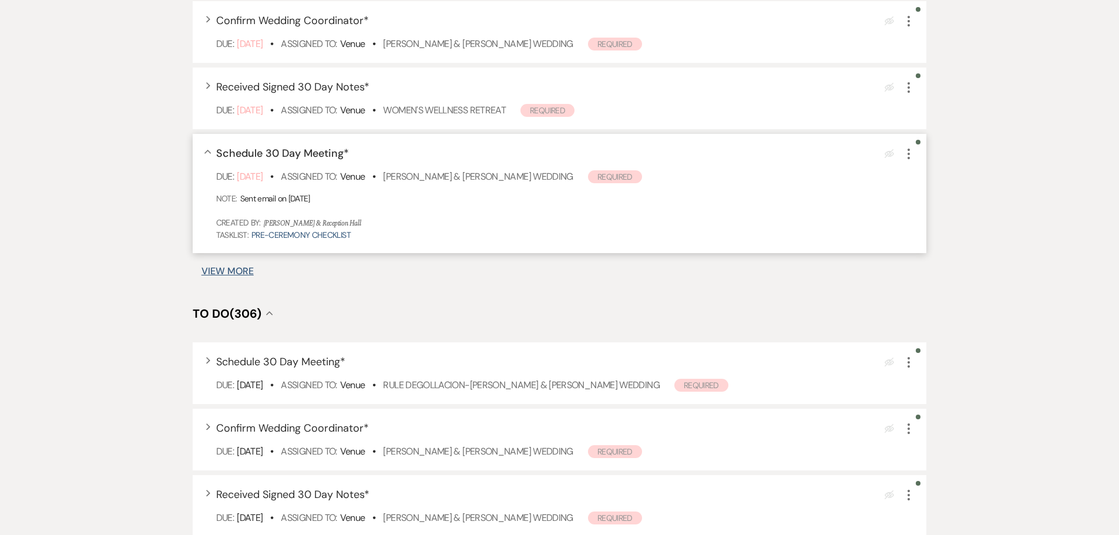
click at [243, 270] on button "View More" at bounding box center [227, 271] width 52 height 9
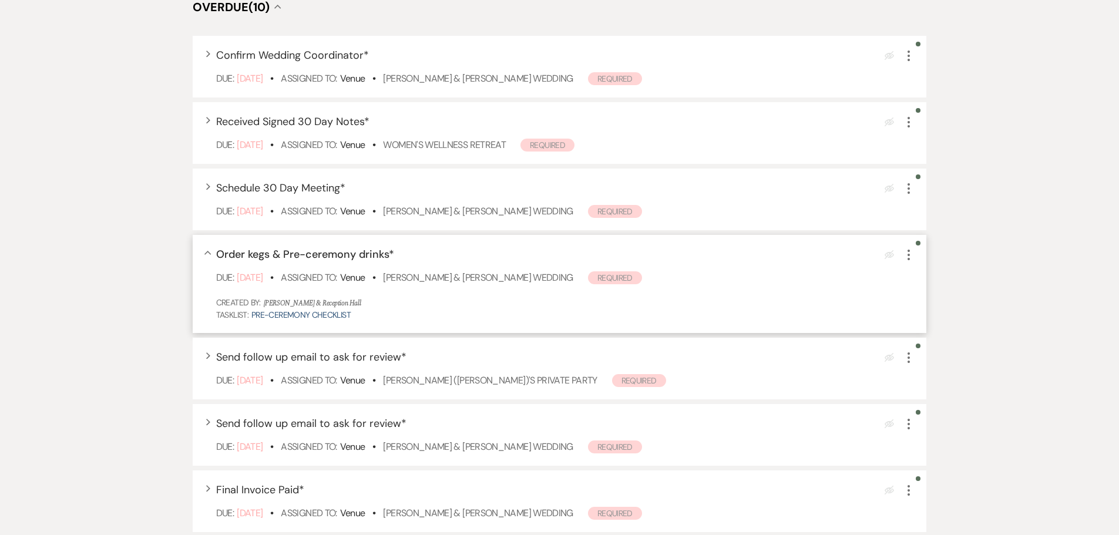
scroll to position [142, 0]
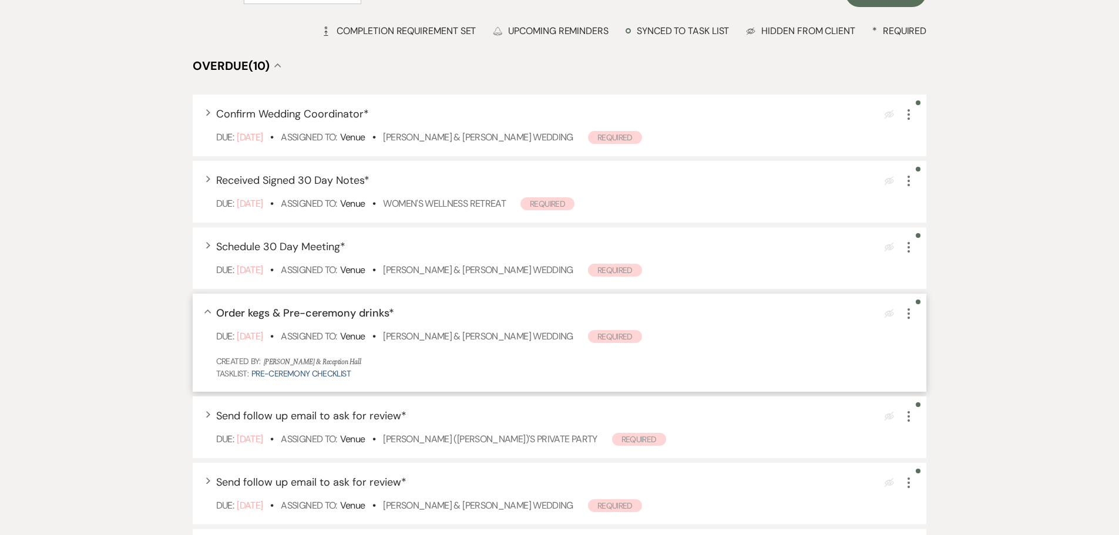
click at [911, 318] on icon "More" at bounding box center [909, 314] width 14 height 14
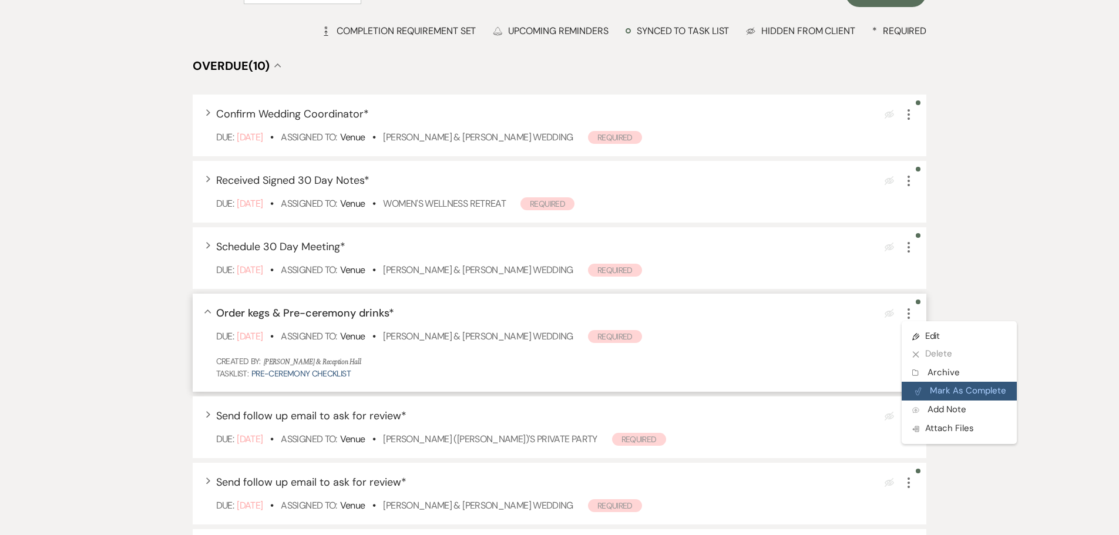
click at [923, 390] on button "Plan Portal Link Mark As Complete" at bounding box center [959, 391] width 115 height 19
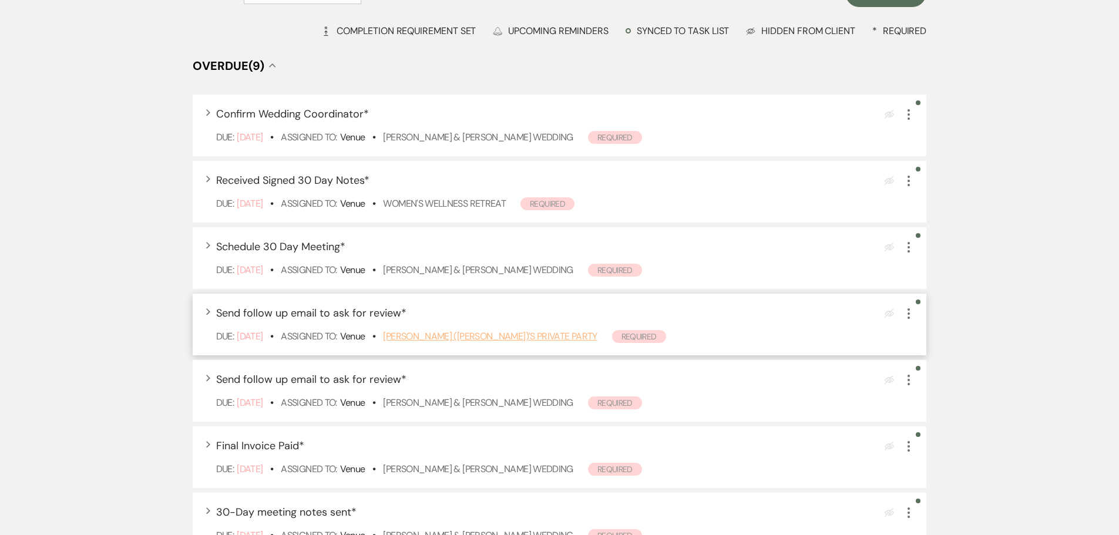
click at [469, 330] on link "Jessica Burke (Ahern)'s Private Party" at bounding box center [490, 336] width 214 height 12
click at [904, 312] on icon "More" at bounding box center [909, 314] width 14 height 14
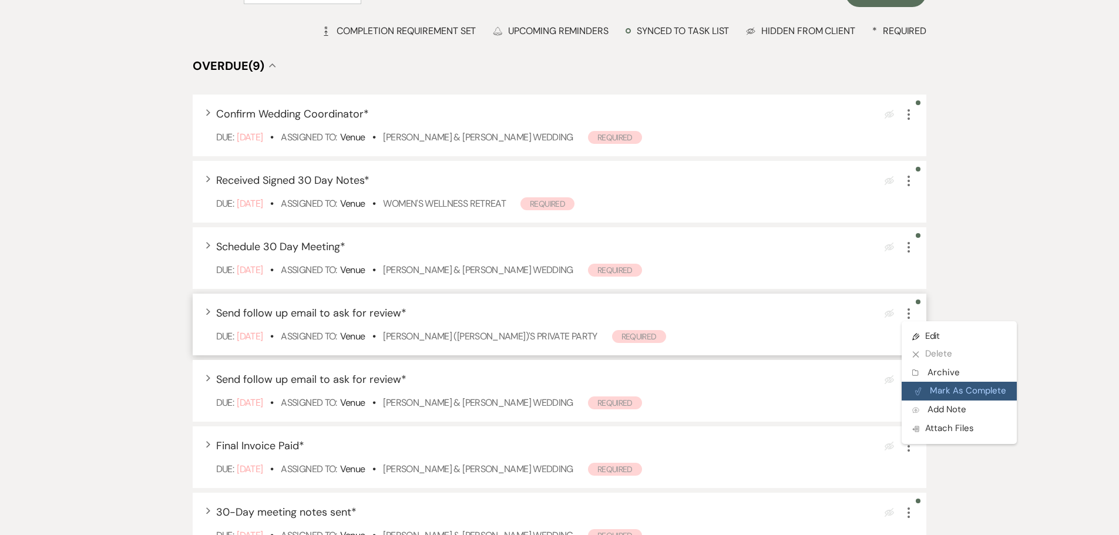
click at [925, 394] on button "Plan Portal Link Mark As Complete" at bounding box center [959, 391] width 115 height 19
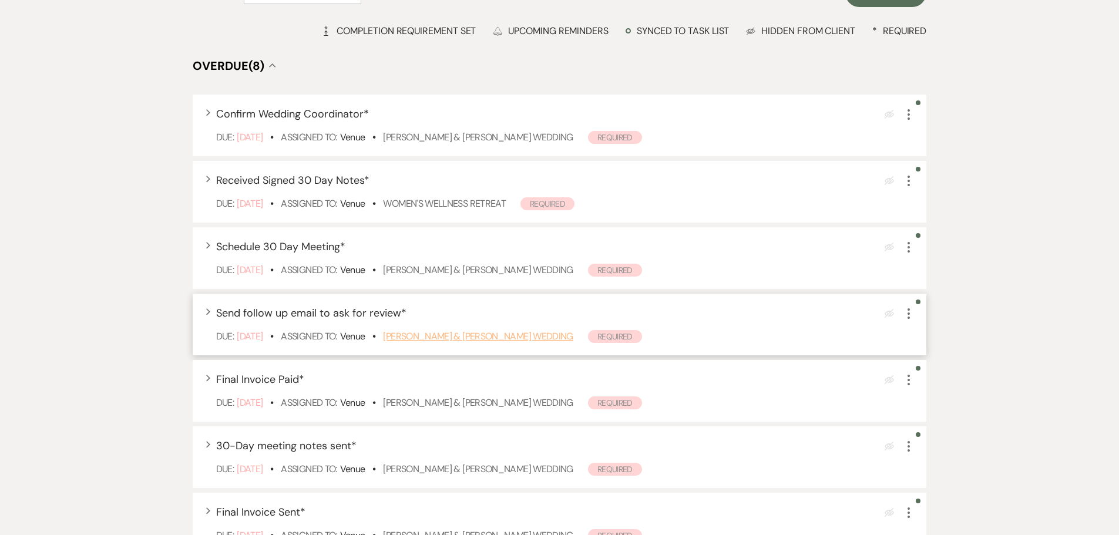
click at [570, 337] on link "Bridget Boltz & Dylan Cardoza's Wedding" at bounding box center [478, 336] width 190 height 12
click at [905, 308] on icon "More" at bounding box center [909, 314] width 14 height 14
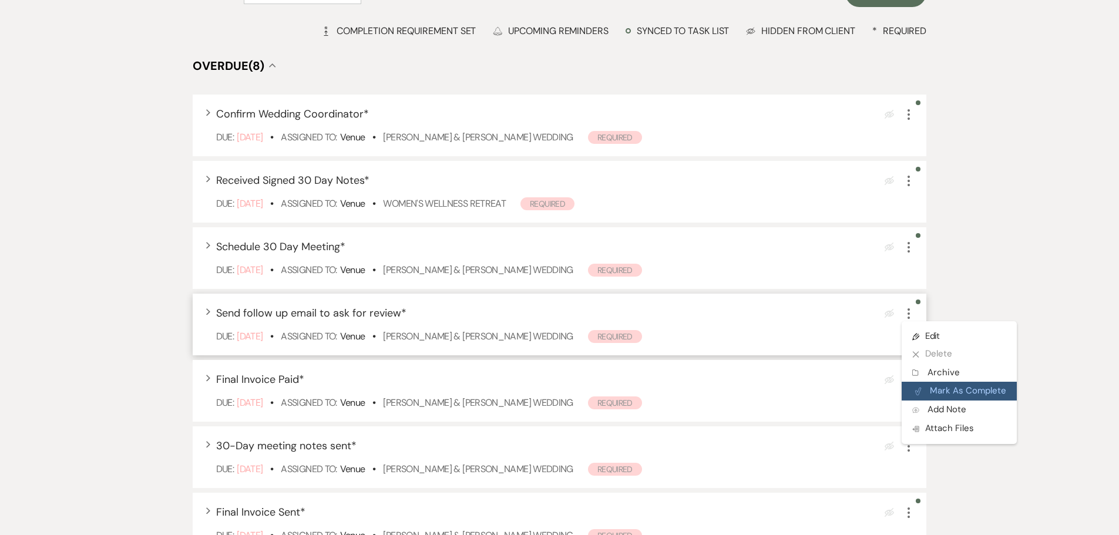
click at [937, 384] on button "Plan Portal Link Mark As Complete" at bounding box center [959, 391] width 115 height 19
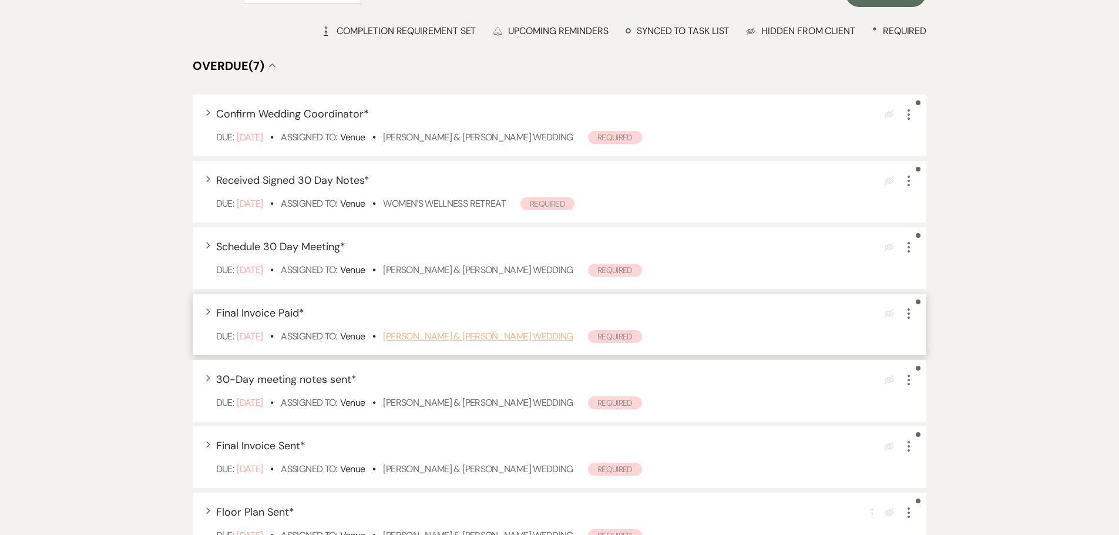
click at [540, 338] on link "Samantha Vanhoozer & Brendon Wheeler's Wedding" at bounding box center [478, 336] width 190 height 12
click at [908, 307] on icon "More" at bounding box center [909, 314] width 14 height 14
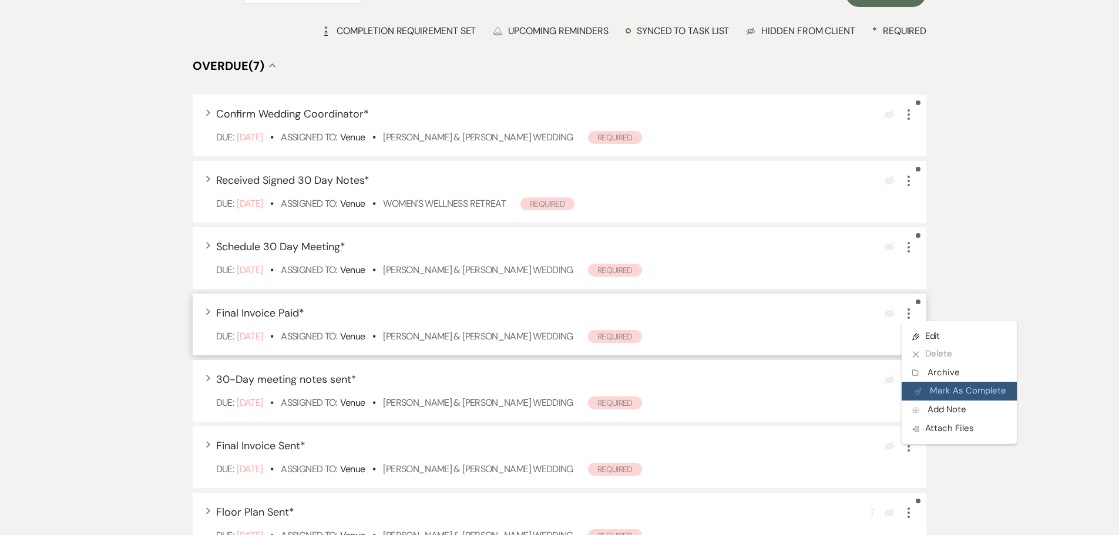
click at [937, 386] on button "Plan Portal Link Mark As Complete" at bounding box center [959, 391] width 115 height 19
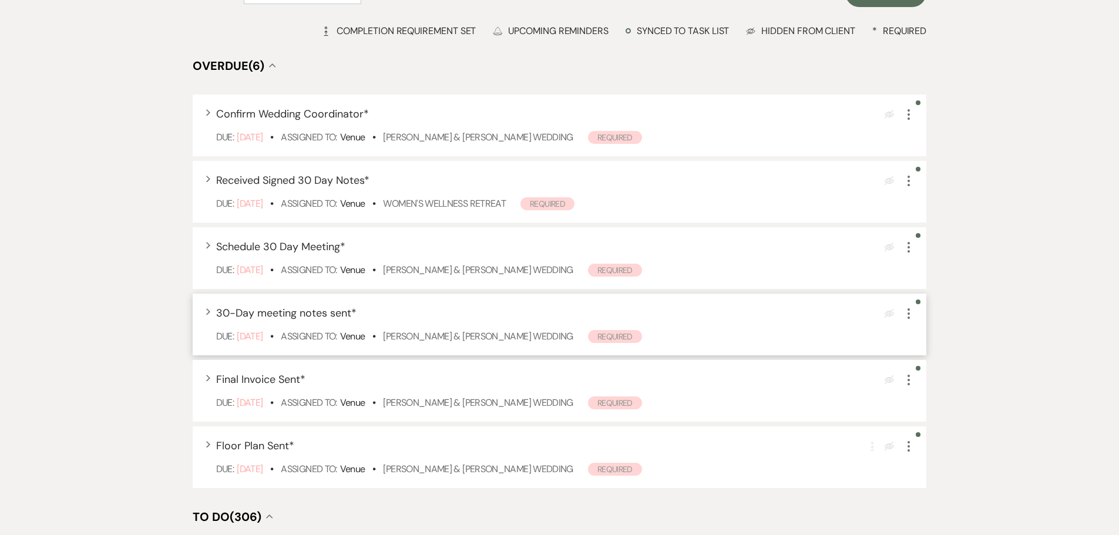
click at [912, 311] on icon "More" at bounding box center [909, 314] width 14 height 14
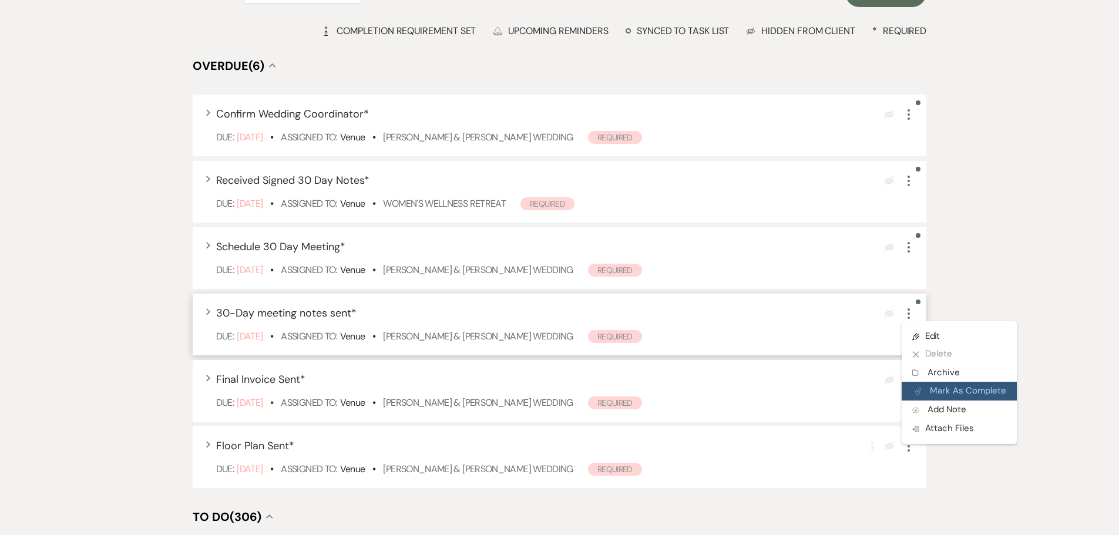
click at [933, 382] on button "Plan Portal Link Mark As Complete" at bounding box center [959, 391] width 115 height 19
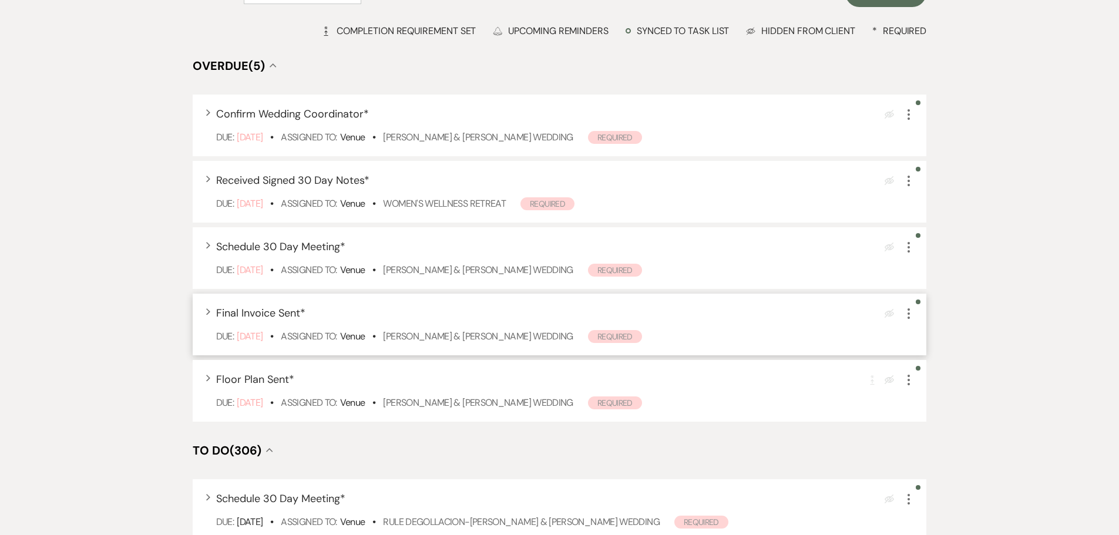
click at [906, 307] on icon "More" at bounding box center [909, 314] width 14 height 14
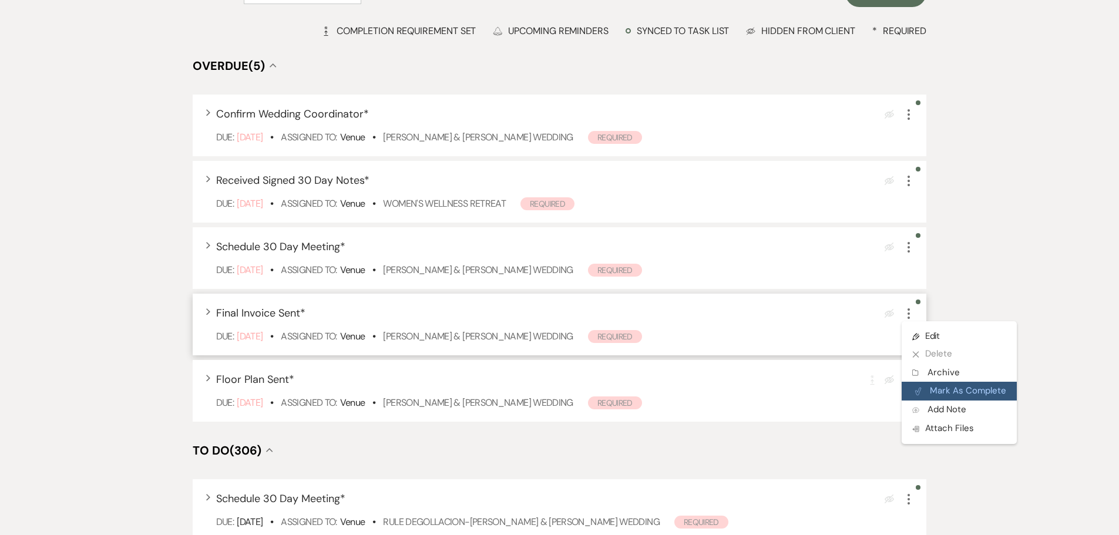
click at [951, 392] on button "Plan Portal Link Mark As Complete" at bounding box center [959, 391] width 115 height 19
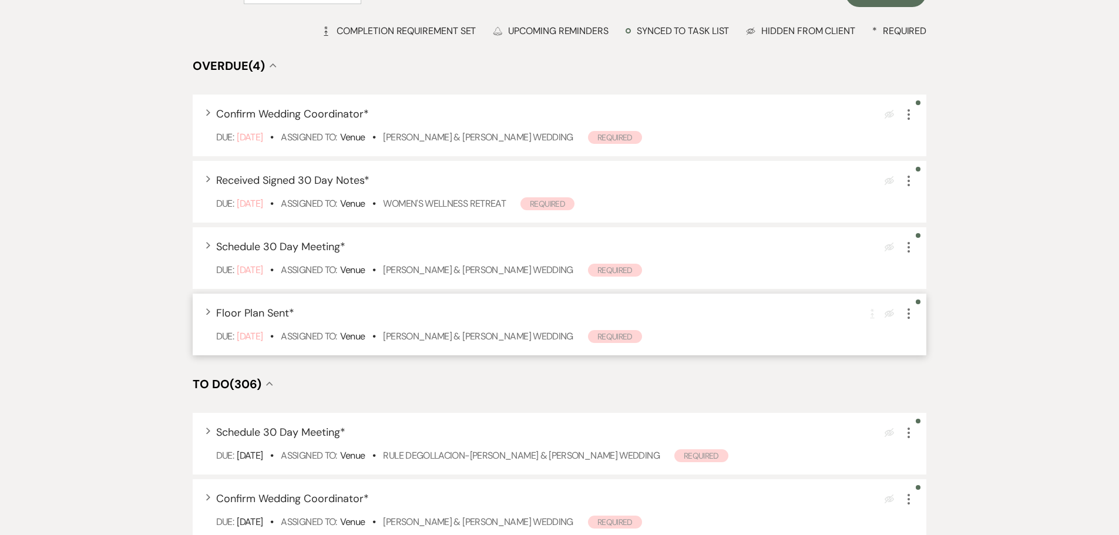
click at [909, 310] on use "button" at bounding box center [908, 313] width 2 height 11
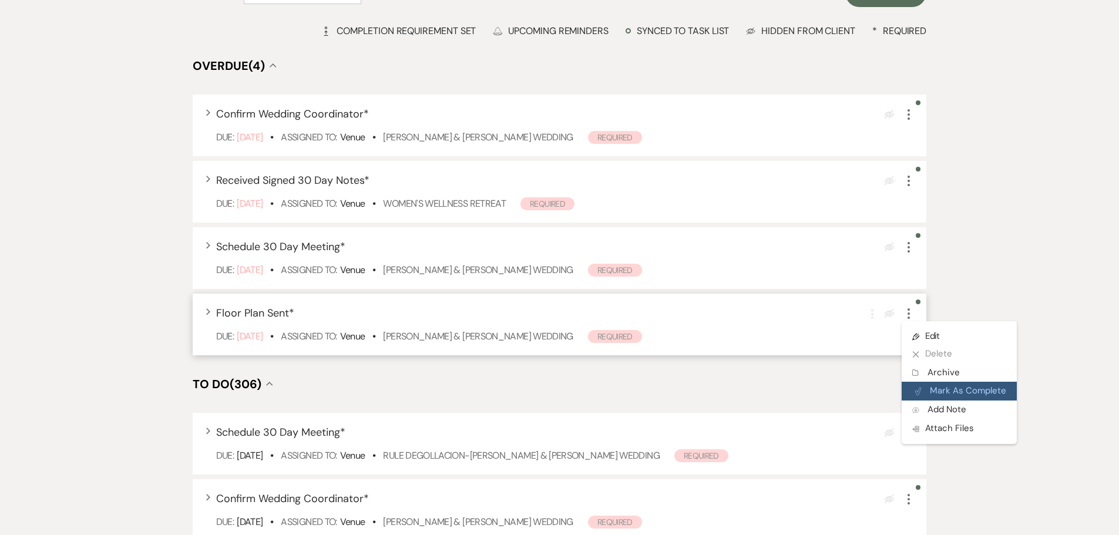
click at [934, 388] on button "Plan Portal Link Mark As Complete" at bounding box center [959, 391] width 115 height 19
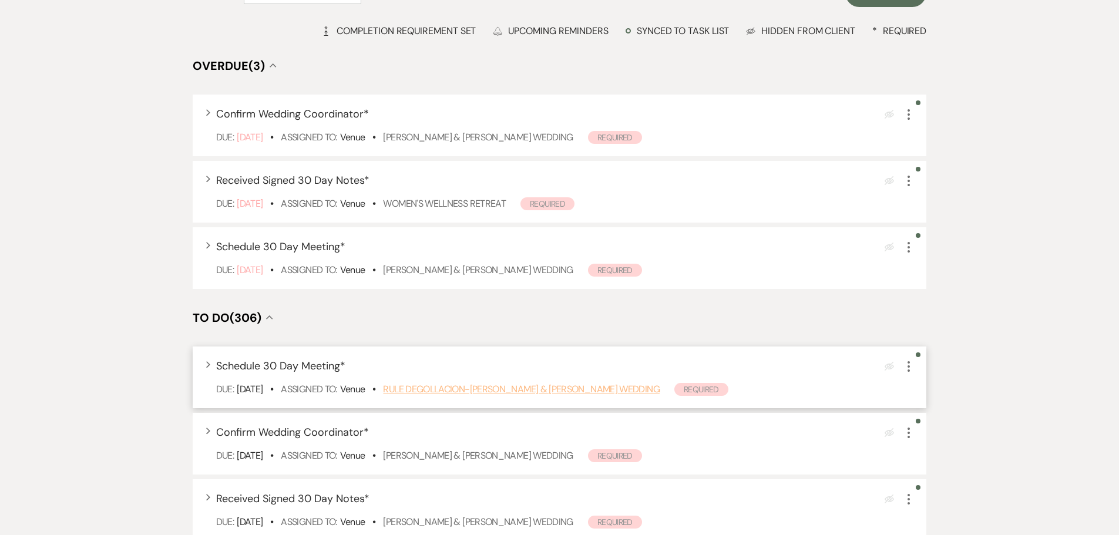
click at [439, 386] on link "Rule Degollacion-Schumacher & Ben Schumacher's Wedding" at bounding box center [521, 389] width 276 height 12
click at [906, 367] on icon "More" at bounding box center [909, 366] width 14 height 14
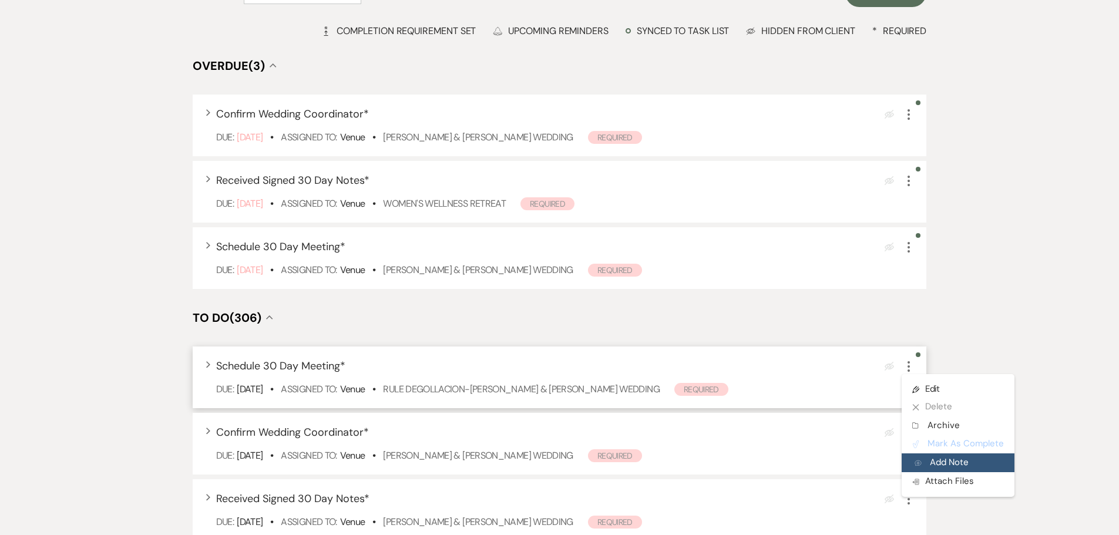
drag, startPoint x: 949, startPoint y: 450, endPoint x: 949, endPoint y: 459, distance: 8.8
click at [949, 459] on ul "Pencil Edit X Delete Archive Archive Plan Portal Link Mark As Complete Add Note…" at bounding box center [958, 435] width 113 height 123
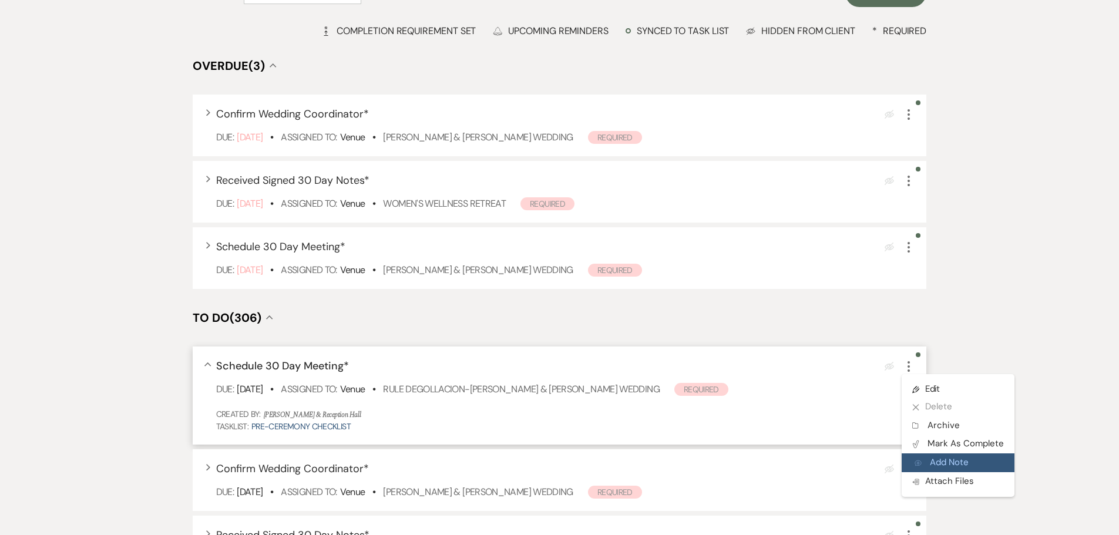
click at [949, 459] on button "Add Note Add Note" at bounding box center [958, 462] width 113 height 19
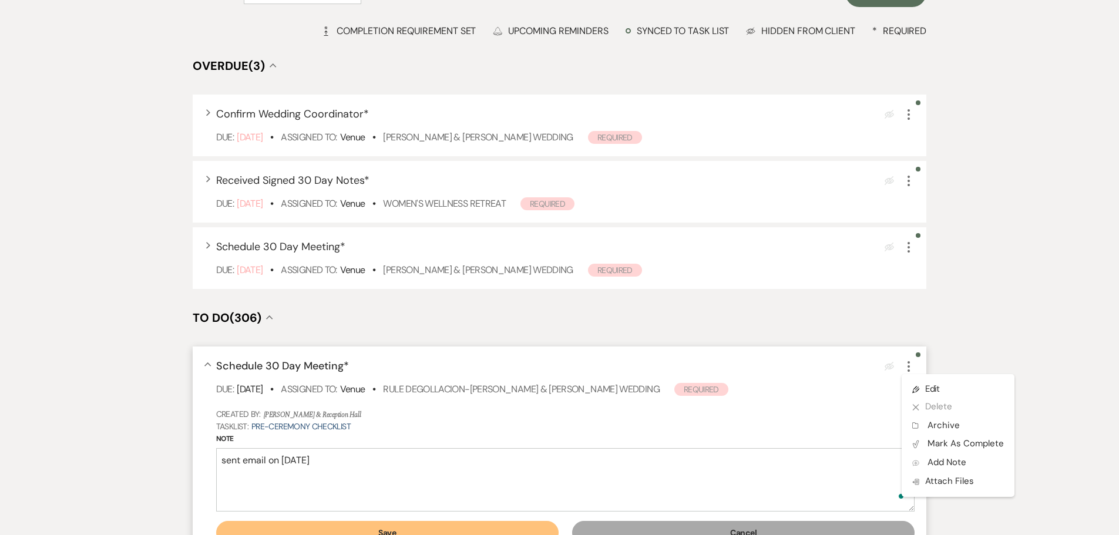
scroll to position [200, 0]
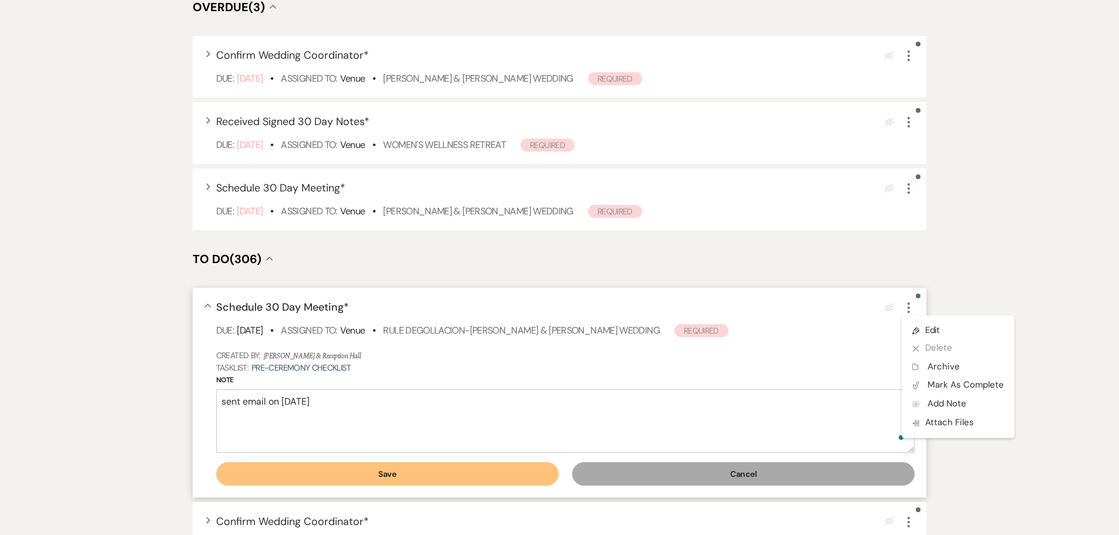
type textarea "sent email on 9/24/25"
click at [443, 476] on button "Save" at bounding box center [387, 473] width 342 height 23
click at [443, 476] on div "Filter: Select an Event... Venue ▲ Assignee (1) ▲ Categories ▲ Type ▲ Clear Fil…" at bounding box center [560, 542] width 846 height 1290
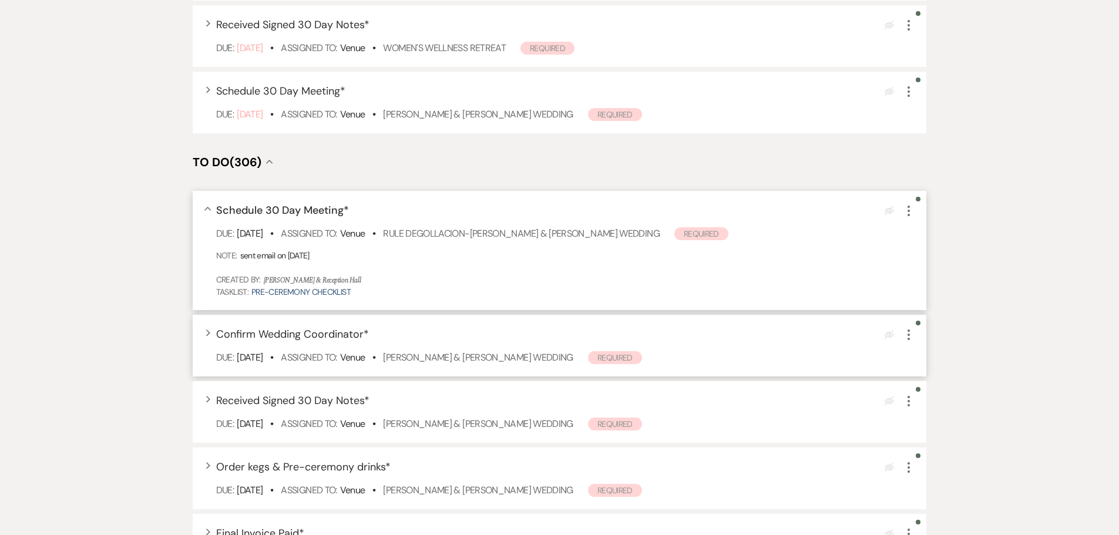
scroll to position [318, 0]
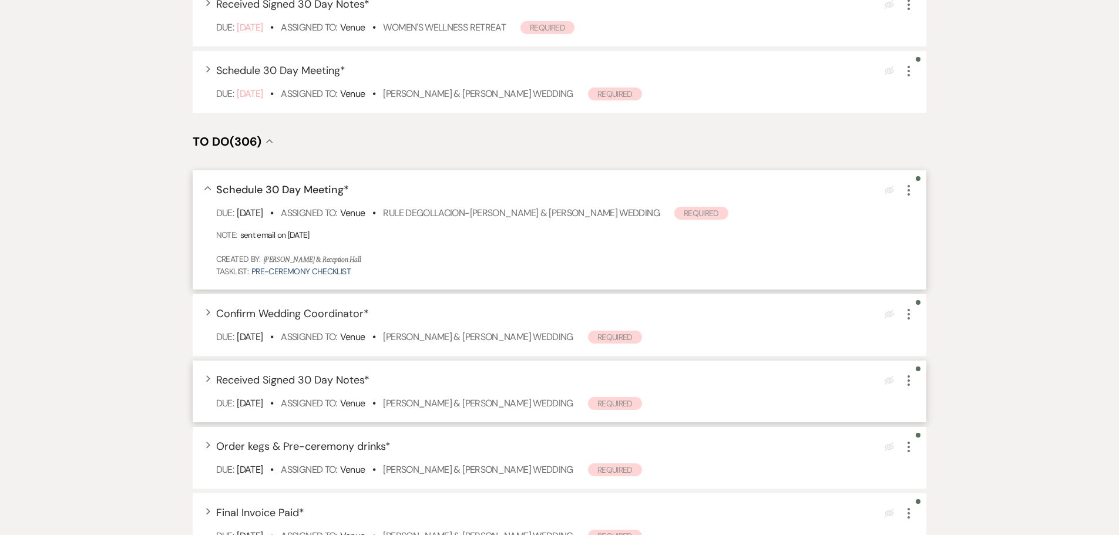
click at [910, 382] on icon "More" at bounding box center [909, 381] width 14 height 14
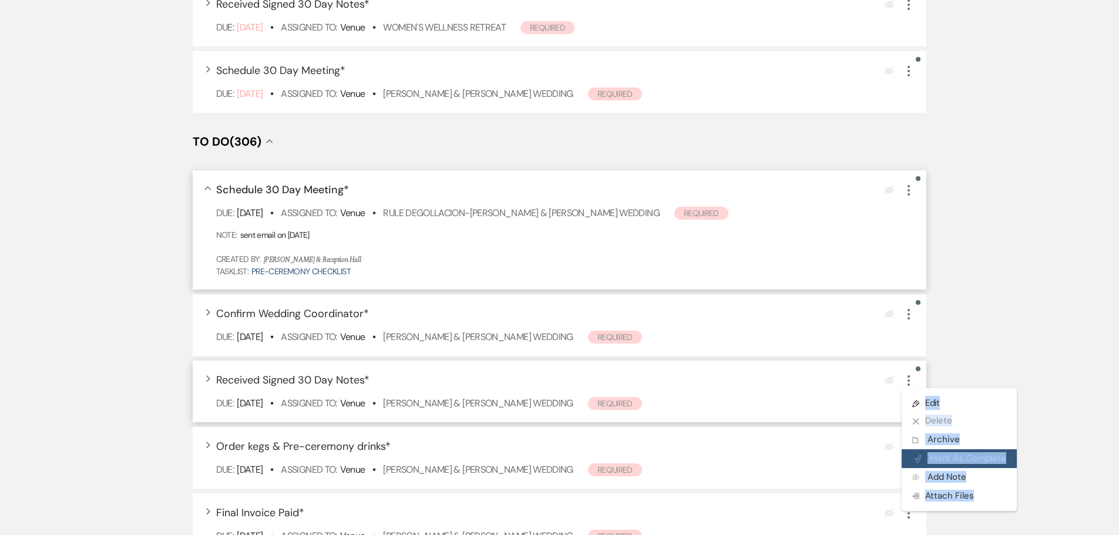
click at [954, 463] on button "Plan Portal Link Mark As Complete" at bounding box center [959, 458] width 115 height 19
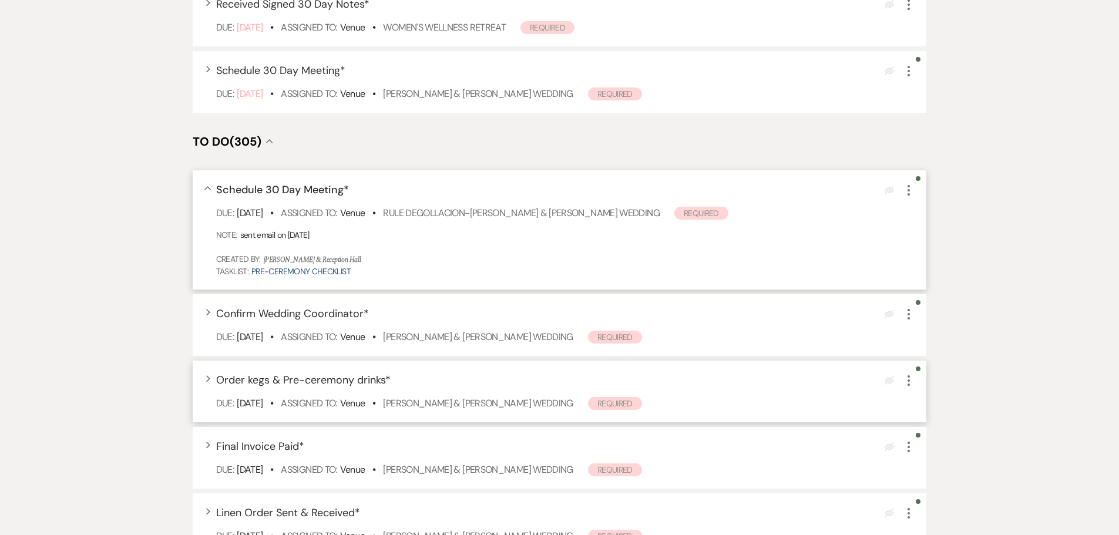
click at [907, 380] on icon "More" at bounding box center [909, 381] width 14 height 14
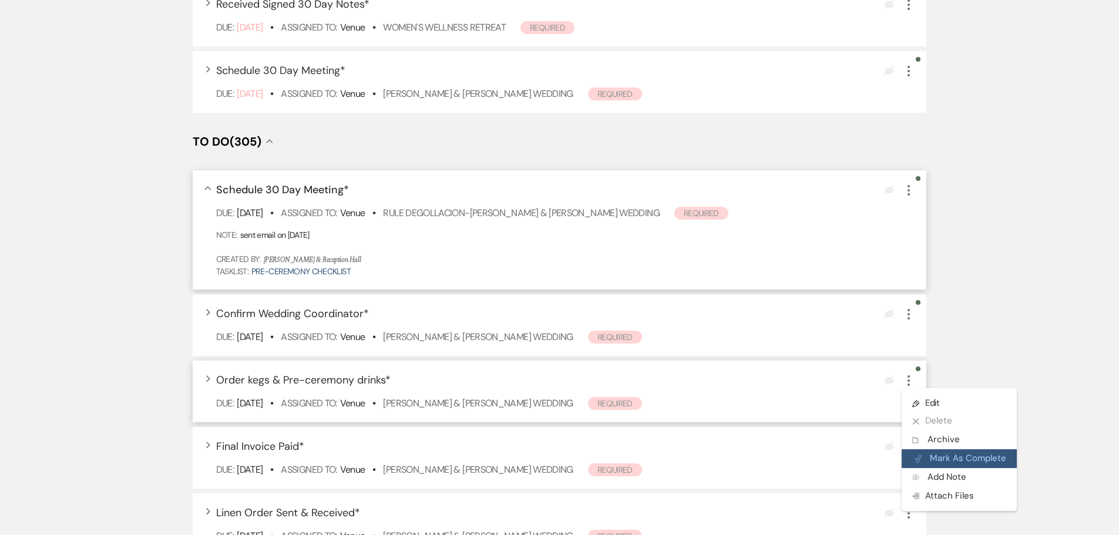
click at [961, 459] on button "Plan Portal Link Mark As Complete" at bounding box center [959, 458] width 115 height 19
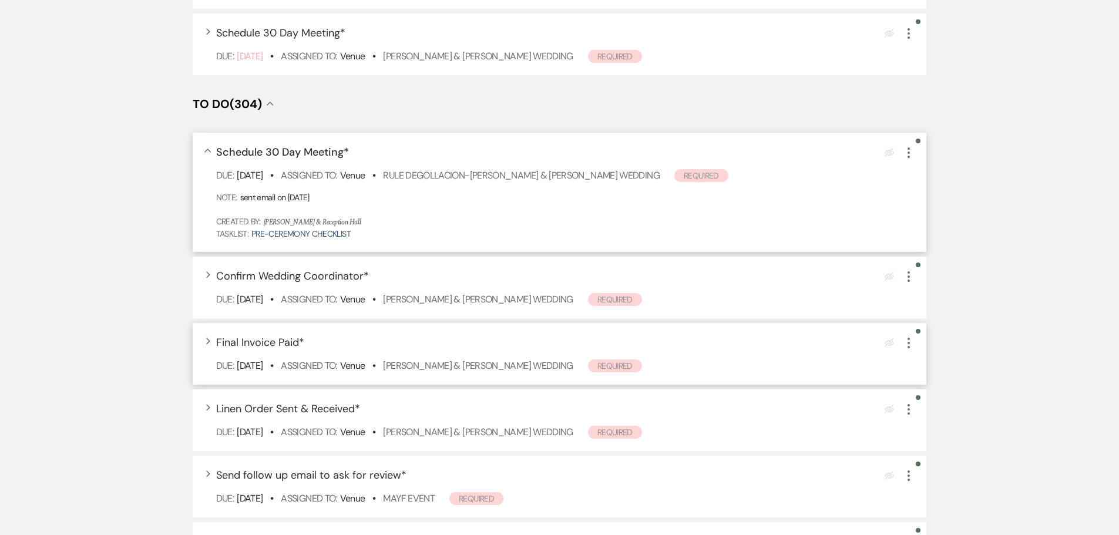
scroll to position [376, 0]
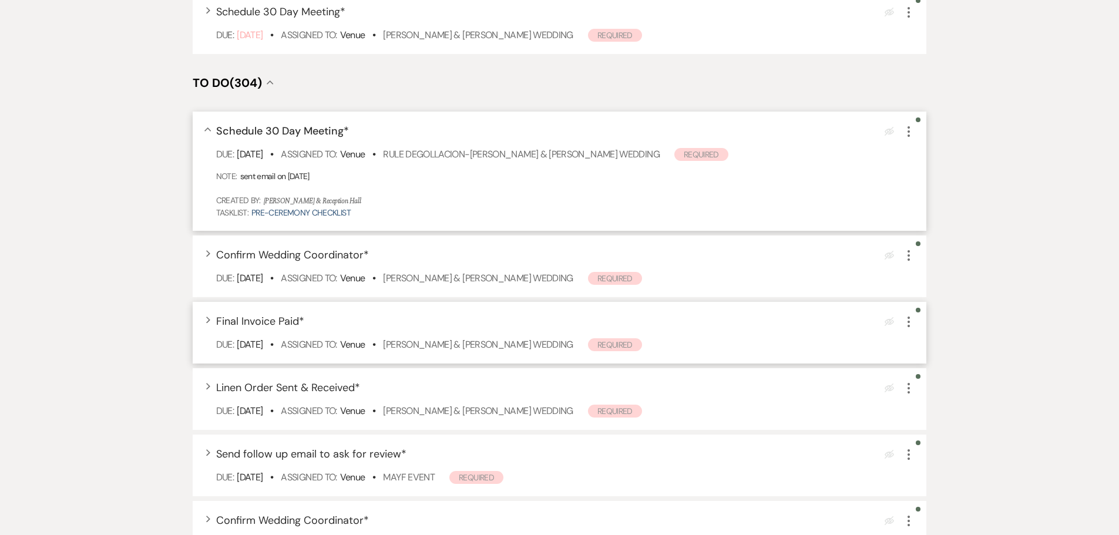
click at [536, 351] on div "Due: Sep 28 25 • Assigned To: Venue • Amber Richtig & Isaac Davis's Wedding Req…" at bounding box center [565, 345] width 699 height 14
click at [536, 341] on link "Amber Richtig & Isaac Davis's Wedding" at bounding box center [478, 344] width 190 height 12
click at [910, 325] on icon "More" at bounding box center [909, 322] width 14 height 14
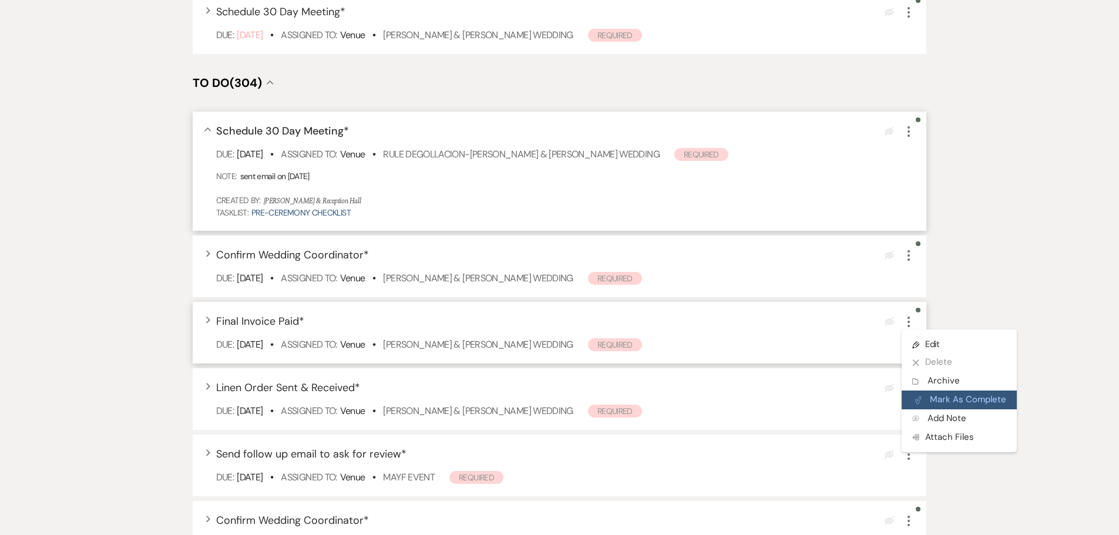
click at [933, 402] on button "Plan Portal Link Mark As Complete" at bounding box center [959, 400] width 115 height 19
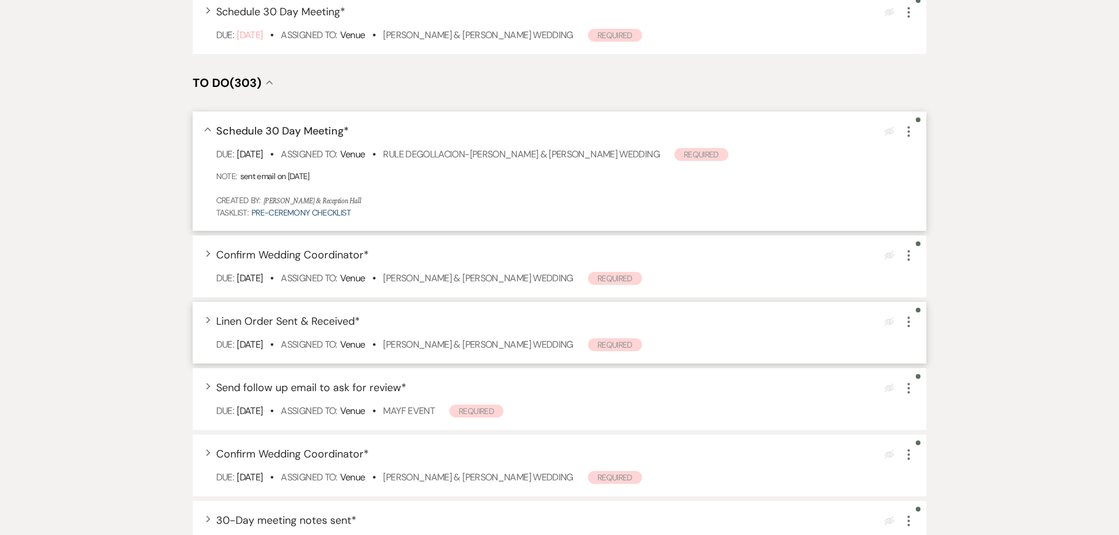
drag, startPoint x: 910, startPoint y: 323, endPoint x: 922, endPoint y: 347, distance: 27.1
click at [922, 347] on div "Expand Linen Order Sent & Received * Eye Blocked More Due: Sep 28 25 • Assigned…" at bounding box center [560, 333] width 734 height 62
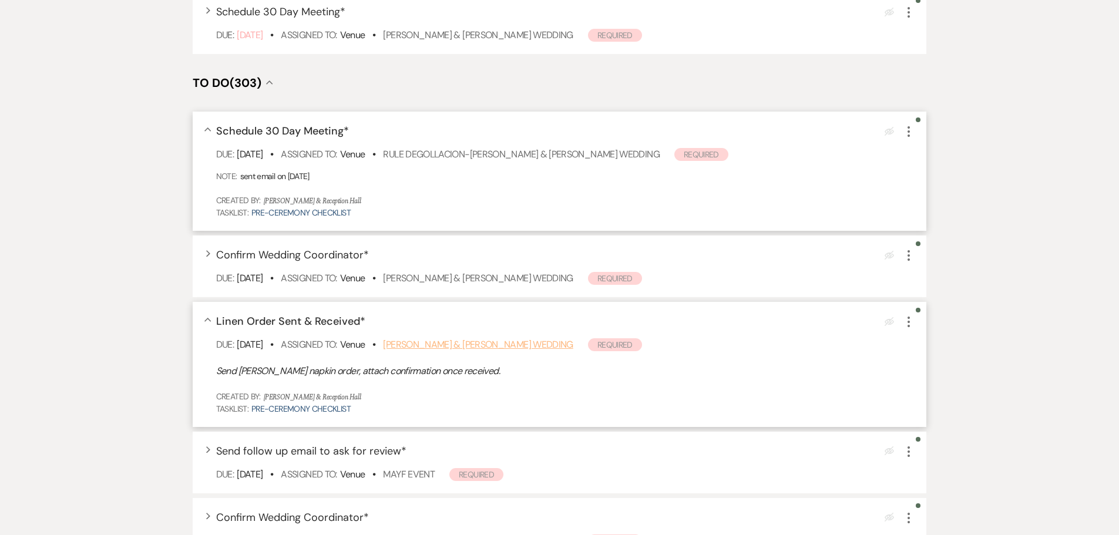
click at [458, 349] on link "Amber Richtig & Isaac Davis's Wedding" at bounding box center [478, 344] width 190 height 12
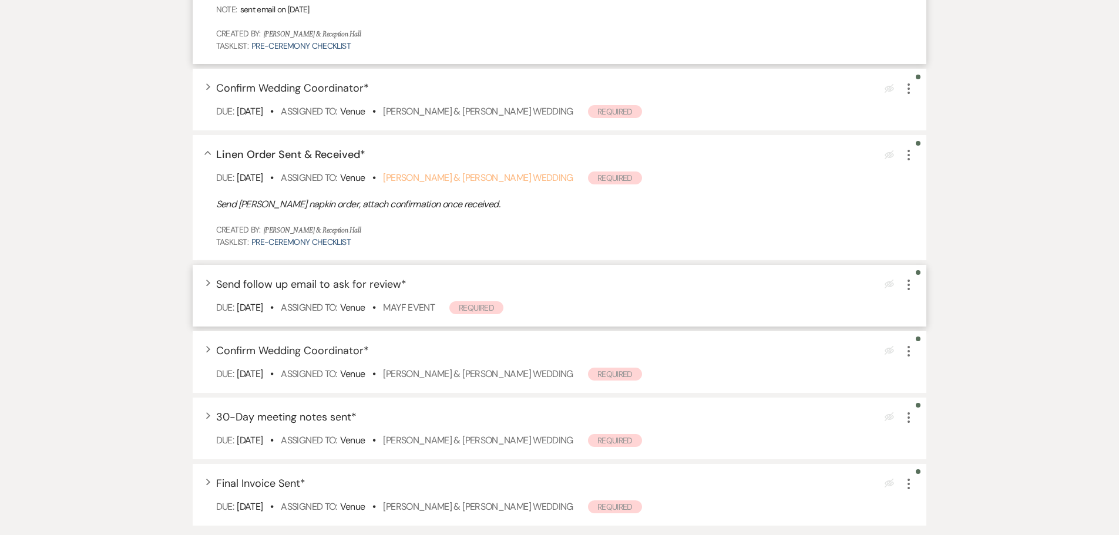
scroll to position [611, 0]
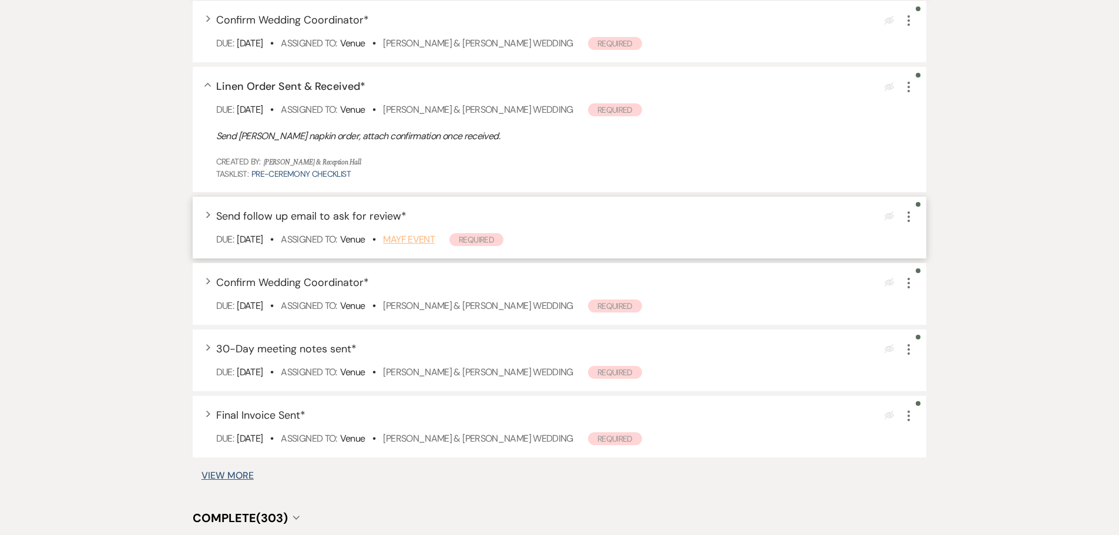
click at [435, 241] on link "MAYF Event" at bounding box center [409, 239] width 52 height 12
click at [913, 223] on icon "More" at bounding box center [909, 217] width 14 height 14
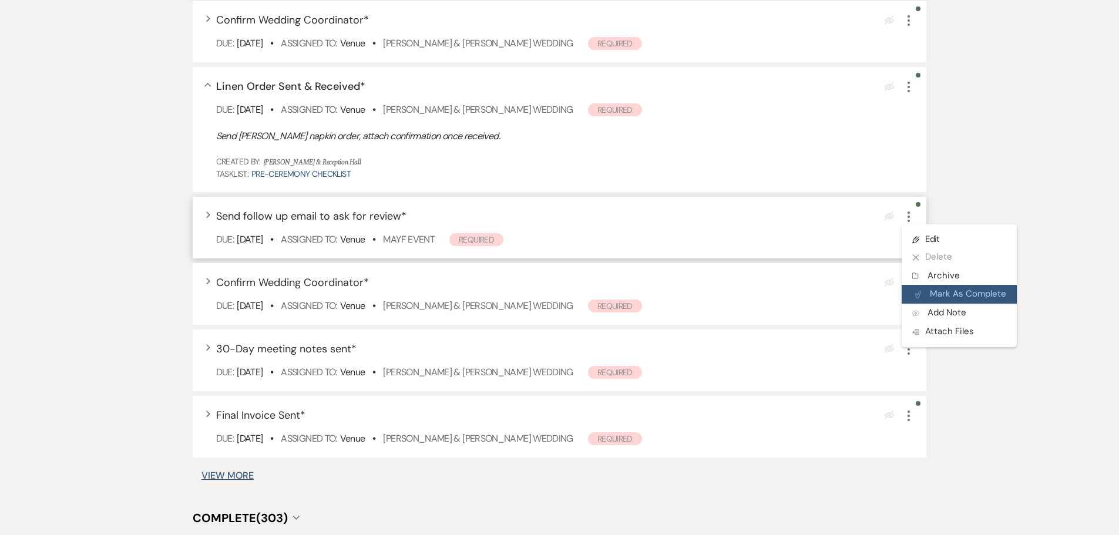
click at [933, 289] on button "Plan Portal Link Mark As Complete" at bounding box center [959, 294] width 115 height 19
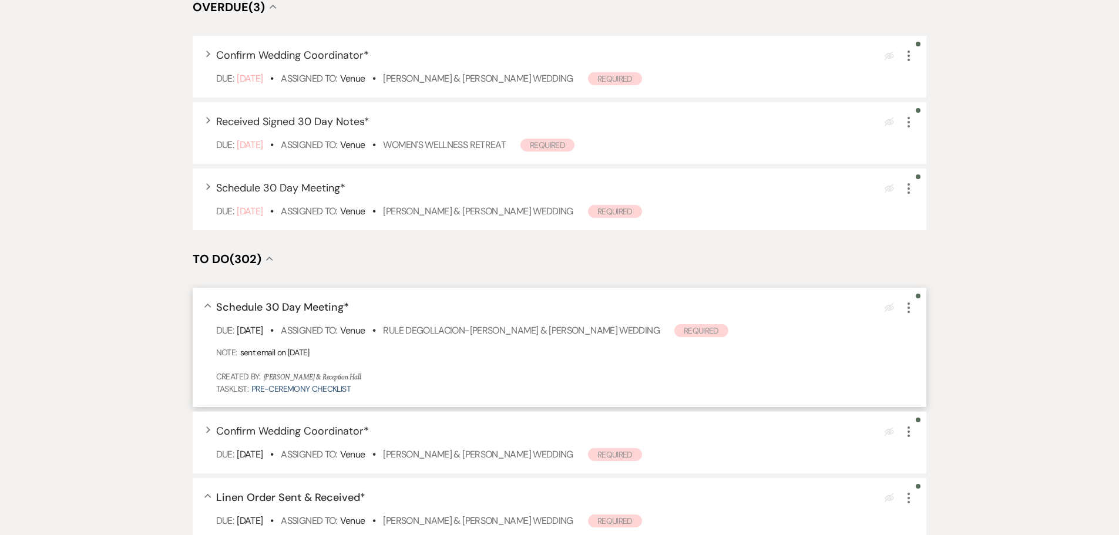
scroll to position [0, 0]
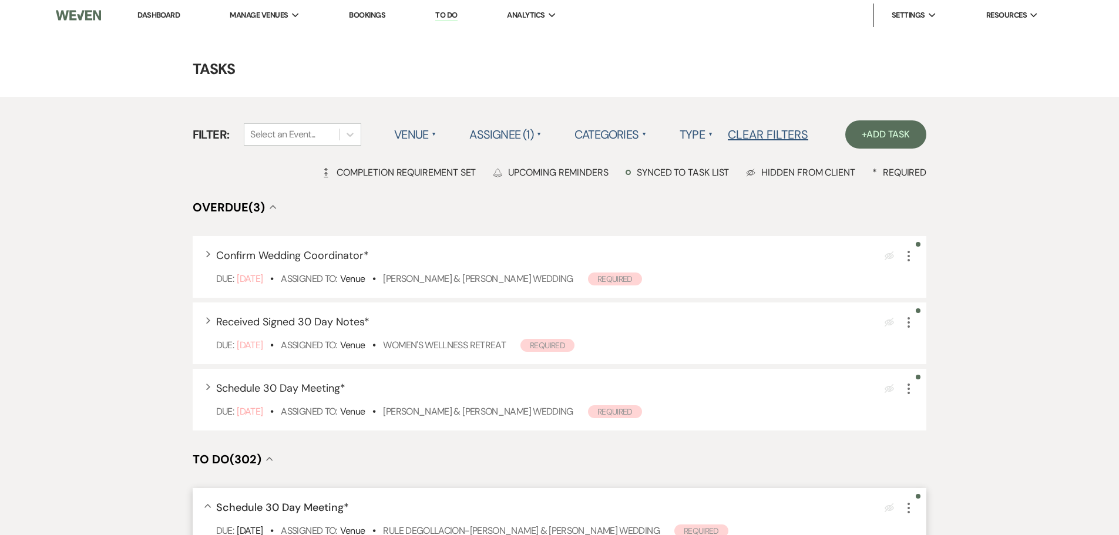
click at [176, 17] on link "Dashboard" at bounding box center [158, 15] width 42 height 10
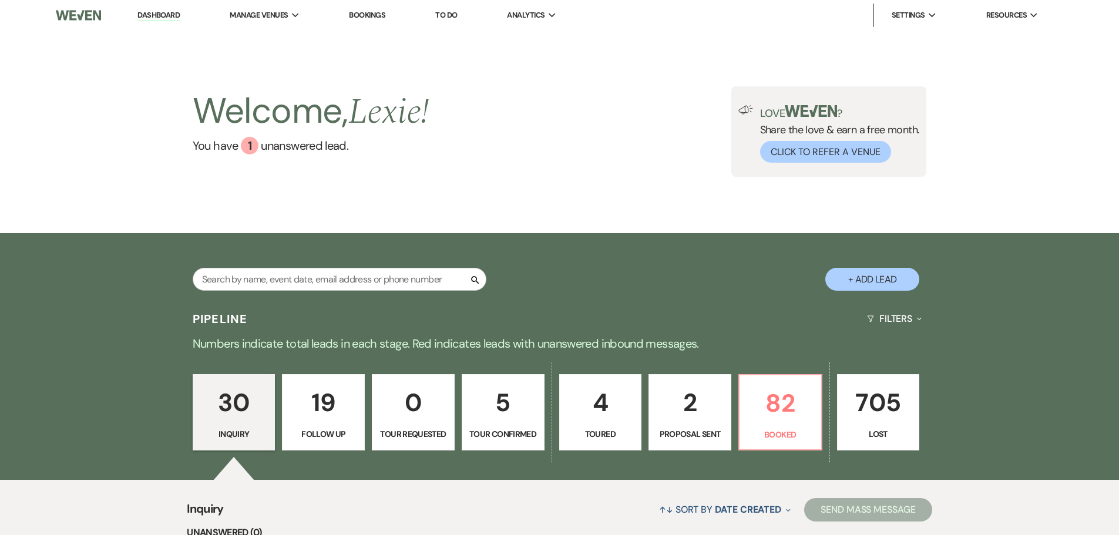
click at [331, 416] on p "19" at bounding box center [324, 402] width 68 height 39
select select "9"
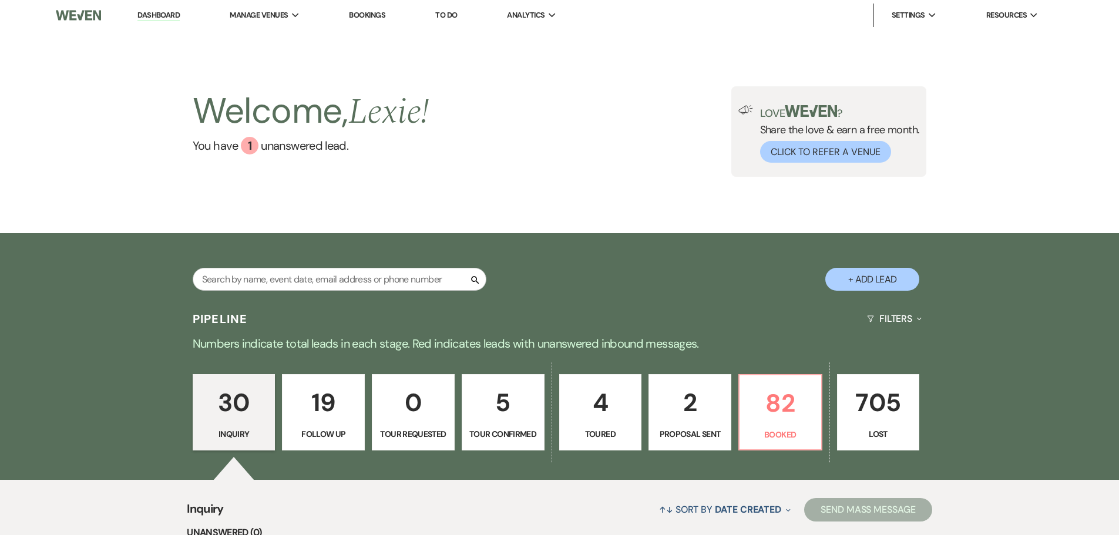
select select "9"
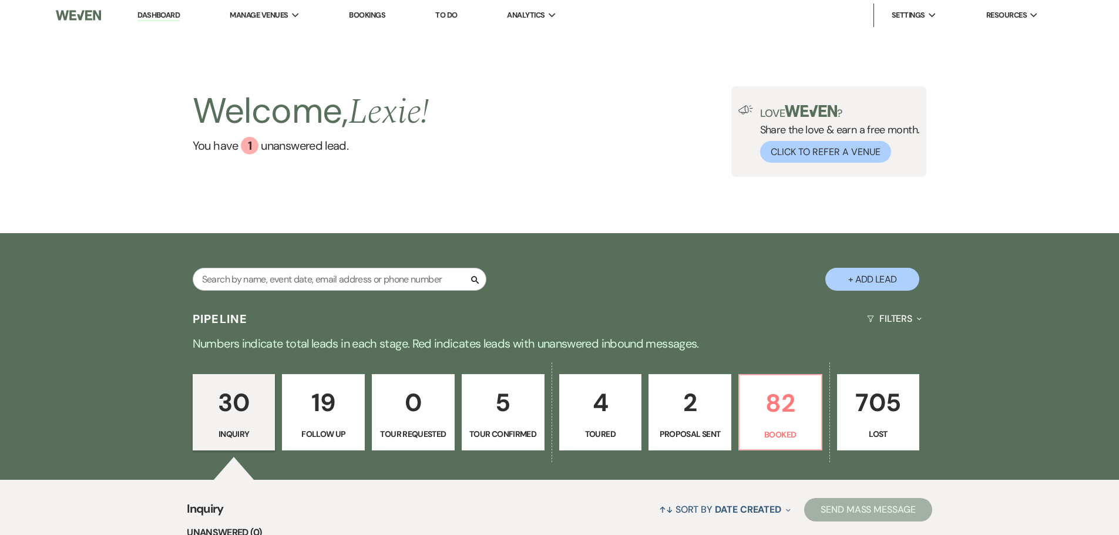
select select "9"
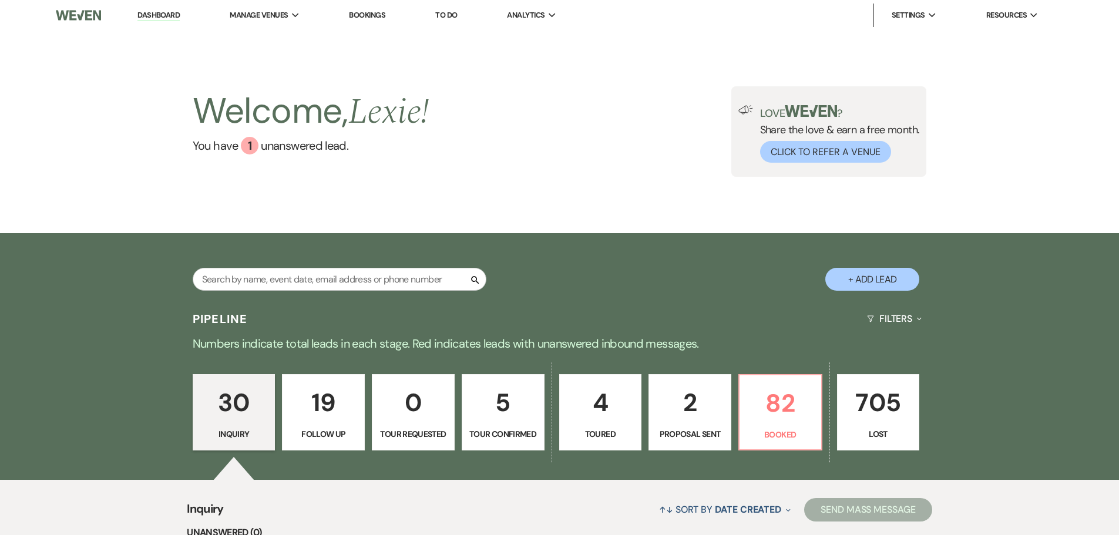
select select "9"
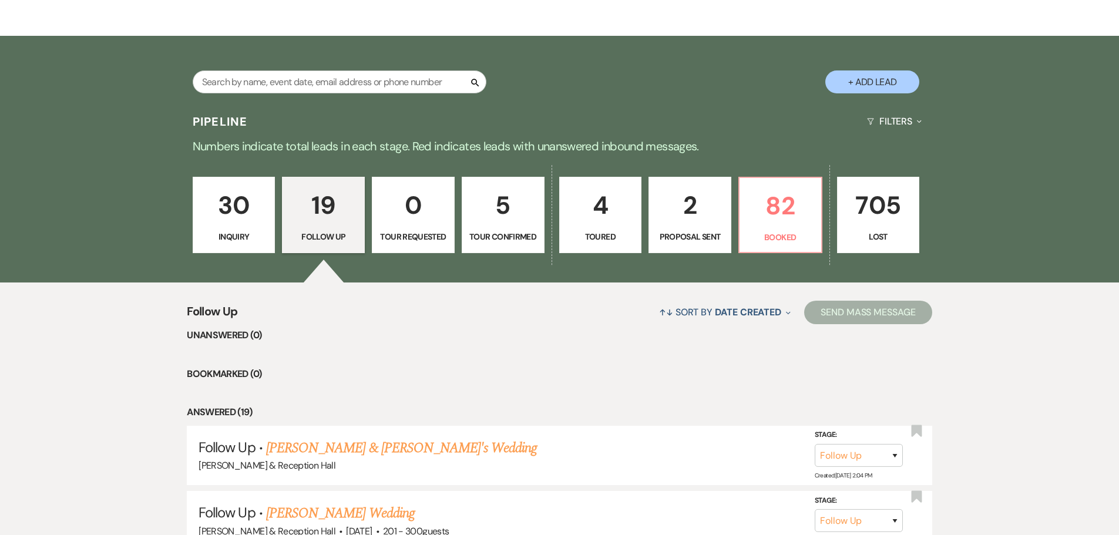
scroll to position [176, 0]
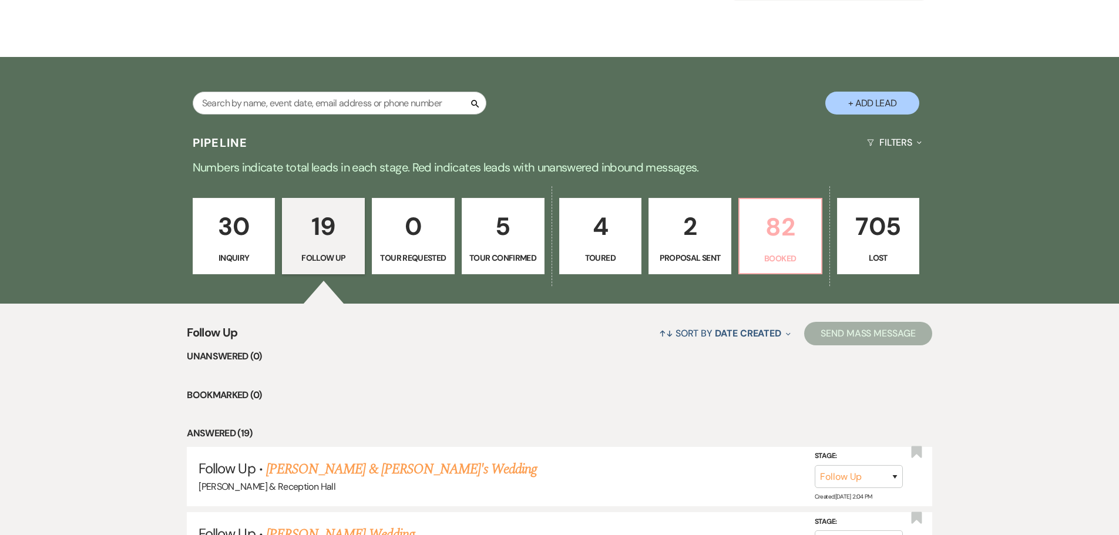
click at [758, 216] on p "82" at bounding box center [780, 226] width 68 height 39
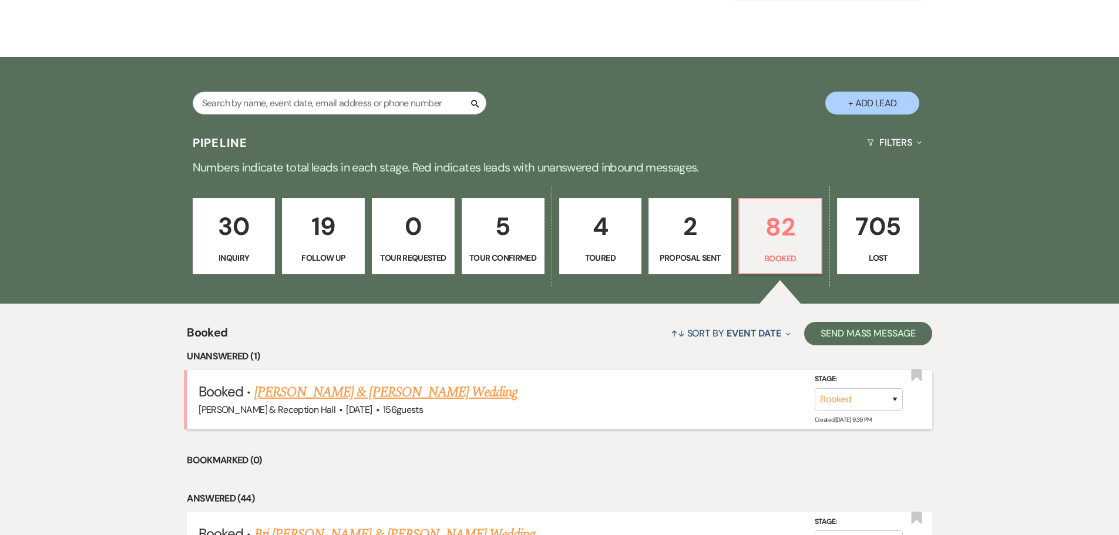
click at [421, 399] on link "Peter Granville & Brenda Maldonado's Wedding" at bounding box center [385, 392] width 263 height 21
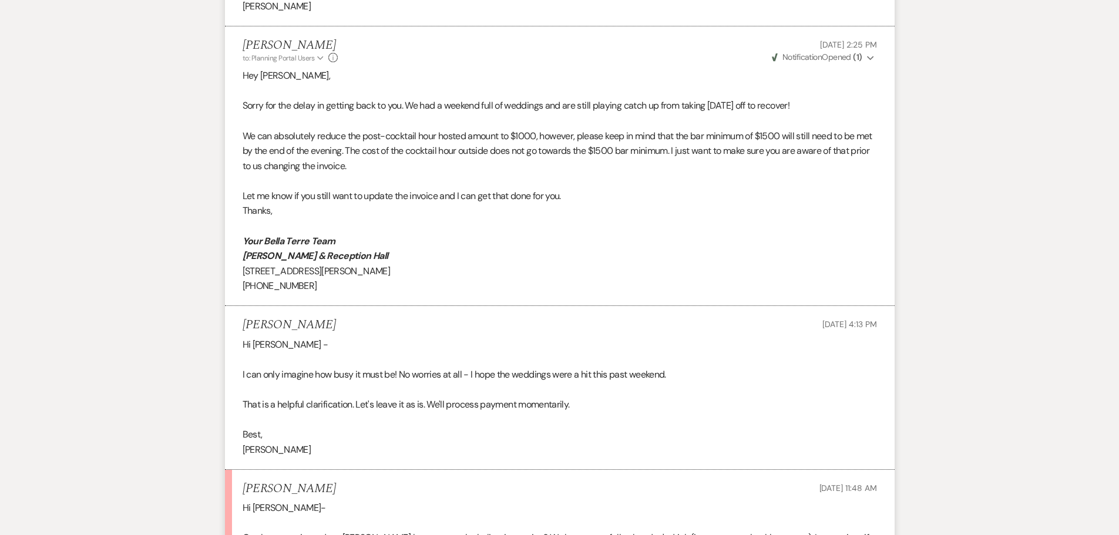
scroll to position [1116, 0]
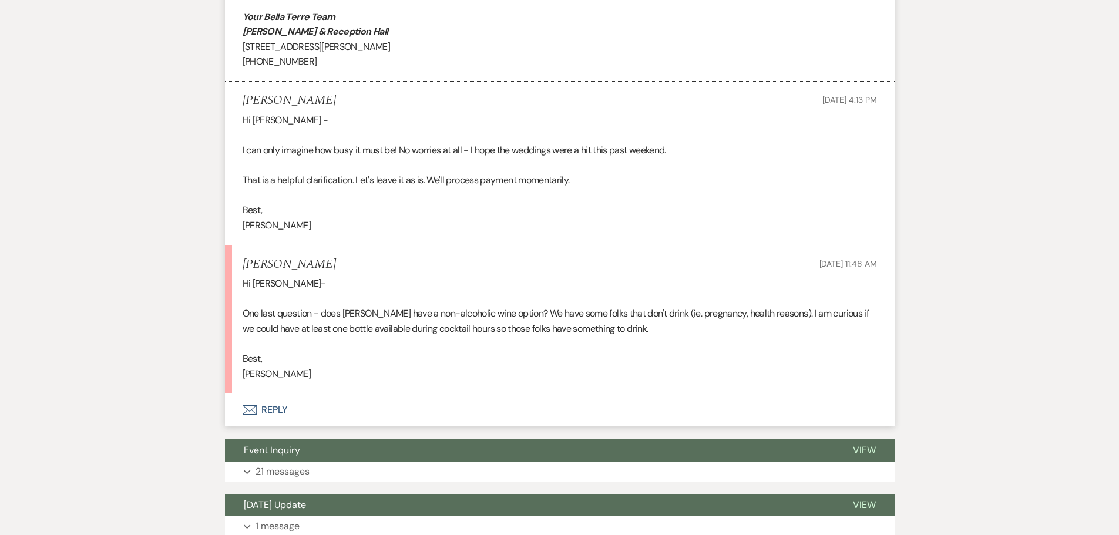
click at [261, 420] on button "Envelope Reply" at bounding box center [560, 409] width 670 height 33
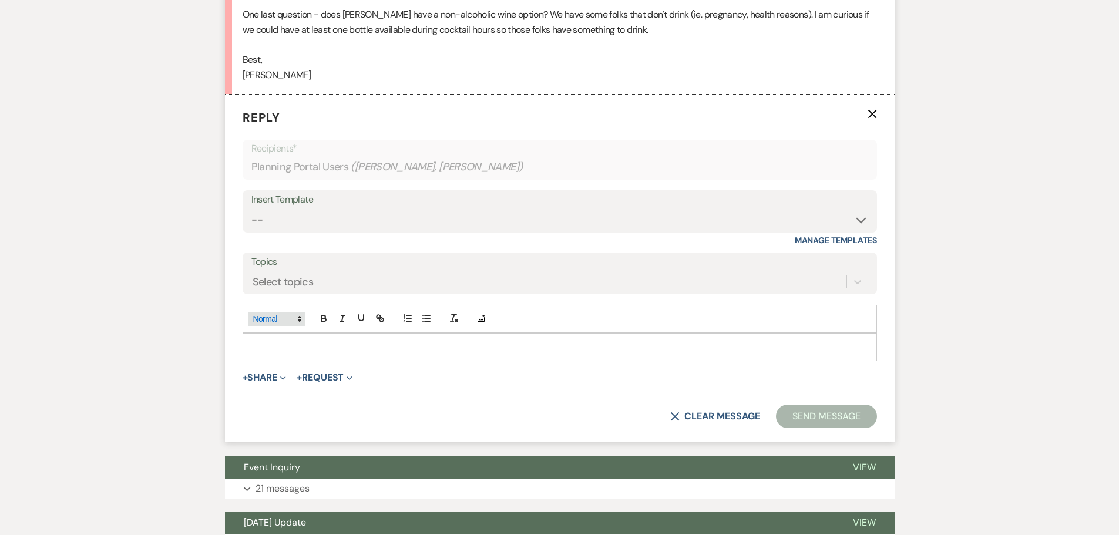
scroll to position [1416, 0]
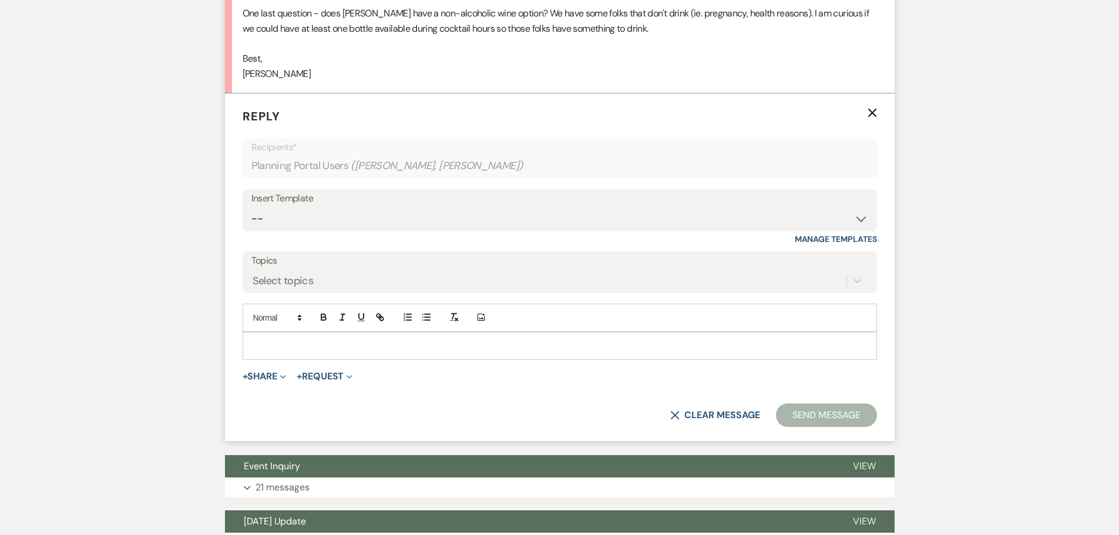
click at [277, 345] on p at bounding box center [559, 345] width 615 height 13
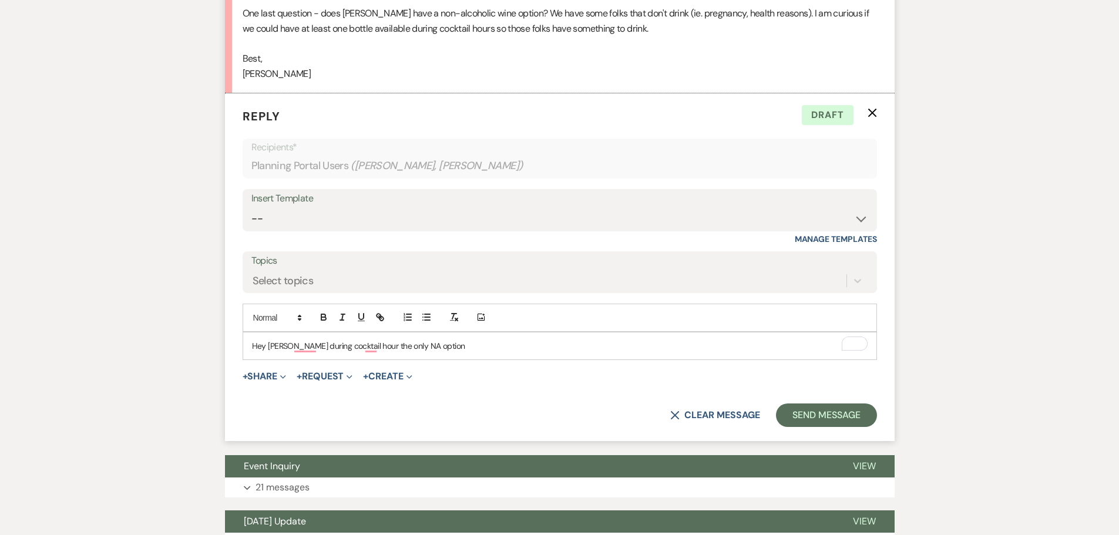
click at [450, 354] on div "Hey Brenda during cocktail hour the only NA option" at bounding box center [559, 345] width 633 height 27
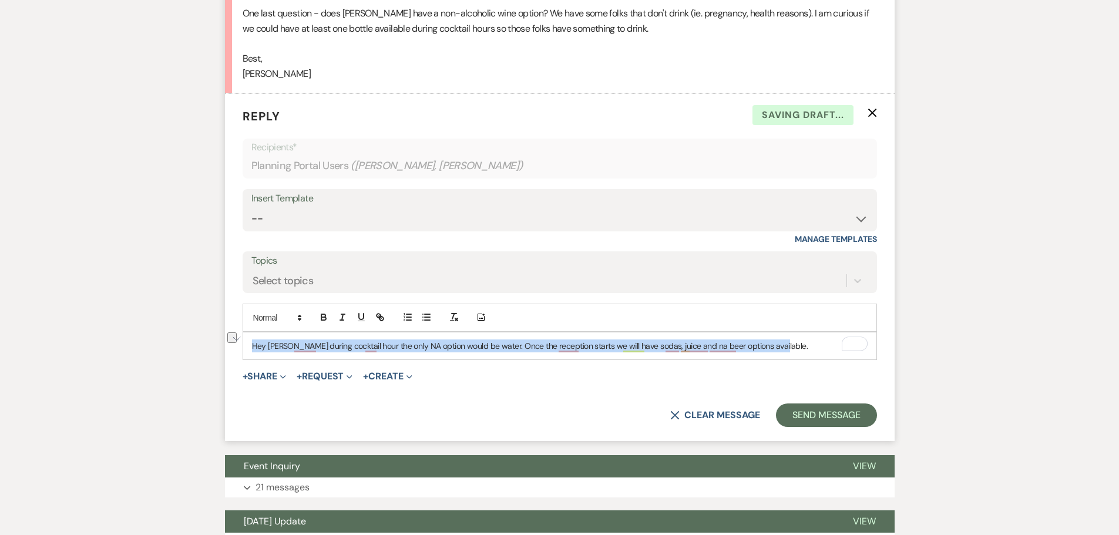
drag, startPoint x: 791, startPoint y: 353, endPoint x: 244, endPoint y: 324, distance: 547.5
click at [244, 324] on div "Add Photo Hey Brenda during cocktail hour the only NA option would be water. On…" at bounding box center [560, 332] width 634 height 56
copy p "Hey Brenda during cocktail hour the only NA option would be water. Once the rec…"
click at [502, 358] on div "Hey Brenda during cocktail hour the only NA option would be water. Once the rec…" at bounding box center [559, 345] width 633 height 27
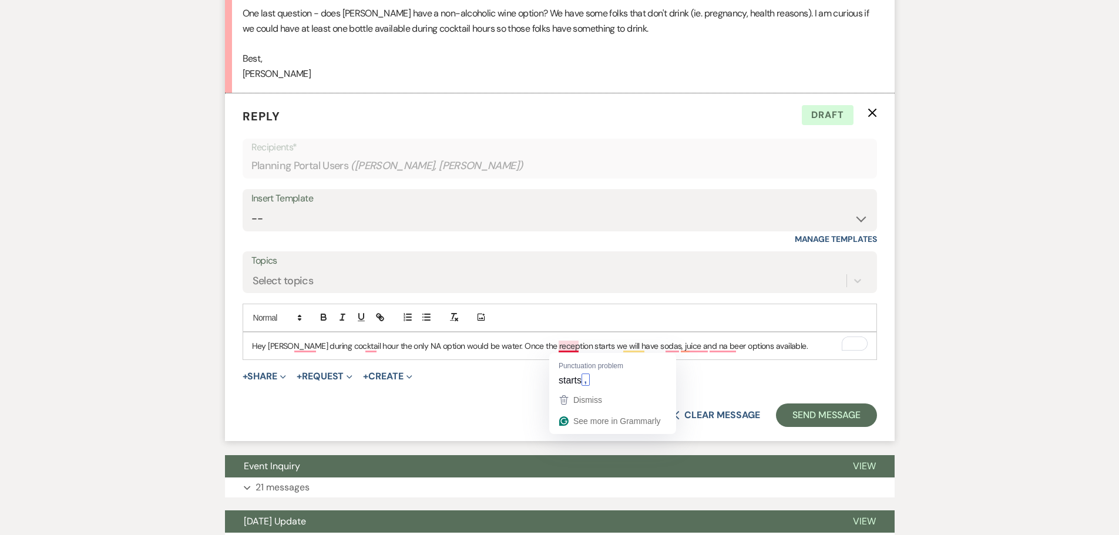
click at [571, 350] on p "Hey Brenda during cocktail hour the only NA option would be water. Once the rec…" at bounding box center [559, 345] width 615 height 13
click at [684, 346] on p "Hey Brenda during cocktail hour the only NA option would be water. Once the rec…" at bounding box center [559, 345] width 615 height 13
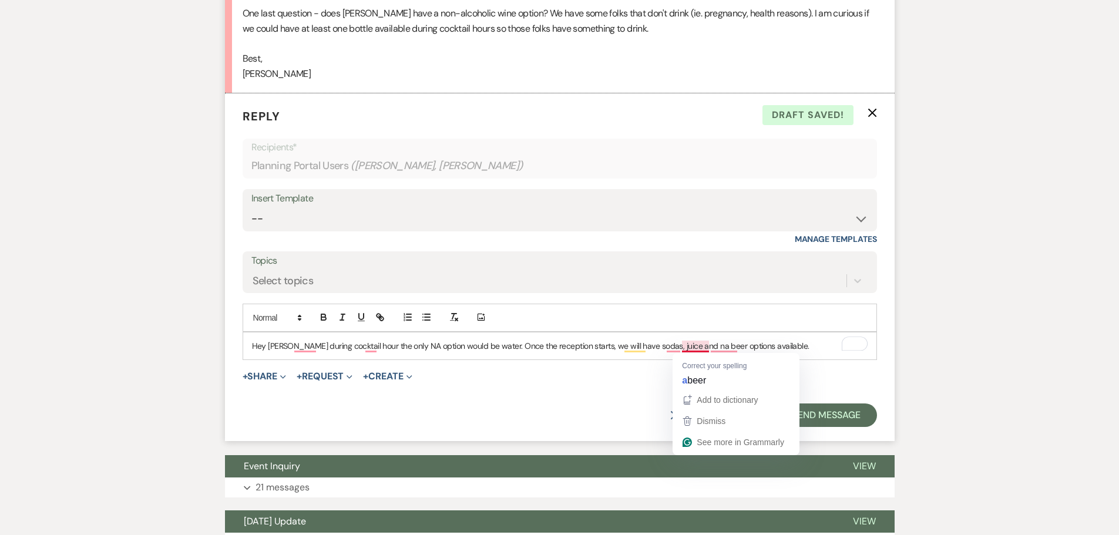
click at [814, 337] on div "Hey Brenda during cocktail hour the only NA option would be water. Once the rec…" at bounding box center [559, 345] width 633 height 27
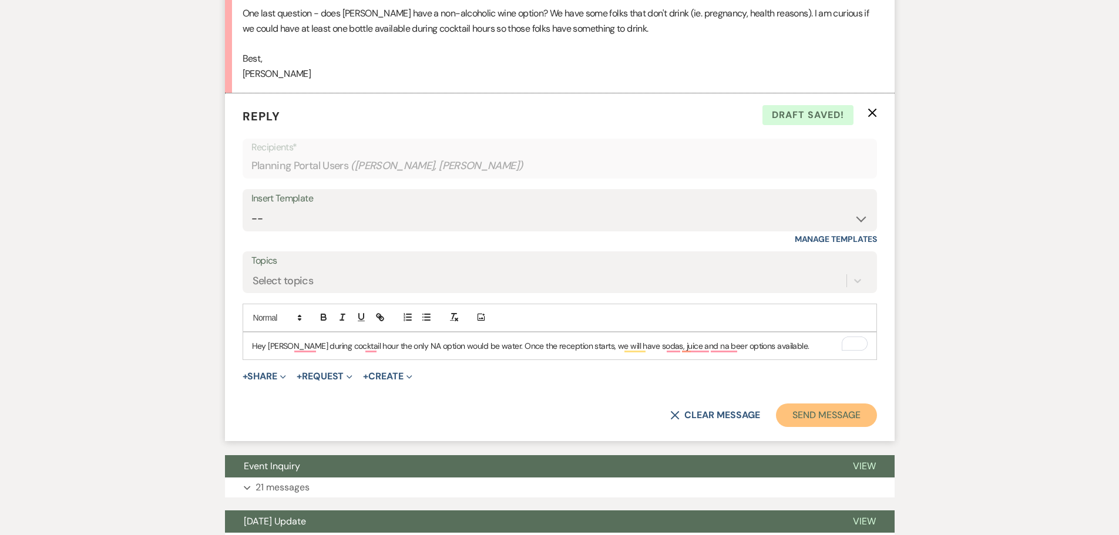
click at [805, 418] on button "Send Message" at bounding box center [826, 414] width 100 height 23
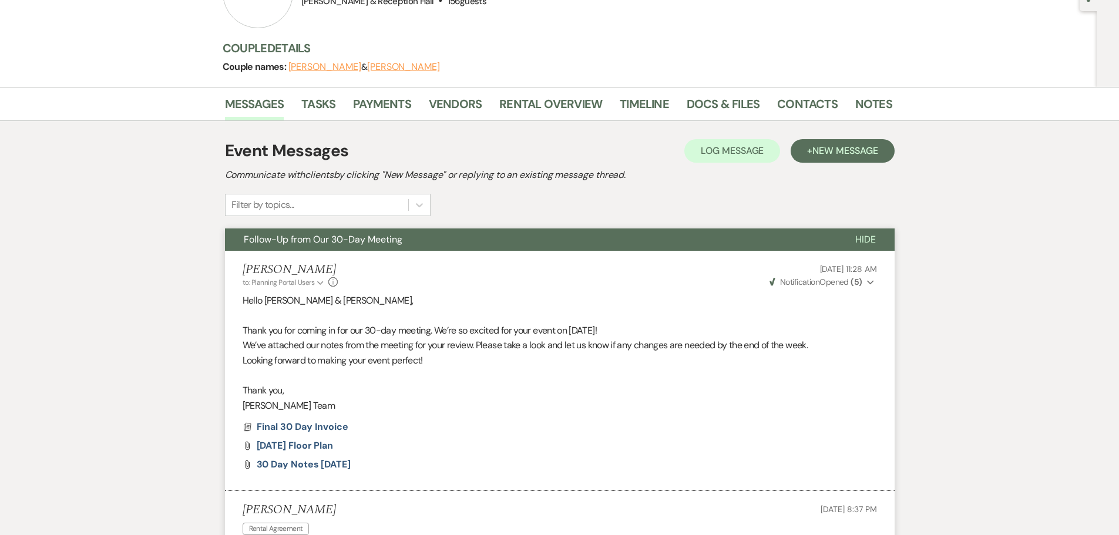
scroll to position [6, 0]
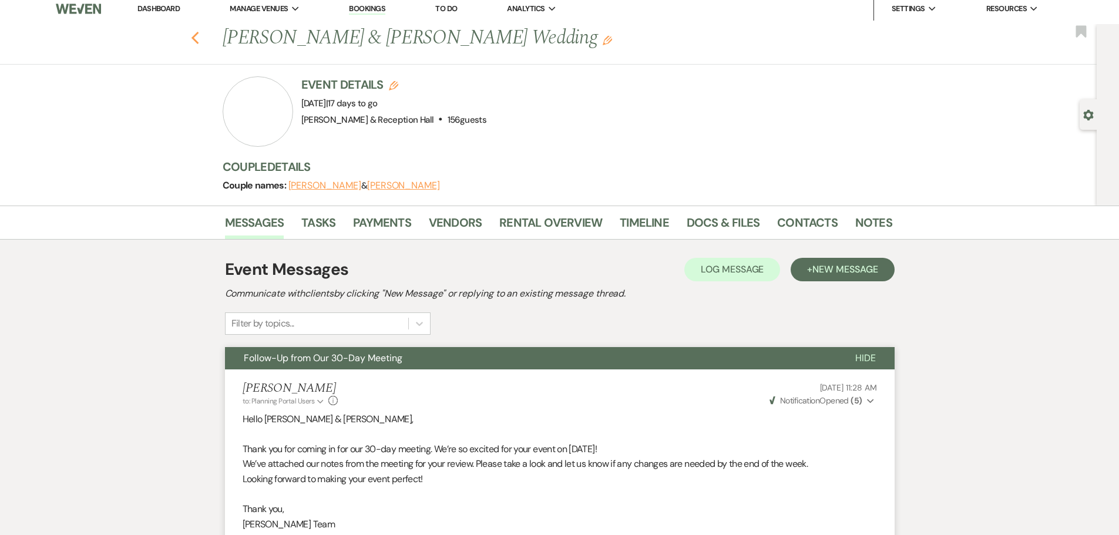
click at [199, 40] on use "button" at bounding box center [195, 38] width 8 height 13
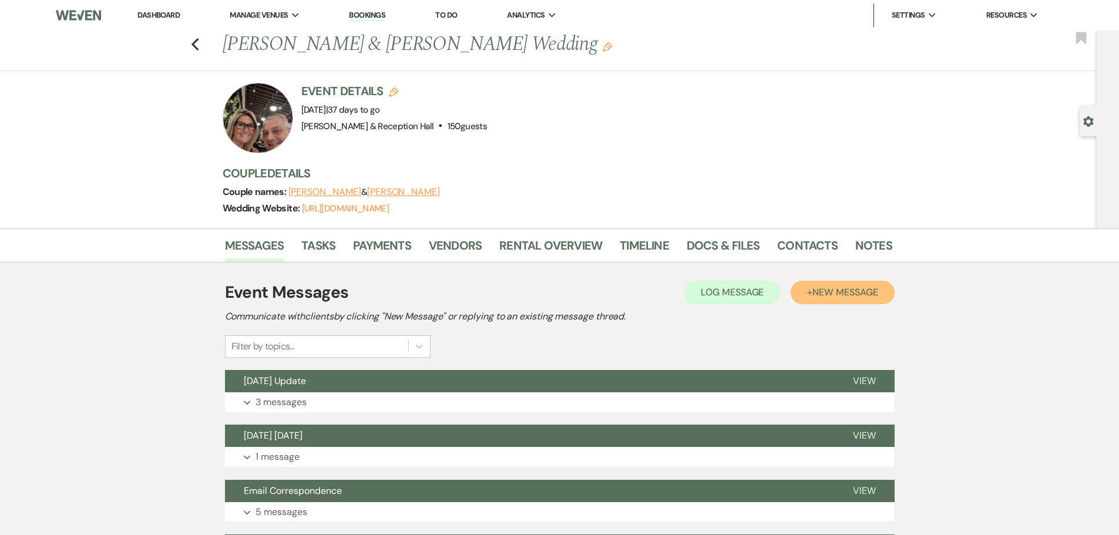
click at [835, 297] on span "New Message" at bounding box center [844, 292] width 65 height 12
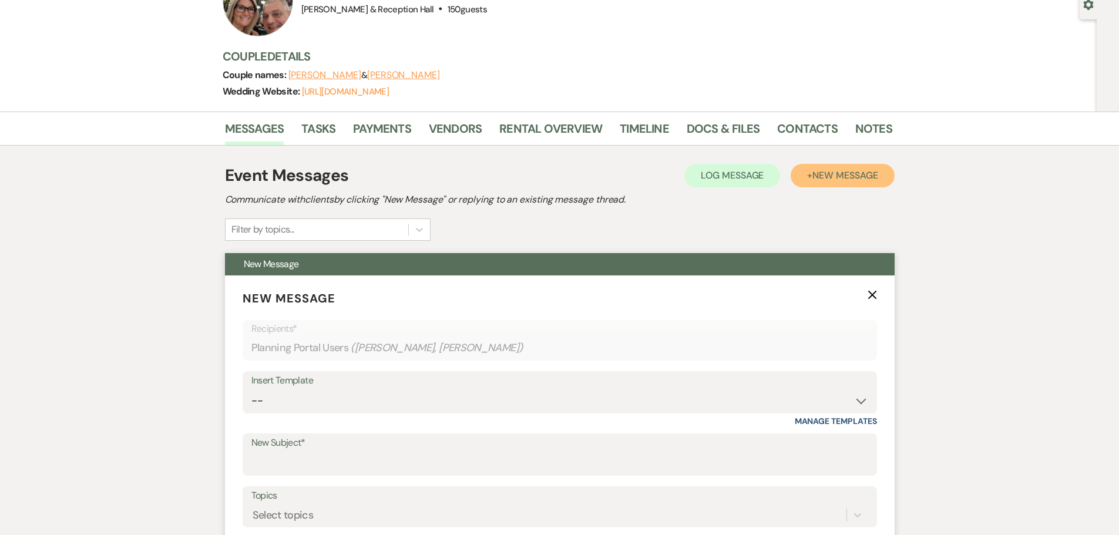
scroll to position [117, 0]
click at [310, 406] on select "-- Weven Planning Portal Introduction (Booked Events) Initial Inquiry Response …" at bounding box center [559, 400] width 617 height 23
select select "4654"
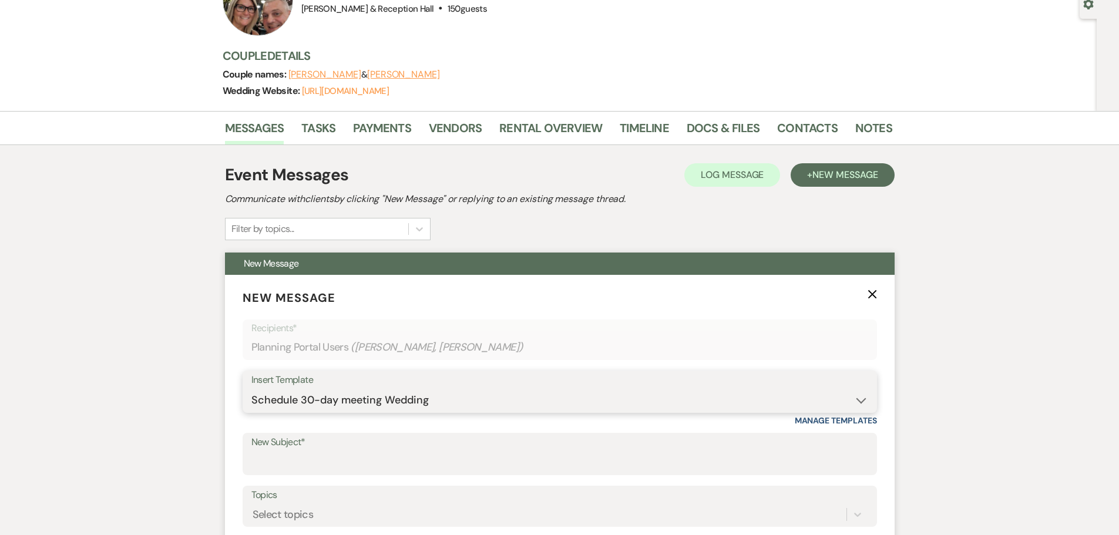
click at [251, 389] on select "-- Weven Planning Portal Introduction (Booked Events) Initial Inquiry Response …" at bounding box center [559, 400] width 617 height 23
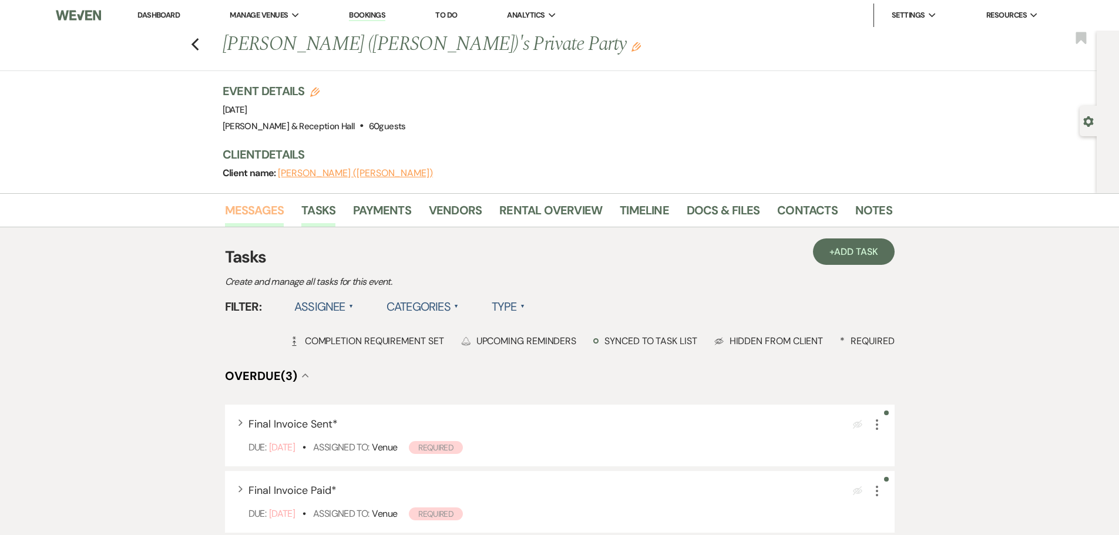
click at [247, 218] on link "Messages" at bounding box center [254, 214] width 59 height 26
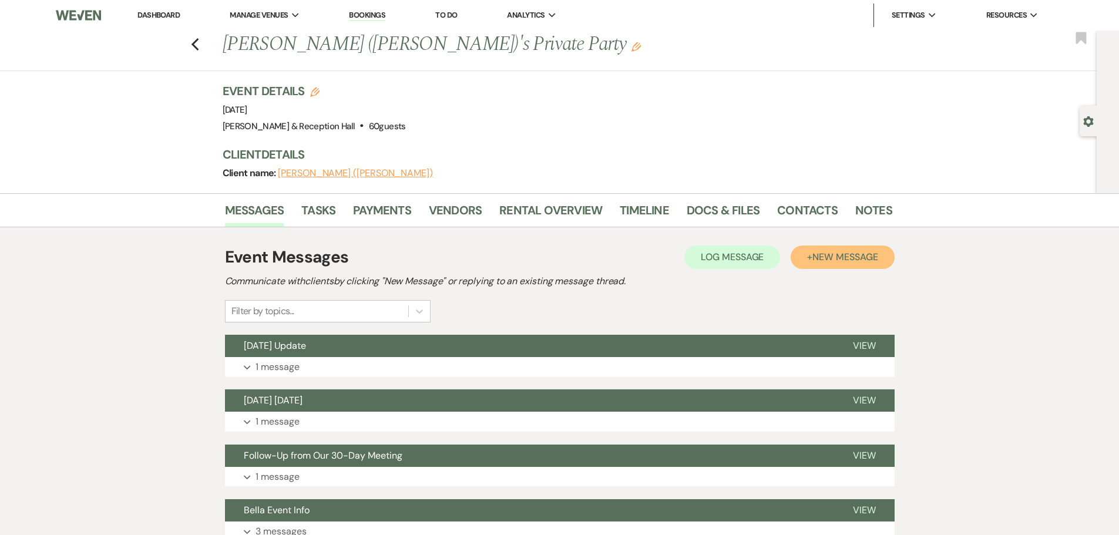
click at [859, 265] on button "+ New Message" at bounding box center [842, 256] width 103 height 23
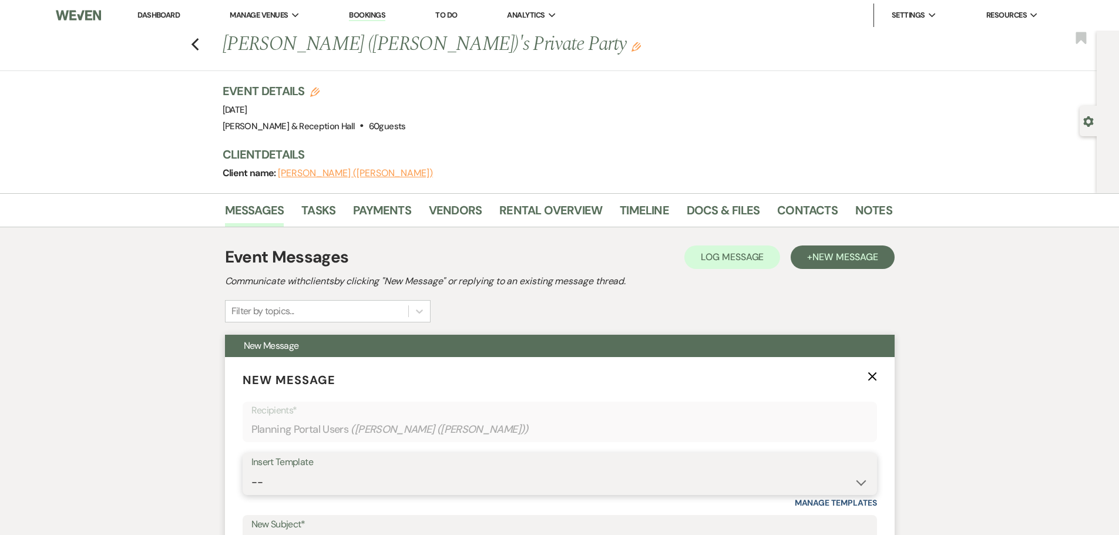
click at [308, 480] on select "-- Weven Planning Portal Introduction (Booked Events) Initial Inquiry Response …" at bounding box center [559, 482] width 617 height 23
select select "4607"
click at [251, 471] on select "-- Weven Planning Portal Introduction (Booked Events) Initial Inquiry Response …" at bounding box center [559, 482] width 617 height 23
type input "Truly an Honor!"
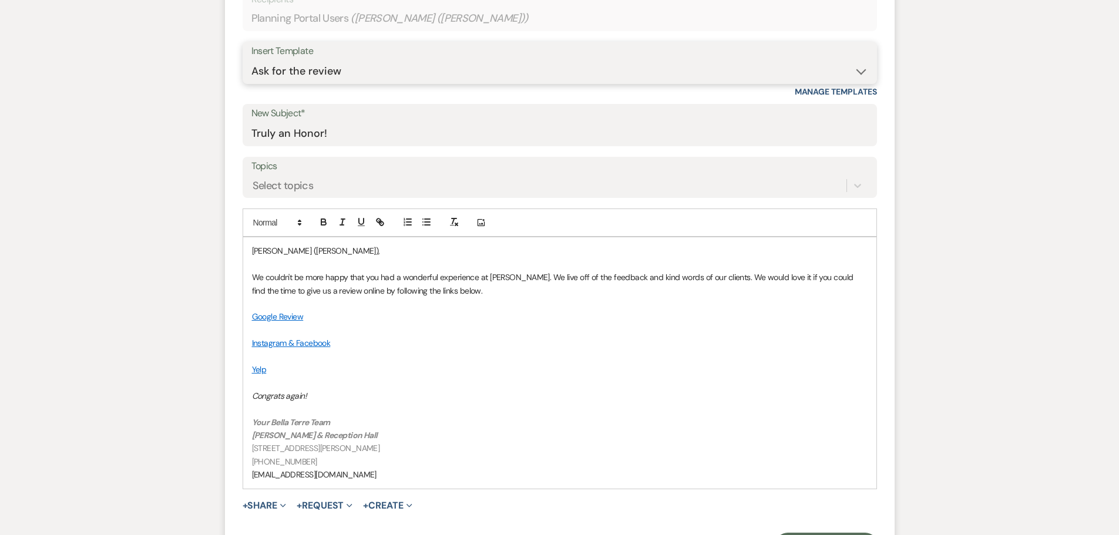
scroll to position [529, 0]
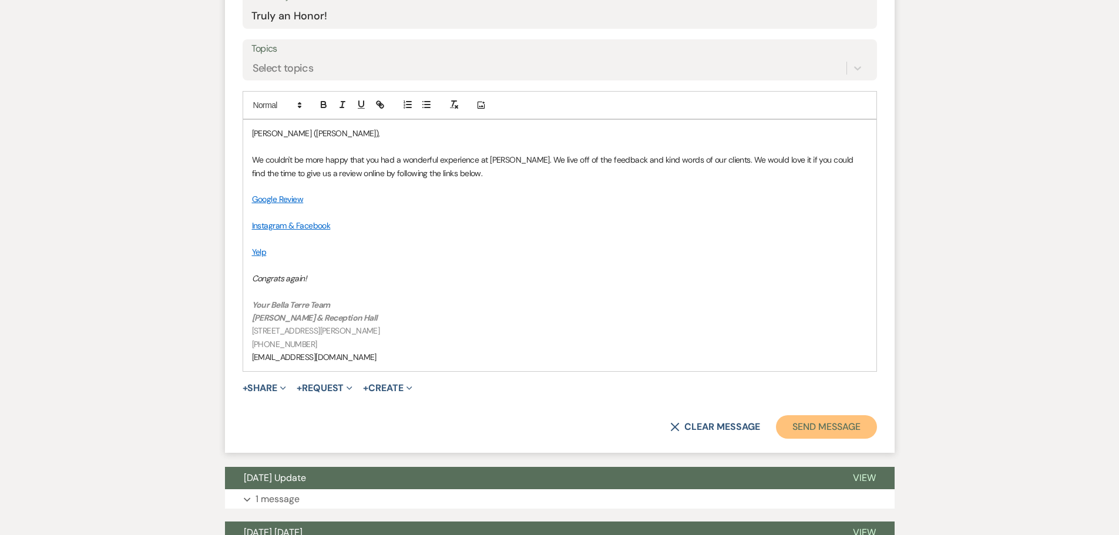
click at [831, 418] on button "Send Message" at bounding box center [826, 426] width 100 height 23
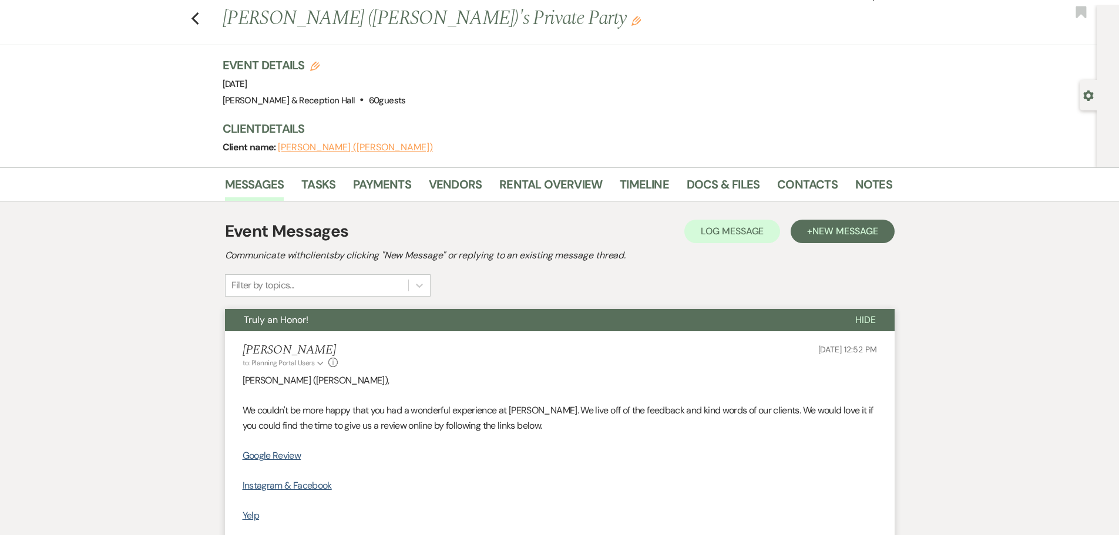
scroll to position [0, 0]
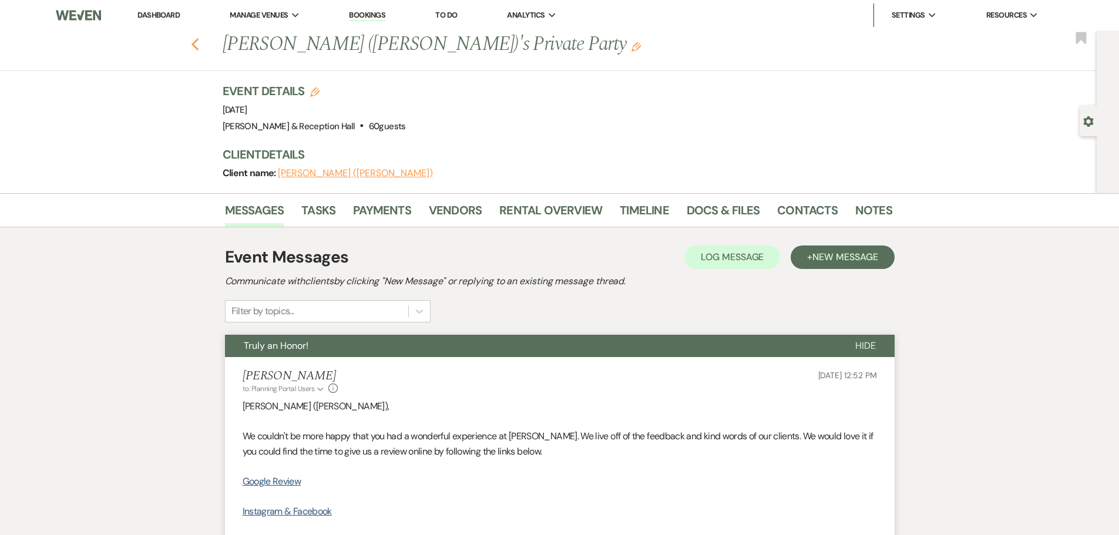
click at [199, 48] on use "button" at bounding box center [195, 44] width 8 height 13
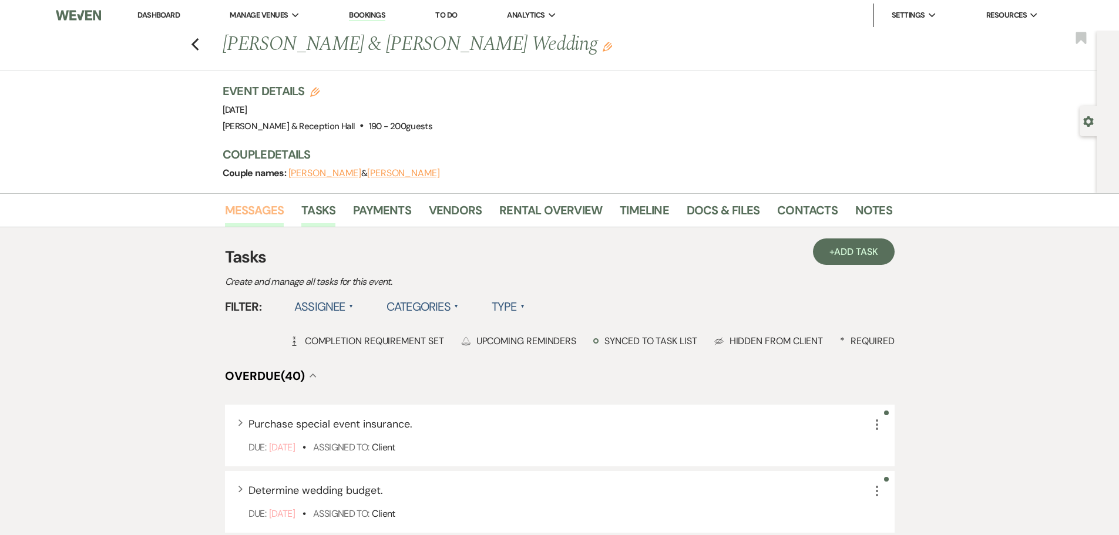
click at [240, 214] on link "Messages" at bounding box center [254, 214] width 59 height 26
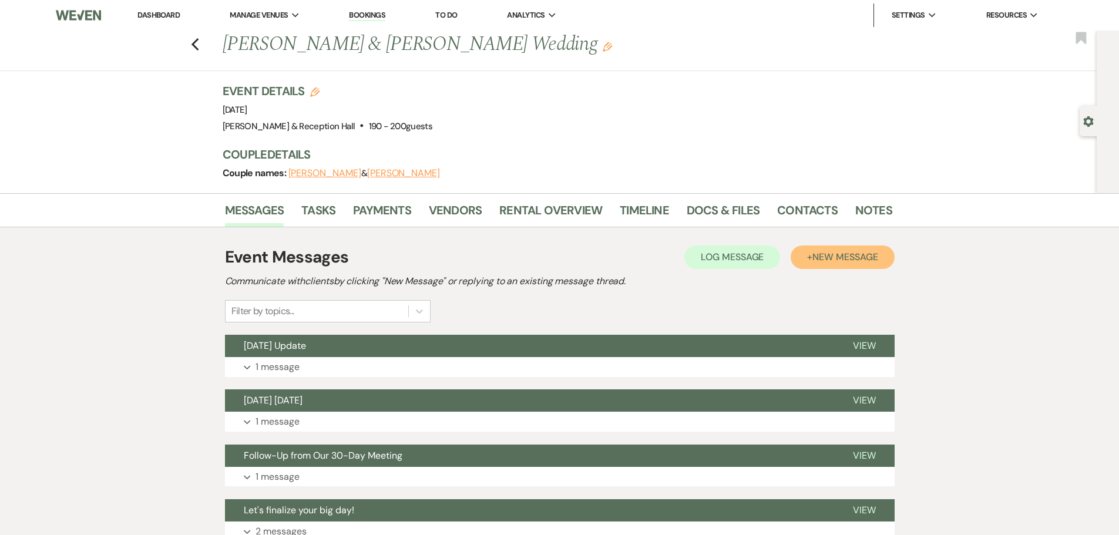
click at [834, 263] on button "+ New Message" at bounding box center [842, 256] width 103 height 23
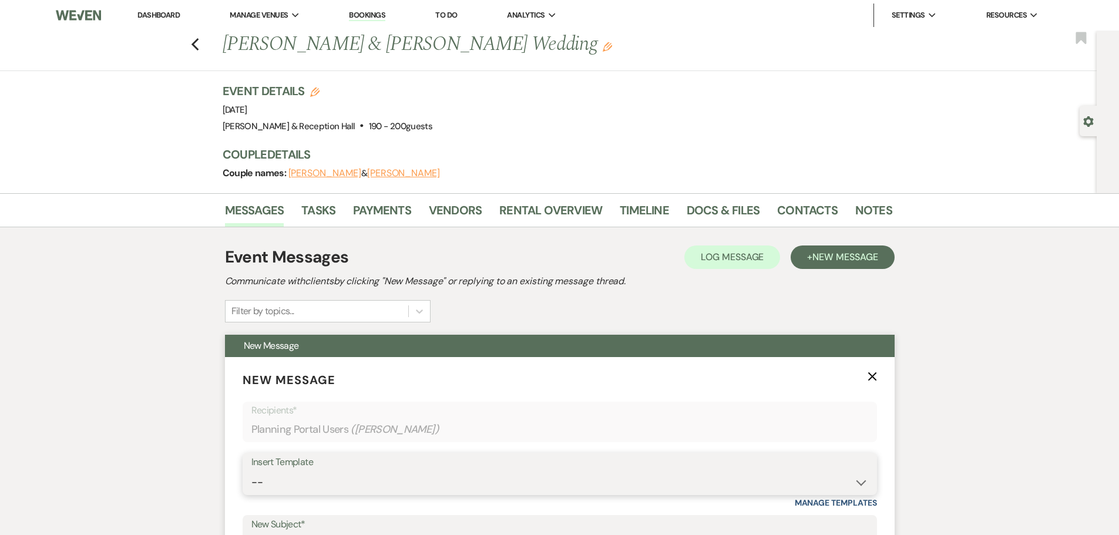
click at [282, 475] on select "-- Weven Planning Portal Introduction (Booked Events) Initial Inquiry Response …" at bounding box center [559, 482] width 617 height 23
select select "4607"
click at [251, 471] on select "-- Weven Planning Portal Introduction (Booked Events) Initial Inquiry Response …" at bounding box center [559, 482] width 617 height 23
type input "Truly an Honor!"
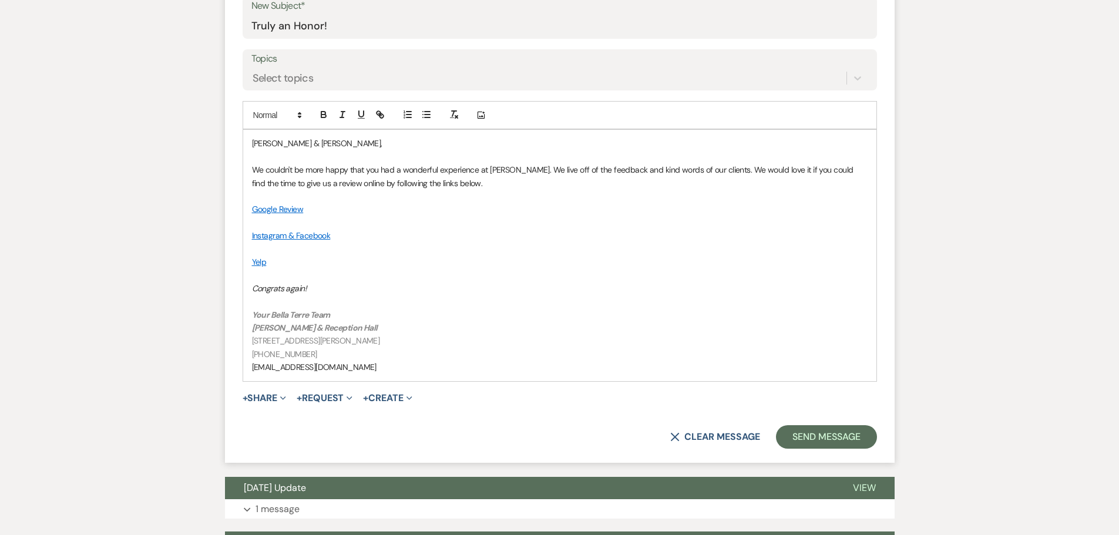
scroll to position [529, 0]
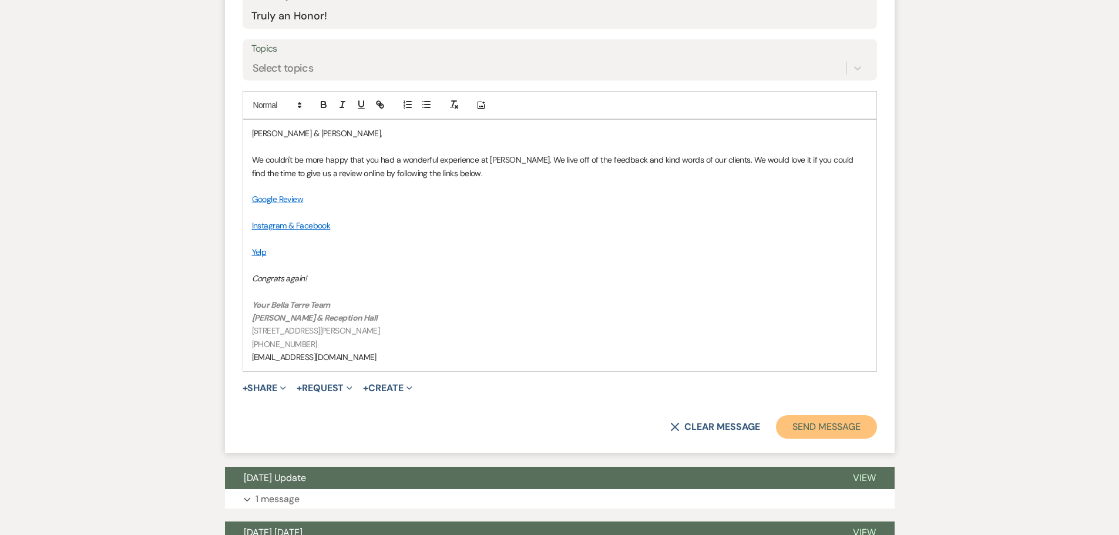
click at [847, 429] on button "Send Message" at bounding box center [826, 426] width 100 height 23
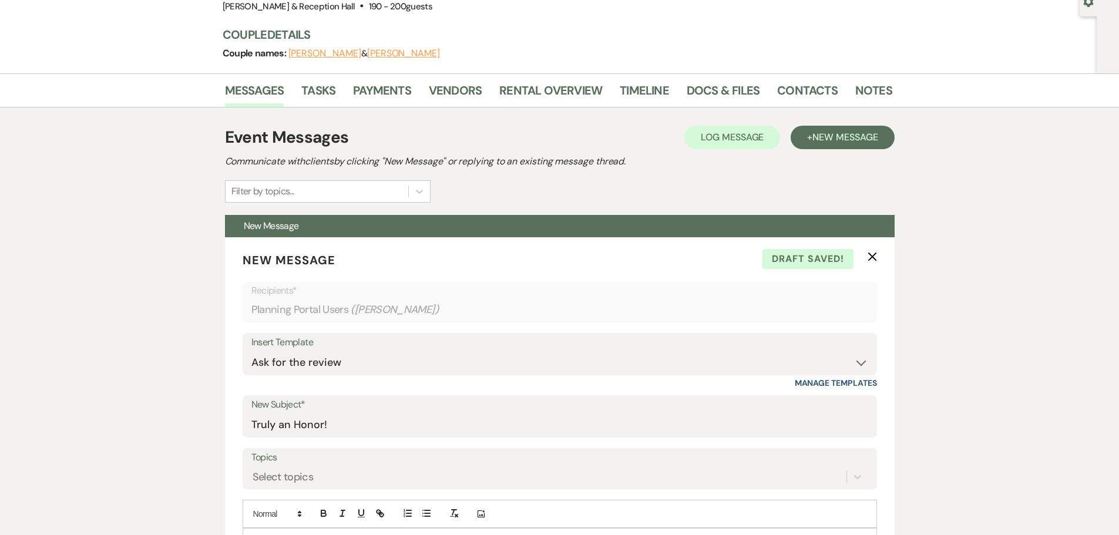
scroll to position [0, 0]
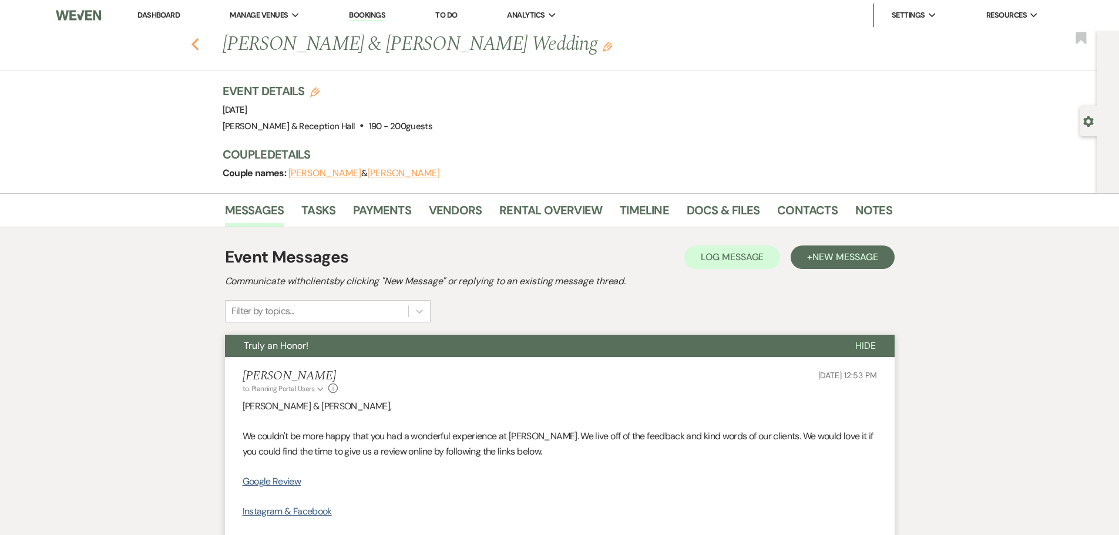
click at [199, 48] on use "button" at bounding box center [195, 44] width 8 height 13
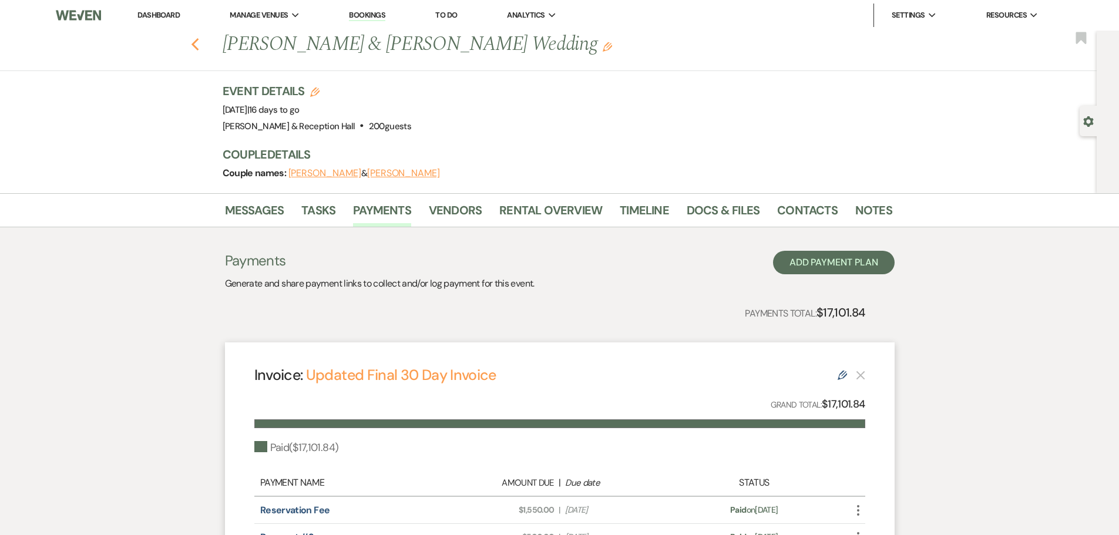
click at [200, 43] on icon "Previous" at bounding box center [195, 45] width 9 height 14
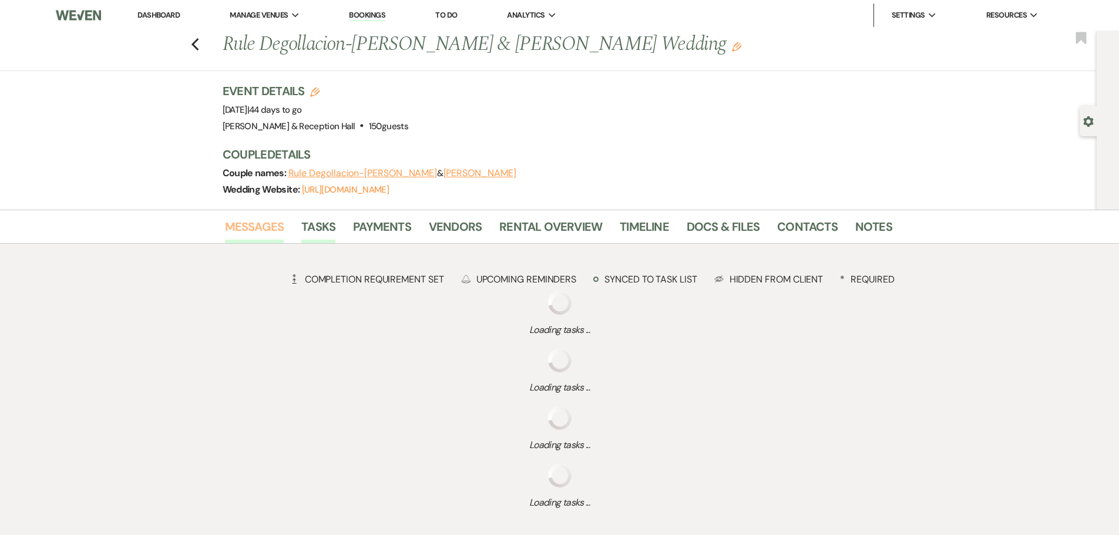
click at [265, 235] on link "Messages" at bounding box center [254, 230] width 59 height 26
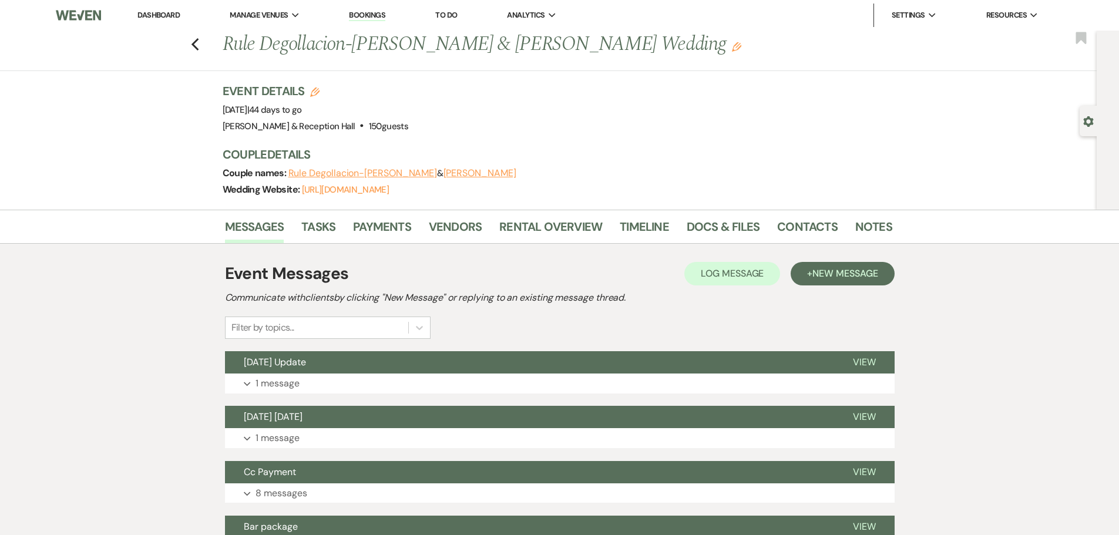
click at [847, 285] on div "Event Messages Log Log Message + New Message" at bounding box center [560, 273] width 670 height 25
click at [852, 267] on span "New Message" at bounding box center [844, 273] width 65 height 12
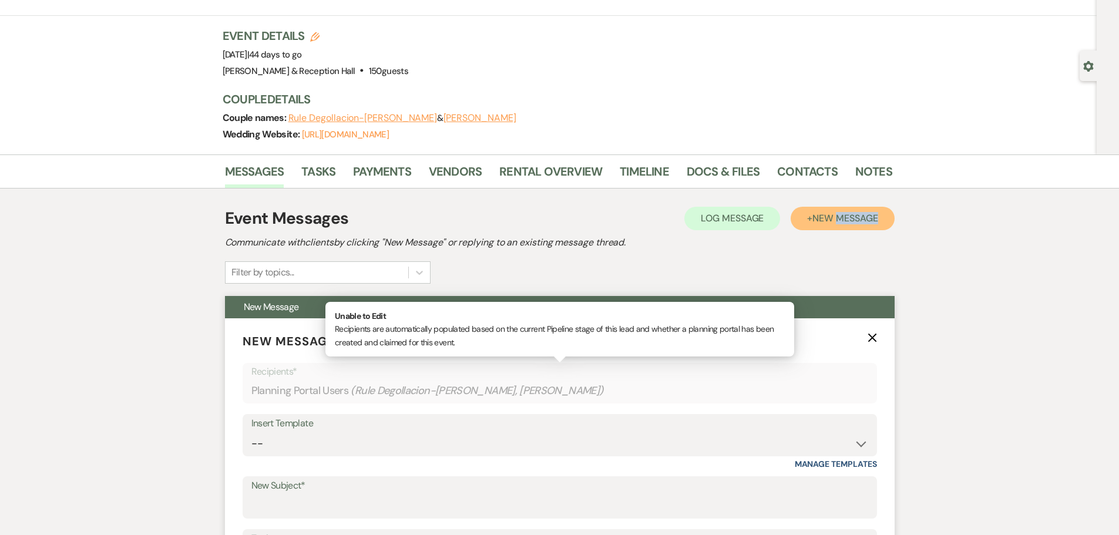
scroll to position [117, 0]
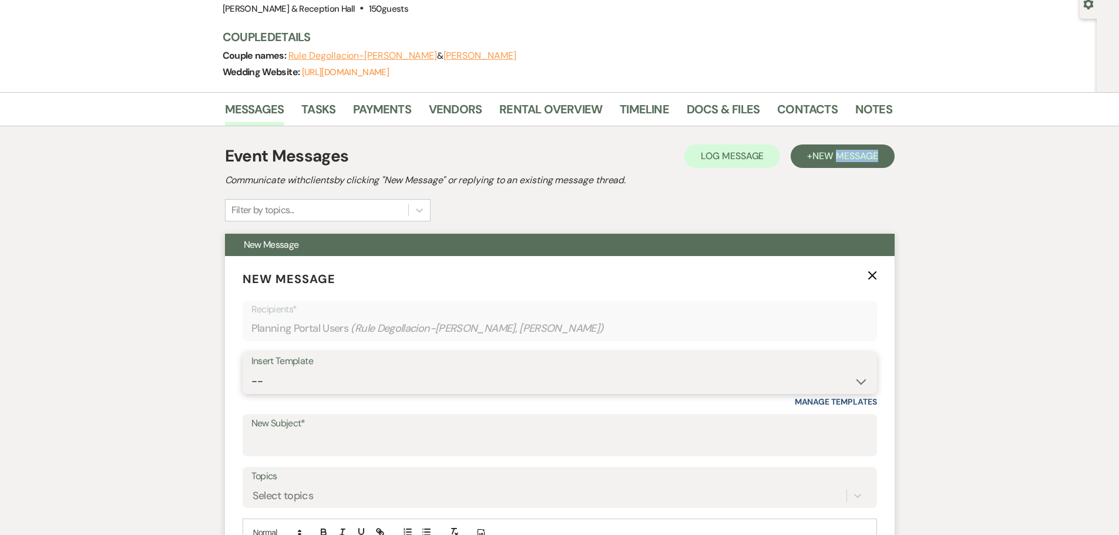
click at [382, 378] on select "-- Weven Planning Portal Introduction (Booked Events) Initial Inquiry Response …" at bounding box center [559, 381] width 617 height 23
select select "4654"
click at [251, 370] on select "-- Weven Planning Portal Introduction (Booked Events) Initial Inquiry Response …" at bounding box center [559, 381] width 617 height 23
type input "Let's finalize your big day!"
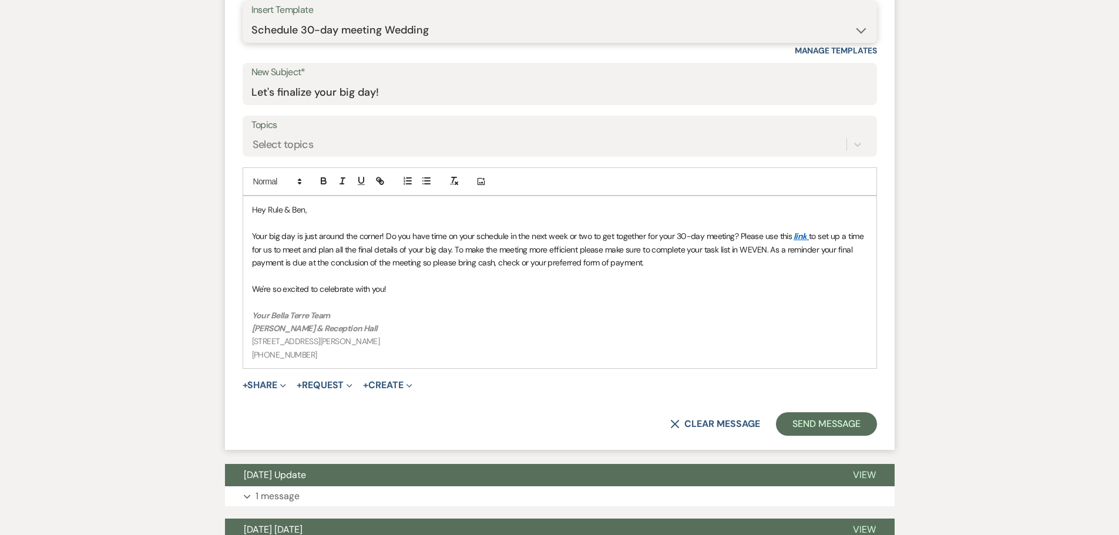
scroll to position [470, 0]
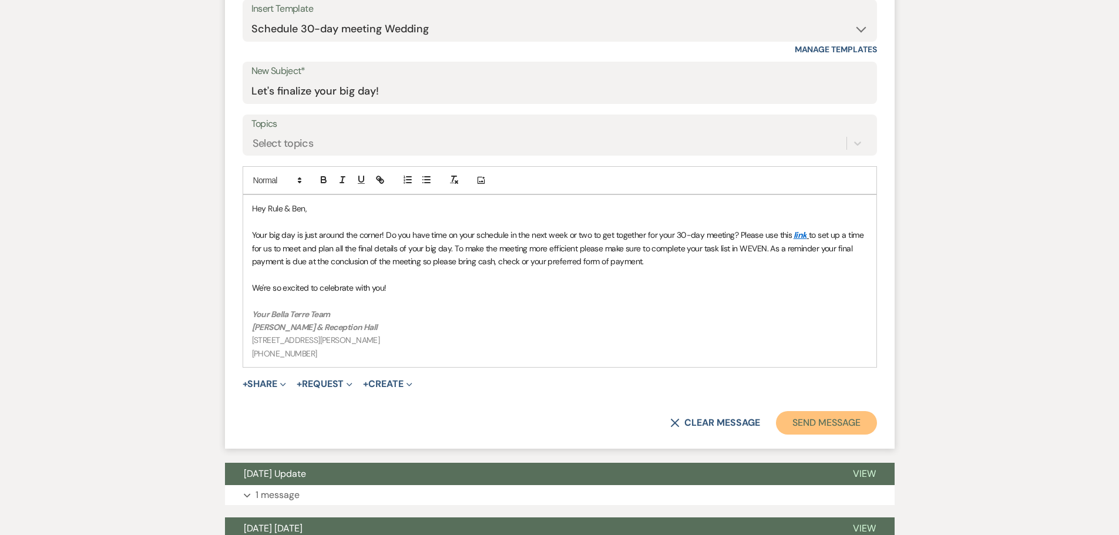
click at [815, 430] on button "Send Message" at bounding box center [826, 422] width 100 height 23
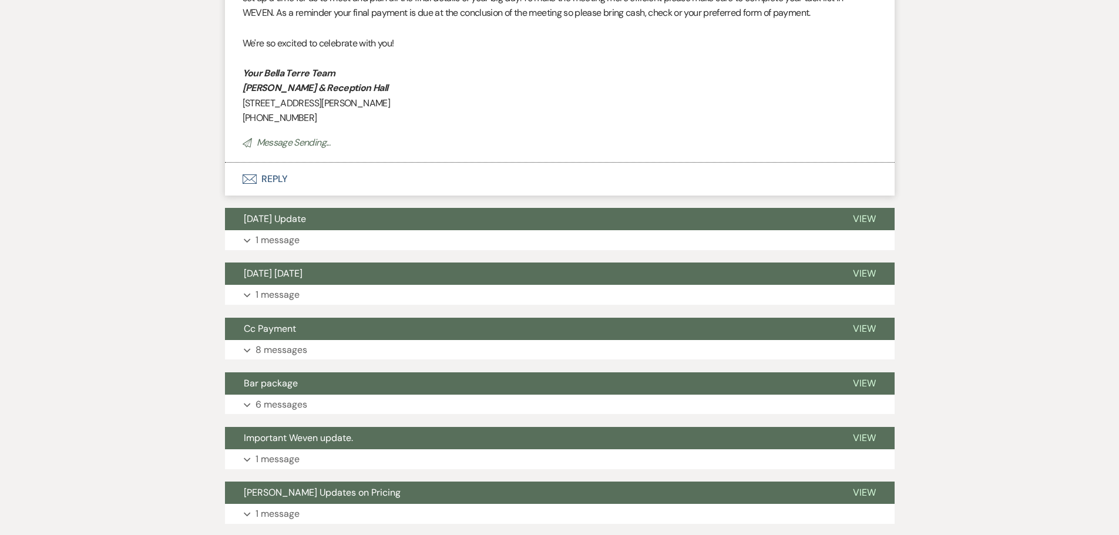
scroll to position [33, 0]
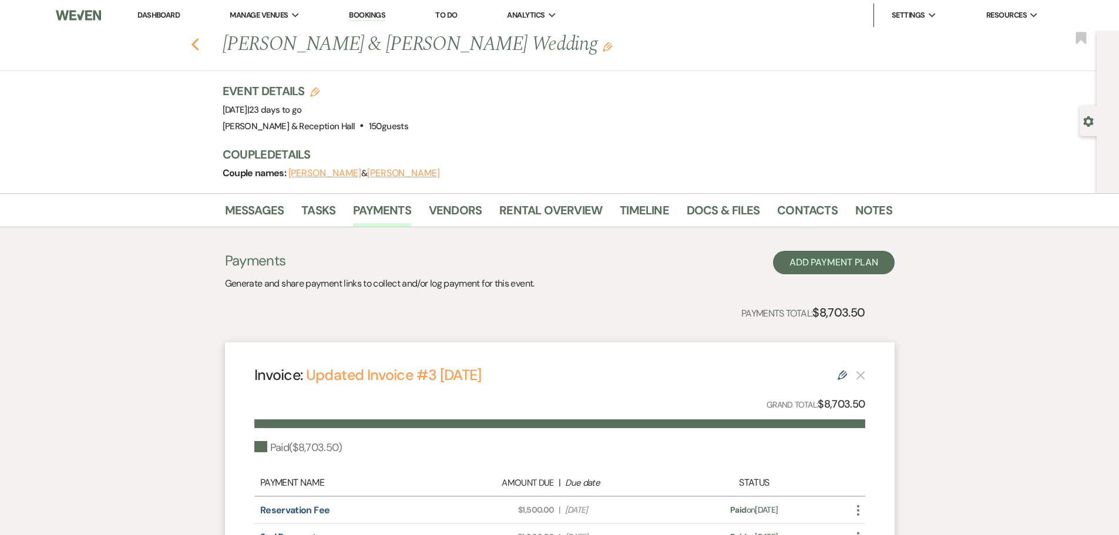
click at [199, 48] on use "button" at bounding box center [195, 44] width 8 height 13
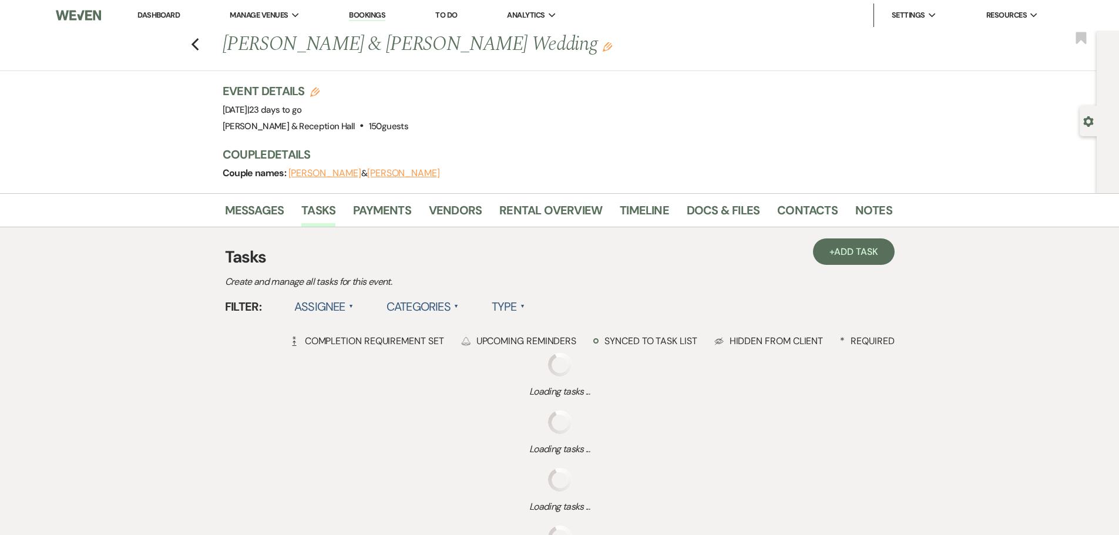
click at [749, 214] on link "Docs & Files" at bounding box center [723, 214] width 73 height 26
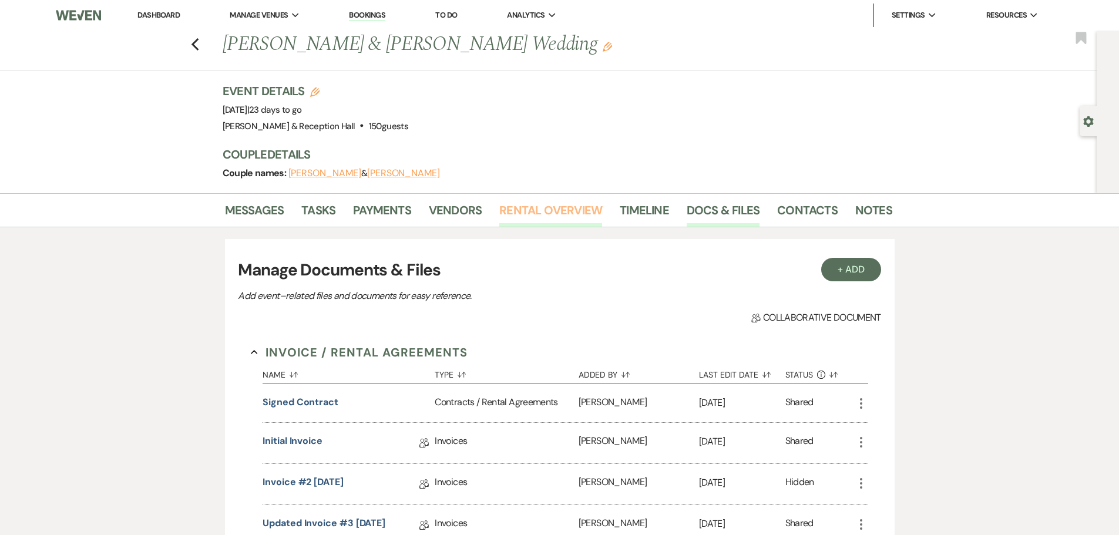
click at [544, 208] on link "Rental Overview" at bounding box center [550, 214] width 103 height 26
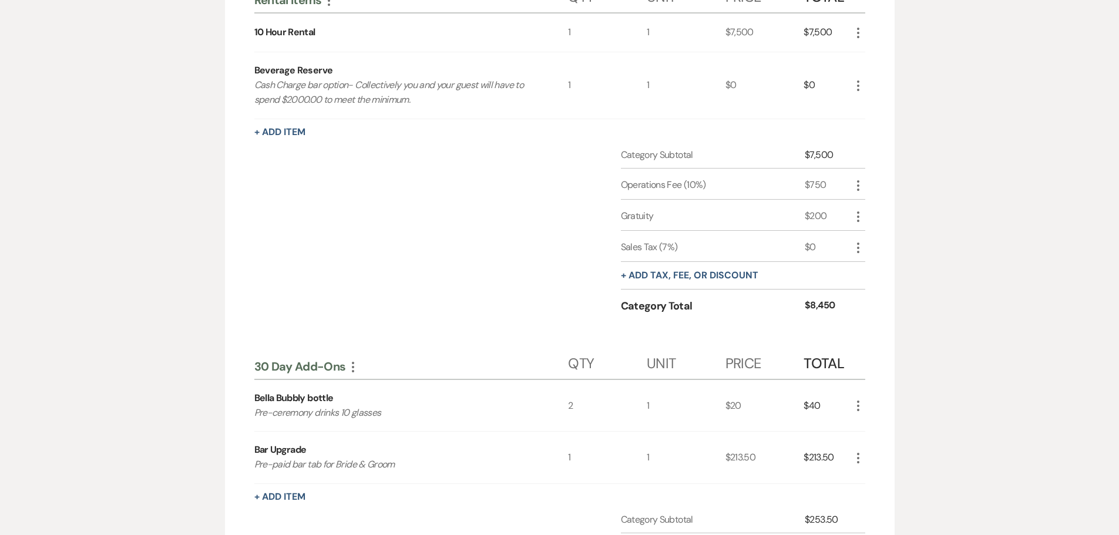
scroll to position [176, 0]
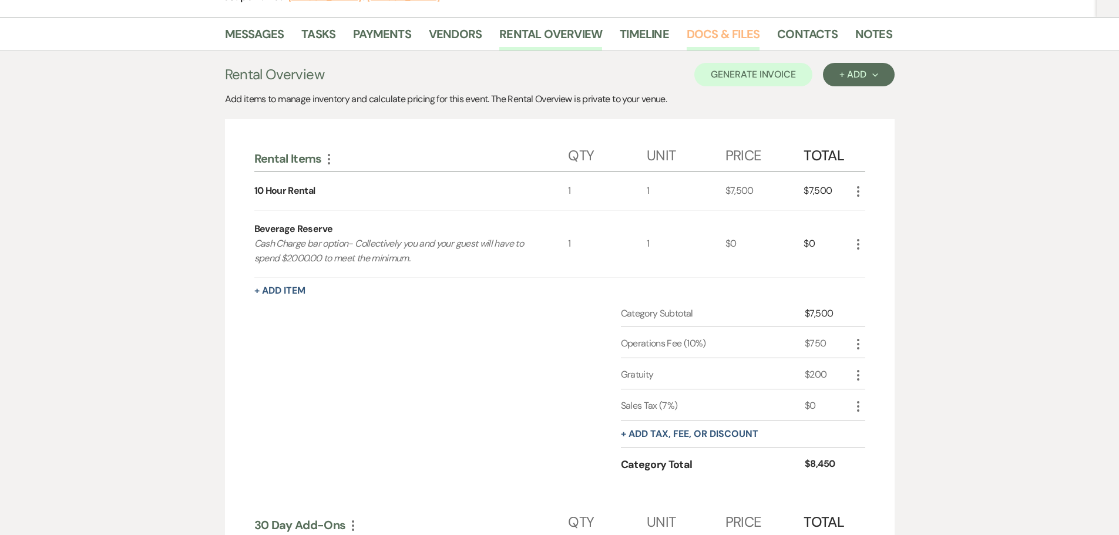
click at [739, 42] on link "Docs & Files" at bounding box center [723, 38] width 73 height 26
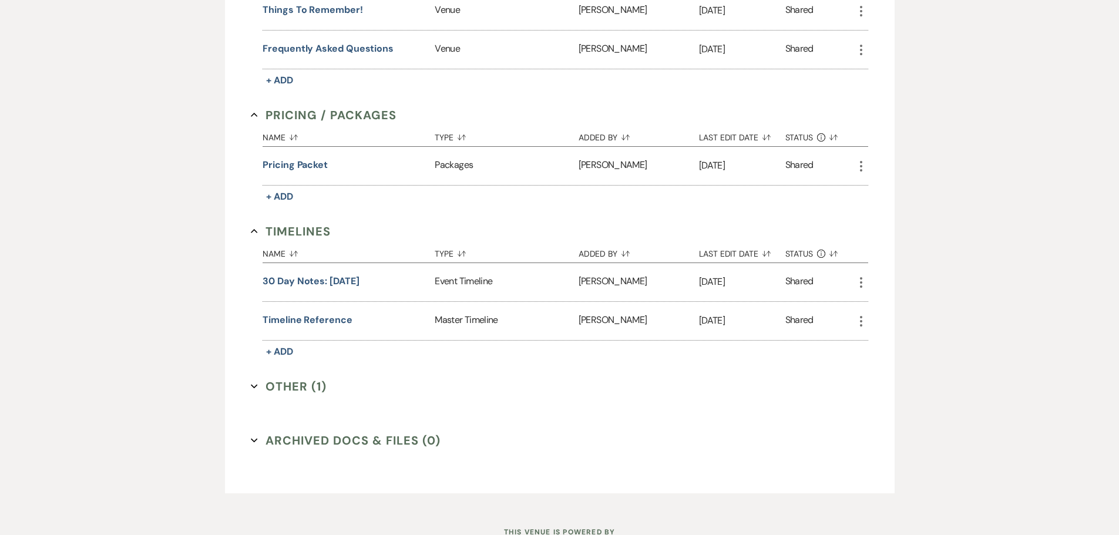
scroll to position [1220, 0]
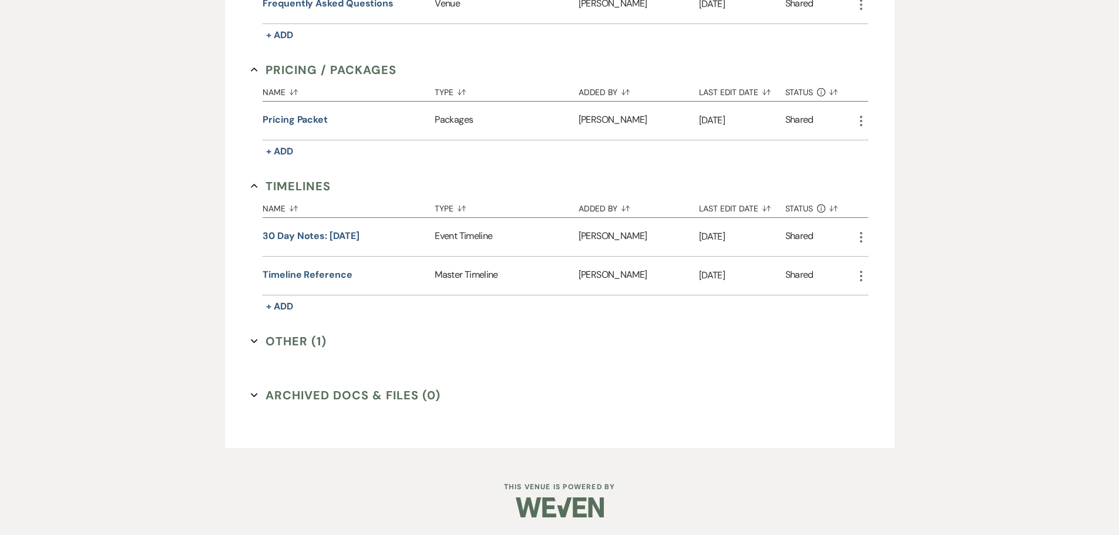
click at [310, 335] on button "Other (1) Expand" at bounding box center [289, 341] width 76 height 18
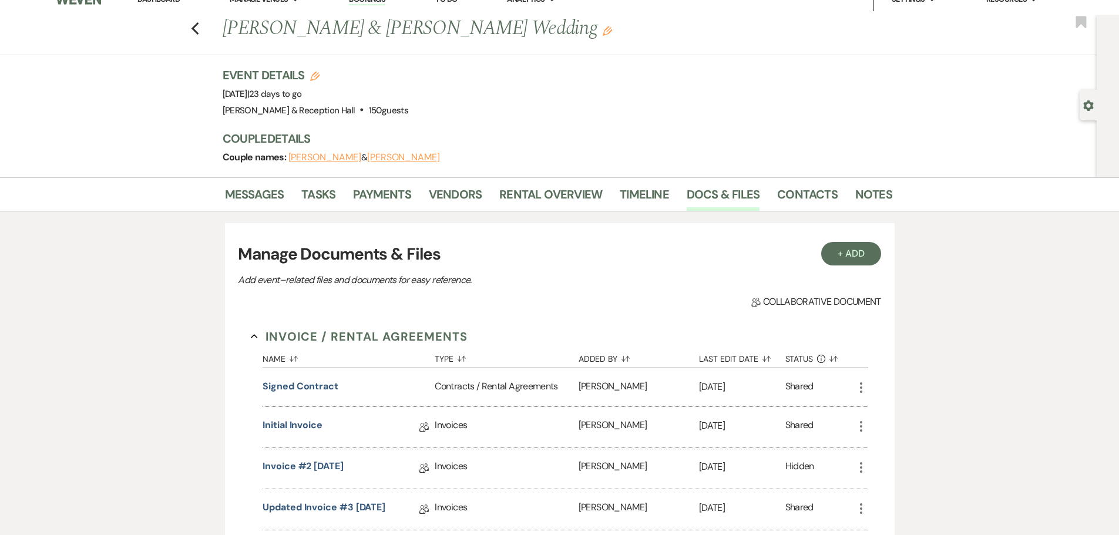
scroll to position [0, 0]
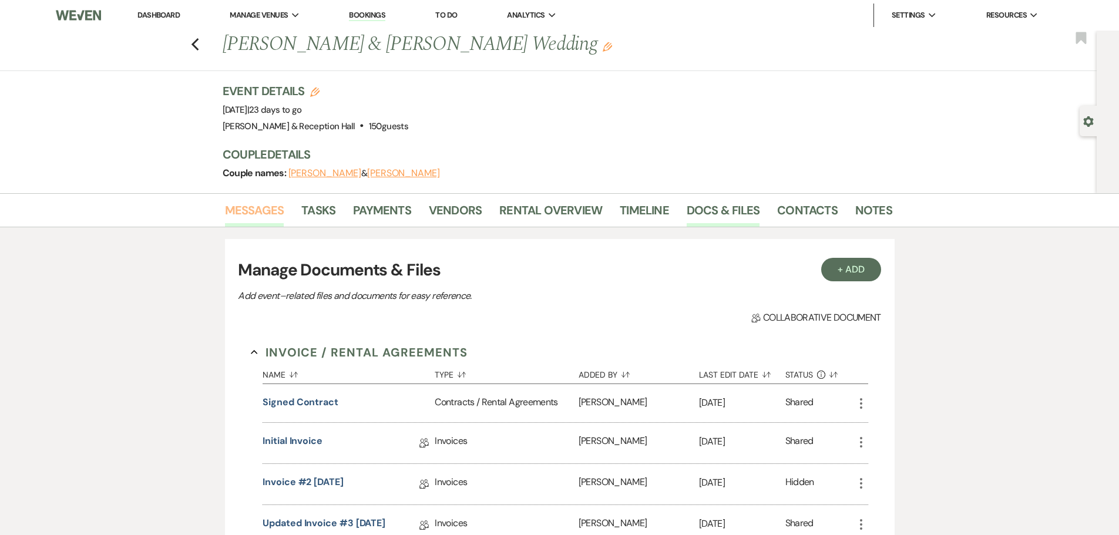
click at [261, 213] on link "Messages" at bounding box center [254, 214] width 59 height 26
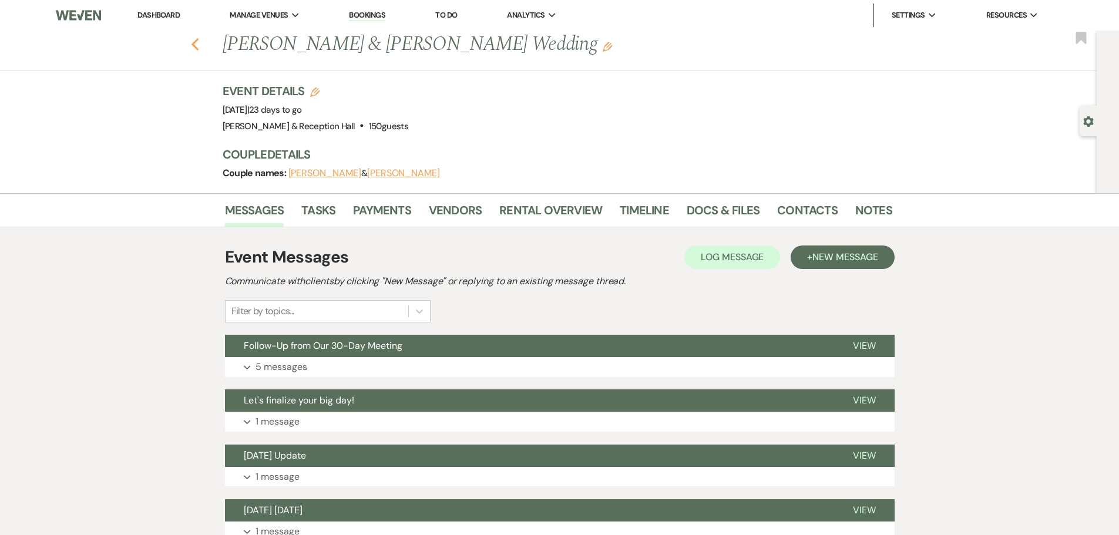
click at [200, 43] on icon "Previous" at bounding box center [195, 45] width 9 height 14
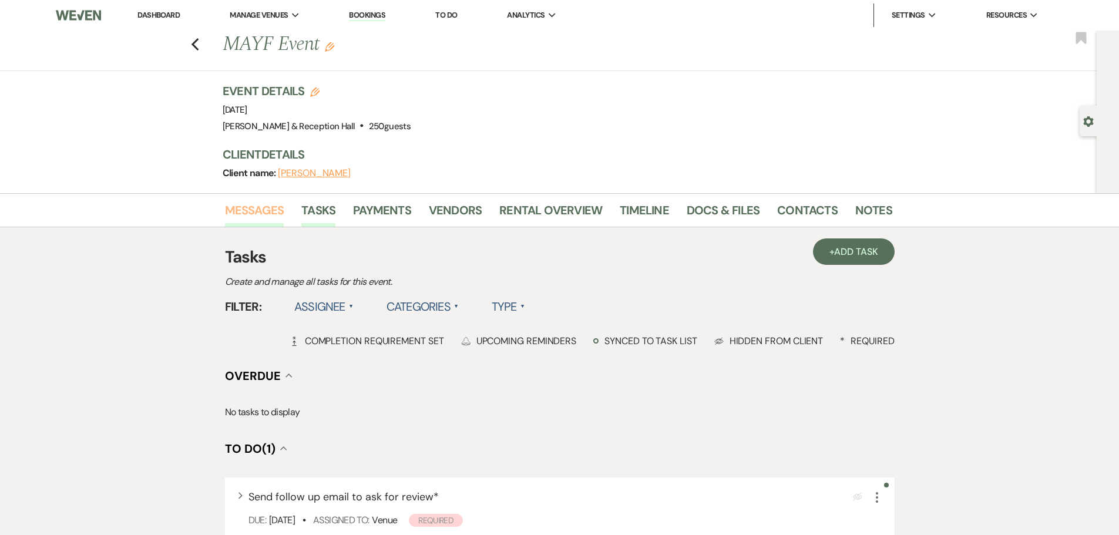
click at [254, 203] on link "Messages" at bounding box center [254, 214] width 59 height 26
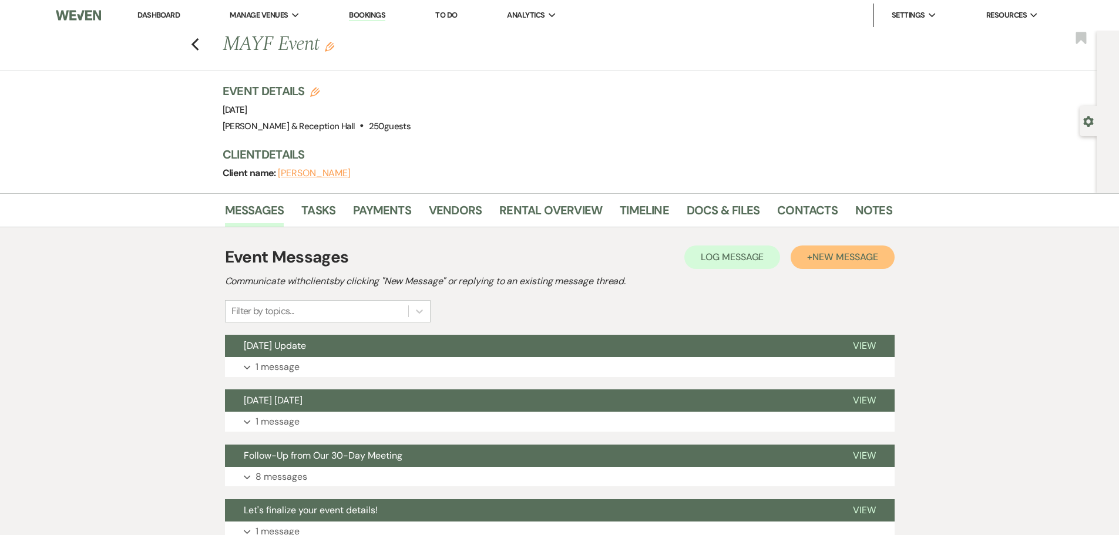
click at [859, 258] on span "New Message" at bounding box center [844, 257] width 65 height 12
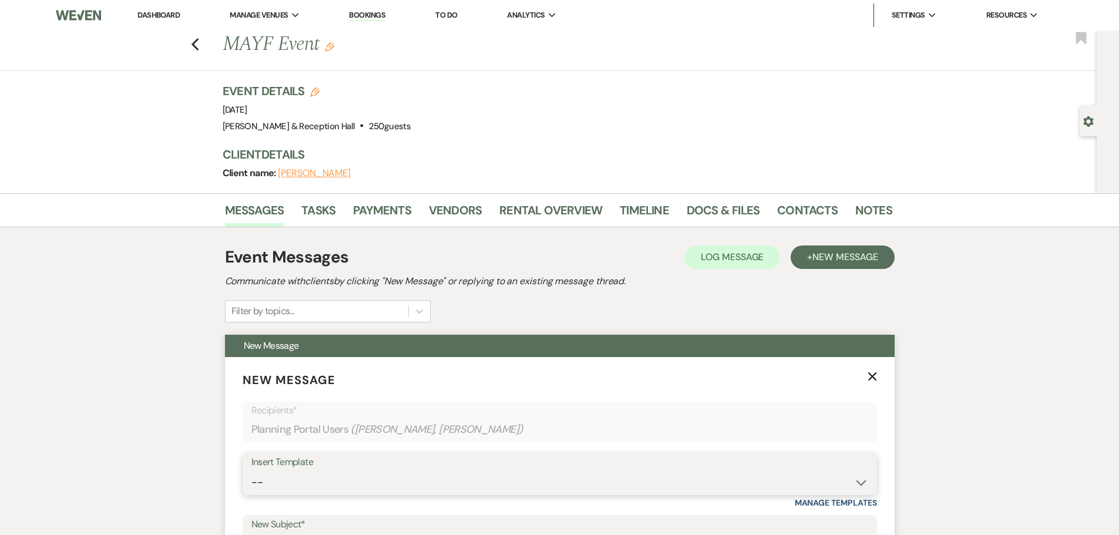
click at [304, 487] on select "-- Weven Planning Portal Introduction (Booked Events) Initial Inquiry Response …" at bounding box center [559, 482] width 617 height 23
select select "4607"
click at [251, 471] on select "-- Weven Planning Portal Introduction (Booked Events) Initial Inquiry Response …" at bounding box center [559, 482] width 617 height 23
type input "Truly an Honor!"
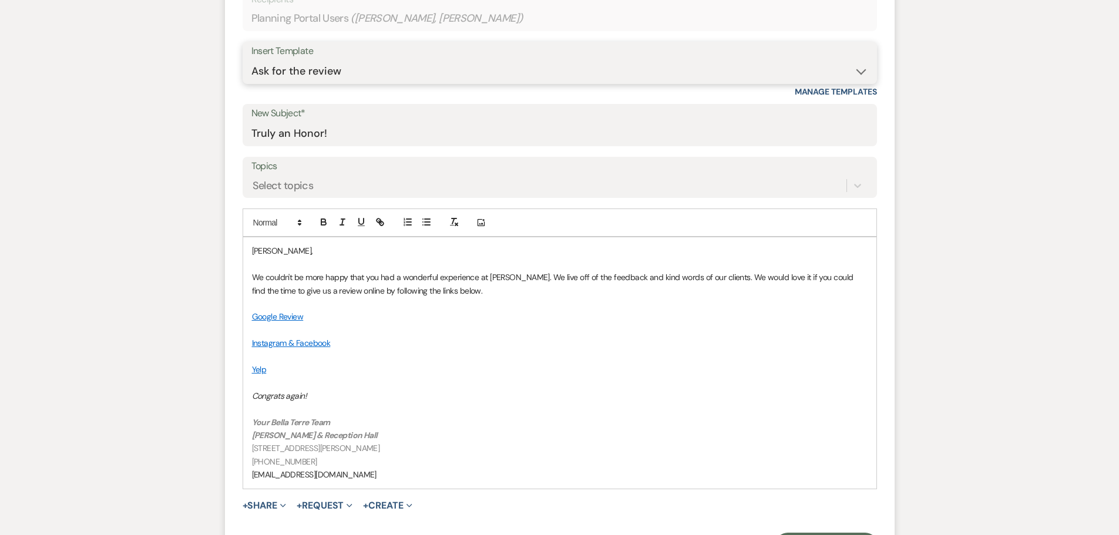
scroll to position [529, 0]
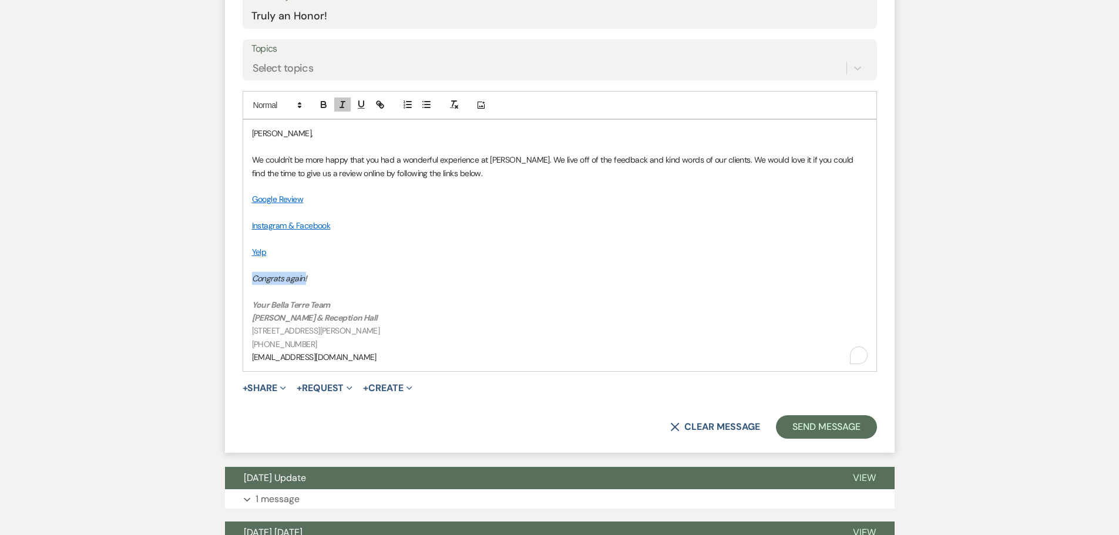
drag, startPoint x: 322, startPoint y: 276, endPoint x: 230, endPoint y: 280, distance: 92.3
click at [247, 275] on div "[PERSON_NAME], We couldn't be more happy that you had a wonderful experience at…" at bounding box center [559, 245] width 633 height 251
click at [821, 416] on button "Send Message" at bounding box center [826, 426] width 100 height 23
